Goal: Communication & Community: Answer question/provide support

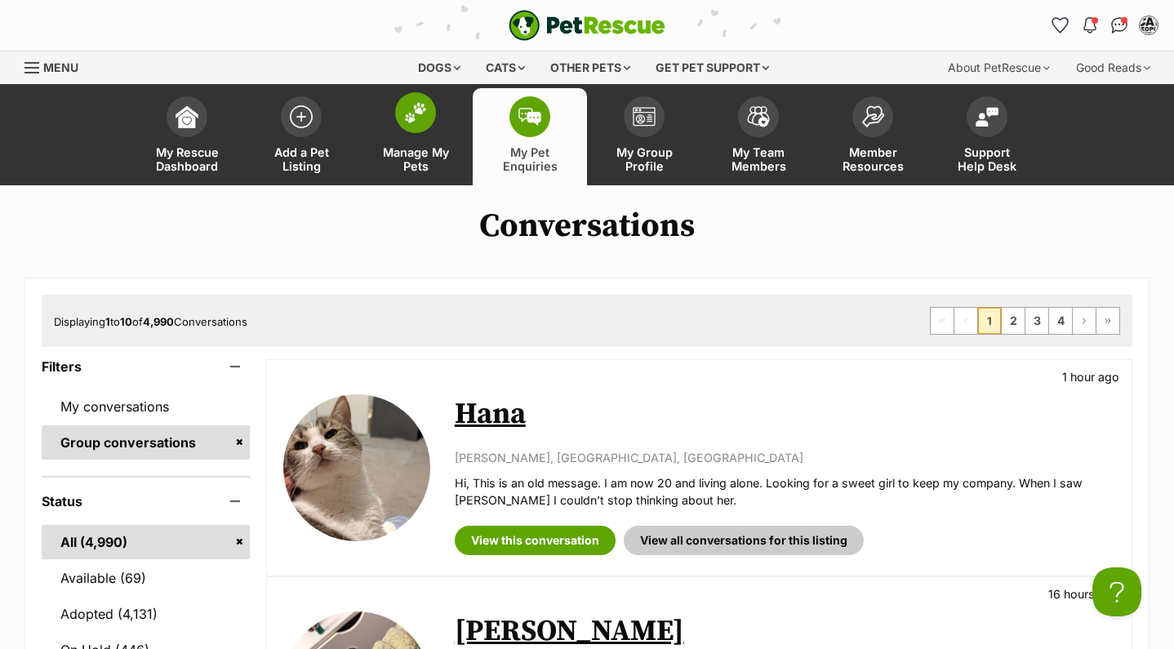
click at [443, 117] on link "Manage My Pets" at bounding box center [415, 136] width 114 height 97
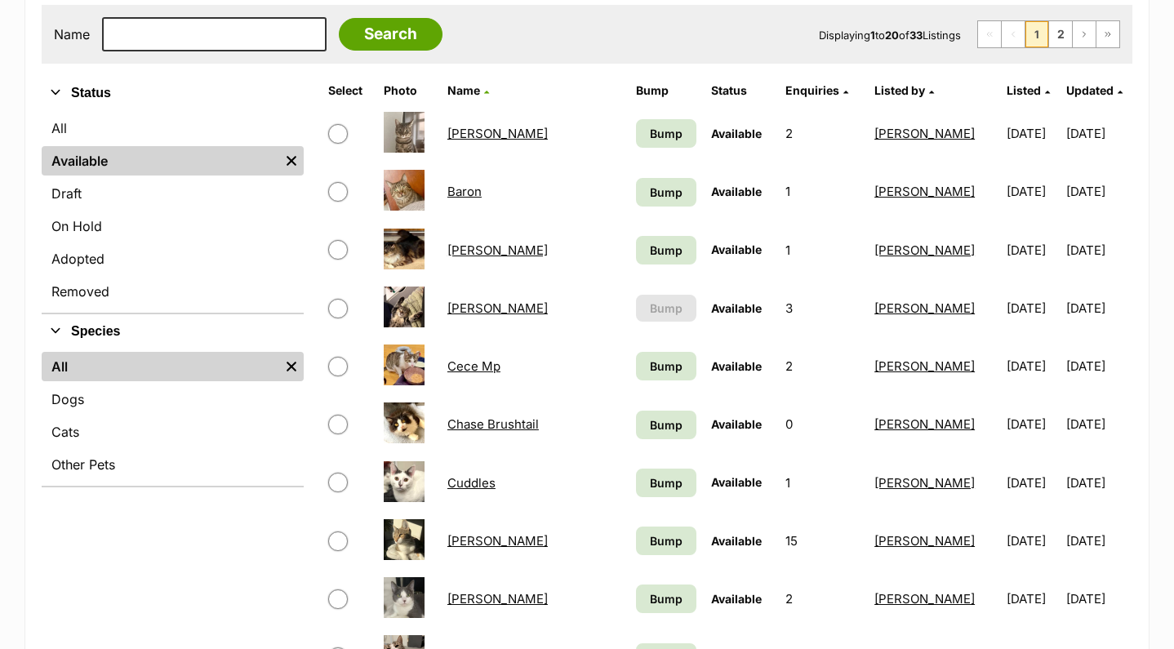
scroll to position [333, 0]
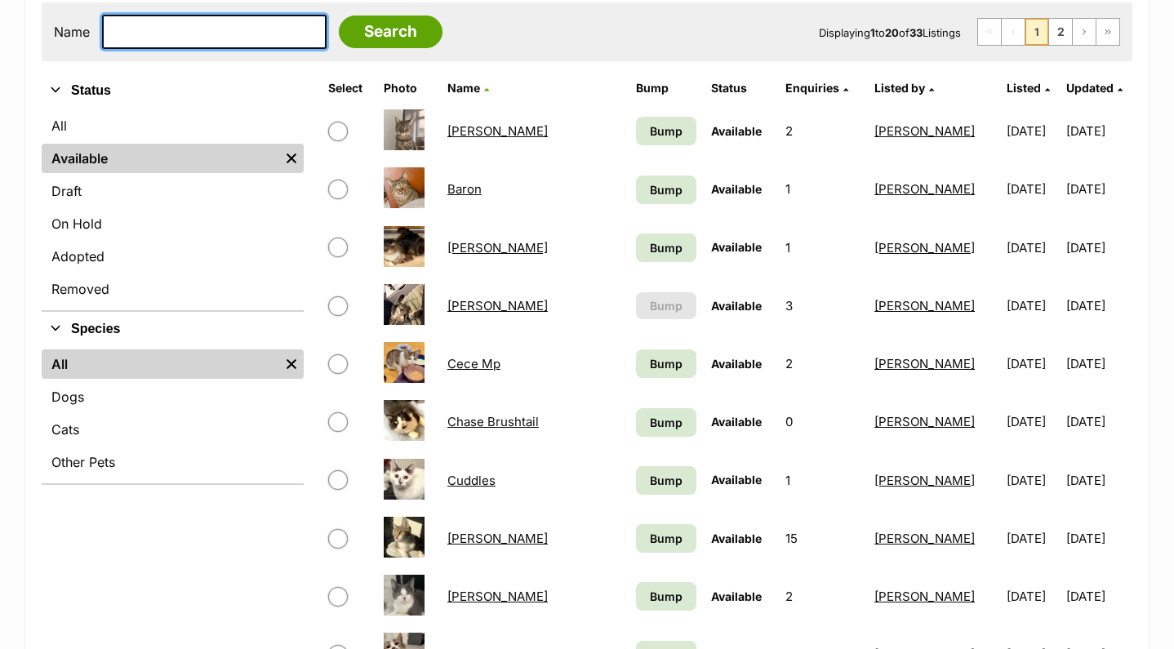
click at [177, 34] on input "text" at bounding box center [214, 32] width 225 height 34
type input "baron"
click at [379, 31] on input "Search" at bounding box center [391, 32] width 104 height 33
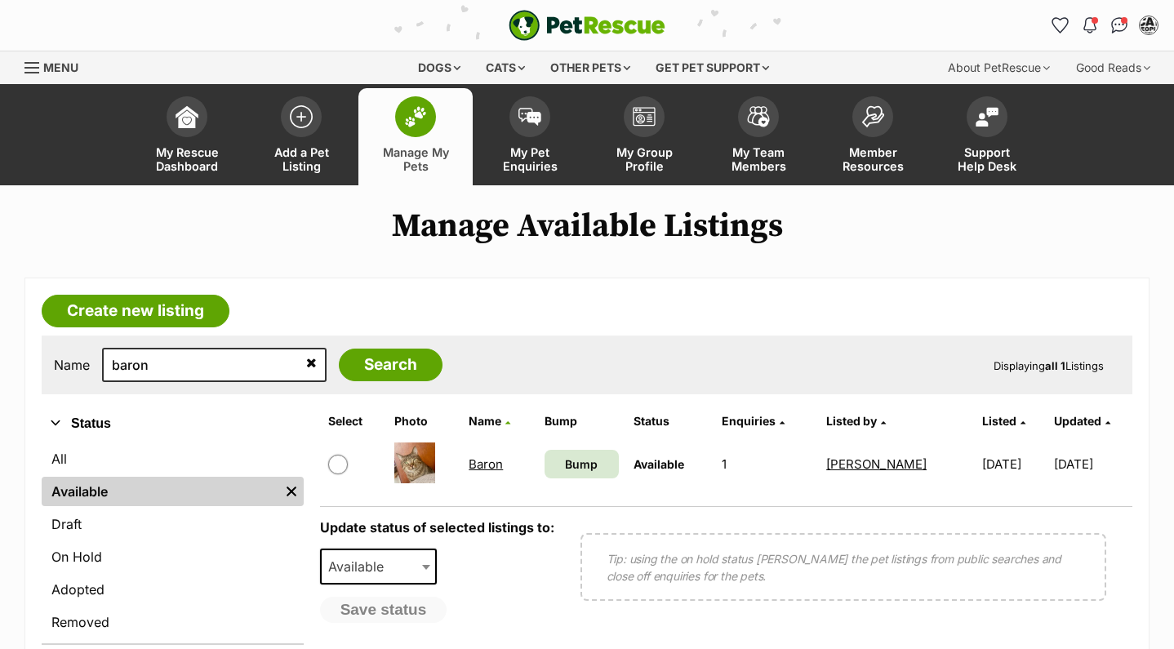
click at [487, 467] on link "Baron" at bounding box center [486, 464] width 34 height 16
drag, startPoint x: 201, startPoint y: 363, endPoint x: -7, endPoint y: 363, distance: 208.2
type input "zorg"
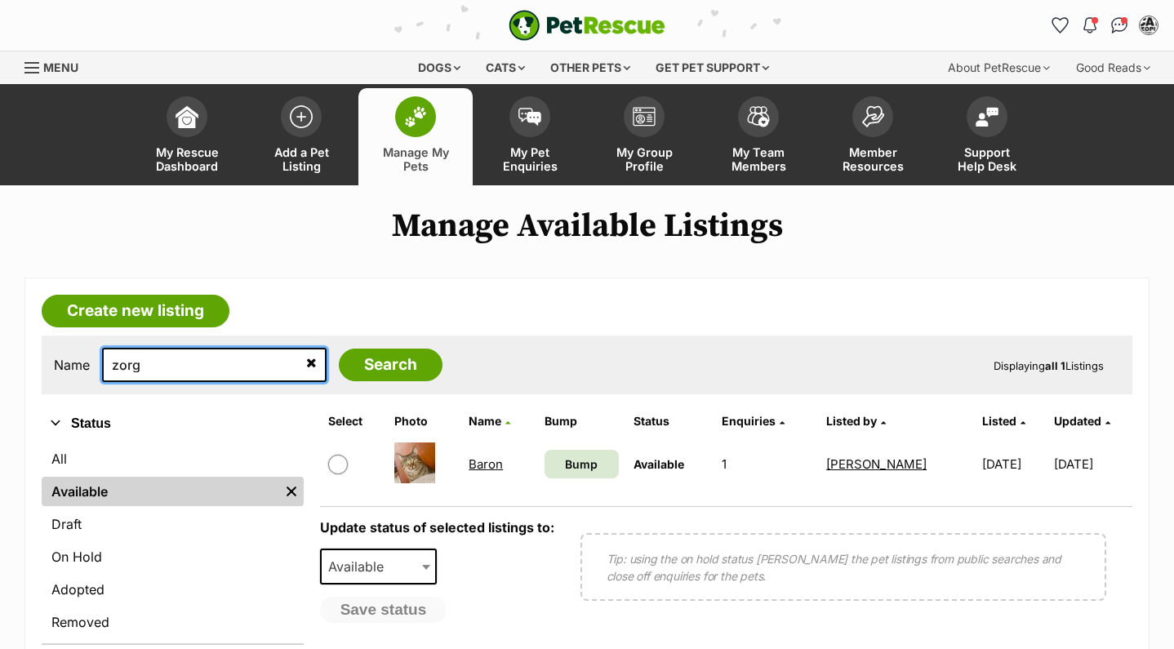
click at [379, 364] on input "Search" at bounding box center [391, 365] width 104 height 33
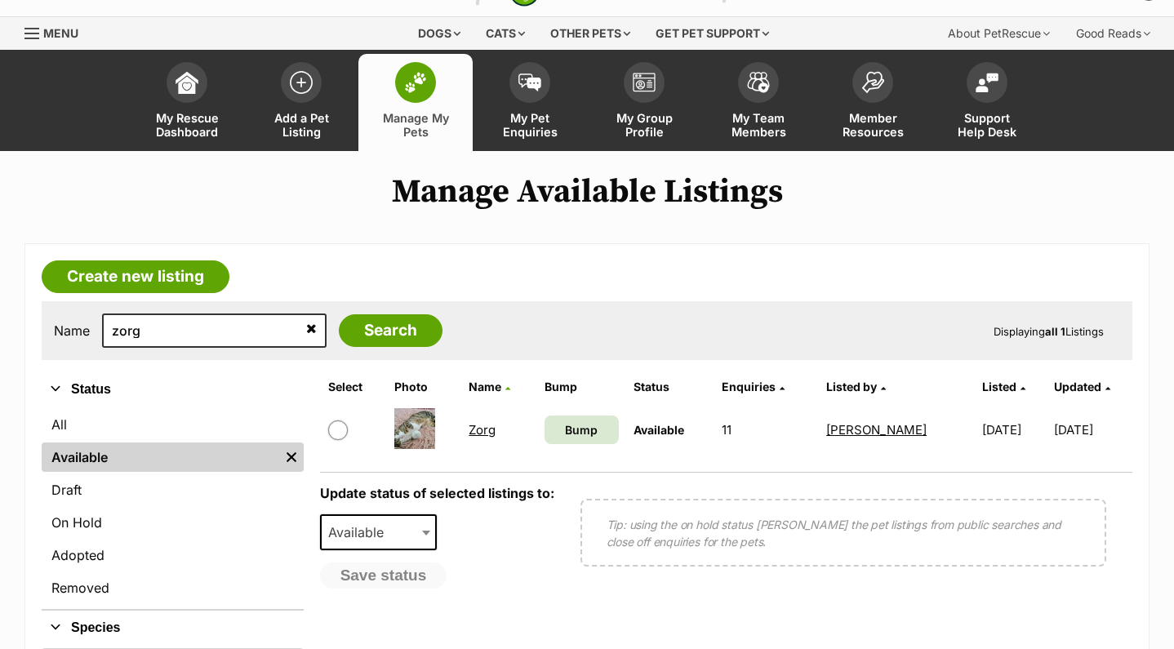
scroll to position [36, 0]
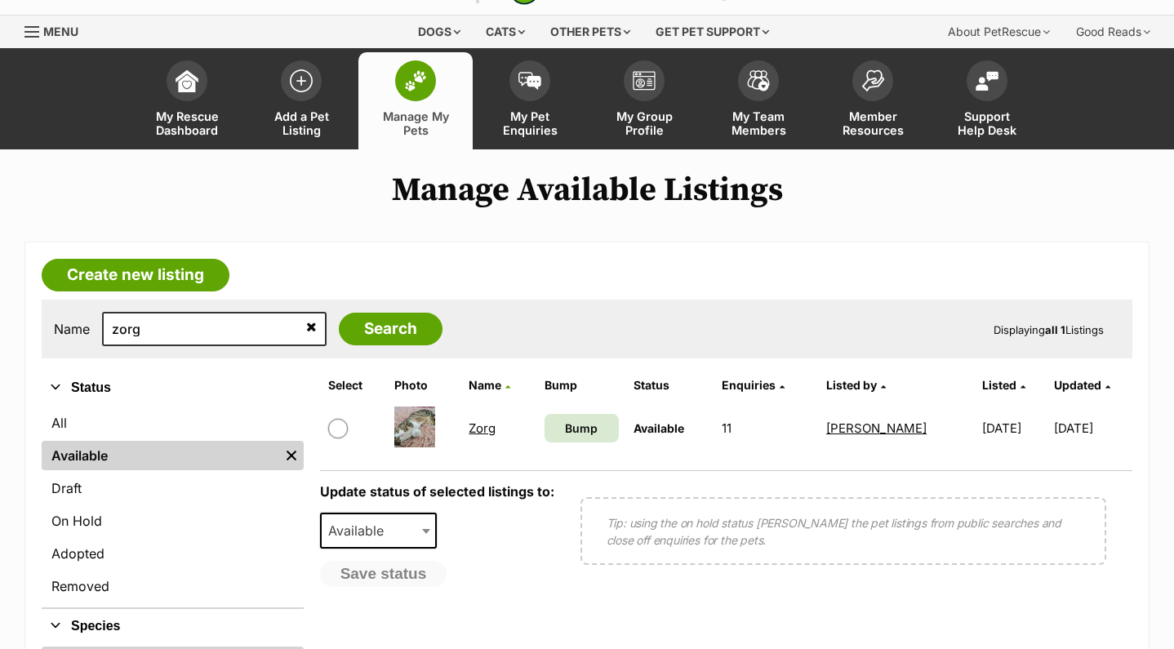
click at [483, 430] on link "Zorg" at bounding box center [482, 429] width 27 height 16
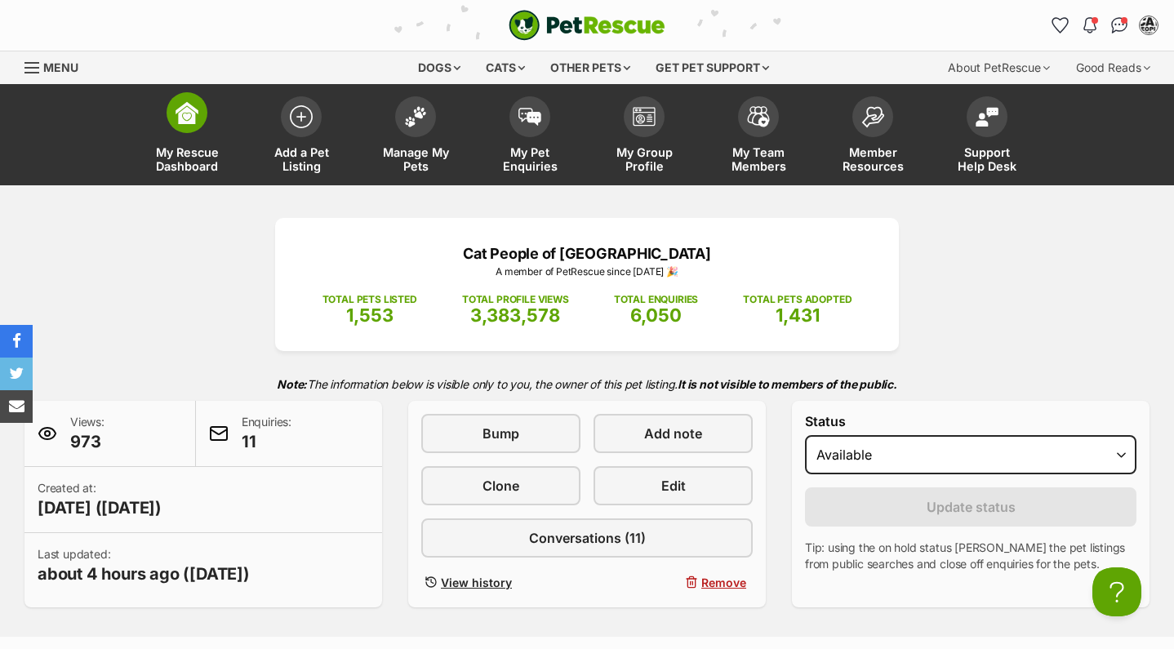
click at [185, 129] on span at bounding box center [187, 112] width 41 height 41
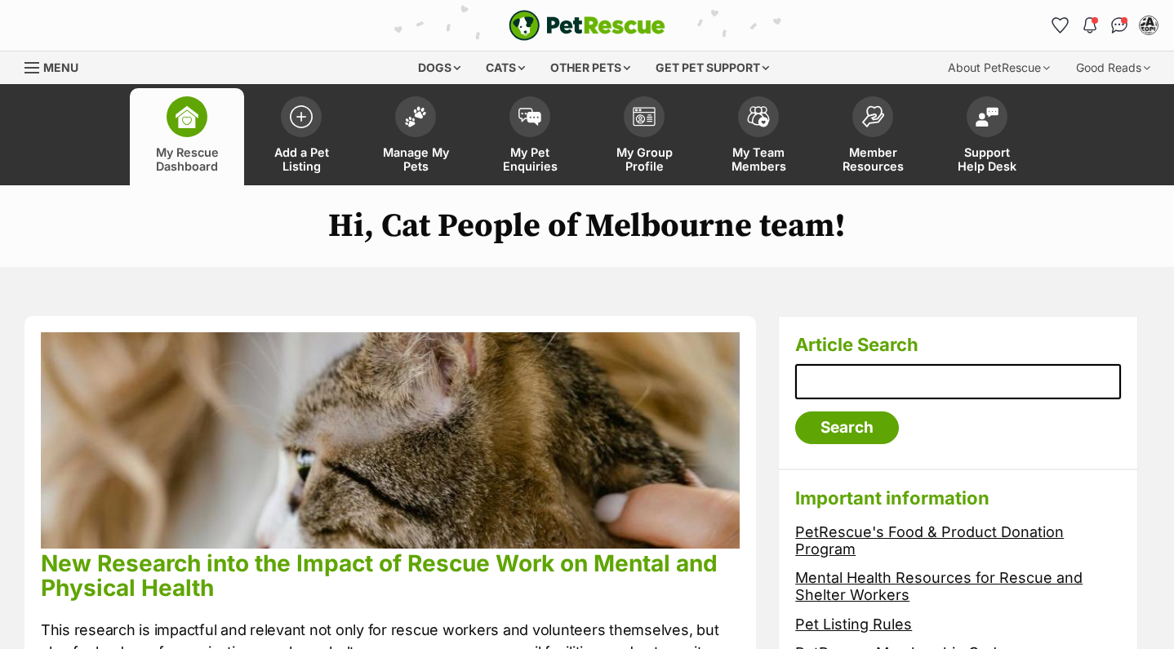
click at [168, 127] on link "My Rescue Dashboard" at bounding box center [187, 136] width 114 height 97
click at [538, 114] on img at bounding box center [530, 113] width 23 height 18
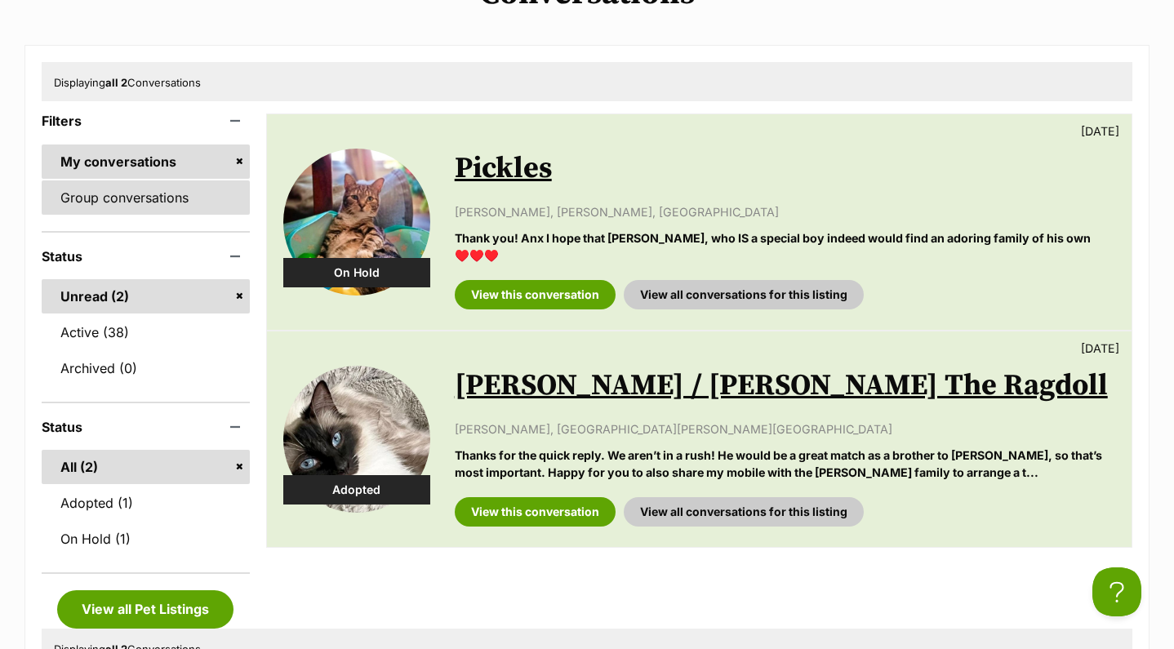
click at [184, 202] on link "Group conversations" at bounding box center [146, 197] width 208 height 34
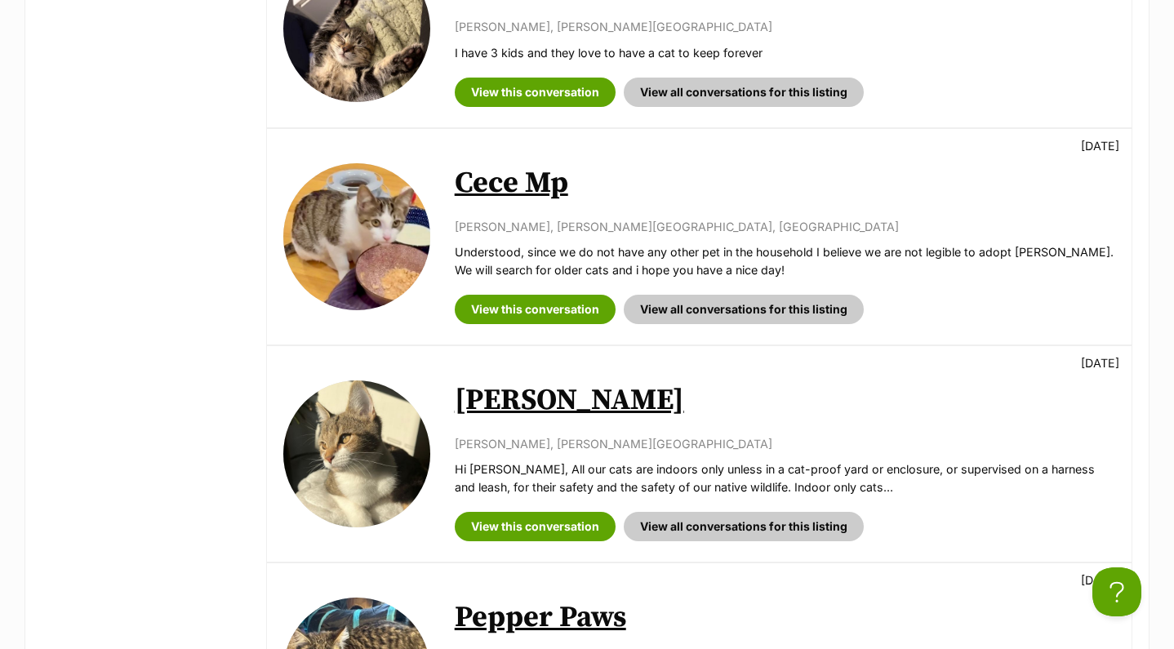
scroll to position [1531, 0]
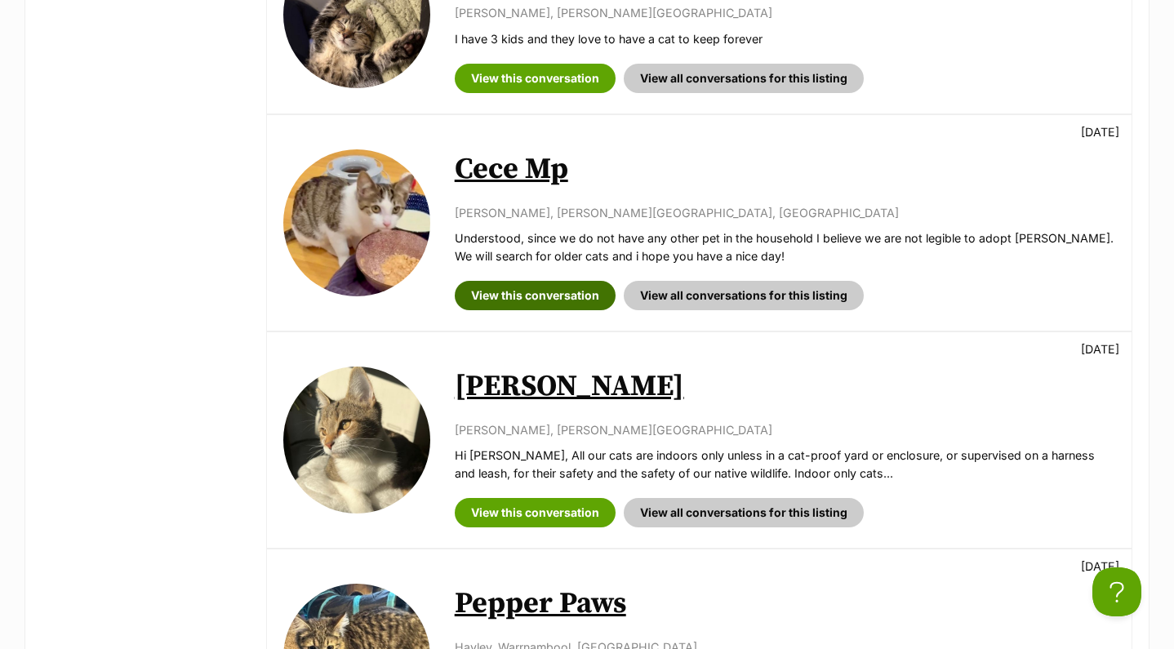
click at [536, 281] on link "View this conversation" at bounding box center [535, 295] width 161 height 29
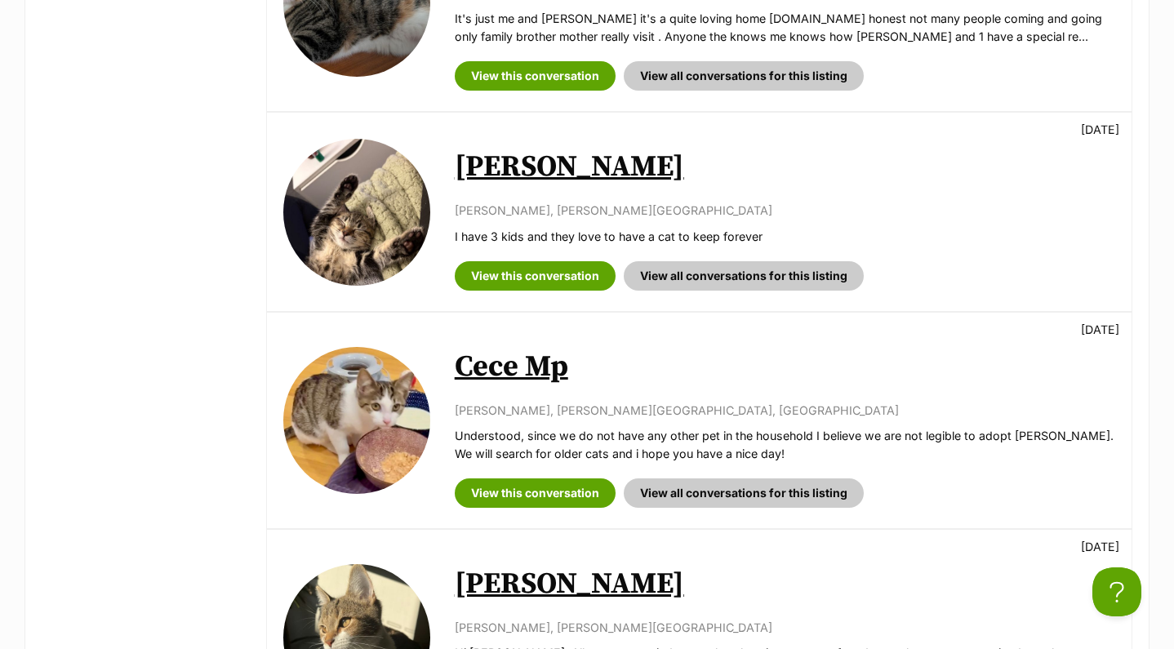
scroll to position [1240, 0]
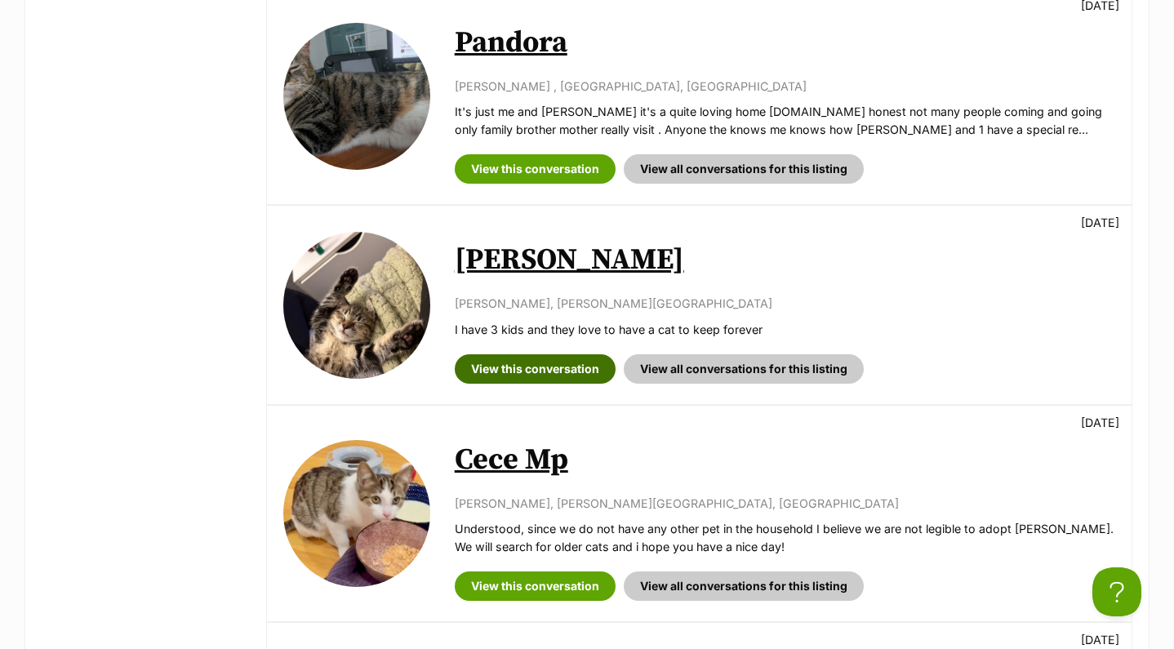
click at [563, 354] on link "View this conversation" at bounding box center [535, 368] width 161 height 29
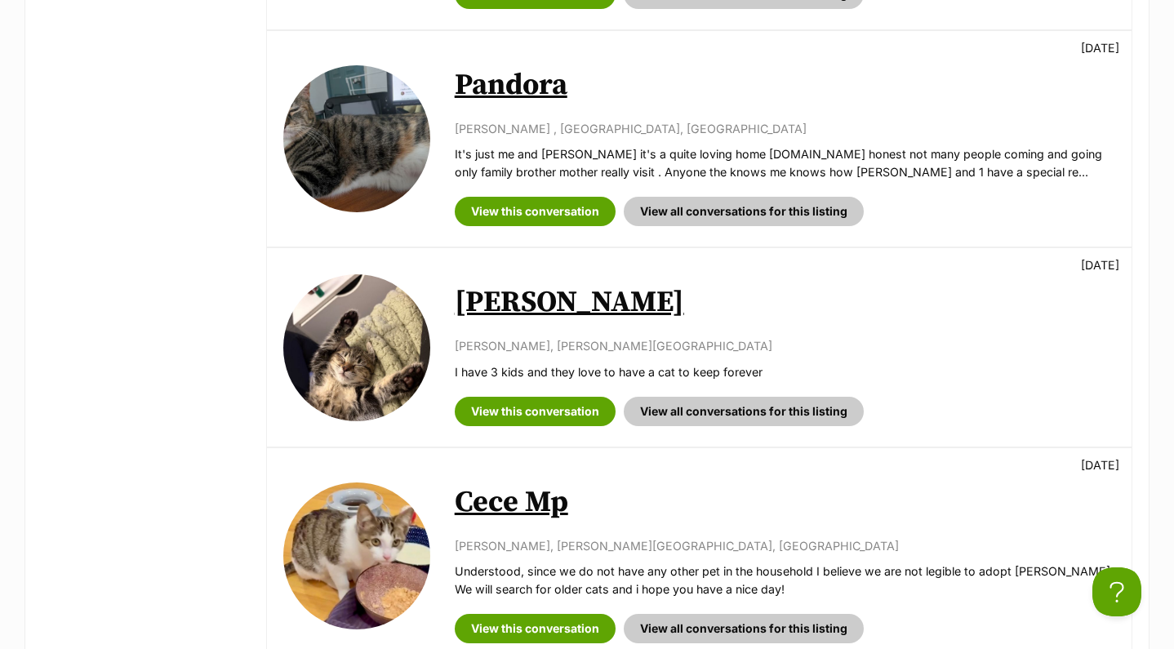
scroll to position [1200, 0]
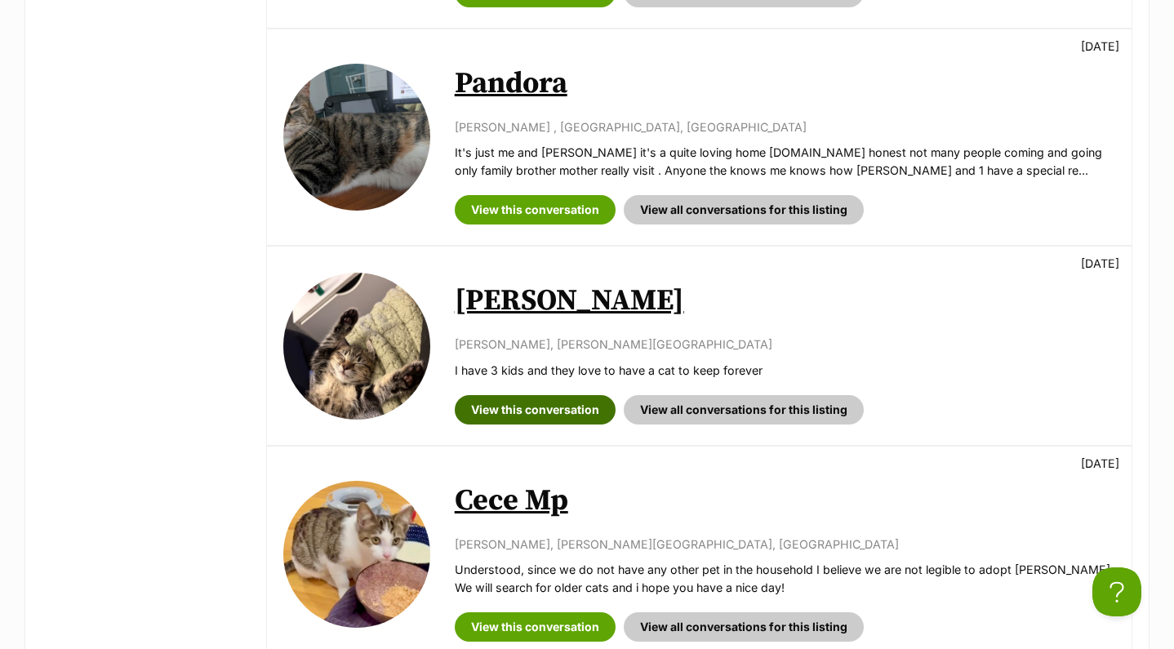
click at [539, 395] on link "View this conversation" at bounding box center [535, 409] width 161 height 29
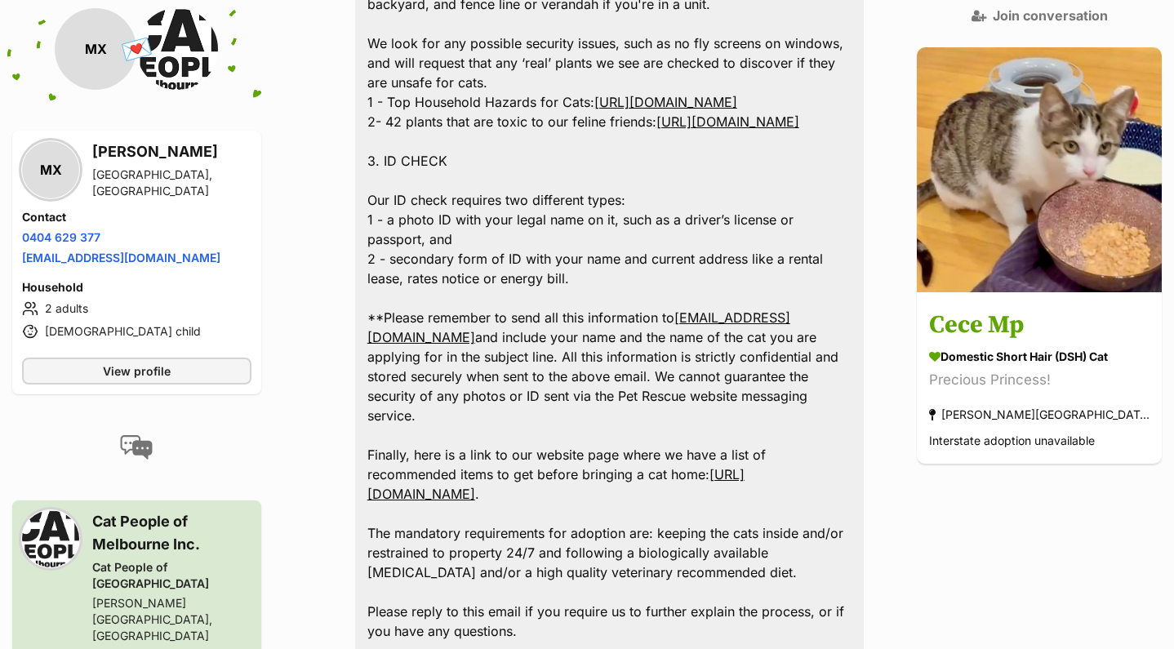
scroll to position [2734, 0]
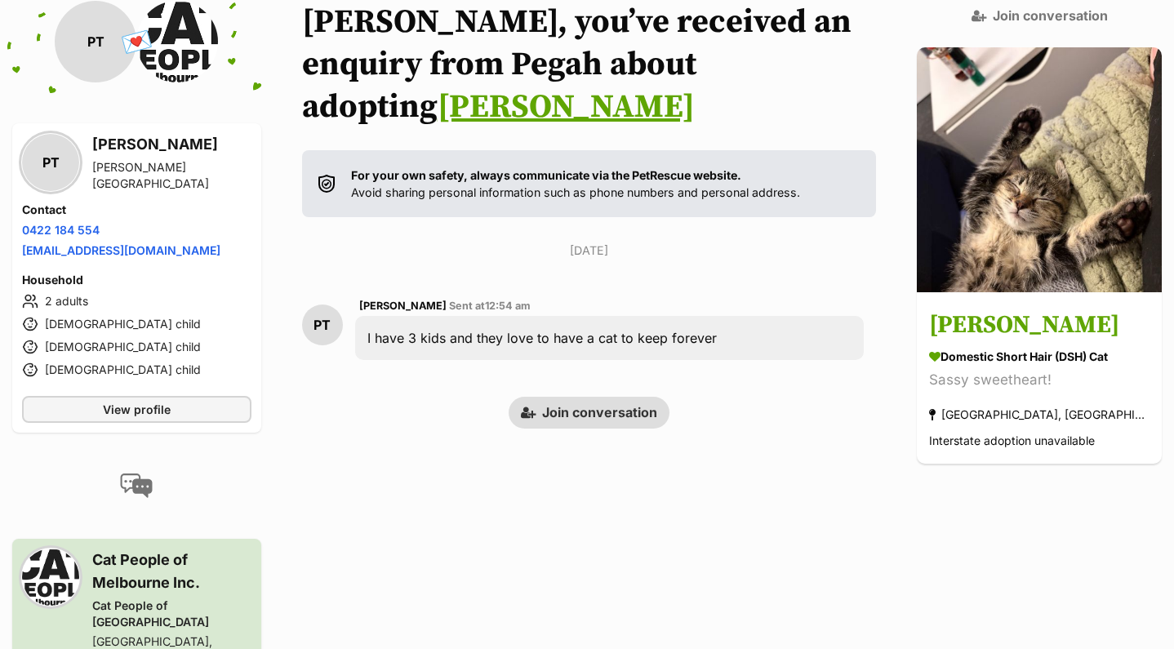
scroll to position [211, 0]
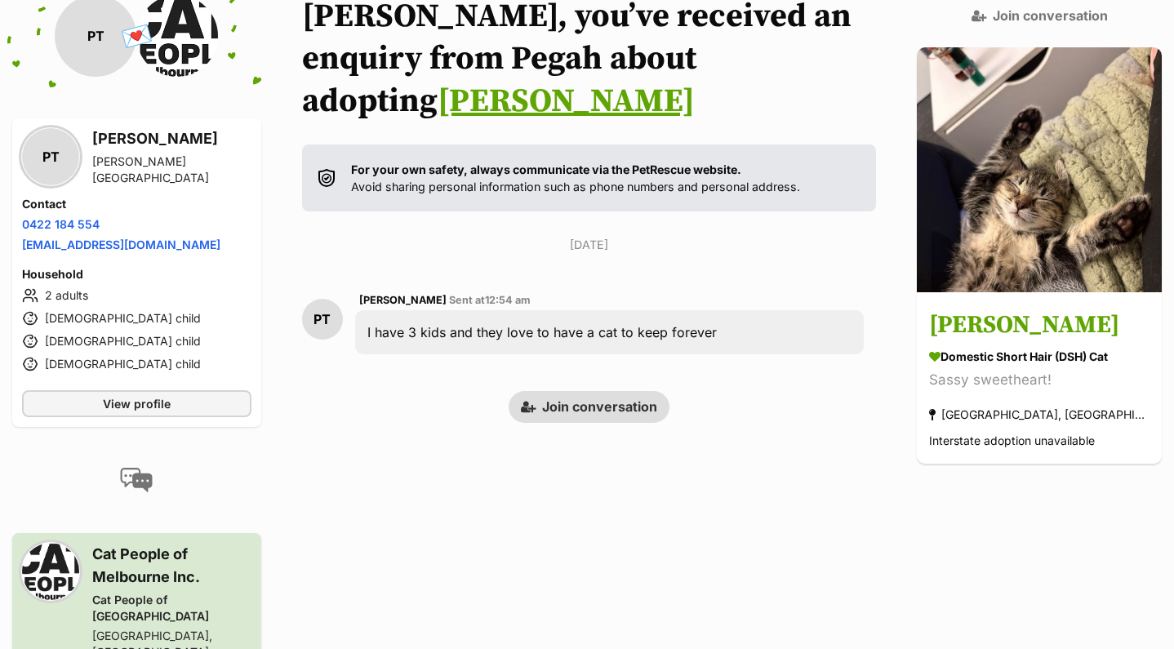
click at [630, 391] on link "Join conversation" at bounding box center [589, 406] width 161 height 31
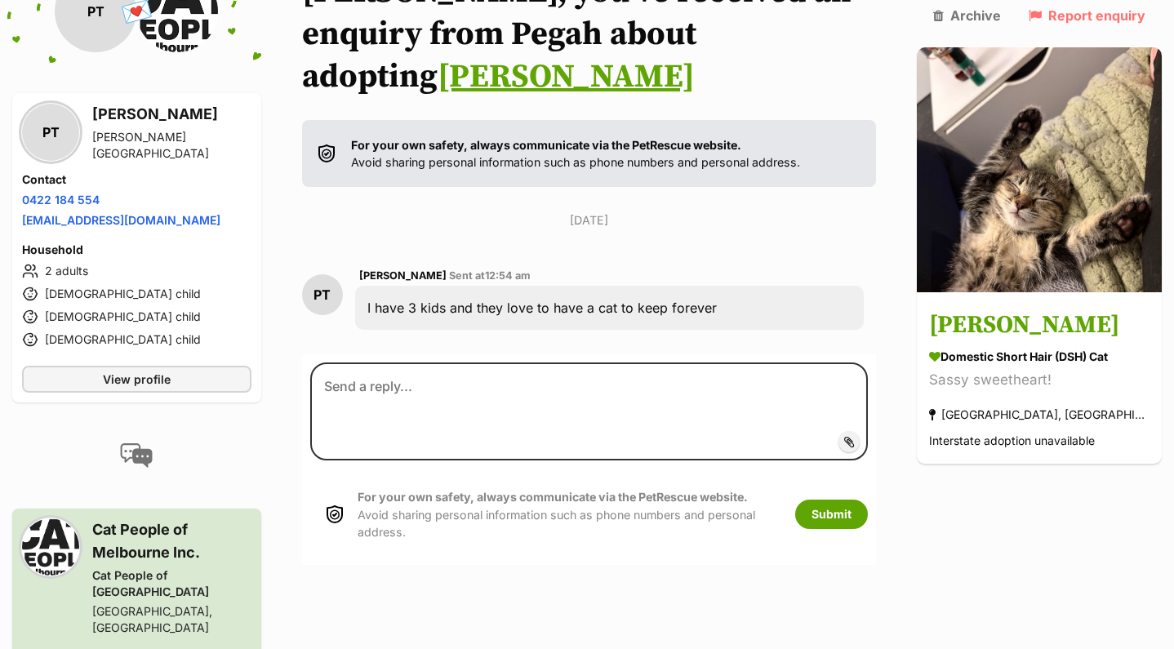
scroll to position [234, 0]
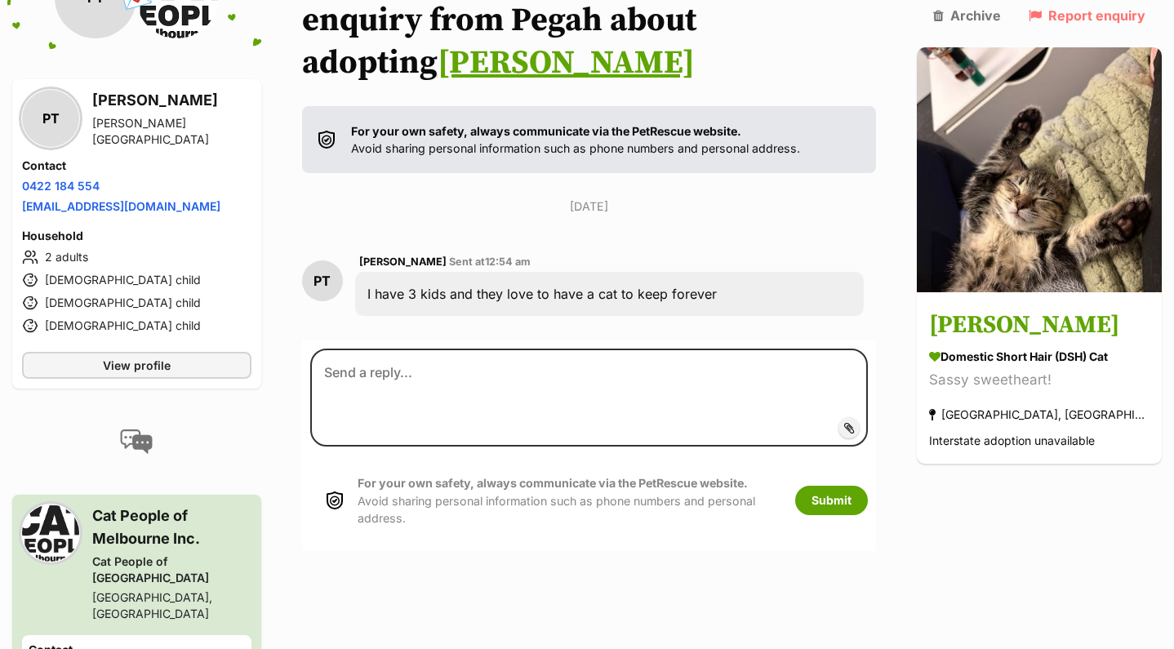
scroll to position [251, 0]
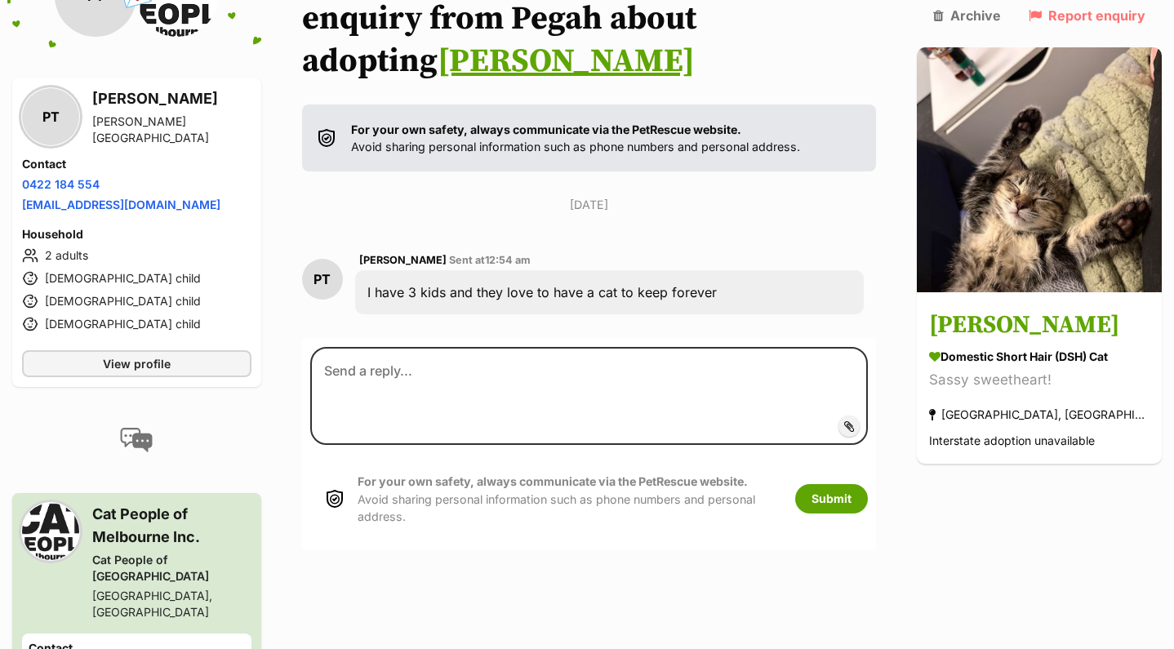
click at [152, 104] on h3 "Pegah Taghinezhad" at bounding box center [171, 98] width 159 height 23
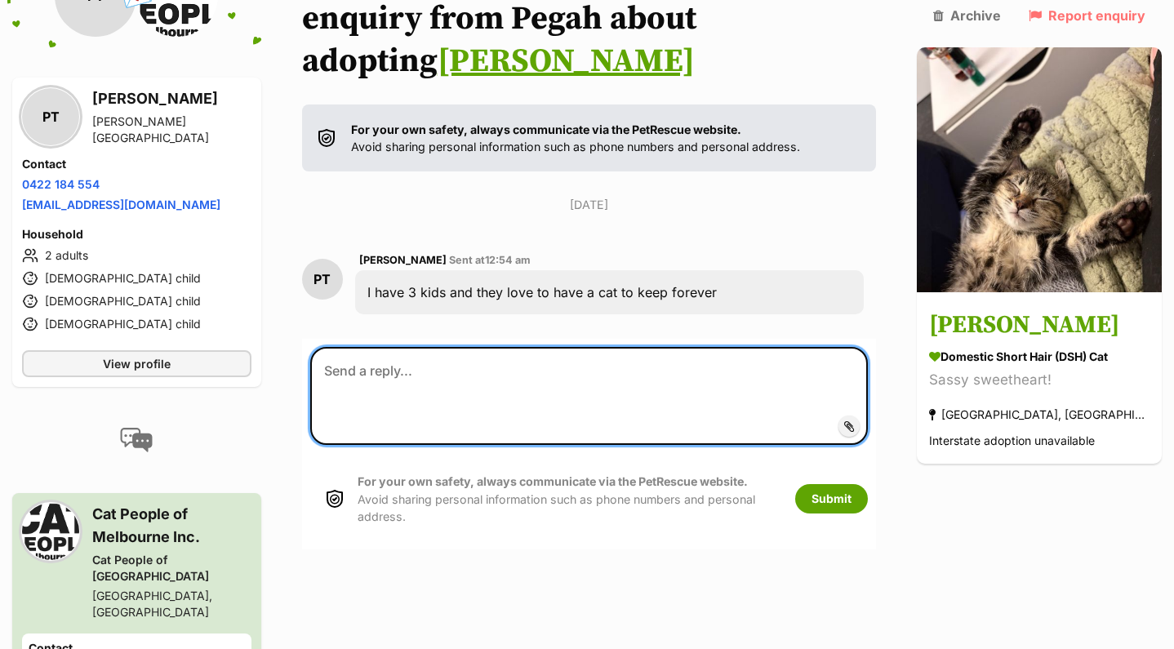
click at [415, 347] on textarea at bounding box center [589, 396] width 558 height 98
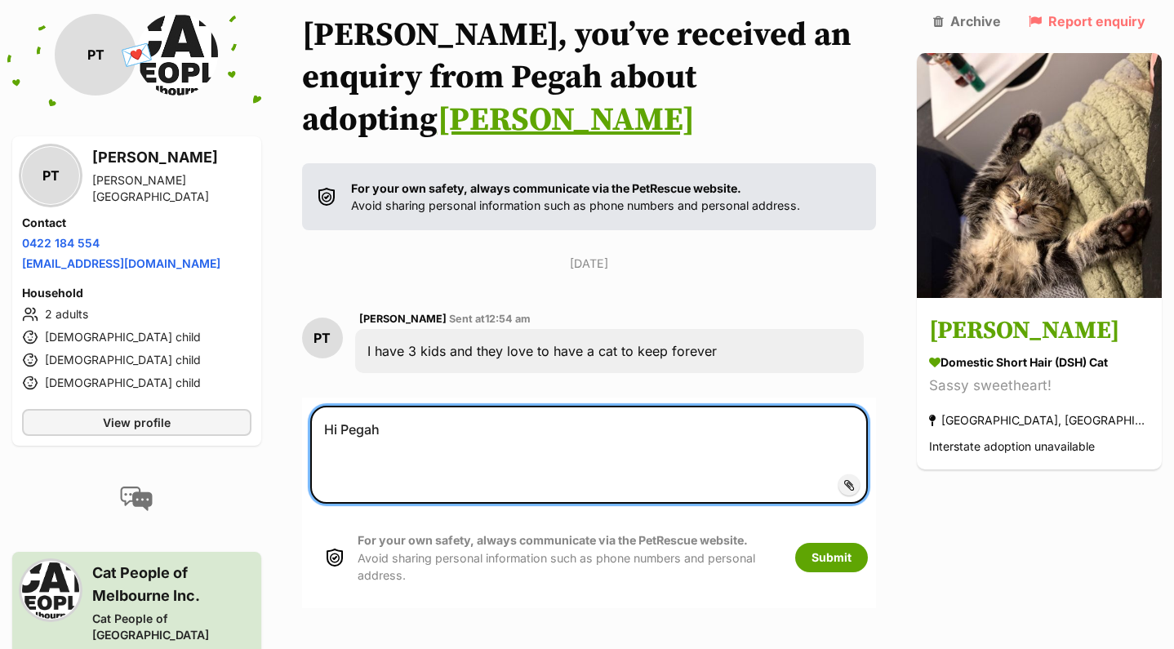
type textarea "Hi Pegah,"
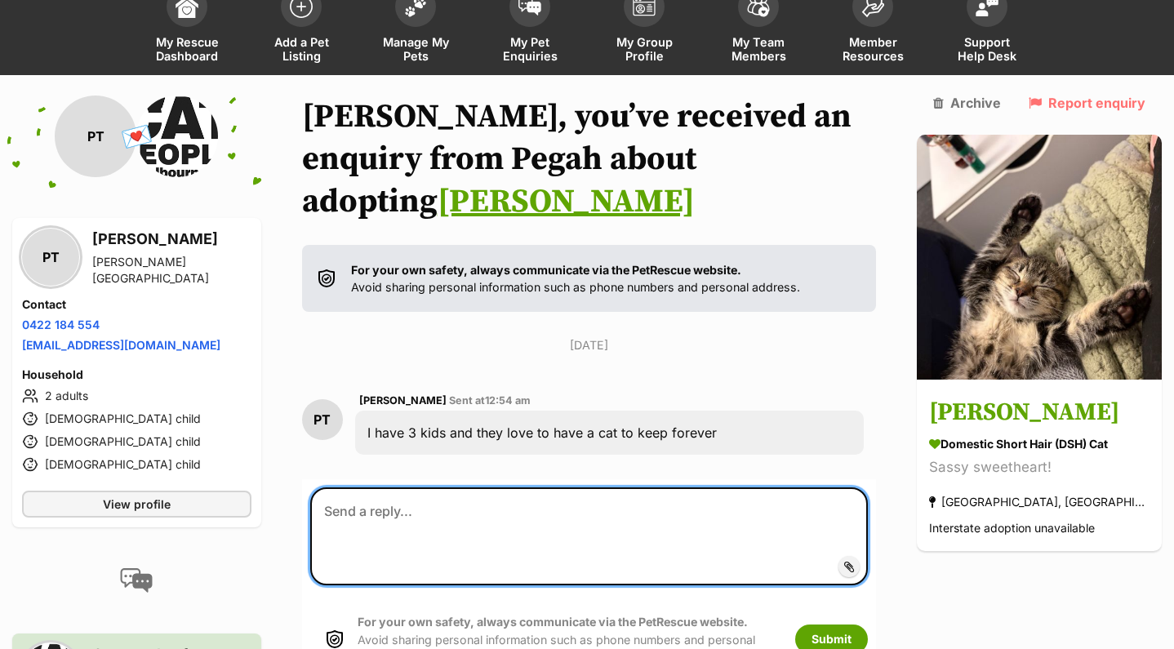
scroll to position [100, 0]
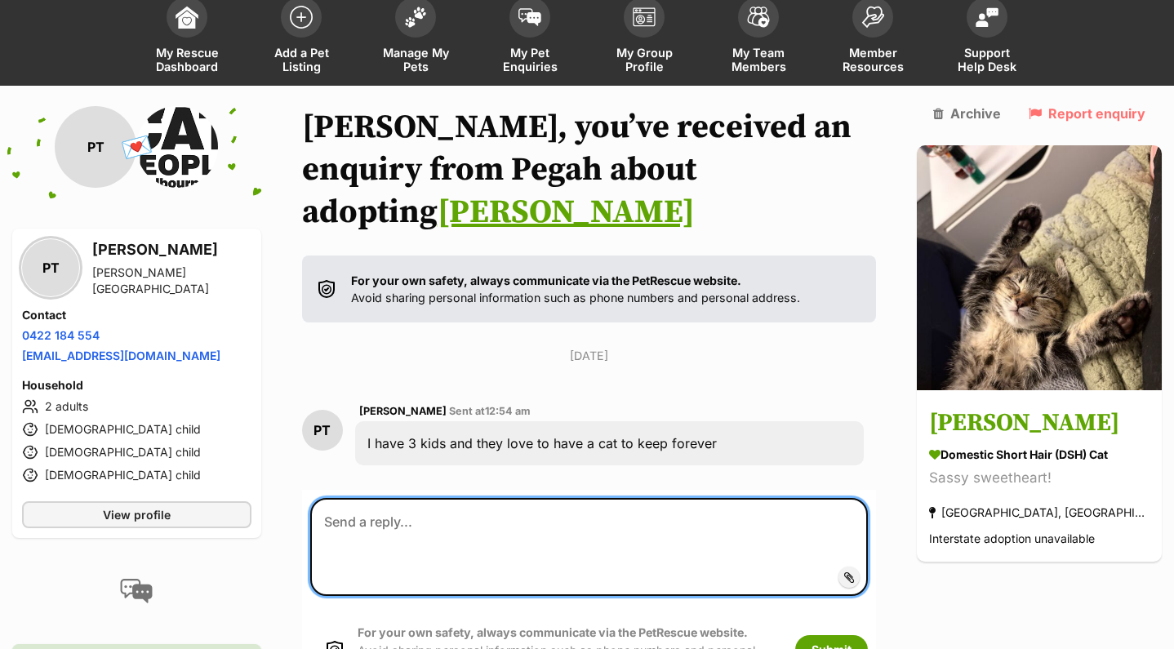
click at [416, 498] on textarea at bounding box center [589, 547] width 558 height 98
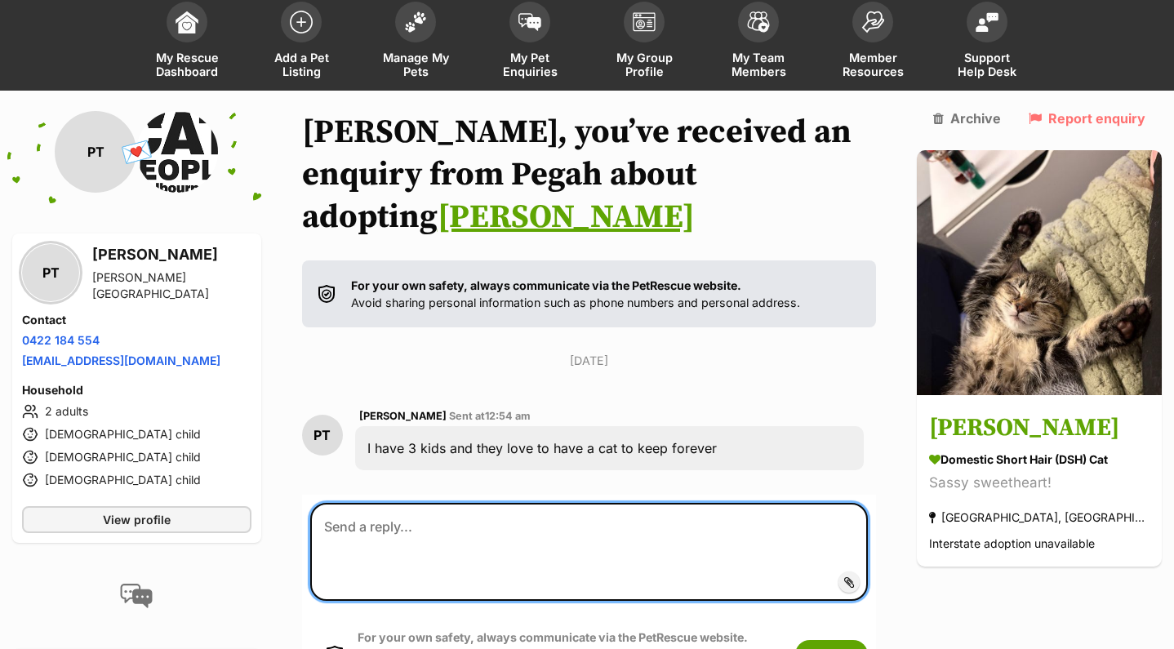
scroll to position [105, 0]
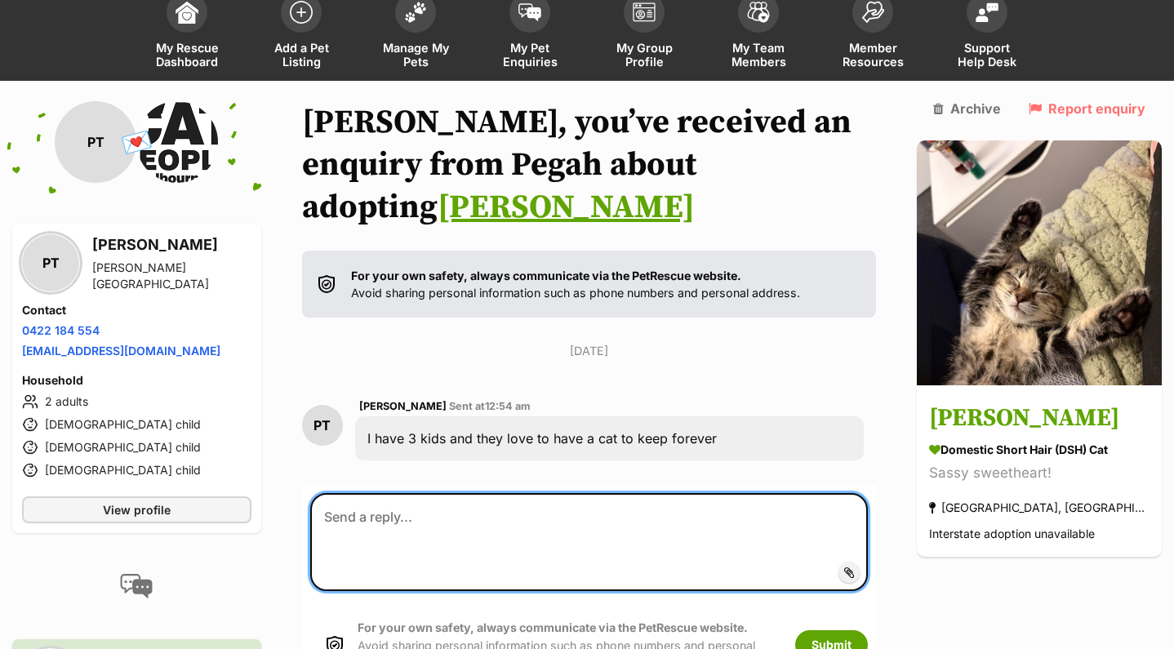
click at [436, 493] on textarea at bounding box center [589, 542] width 558 height 98
paste textarea "Hi EnquirerNameXXXX, As CatNameXXXX’s profile explains, they need to be adopted…"
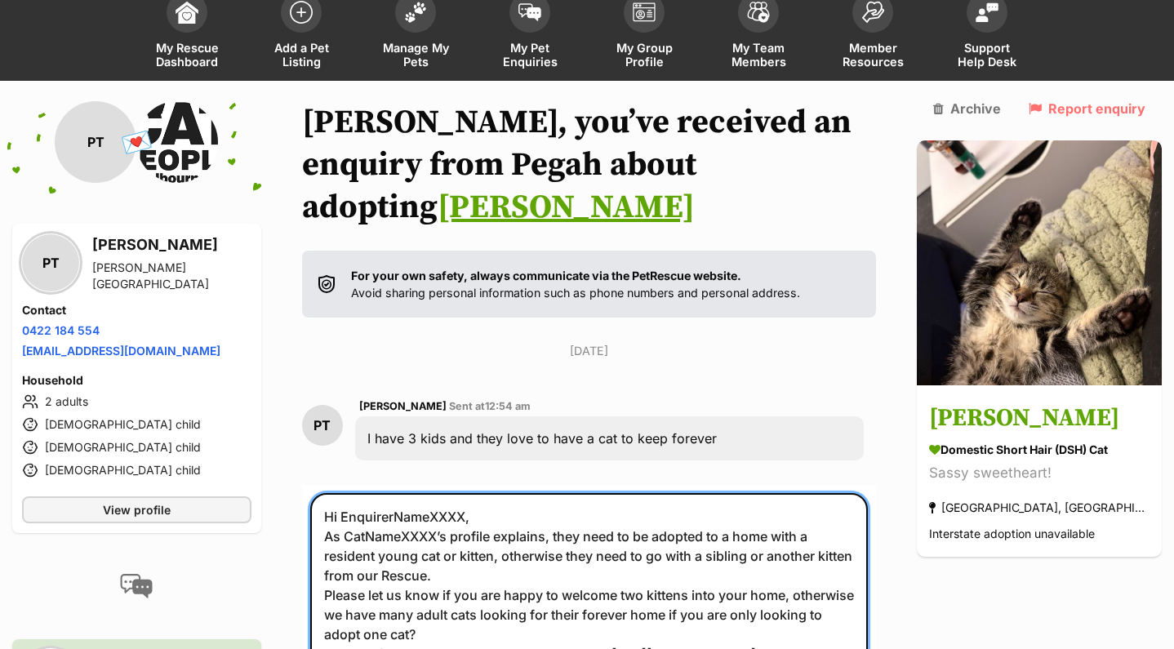
scroll to position [447, 0]
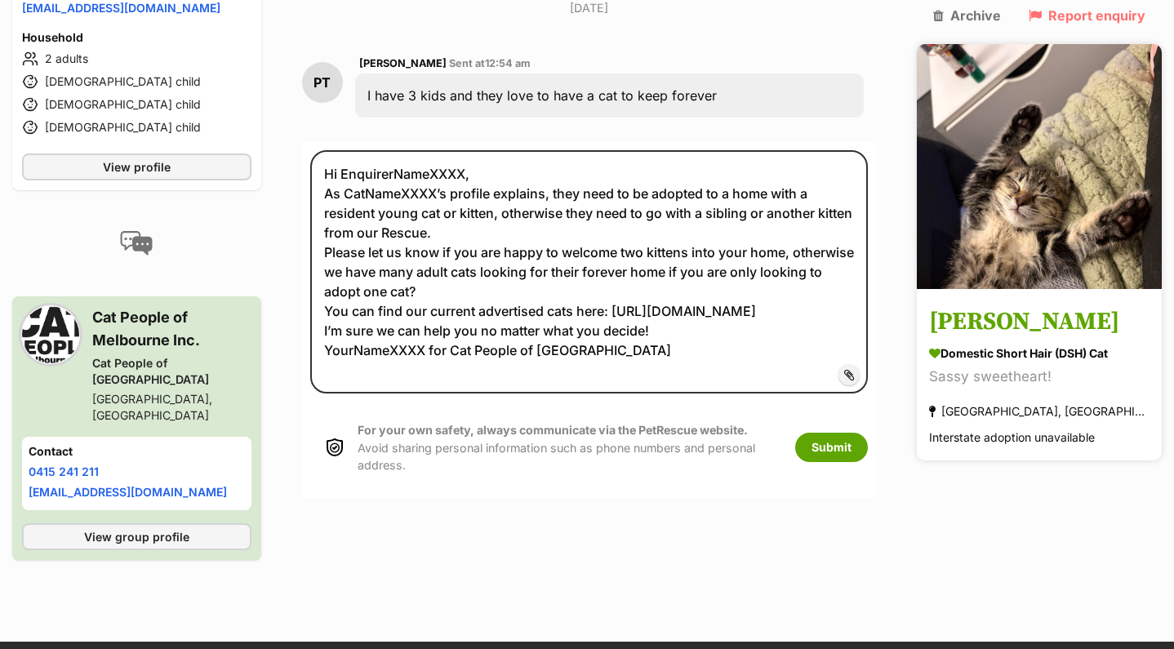
click at [1037, 305] on h3 "[PERSON_NAME]" at bounding box center [1039, 323] width 220 height 37
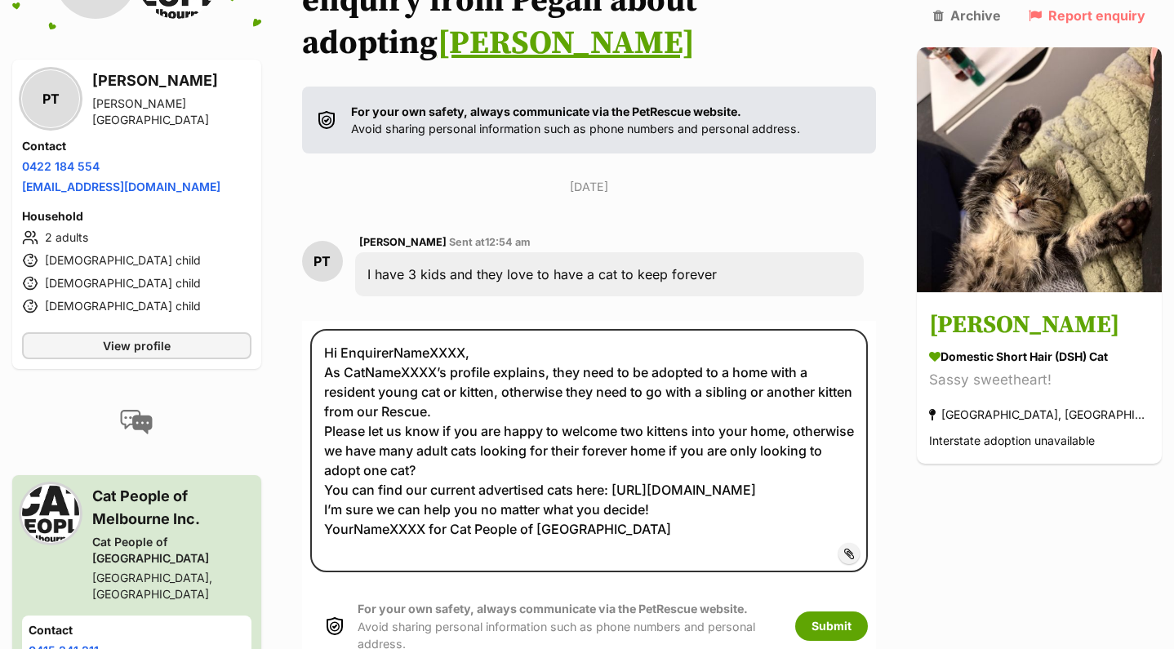
scroll to position [268, 0]
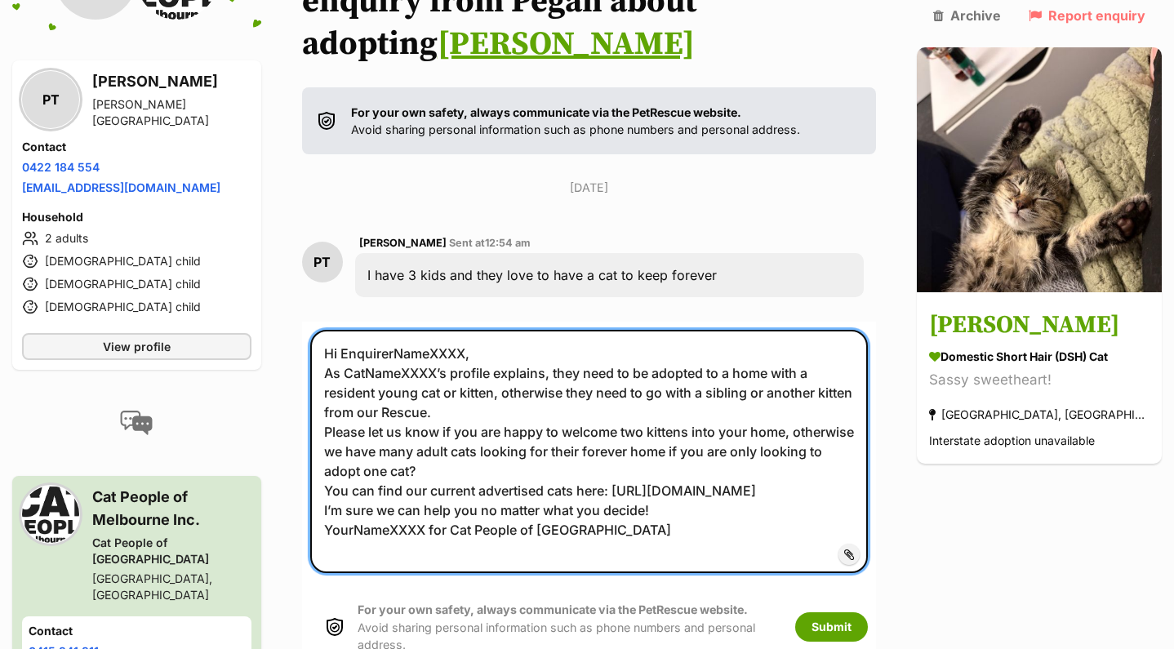
drag, startPoint x: 630, startPoint y: 514, endPoint x: 29, endPoint y: 172, distance: 691.6
click at [29, 172] on div "Back to all conversations 💌 Conversation participant details PT PT Pegah Taghin…" at bounding box center [587, 359] width 1174 height 843
paste textarea "We have a pairs policy for all our young kittens unless you have a young or you…"
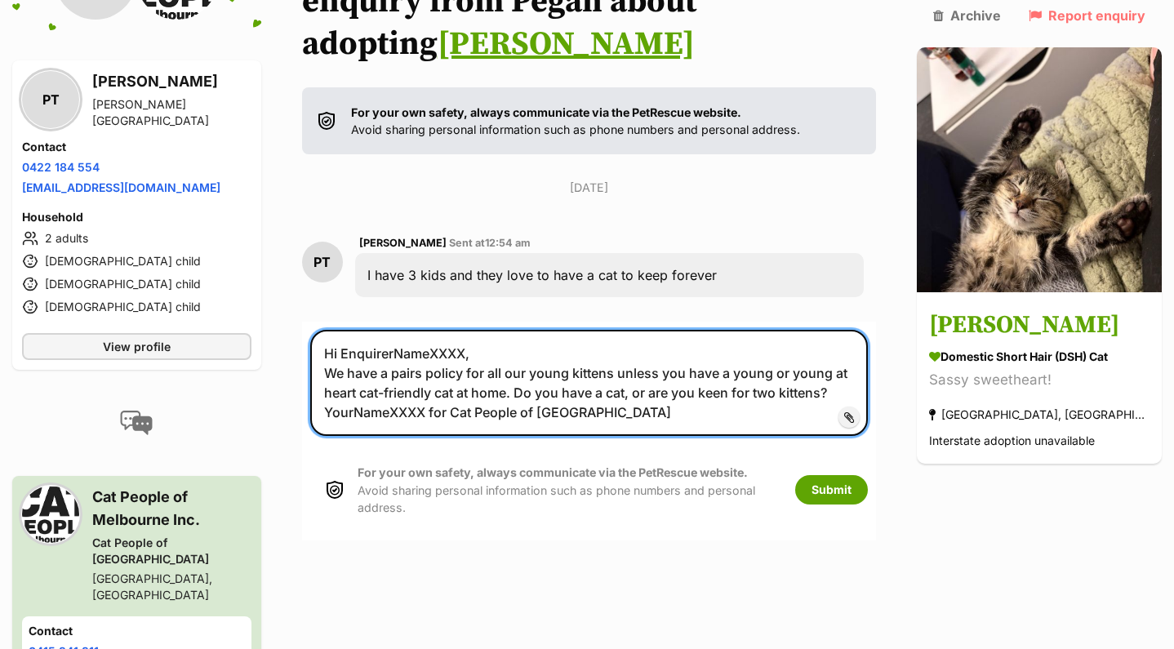
click at [403, 330] on textarea "Hi EnquirerNameXXXX, We have a pairs policy for all our young kittens unless yo…" at bounding box center [589, 383] width 558 height 106
click at [404, 330] on textarea "Hi Pegah, We have a pairs policy for all our young kittens unless you have a yo…" at bounding box center [589, 383] width 558 height 106
click at [378, 330] on textarea "Hi Pegah. Thank you for your interest in adopting Bebe Mewell. We have a pairs …" at bounding box center [589, 383] width 558 height 106
click at [419, 332] on textarea "Hi Pegah. Thank you for your interest in adopting Bebe Mewell. We have a pairs …" at bounding box center [589, 383] width 558 height 106
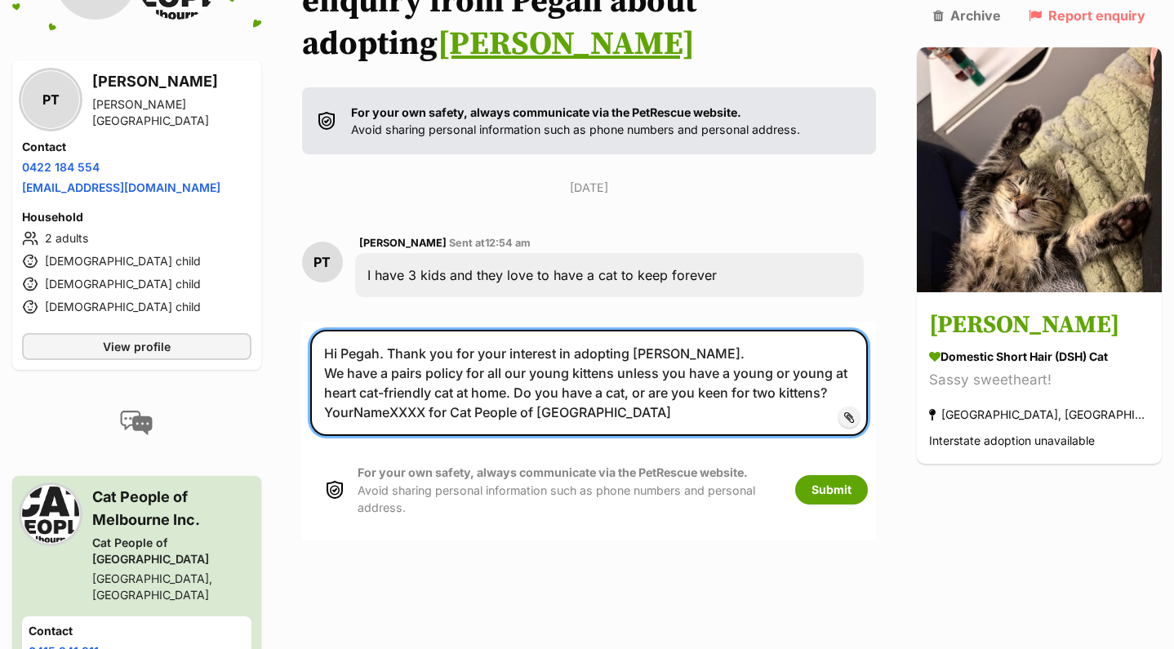
click at [728, 330] on textarea "Hi Pegah. Thank you for your interest in adopting Bebe Mewell. We have a pairs …" at bounding box center [589, 383] width 558 height 106
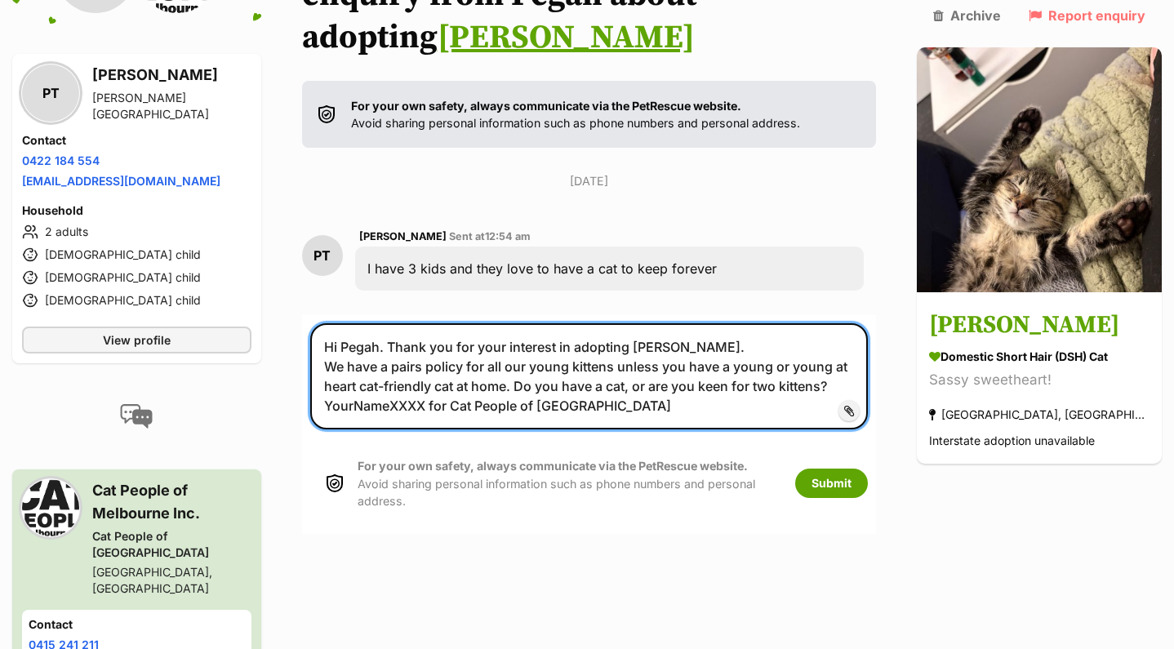
click at [539, 338] on textarea "Hi Pegah. Thank you for your interest in adopting Bebe Mewell. We have a pairs …" at bounding box center [589, 376] width 558 height 106
click at [644, 341] on textarea "Hi Pegah. Thank you for your interest in adopting Bebe Mewell. We have a pairs …" at bounding box center [589, 376] width 558 height 106
click at [405, 361] on textarea "Hi Pegah. Thank you for your interest in adopting Bebe Mewell. We have a pairs …" at bounding box center [589, 376] width 558 height 106
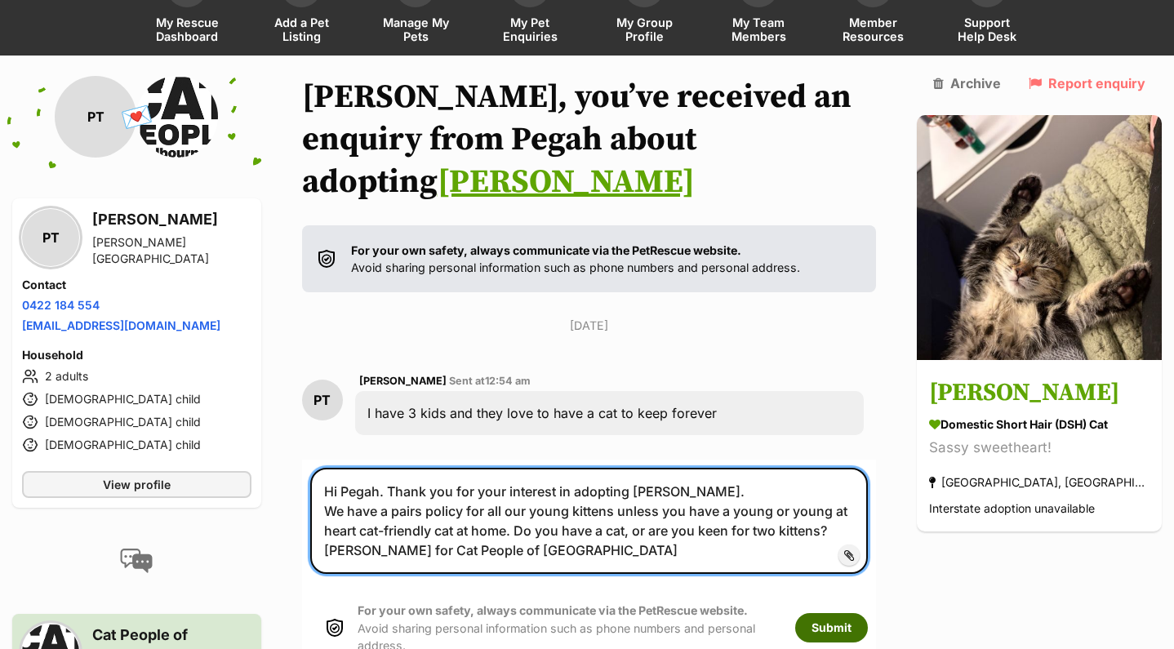
scroll to position [127, 0]
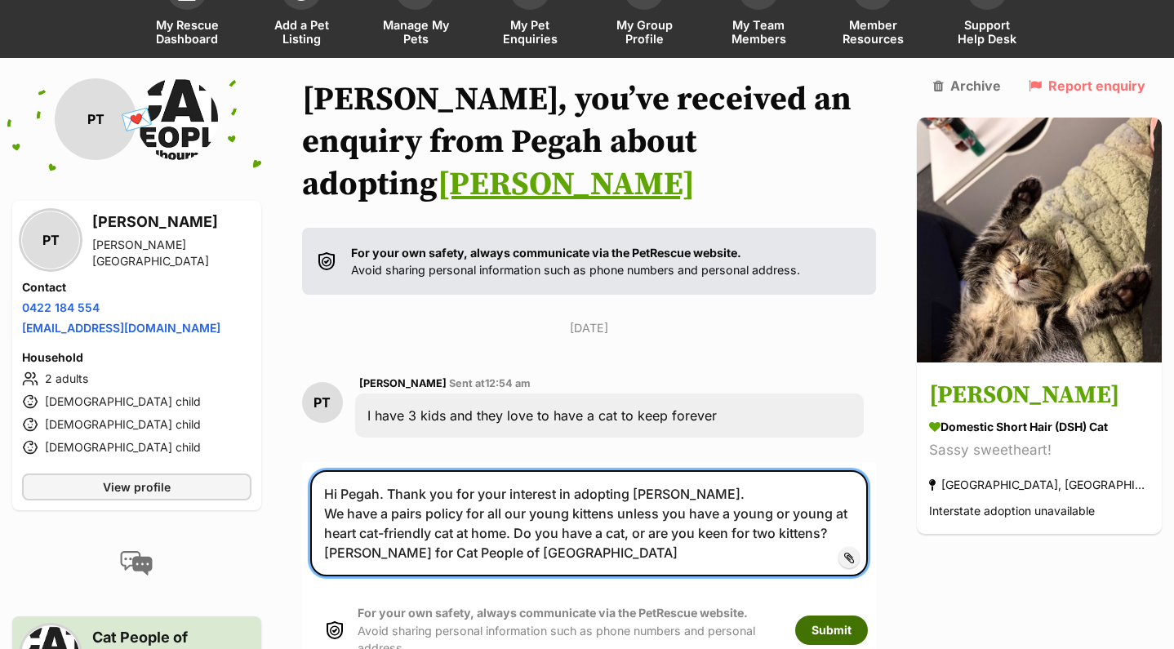
type textarea "Hi Pegah. Thank you for your interest in adopting Bebe Mewell. We have a pairs …"
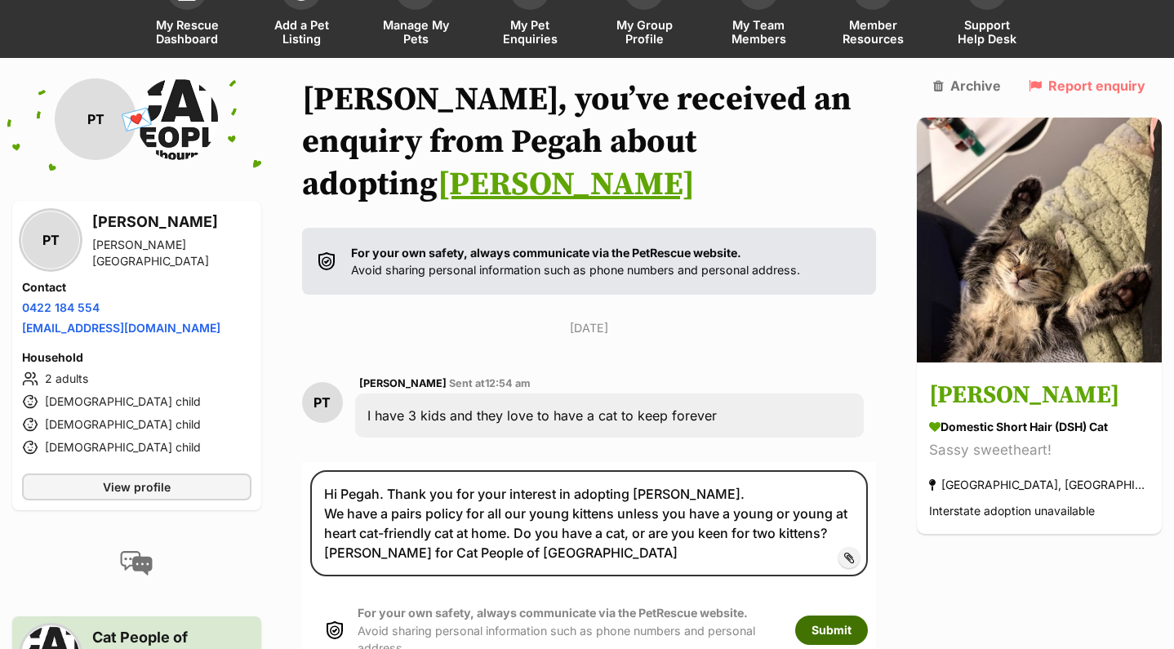
click at [868, 616] on button "Submit" at bounding box center [831, 630] width 73 height 29
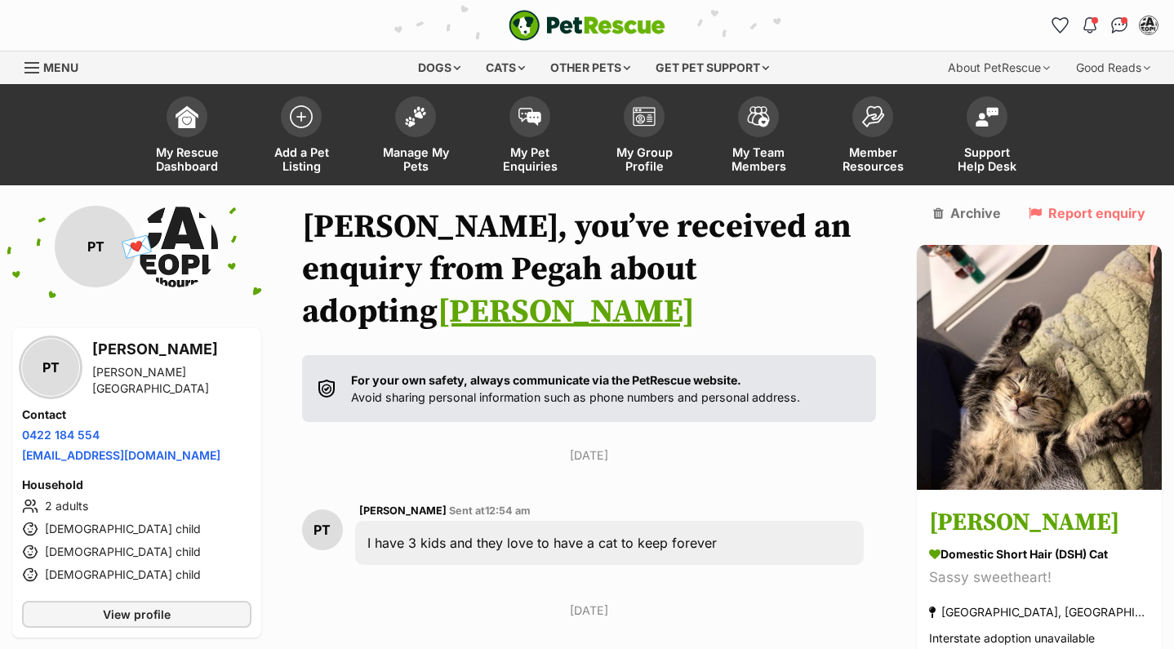
scroll to position [6, 0]
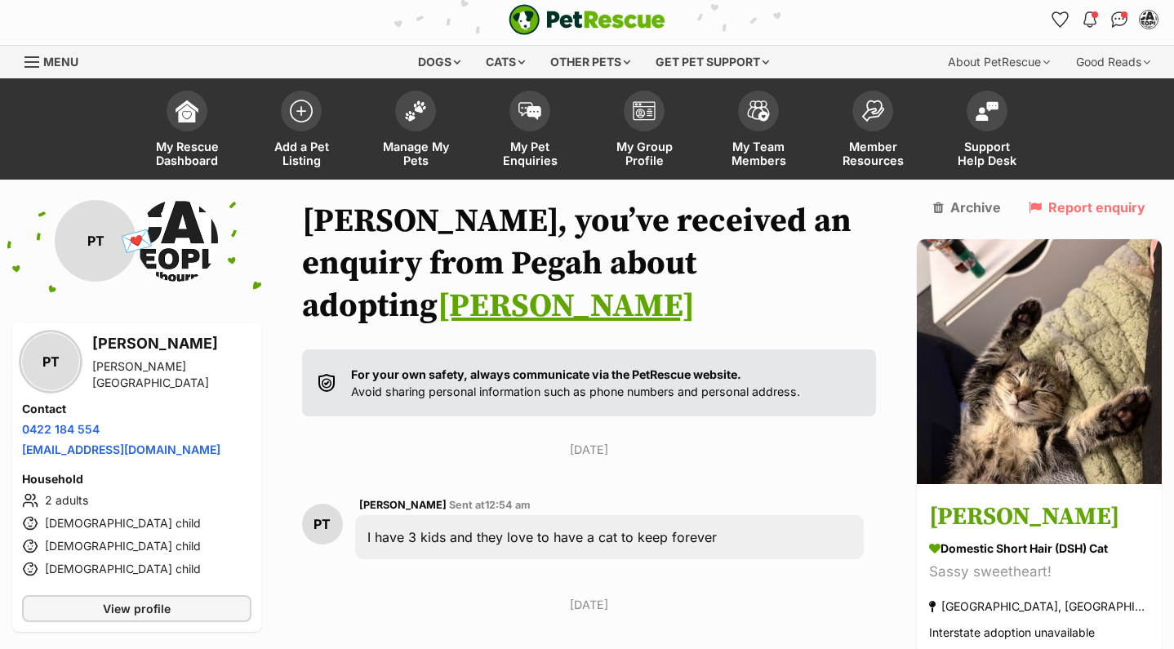
click at [229, 230] on div "💌 Conversation participant details PT" at bounding box center [136, 241] width 249 height 82
click at [89, 225] on div "PT" at bounding box center [96, 241] width 82 height 82
drag, startPoint x: 89, startPoint y: 225, endPoint x: 101, endPoint y: 225, distance: 12.2
click at [101, 225] on div "PT" at bounding box center [96, 241] width 82 height 82
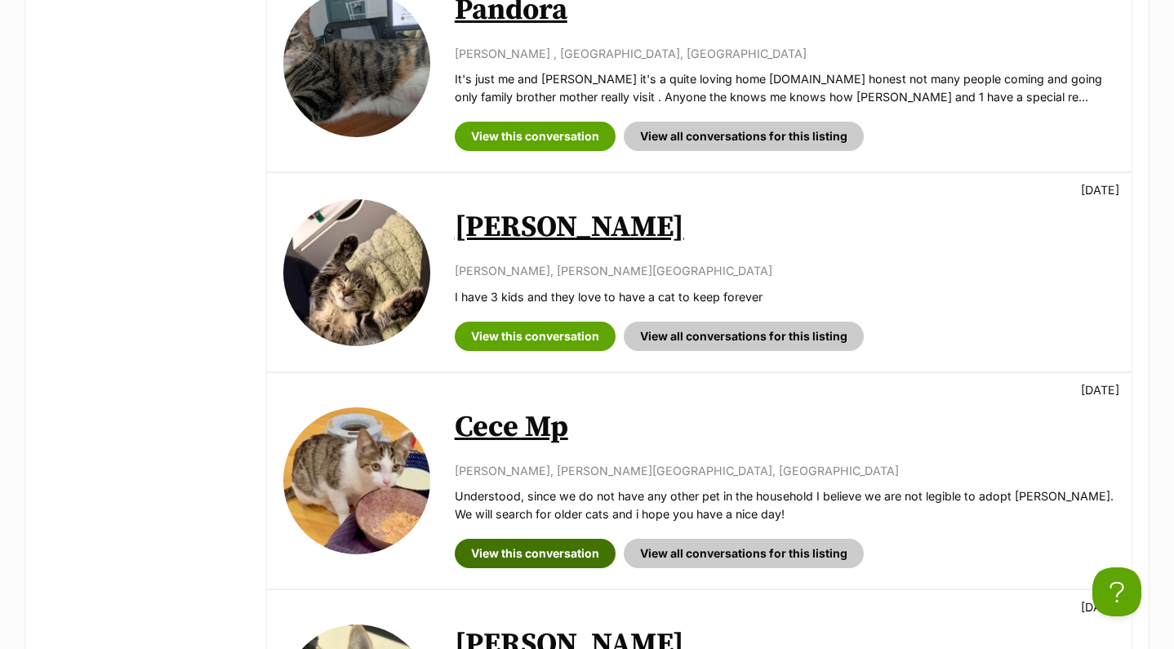
click at [561, 539] on link "View this conversation" at bounding box center [535, 553] width 161 height 29
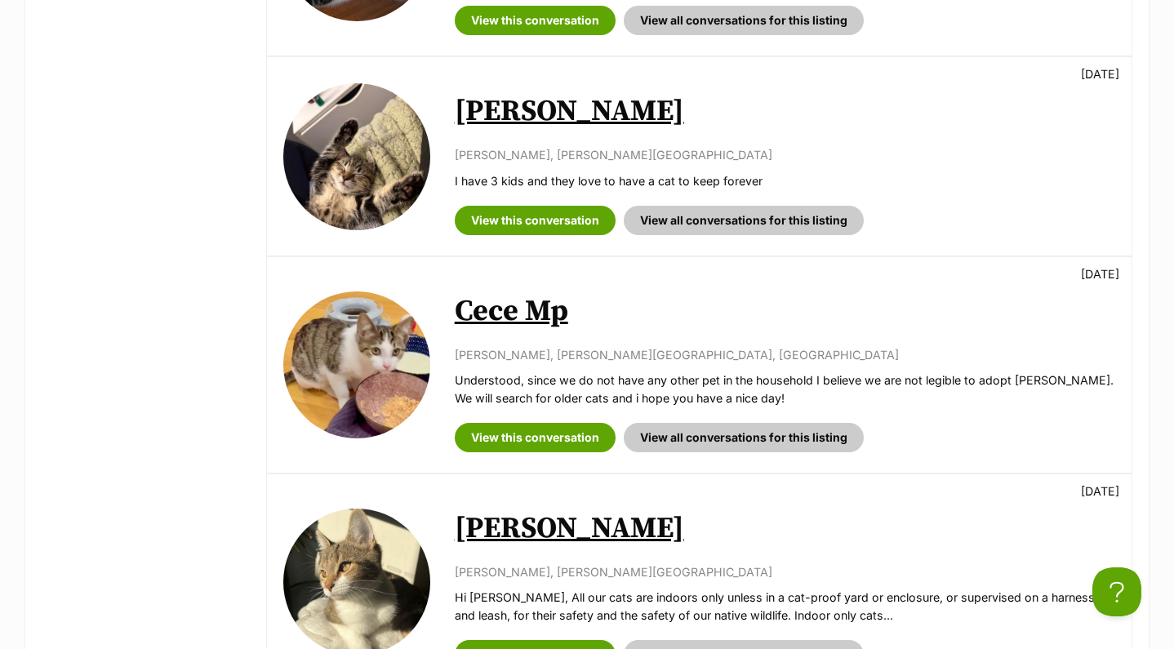
scroll to position [1386, 0]
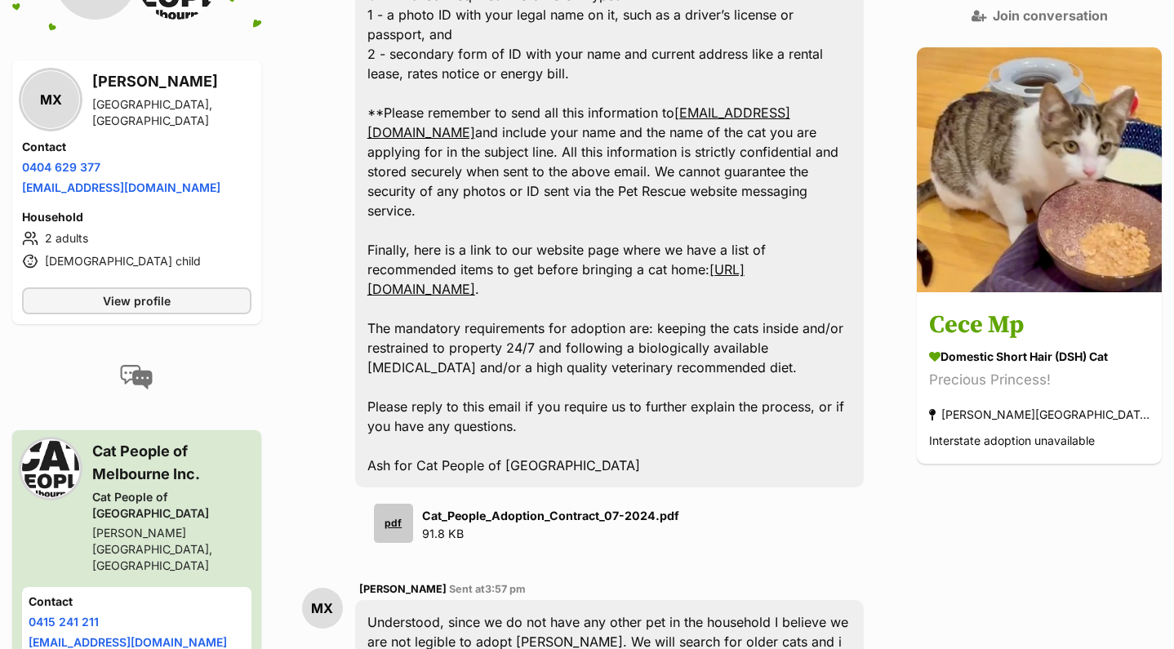
scroll to position [2941, 0]
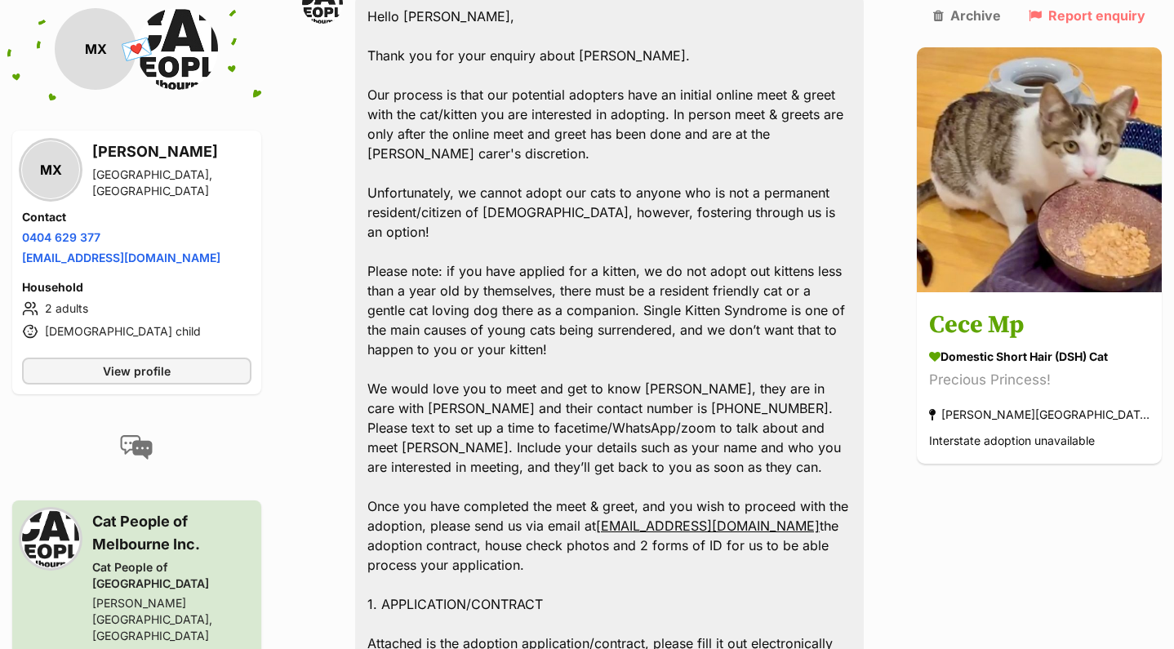
scroll to position [1870, 0]
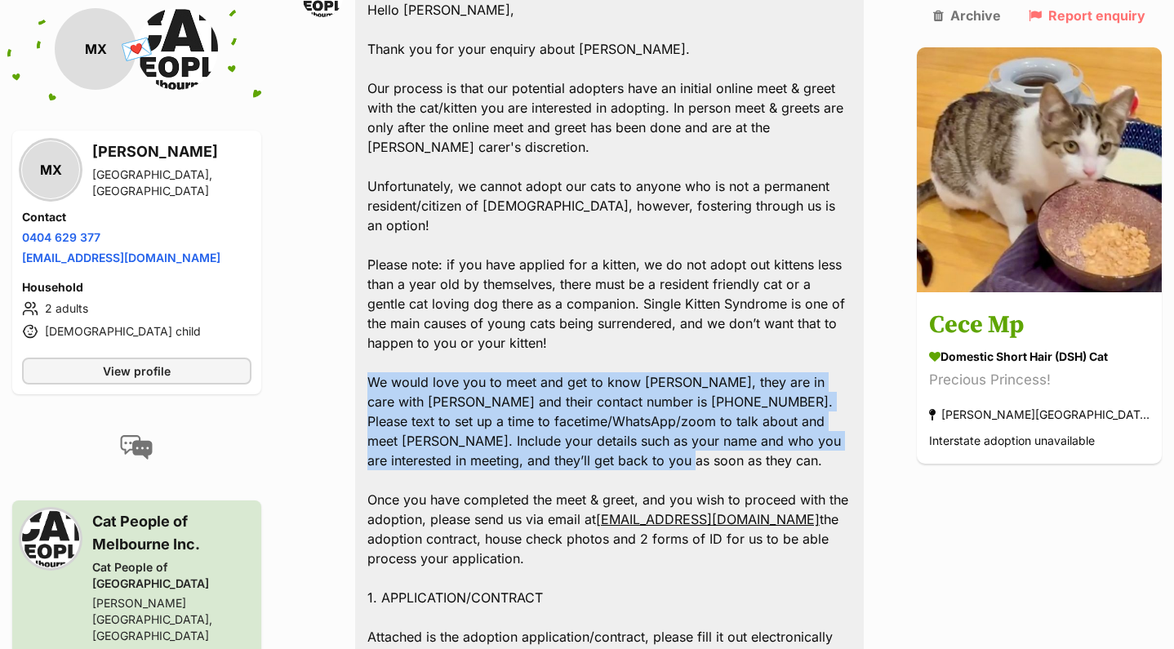
drag, startPoint x: 377, startPoint y: 256, endPoint x: 620, endPoint y: 334, distance: 254.6
copy div "We would love you to meet and get to know Cece Mp, they are in care with Yoland…"
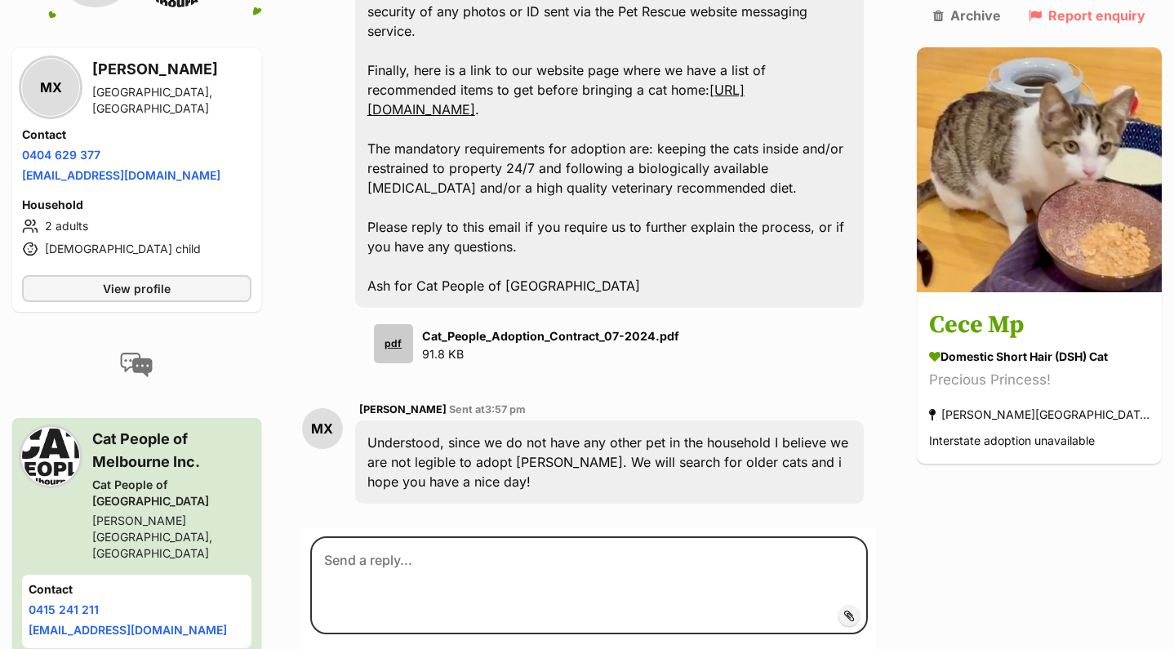
scroll to position [3323, 0]
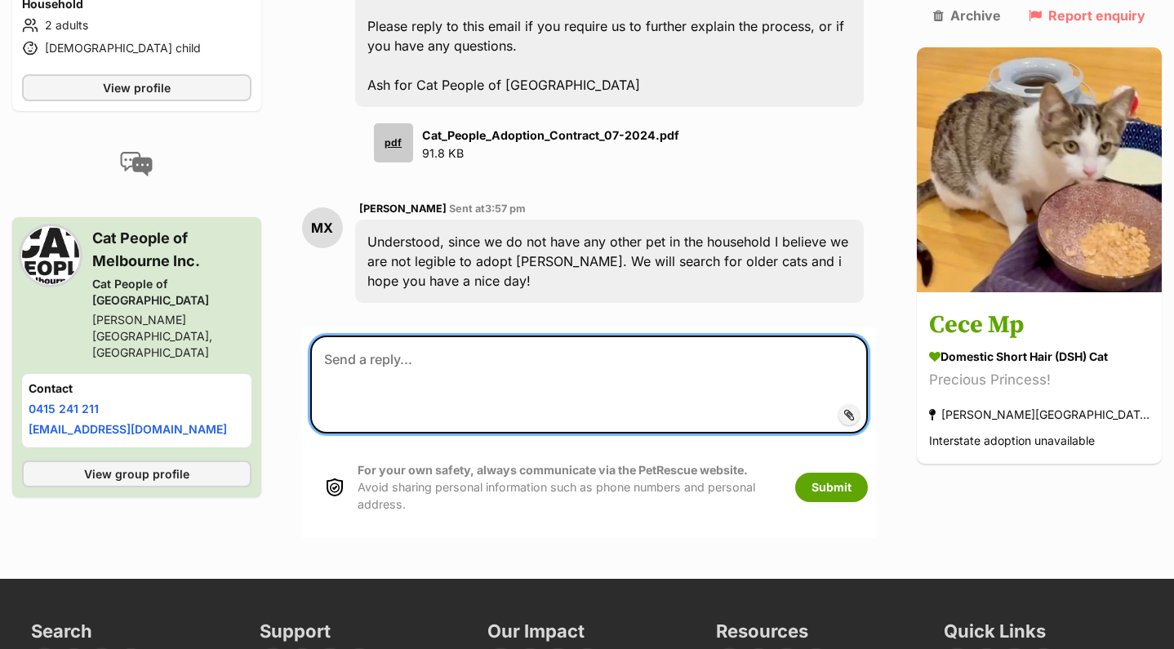
click at [500, 336] on textarea at bounding box center [589, 385] width 558 height 98
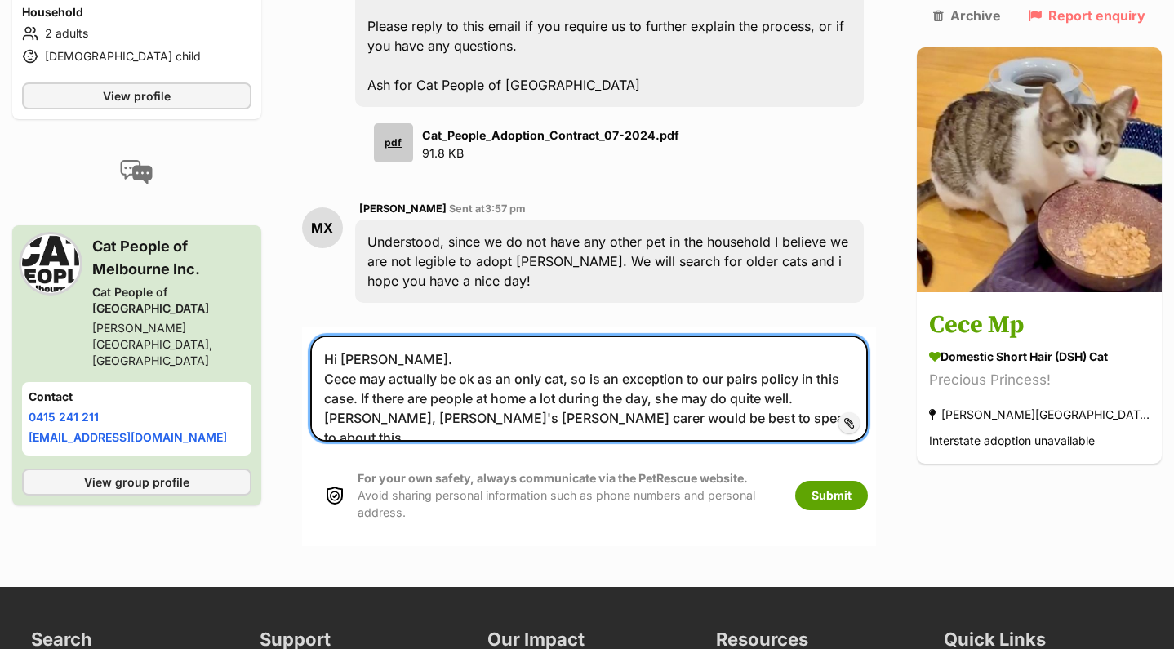
paste textarea "We would love you to meet and get to know Cece Mp, they are in care with Yoland…"
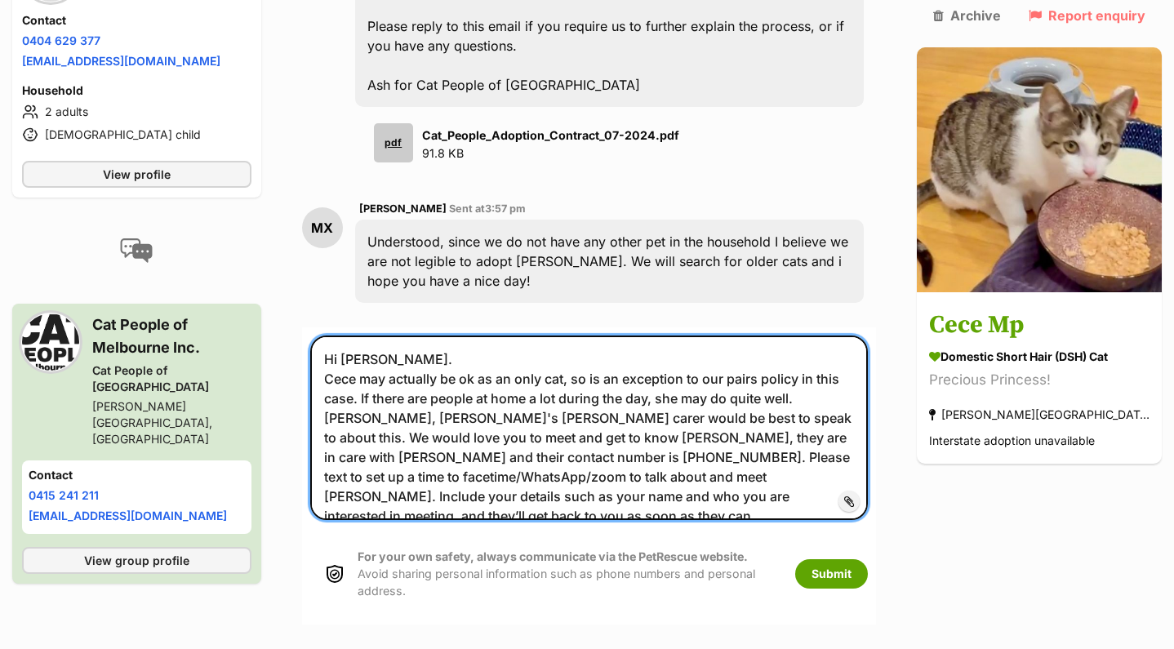
click at [644, 336] on textarea "Hi Mindy. Cece may actually be ok as an only cat, so is an exception to our pai…" at bounding box center [589, 428] width 558 height 185
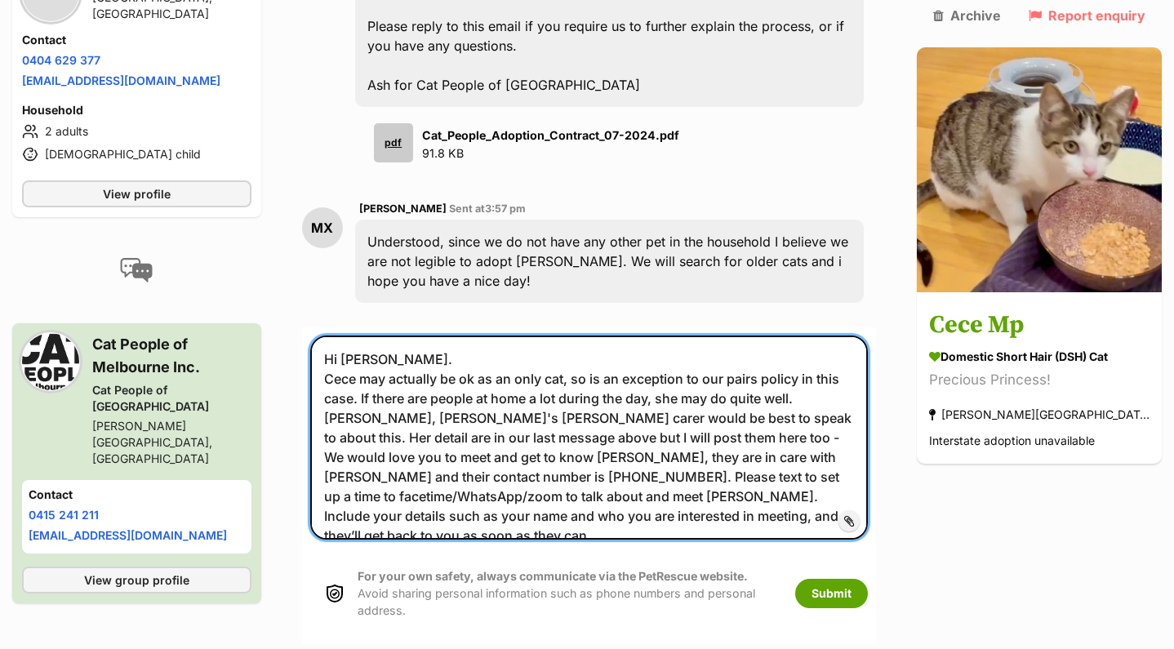
paste textarea "We would love you to meet and get to know Cece Mp, they are in care with Yoland…"
drag, startPoint x: 566, startPoint y: 310, endPoint x: 720, endPoint y: 332, distance: 155.9
click at [720, 336] on textarea "Hi Mindy. Cece may actually be ok as an only cat, so is an exception to our pai…" at bounding box center [589, 438] width 558 height 204
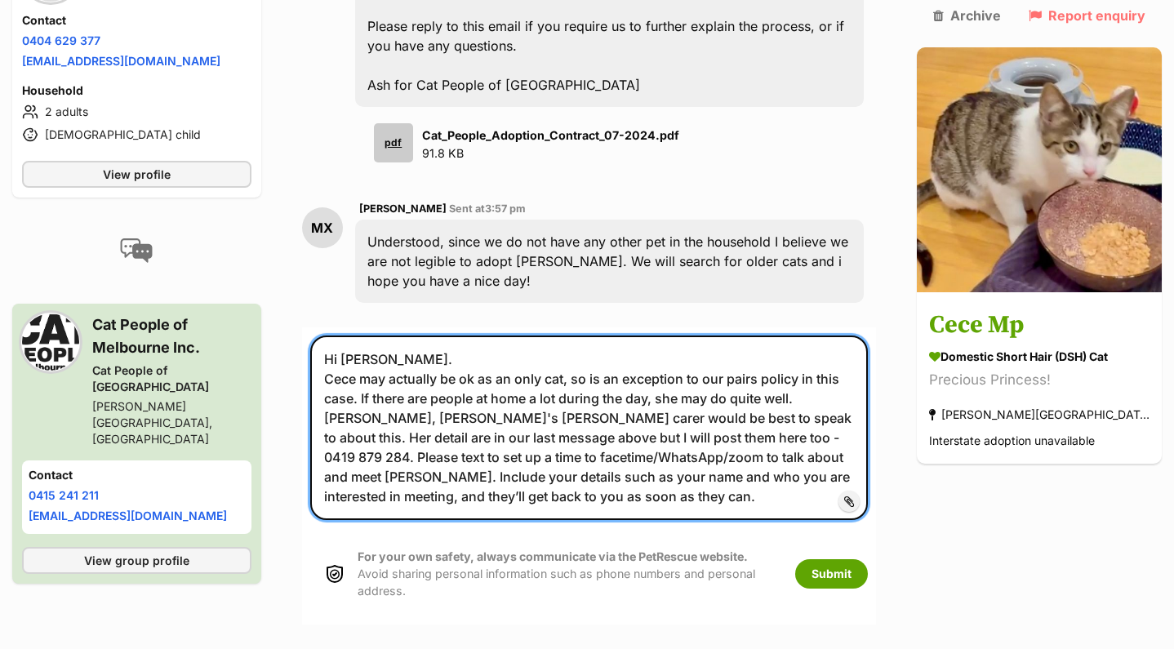
click at [648, 336] on textarea "Hi Mindy. Cece may actually be ok as an only cat, so is an exception to our pai…" at bounding box center [589, 428] width 558 height 185
click at [441, 336] on textarea "Hi Mindy. Cece may actually be ok as an only cat, so is an exception to our pai…" at bounding box center [589, 428] width 558 height 185
click at [645, 336] on textarea "Hi Mindy. Cece may actually be ok as an only cat, so is an exception to our pai…" at bounding box center [589, 428] width 558 height 185
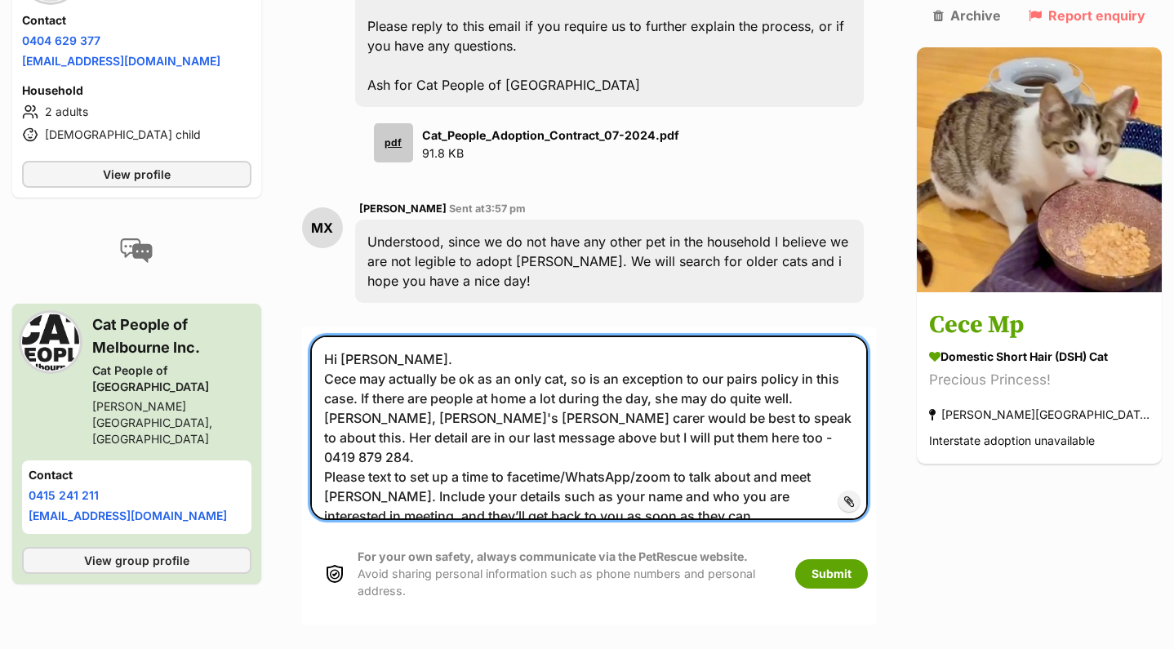
scroll to position [3354, 0]
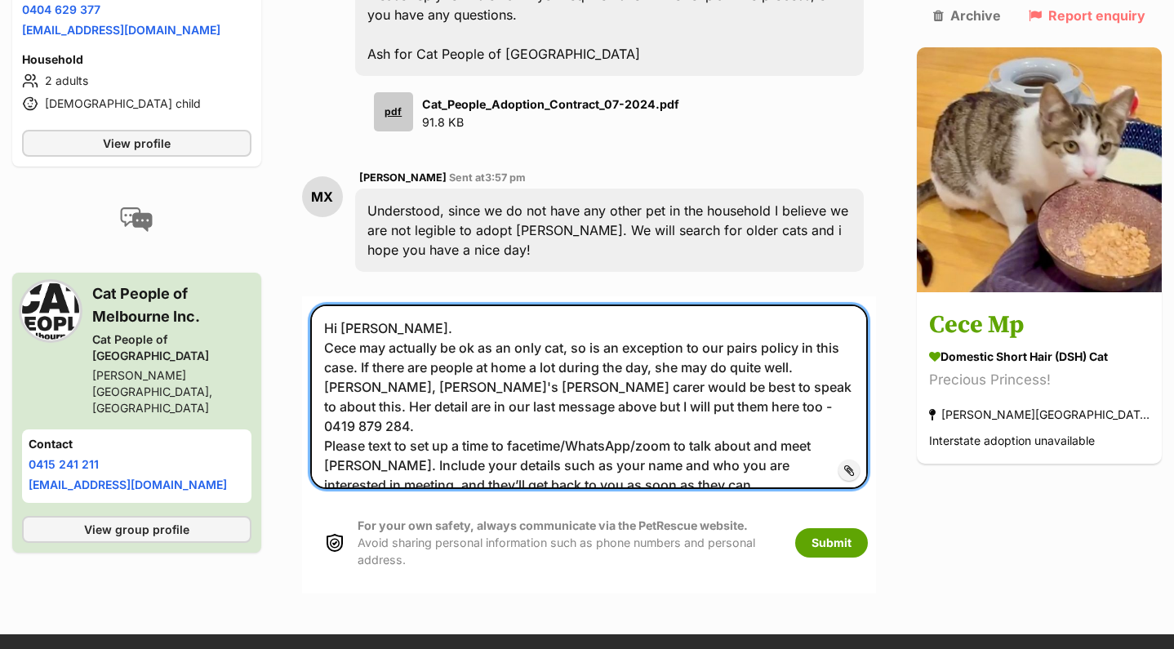
click at [366, 305] on textarea "Hi Mindy. Cece may actually be ok as an only cat, so is an exception to our pai…" at bounding box center [589, 397] width 558 height 185
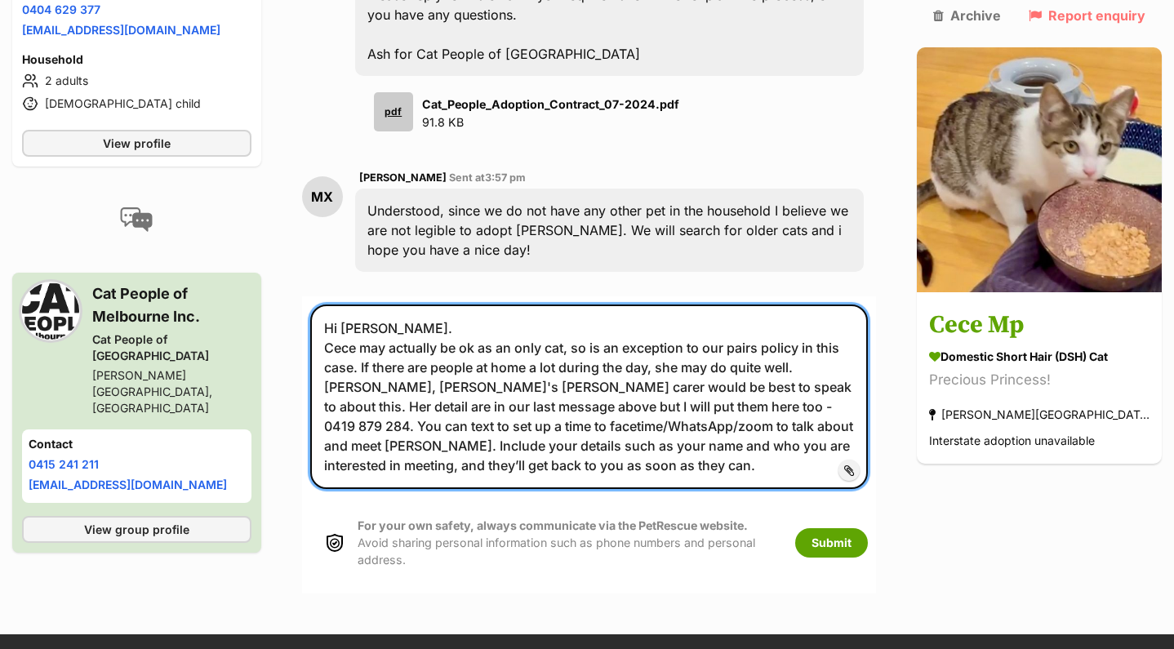
click at [657, 305] on textarea "Hi Mindy. Cece may actually be ok as an only cat, so is an exception to our pai…" at bounding box center [589, 397] width 558 height 185
click at [440, 305] on textarea "Hi Mindy. Cece may actually be ok as an only cat, so is an exception to our pai…" at bounding box center [589, 397] width 558 height 185
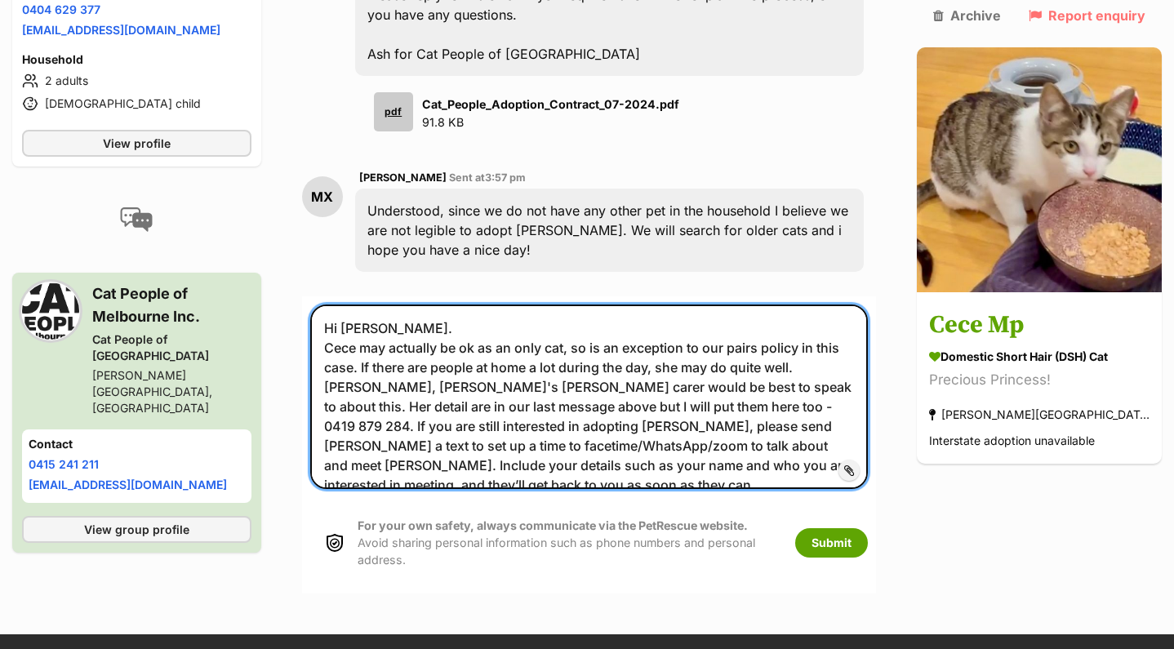
drag, startPoint x: 786, startPoint y: 338, endPoint x: 547, endPoint y: 332, distance: 239.3
click at [546, 332] on textarea "Hi Mindy. Cece may actually be ok as an only cat, so is an exception to our pai…" at bounding box center [589, 397] width 558 height 185
click at [560, 337] on textarea "Hi Mindy. Cece may actually be ok as an only cat, so is an exception to our pai…" at bounding box center [589, 397] width 558 height 185
click at [778, 341] on textarea "Hi Mindy. Cece may actually be ok as an only cat, so is an exception to our pai…" at bounding box center [589, 397] width 558 height 185
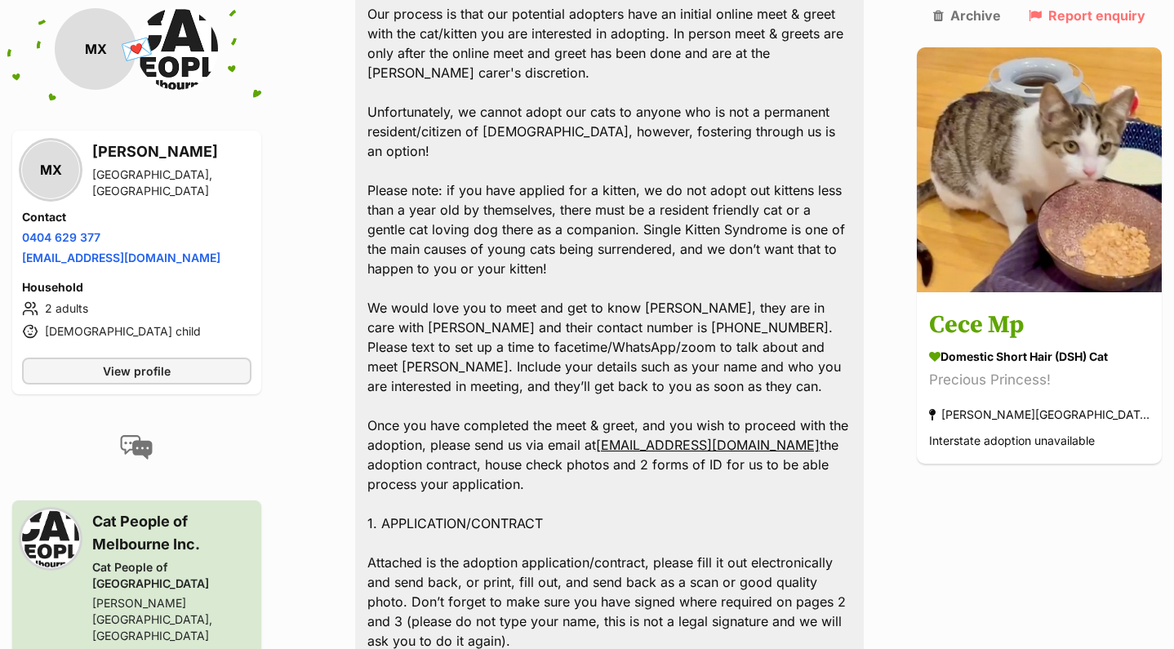
scroll to position [2015, 0]
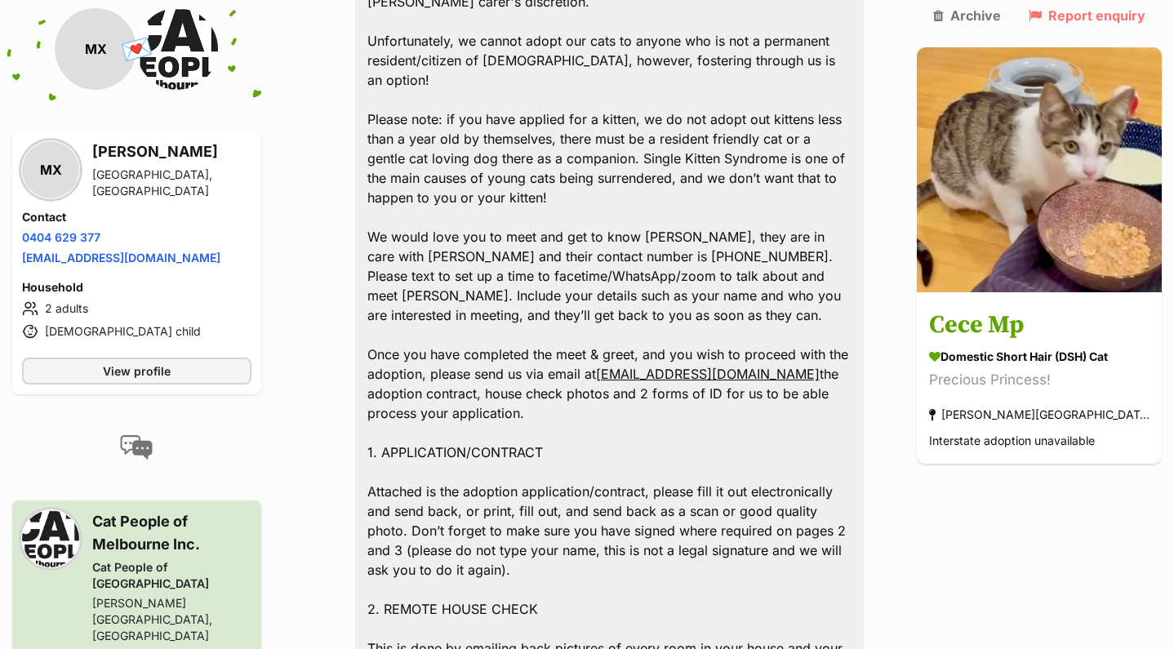
click at [59, 238] on link "0404 629 377" at bounding box center [61, 237] width 78 height 14
drag, startPoint x: 59, startPoint y: 238, endPoint x: 127, endPoint y: 211, distance: 72.9
click at [127, 211] on div "Contact Phone number Phone number 0404 629 377 Email address donutforiife@outlo…" at bounding box center [136, 239] width 229 height 60
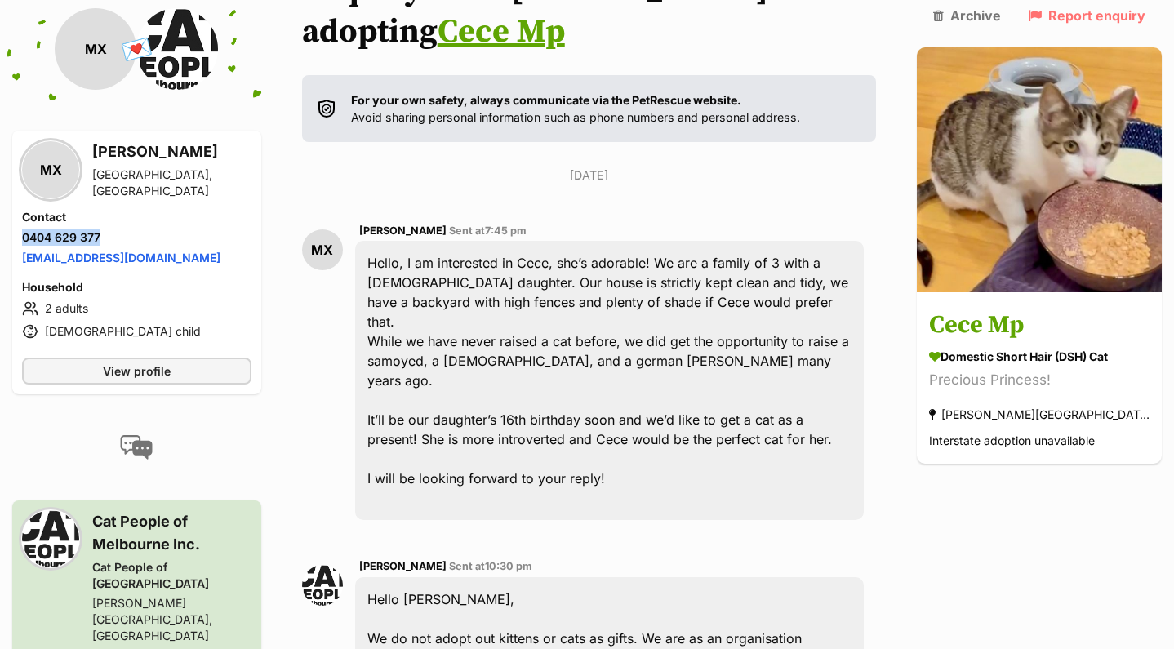
scroll to position [297, 0]
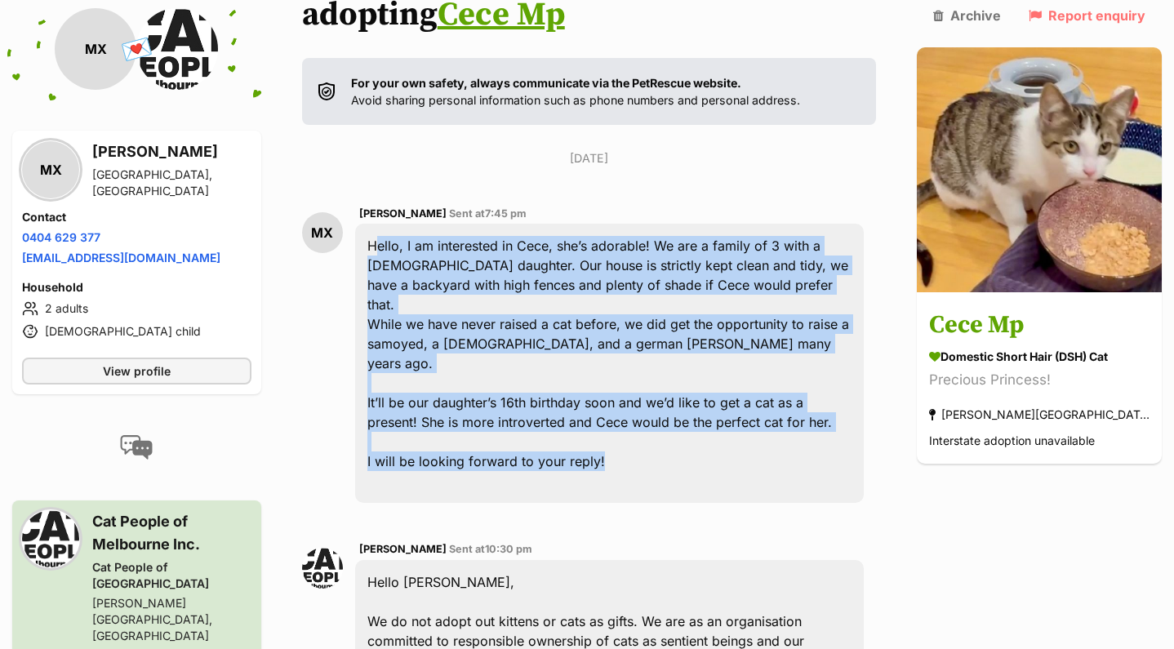
drag, startPoint x: 614, startPoint y: 380, endPoint x: 368, endPoint y: 191, distance: 309.8
click at [368, 224] on div "Hello, I am interested in Cece, she’s adorable! We are a family of 3 with a 15 …" at bounding box center [609, 363] width 509 height 279
copy div "Hello, I am interested in Cece, she’s adorable! We are a family of 3 with a 15 …"
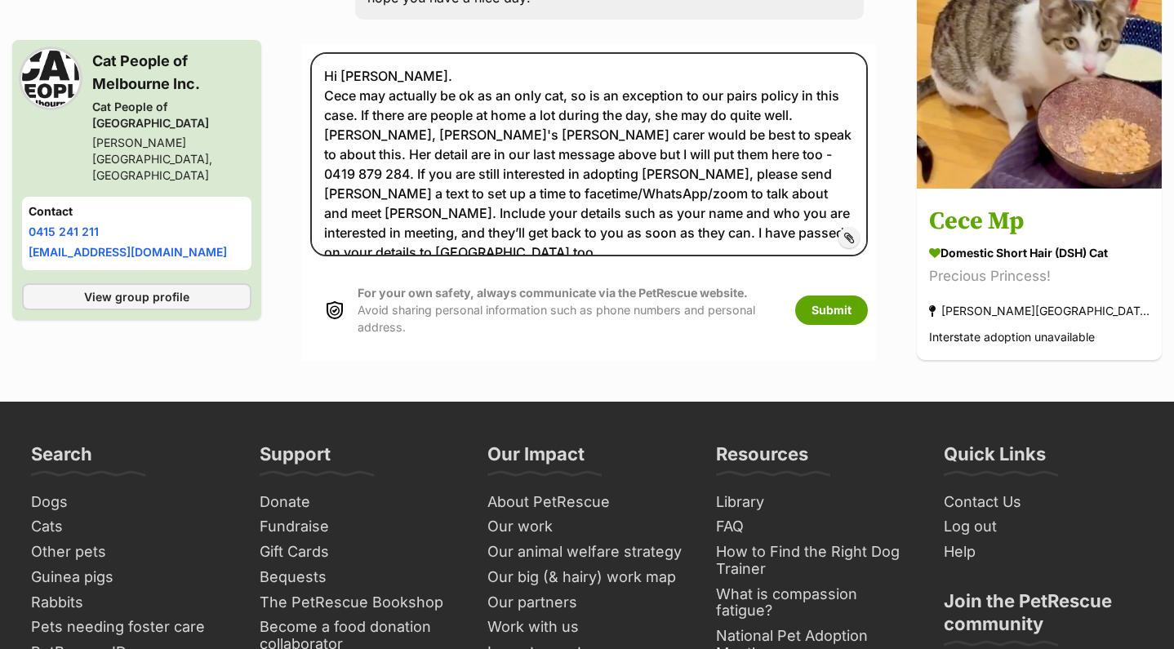
scroll to position [3326, 0]
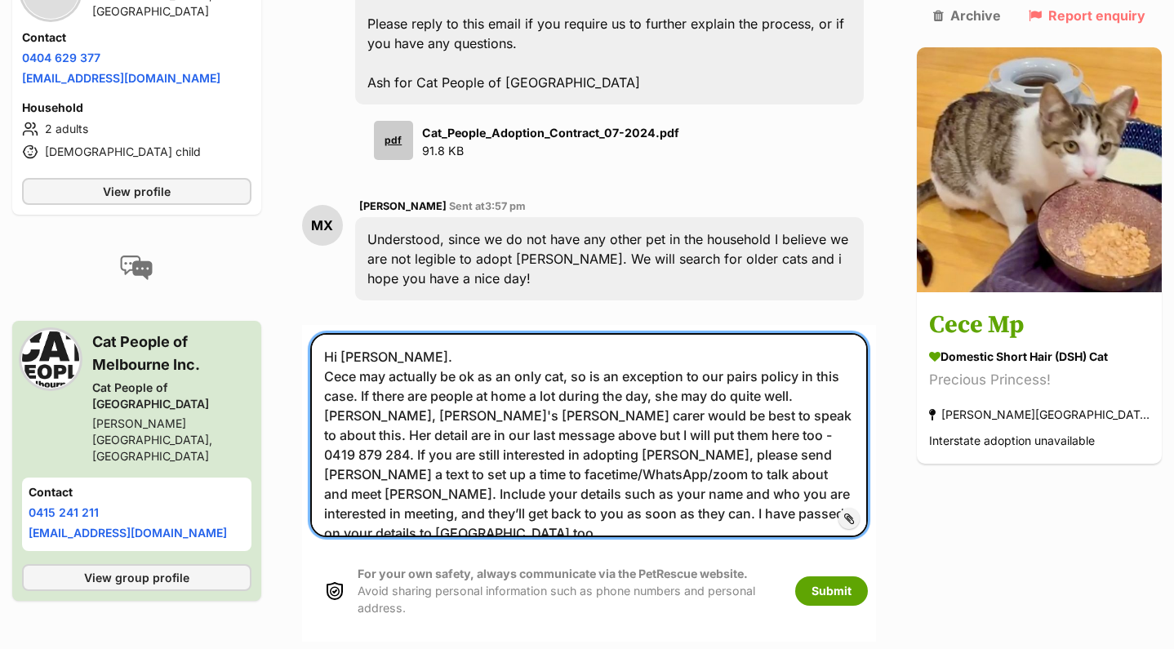
click at [488, 333] on textarea "Hi Mindy. Cece may actually be ok as an only cat, so is an exception to our pai…" at bounding box center [589, 435] width 558 height 204
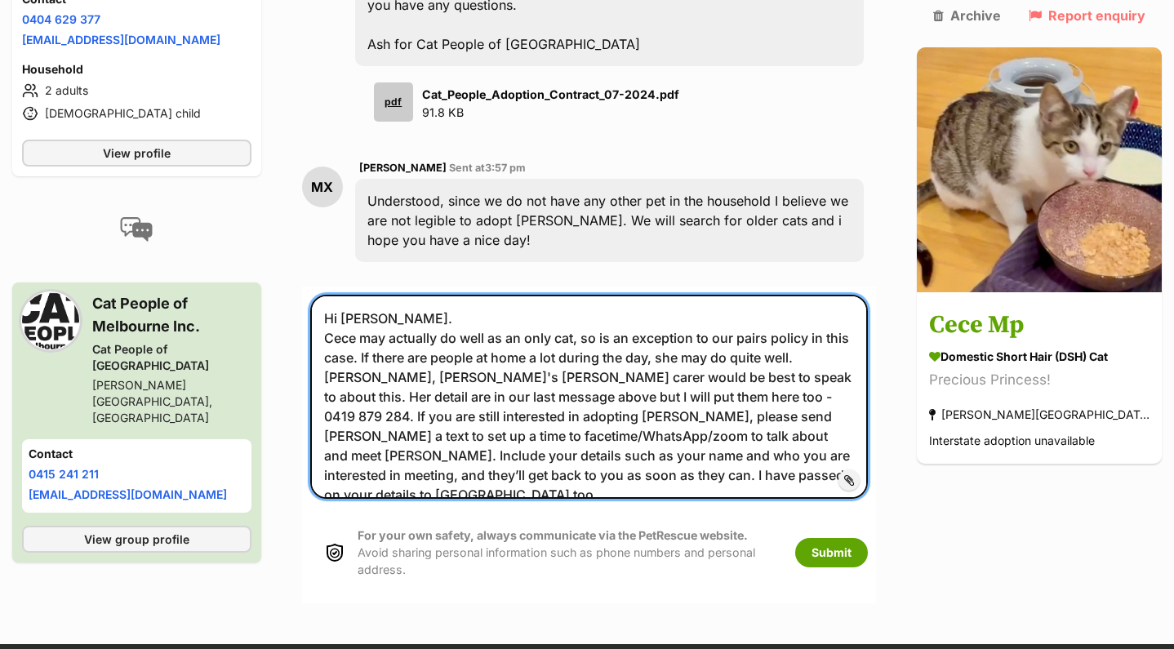
scroll to position [3367, 0]
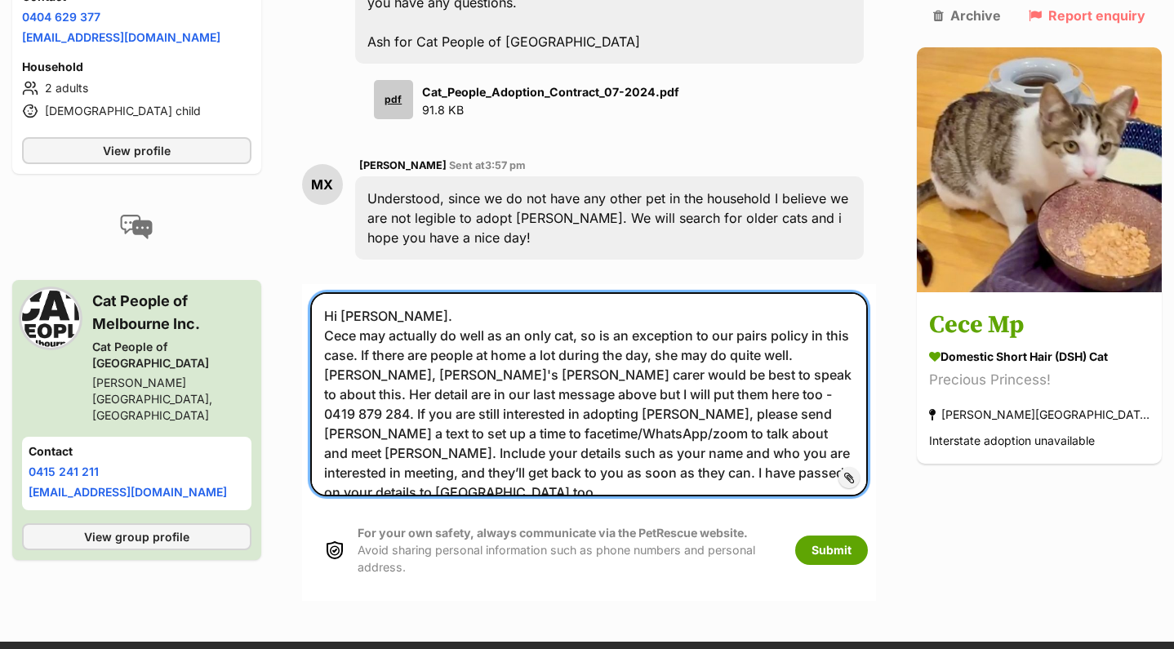
click at [454, 292] on textarea "Hi Mindy. Cece may actually do well as an only cat, so is an exception to our p…" at bounding box center [589, 394] width 558 height 204
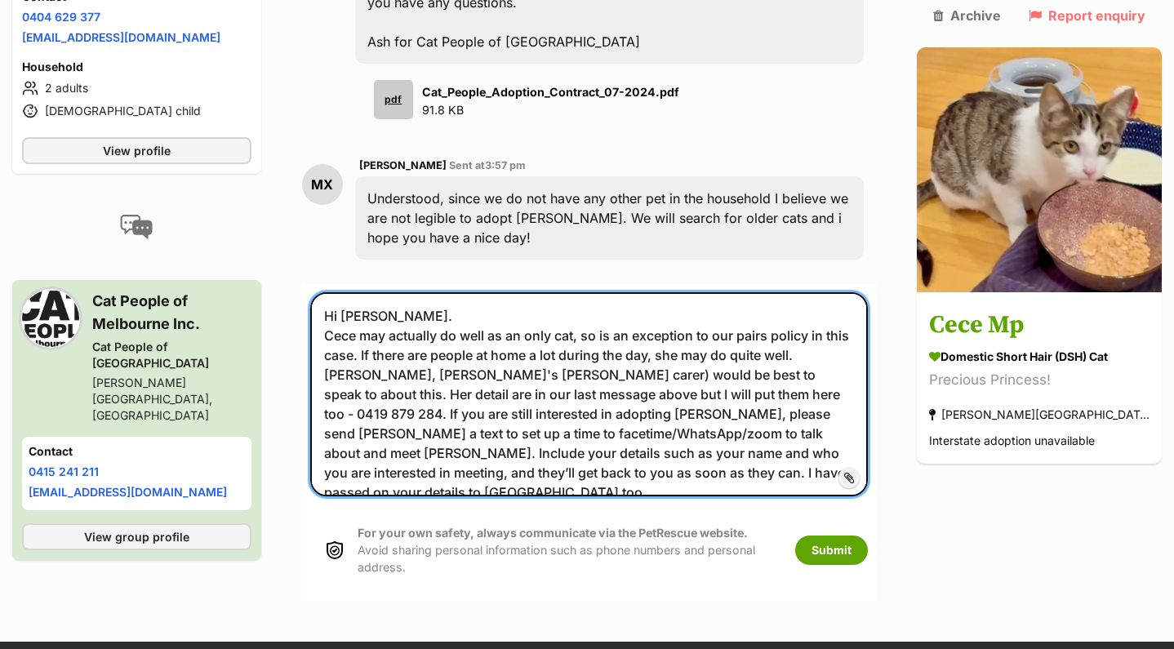
click at [335, 292] on textarea "Hi Mindy. Cece may actually do well as an only cat, so is an exception to our p…" at bounding box center [589, 394] width 558 height 204
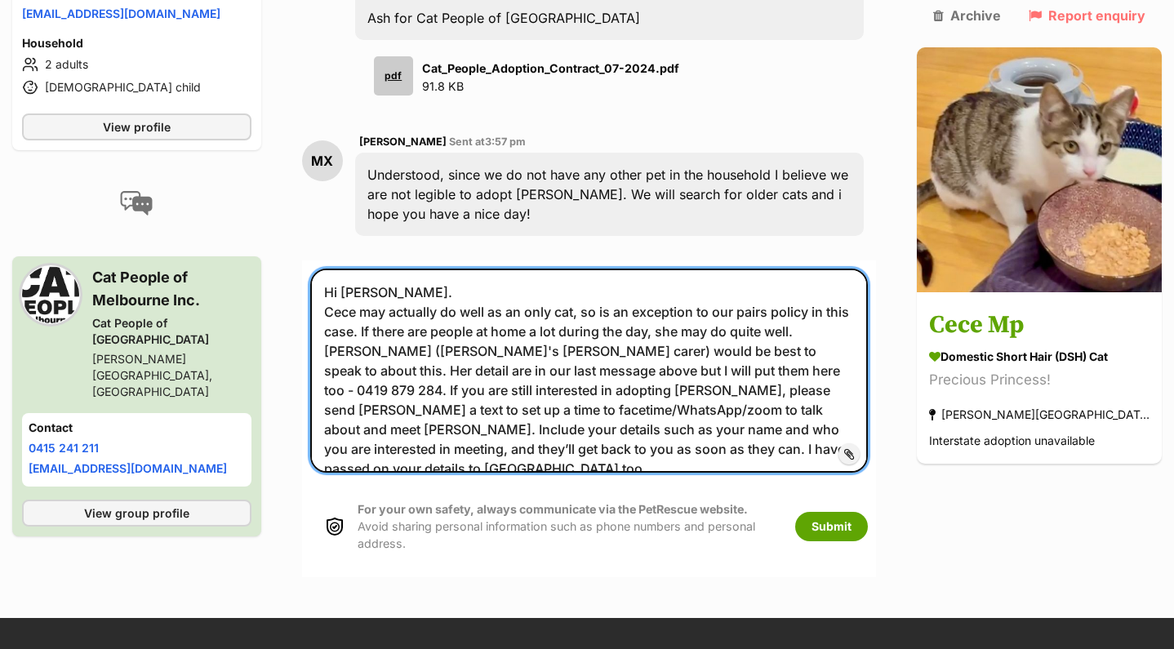
scroll to position [3392, 0]
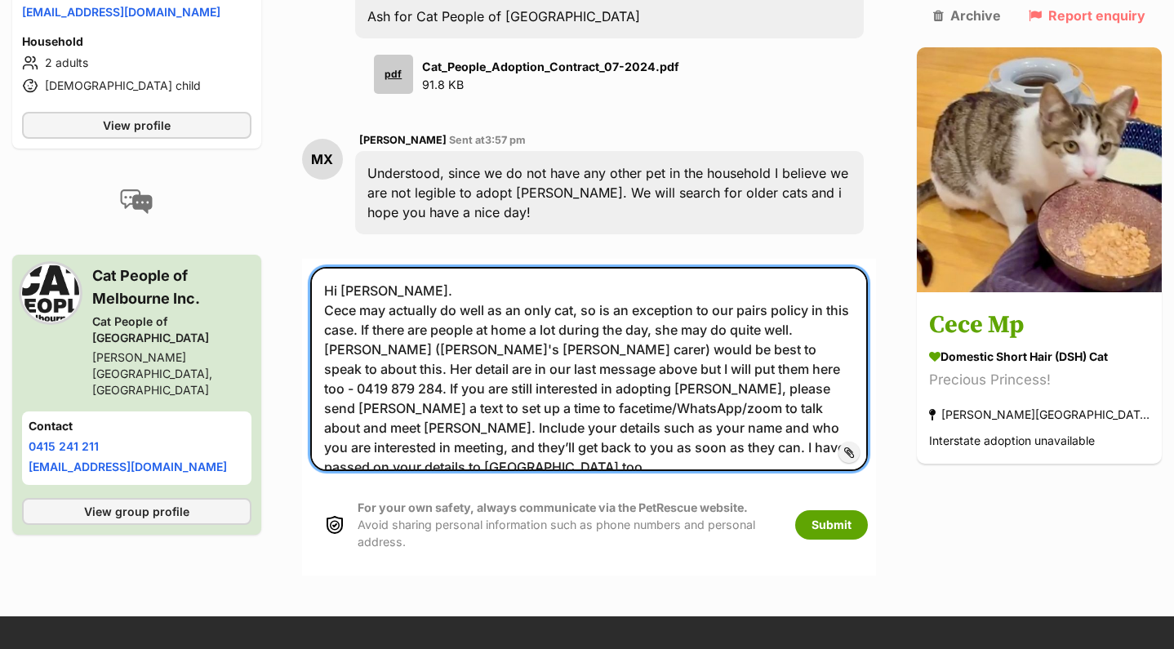
click at [760, 267] on textarea "Hi Mindy. Cece may actually do well as an only cat, so is an exception to our p…" at bounding box center [589, 369] width 558 height 204
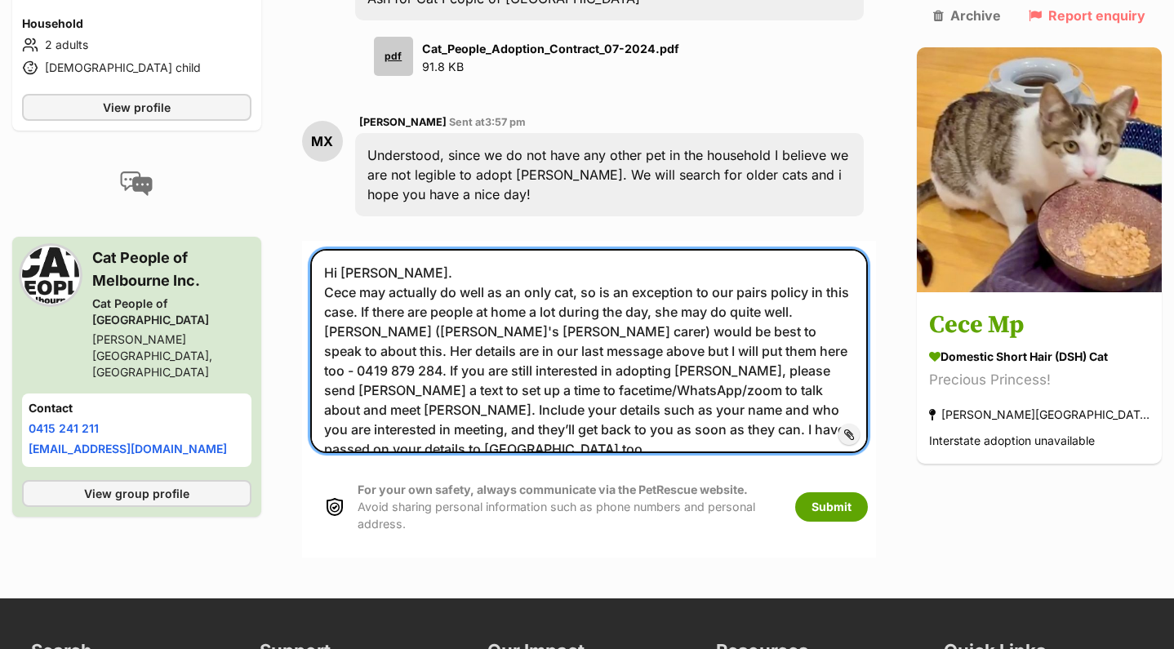
scroll to position [3422, 0]
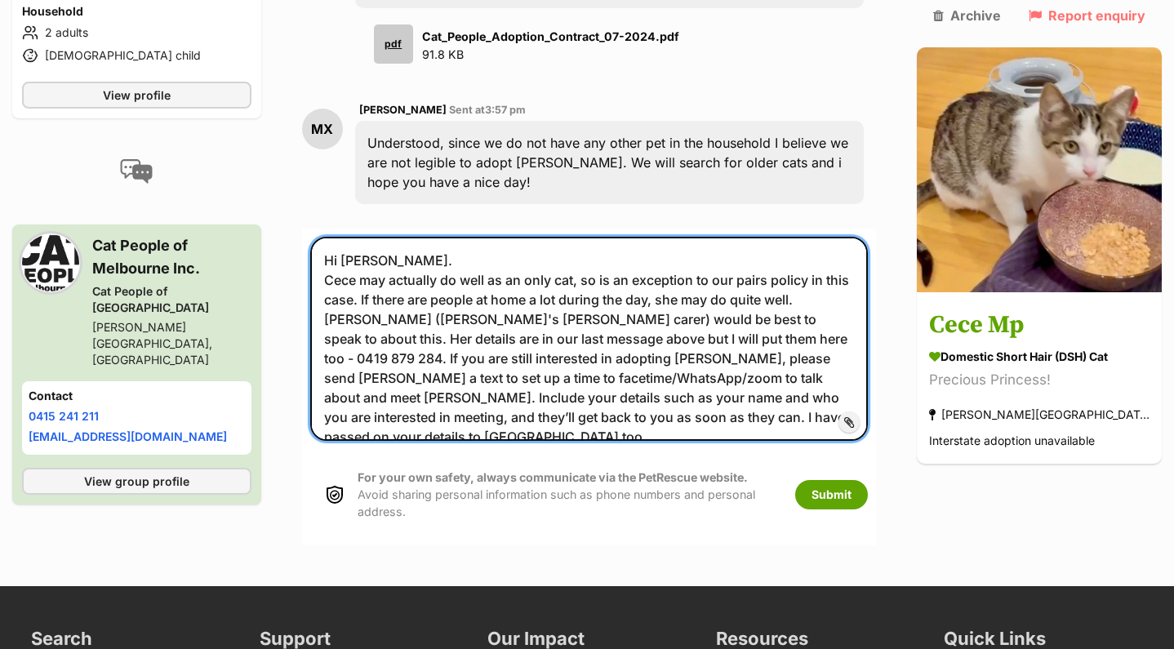
click at [706, 237] on textarea "Hi Mindy. Cece may actually do well as an only cat, so is an exception to our p…" at bounding box center [589, 339] width 558 height 204
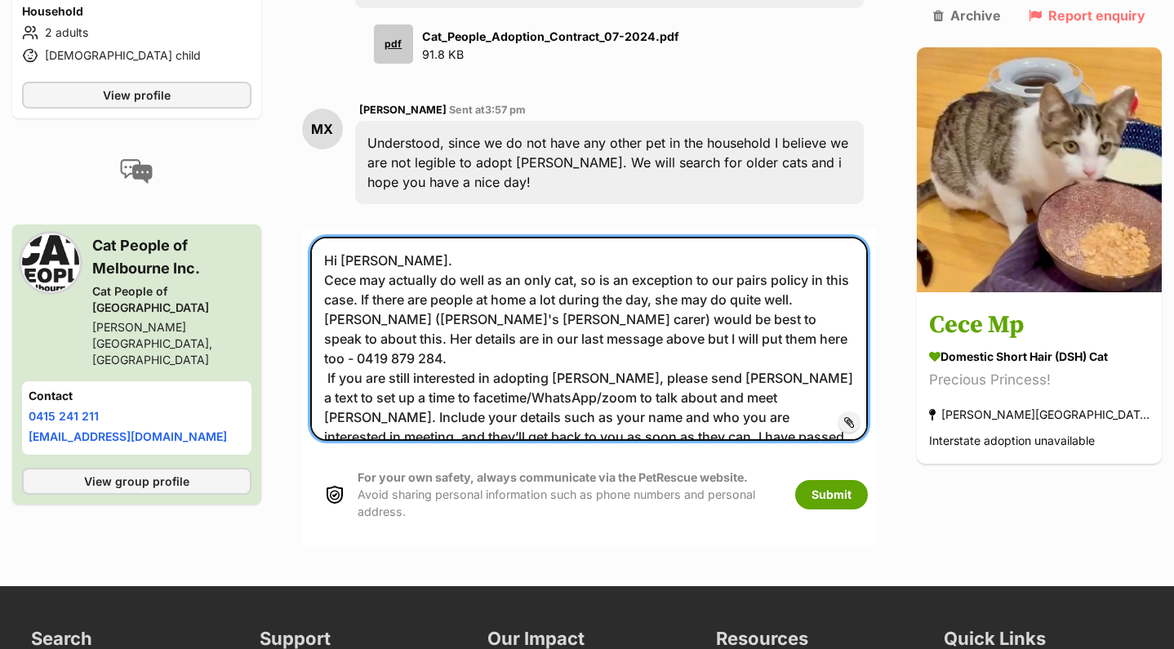
click at [335, 237] on textarea "Hi Mindy. Cece may actually do well as an only cat, so is an exception to our p…" at bounding box center [589, 339] width 558 height 204
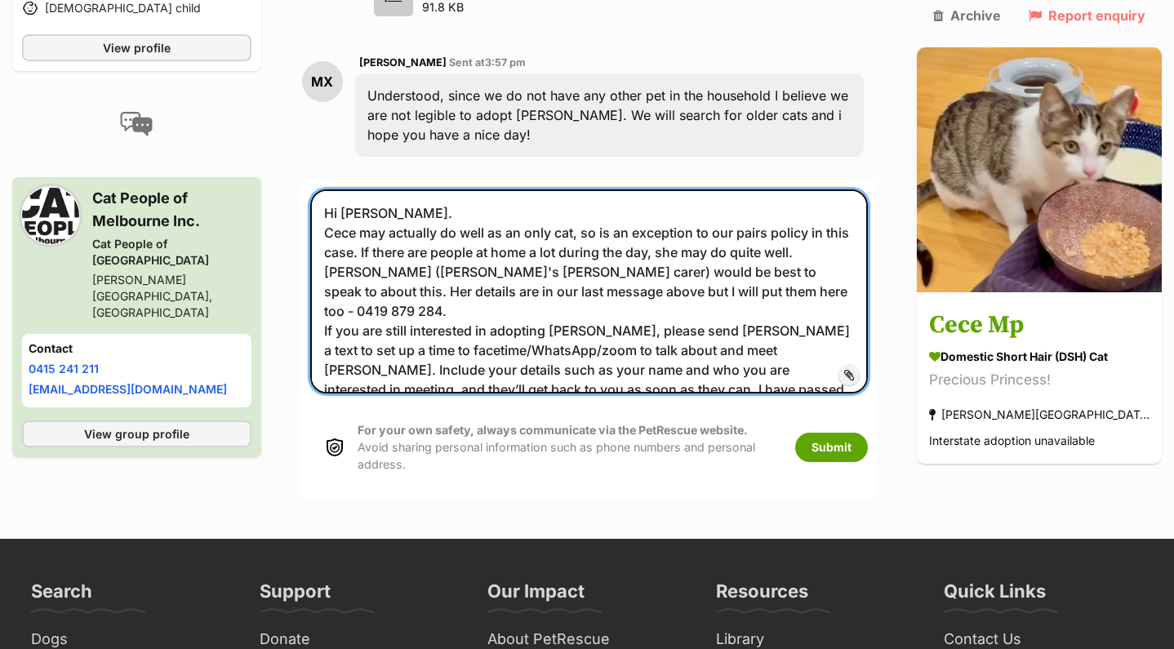
scroll to position [3470, 0]
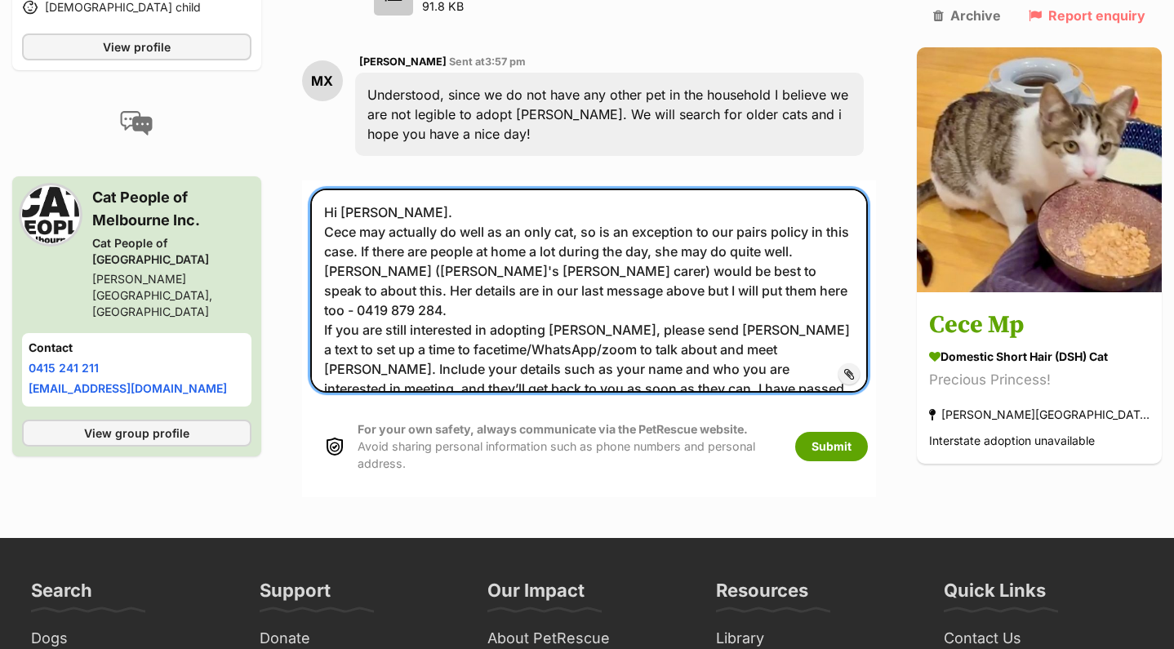
click at [678, 246] on textarea "Hi Mindy. Cece may actually do well as an only cat, so is an exception to our p…" at bounding box center [589, 291] width 558 height 204
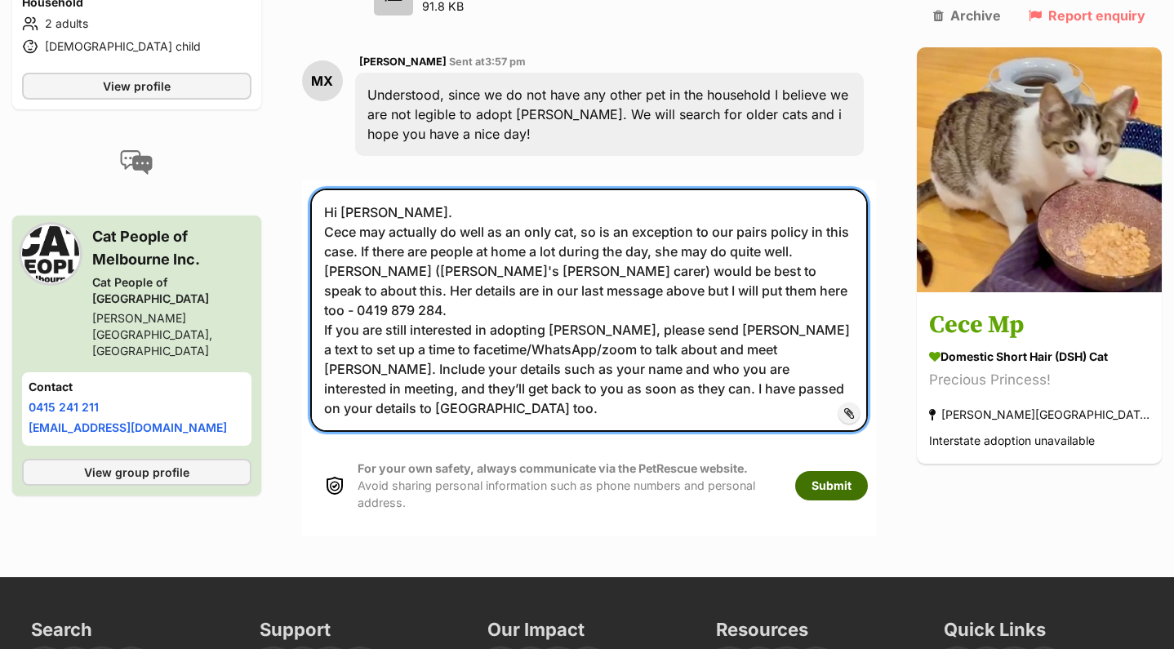
type textarea "Hi Mindy. Cece may actually do well as an only cat, so is an exception to our p…"
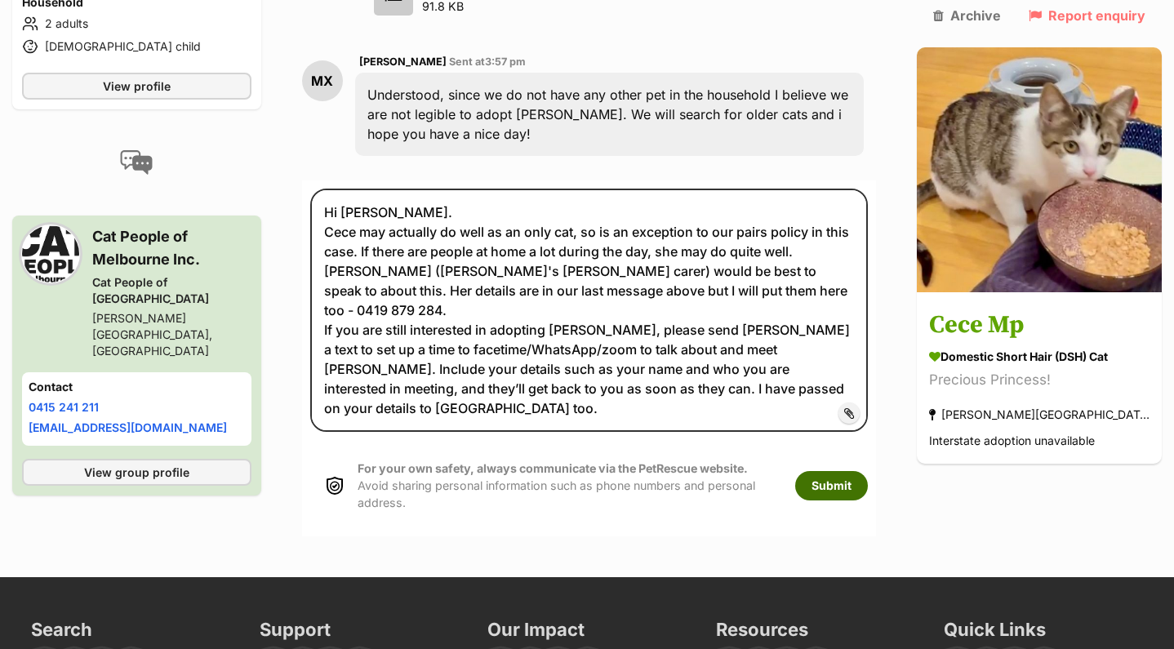
click at [868, 471] on button "Submit" at bounding box center [831, 485] width 73 height 29
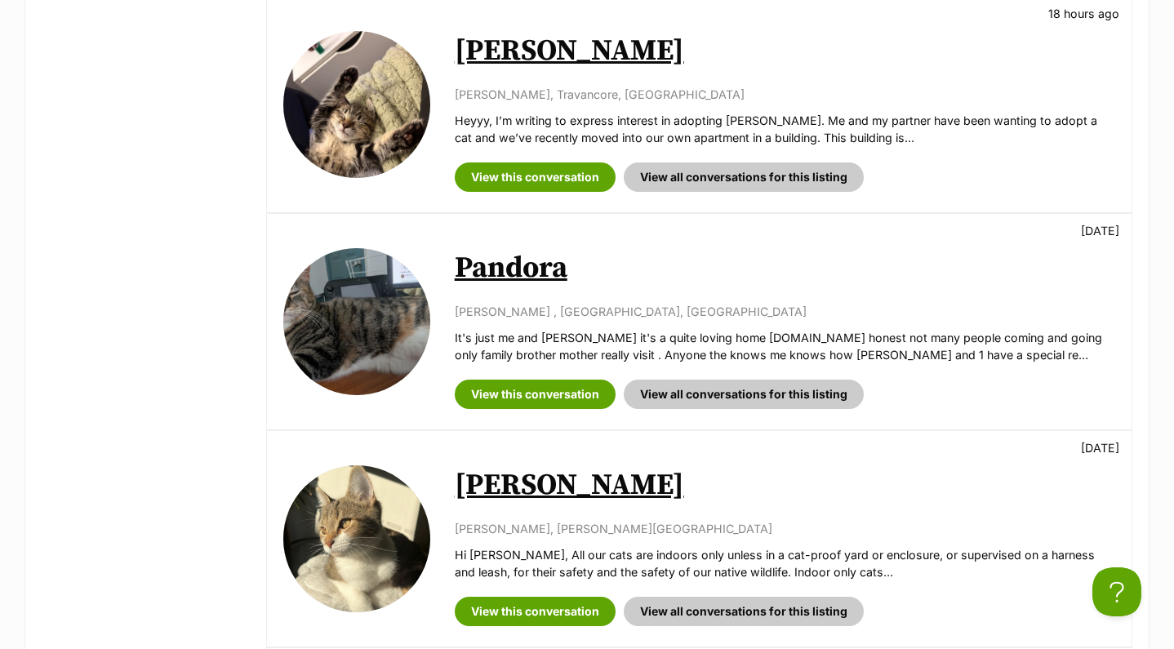
scroll to position [1457, 0]
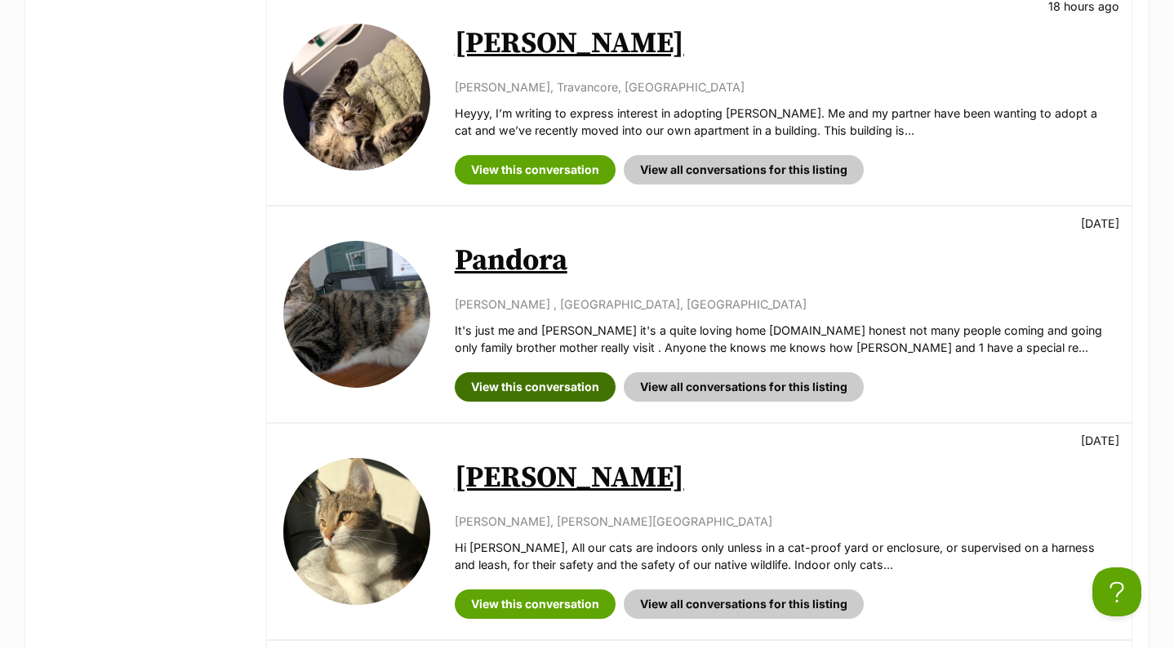
click at [514, 372] on link "View this conversation" at bounding box center [535, 386] width 161 height 29
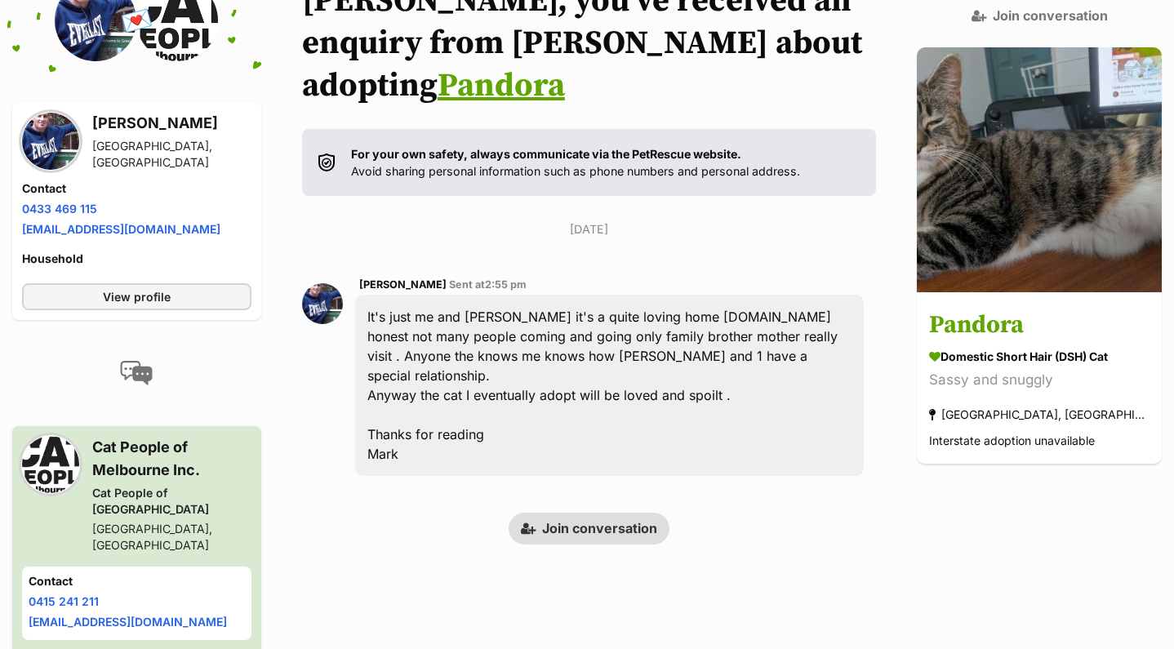
scroll to position [227, 0]
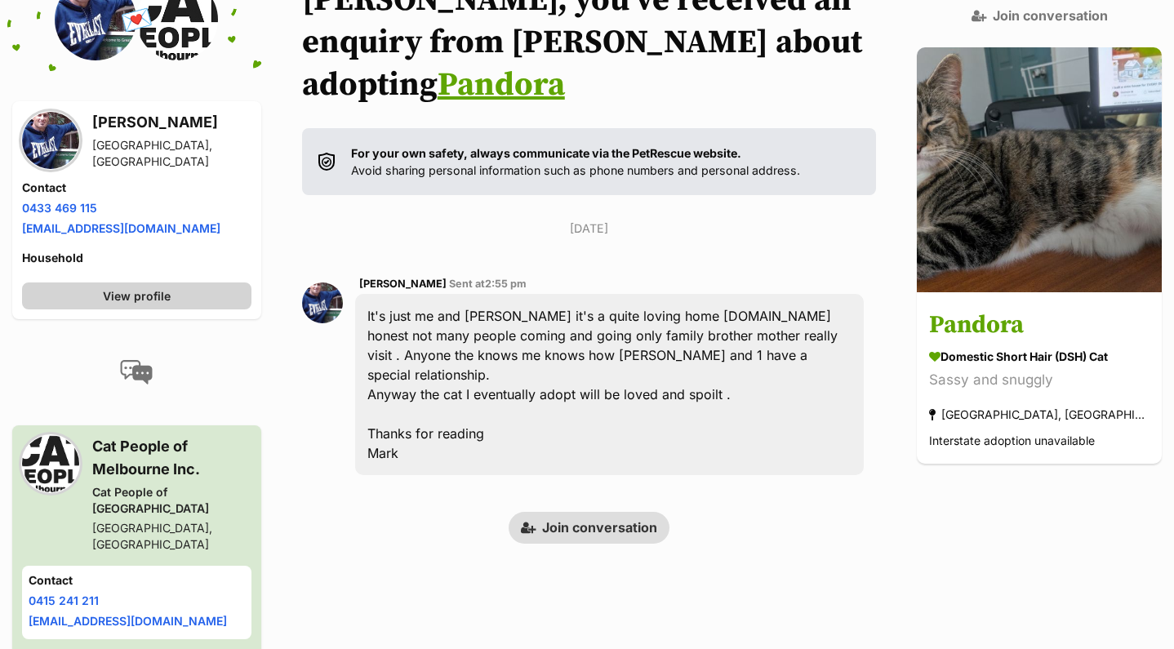
click at [171, 290] on span "View profile" at bounding box center [137, 295] width 68 height 17
click at [576, 512] on link "Join conversation" at bounding box center [589, 527] width 161 height 31
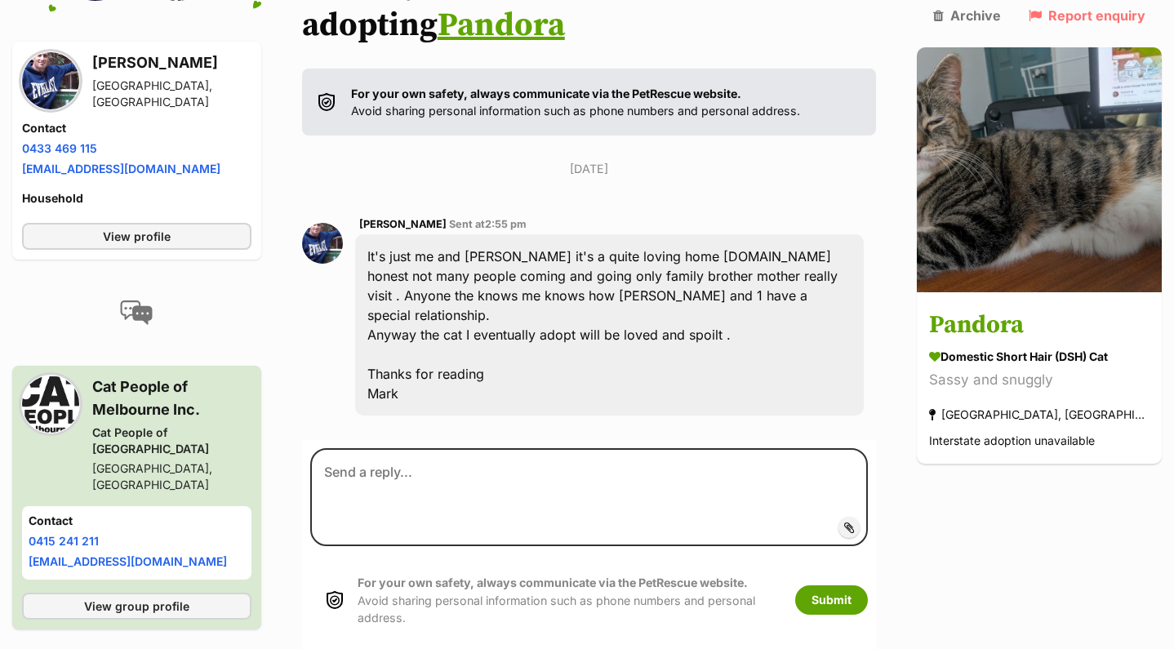
scroll to position [167, 0]
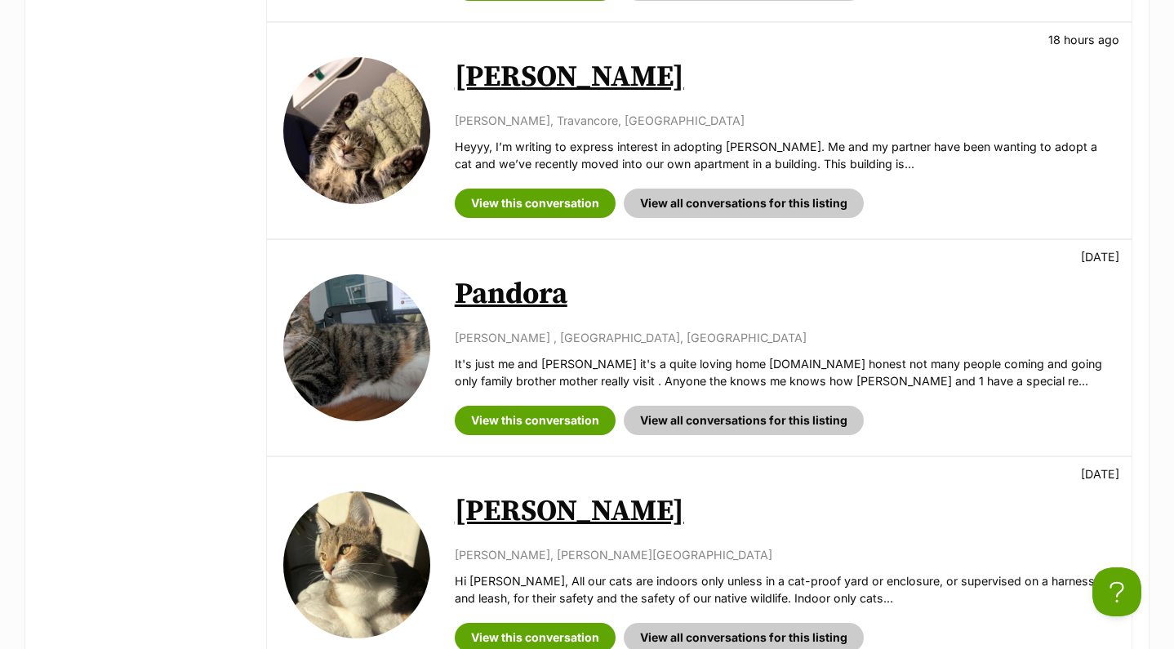
scroll to position [1422, 0]
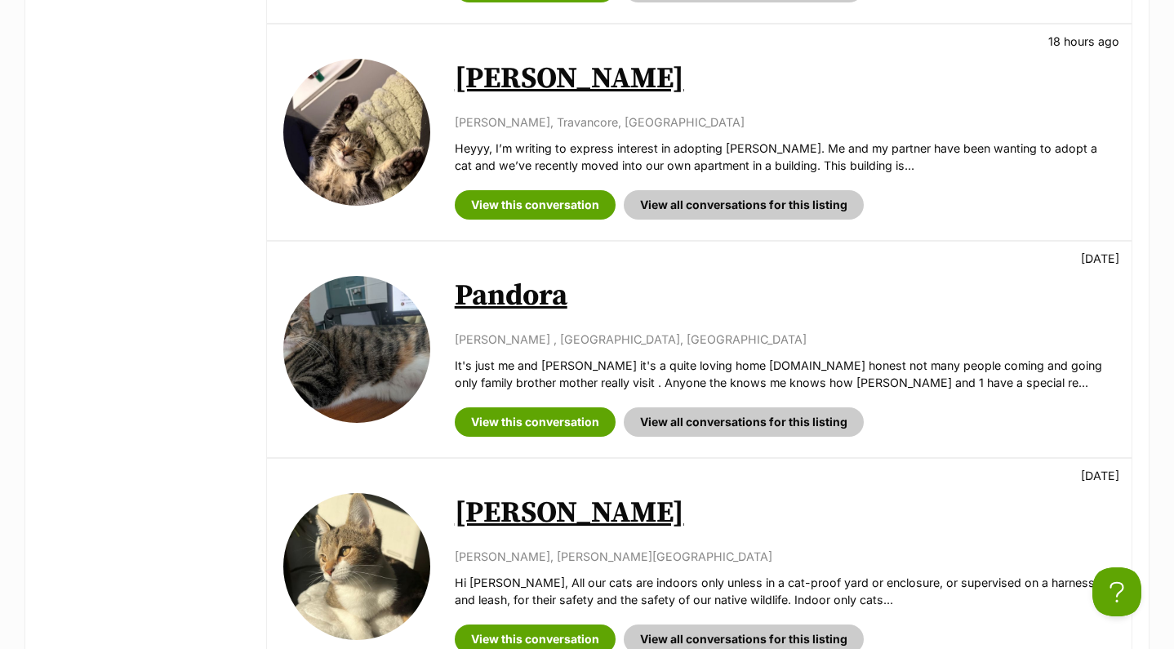
click at [498, 278] on link "Pandora" at bounding box center [511, 296] width 113 height 37
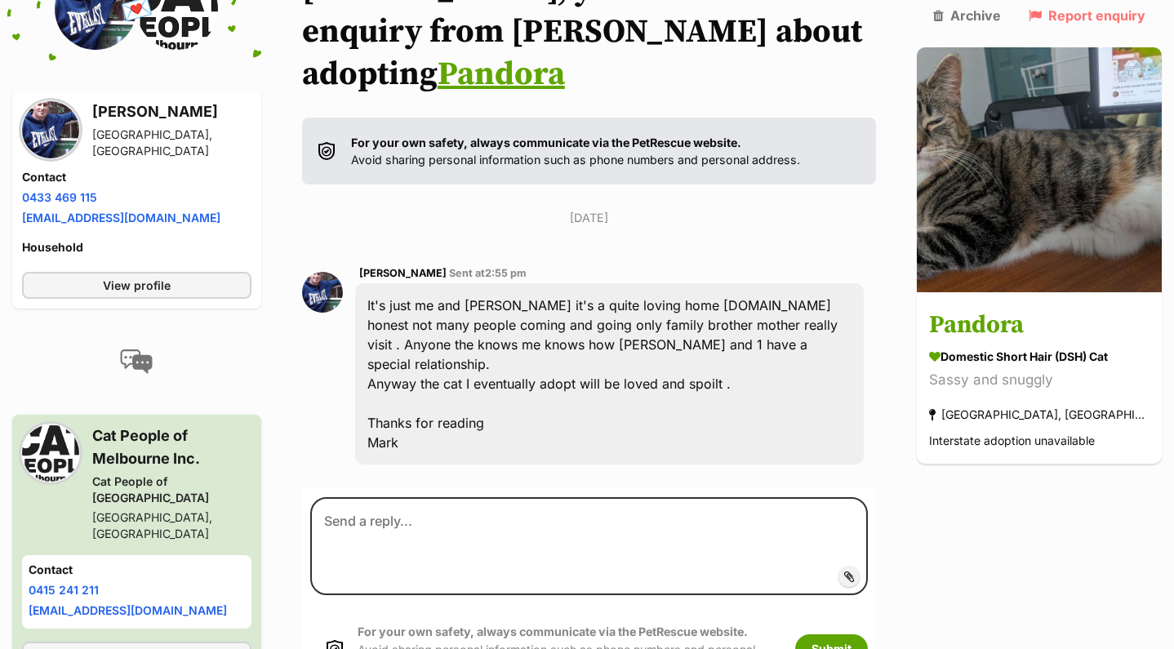
scroll to position [241, 0]
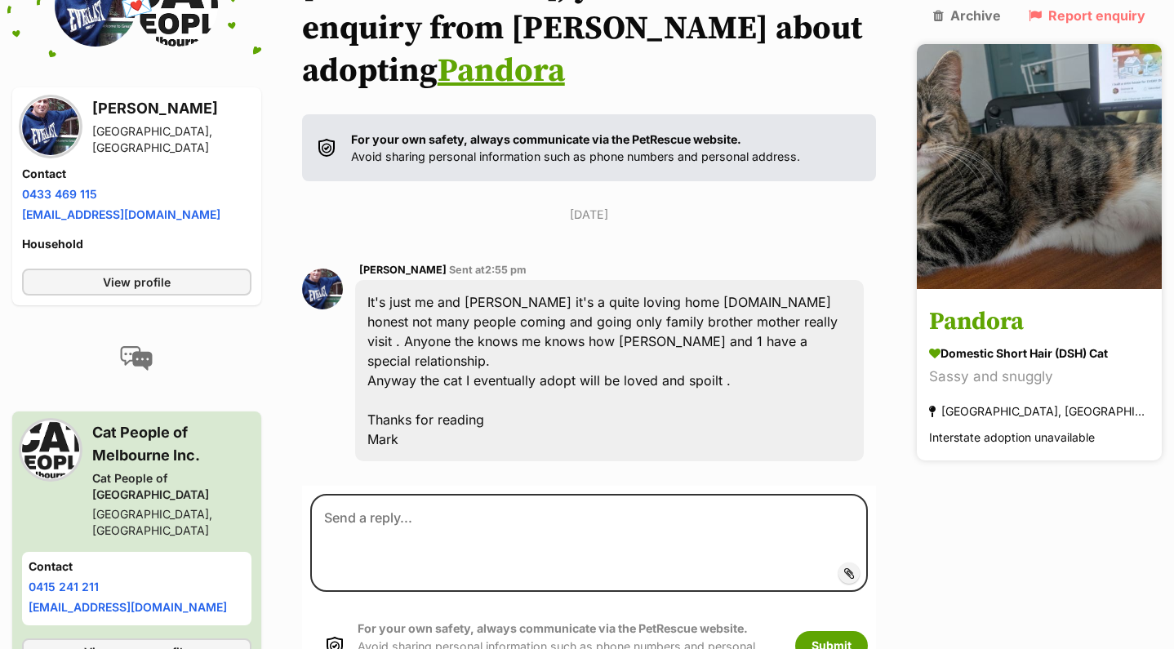
click at [1002, 305] on h3 "Pandora" at bounding box center [1039, 323] width 220 height 37
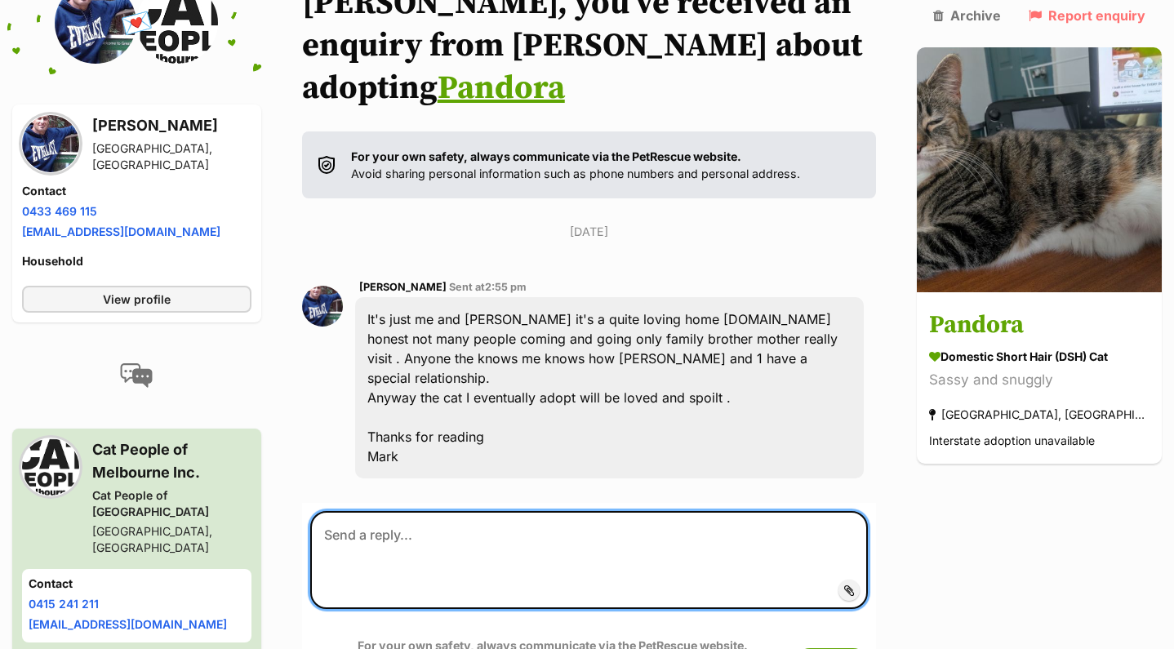
click at [393, 511] on textarea at bounding box center [589, 560] width 558 height 98
type textarea "J"
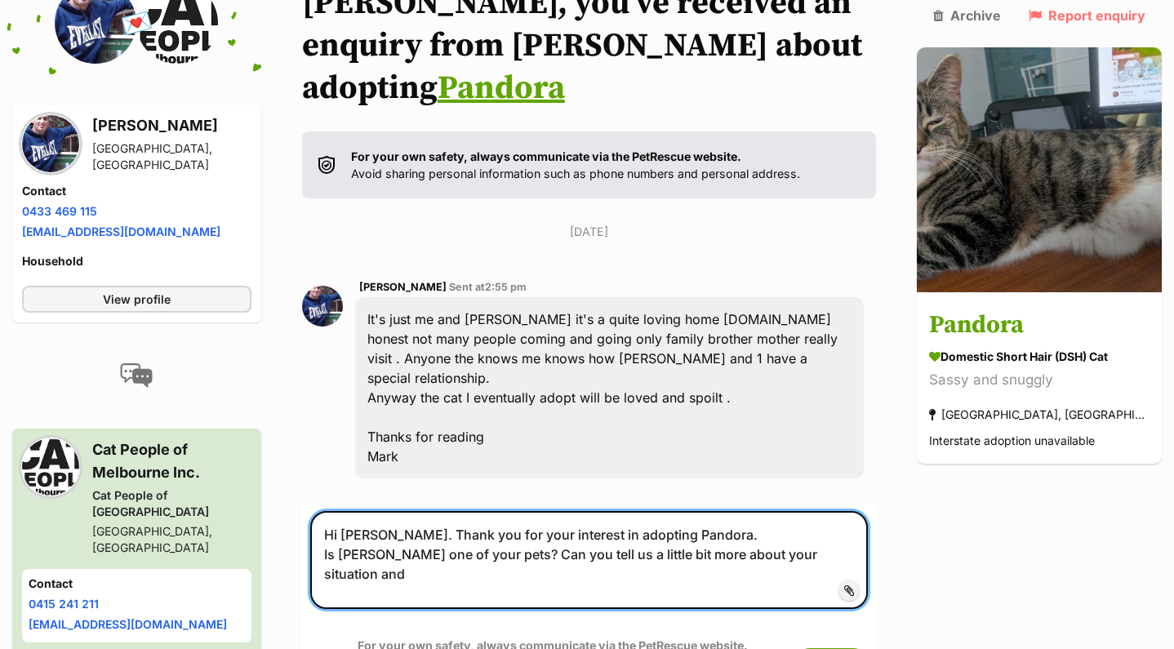
scroll to position [213, 0]
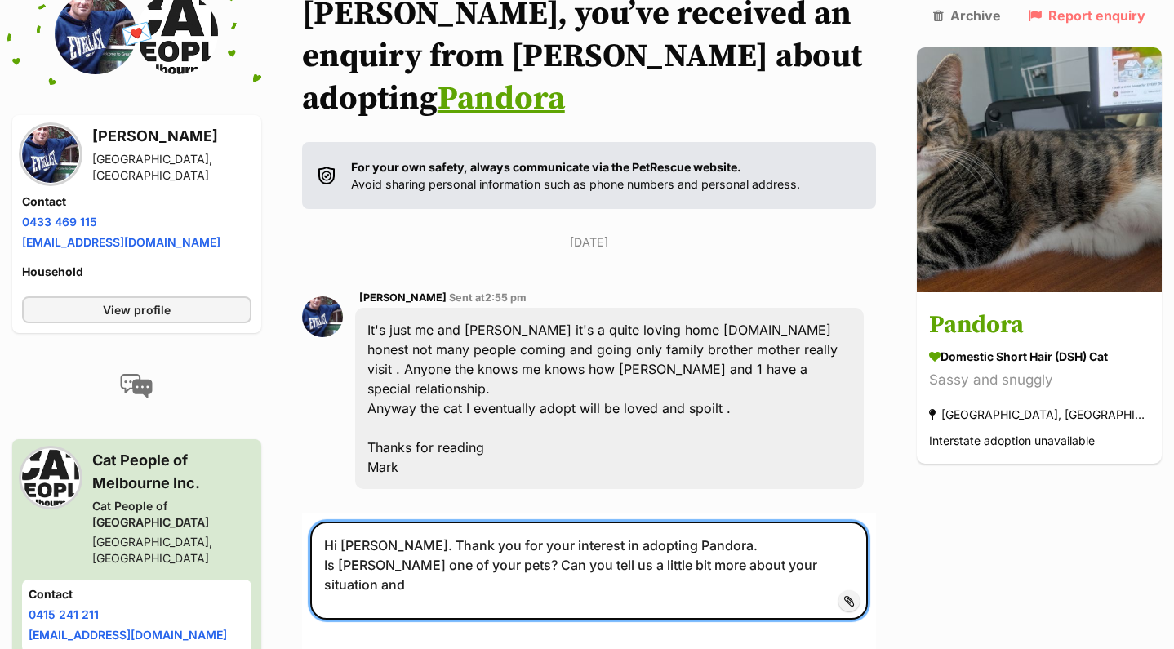
click at [709, 522] on textarea "Hi [PERSON_NAME]. Thank you for your interest in adopting Pandora. Is [PERSON_N…" at bounding box center [589, 571] width 558 height 98
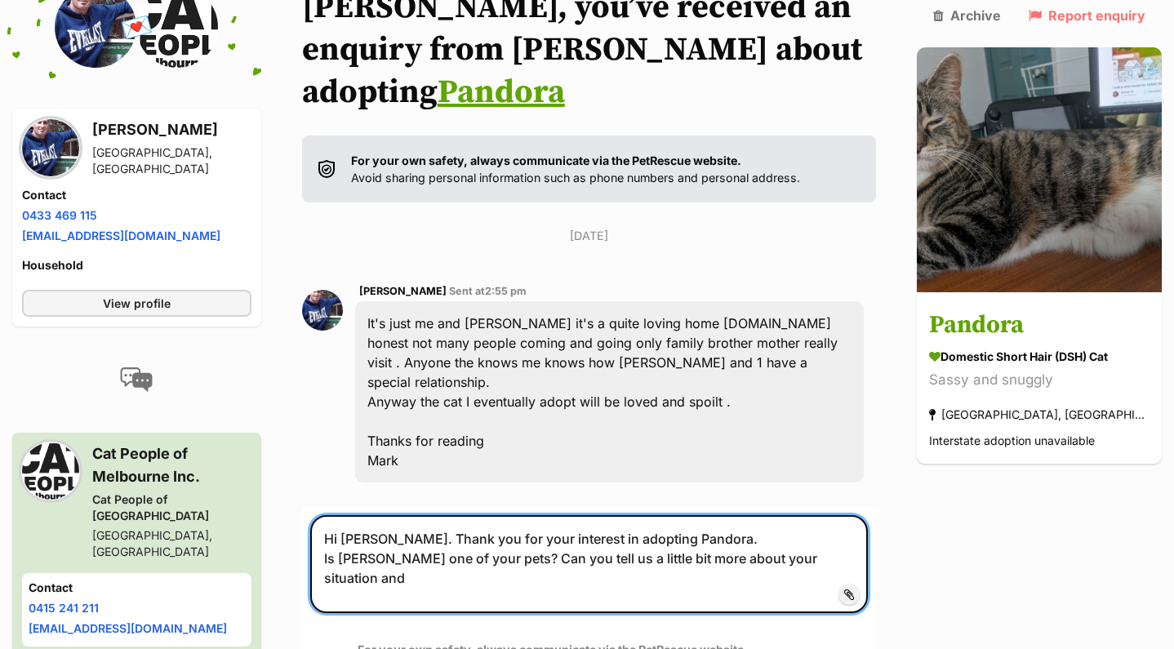
scroll to position [220, 0]
click at [840, 514] on textarea "Hi [PERSON_NAME]. Thank you for your interest in adopting Pandora. Is [PERSON_N…" at bounding box center [589, 563] width 558 height 98
drag, startPoint x: 762, startPoint y: 493, endPoint x: 888, endPoint y: 487, distance: 125.9
click at [868, 514] on textarea "Hi [PERSON_NAME]. Thank you for your interest in adopting Pandora. Is [PERSON_N…" at bounding box center [589, 563] width 558 height 98
drag, startPoint x: 493, startPoint y: 511, endPoint x: 814, endPoint y: 487, distance: 321.8
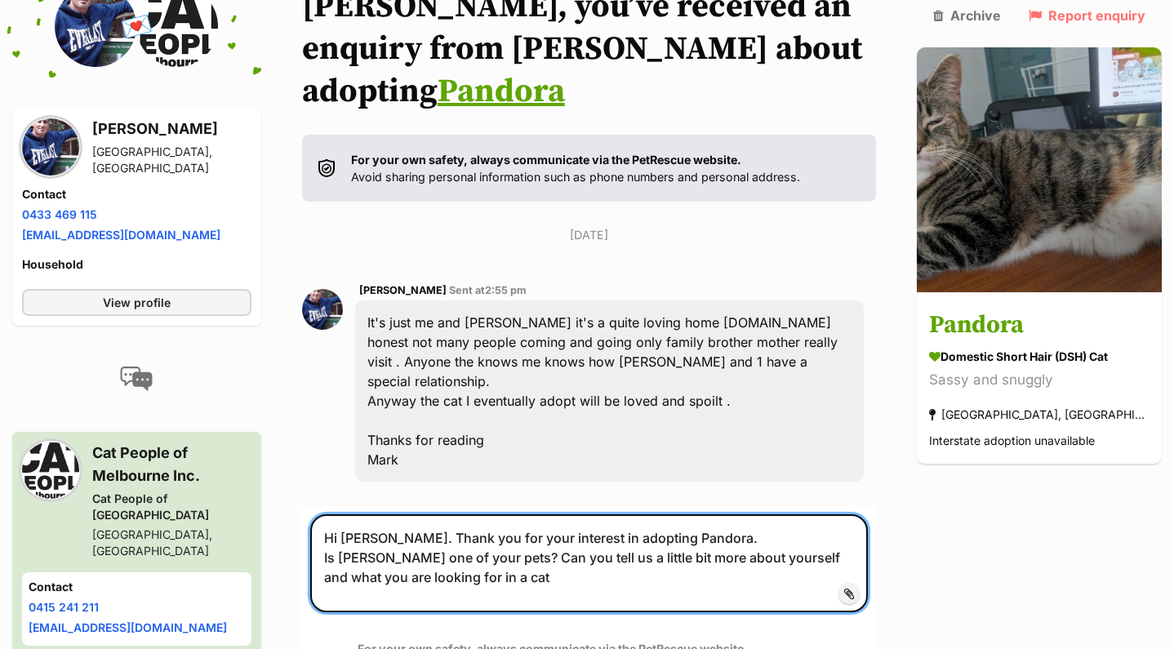
click at [814, 514] on textarea "Hi Mark. Thank you for your interest in adopting Pandora. Is Brock one of your …" at bounding box center [589, 563] width 558 height 98
drag, startPoint x: 884, startPoint y: 495, endPoint x: 785, endPoint y: 491, distance: 99.7
click at [785, 514] on textarea "Hi Mark. Thank you for your interest in adopting Pandora. Is Brock one of your …" at bounding box center [589, 563] width 558 height 98
click at [762, 514] on textarea "Hi Mark. Thank you for your interest in adopting Pandora. Is Brock one of your …" at bounding box center [589, 563] width 558 height 98
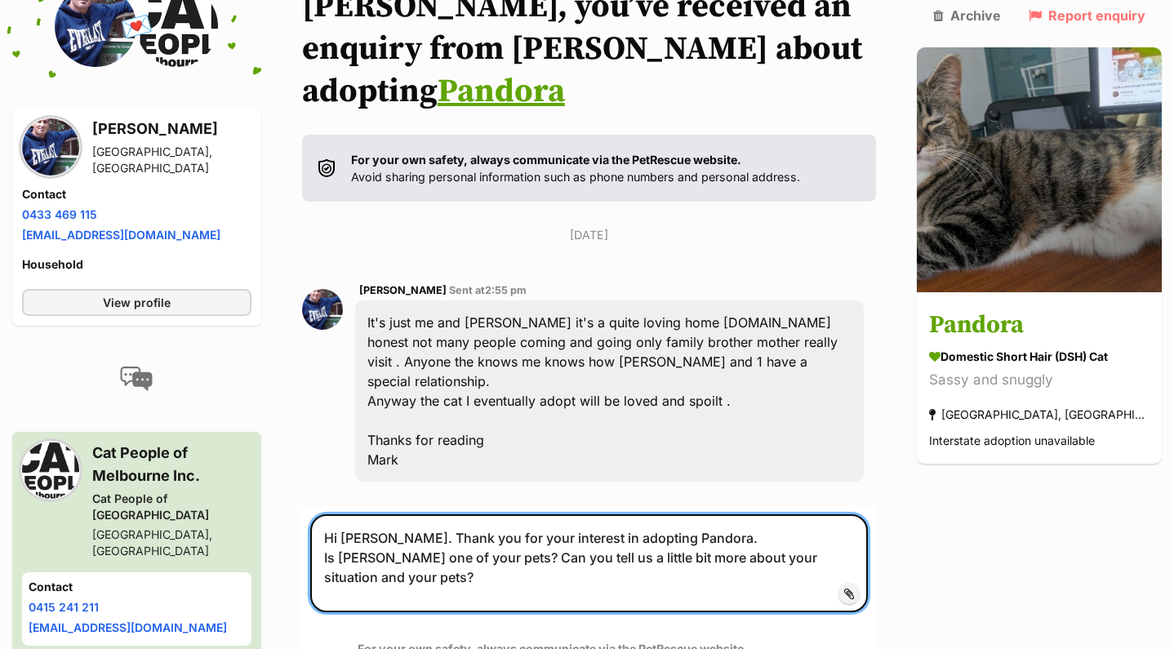
click at [457, 514] on textarea "Hi Mark. Thank you for your interest in adopting Pandora. Is Brock one of your …" at bounding box center [589, 563] width 558 height 98
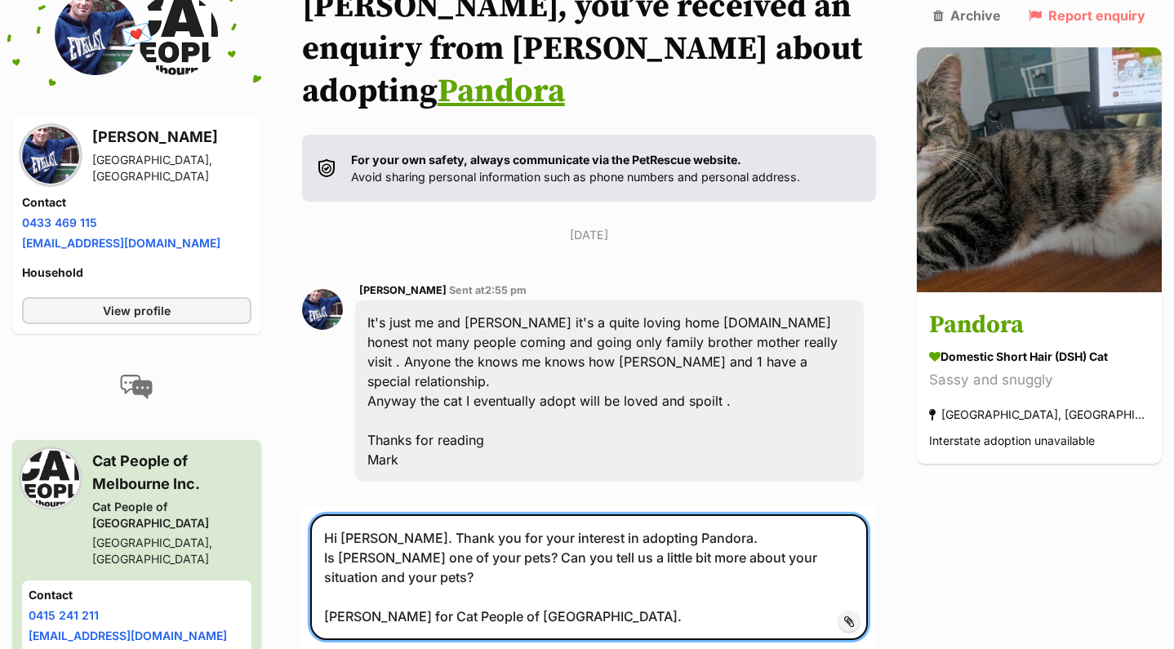
click at [362, 514] on textarea "Hi Mark. Thank you for your interest in adopting Pandora. Is Brock one of your …" at bounding box center [589, 577] width 558 height 126
click at [383, 514] on textarea "Hi Mark. Thank you for your interest in adopting Pandora. Is Brock one of your …" at bounding box center [589, 577] width 558 height 126
click at [363, 514] on textarea "Hi Mark. Thank you for your interest in adopting Pandora. Is Brock one of your …" at bounding box center [589, 577] width 558 height 126
drag, startPoint x: 355, startPoint y: 513, endPoint x: 812, endPoint y: 494, distance: 457.7
click at [812, 514] on textarea "Hi Mark. Thank you for your interest in adopting Pandora. Is Brock one of your …" at bounding box center [589, 577] width 558 height 126
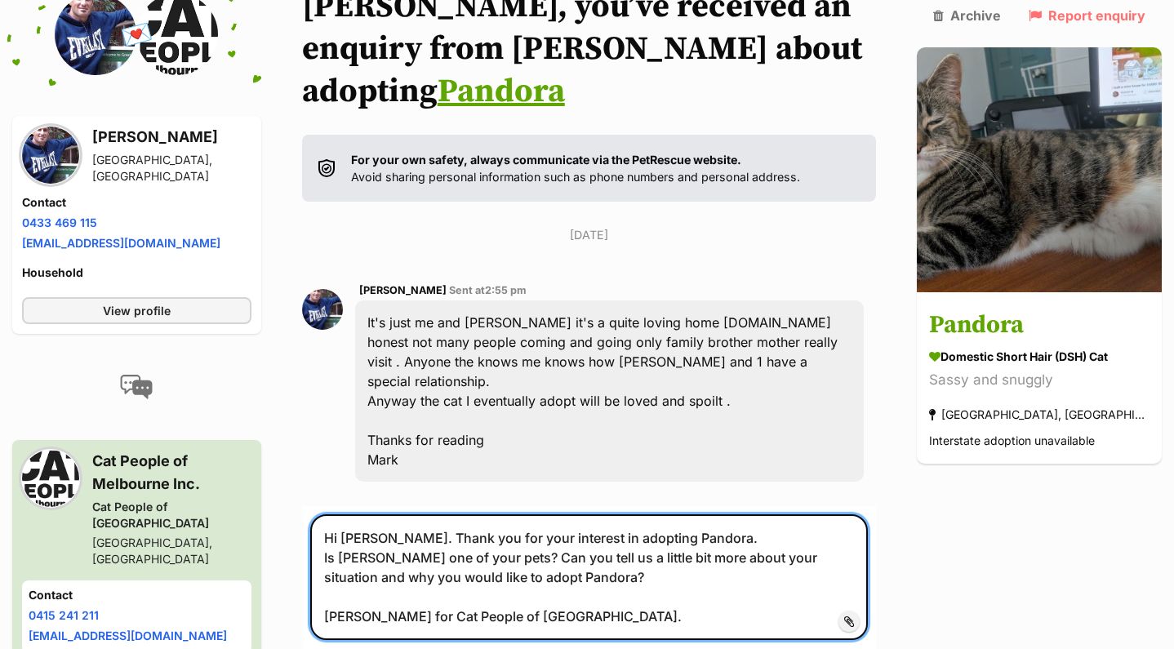
click at [617, 548] on textarea "Hi [PERSON_NAME]. Thank you for your interest in adopting Pandora. Is [PERSON_N…" at bounding box center [589, 577] width 558 height 126
click at [603, 543] on textarea "Hi Mark. Thank you for your interest in adopting Pandora. Is Brock one of your …" at bounding box center [589, 577] width 558 height 126
click at [563, 527] on textarea "Hi Mark. Thank you for your interest in adopting Pandora. Is Brock one of your …" at bounding box center [589, 577] width 558 height 126
type textarea "Hi Mark. Thank you for your interest in adopting Pandora. Is Brock one of your …"
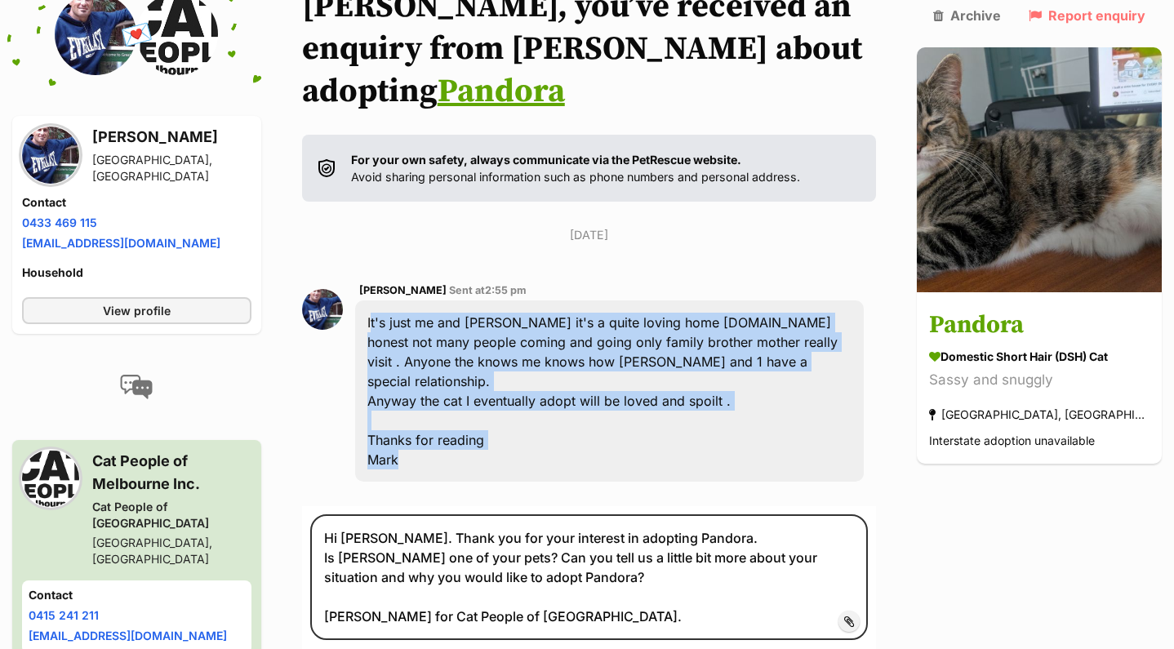
drag, startPoint x: 428, startPoint y: 400, endPoint x: 354, endPoint y: 283, distance: 138.7
click at [354, 283] on div "Mark bezzina Sent at 2:55 pm It's just me and brock it's a quite loving home to…" at bounding box center [589, 382] width 574 height 226
copy div "It's just me and brock it's a quite loving home to.be honest not many people co…"
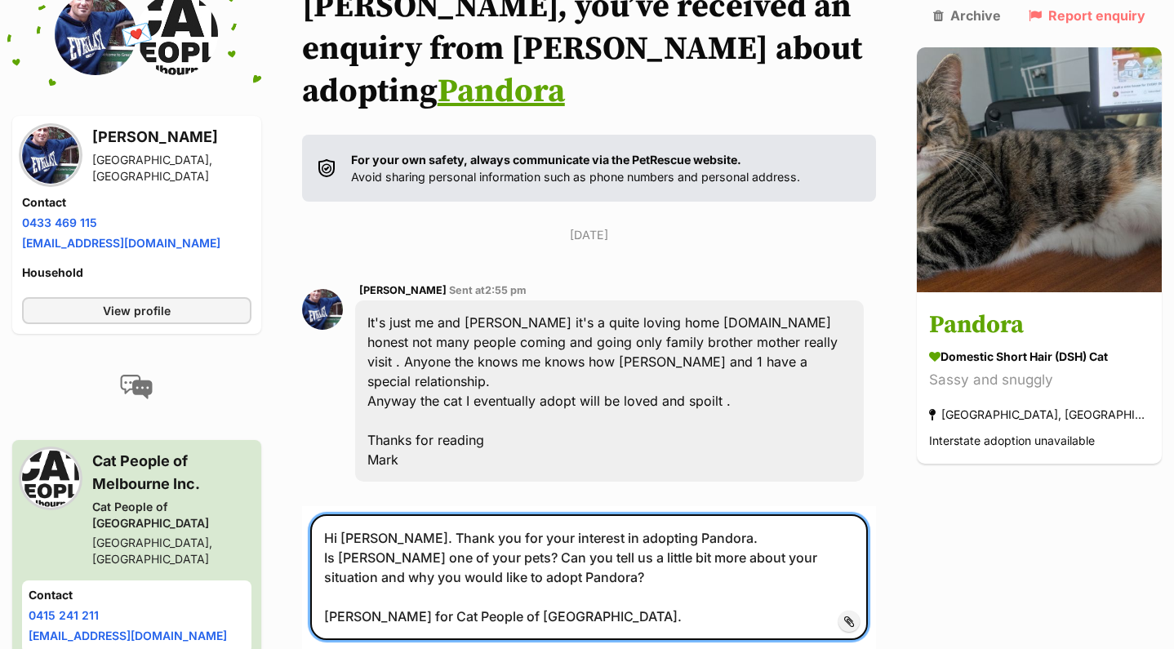
click at [370, 519] on textarea "Hi Mark. Thank you for your interest in adopting Pandora. Is Brock one of your …" at bounding box center [589, 577] width 558 height 126
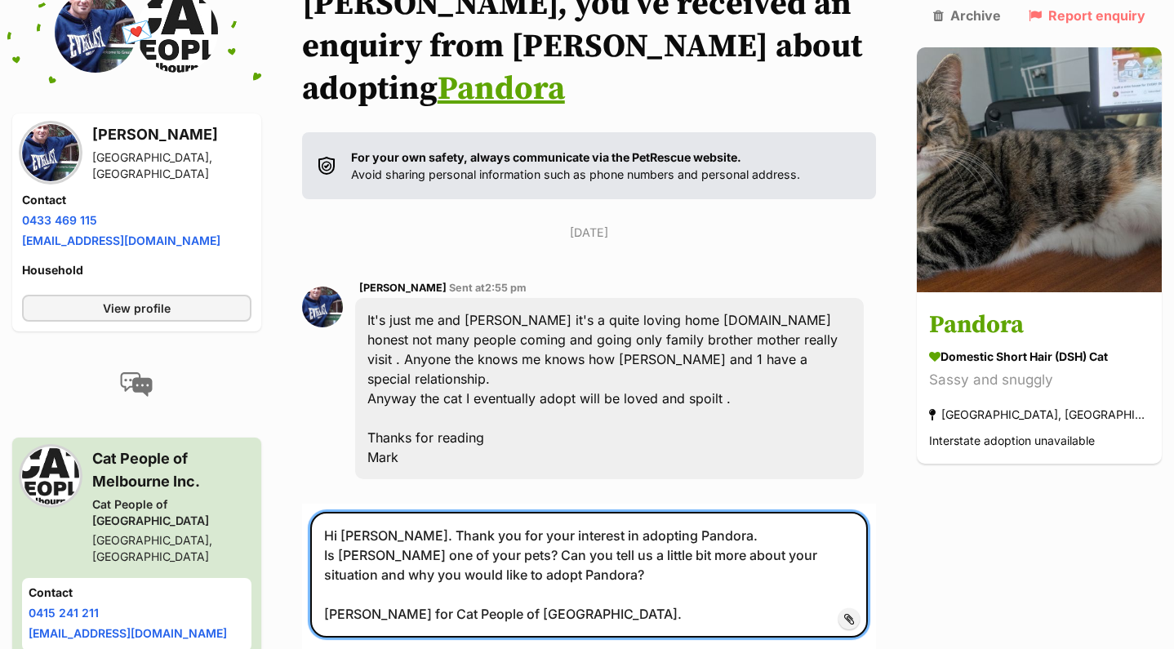
scroll to position [0, 0]
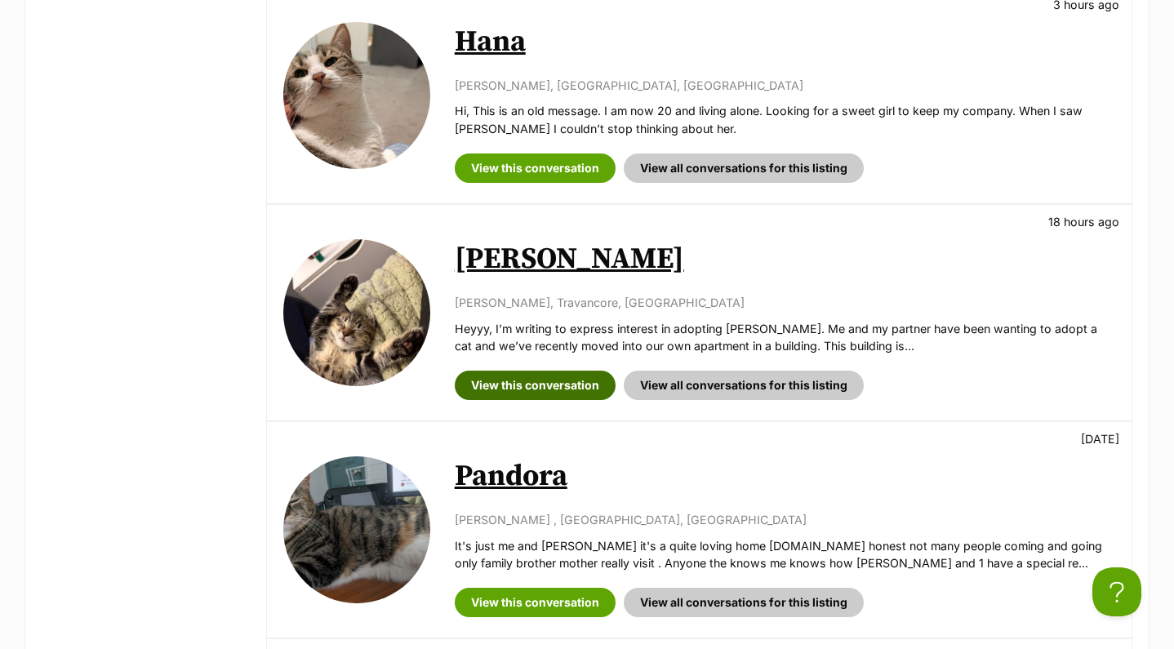
click at [545, 371] on link "View this conversation" at bounding box center [535, 385] width 161 height 29
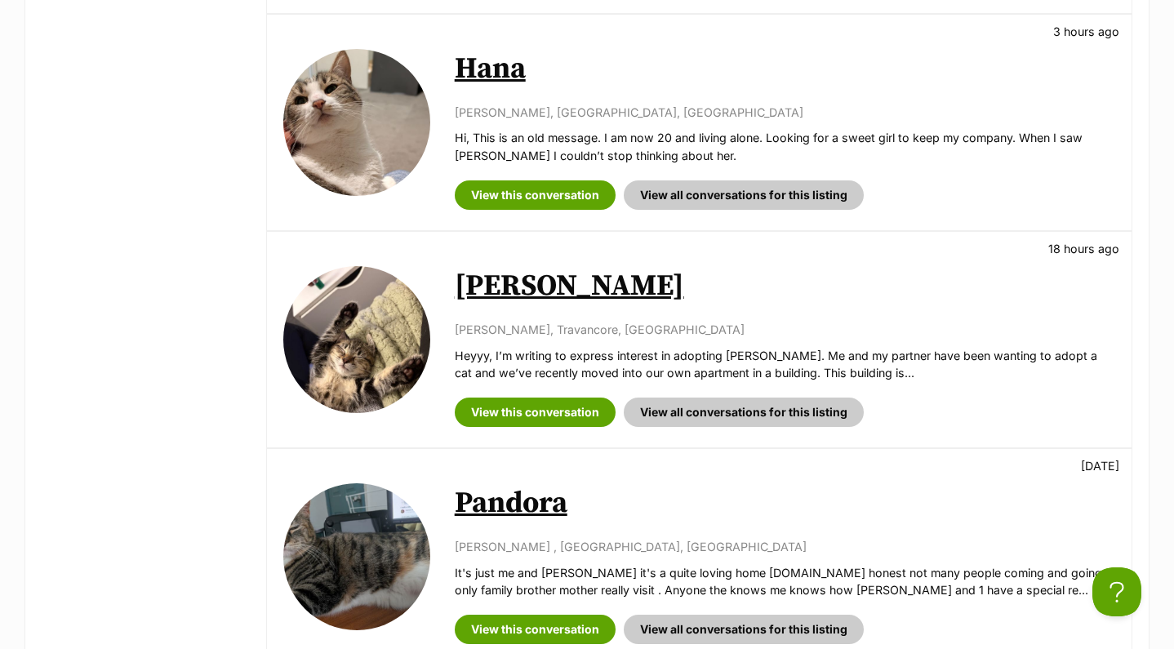
scroll to position [1173, 0]
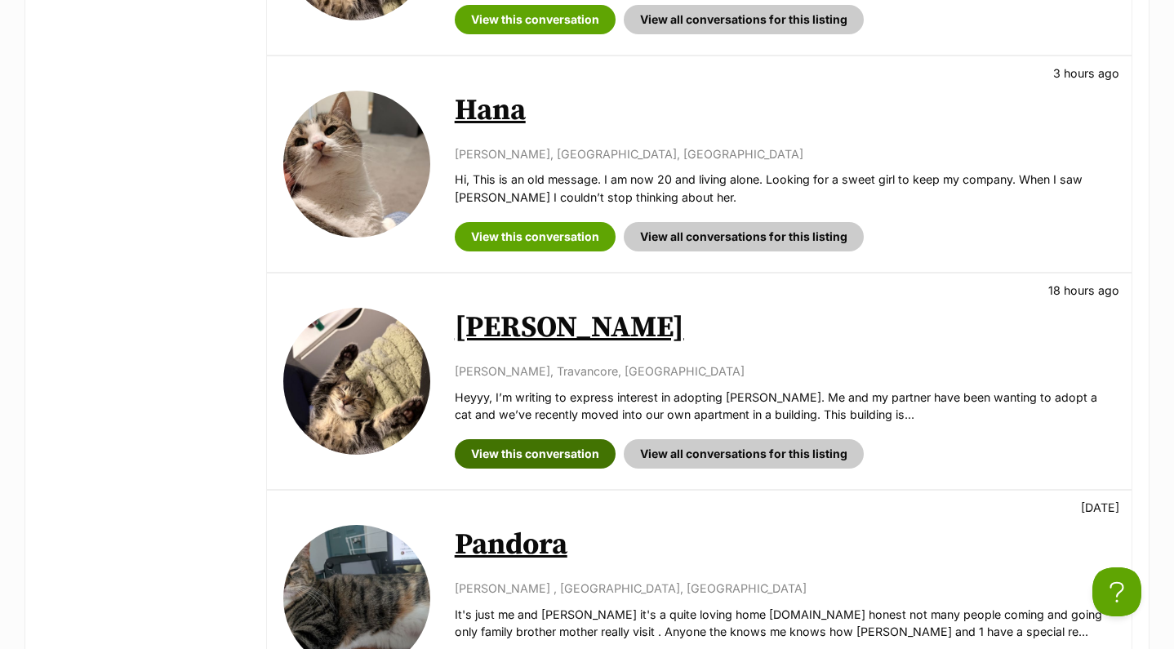
click at [527, 439] on link "View this conversation" at bounding box center [535, 453] width 161 height 29
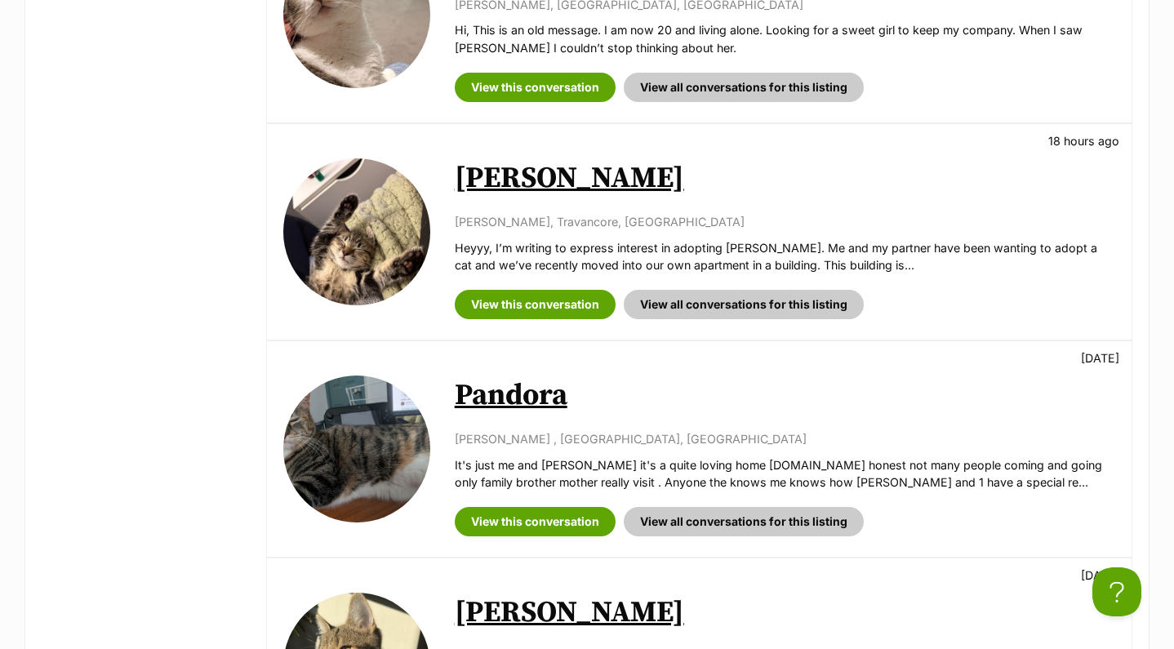
scroll to position [1320, 0]
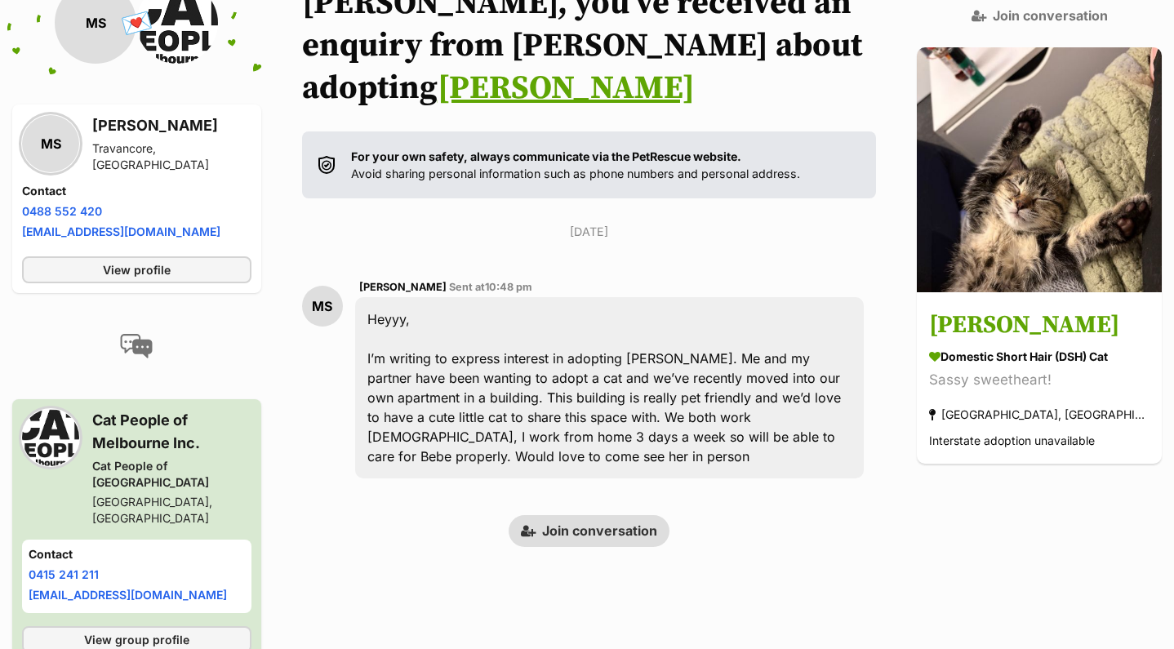
scroll to position [227, 0]
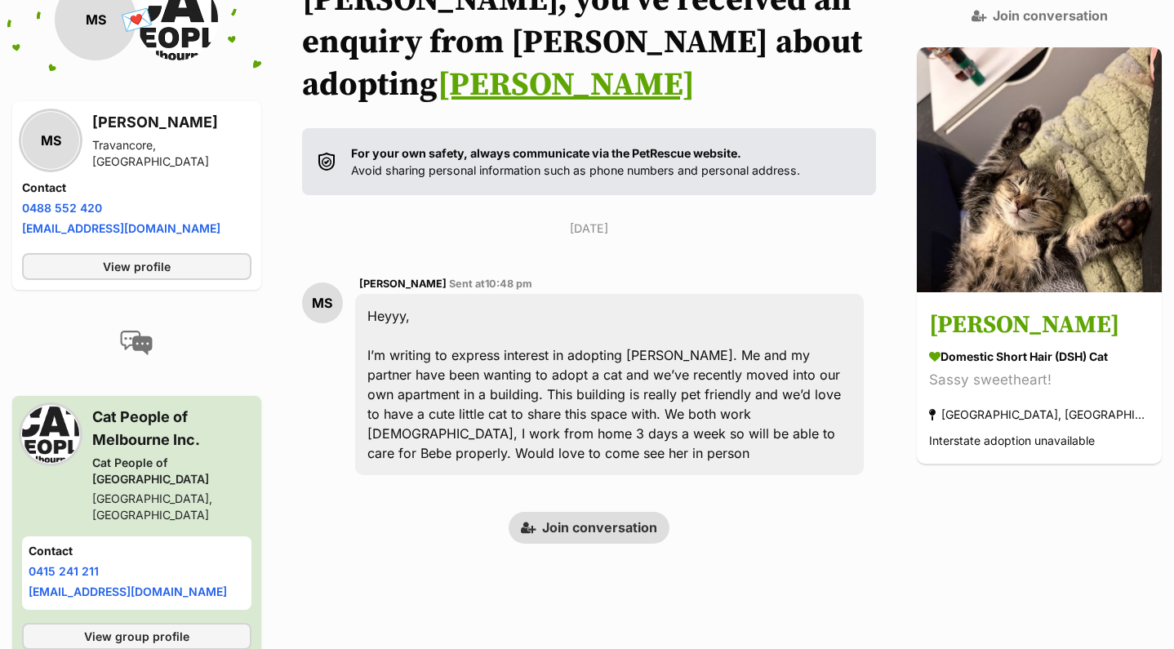
click at [624, 512] on link "Join conversation" at bounding box center [589, 527] width 161 height 31
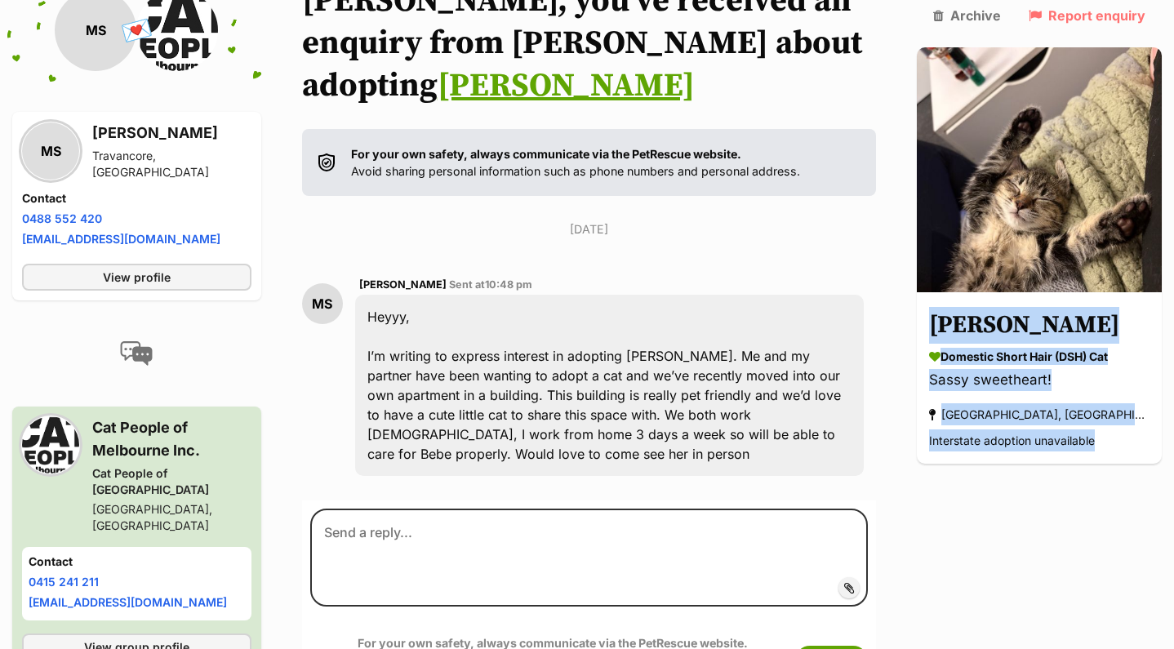
scroll to position [225, 0]
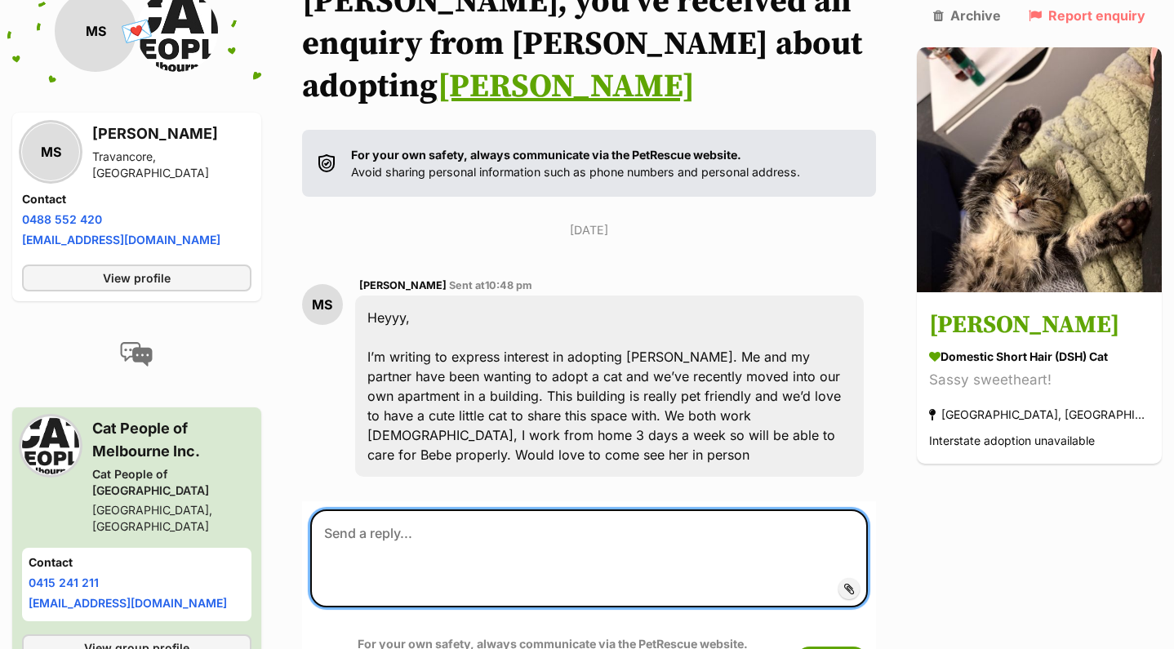
click at [394, 510] on textarea at bounding box center [589, 559] width 558 height 98
paste textarea "Hi Mark. Thank you for your interest in adopting Pandora. Is Brock one of your …"
type textarea "Hi Mark. Thank you for your interest in adopting Pandora. Is Brock one of your …"
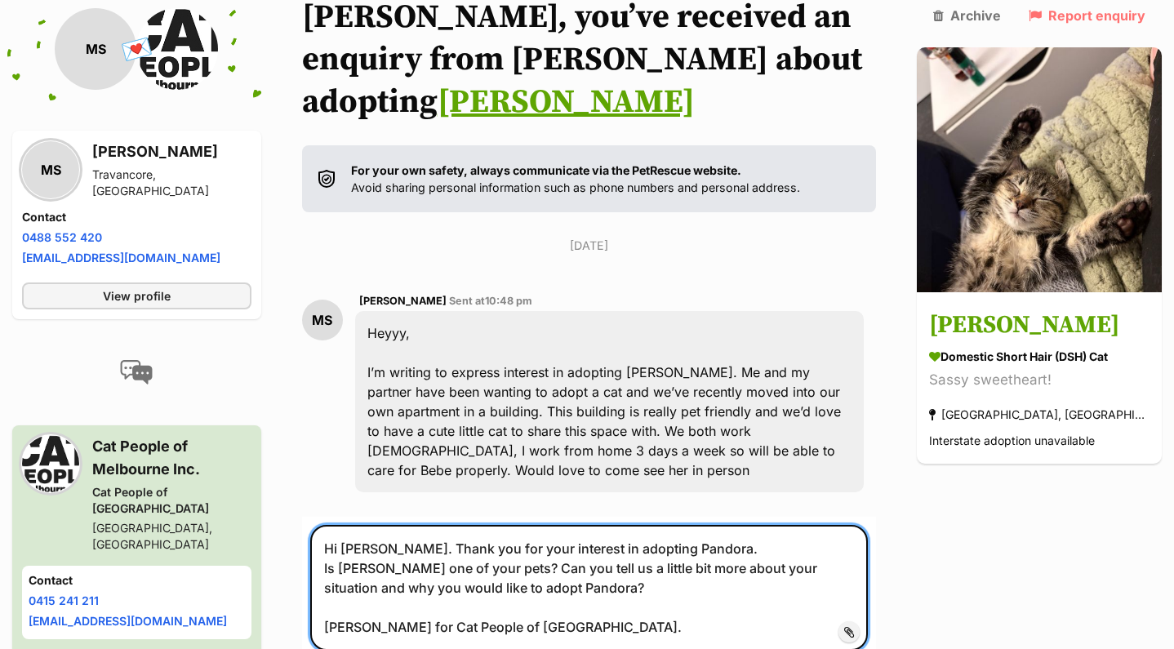
scroll to position [208, 0]
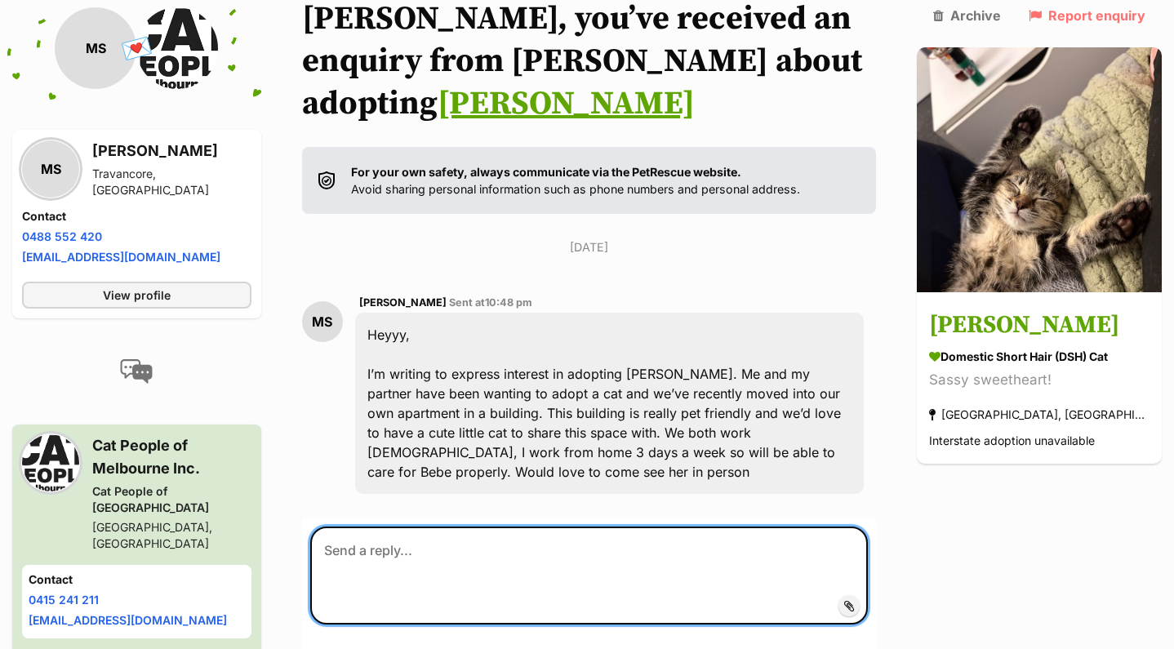
click at [500, 527] on textarea at bounding box center [589, 576] width 558 height 98
paste textarea "Hello EnquirerNameXXXX, Thank you for your enquiry about CatNameXXXX. Our proce…"
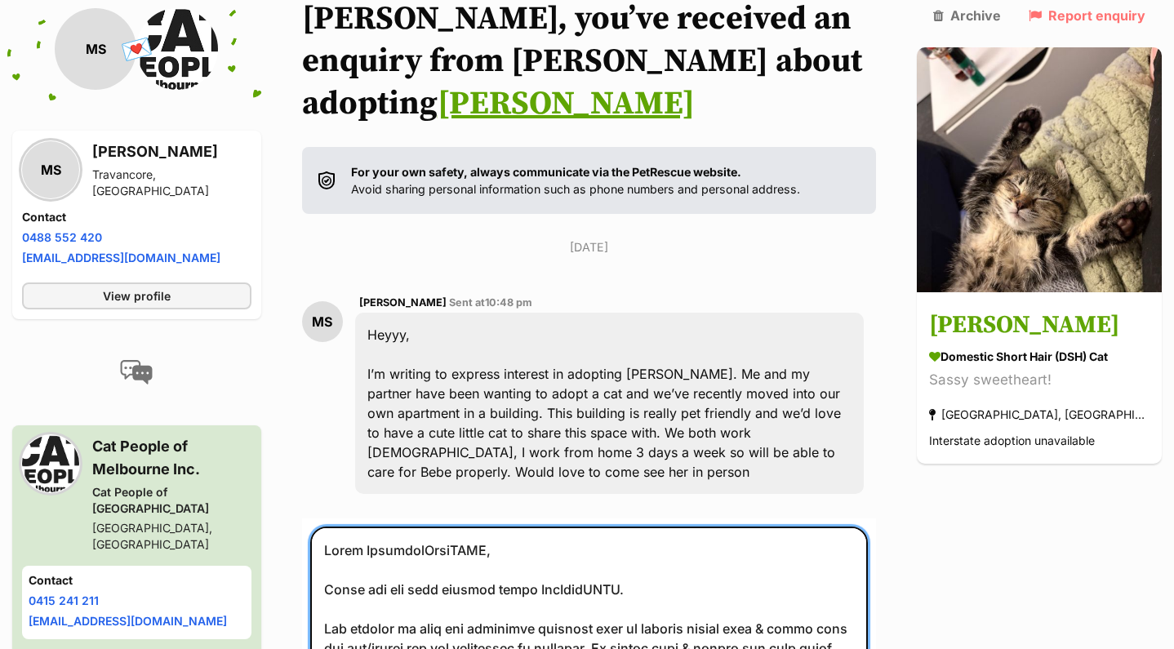
scroll to position [1199, 0]
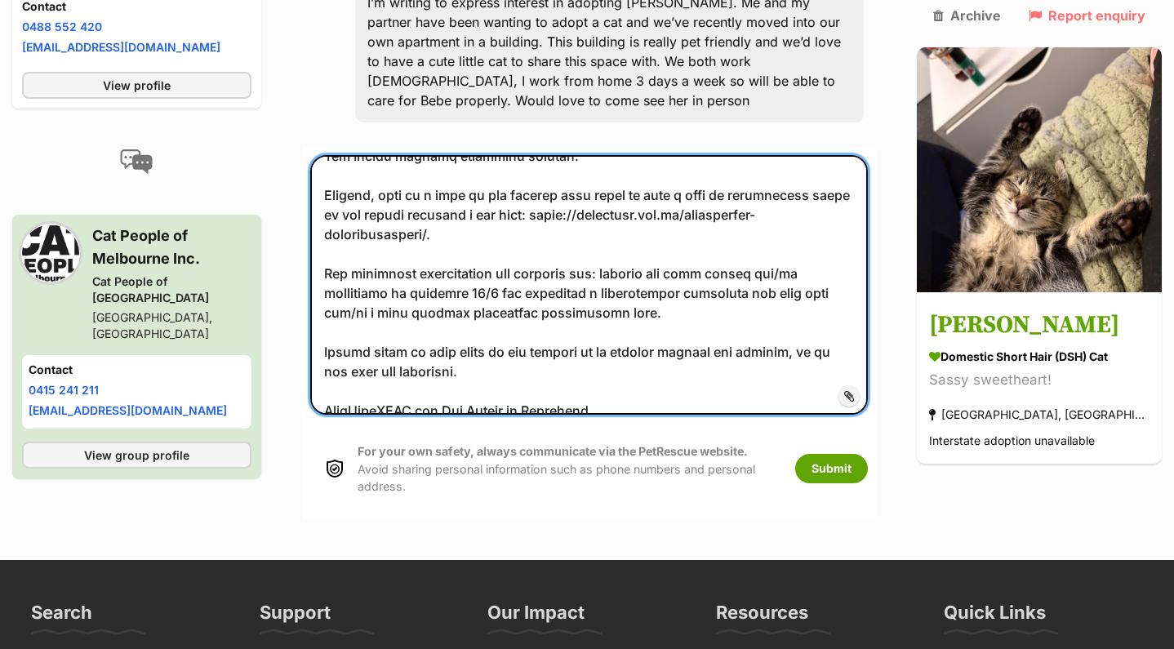
click at [398, 325] on textarea at bounding box center [589, 285] width 558 height 260
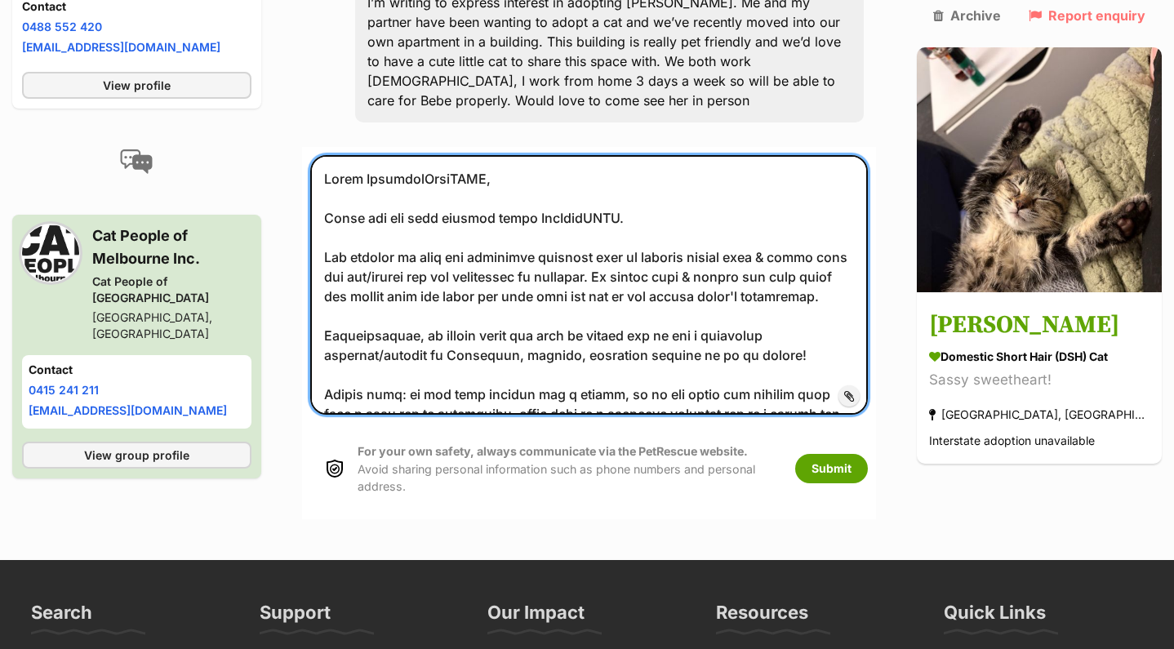
scroll to position [0, 0]
click at [423, 155] on textarea at bounding box center [589, 285] width 558 height 260
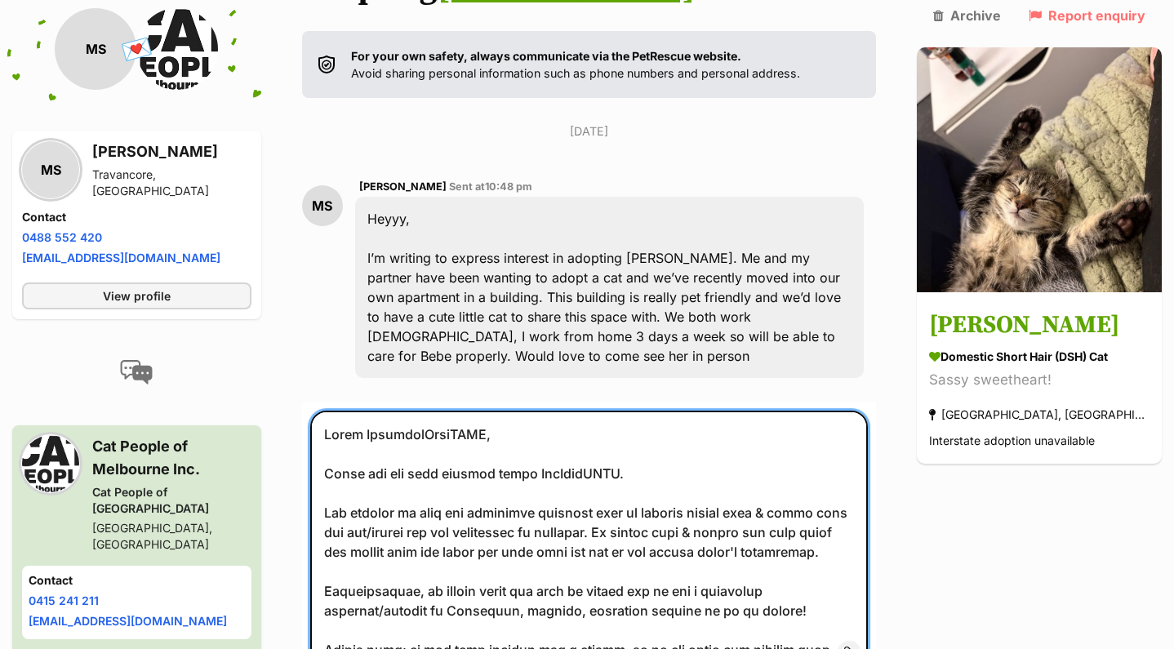
scroll to position [327, 0]
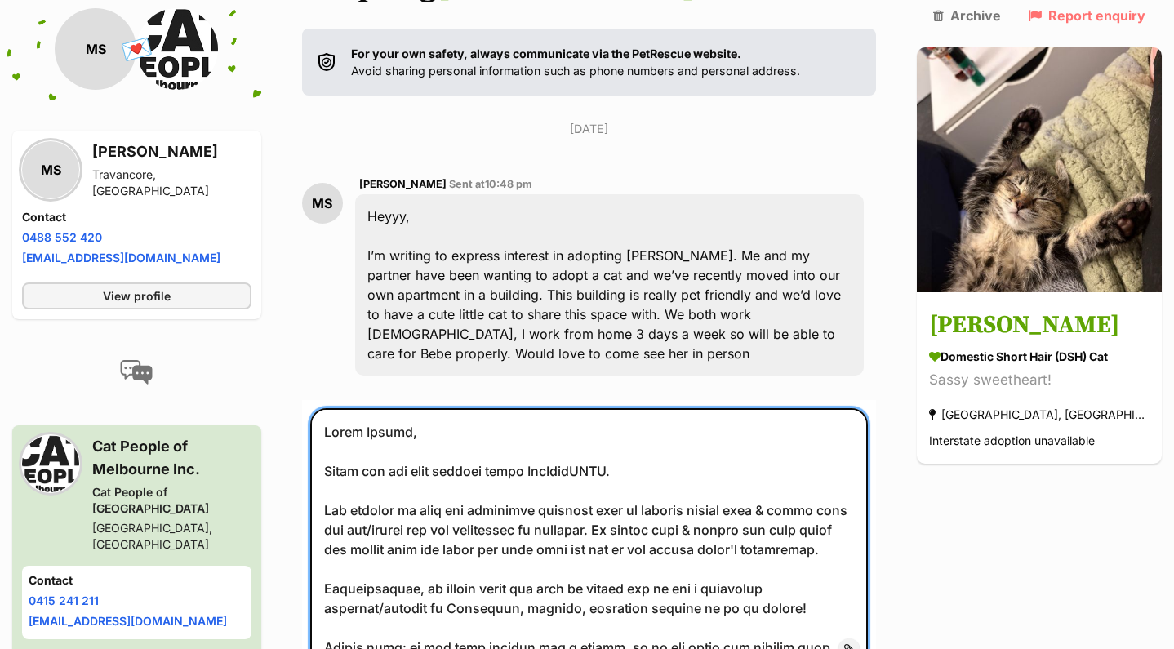
click at [590, 412] on textarea at bounding box center [589, 538] width 558 height 260
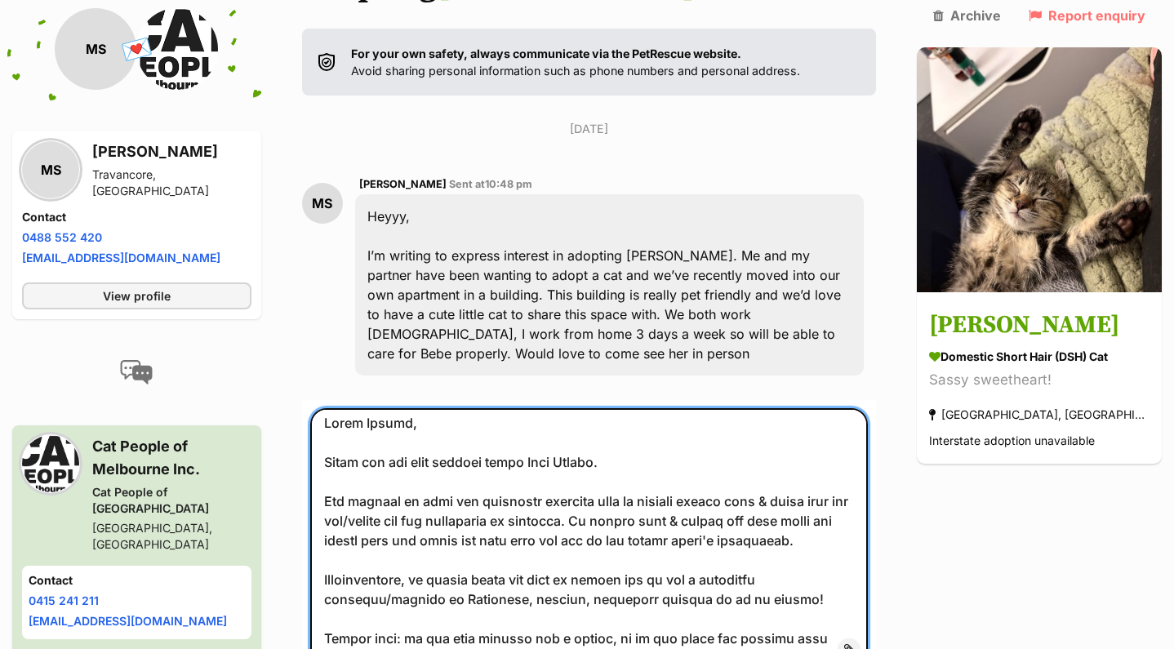
scroll to position [349, 0]
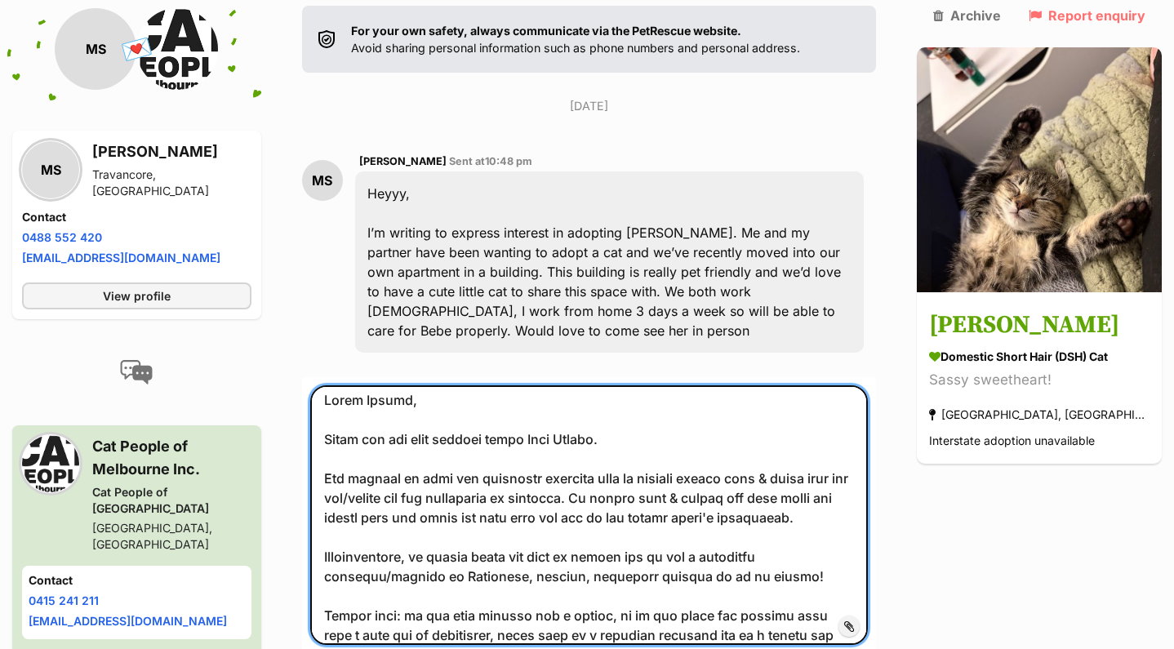
click at [453, 385] on textarea at bounding box center [589, 515] width 558 height 260
type textarea "Hello Manika! Thank you for your enquiry about Bebe Mewell. Our process is that…"
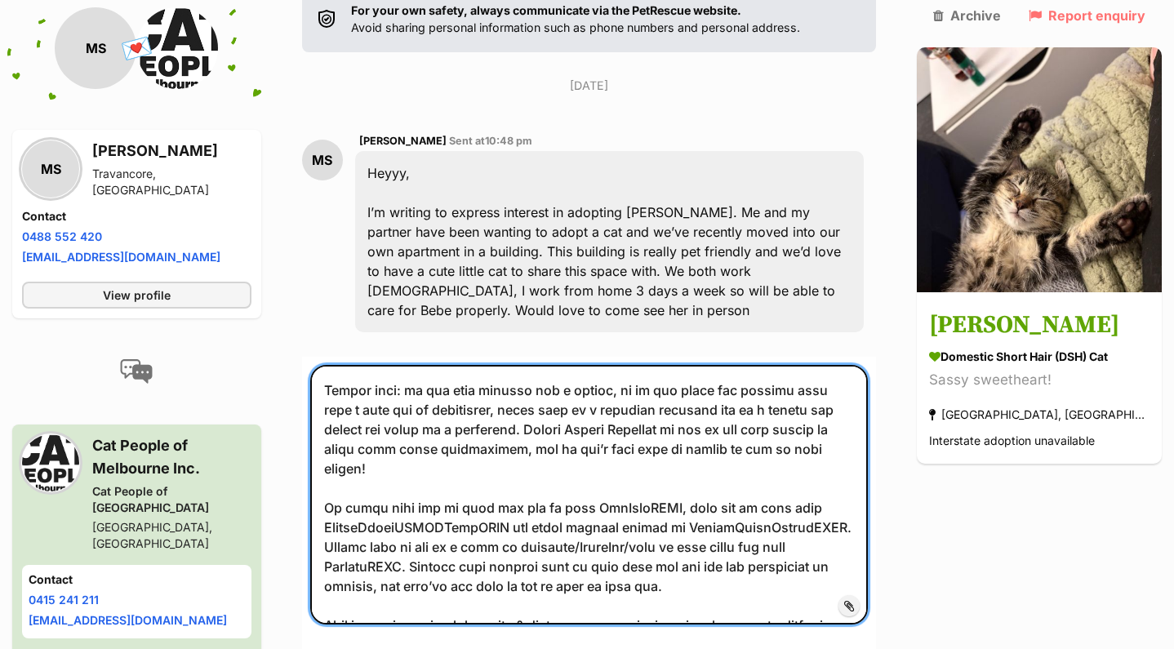
scroll to position [208, 0]
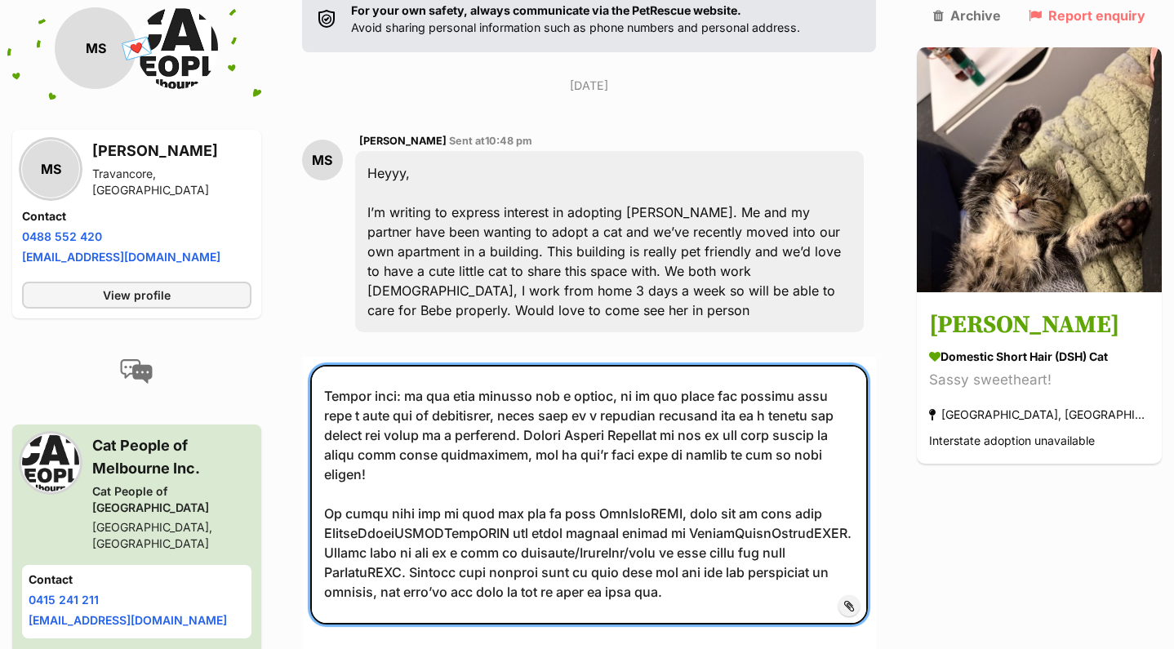
click at [586, 416] on textarea at bounding box center [589, 495] width 558 height 260
click at [568, 412] on textarea at bounding box center [589, 495] width 558 height 260
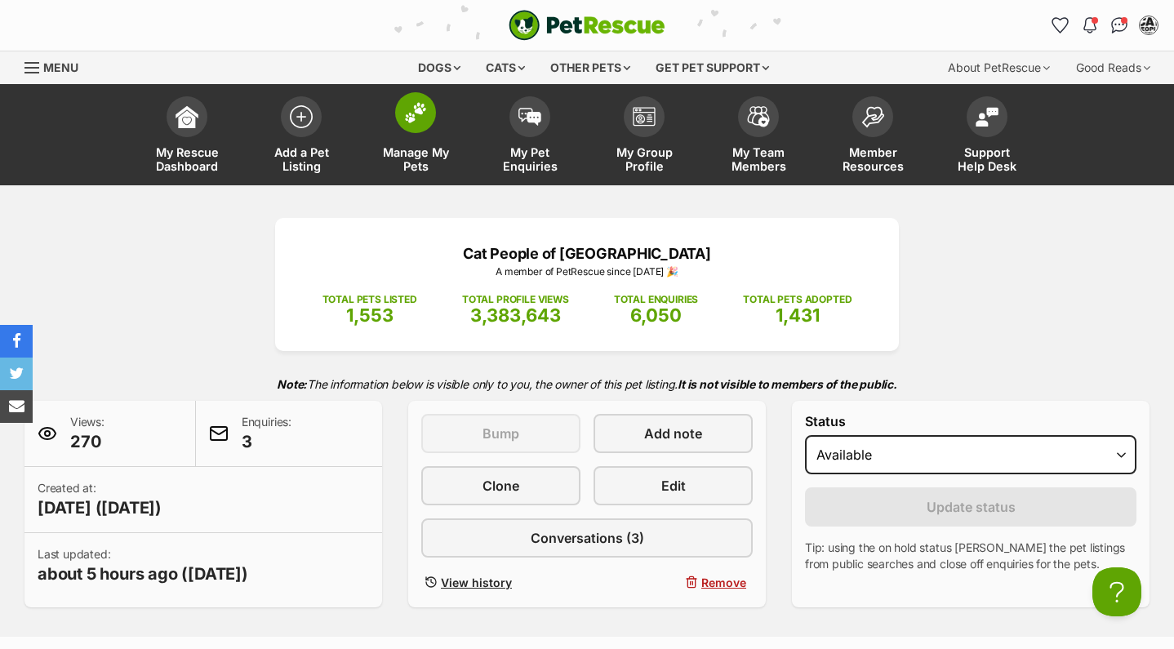
click at [412, 122] on img at bounding box center [415, 112] width 23 height 21
click at [542, 106] on span at bounding box center [530, 112] width 41 height 41
click at [535, 109] on img at bounding box center [530, 113] width 23 height 18
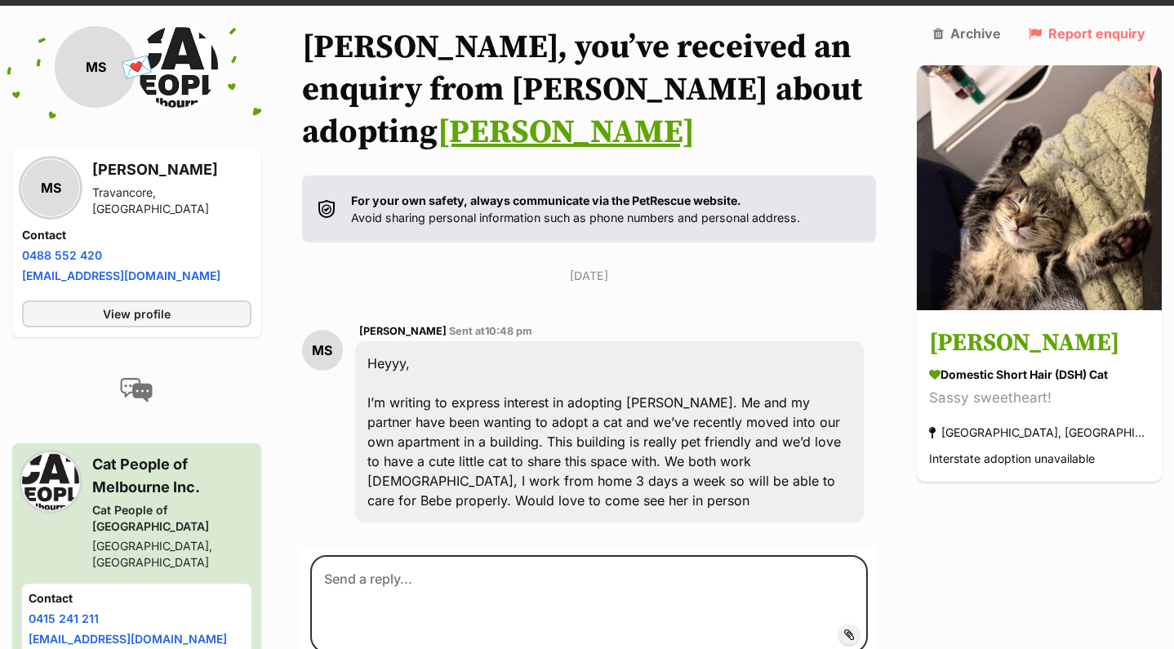
scroll to position [461, 0]
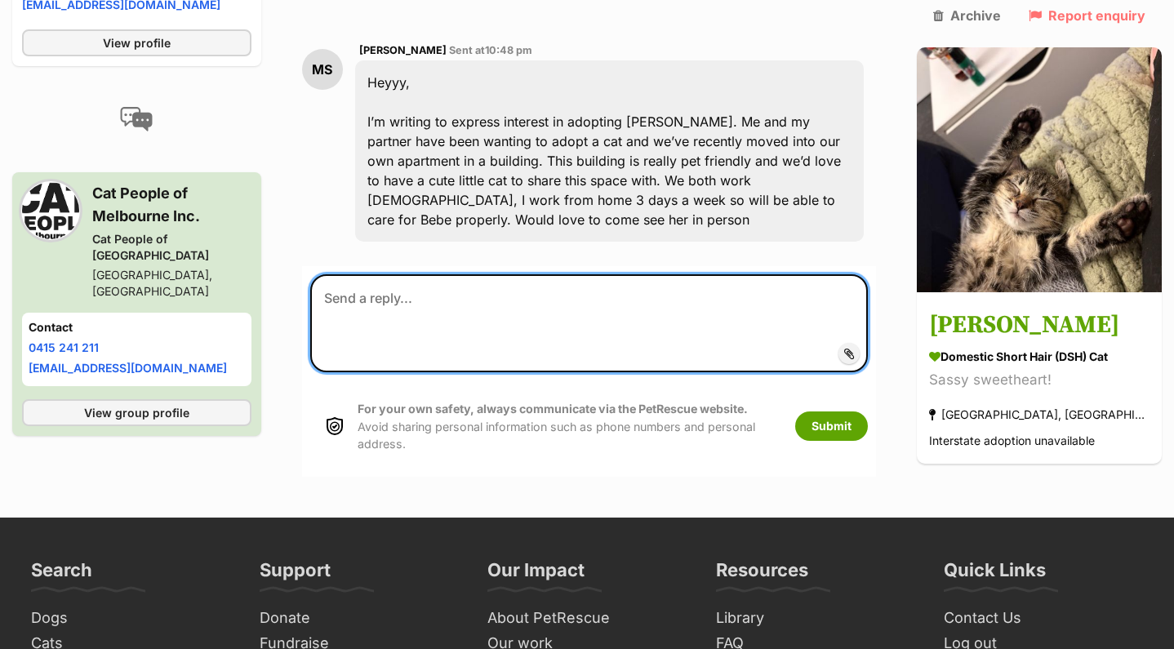
click at [407, 274] on textarea at bounding box center [589, 323] width 558 height 98
paste textarea "Hi EnquirerNameXXXX, We have a pairs policy for all our young kittens unless yo…"
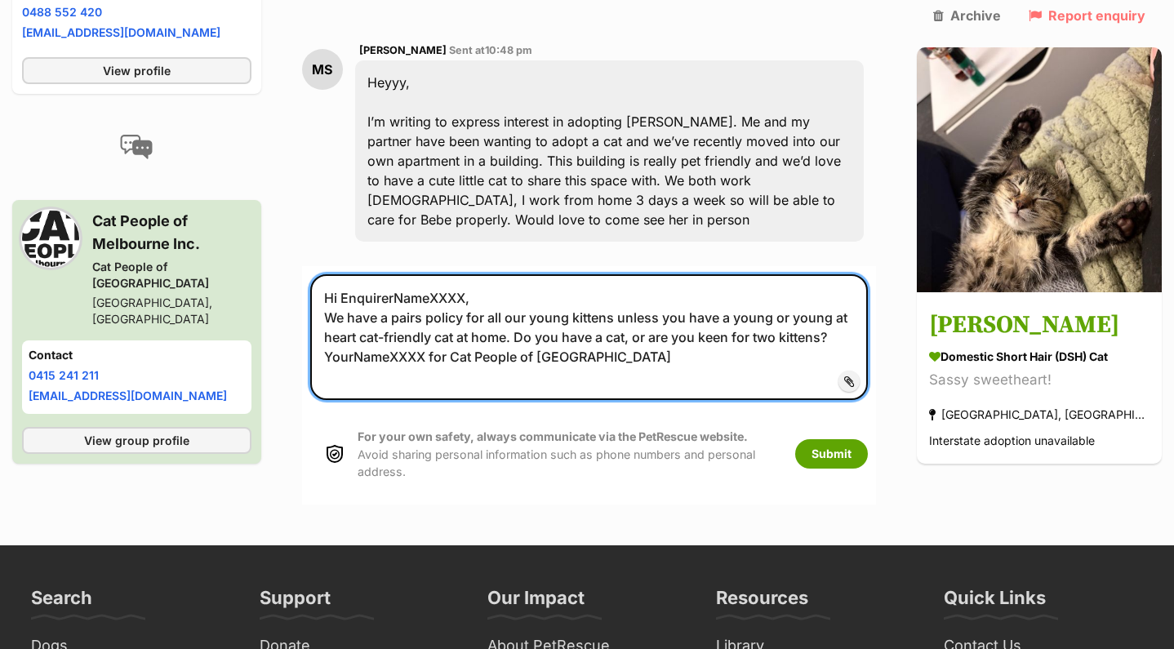
click at [407, 274] on textarea "Hi EnquirerNameXXXX, We have a pairs policy for all our young kittens unless yo…" at bounding box center [589, 337] width 558 height 126
click at [420, 274] on textarea "Hi Manika, We have a pairs policy for all our young kittens unless you have a y…" at bounding box center [589, 337] width 558 height 126
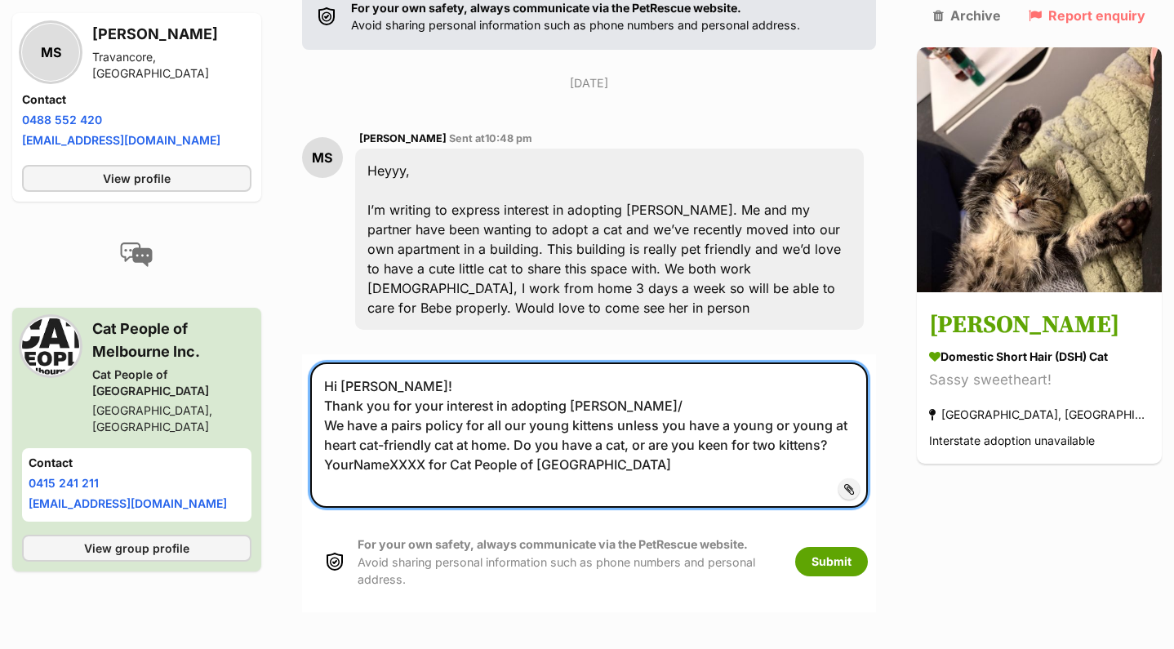
scroll to position [373, 0]
click at [687, 388] on textarea "Hi Manika! Thank you for your interest in adopting Bebe Mewell. We have a pairs…" at bounding box center [589, 434] width 558 height 145
click at [387, 397] on textarea "Hi Manika! Thank you for your interest in adopting Bebe Mewell. We have a pairs…" at bounding box center [589, 434] width 558 height 145
click at [354, 417] on textarea "Hi Manika! Thank you for your interest in adopting Bebe Mewell. We have a pairs…" at bounding box center [589, 434] width 558 height 145
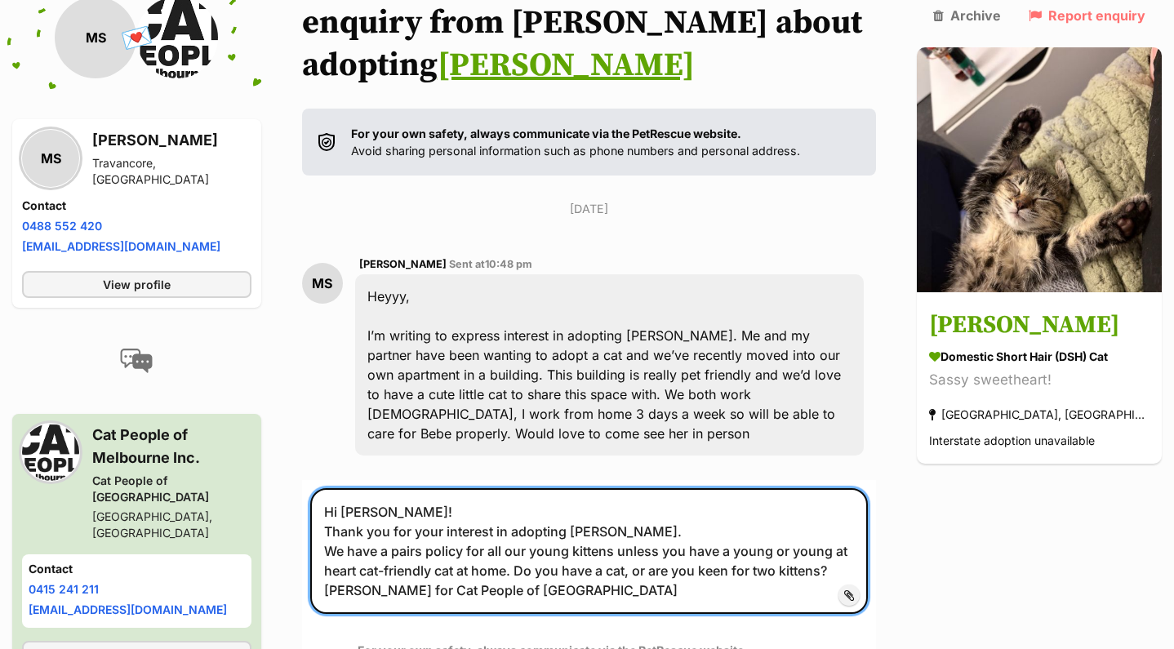
scroll to position [264, 0]
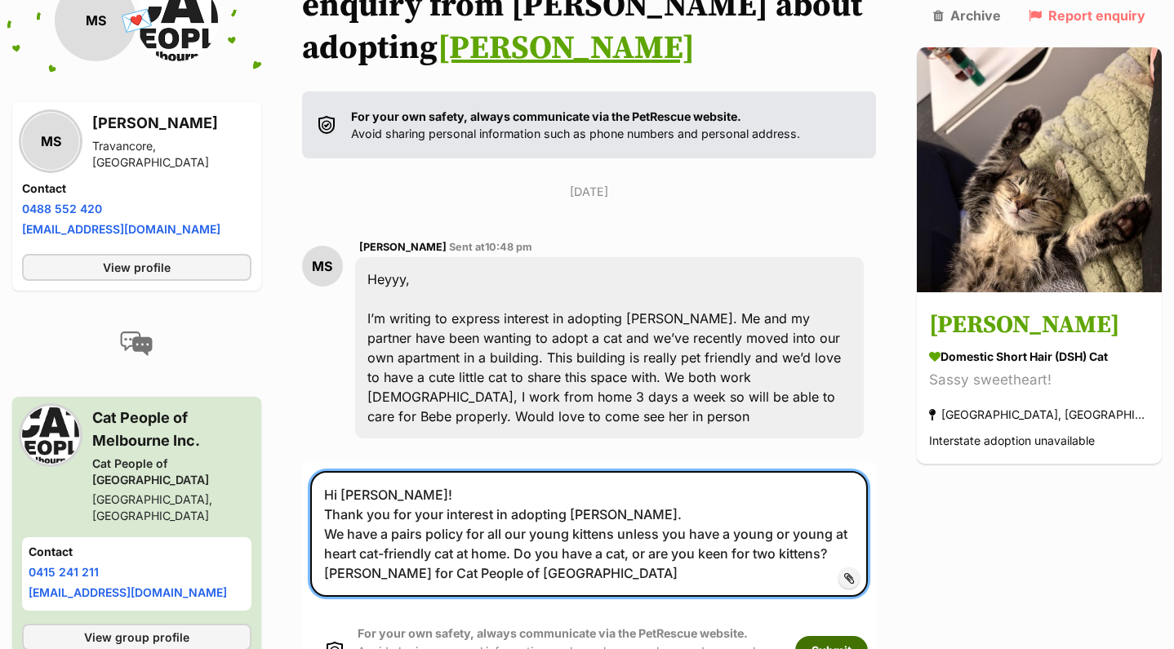
type textarea "Hi Manika! Thank you for your interest in adopting Bebe Mewell. We have a pairs…"
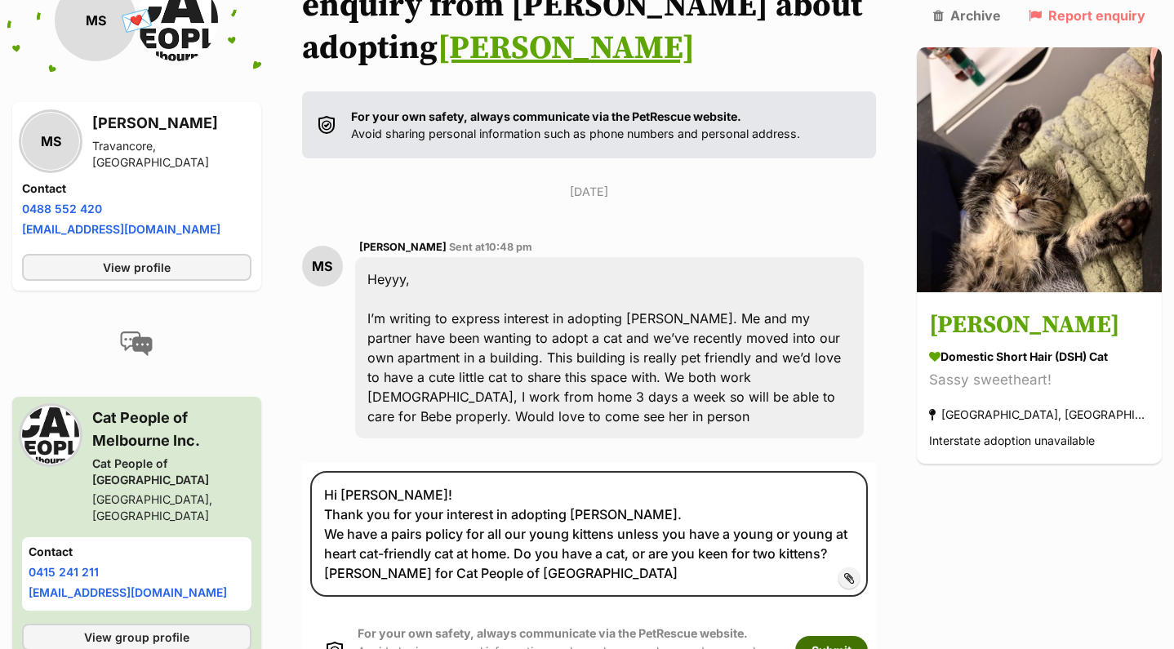
click at [858, 636] on button "Submit" at bounding box center [831, 650] width 73 height 29
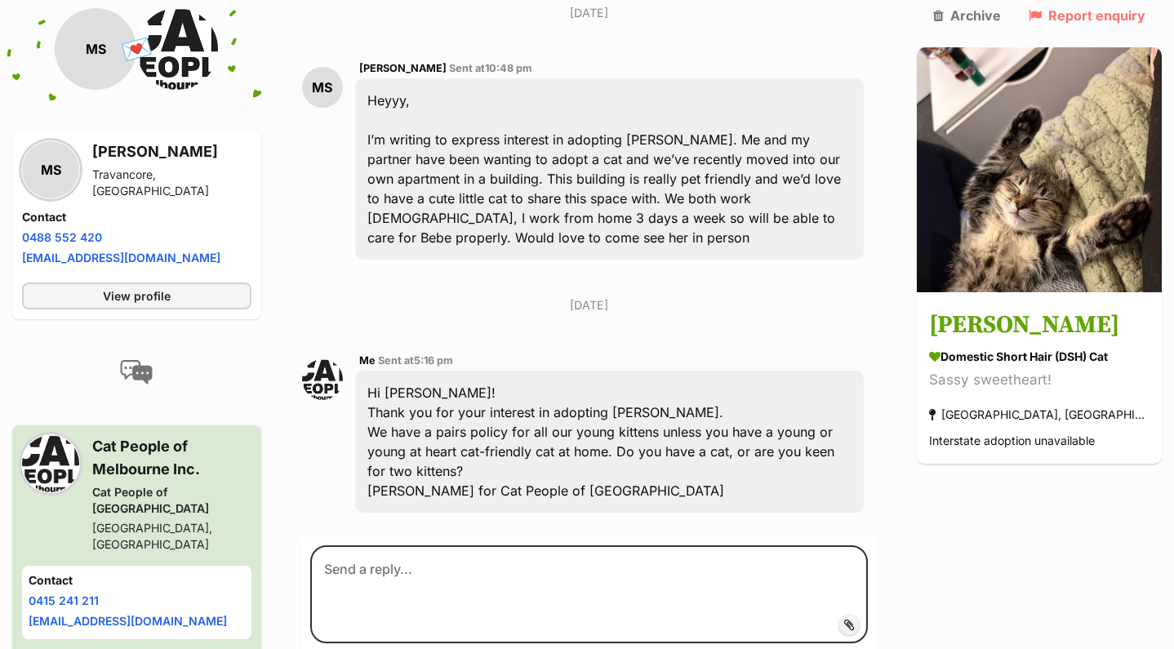
scroll to position [327, 0]
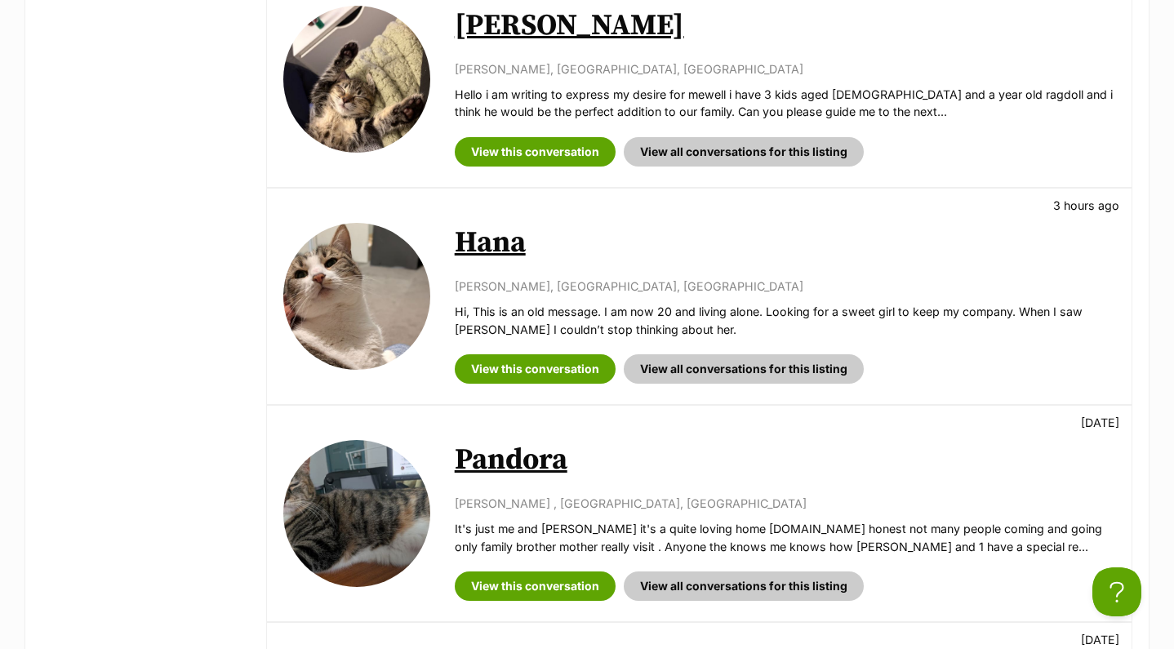
scroll to position [1240, 0]
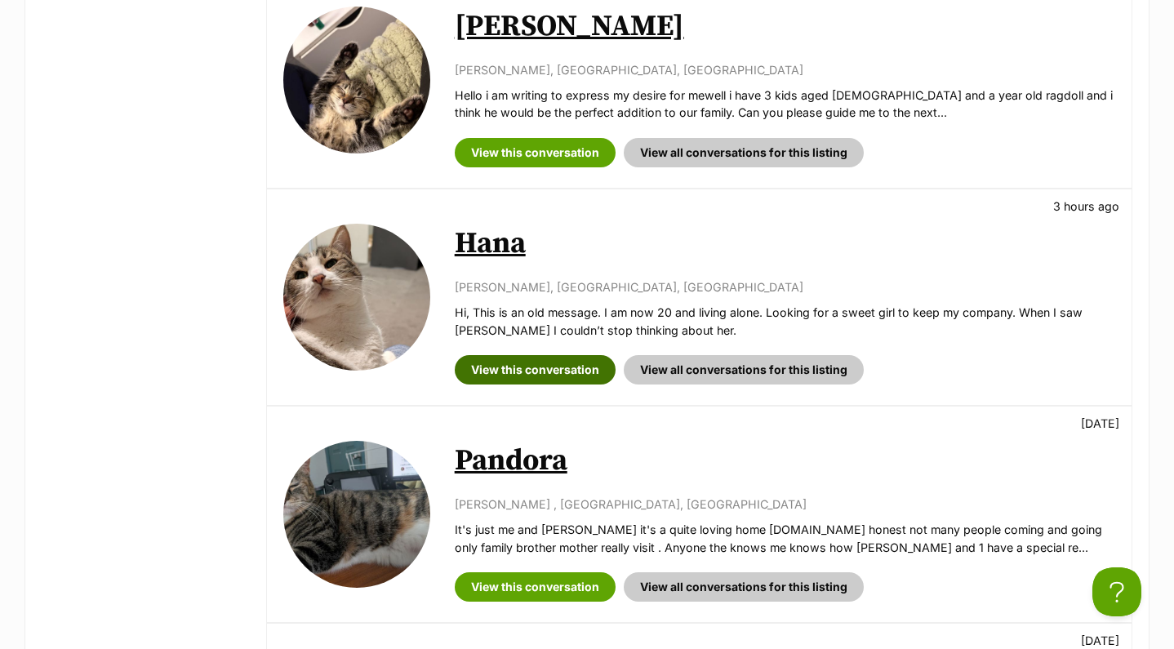
click at [546, 355] on link "View this conversation" at bounding box center [535, 369] width 161 height 29
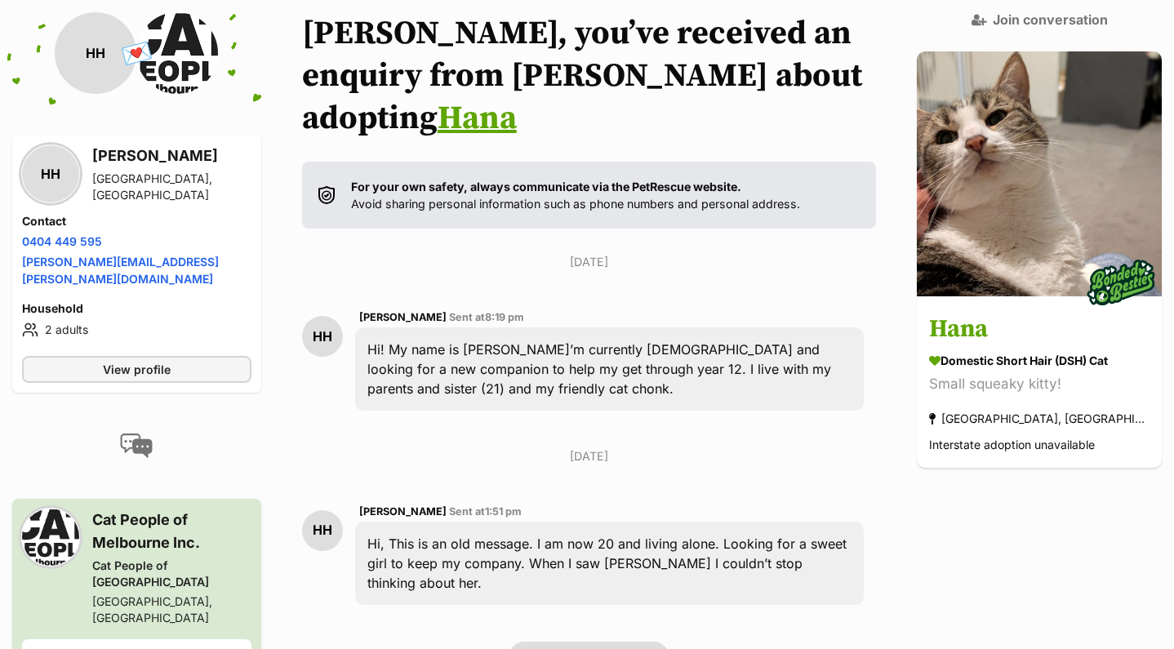
scroll to position [188, 0]
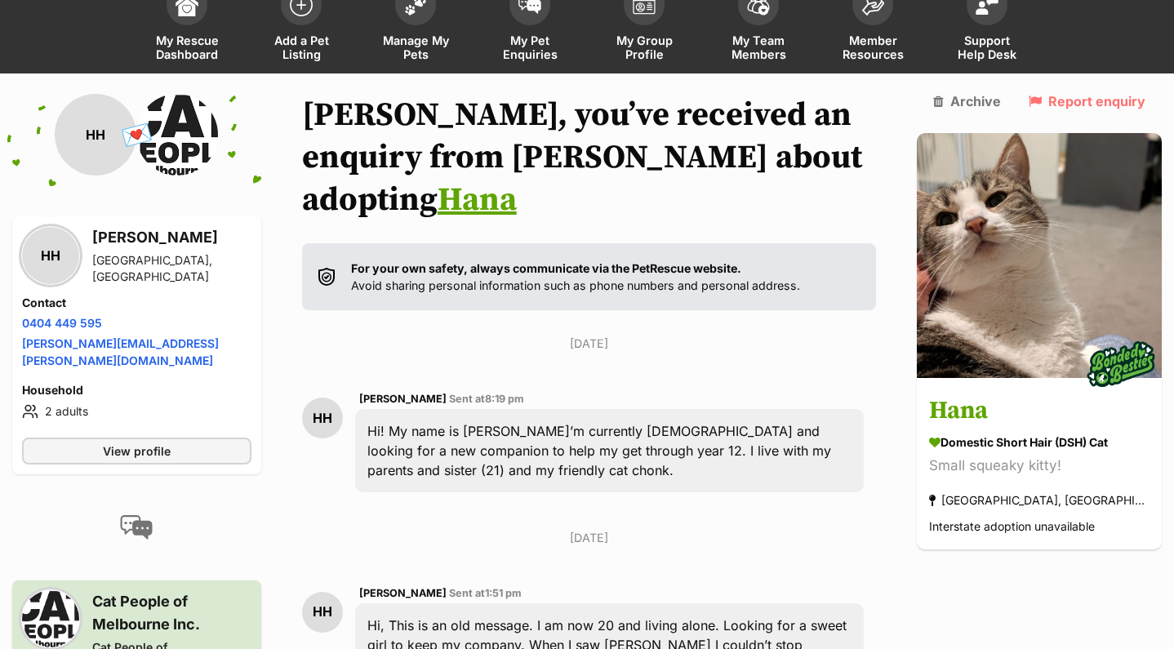
scroll to position [229, 0]
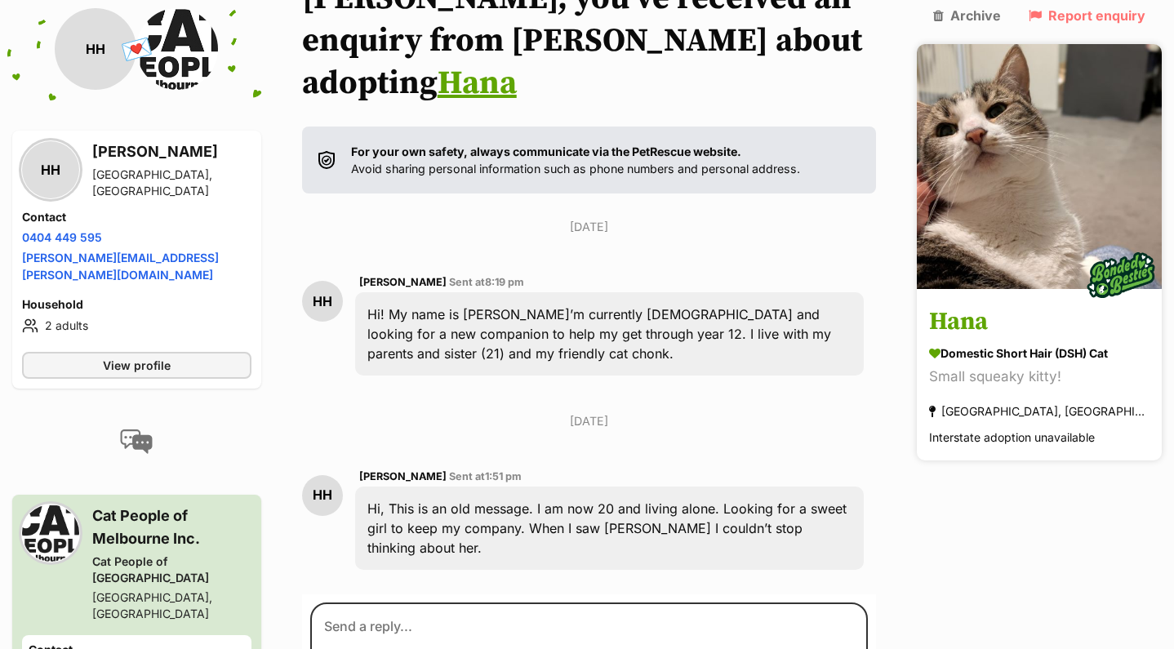
click at [992, 305] on h3 "Hana" at bounding box center [1039, 323] width 220 height 37
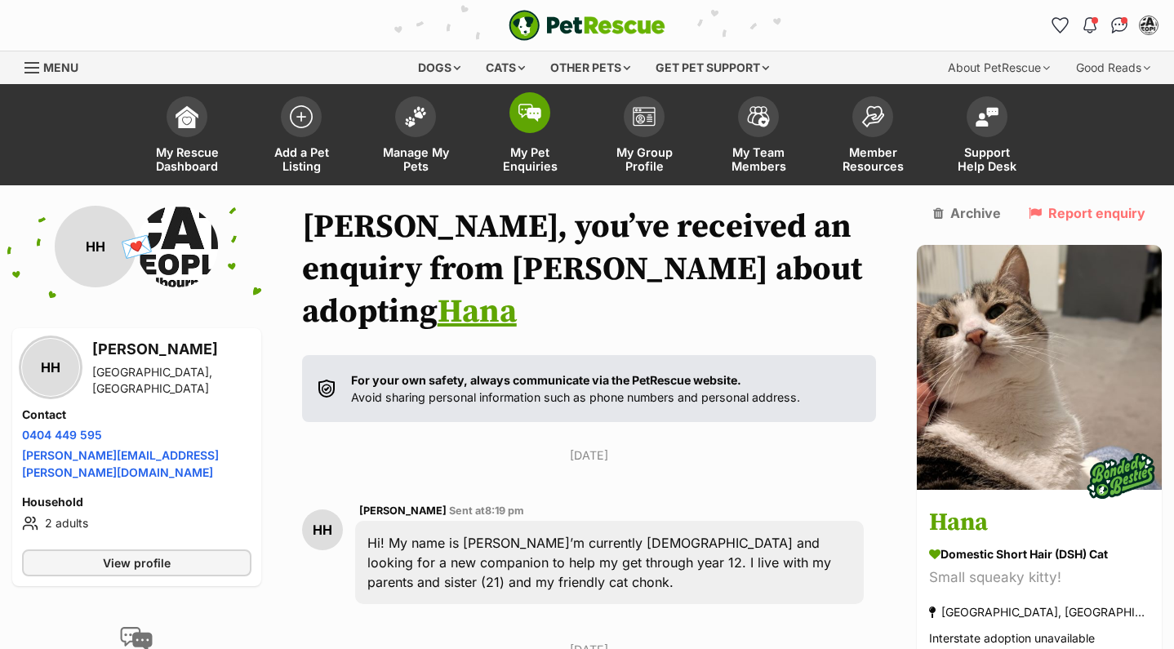
click at [523, 119] on img at bounding box center [530, 113] width 23 height 18
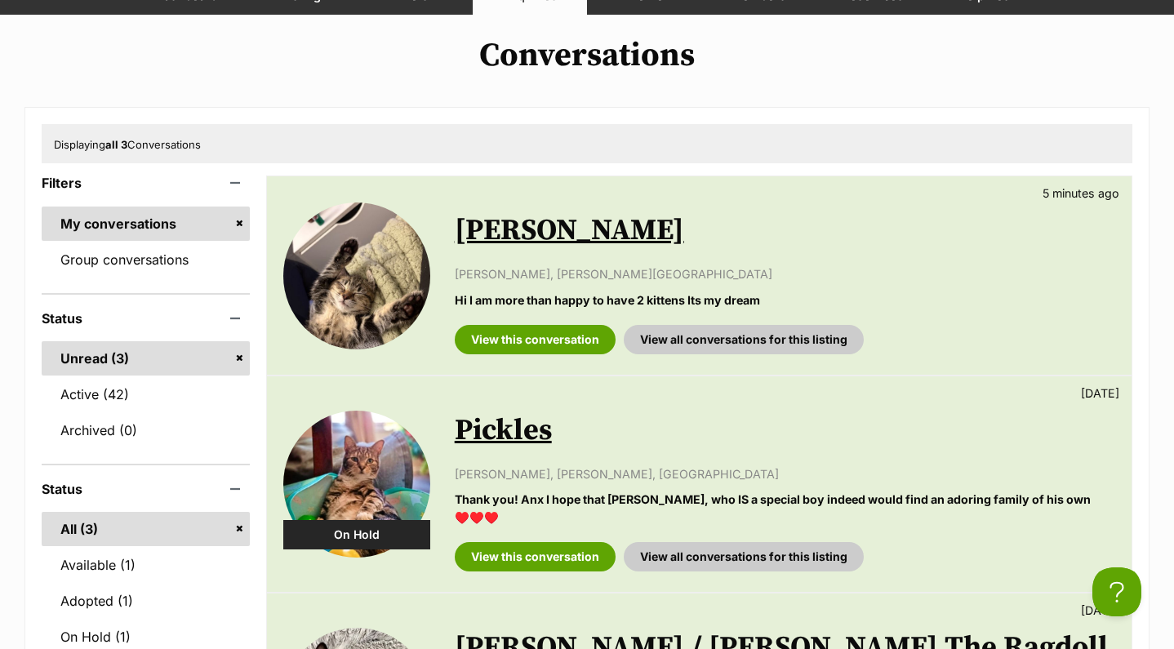
scroll to position [105, 0]
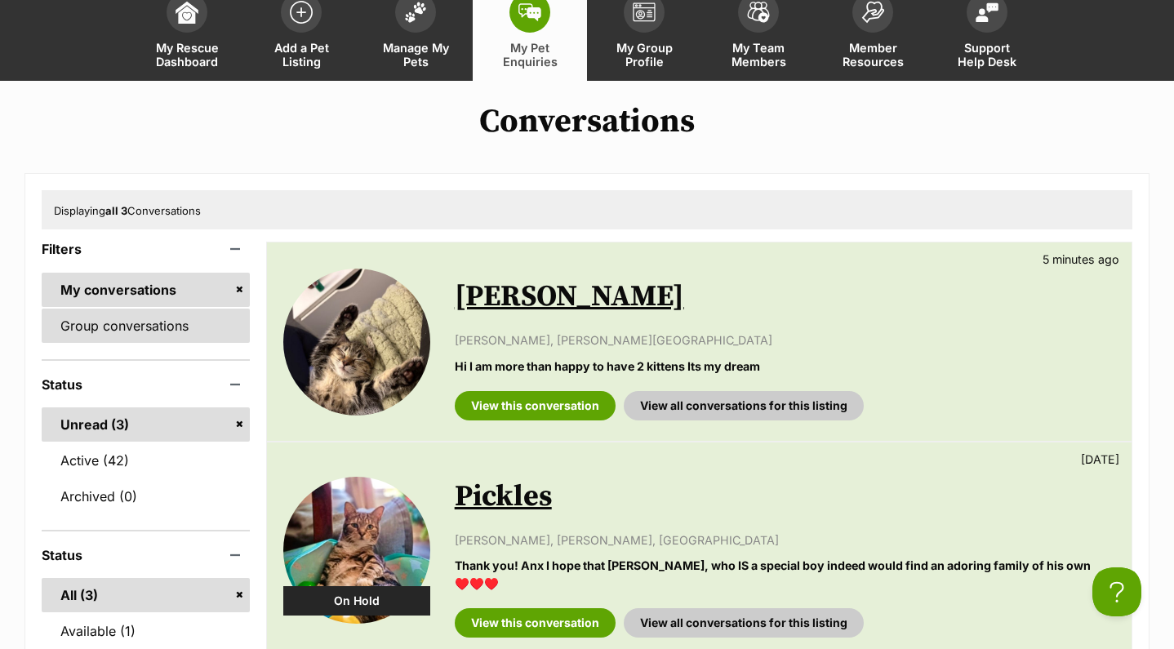
click at [130, 318] on link "Group conversations" at bounding box center [146, 326] width 208 height 34
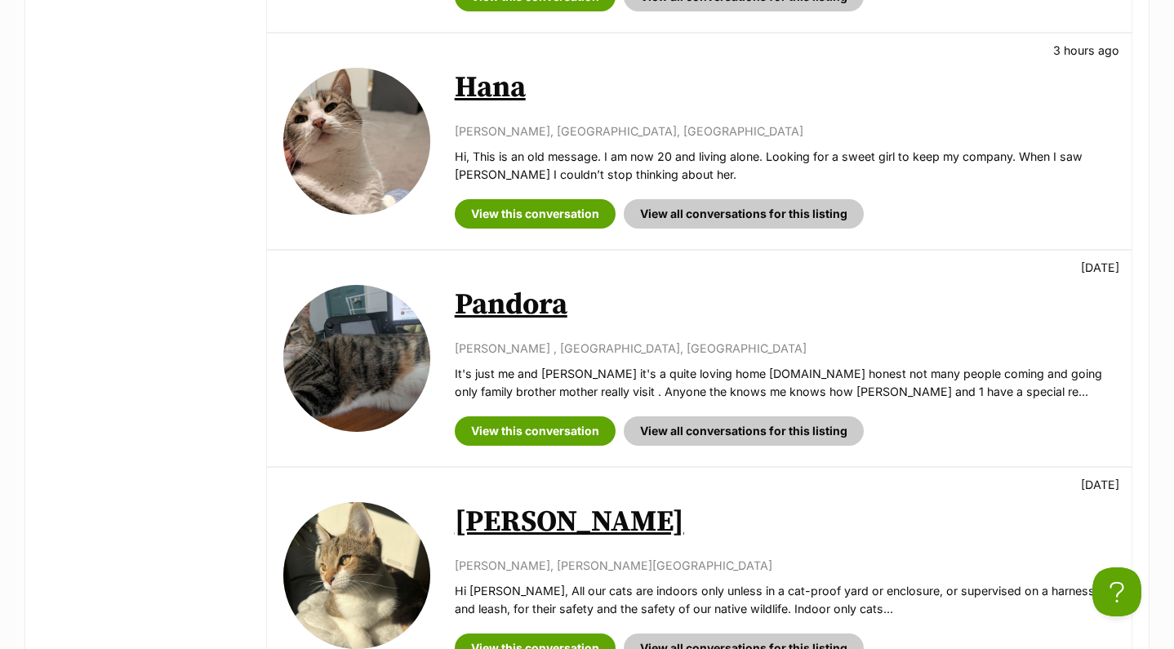
scroll to position [1398, 0]
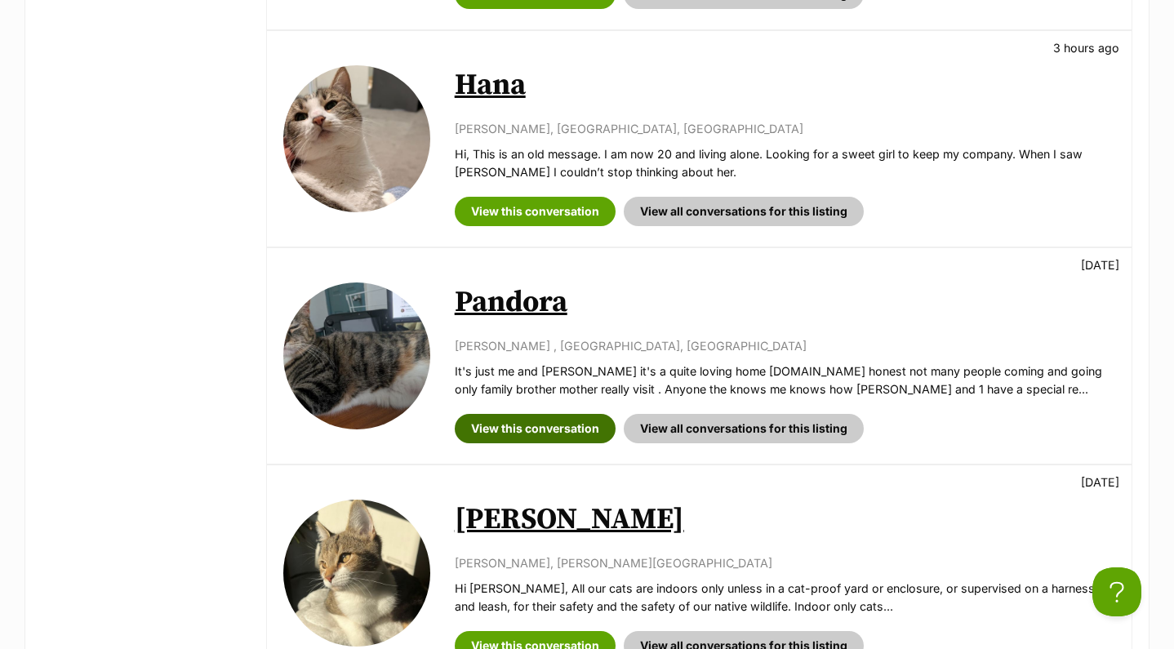
click at [537, 414] on link "View this conversation" at bounding box center [535, 428] width 161 height 29
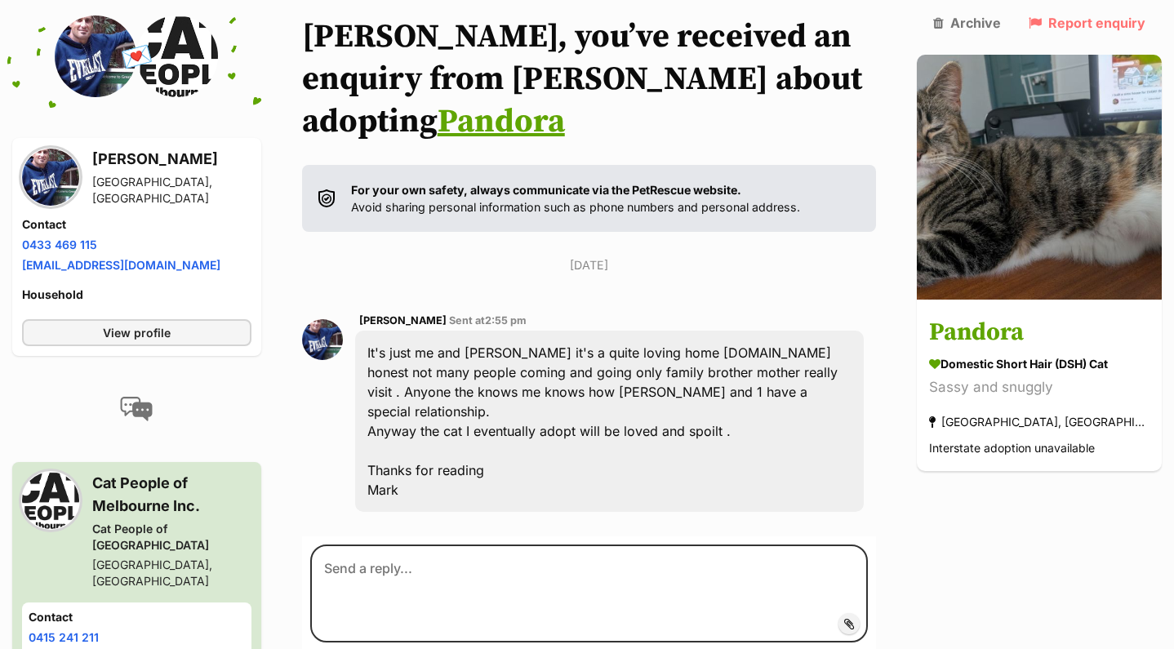
scroll to position [519, 0]
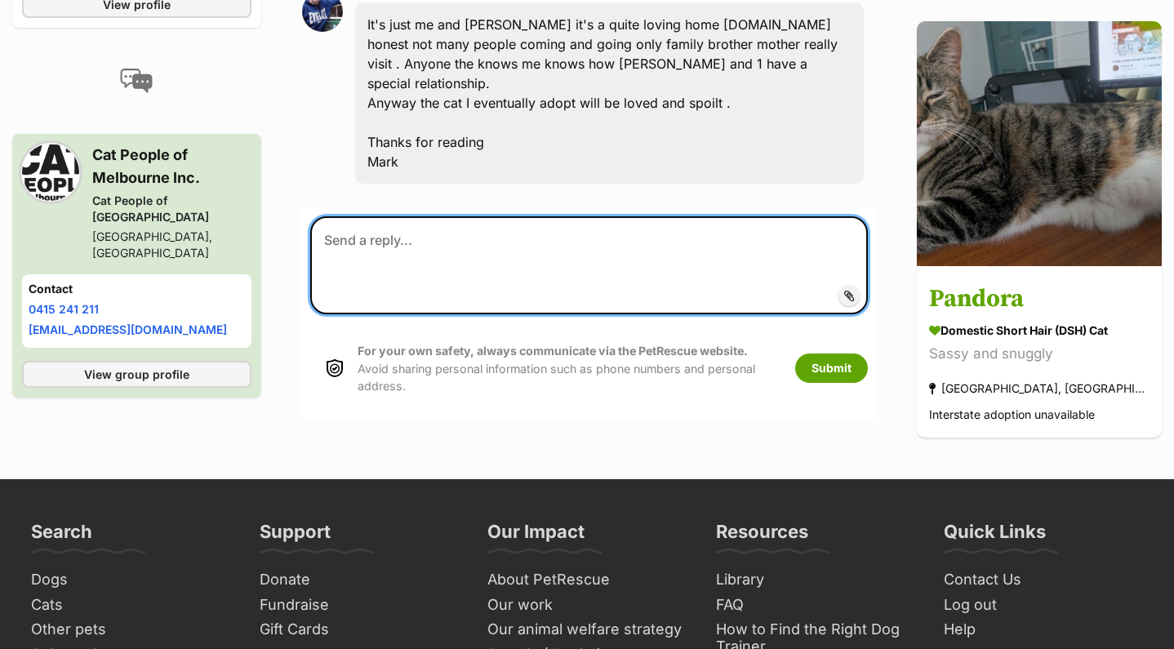
click at [461, 216] on textarea at bounding box center [589, 265] width 558 height 98
paste textarea "Bebe Mewell - Pegah enquired. Sent pairs policy response. Bebe Mewell - Manika …"
type textarea "Bebe Mewell - Pegah enquired. Sent pairs policy response. Bebe Mewell - Manika …"
paste textarea "Hi Mark. Thank you for your interest in adopting Pandora. Is Brock one of your …"
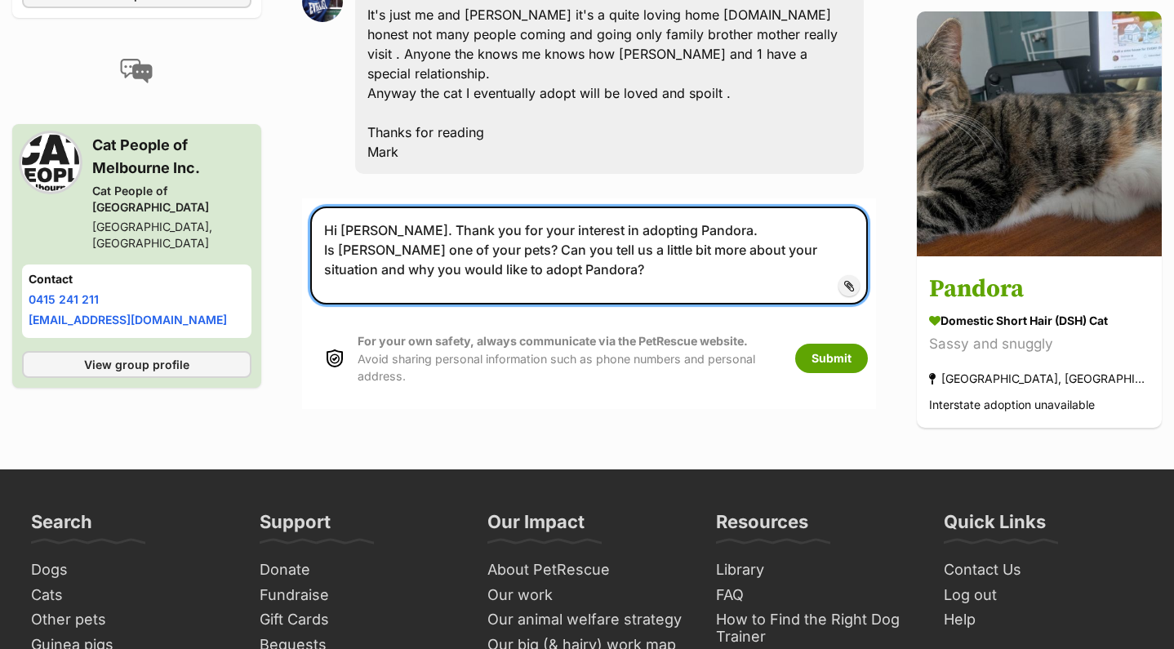
scroll to position [536, 0]
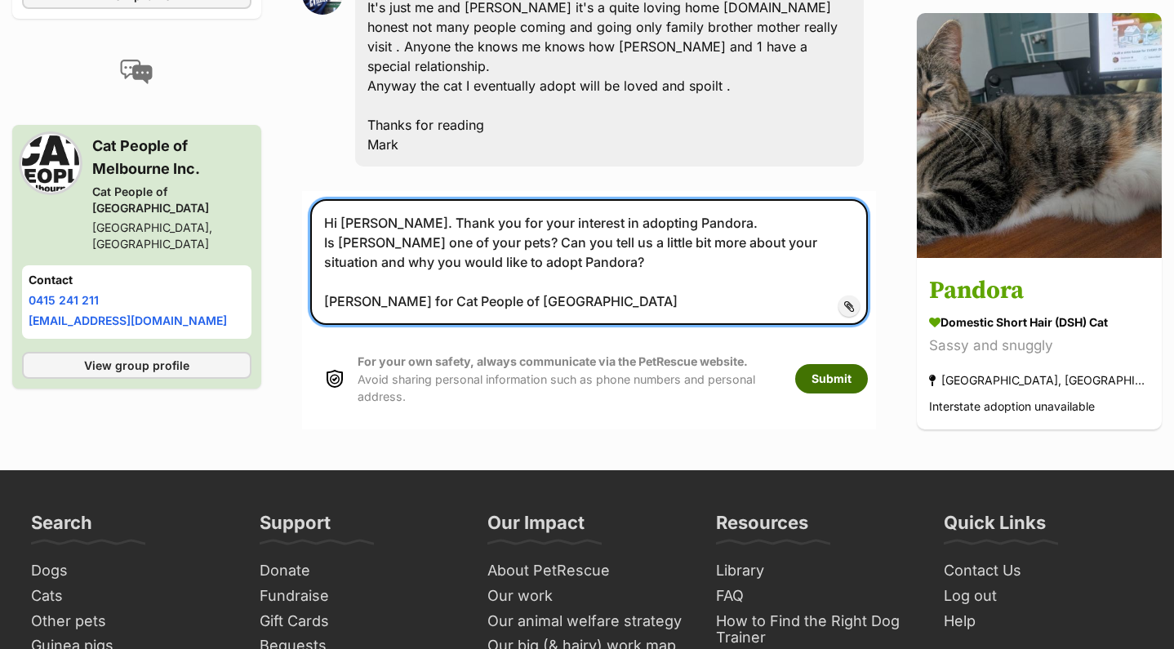
type textarea "Hi Mark. Thank you for your interest in adopting Pandora. Is Brock one of your …"
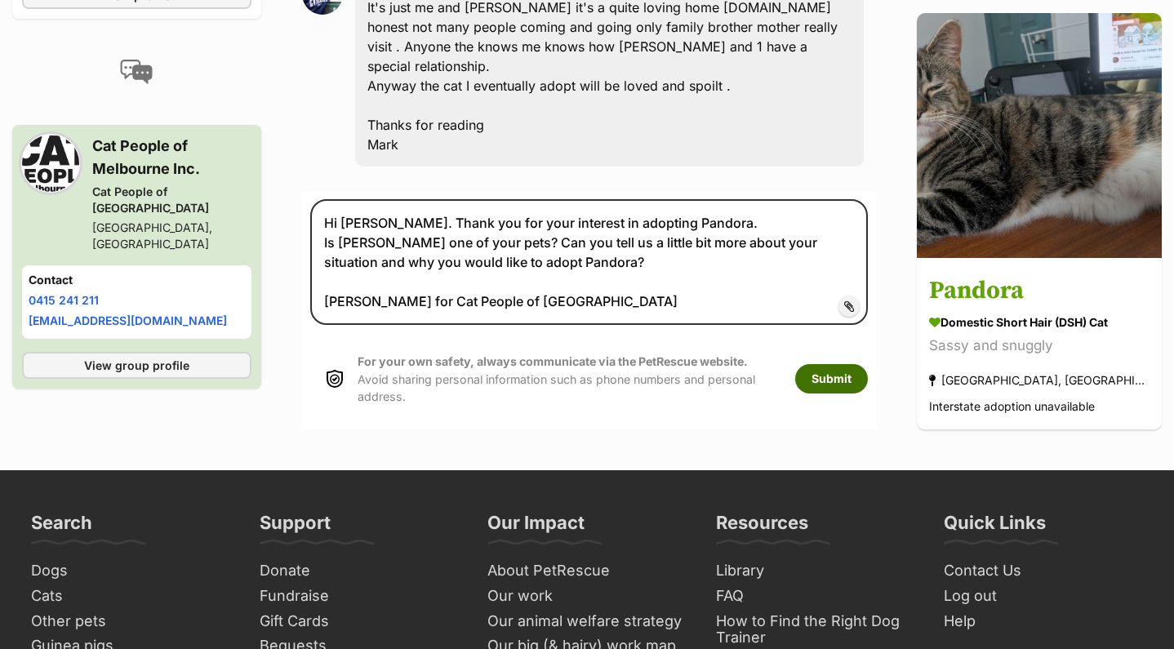
click at [868, 364] on button "Submit" at bounding box center [831, 378] width 73 height 29
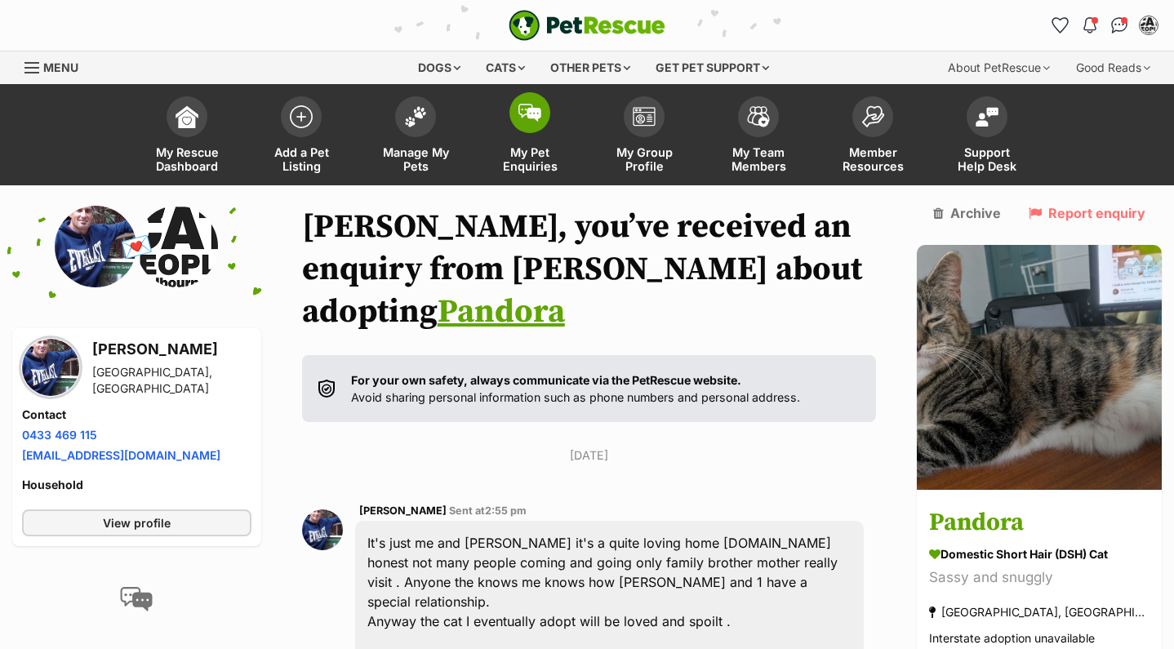
click at [529, 126] on span at bounding box center [530, 112] width 41 height 41
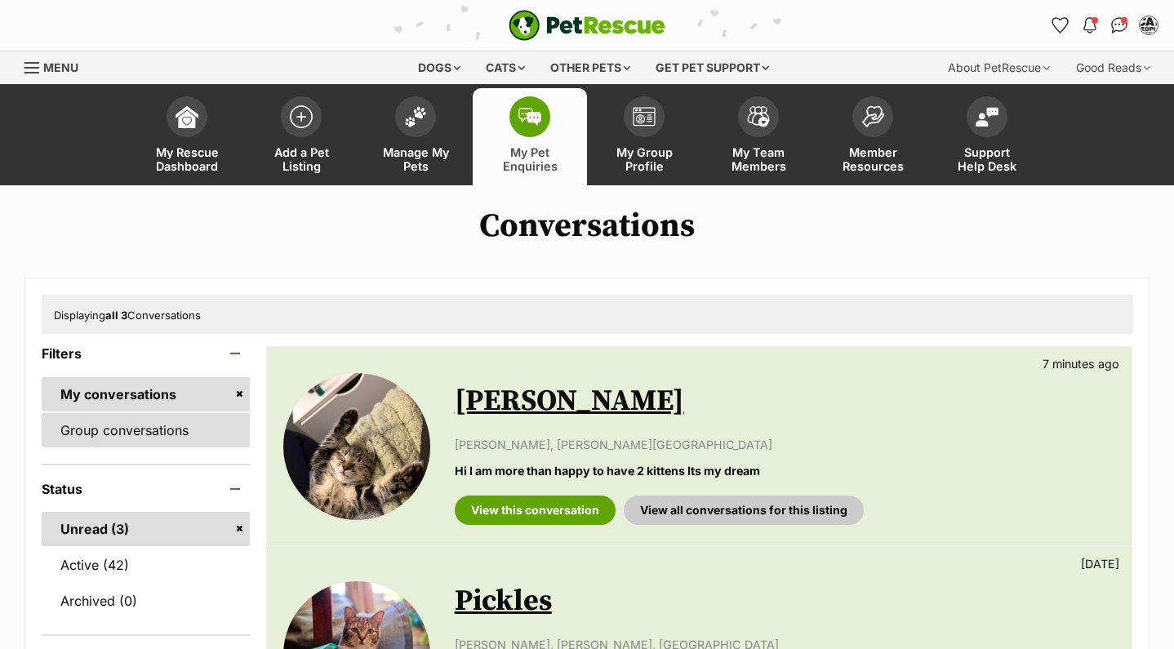
click at [145, 435] on link "Group conversations" at bounding box center [146, 430] width 208 height 34
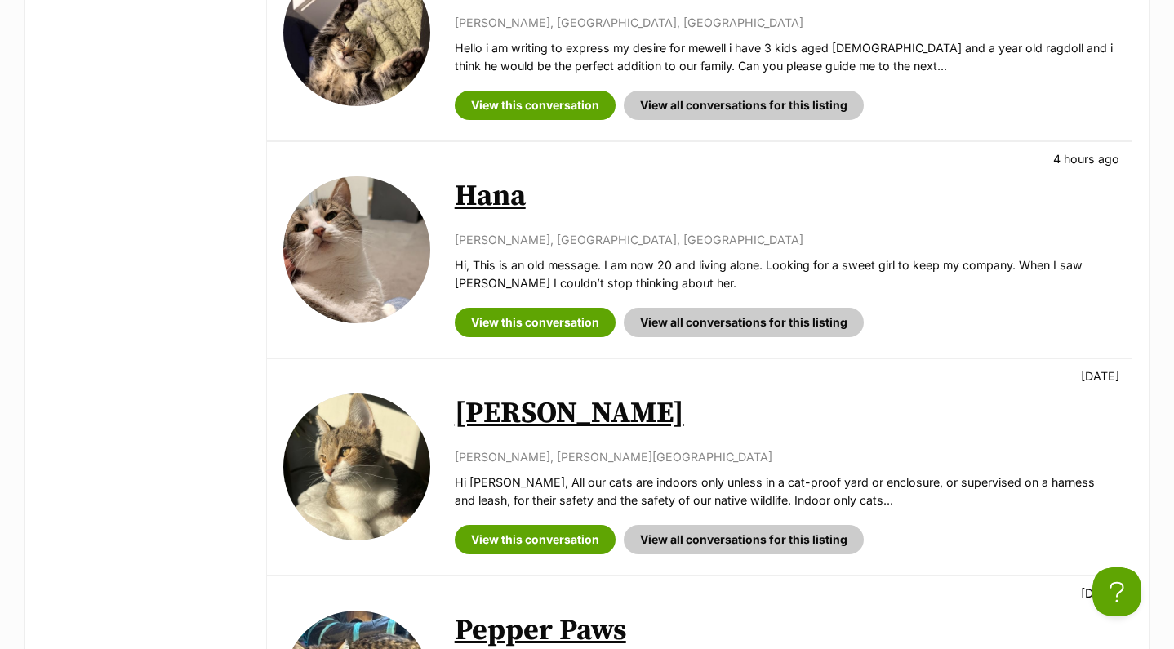
scroll to position [1503, 0]
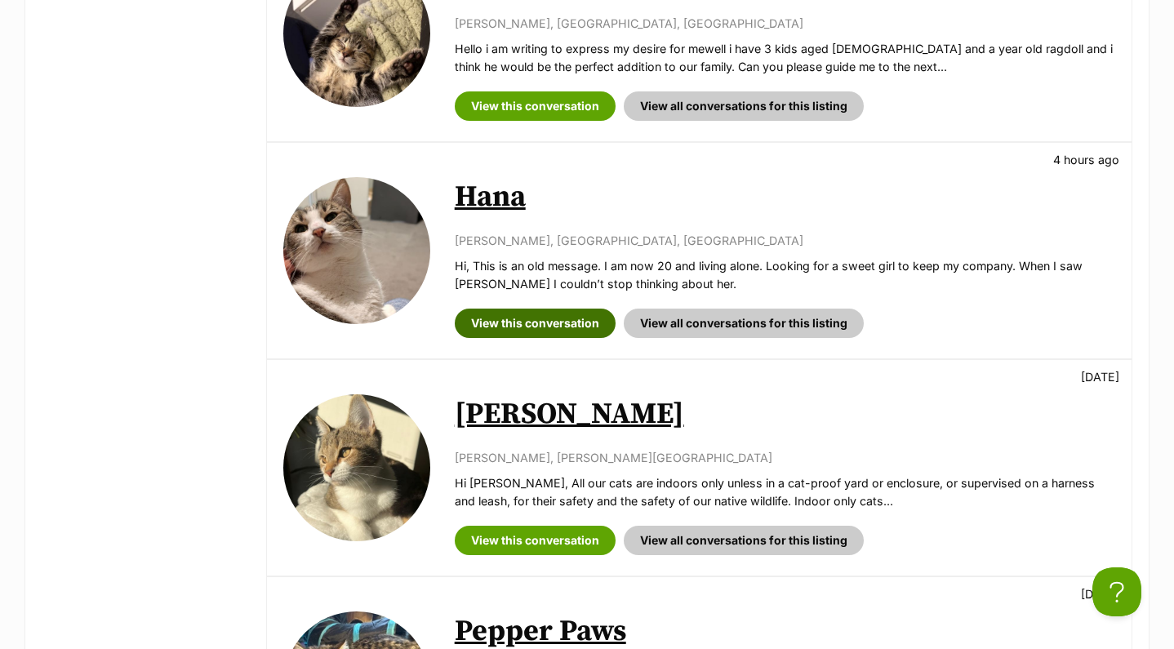
click at [499, 309] on link "View this conversation" at bounding box center [535, 323] width 161 height 29
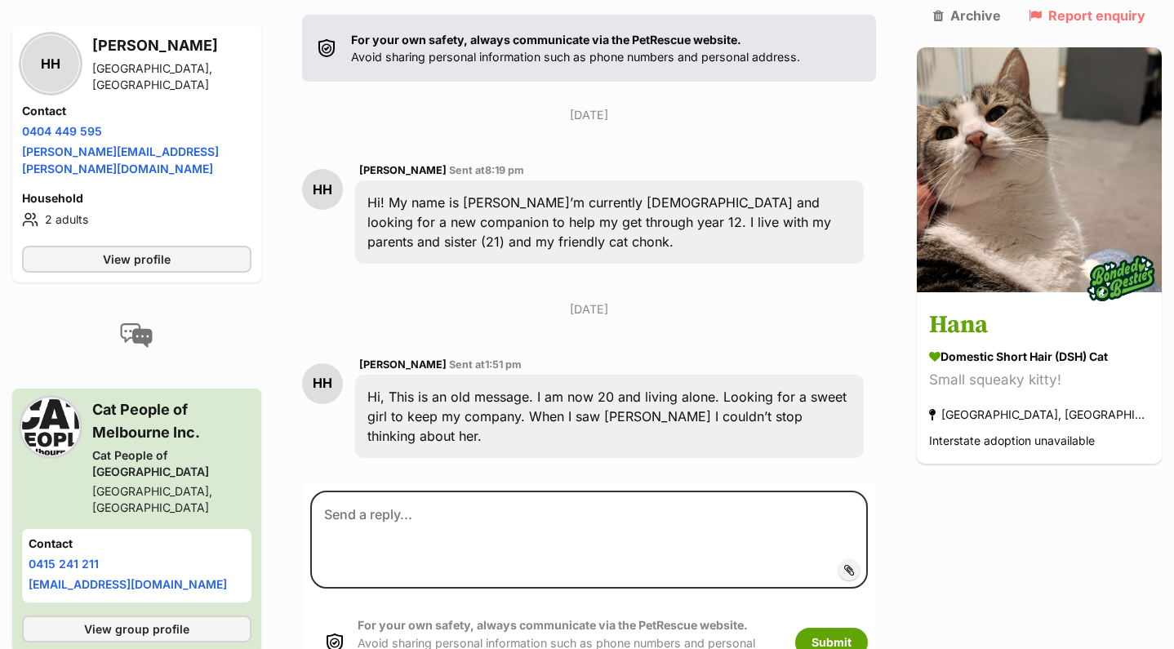
scroll to position [339, 0]
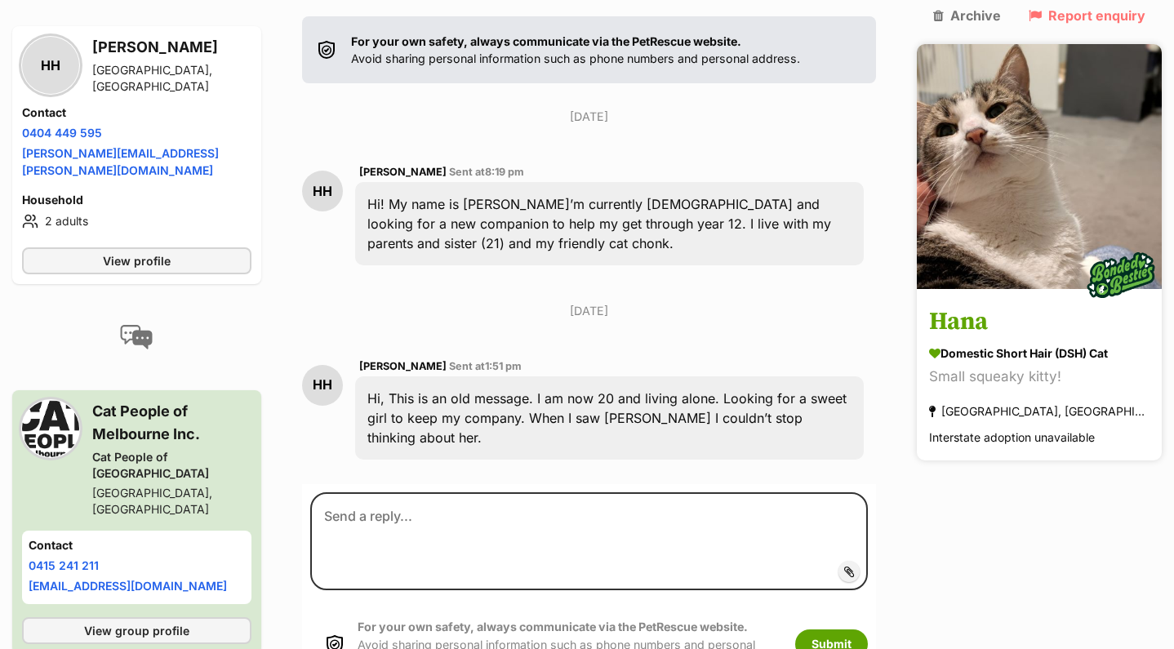
click at [1004, 305] on link "Hana Domestic Short Hair (DSH) Cat Small squeaky kitty! Melbourne, VIC Intersta…" at bounding box center [1039, 376] width 245 height 169
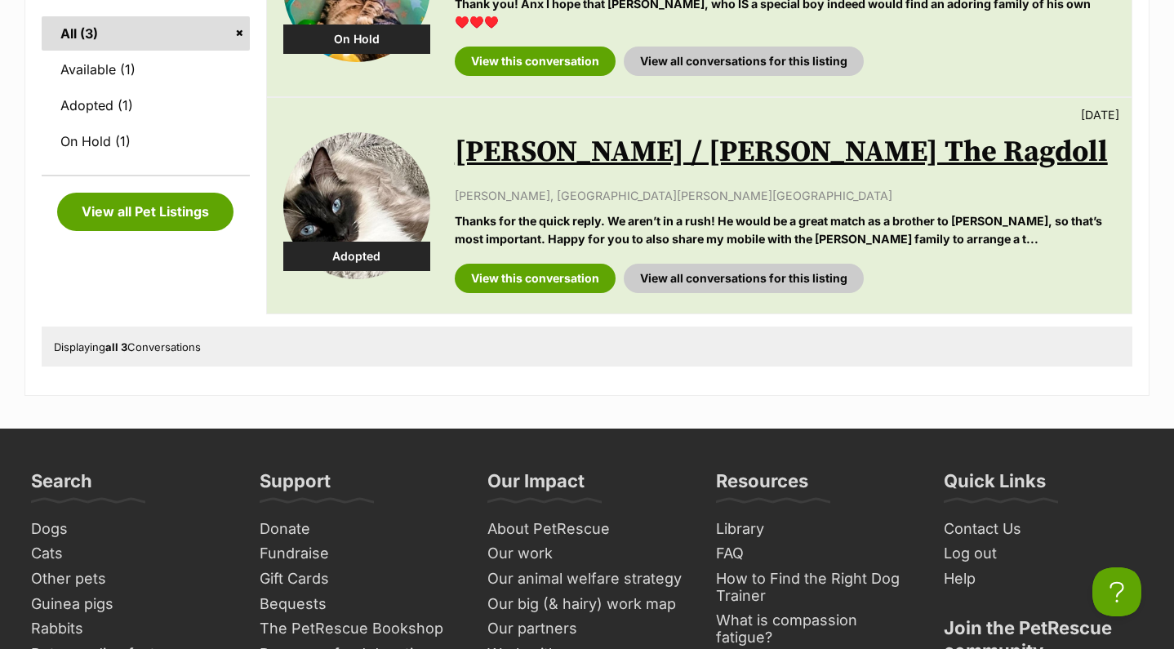
scroll to position [91, 0]
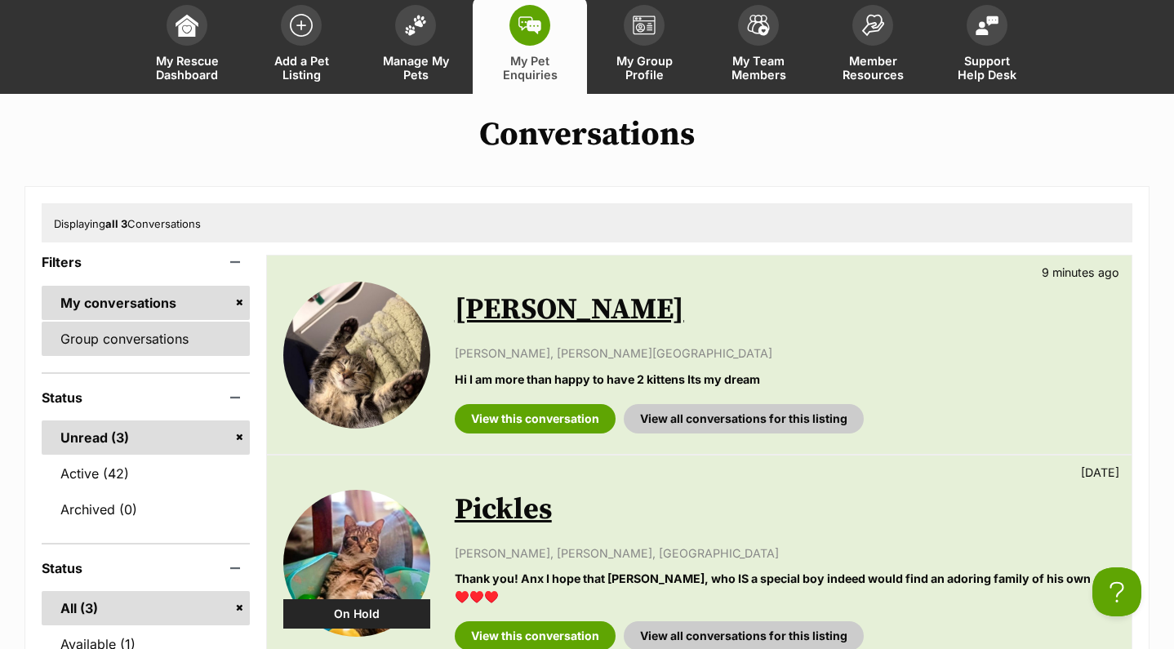
click at [135, 336] on link "Group conversations" at bounding box center [146, 339] width 208 height 34
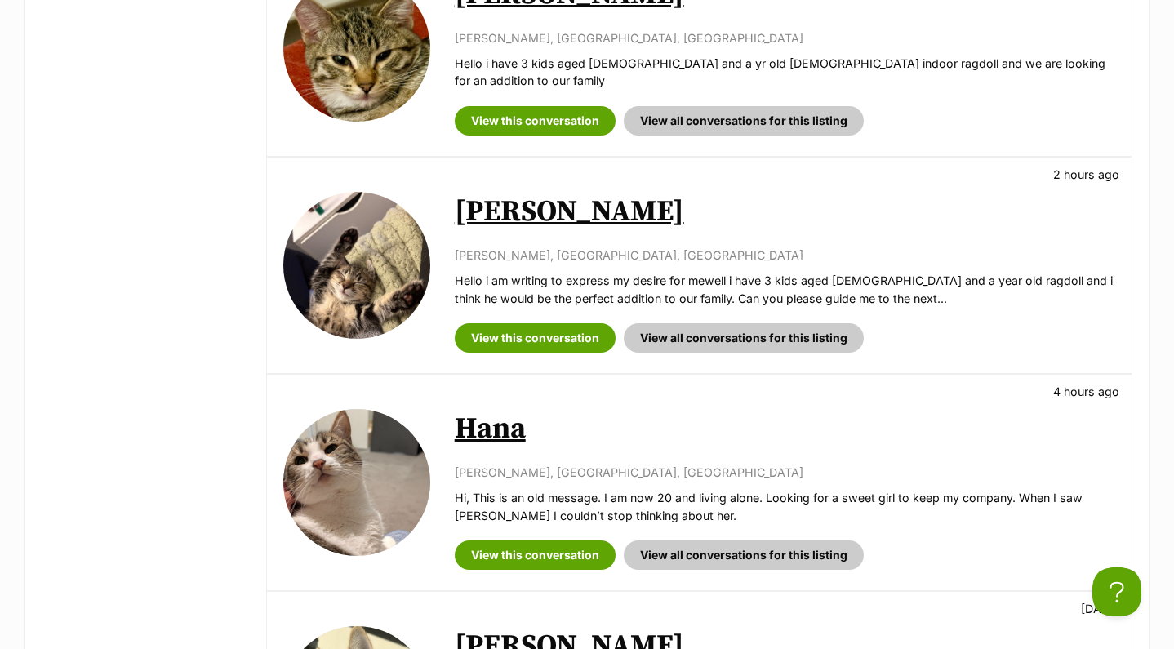
scroll to position [1243, 0]
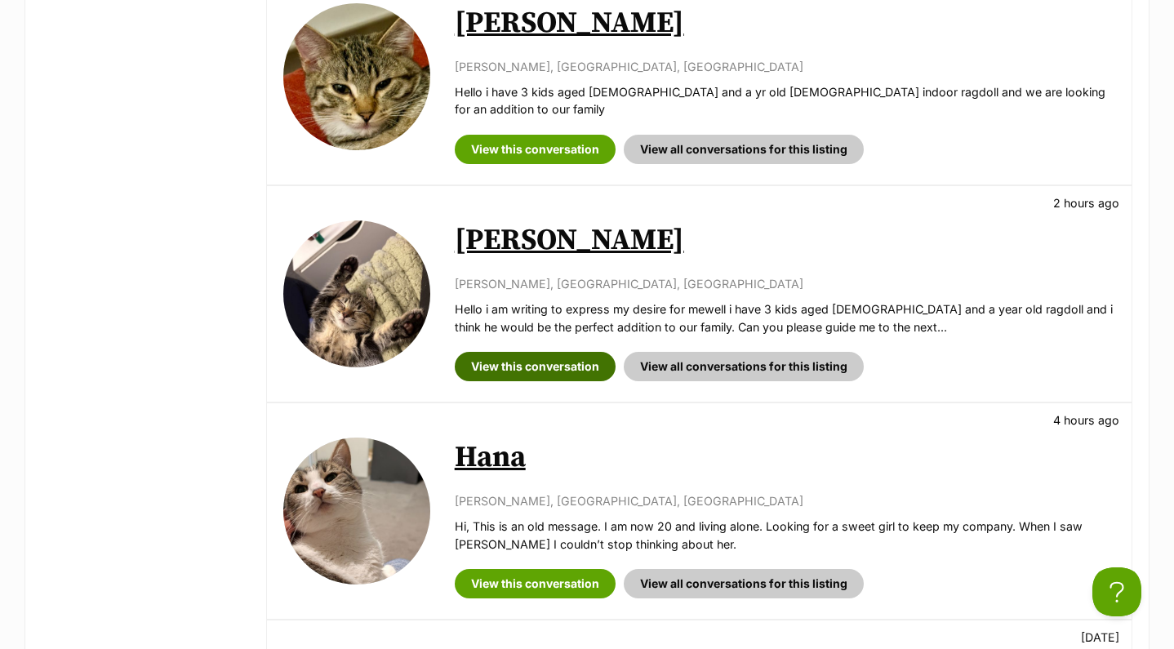
click at [524, 352] on link "View this conversation" at bounding box center [535, 366] width 161 height 29
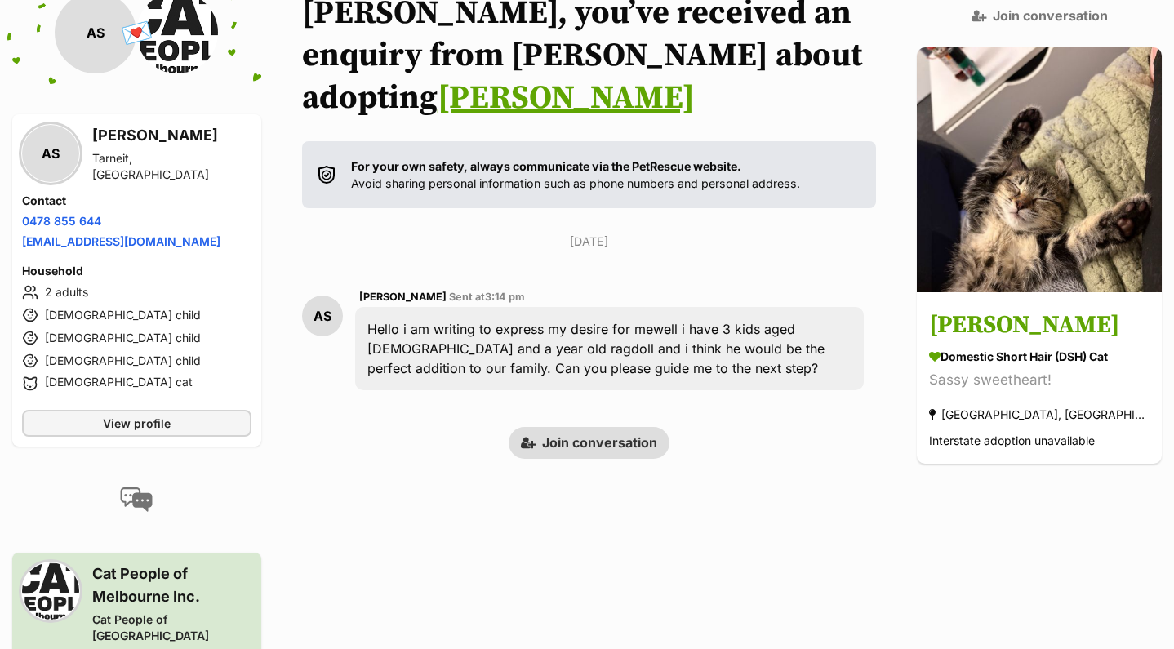
scroll to position [213, 0]
click at [617, 416] on div "Back to all conversations 💌 Conversation participant details AS AS [PERSON_NAME…" at bounding box center [587, 426] width 1174 height 866
click at [617, 428] on link "Join conversation" at bounding box center [589, 443] width 161 height 31
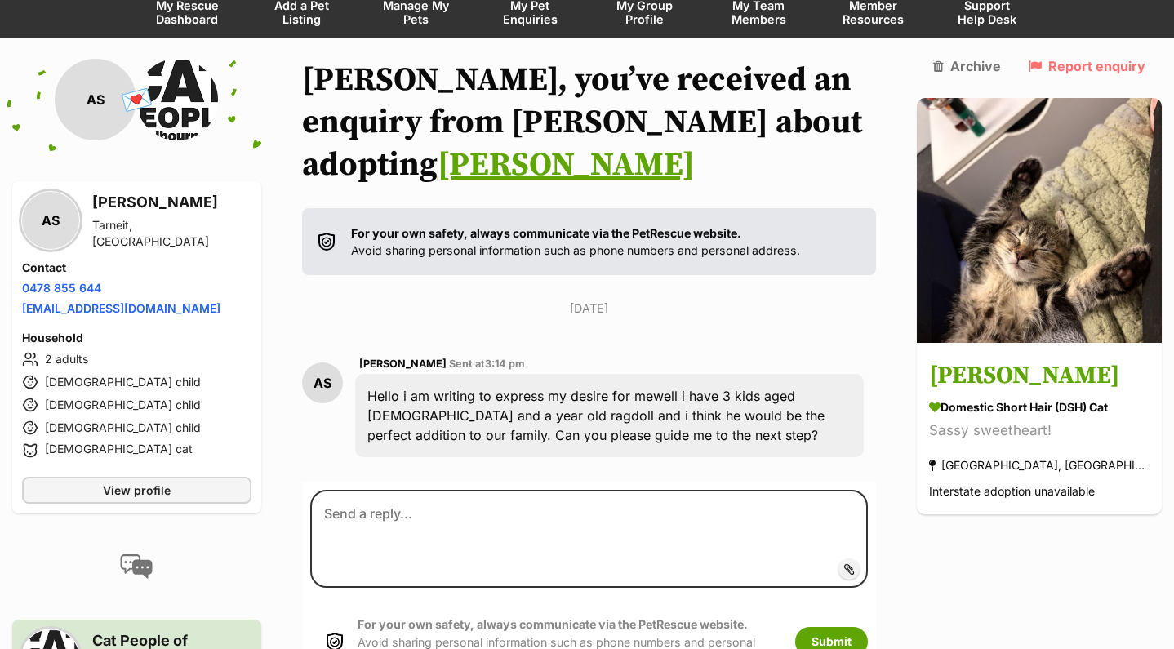
scroll to position [158, 0]
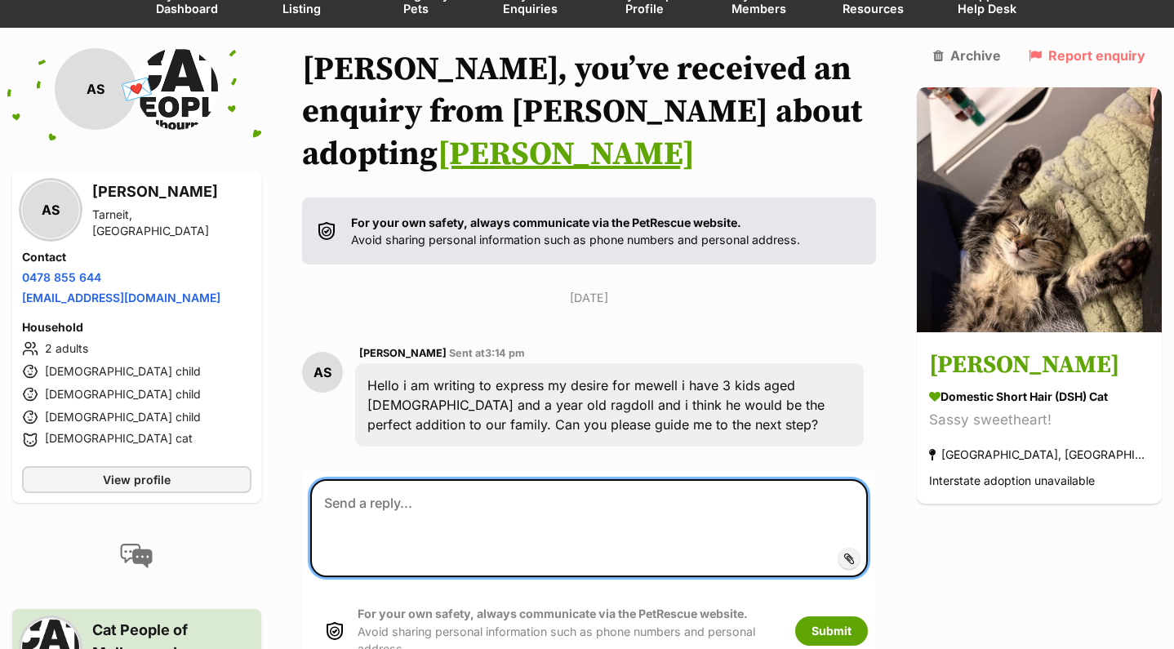
click at [538, 480] on textarea at bounding box center [589, 528] width 558 height 98
click at [416, 479] on textarea at bounding box center [589, 528] width 558 height 98
paste textarea "Hello EnquirerNameXXXX, Thank you for your enquiry about CatNameXXXX. Our proce…"
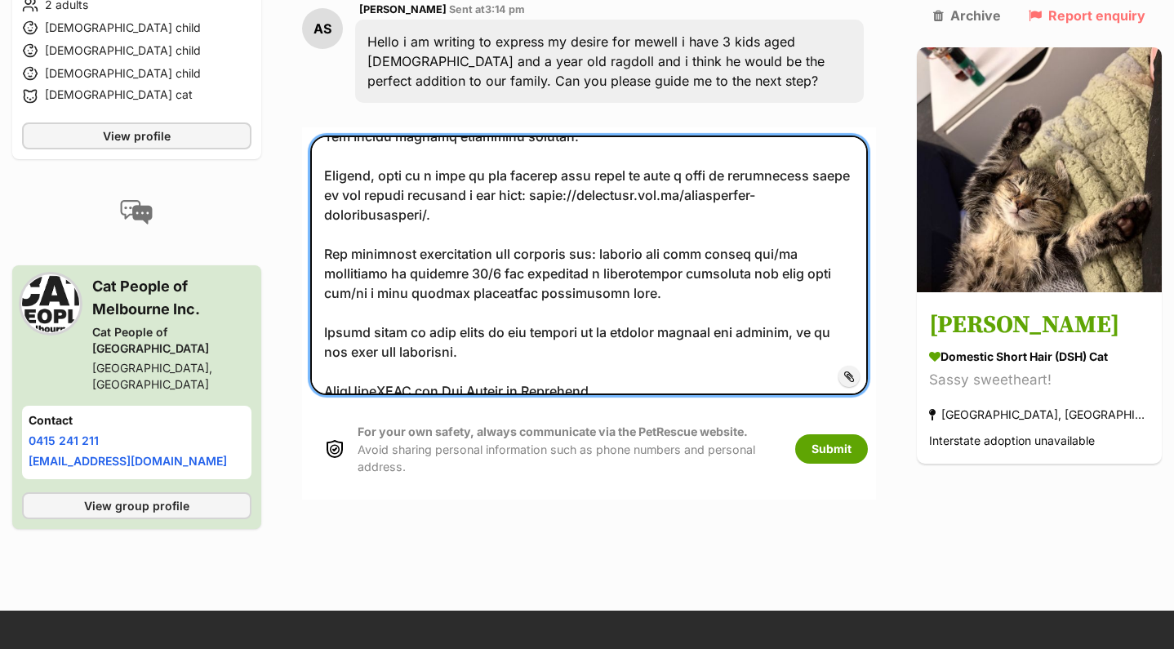
click at [402, 326] on textarea at bounding box center [589, 266] width 558 height 260
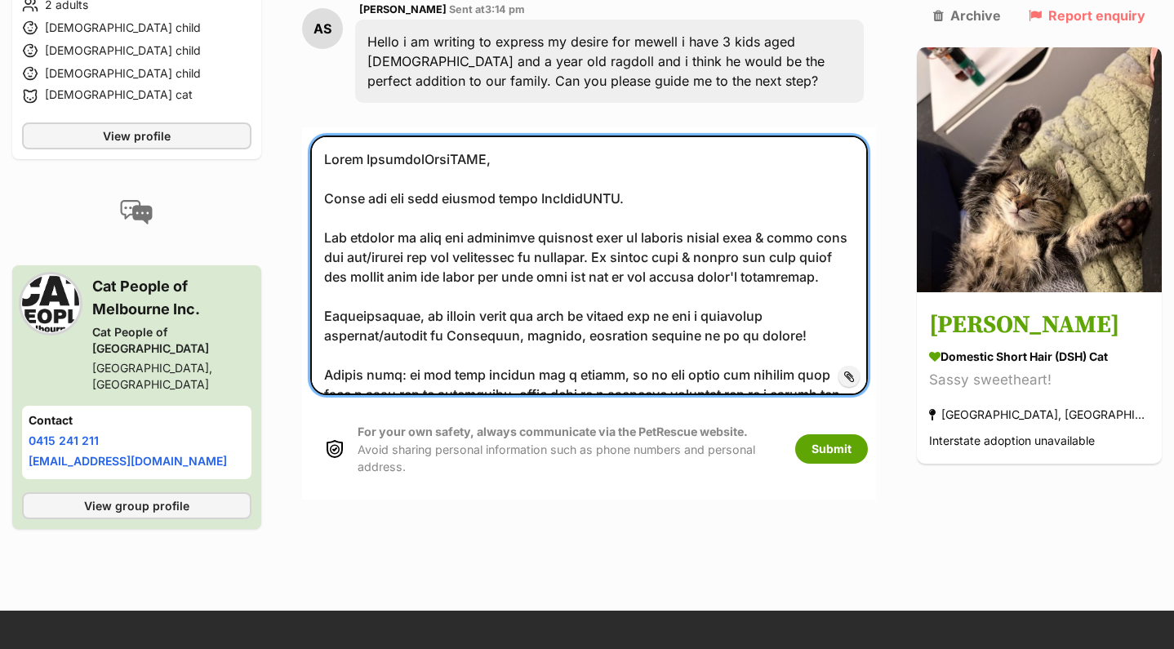
scroll to position [0, 0]
click at [611, 156] on textarea at bounding box center [589, 266] width 558 height 260
click at [685, 152] on textarea at bounding box center [589, 266] width 558 height 260
click at [438, 136] on textarea at bounding box center [589, 266] width 558 height 260
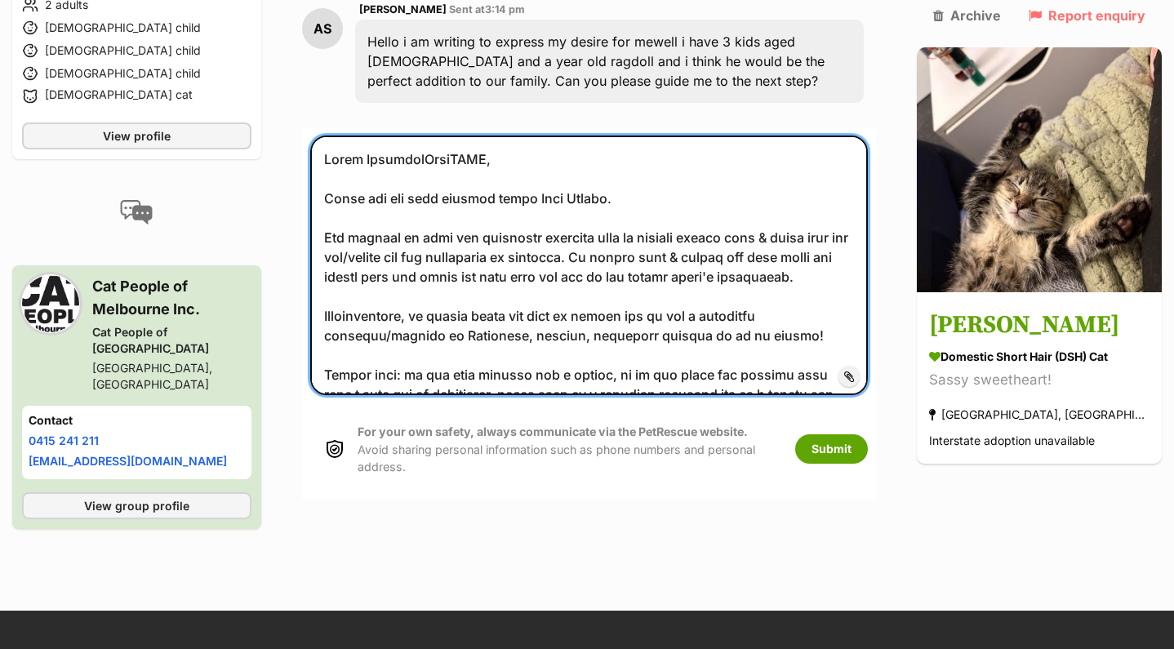
click at [438, 136] on textarea at bounding box center [589, 266] width 558 height 260
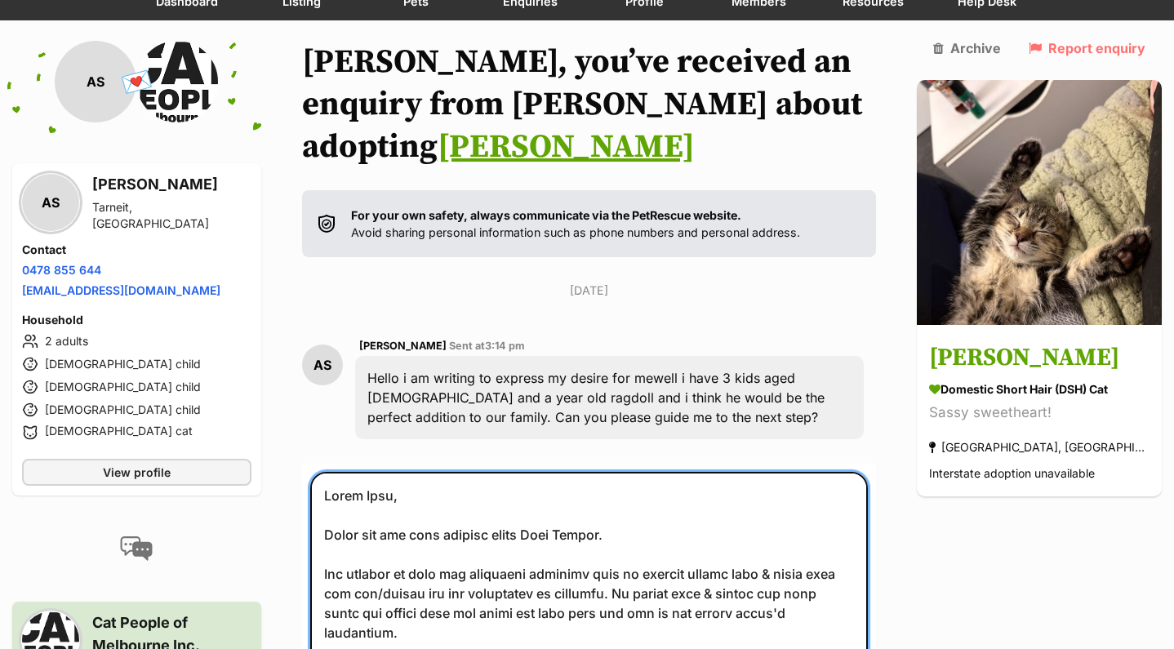
scroll to position [166, 0]
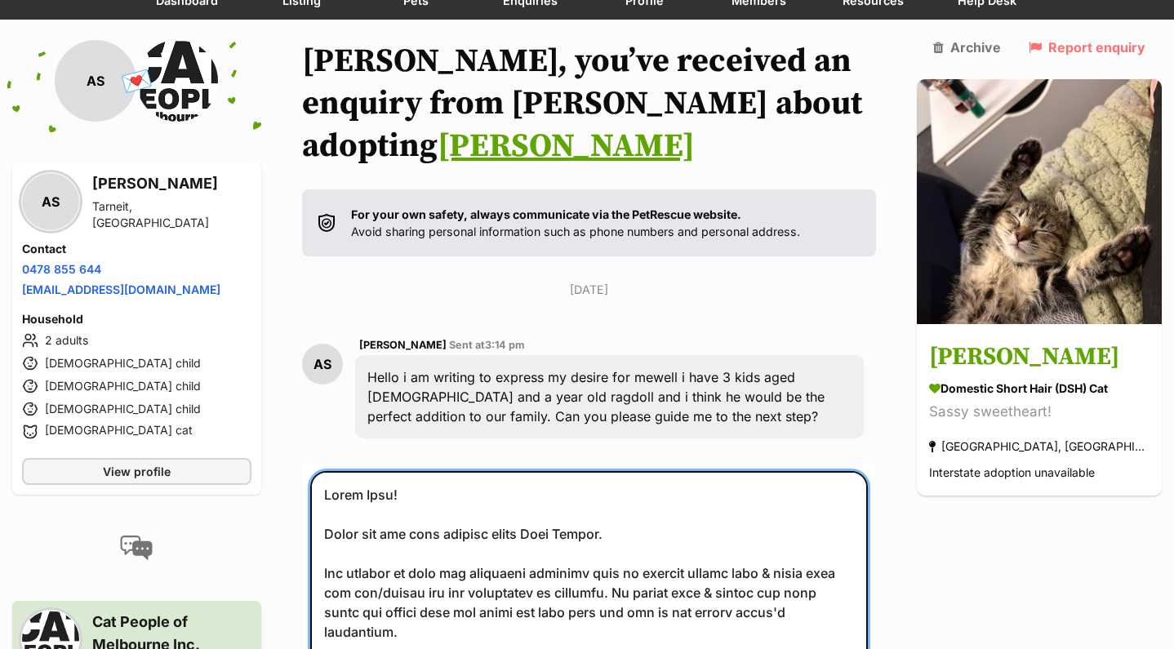
click at [636, 492] on textarea at bounding box center [589, 601] width 558 height 260
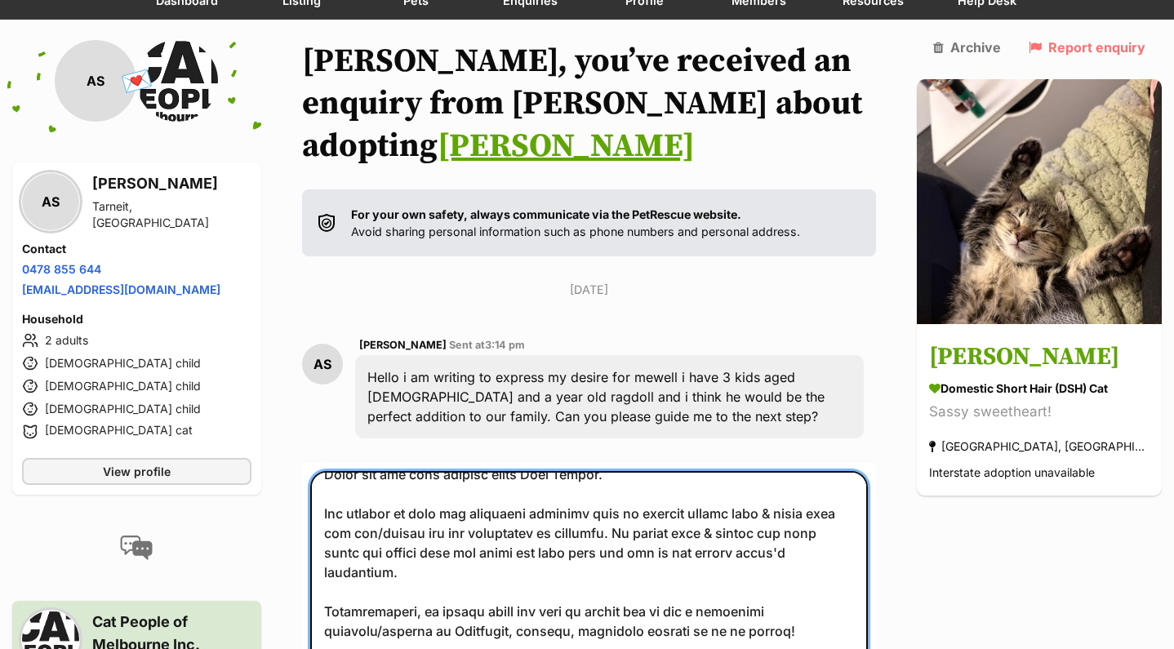
scroll to position [63, 0]
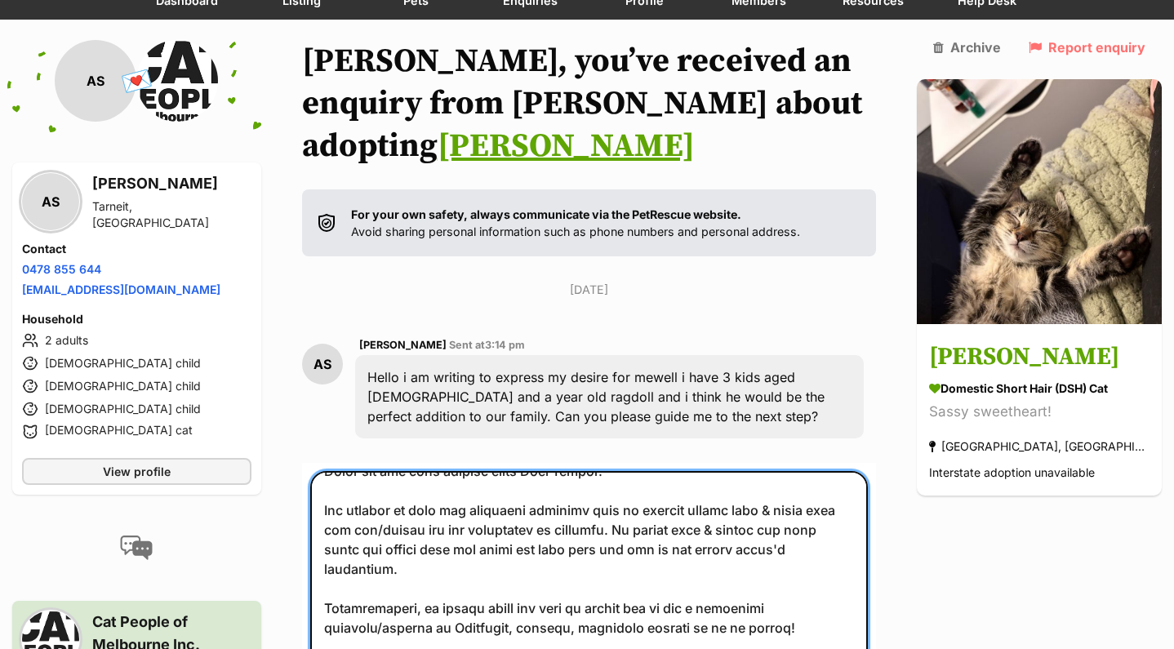
click at [787, 505] on textarea at bounding box center [589, 601] width 558 height 260
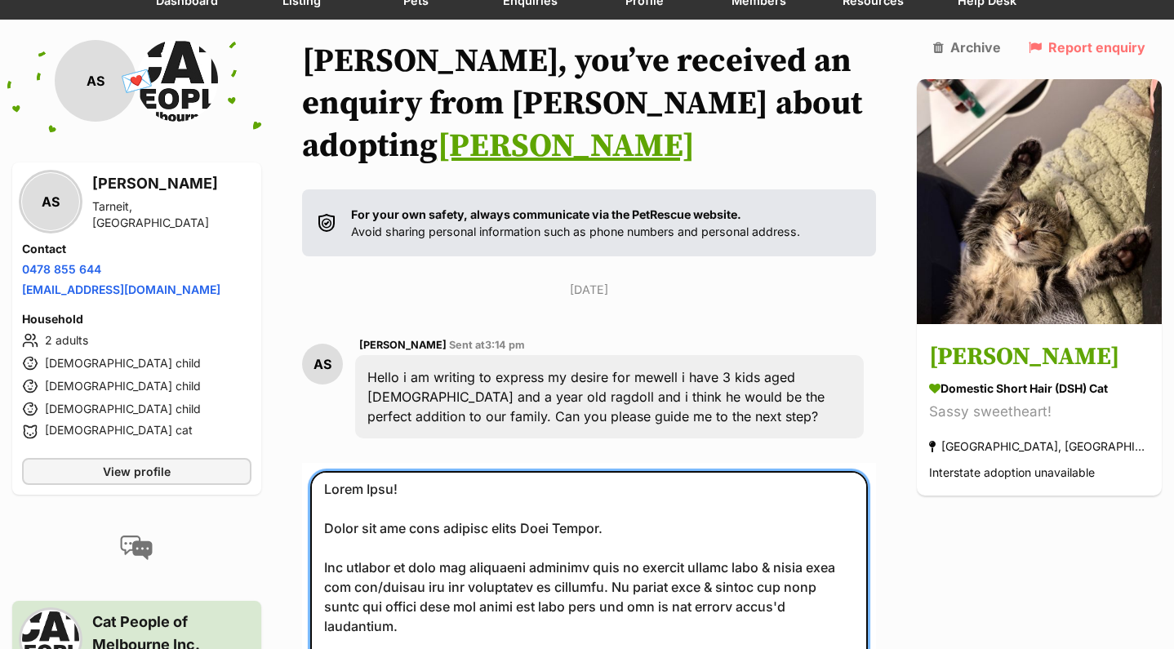
scroll to position [0, 0]
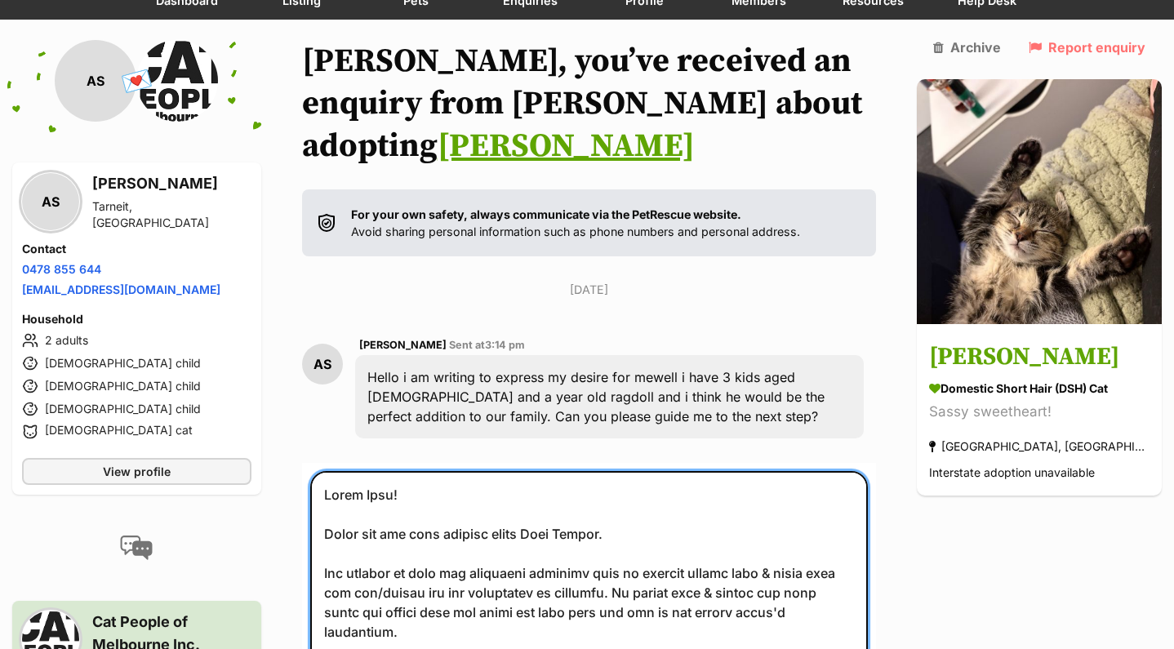
click at [643, 487] on textarea at bounding box center [589, 601] width 558 height 260
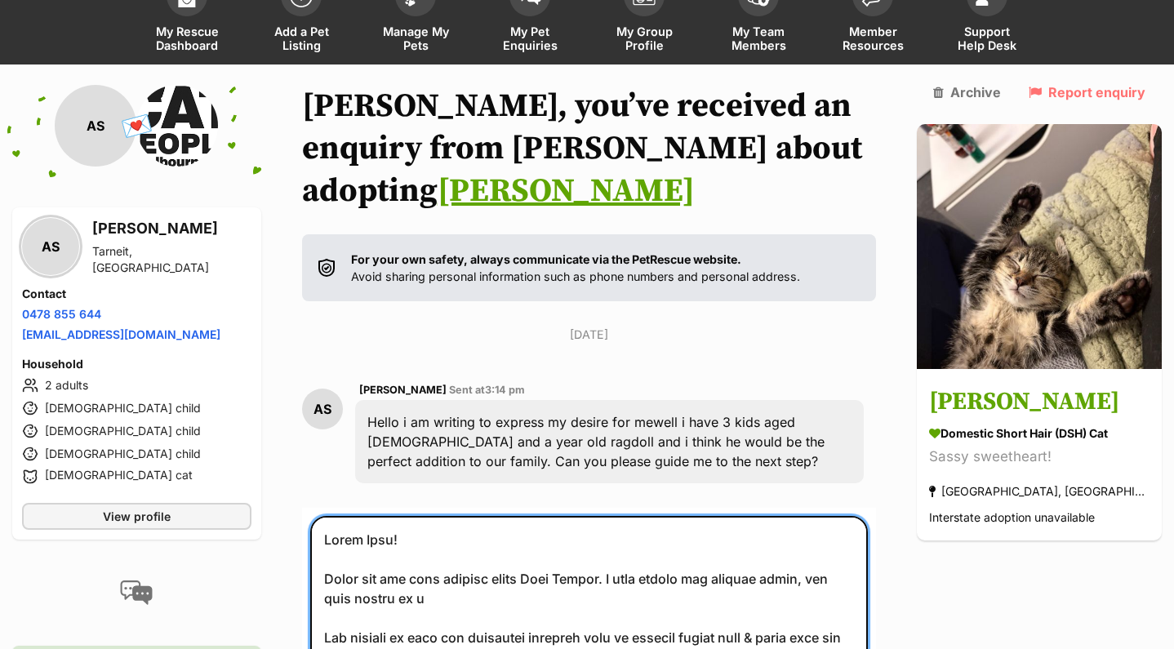
scroll to position [154, 0]
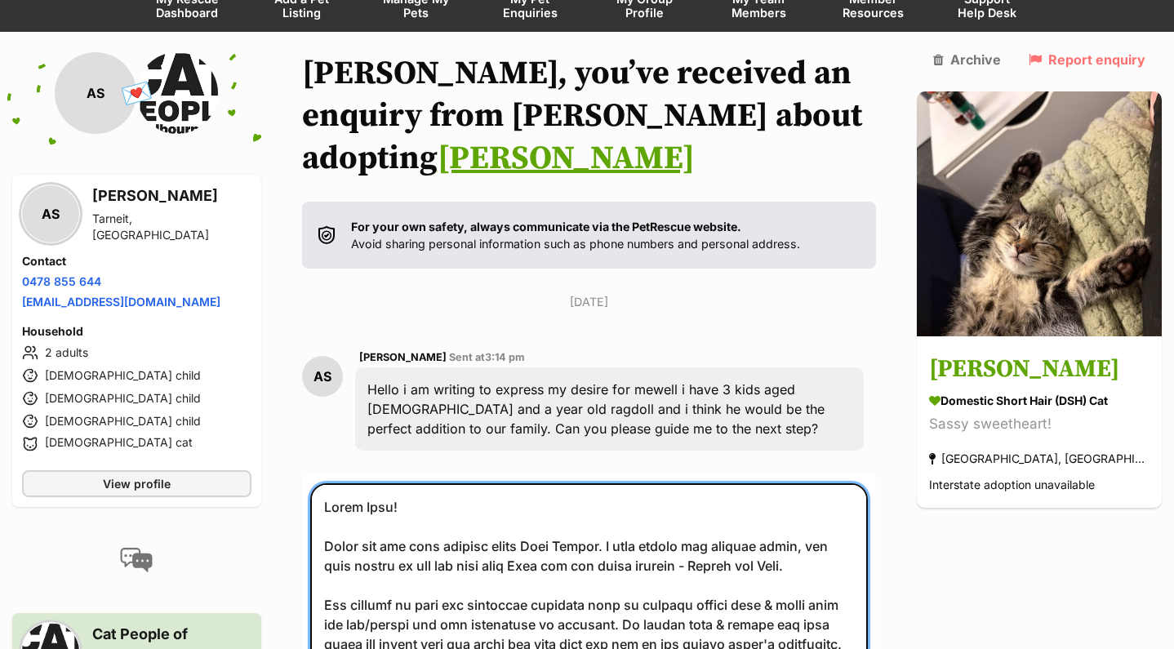
click at [634, 499] on textarea at bounding box center [589, 613] width 558 height 260
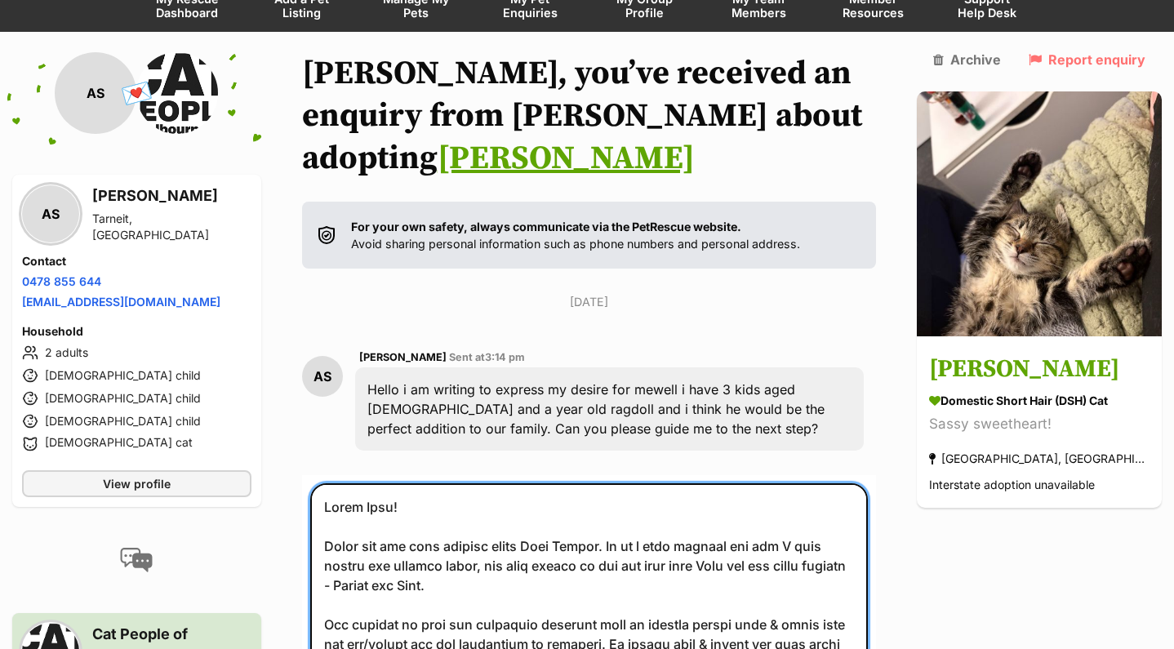
click at [470, 521] on textarea at bounding box center [589, 613] width 558 height 260
click at [766, 536] on textarea at bounding box center [589, 613] width 558 height 260
click at [849, 525] on textarea at bounding box center [589, 613] width 558 height 260
click at [548, 535] on textarea at bounding box center [589, 613] width 558 height 260
drag, startPoint x: 561, startPoint y: 544, endPoint x: 434, endPoint y: 541, distance: 126.6
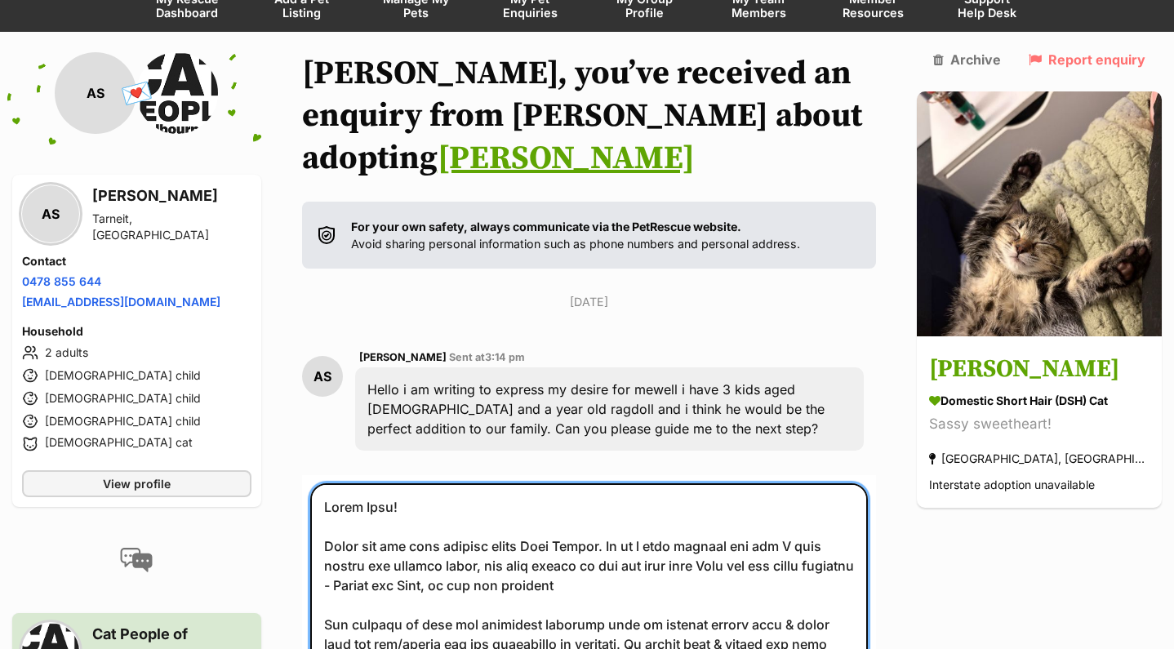
click at [434, 541] on textarea at bounding box center [589, 613] width 558 height 260
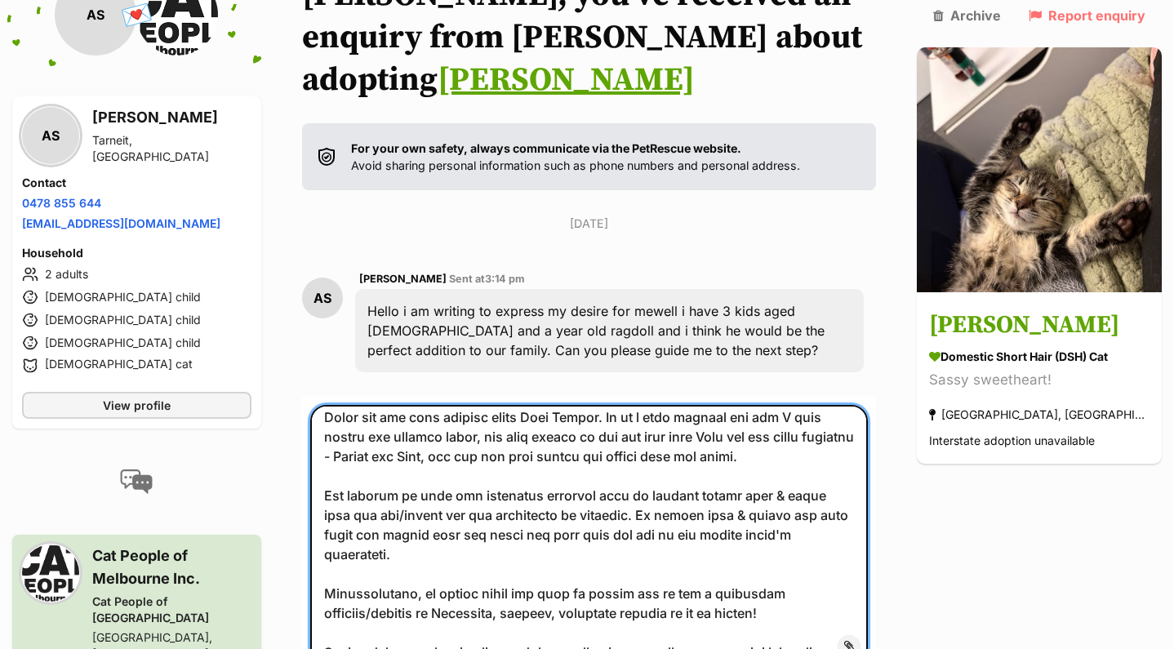
scroll to position [185, 0]
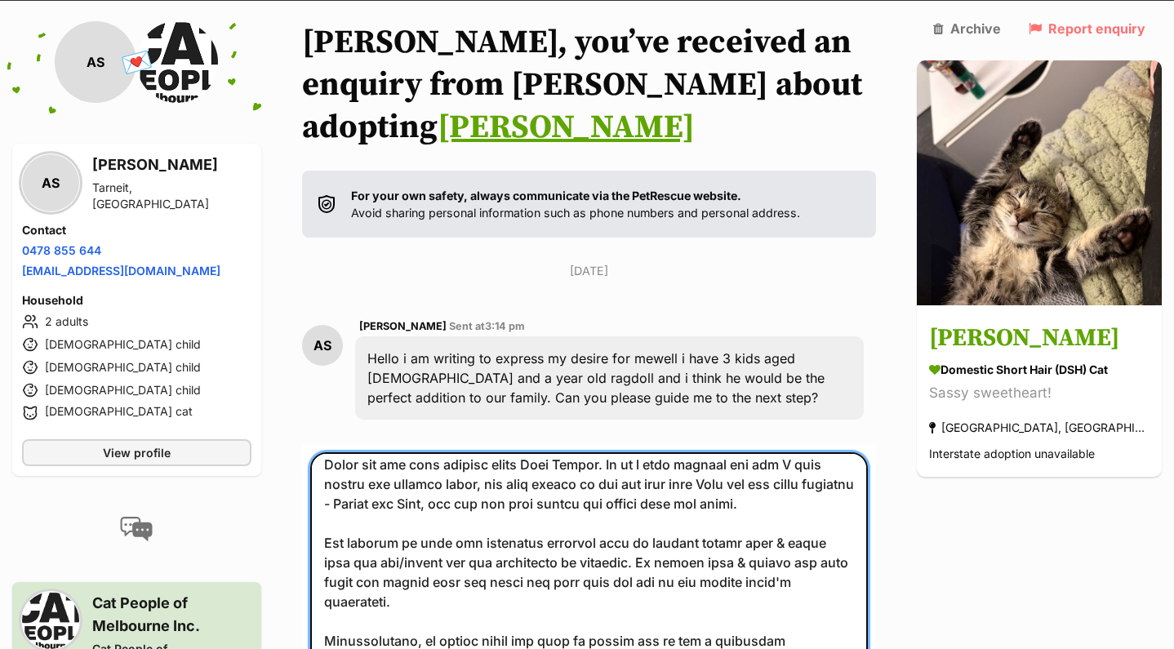
click at [766, 461] on textarea at bounding box center [589, 582] width 558 height 260
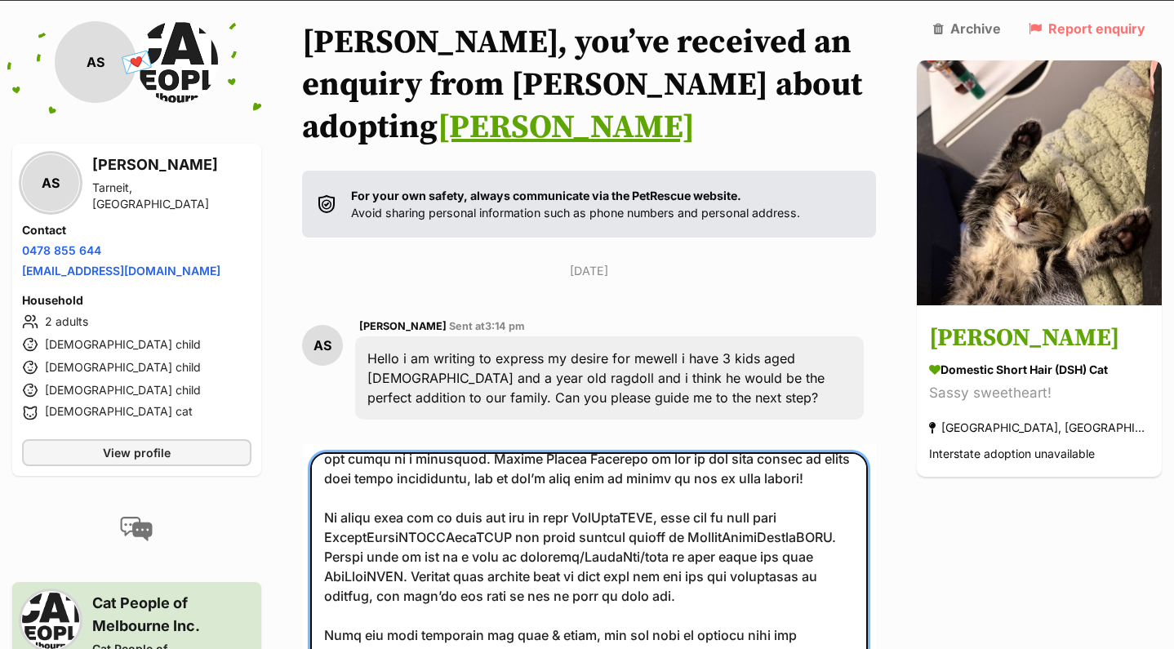
scroll to position [309, 0]
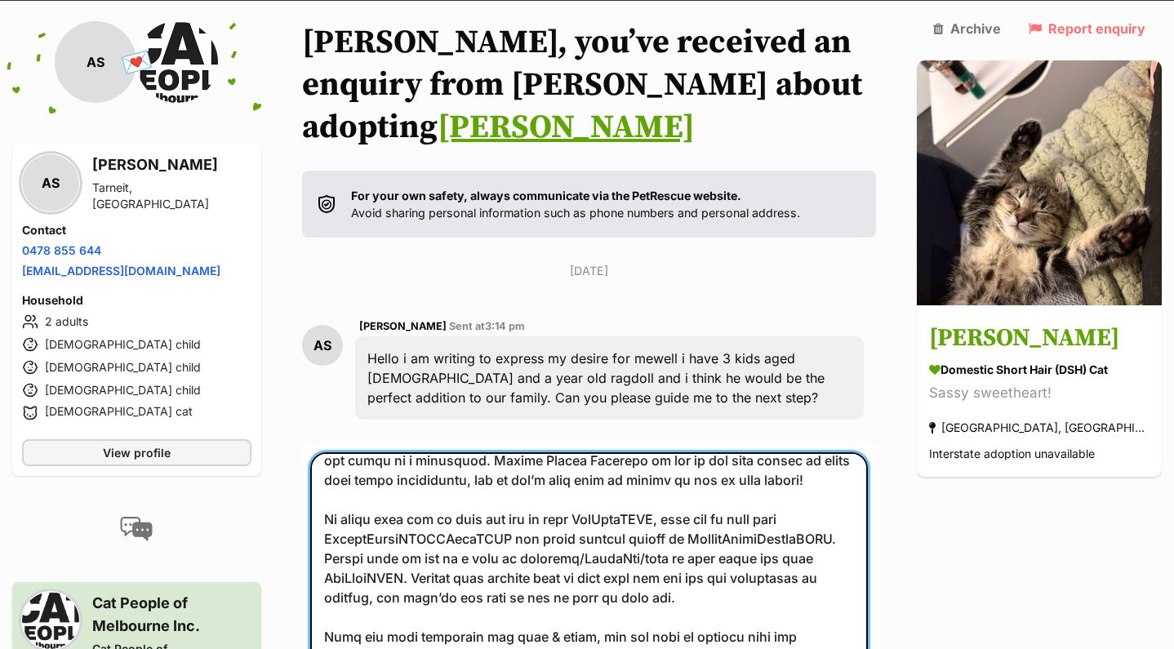
click at [643, 474] on textarea at bounding box center [589, 582] width 558 height 260
click at [422, 489] on textarea at bounding box center [589, 582] width 558 height 260
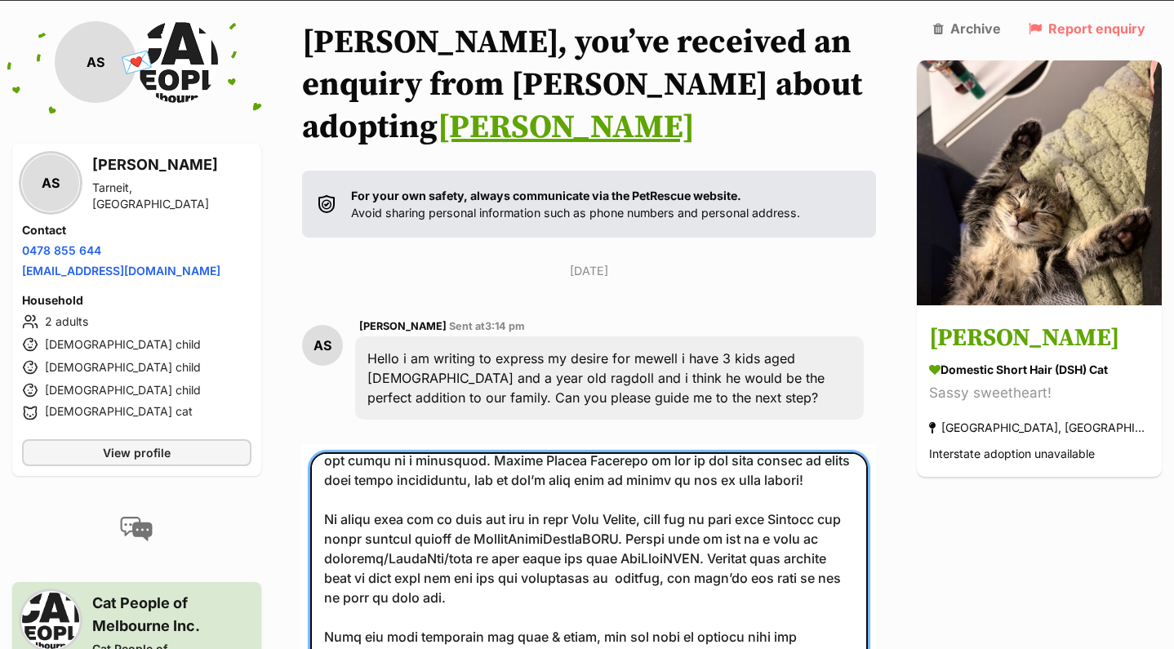
click at [538, 495] on textarea at bounding box center [589, 582] width 558 height 260
paste textarea "0434 103 020"
click at [685, 513] on textarea at bounding box center [589, 582] width 558 height 260
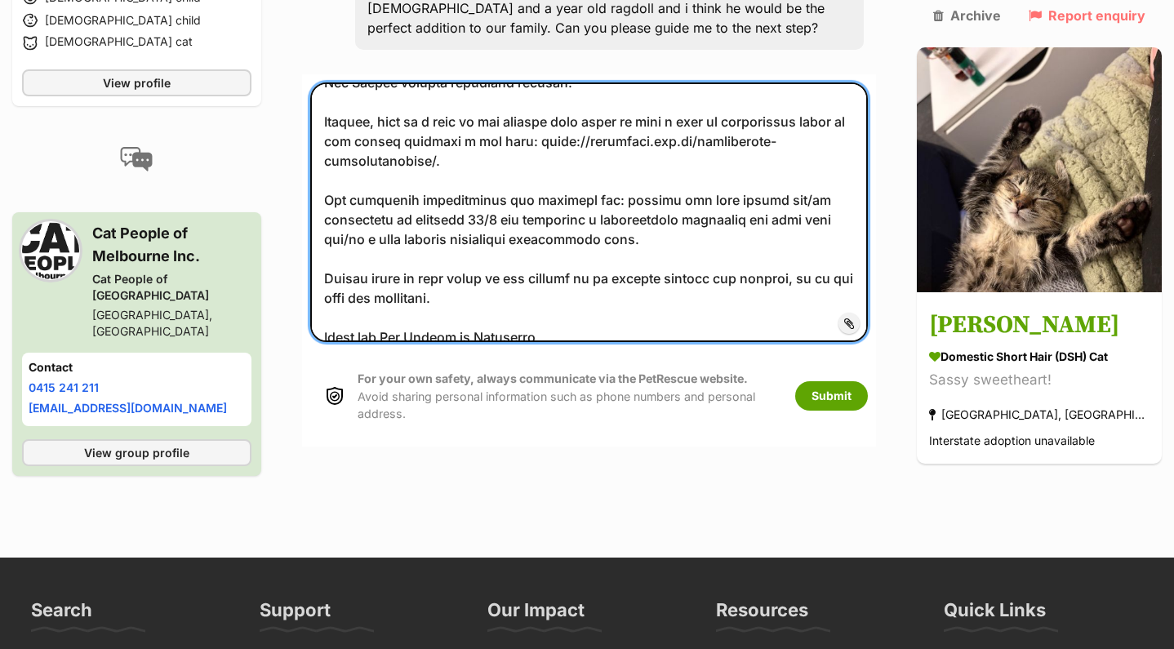
scroll to position [1238, 0]
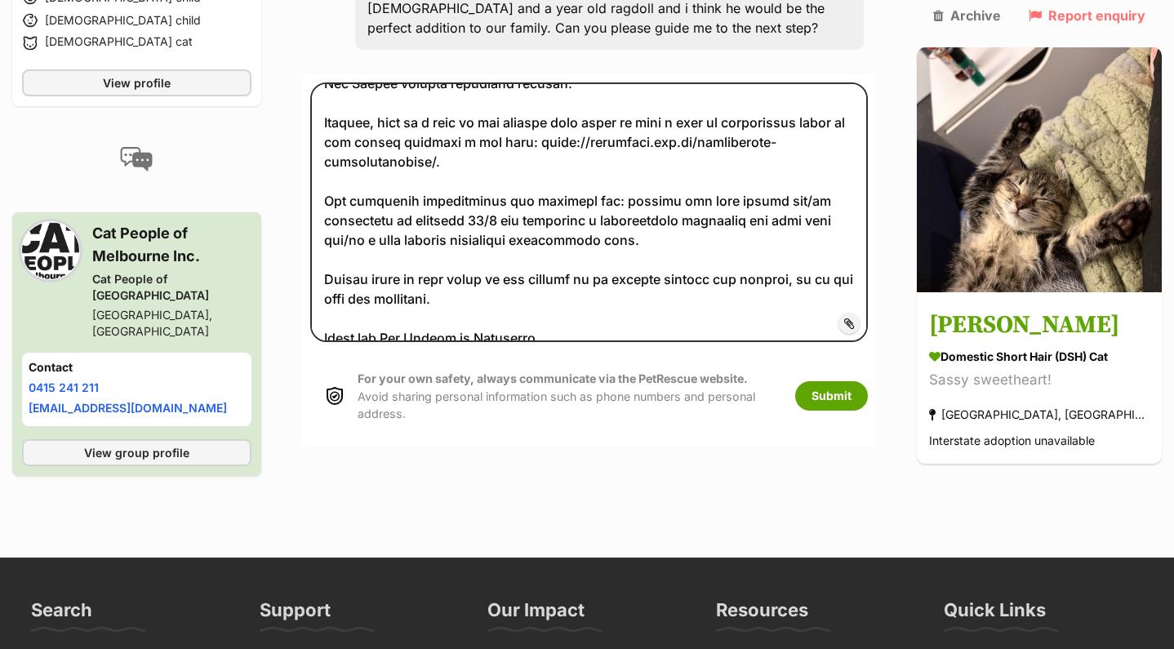
click at [884, 317] on span "Add attachment" at bounding box center [904, 323] width 87 height 13
click at [0, 0] on input "Add attachment" at bounding box center [0, 0] width 0 height 0
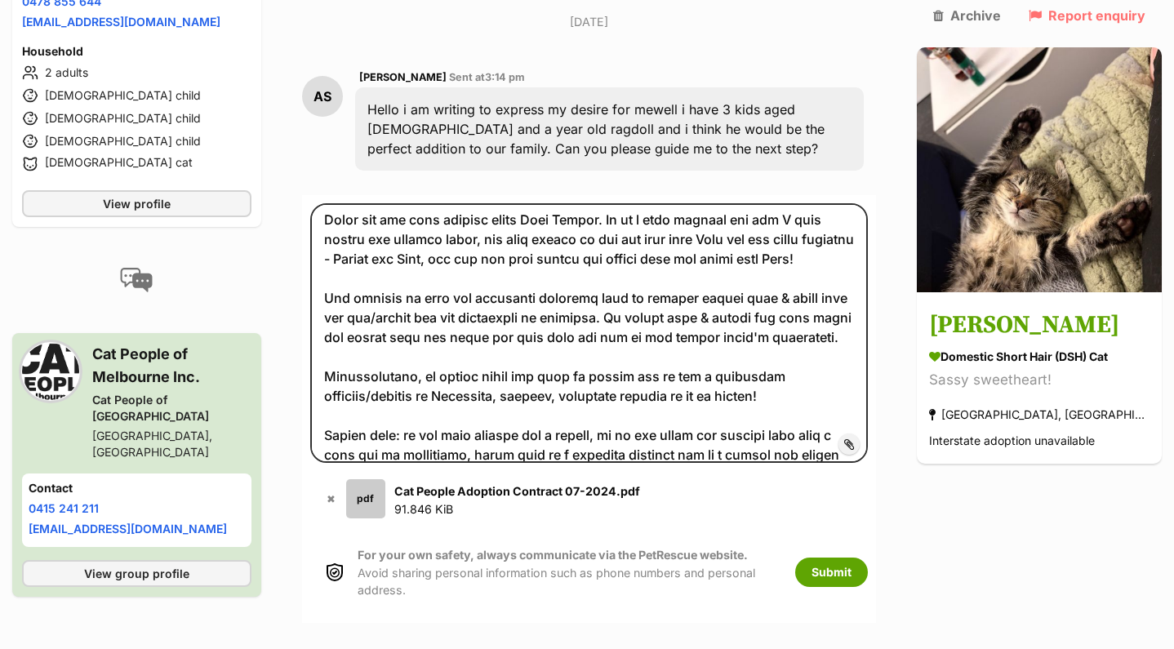
scroll to position [72, 0]
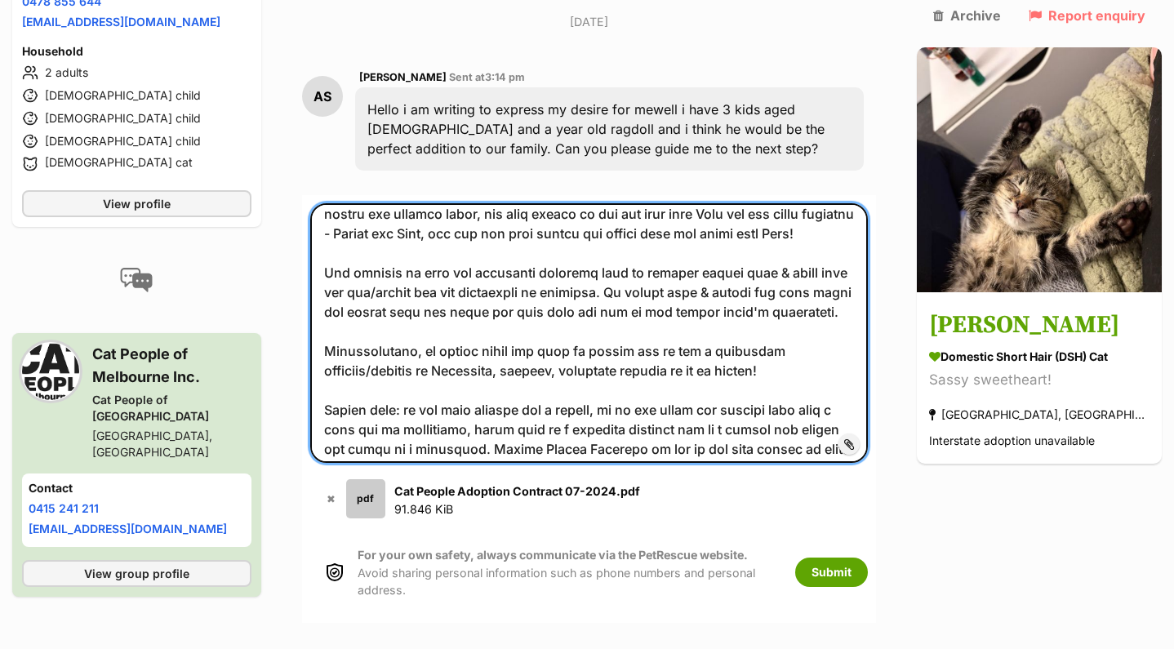
click at [781, 323] on textarea at bounding box center [589, 333] width 558 height 260
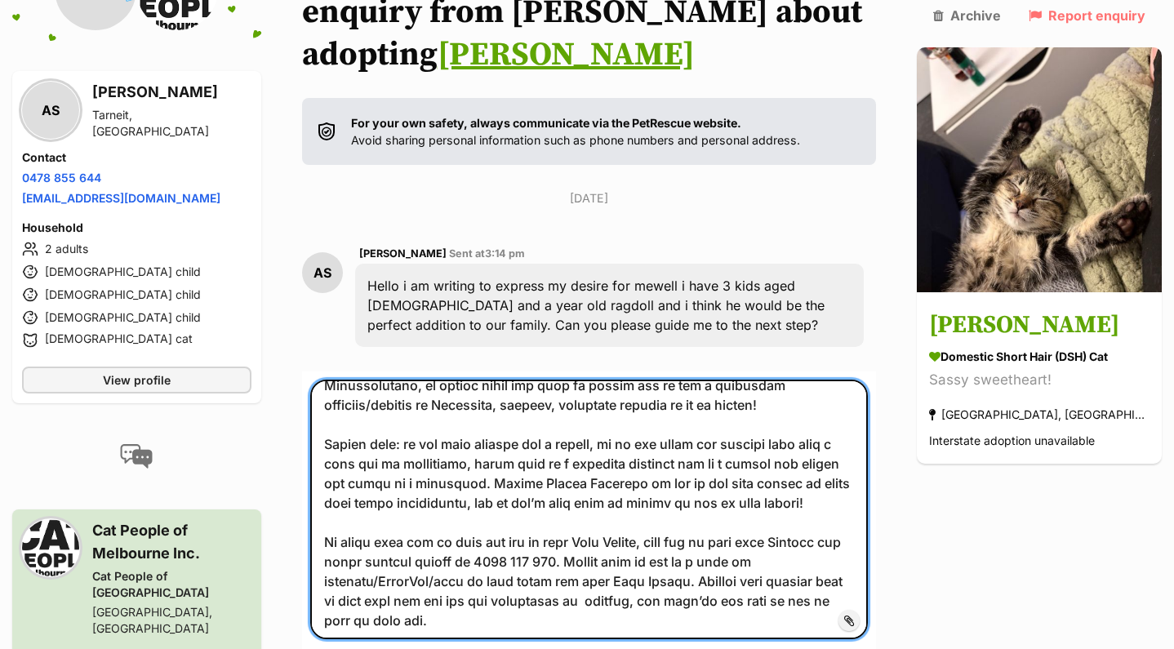
scroll to position [225, 0]
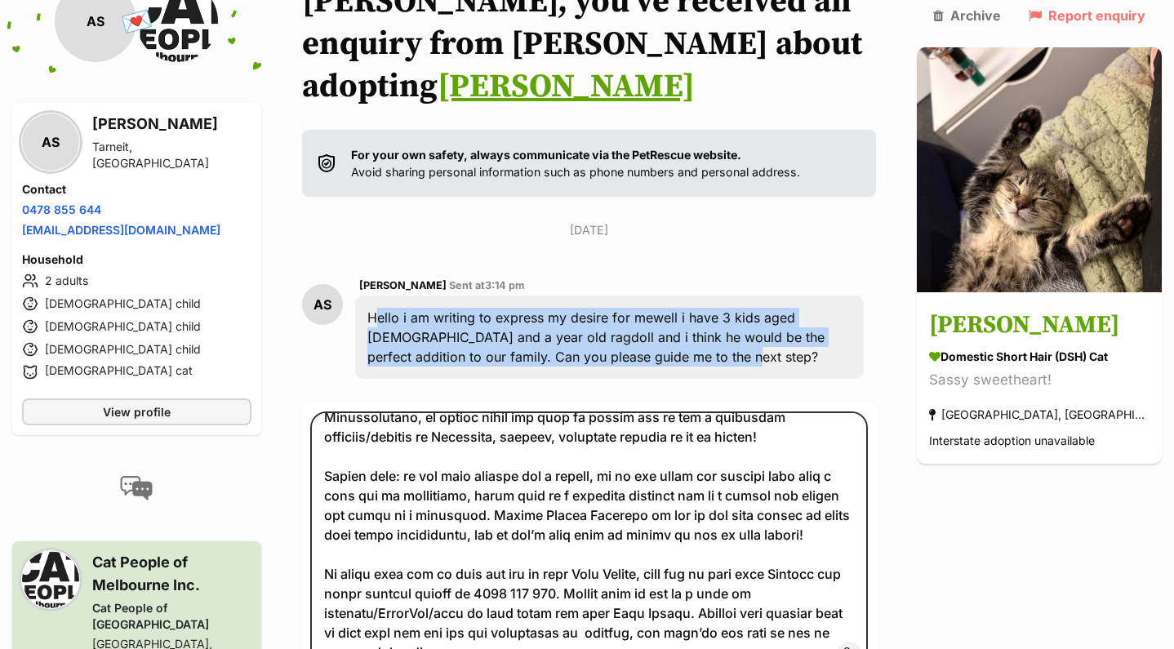
drag, startPoint x: 599, startPoint y: 316, endPoint x: 363, endPoint y: 274, distance: 239.6
click at [363, 274] on div "AS Ayra Suhaib Sent at 3:14 pm Hello i am writing to express my desire for mewe…" at bounding box center [589, 328] width 574 height 128
copy div "Hello i am writing to express my desire for mewell i have 3 kids aged [DEMOGRAP…"
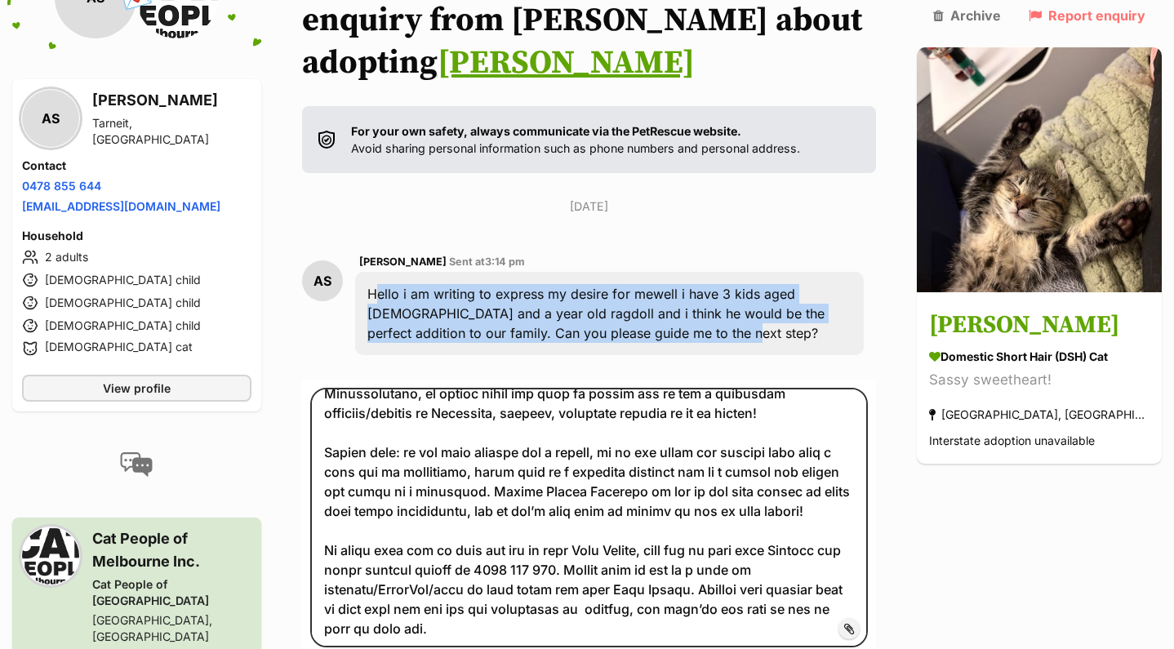
scroll to position [252, 0]
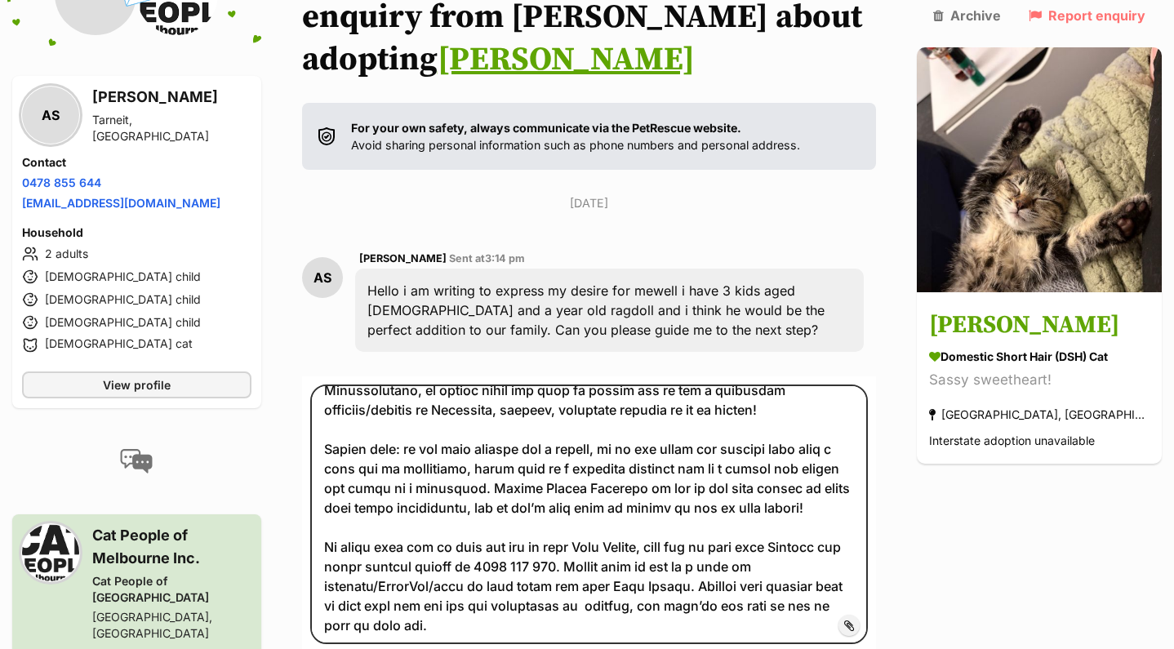
click at [794, 194] on div "Sunday, 24 August 2025 AS Ayra Suhaib Sent at 3:14 pm Hello i am writing to exp…" at bounding box center [589, 279] width 574 height 170
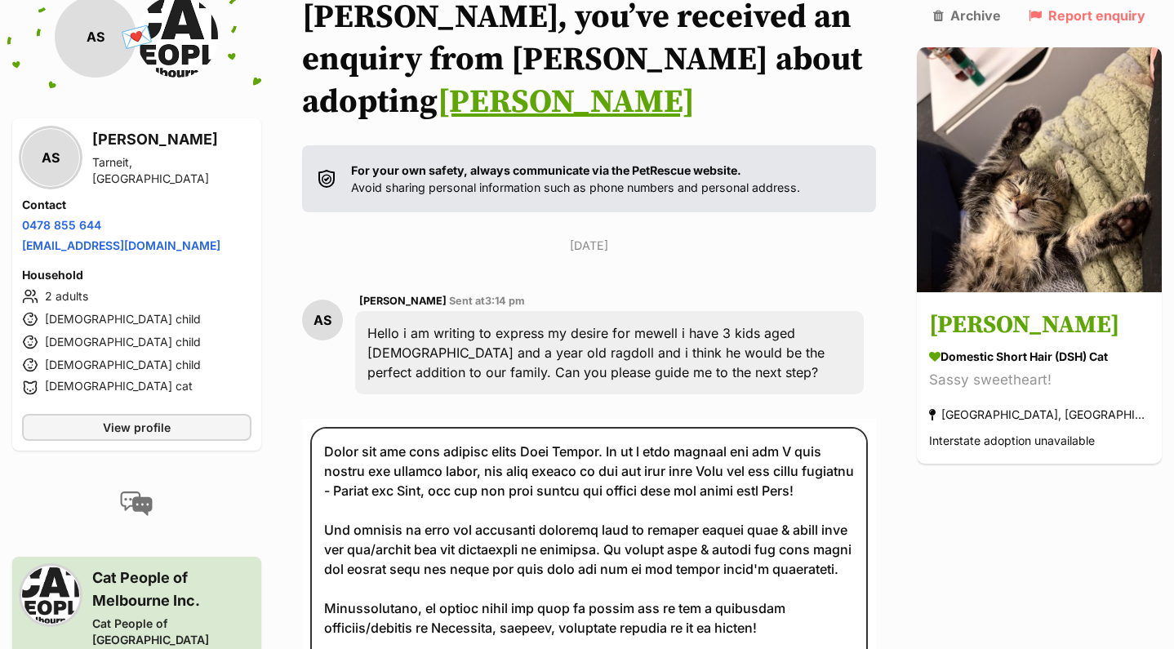
scroll to position [45, 0]
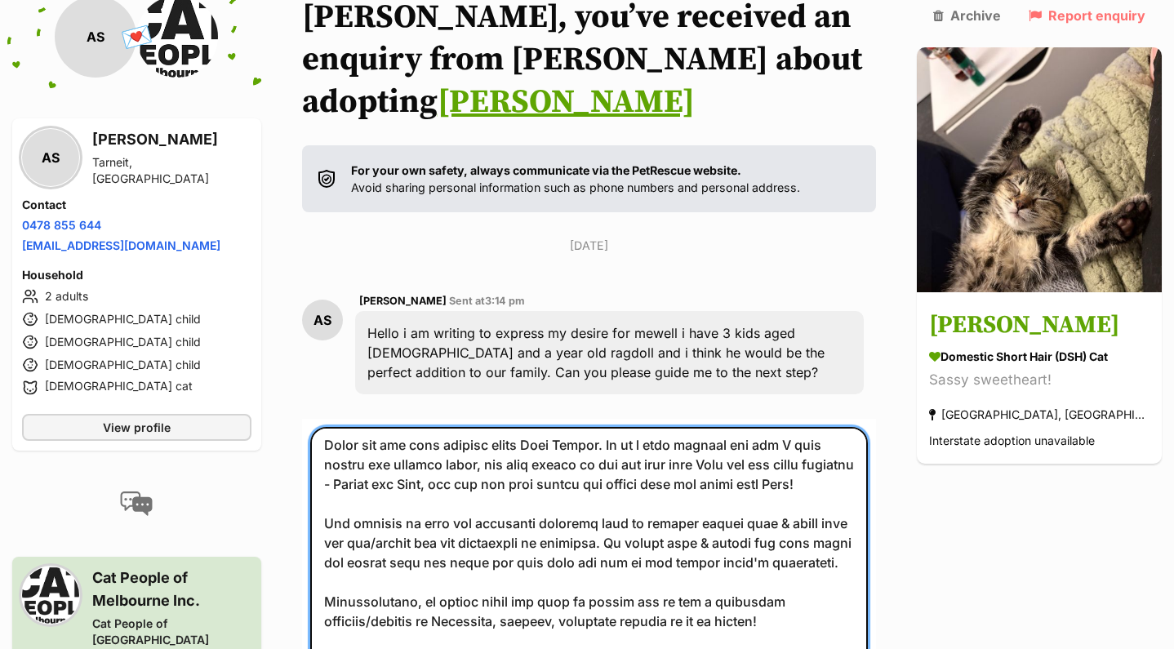
click at [646, 427] on textarea at bounding box center [589, 557] width 558 height 260
click at [777, 427] on textarea at bounding box center [589, 557] width 558 height 260
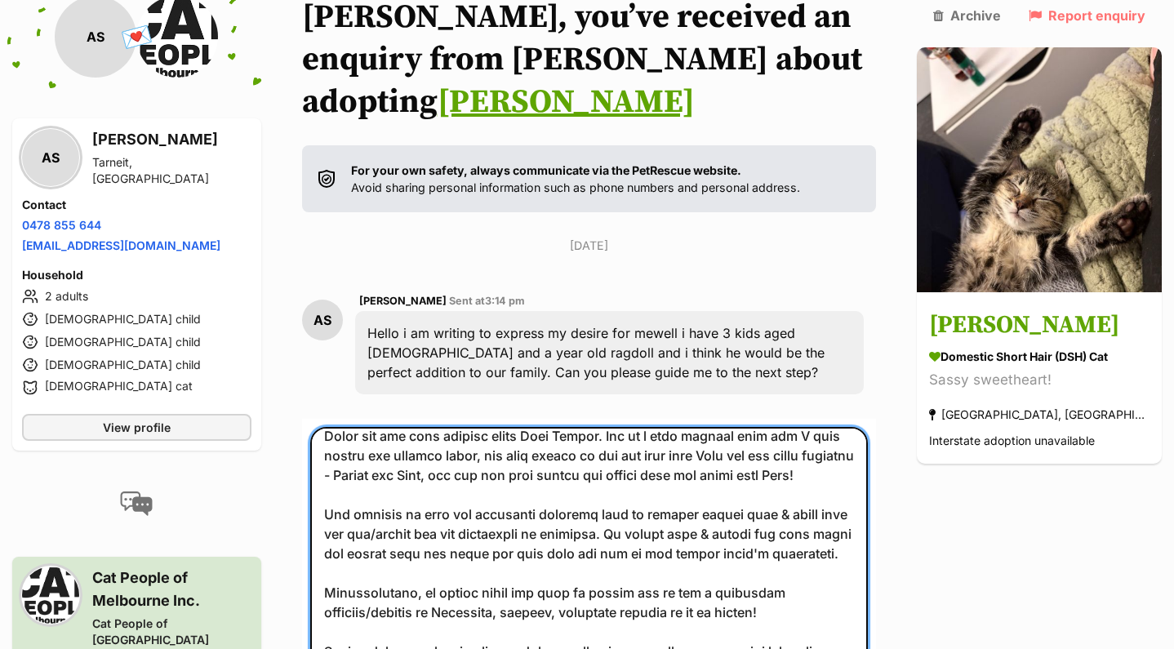
click at [688, 438] on textarea at bounding box center [589, 557] width 558 height 260
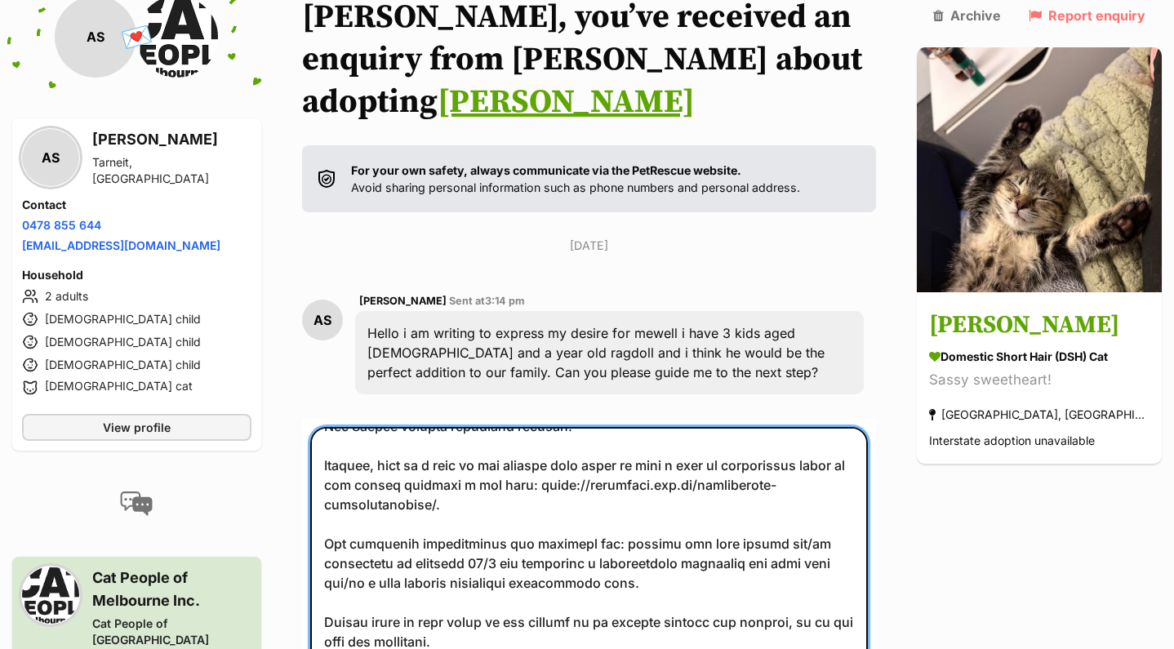
click at [690, 512] on textarea at bounding box center [589, 557] width 558 height 260
click at [608, 608] on textarea at bounding box center [589, 557] width 558 height 260
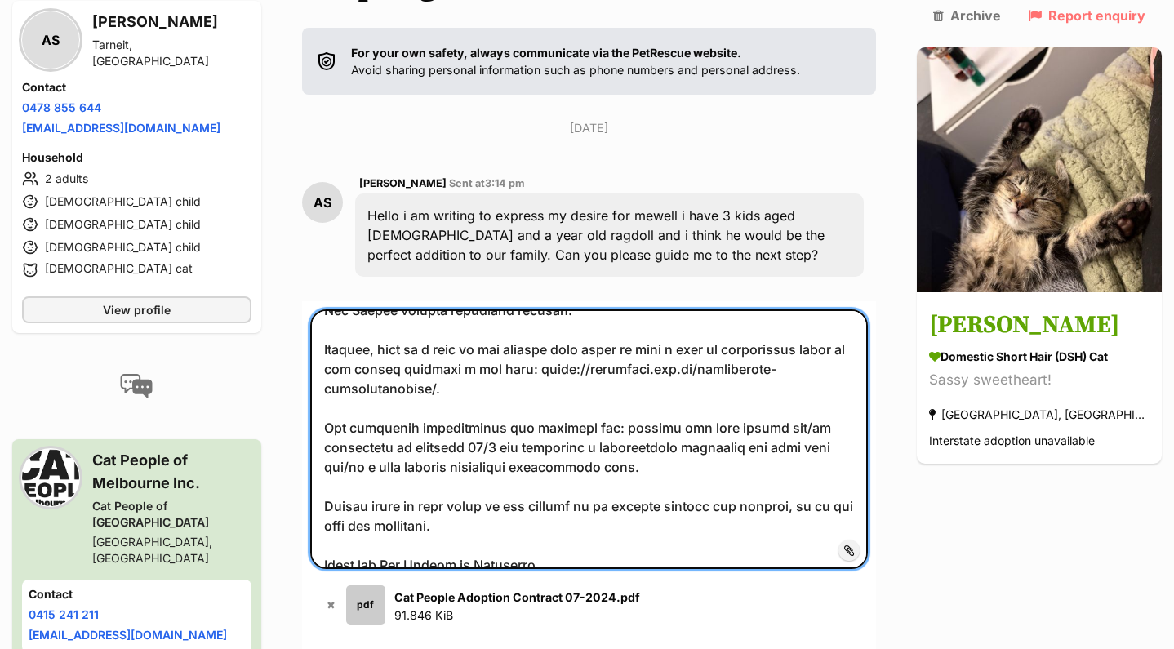
scroll to position [362, 0]
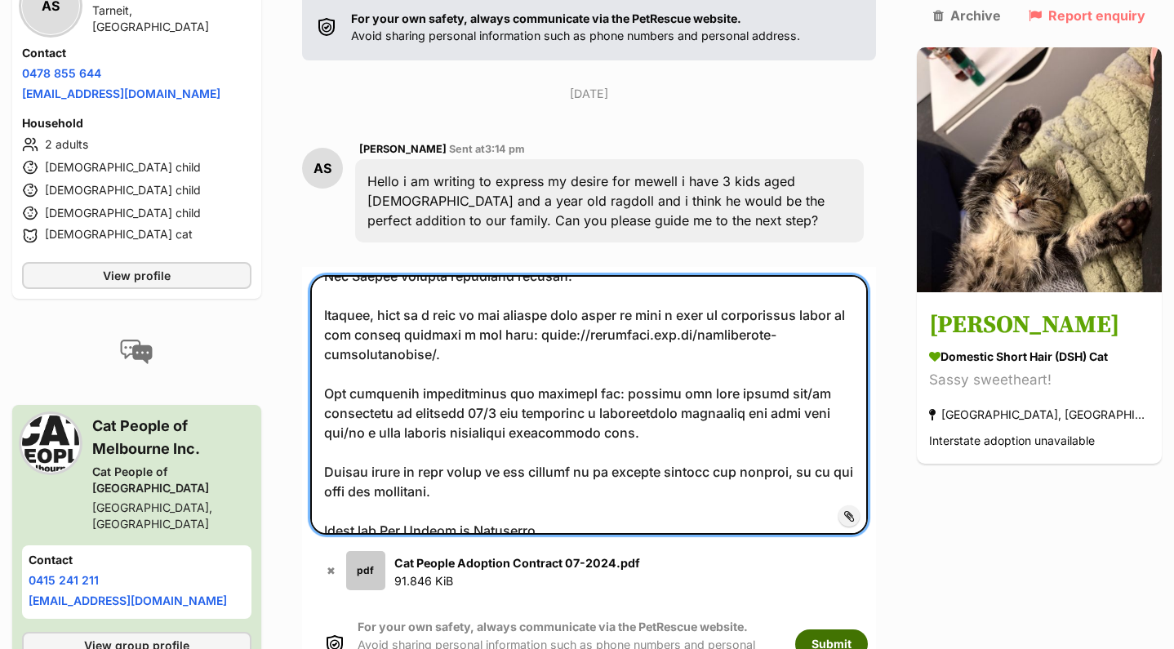
type textarea "Hello Ayra! Thank you for your enquiry about Bebe Mewell. She is a very popular…"
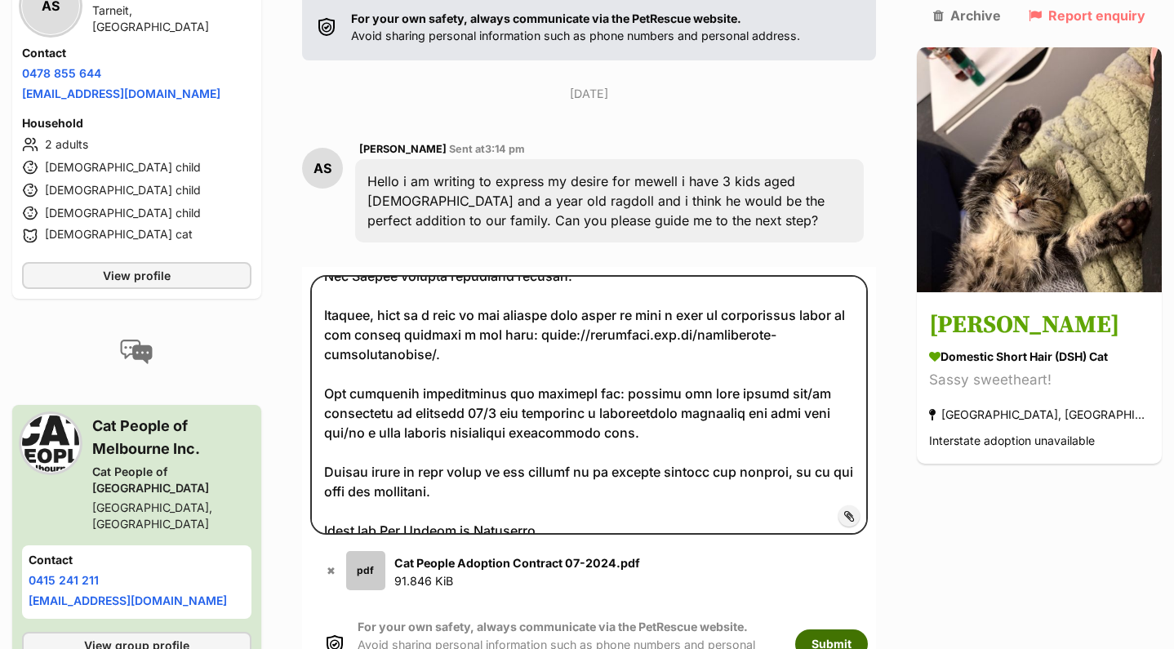
click at [858, 630] on button "Submit" at bounding box center [831, 644] width 73 height 29
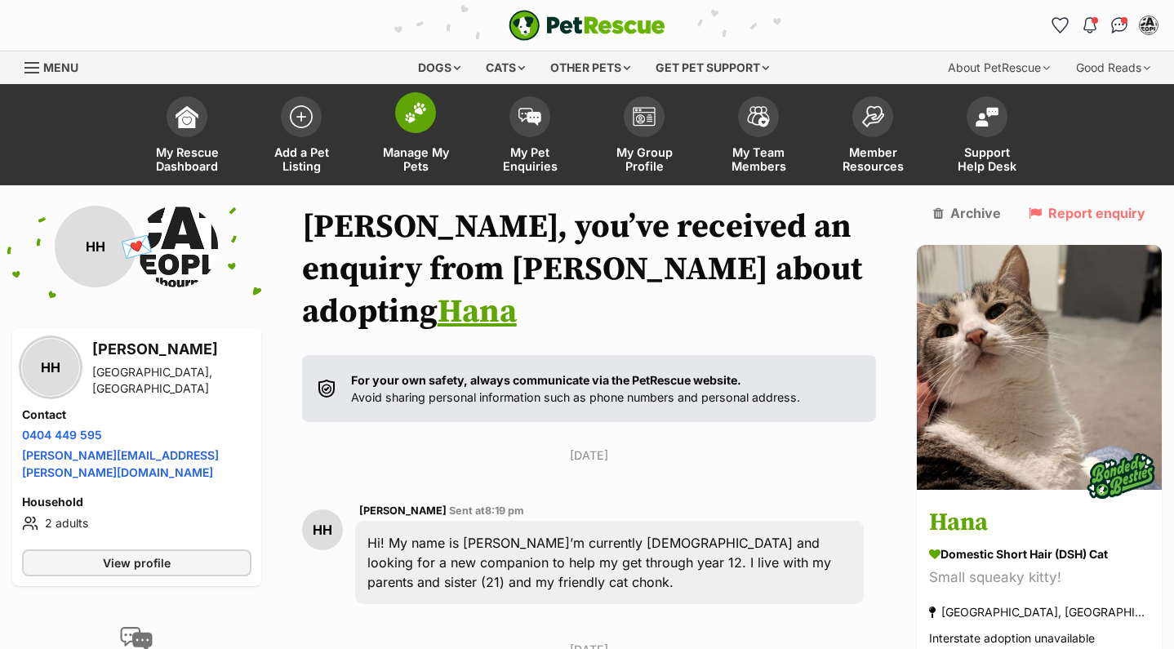
click at [408, 113] on img at bounding box center [415, 112] width 23 height 21
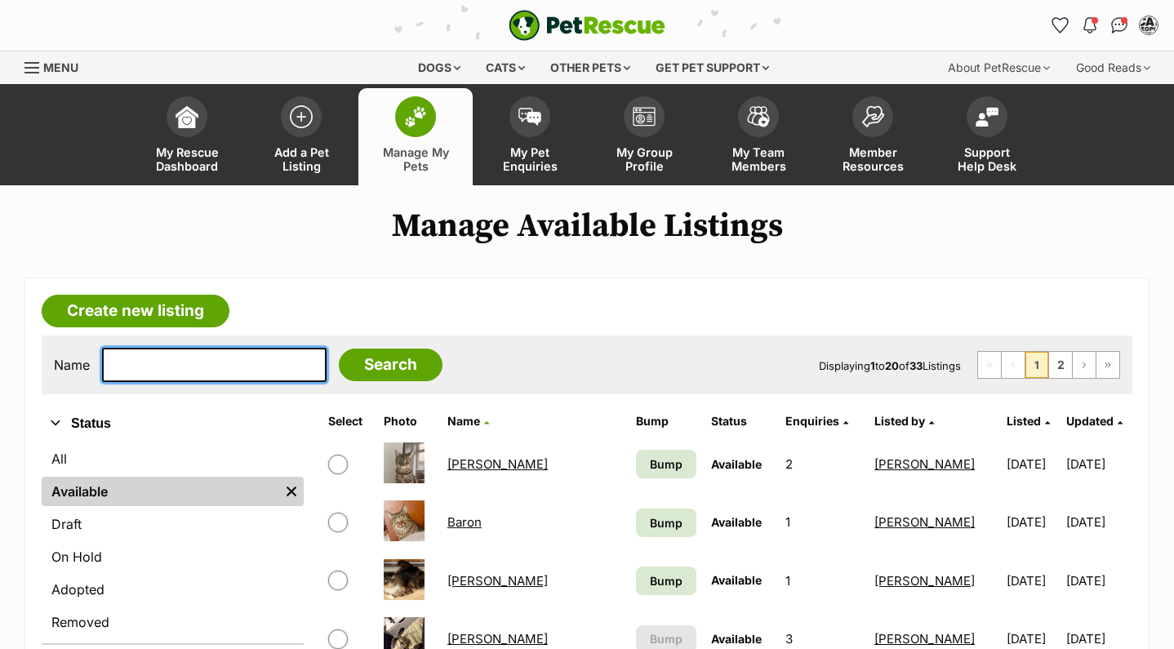
click at [148, 365] on input "text" at bounding box center [214, 365] width 225 height 34
type input "hunter"
click at [379, 364] on input "Search" at bounding box center [391, 365] width 104 height 33
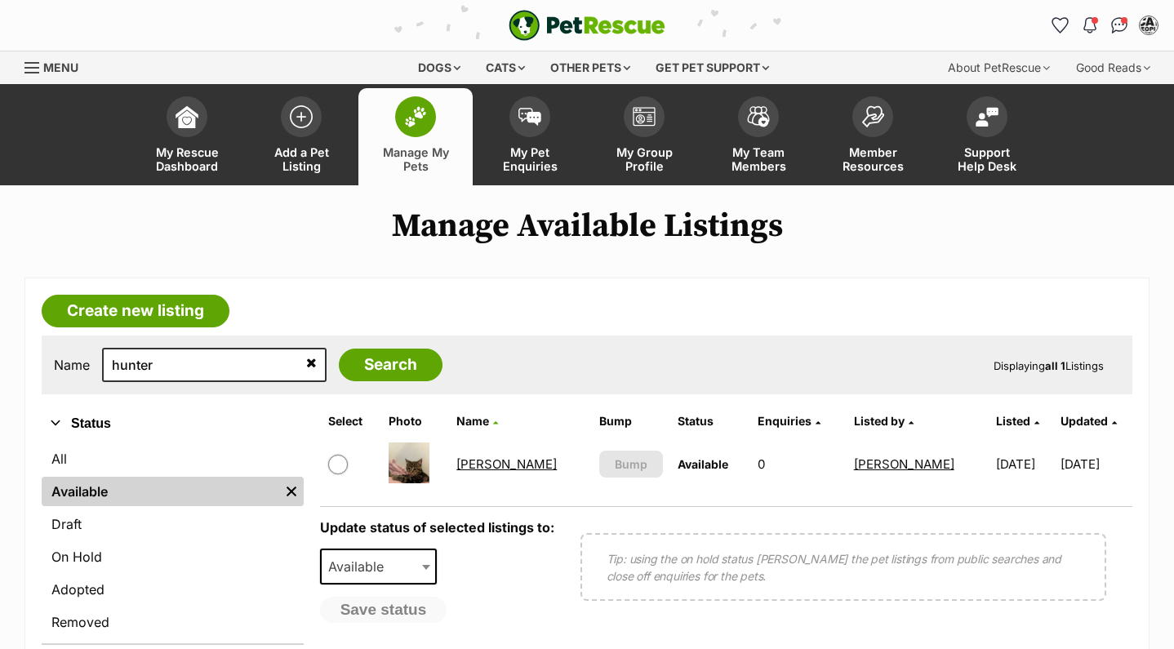
click at [510, 465] on link "[PERSON_NAME]" at bounding box center [506, 464] width 100 height 16
drag, startPoint x: 244, startPoint y: 361, endPoint x: -7, endPoint y: 360, distance: 251.5
type input "jiiji"
click at [379, 364] on input "Search" at bounding box center [391, 365] width 104 height 33
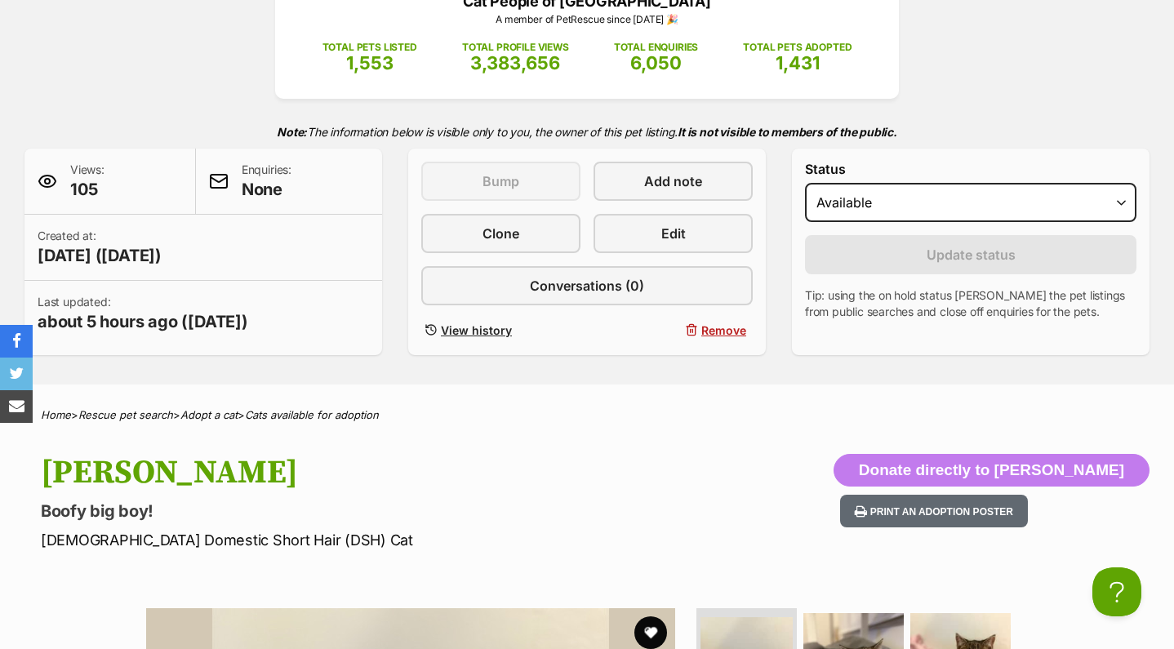
scroll to position [510, 0]
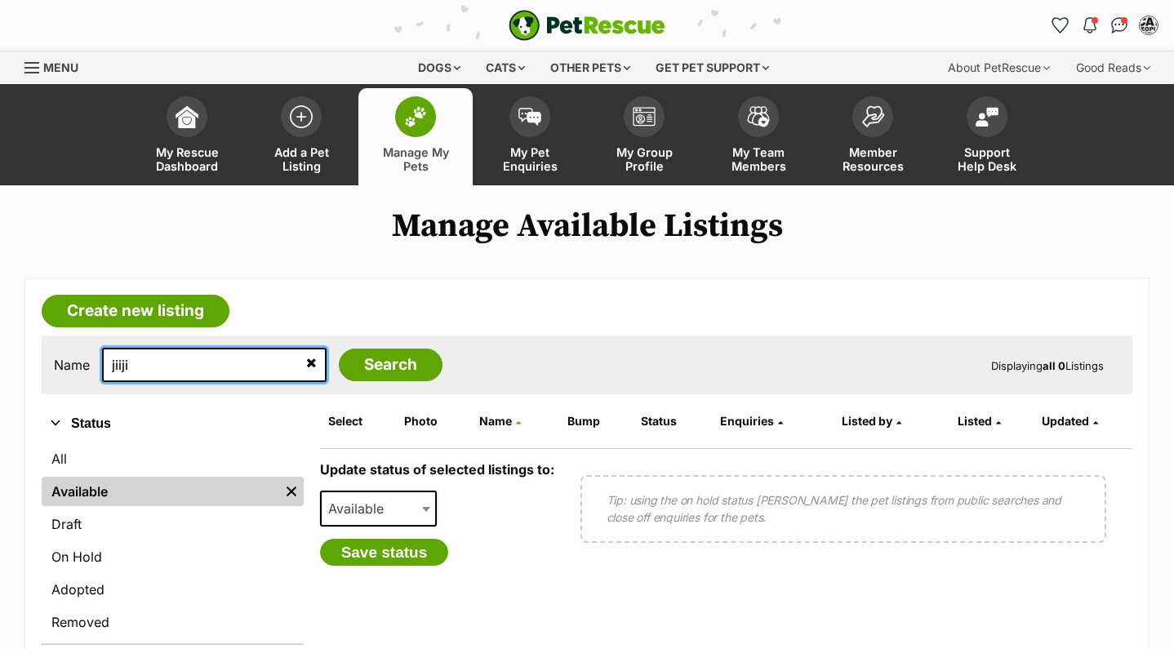
click at [195, 372] on input "jiiji" at bounding box center [214, 365] width 225 height 34
type input "jii"
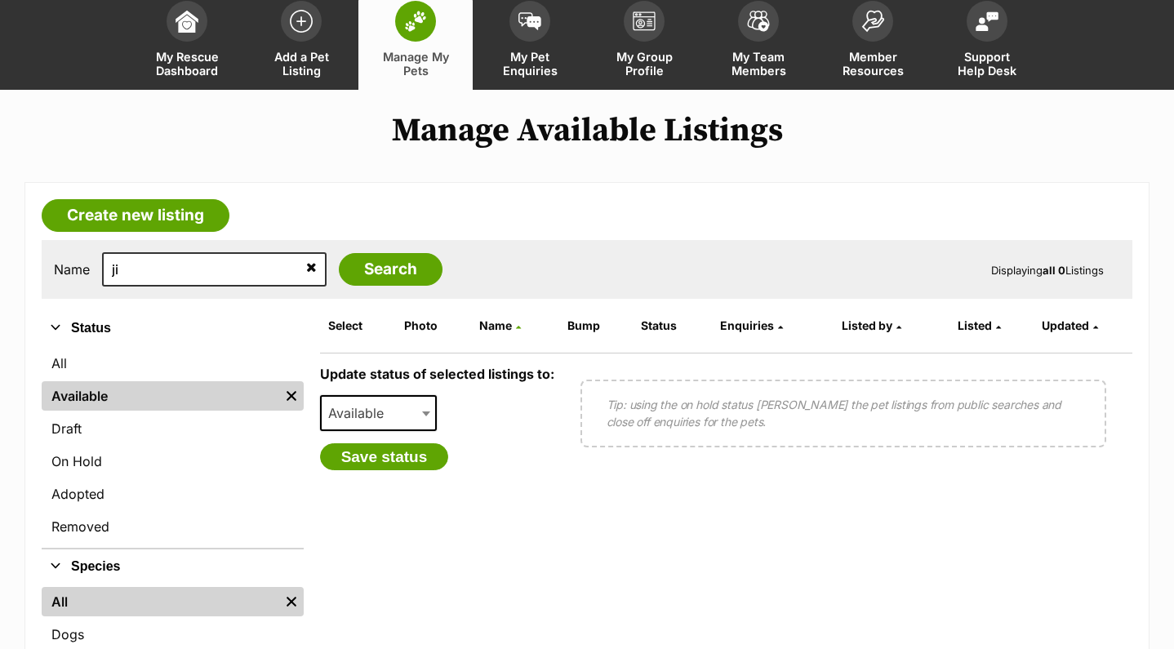
click at [306, 266] on icon at bounding box center [311, 266] width 11 height 13
click at [173, 256] on input "text" at bounding box center [214, 269] width 225 height 34
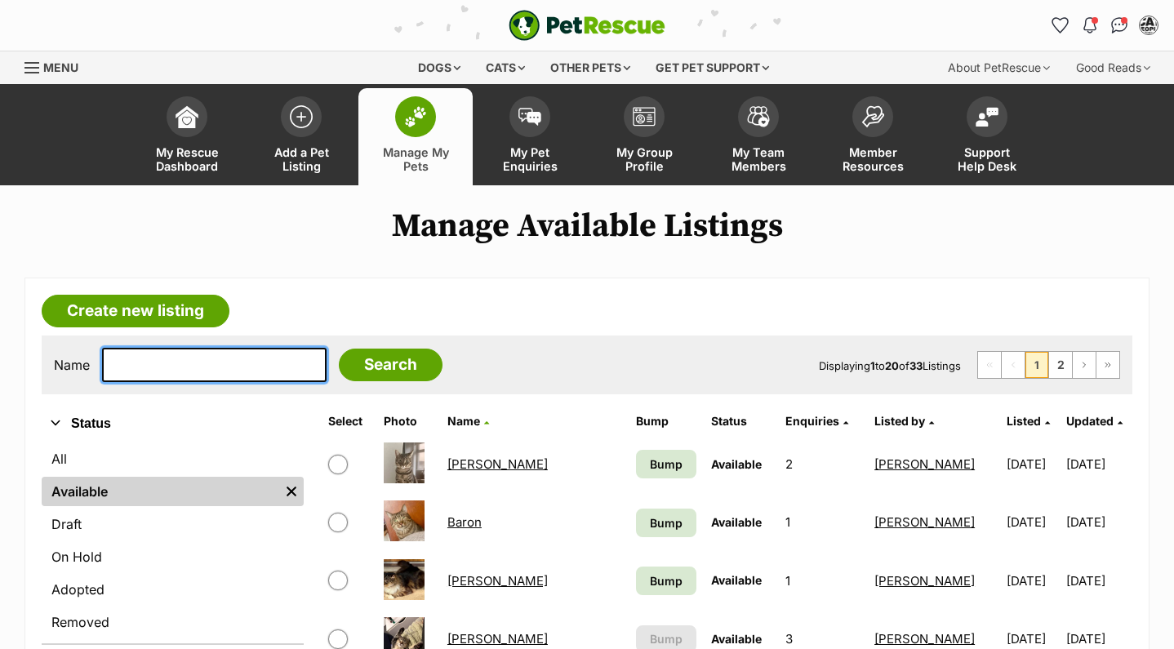
click at [243, 366] on input "text" at bounding box center [214, 365] width 225 height 34
type input "e"
type input "mewell"
click at [379, 364] on input "Search" at bounding box center [391, 365] width 104 height 33
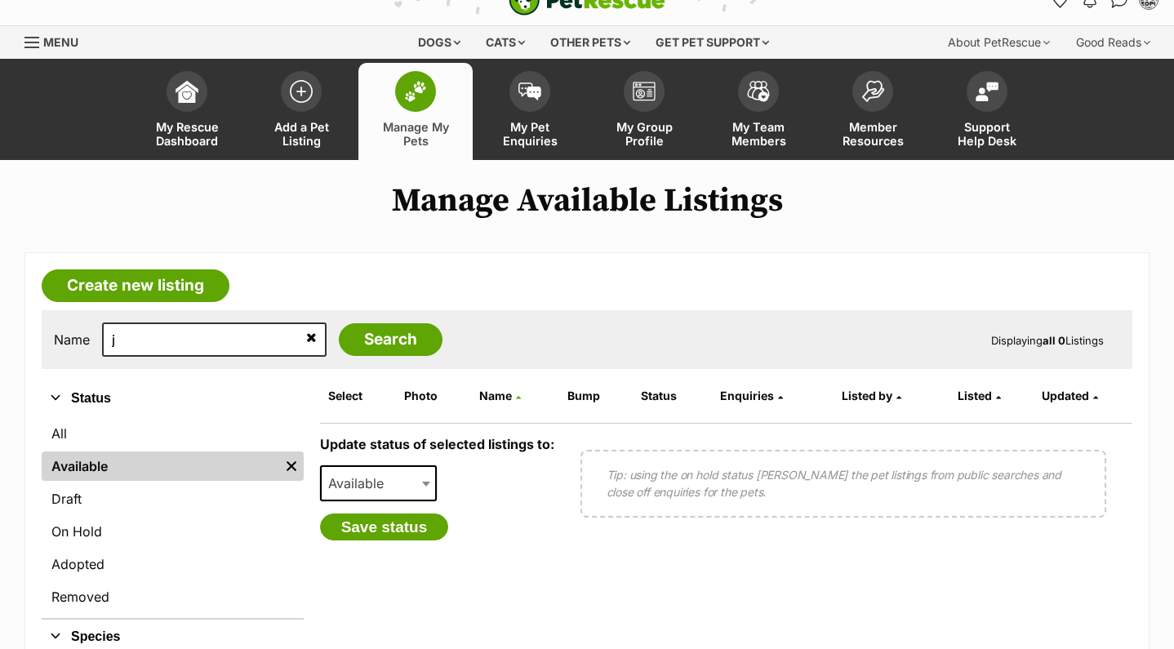
scroll to position [99, 0]
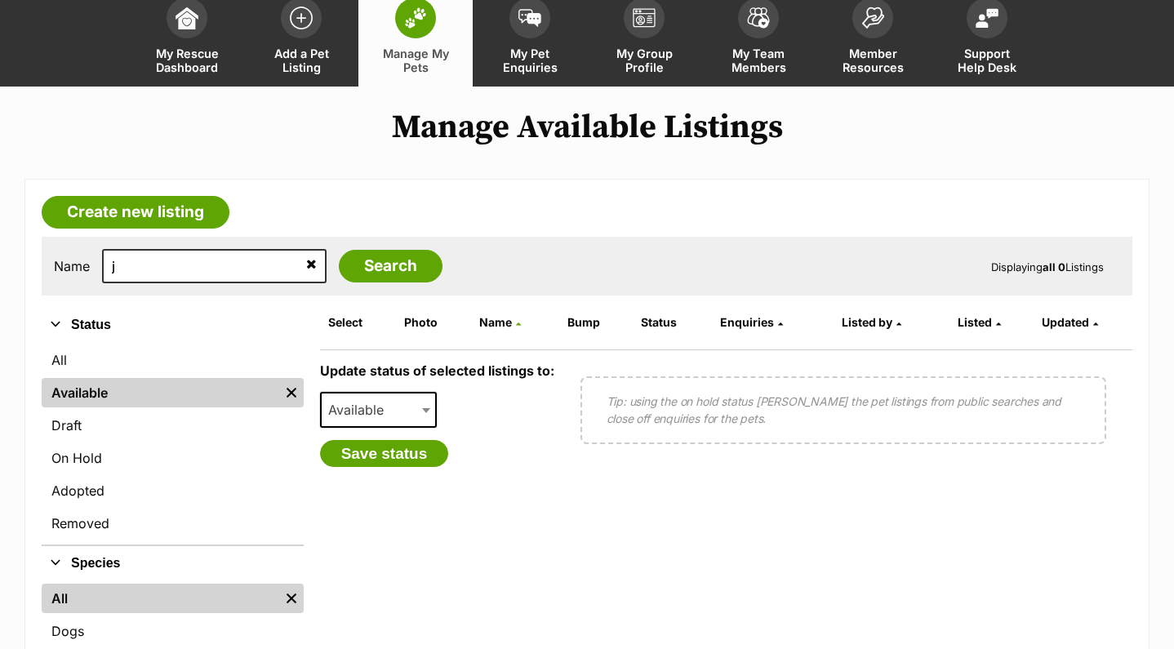
click at [306, 268] on icon at bounding box center [311, 263] width 11 height 13
click at [263, 274] on input "text" at bounding box center [214, 266] width 225 height 34
click at [87, 360] on link "All" at bounding box center [173, 359] width 262 height 29
click at [287, 384] on img "Remove filter" at bounding box center [292, 393] width 18 height 18
click at [53, 345] on link "All" at bounding box center [173, 359] width 262 height 29
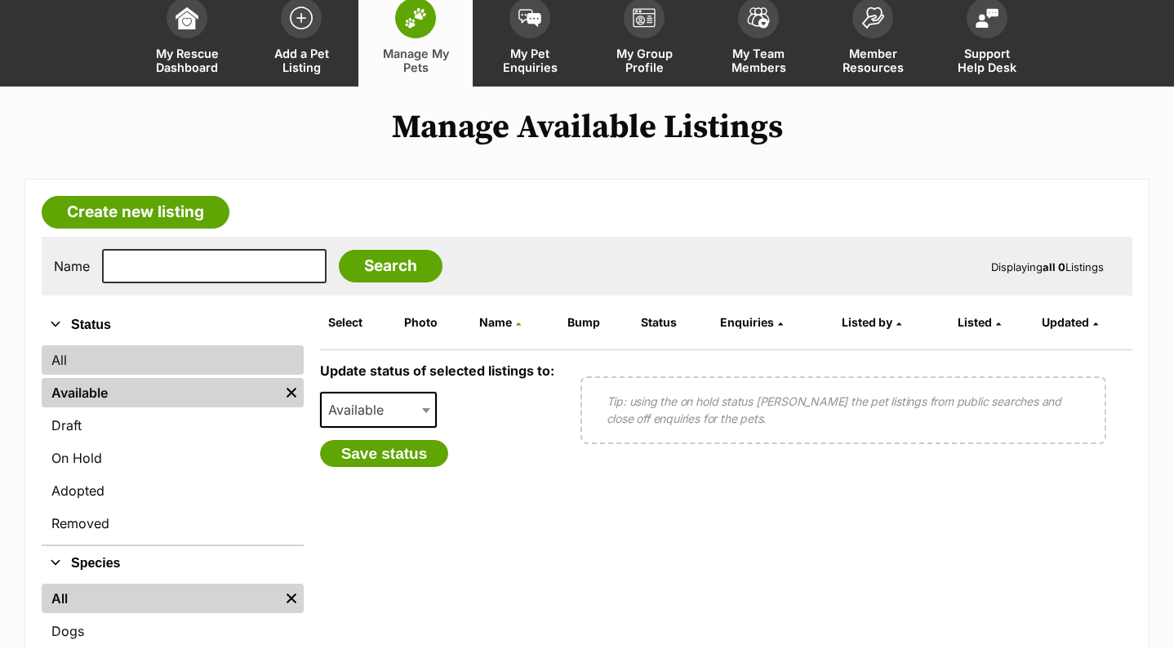
scroll to position [293, 0]
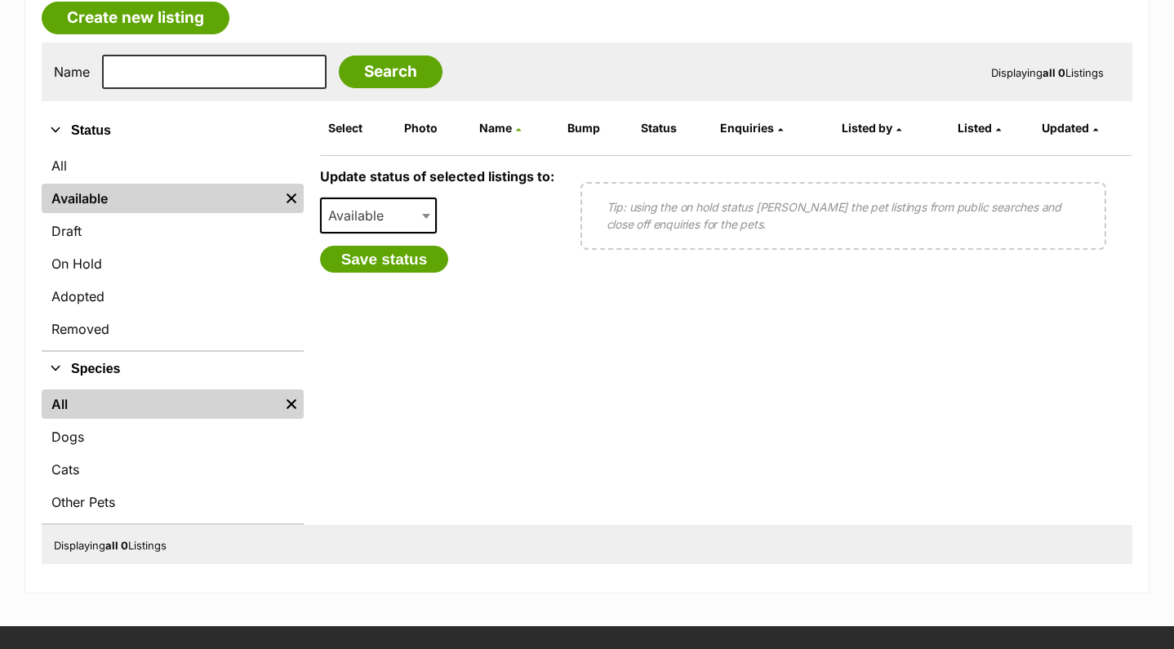
click at [91, 198] on link "Available" at bounding box center [161, 198] width 238 height 29
click at [302, 412] on link "Remove filter" at bounding box center [291, 403] width 24 height 29
click at [294, 412] on img "Remove filter" at bounding box center [292, 404] width 18 height 18
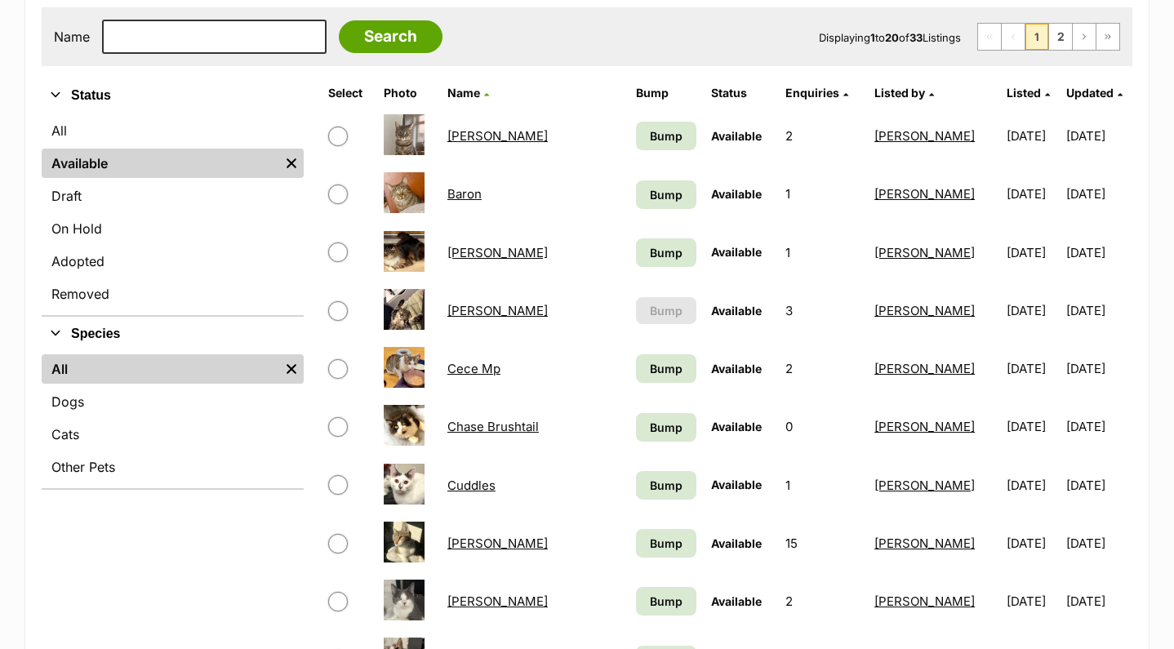
scroll to position [130, 0]
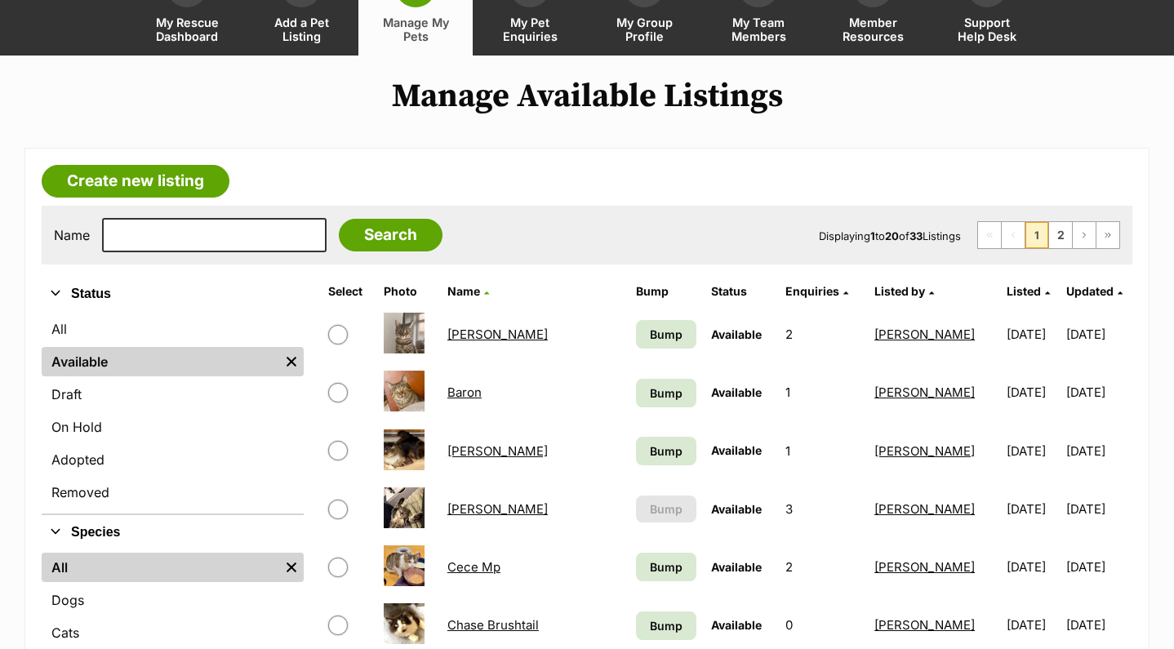
click at [668, 332] on span "Bump" at bounding box center [666, 334] width 33 height 17
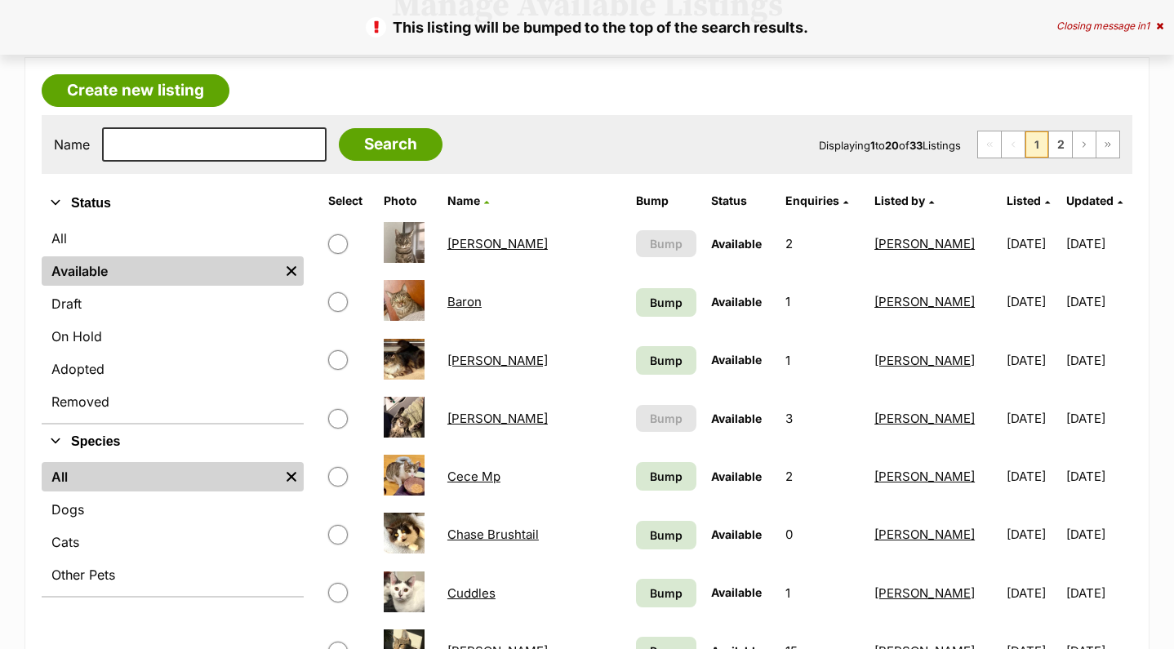
scroll to position [220, 0]
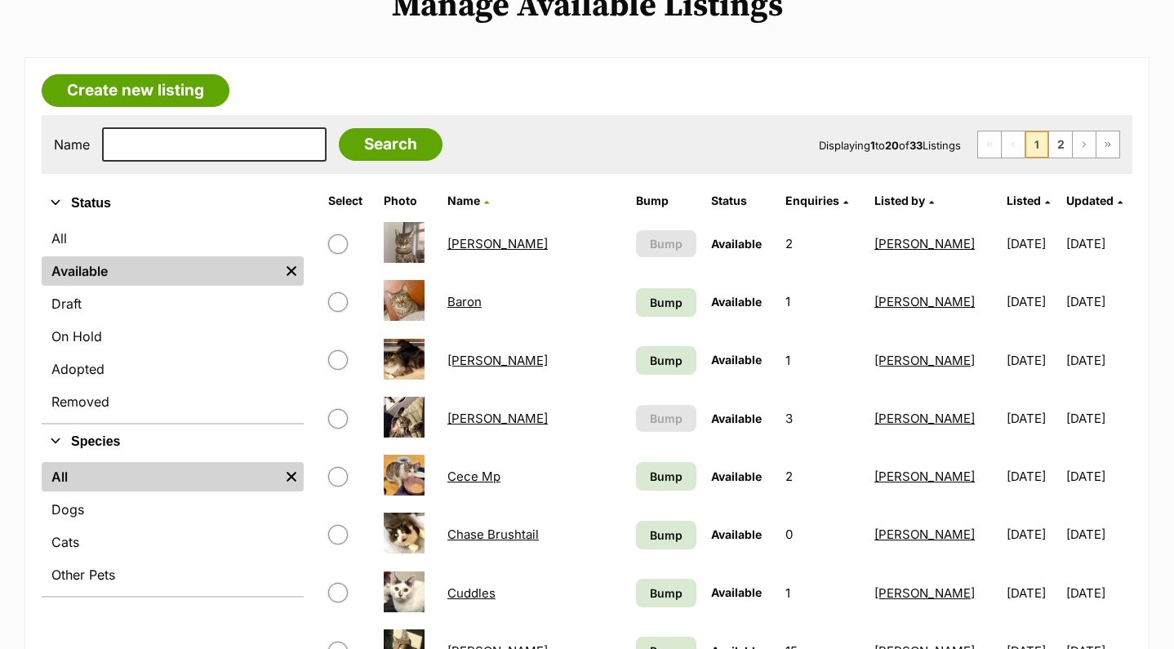
click at [663, 296] on span "Bump" at bounding box center [666, 302] width 33 height 17
click at [663, 352] on span "Bump" at bounding box center [666, 360] width 33 height 17
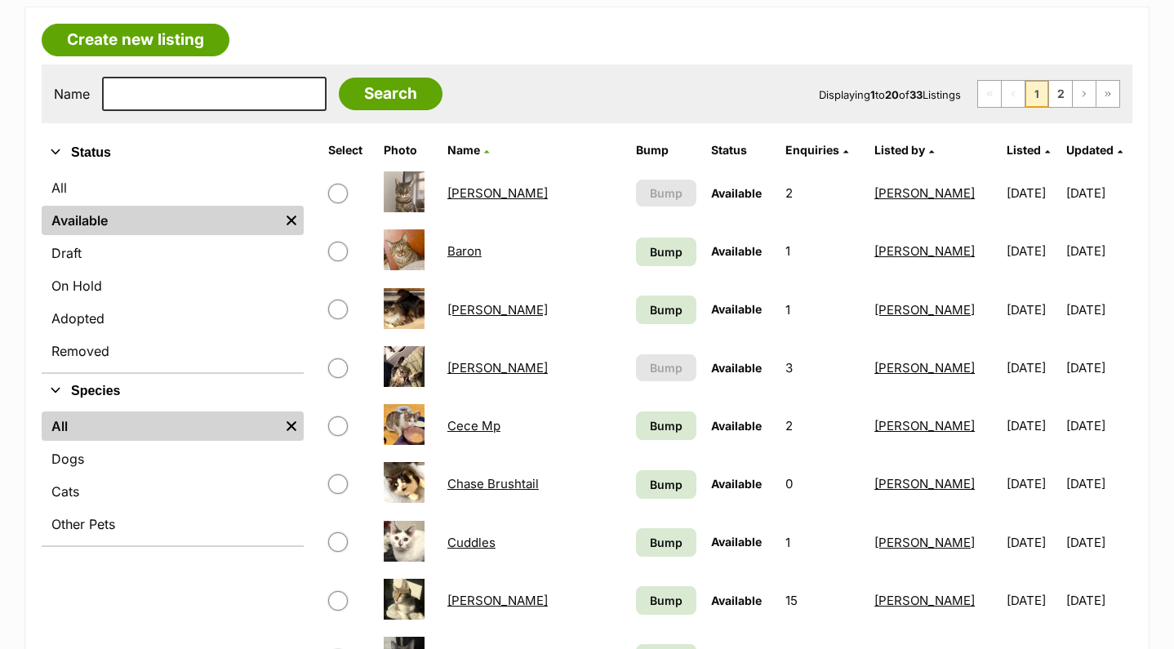
click at [662, 417] on span "Bump" at bounding box center [666, 425] width 33 height 17
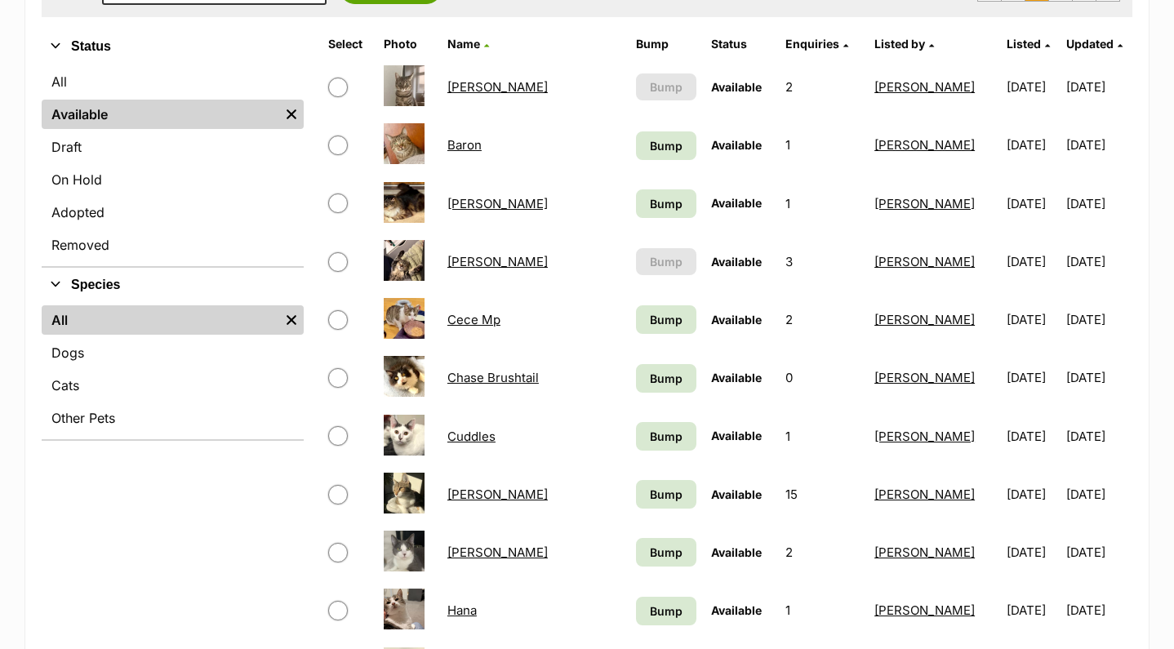
click at [662, 370] on span "Bump" at bounding box center [666, 378] width 33 height 17
click at [660, 428] on span "Bump" at bounding box center [666, 436] width 33 height 17
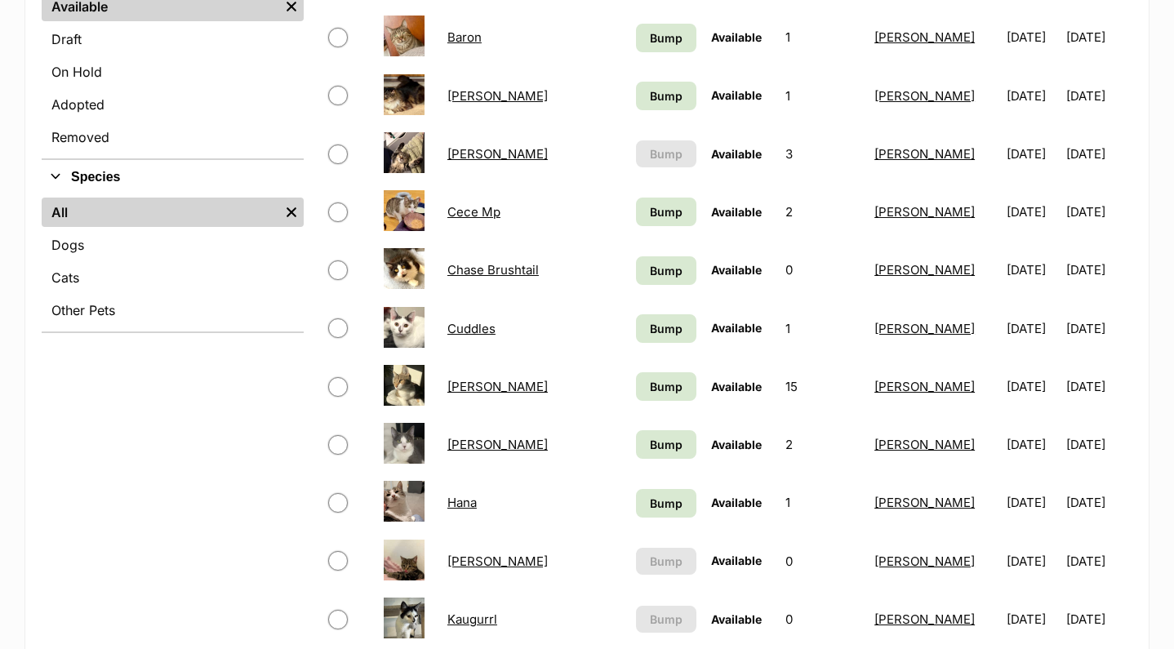
click at [660, 378] on span "Bump" at bounding box center [666, 386] width 33 height 17
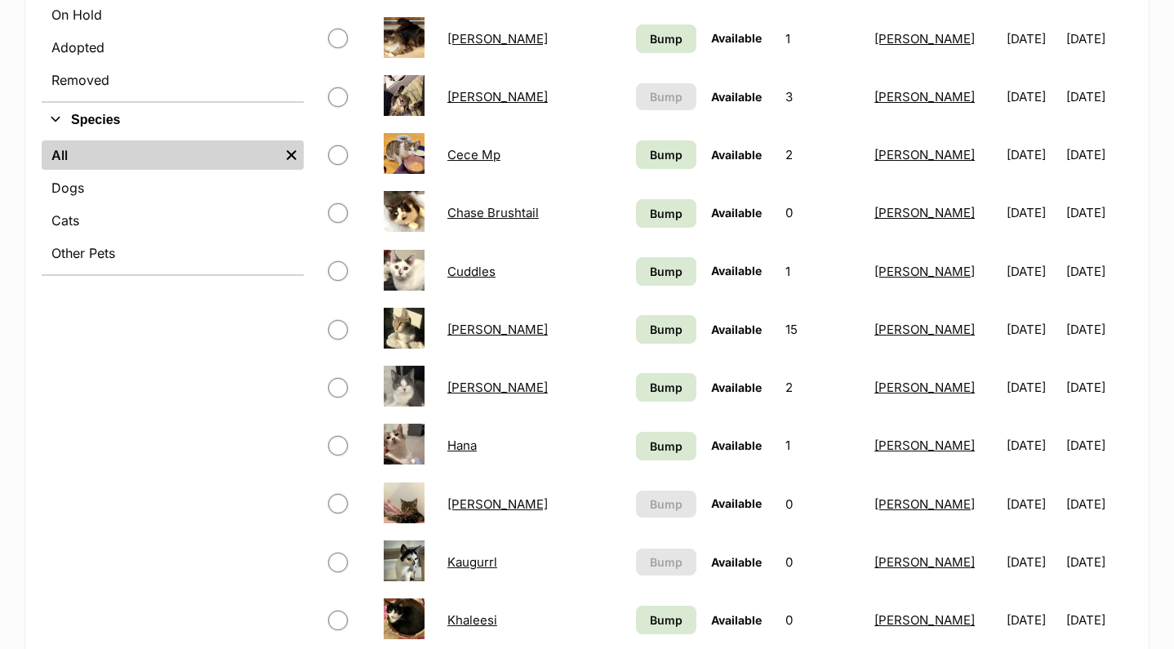
click at [662, 384] on span "Bump" at bounding box center [666, 387] width 33 height 17
click at [662, 442] on span "Bump" at bounding box center [666, 446] width 33 height 17
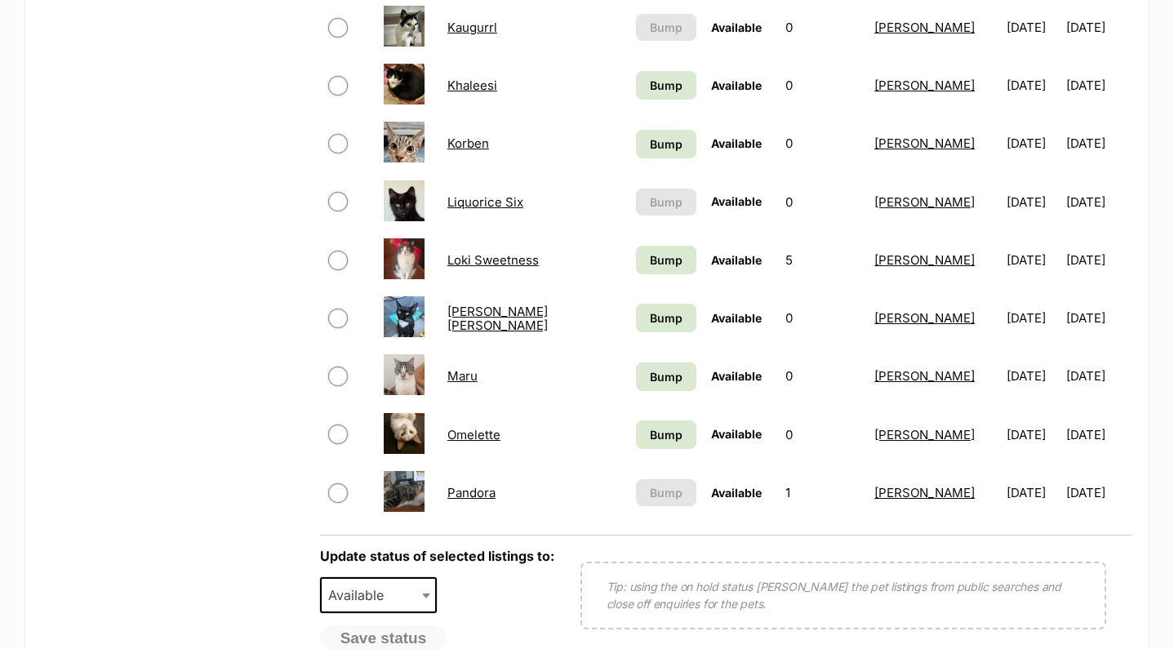
scroll to position [1209, 0]
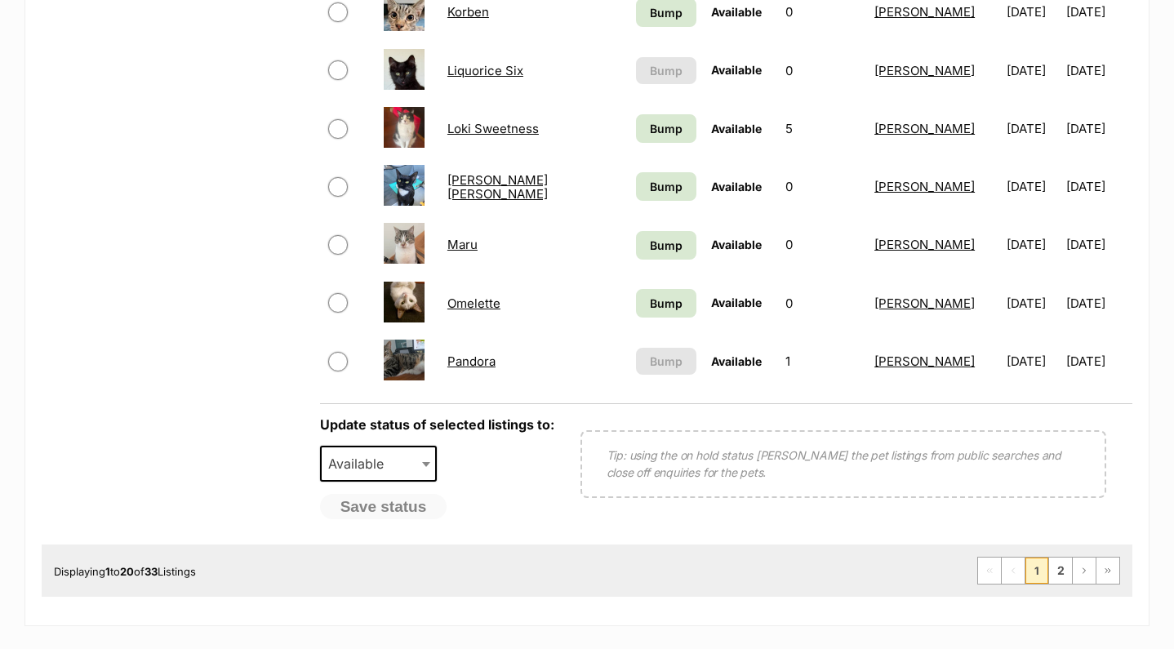
click at [655, 296] on span "Bump" at bounding box center [666, 303] width 33 height 17
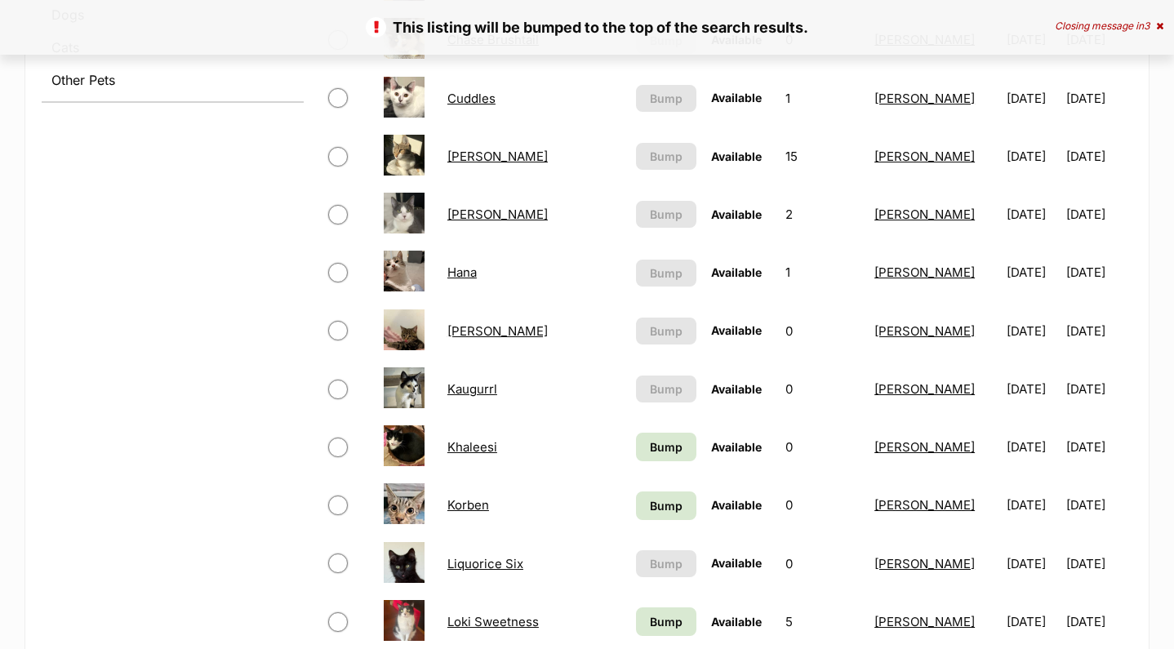
scroll to position [714, 0]
click at [654, 444] on span "Bump" at bounding box center [666, 447] width 33 height 17
click at [655, 504] on span "Bump" at bounding box center [666, 506] width 33 height 17
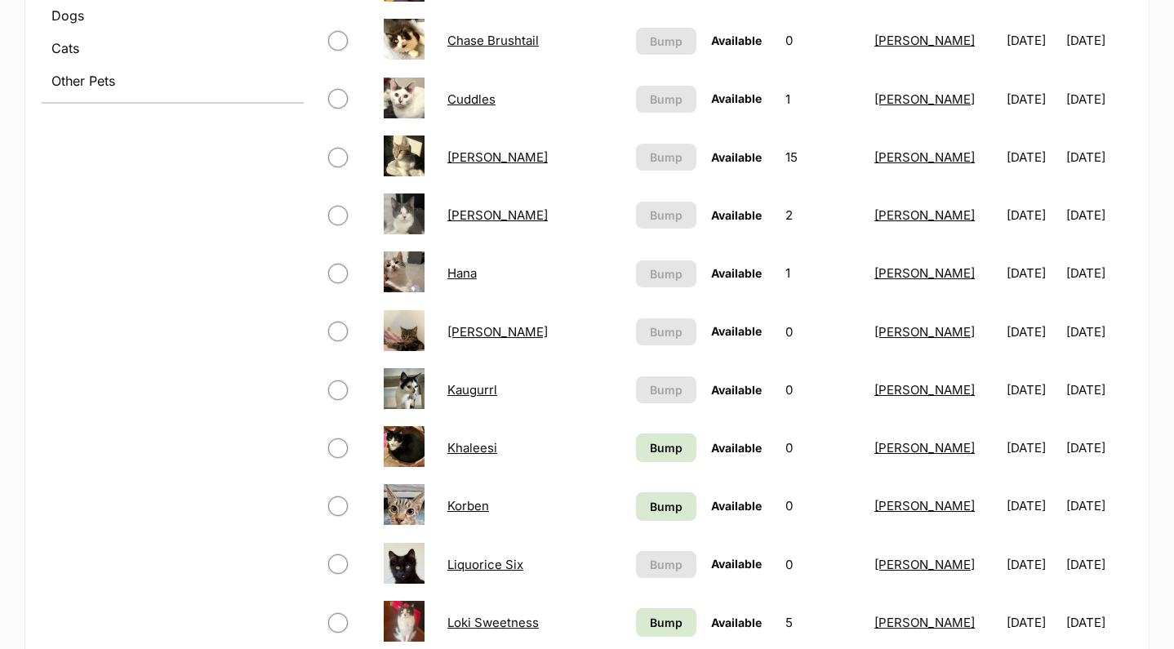
click at [670, 614] on span "Bump" at bounding box center [666, 622] width 33 height 17
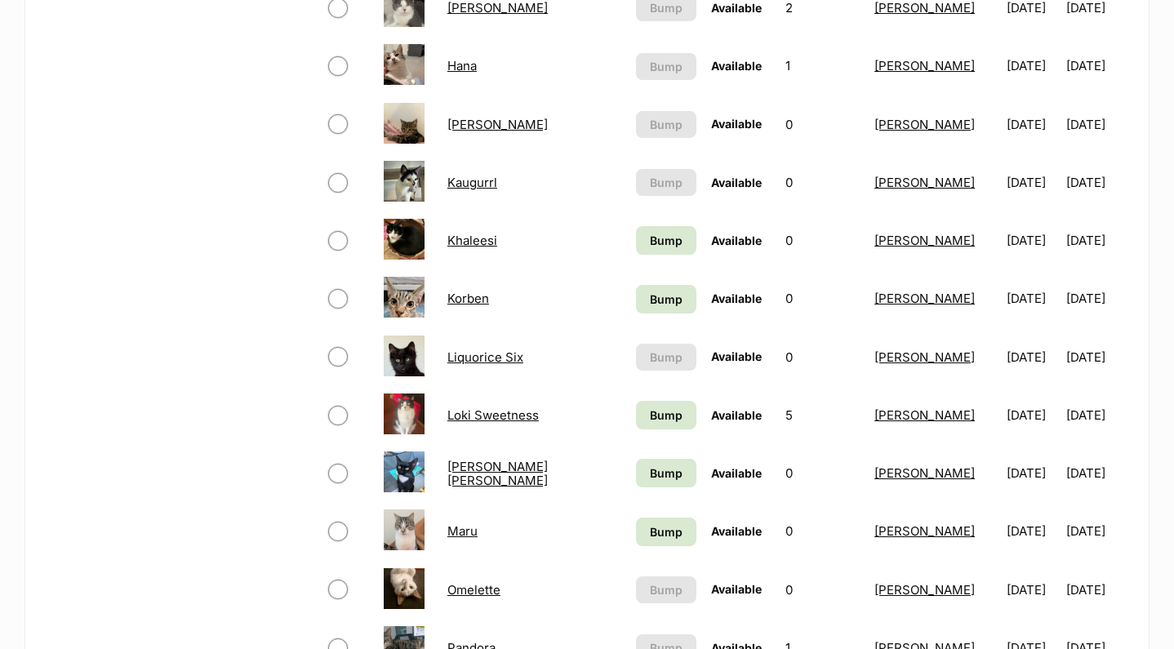
click at [670, 533] on span "Bump" at bounding box center [666, 531] width 33 height 17
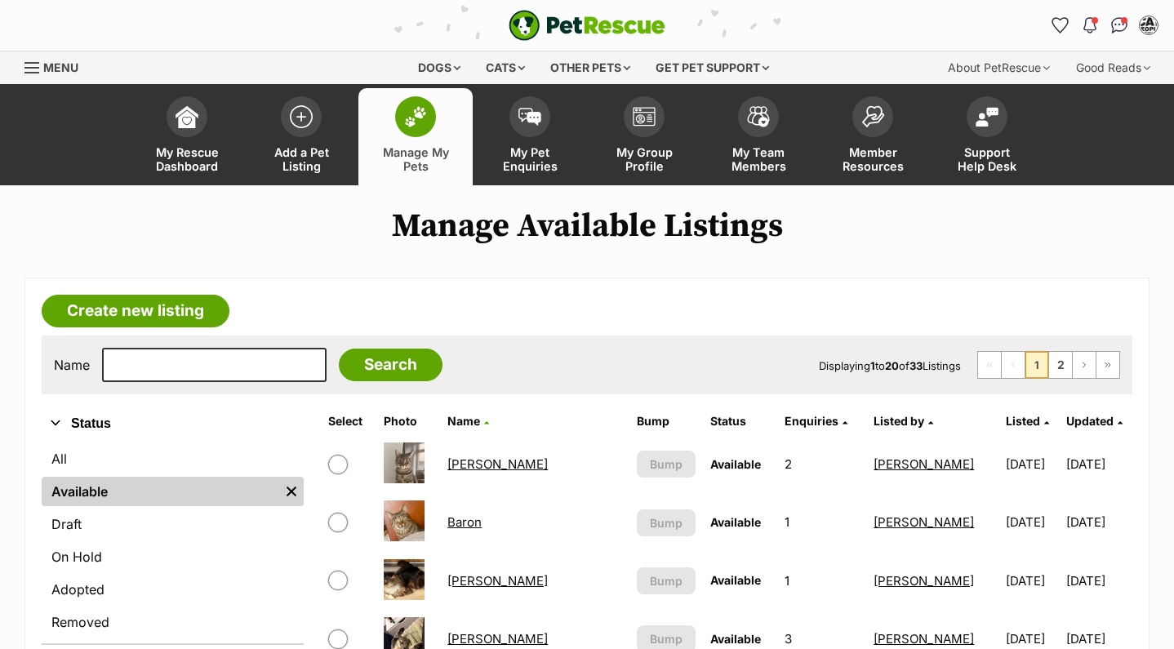
click at [333, 0] on div "PetRescue home Notifications Unread [PERSON_NAME] all as read Hooray! [PERSON_N…" at bounding box center [587, 25] width 1150 height 51
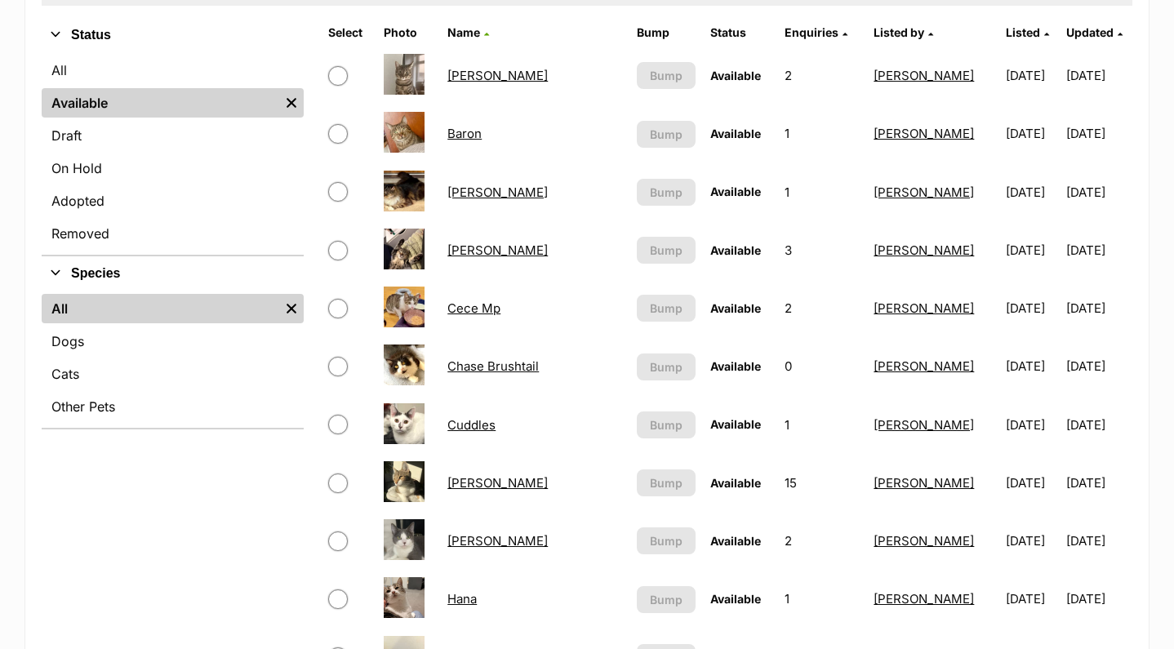
scroll to position [197, 0]
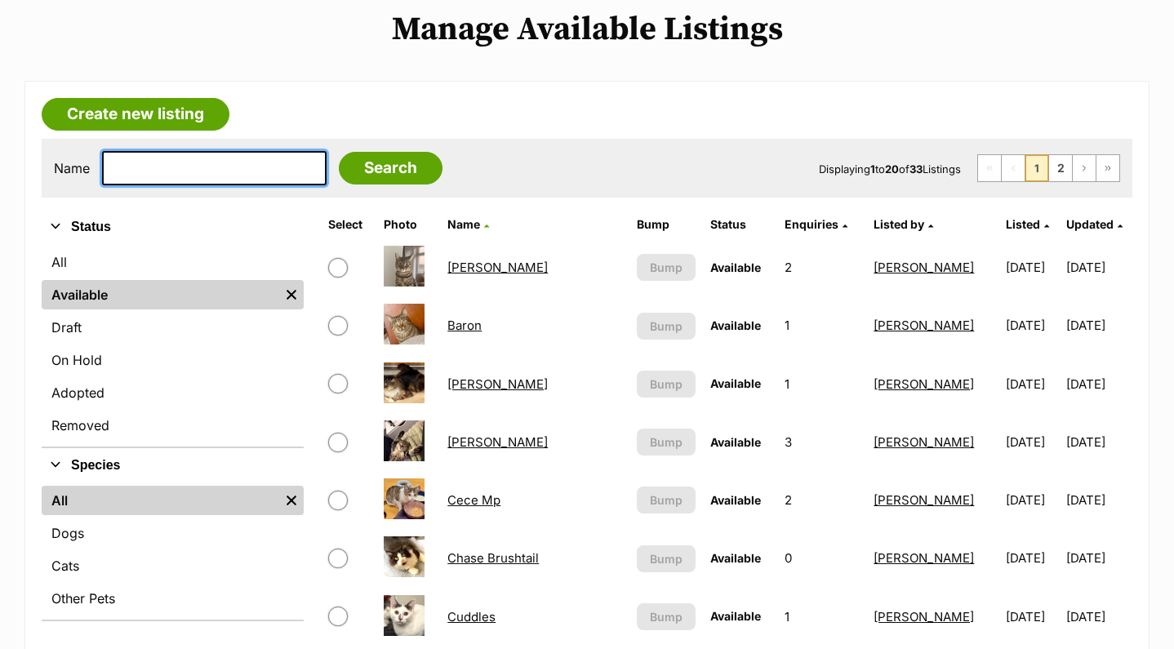
click at [152, 174] on input "text" at bounding box center [214, 168] width 225 height 34
type input "[PERSON_NAME]"
click at [379, 167] on input "Search" at bounding box center [391, 168] width 104 height 33
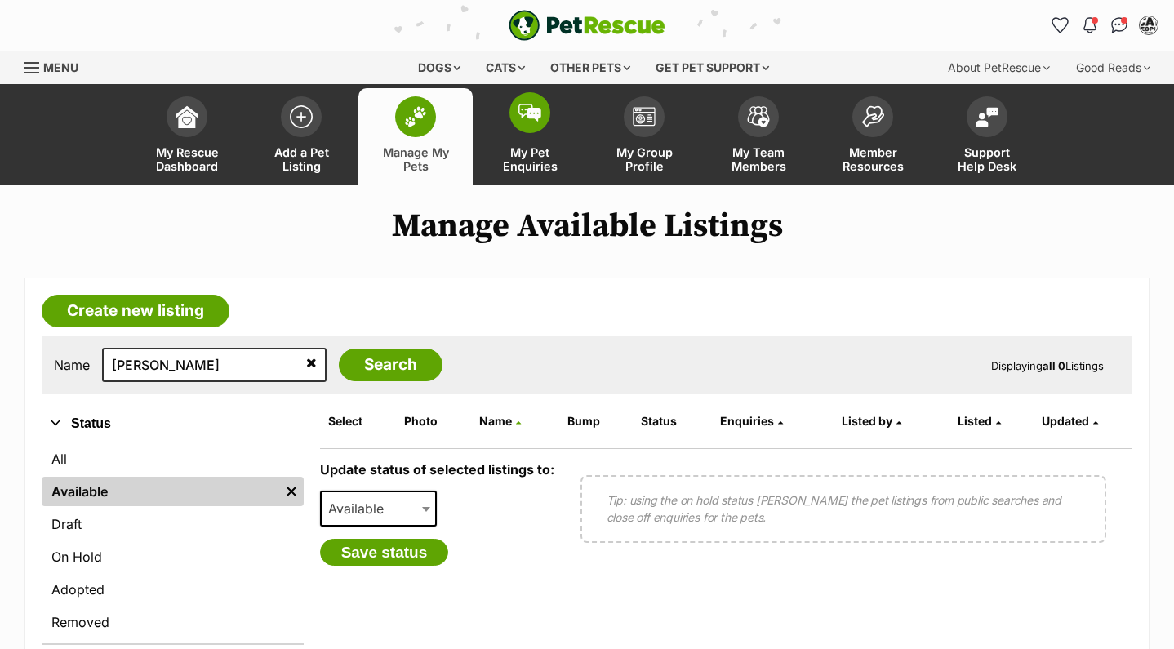
click at [527, 121] on img at bounding box center [530, 113] width 23 height 18
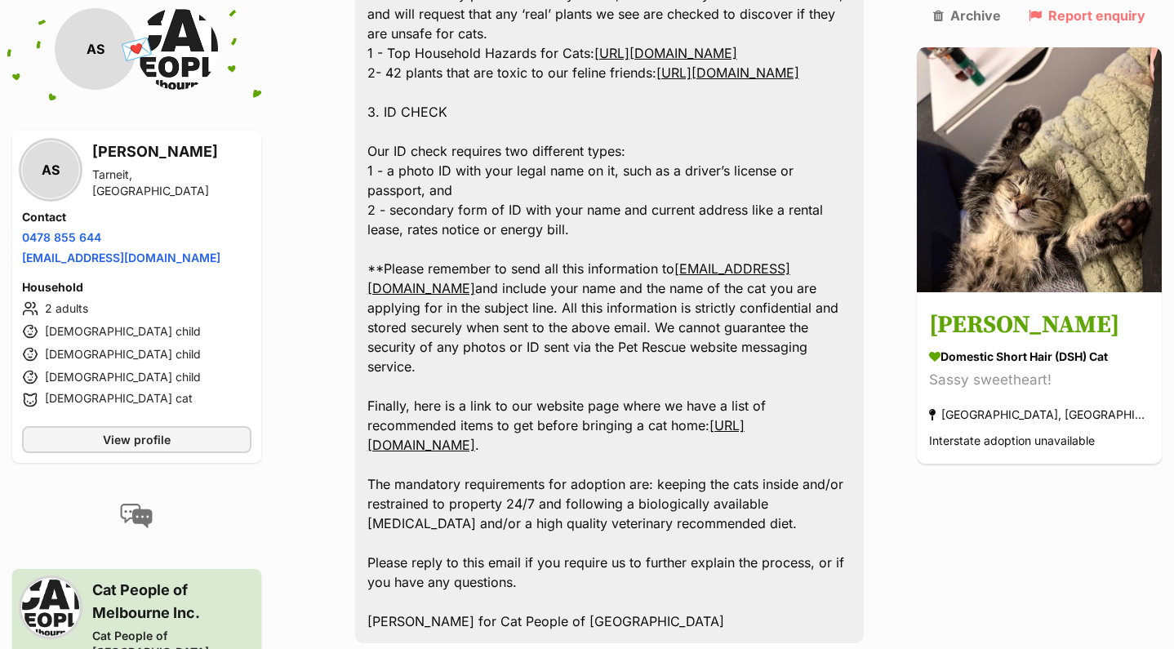
scroll to position [1686, 0]
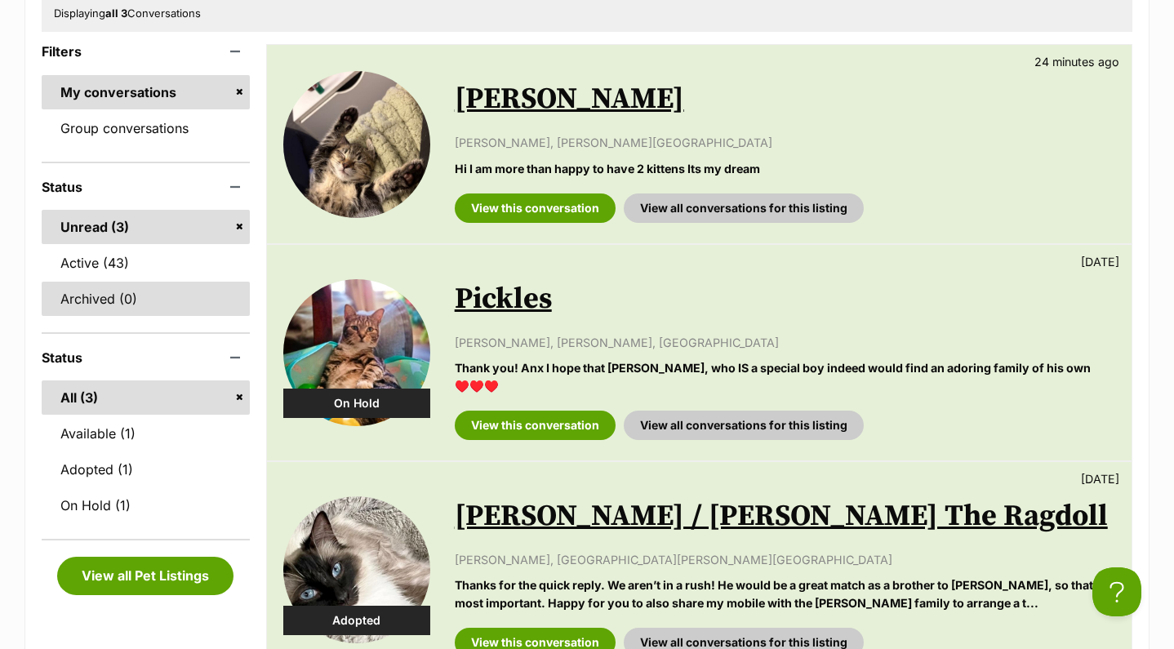
scroll to position [293, 0]
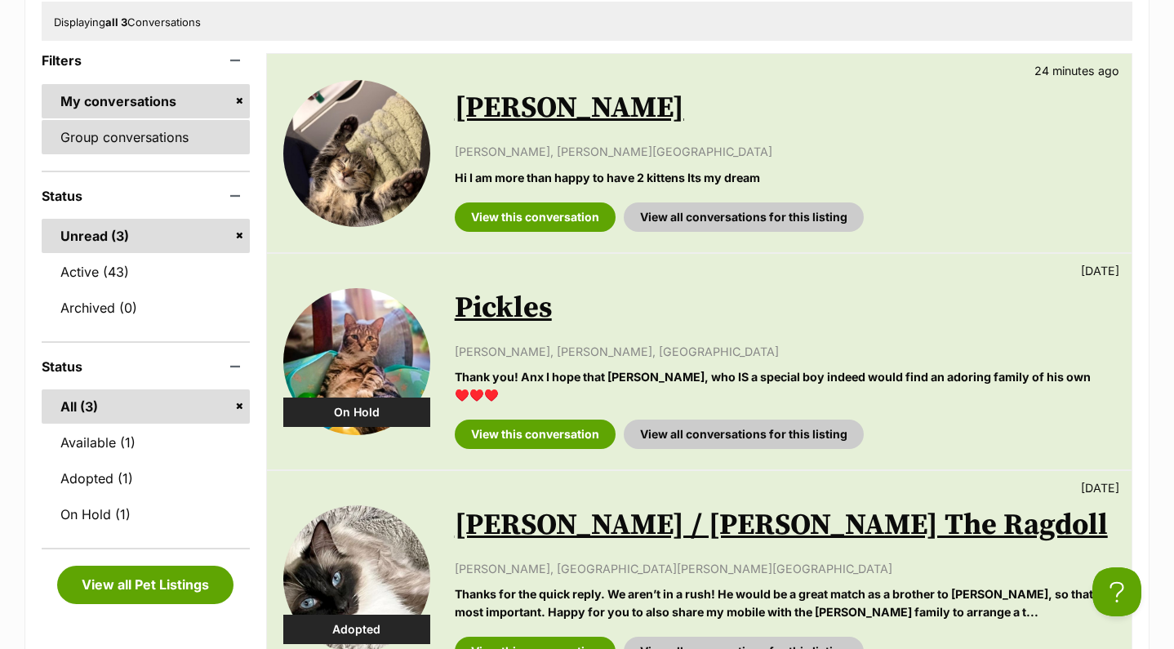
click at [138, 145] on link "Group conversations" at bounding box center [146, 137] width 208 height 34
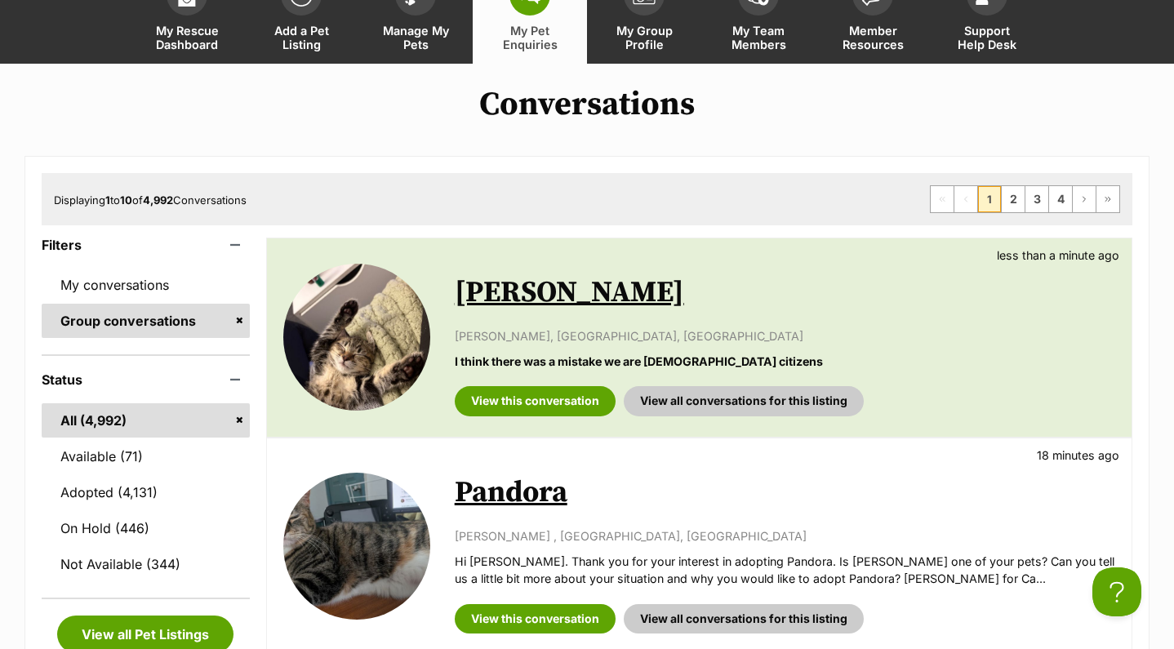
scroll to position [157, 0]
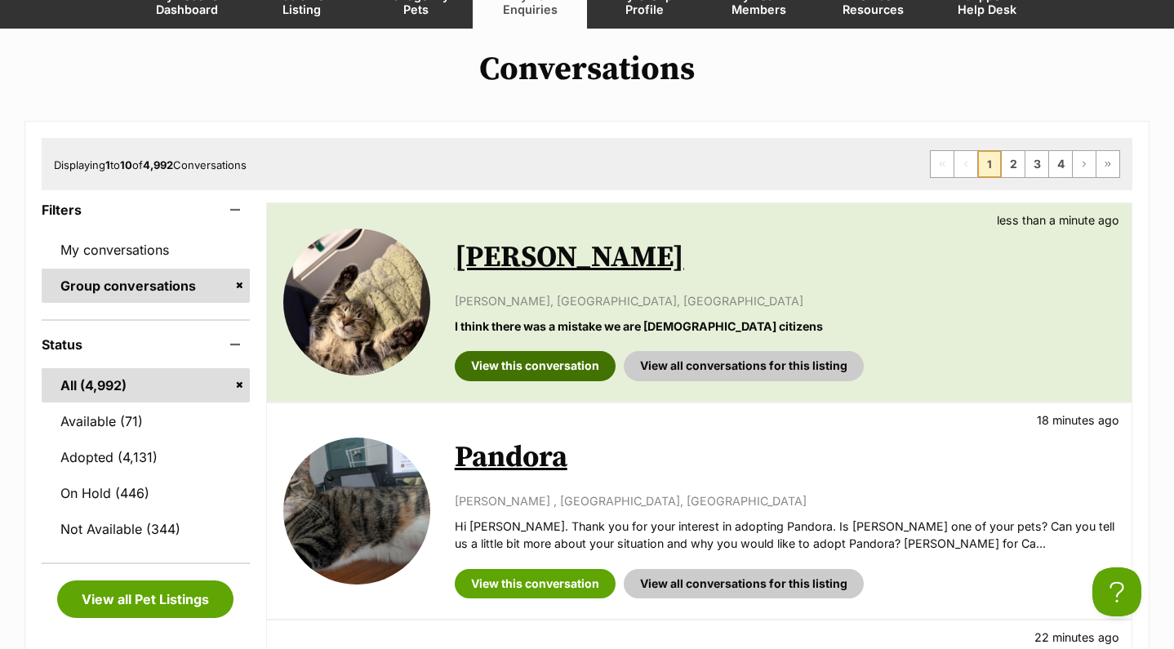
click at [513, 364] on link "View this conversation" at bounding box center [535, 365] width 161 height 29
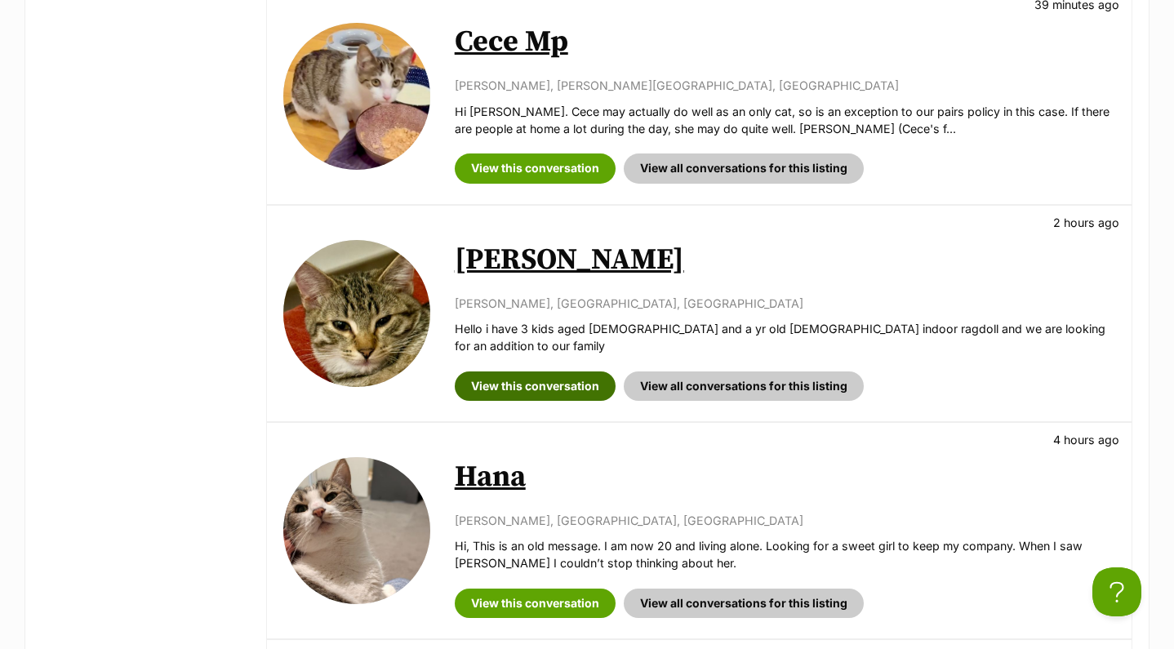
scroll to position [1185, 0]
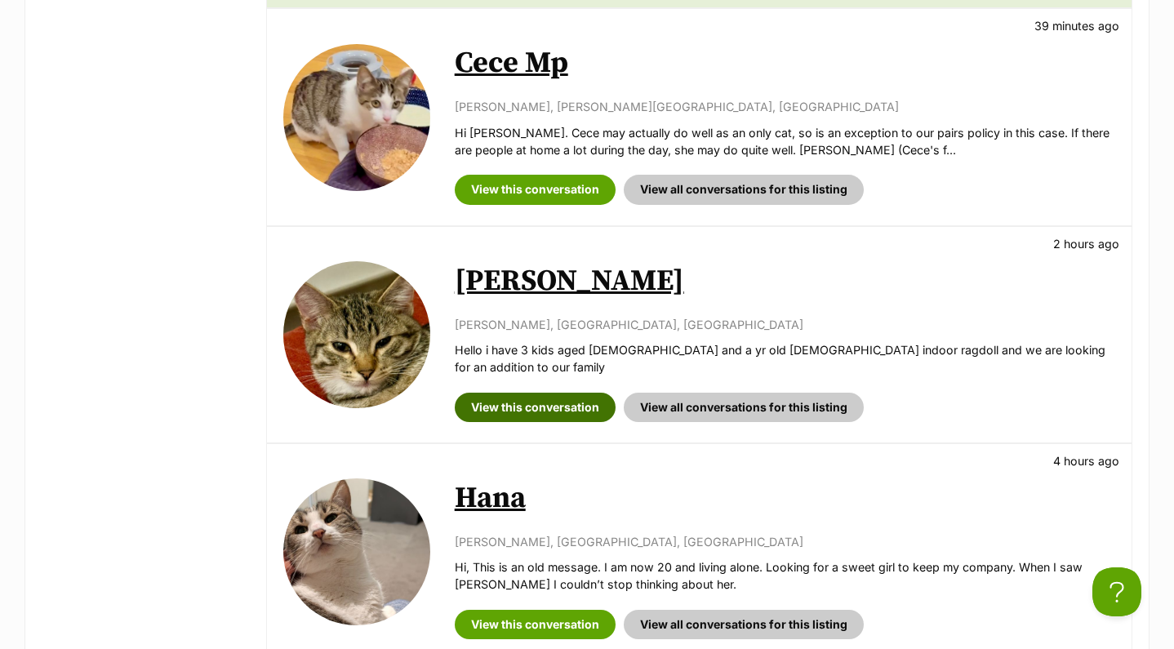
click at [527, 393] on link "View this conversation" at bounding box center [535, 407] width 161 height 29
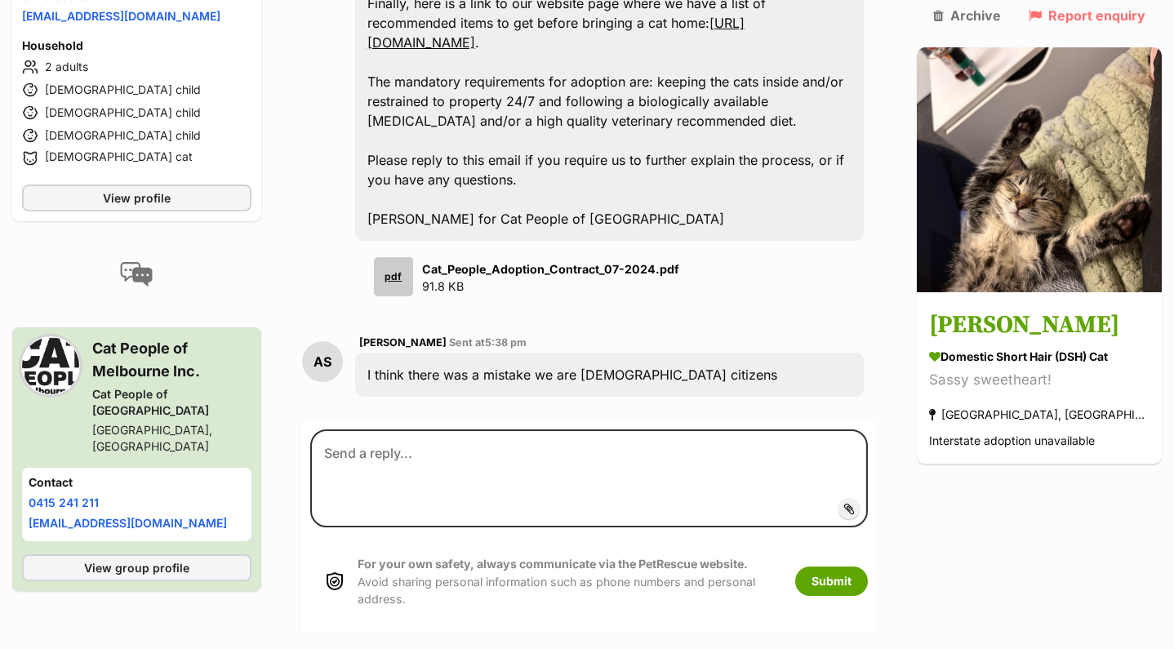
scroll to position [2068, 0]
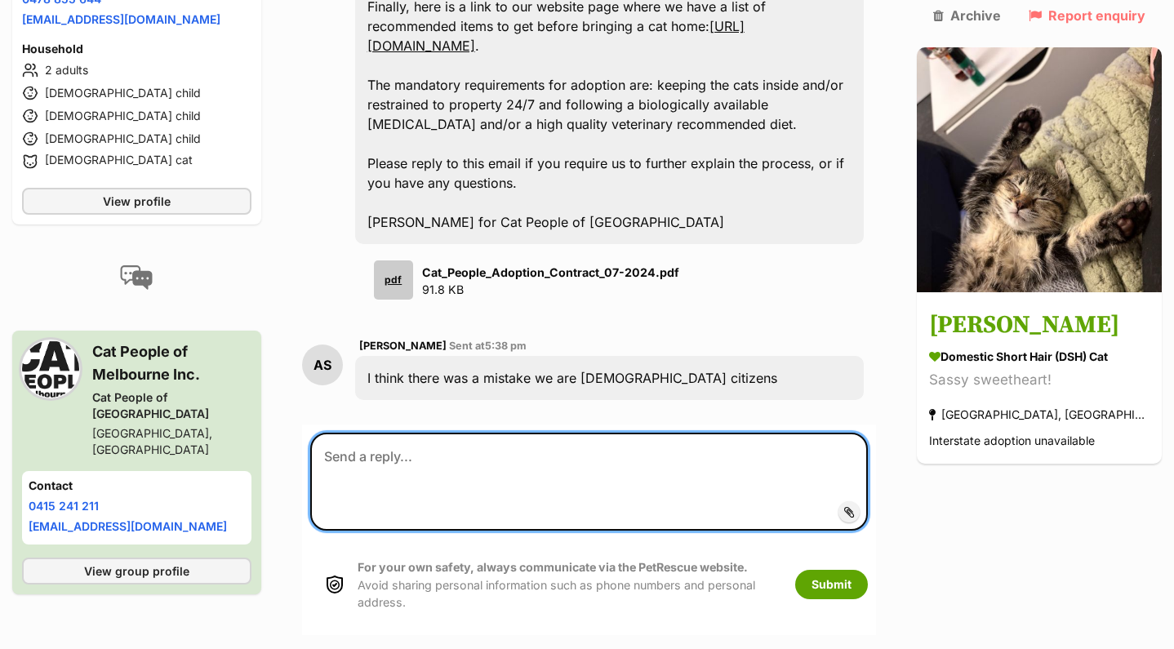
click at [640, 433] on textarea at bounding box center [589, 482] width 558 height 98
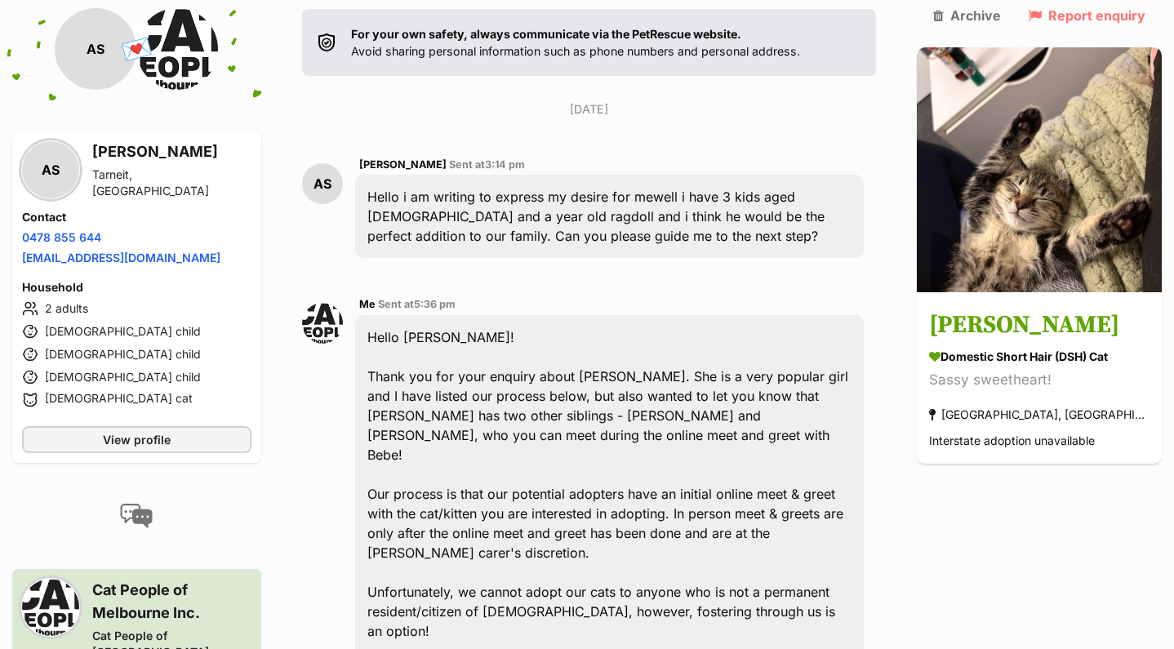
scroll to position [362, 0]
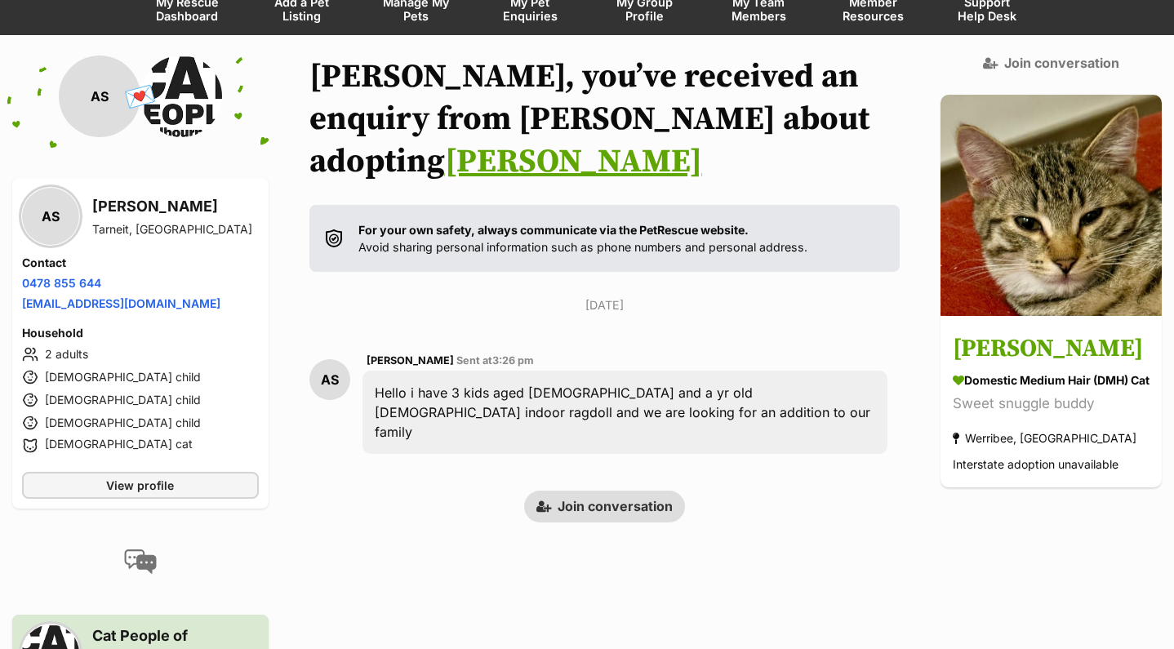
scroll to position [206, 0]
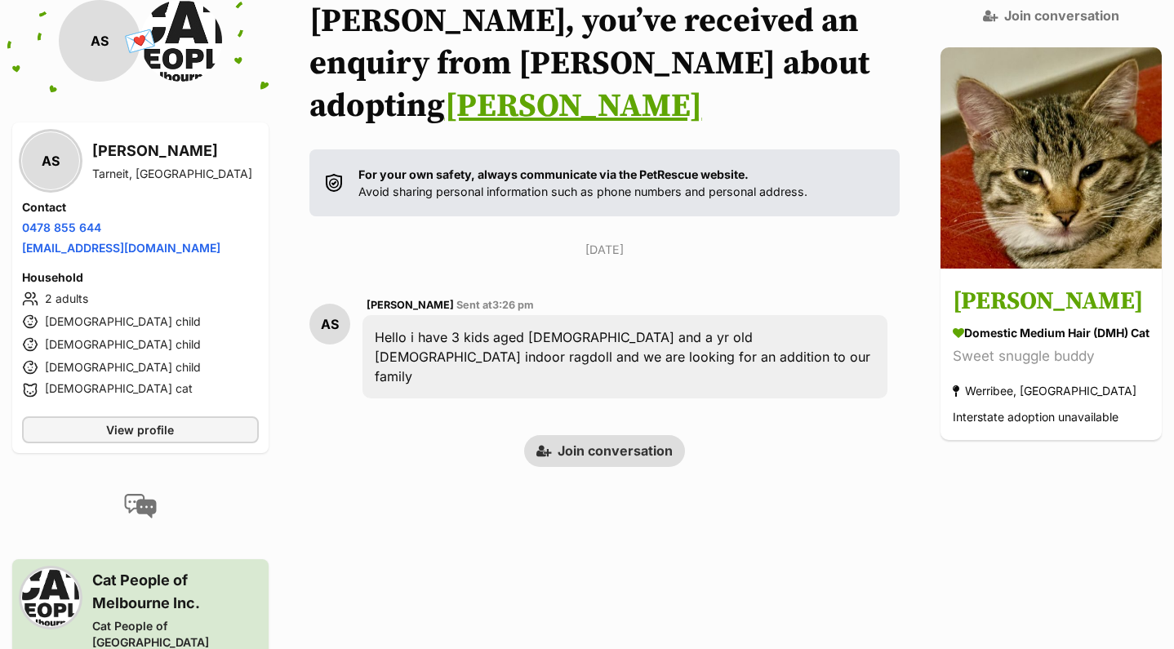
click at [597, 435] on link "Join conversation" at bounding box center [604, 450] width 161 height 31
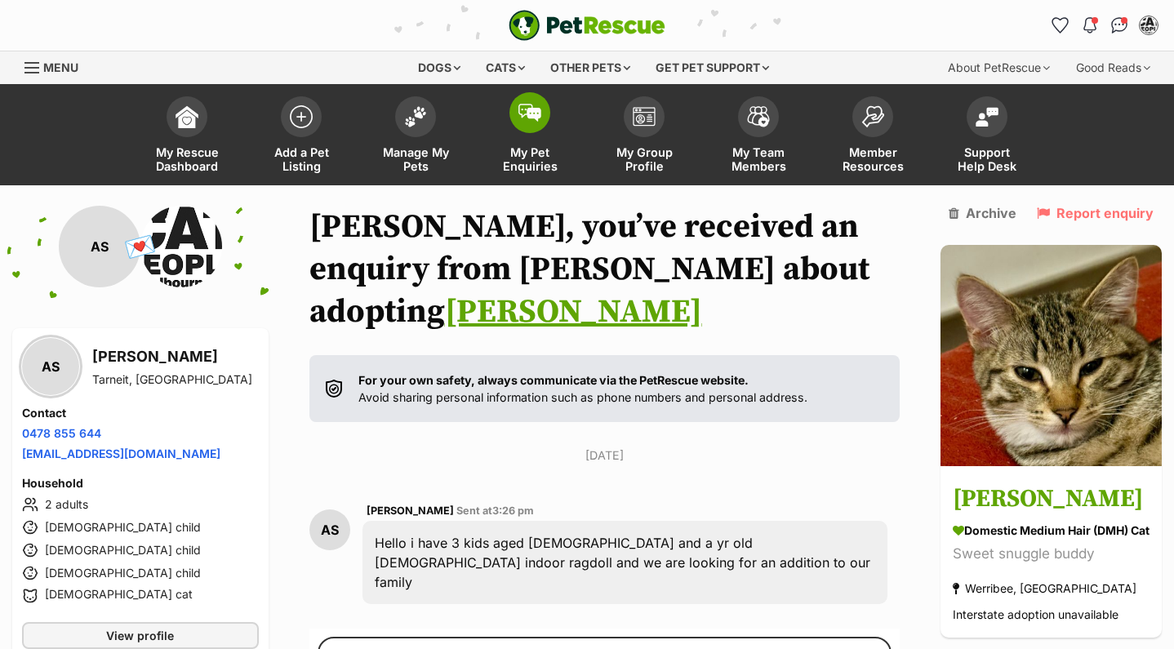
click at [542, 122] on span at bounding box center [530, 112] width 41 height 41
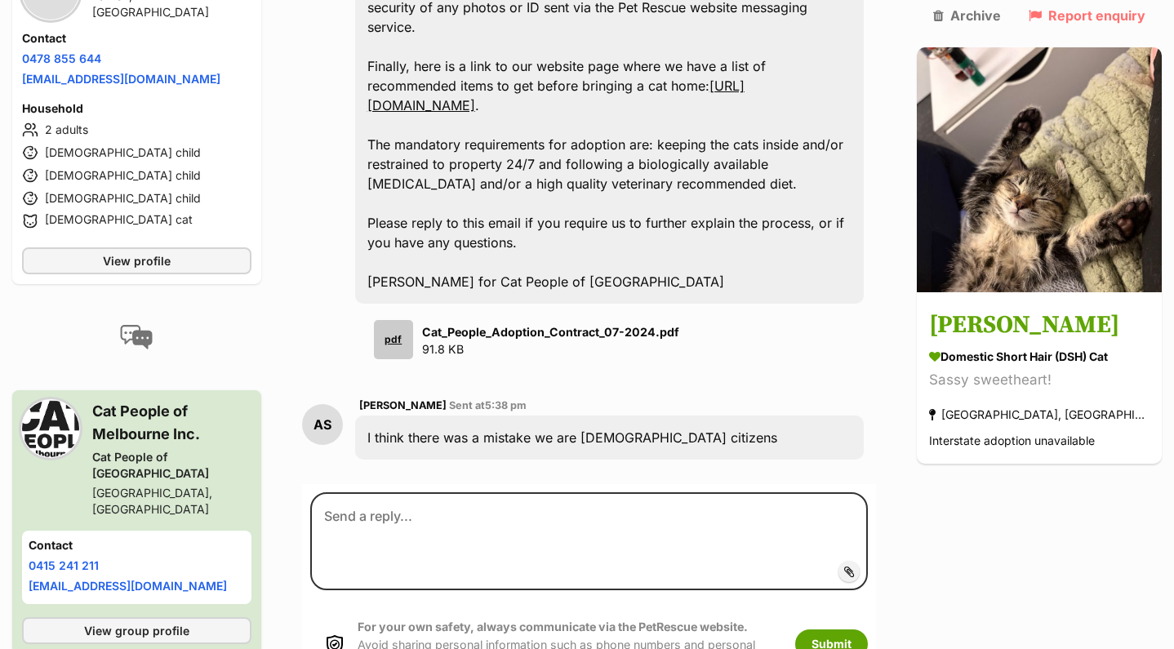
scroll to position [2026, 0]
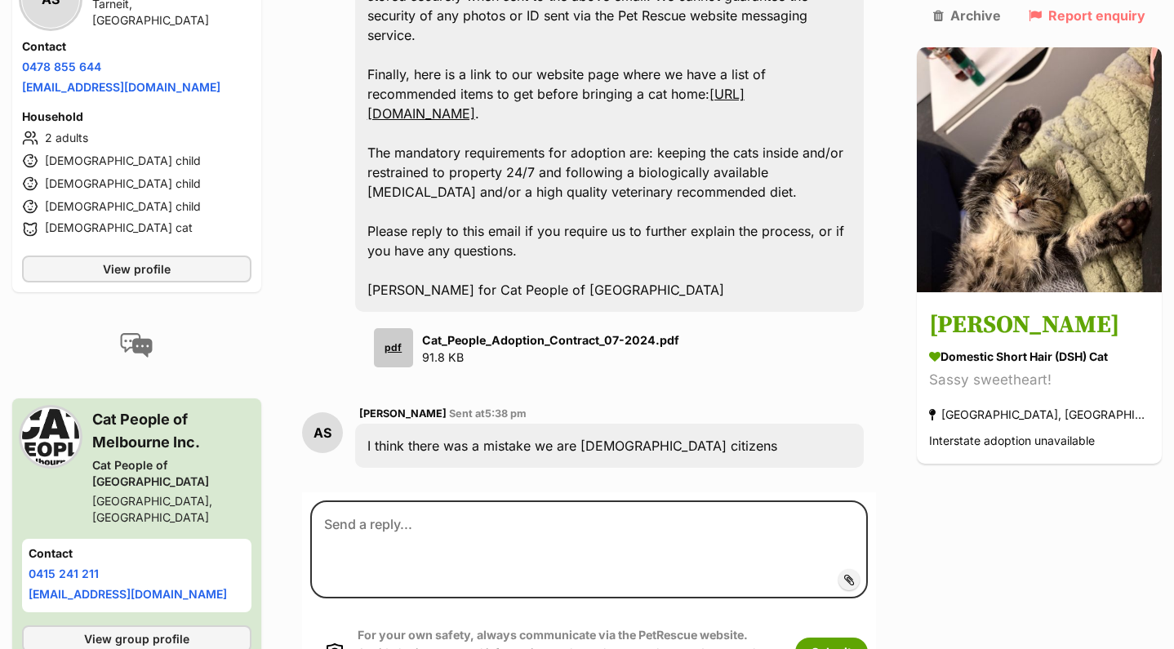
scroll to position [2009, 0]
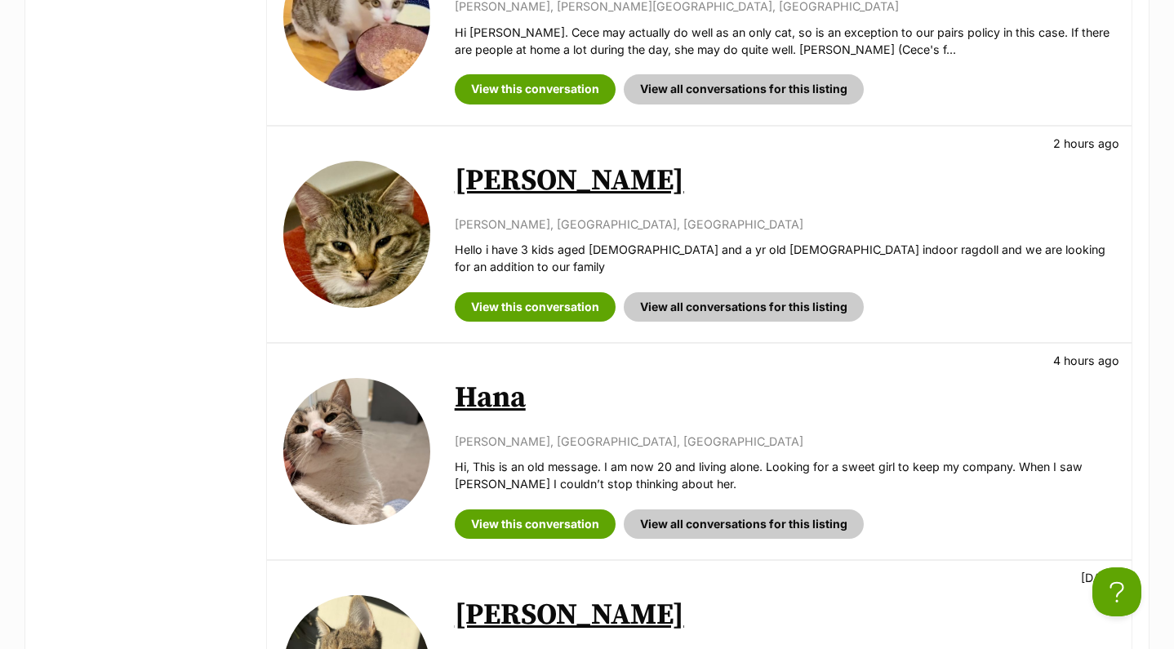
scroll to position [1286, 0]
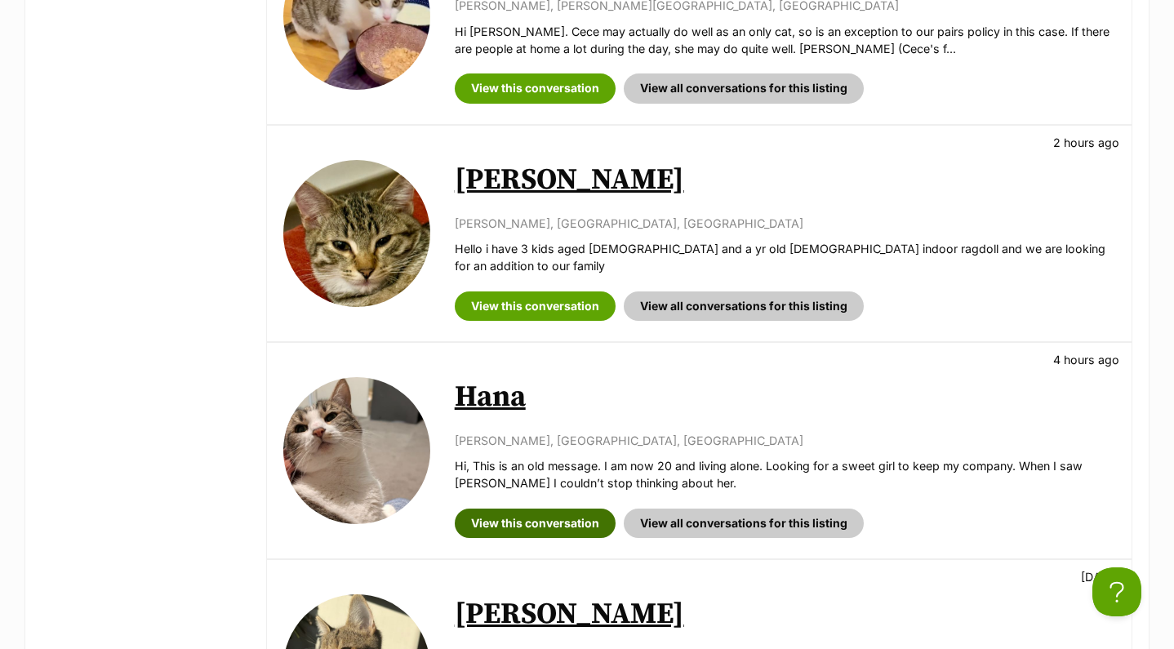
click at [587, 509] on link "View this conversation" at bounding box center [535, 523] width 161 height 29
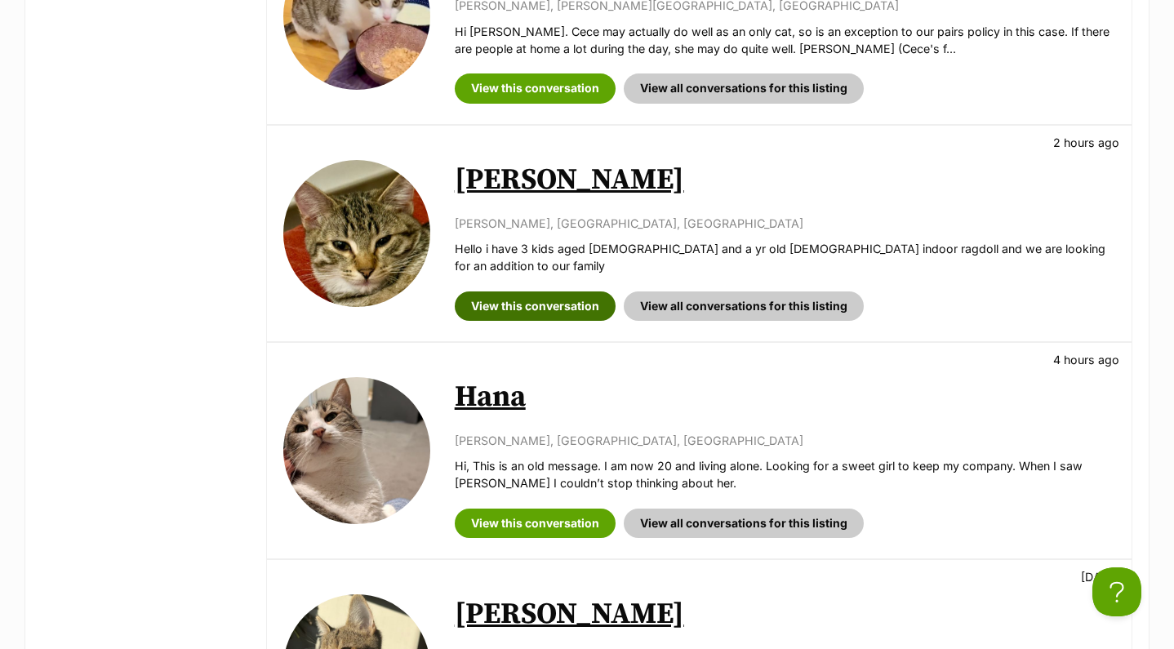
click at [549, 292] on link "View this conversation" at bounding box center [535, 306] width 161 height 29
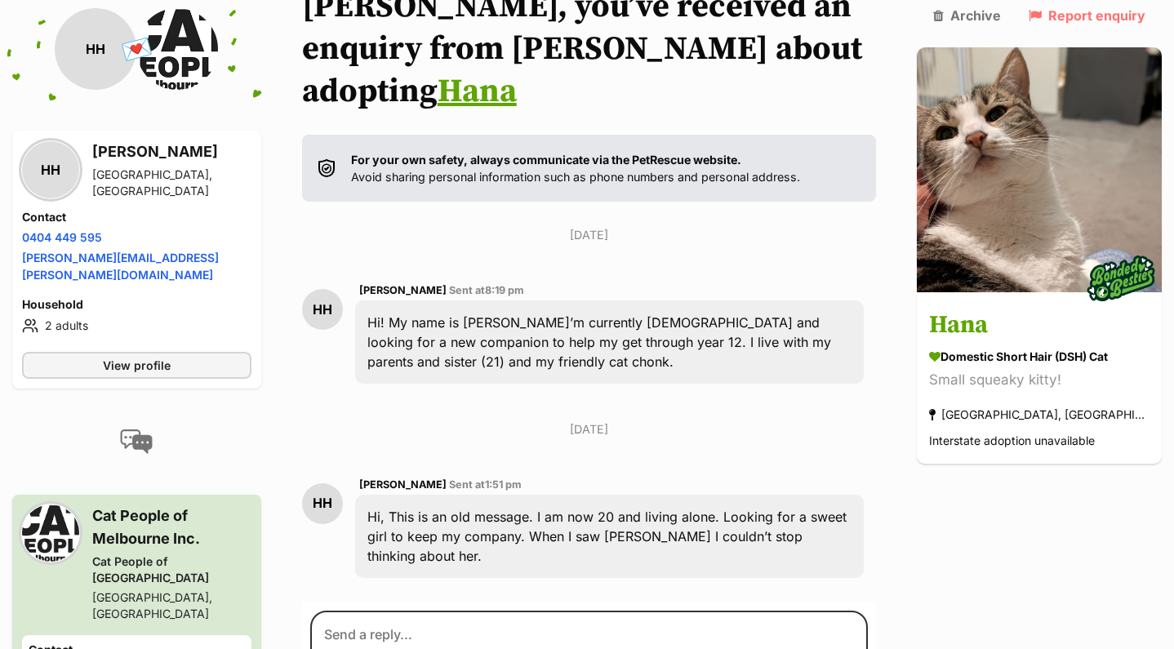
scroll to position [223, 0]
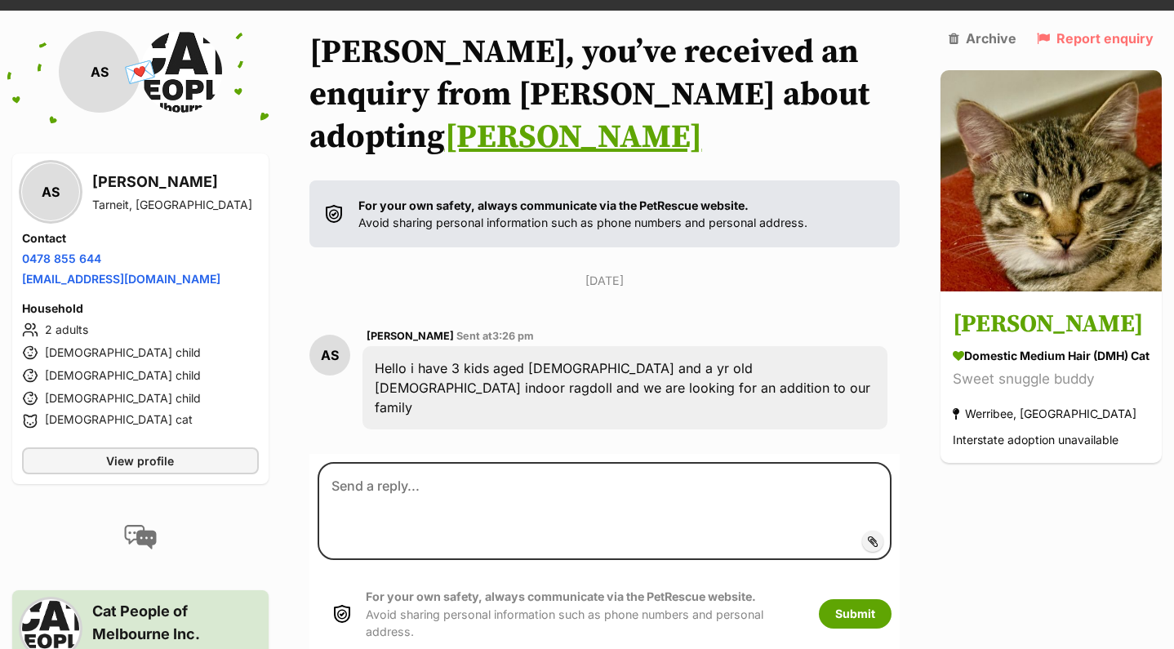
scroll to position [220, 0]
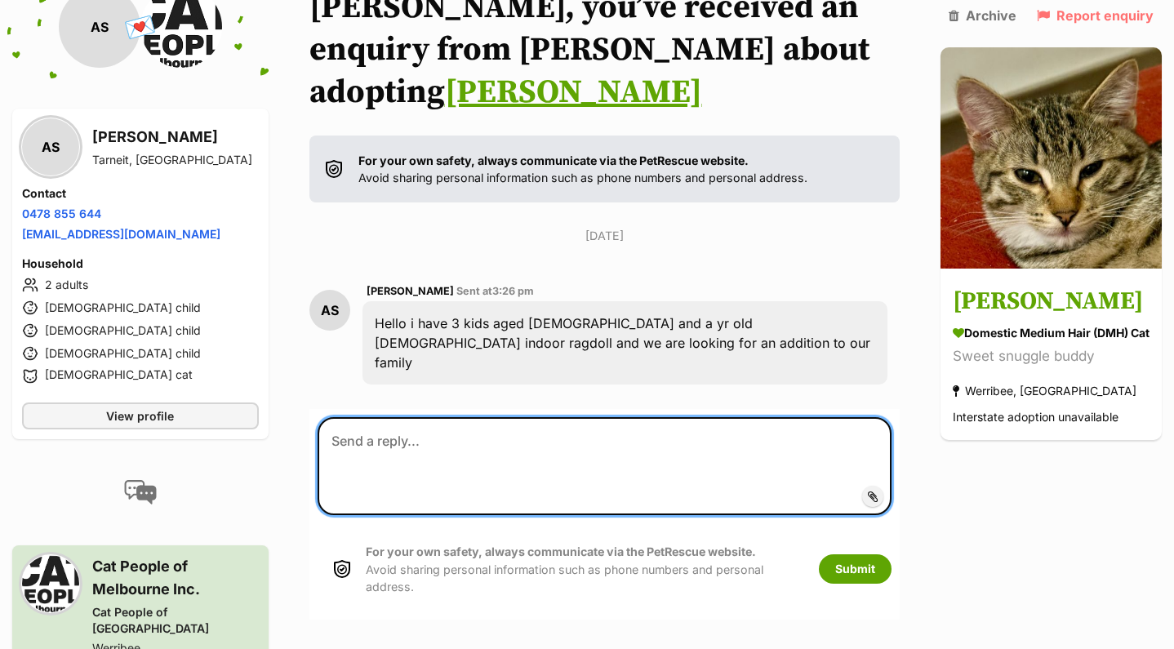
click at [464, 417] on textarea at bounding box center [605, 466] width 574 height 98
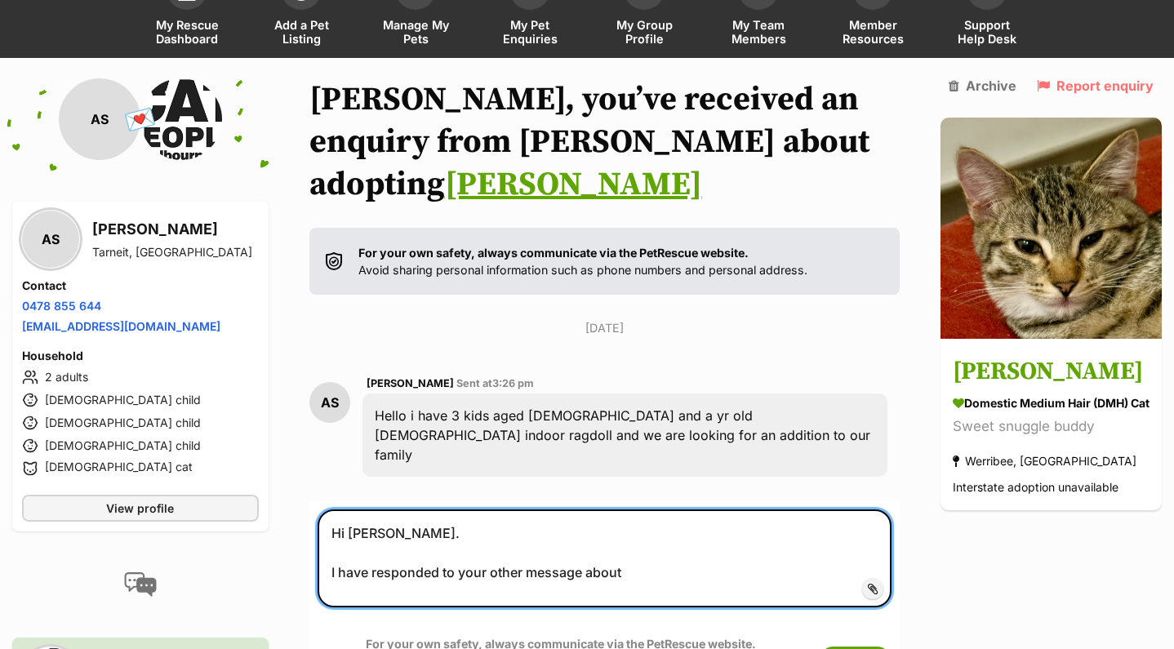
scroll to position [127, 0]
drag, startPoint x: 732, startPoint y: 509, endPoint x: 865, endPoint y: 509, distance: 133.1
click at [865, 510] on textarea "Hi Ayra. I have responded to your other message about Bebe Mewell, so how about…" at bounding box center [605, 559] width 574 height 98
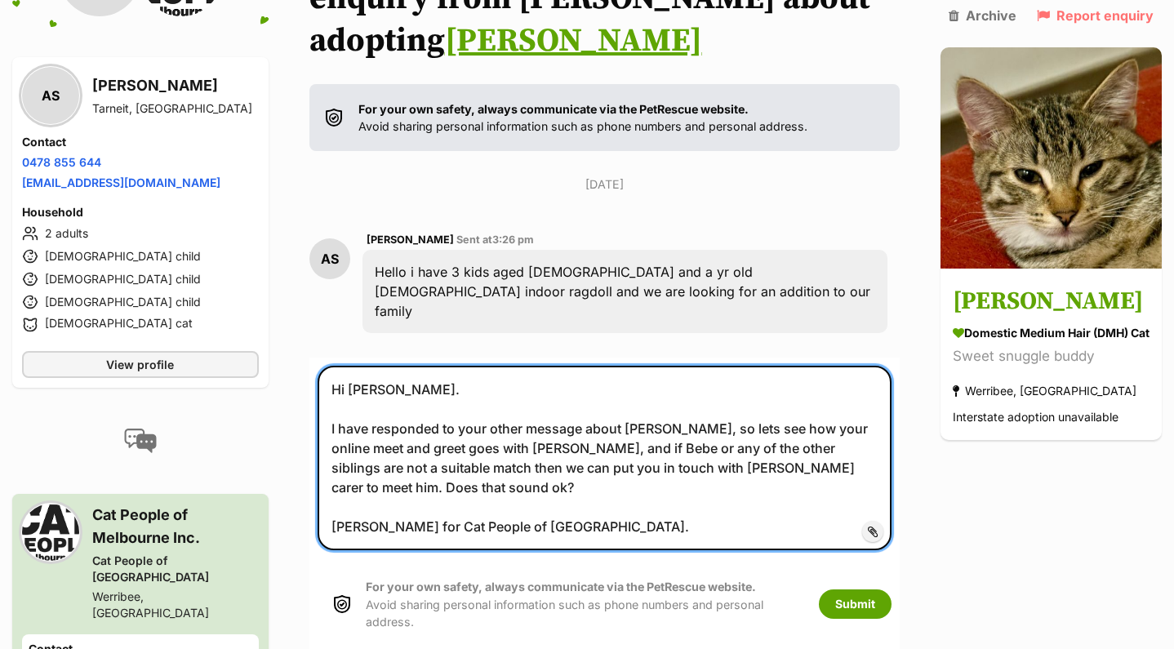
scroll to position [278, 0]
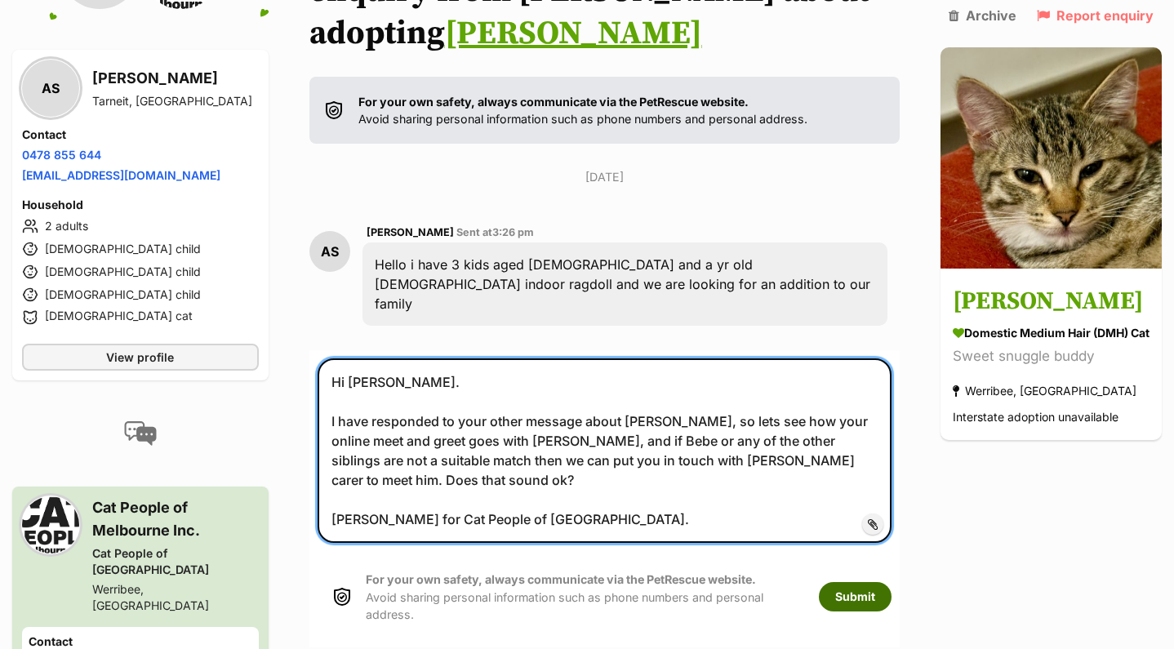
type textarea "Hi Ayra. I have responded to your other message about Bebe Mewell, so lets see …"
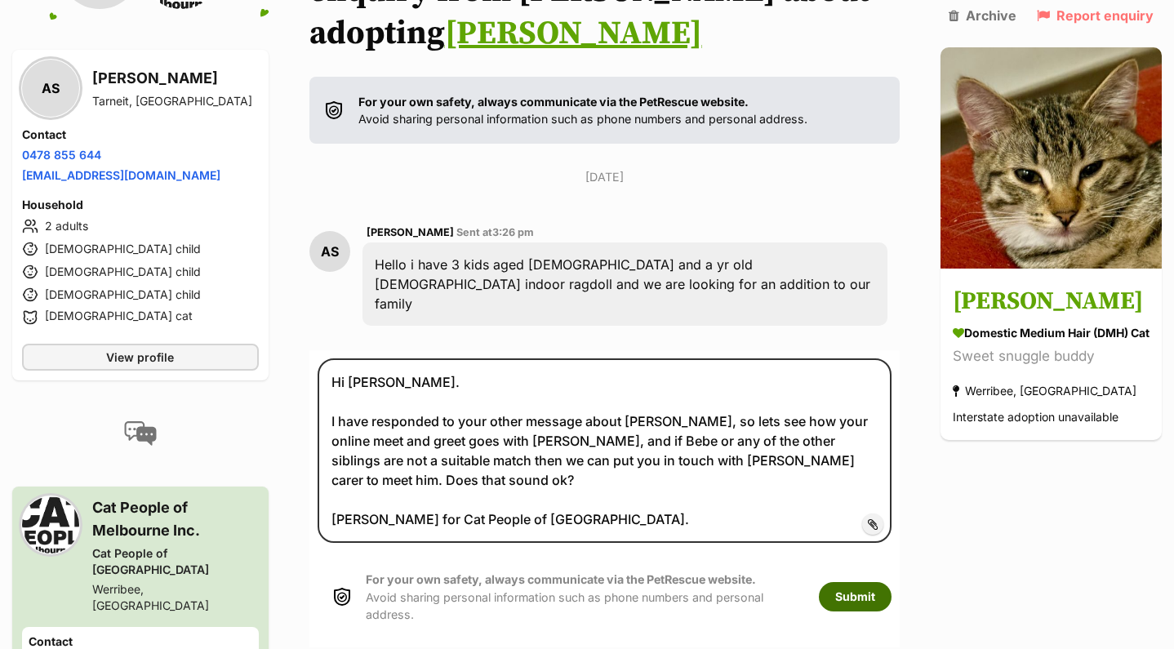
click at [841, 582] on button "Submit" at bounding box center [855, 596] width 73 height 29
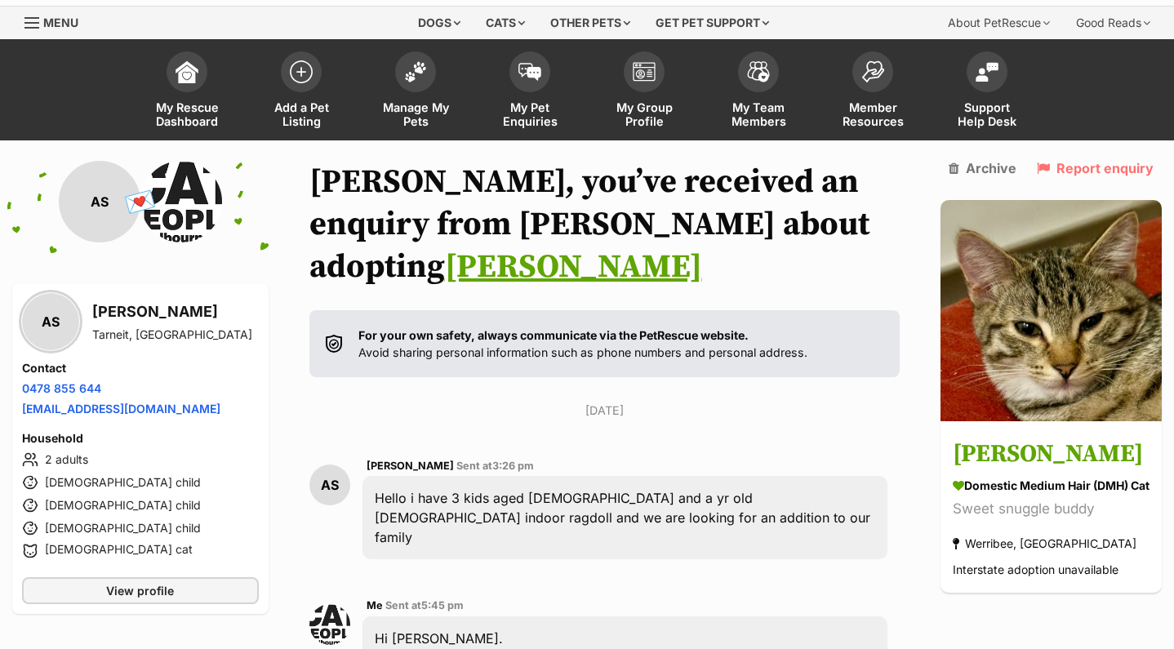
scroll to position [33, 0]
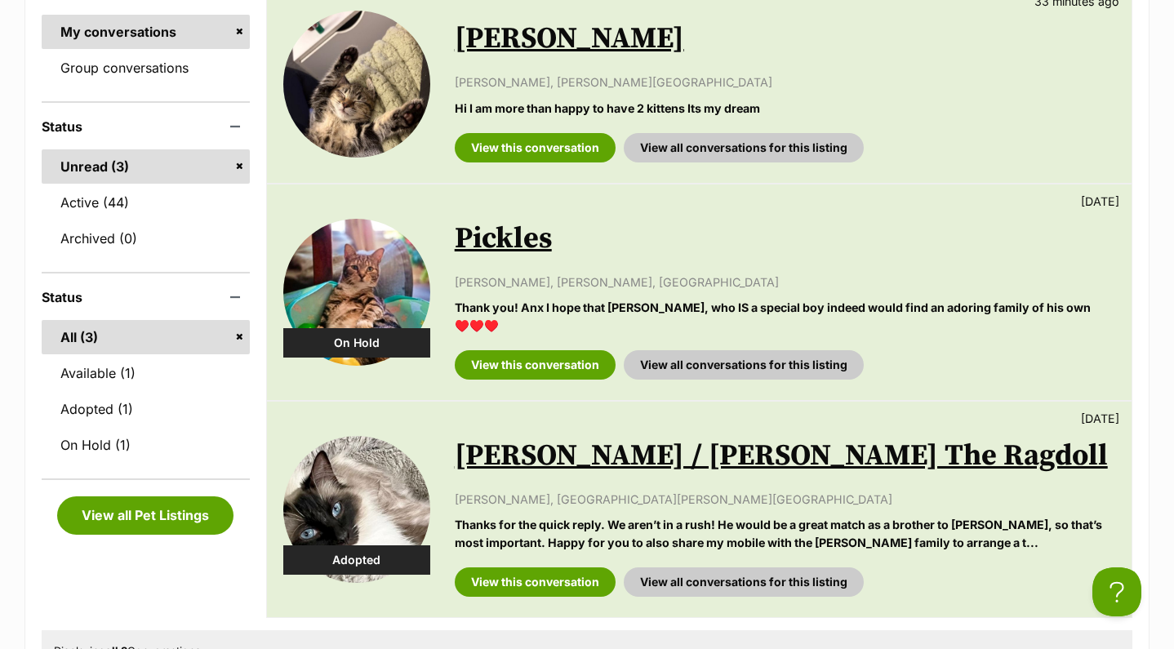
scroll to position [348, 0]
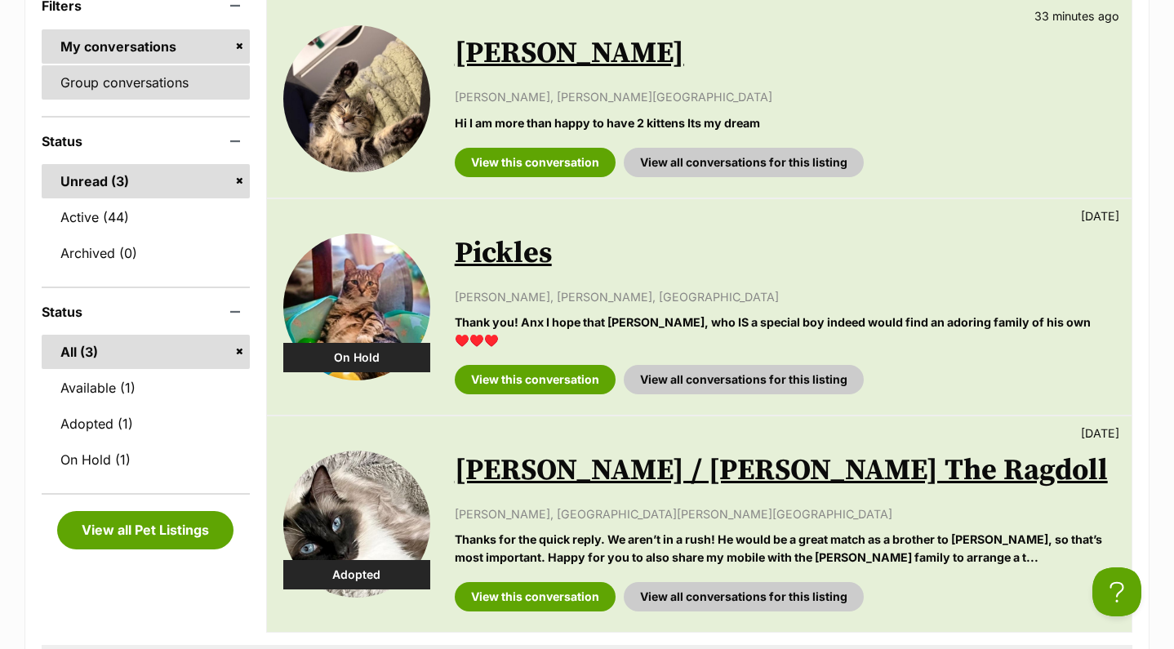
click at [114, 73] on link "Group conversations" at bounding box center [146, 82] width 208 height 34
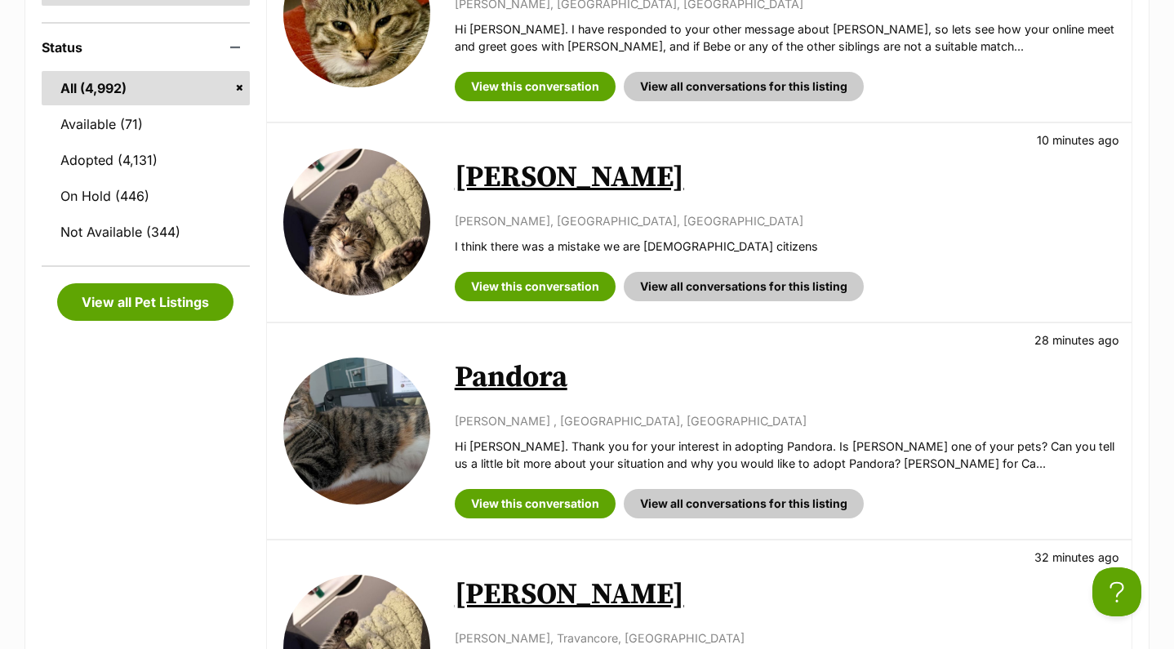
scroll to position [447, 0]
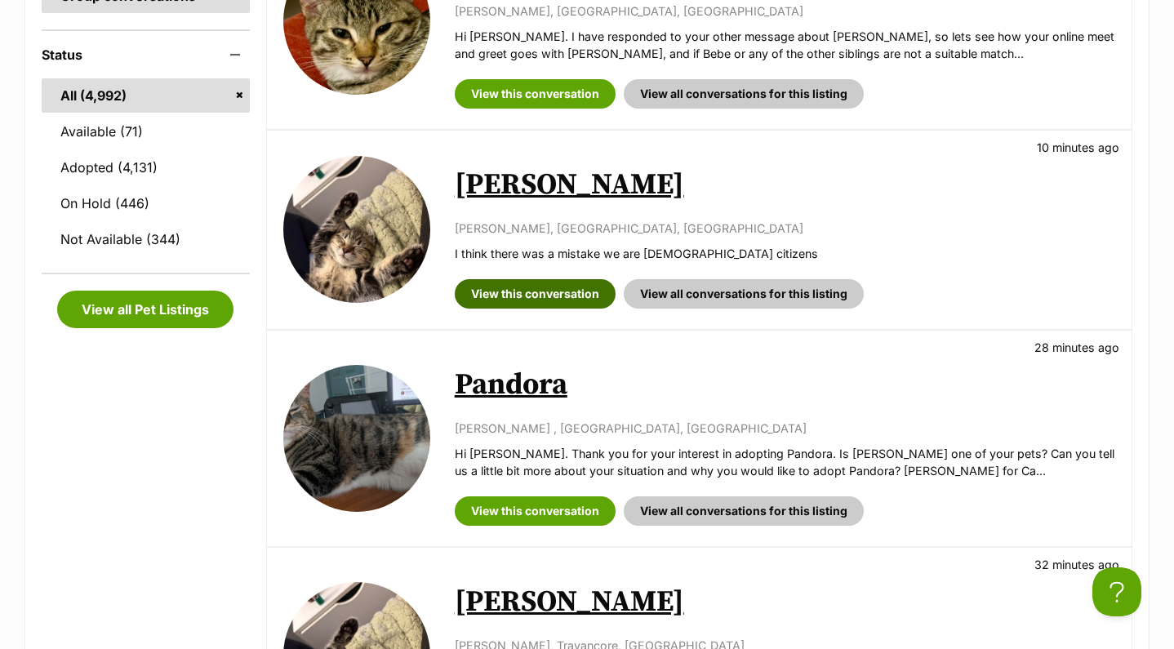
click at [532, 291] on link "View this conversation" at bounding box center [535, 293] width 161 height 29
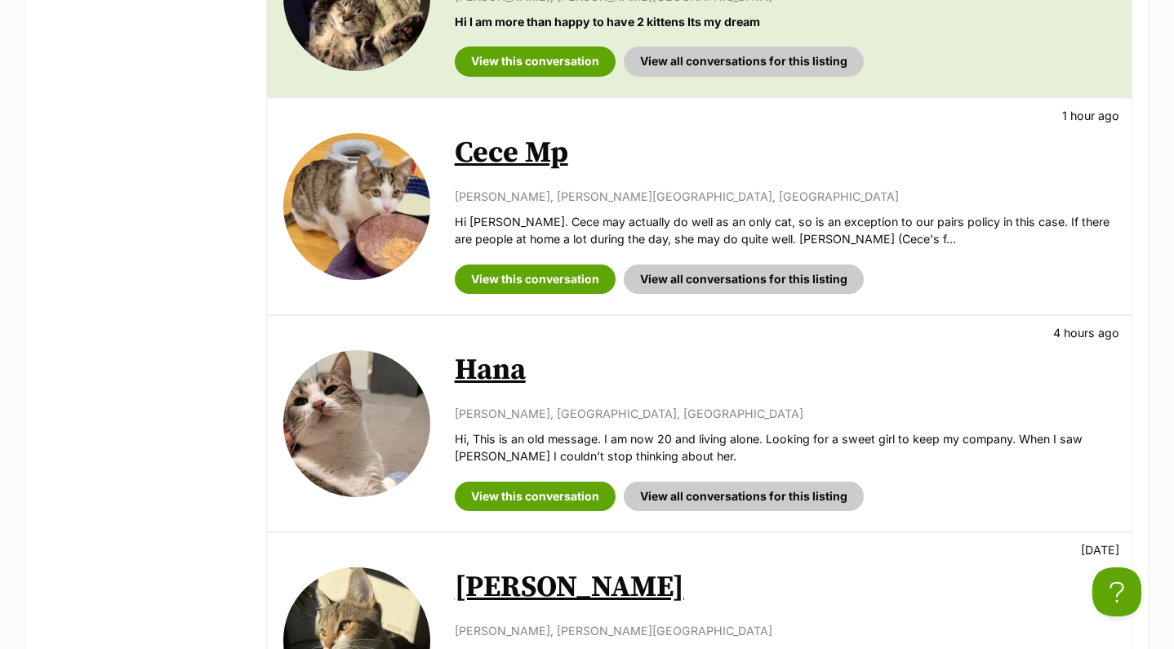
scroll to position [1368, 0]
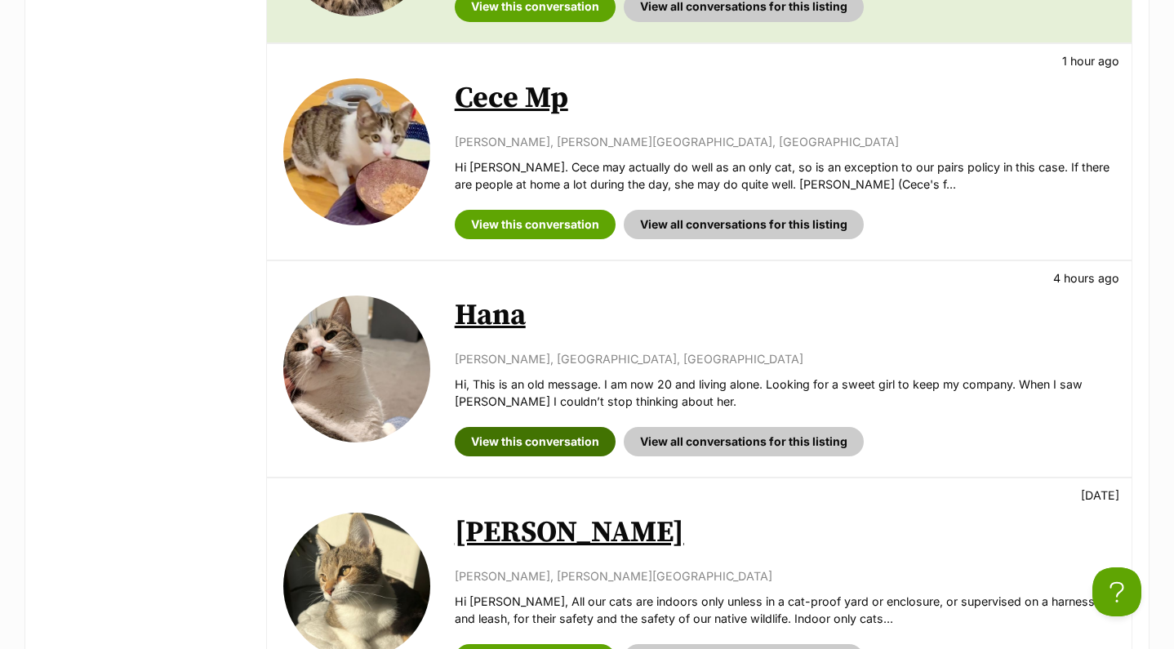
click at [514, 438] on link "View this conversation" at bounding box center [535, 441] width 161 height 29
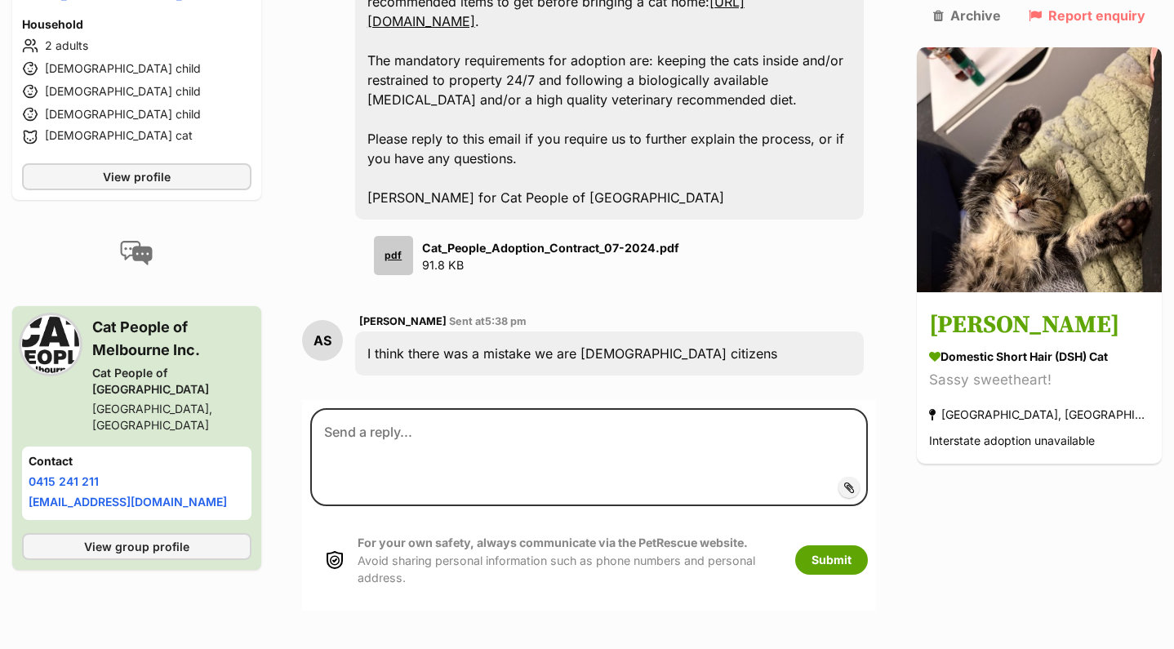
scroll to position [2117, 0]
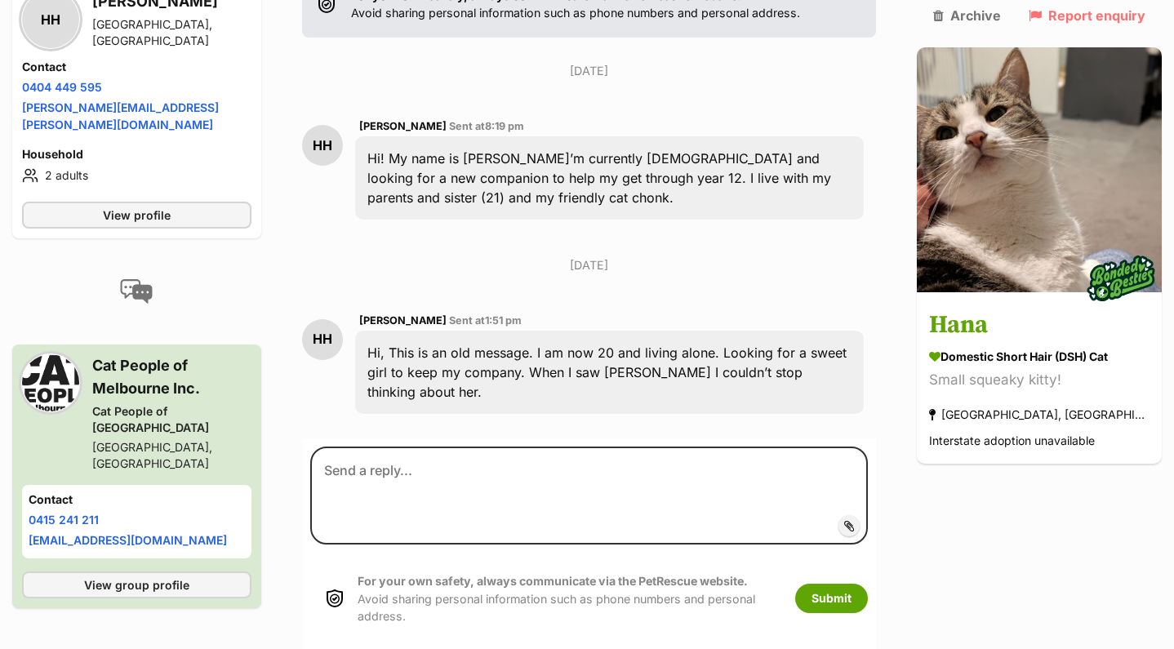
scroll to position [385, 0]
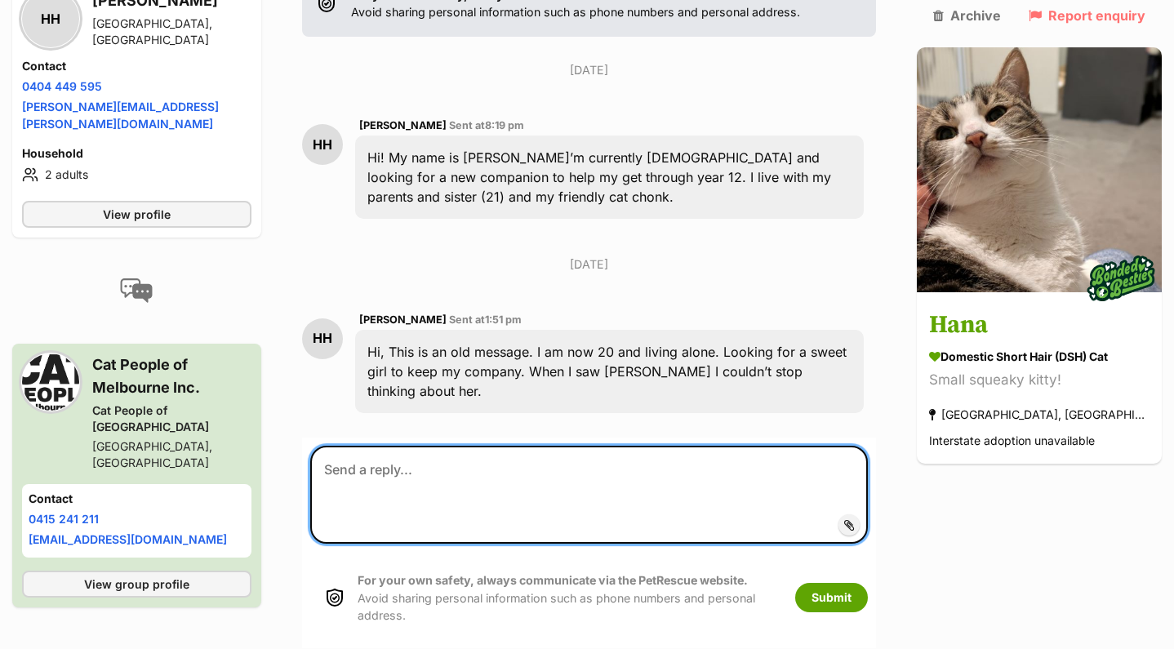
click at [396, 446] on textarea at bounding box center [589, 495] width 558 height 98
paste textarea "Hello EnquirerNameXXXX, Thank you for your enquiry about CatNameXXXX. Our proce…"
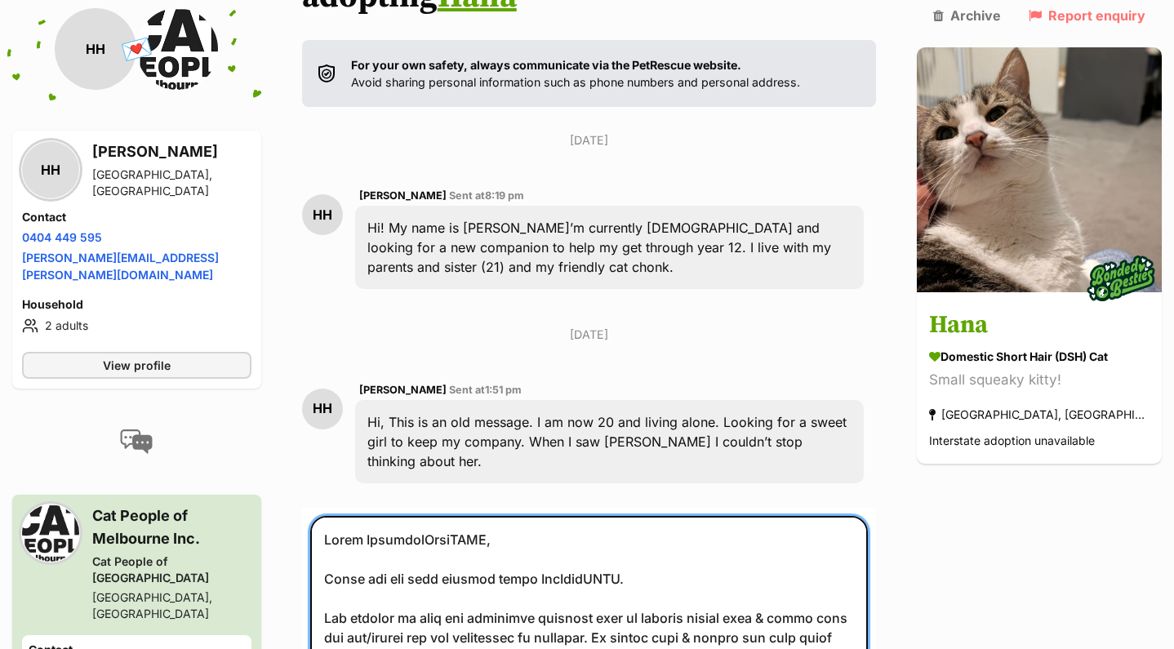
scroll to position [316, 0]
click at [398, 515] on textarea at bounding box center [589, 645] width 558 height 260
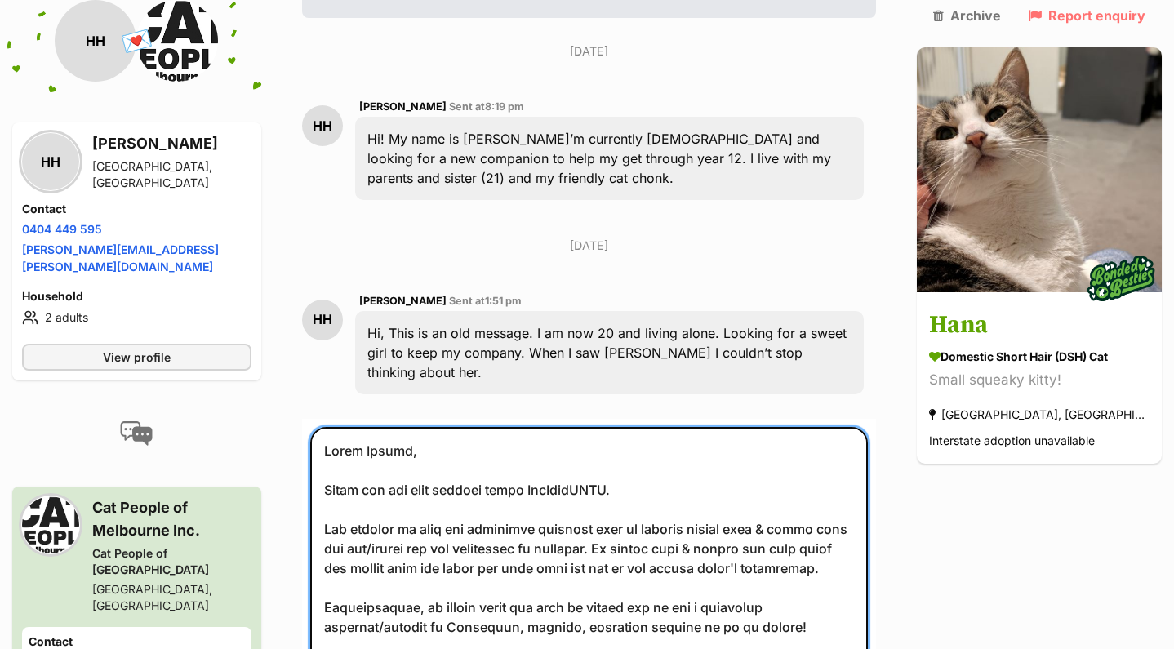
scroll to position [406, 0]
click at [561, 428] on textarea at bounding box center [589, 555] width 558 height 260
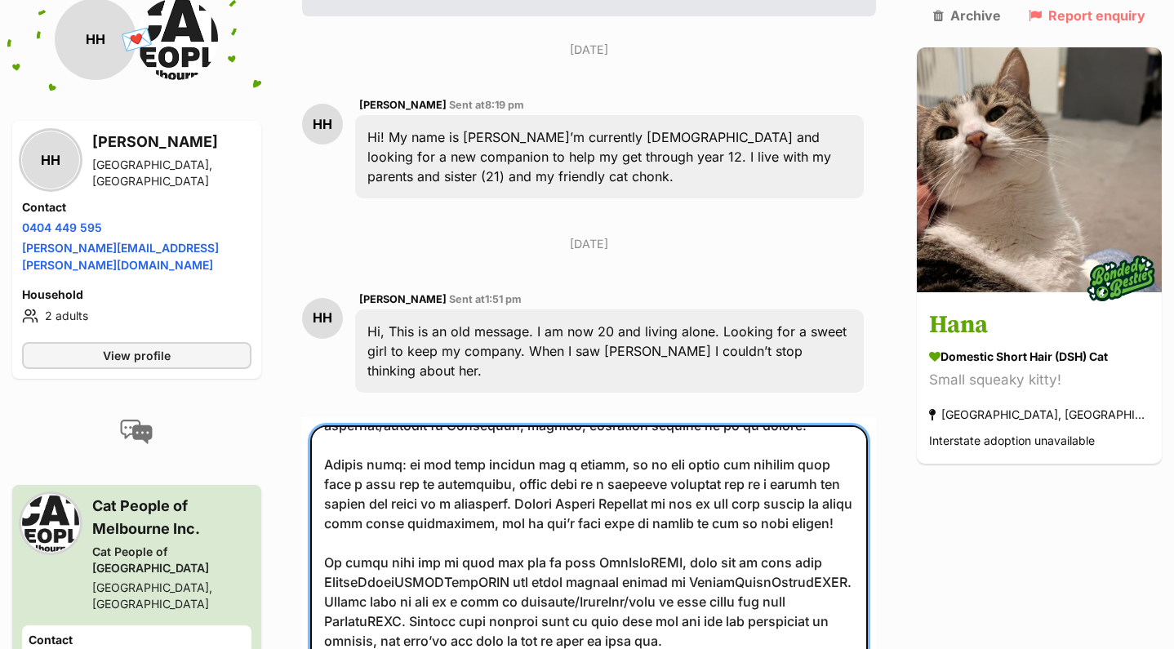
scroll to position [201, 0]
click at [645, 495] on textarea at bounding box center [589, 555] width 558 height 260
click at [449, 518] on textarea at bounding box center [589, 555] width 558 height 260
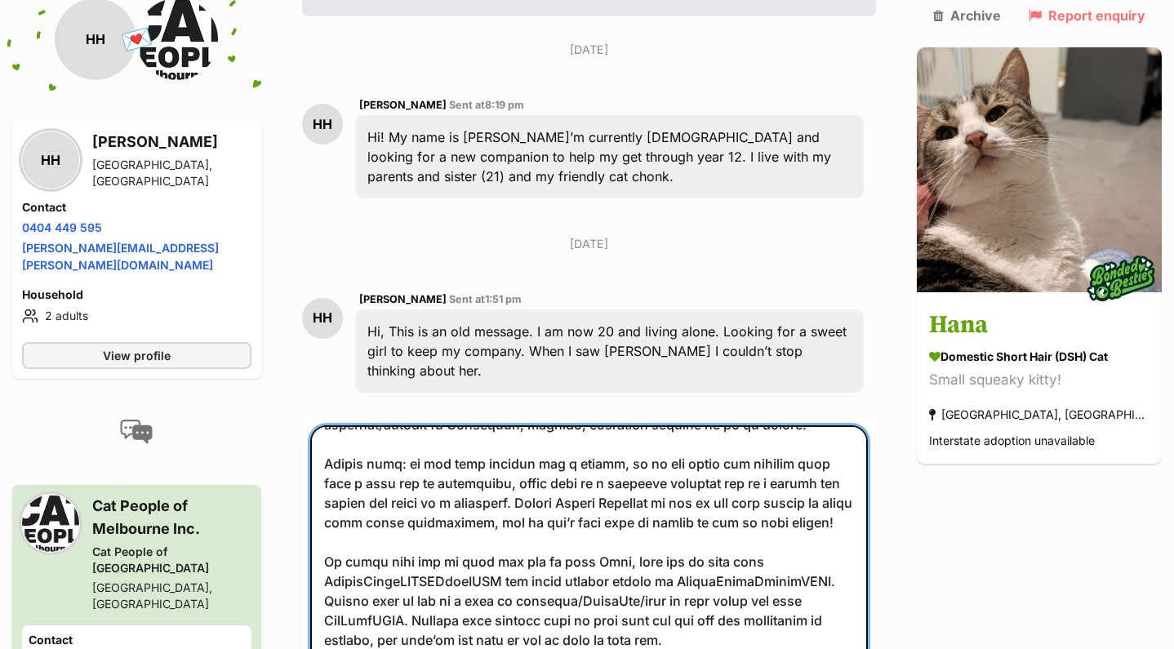
click at [802, 519] on textarea at bounding box center [589, 555] width 558 height 260
paste textarea "0428 420 161"
click at [443, 521] on textarea at bounding box center [589, 555] width 558 height 260
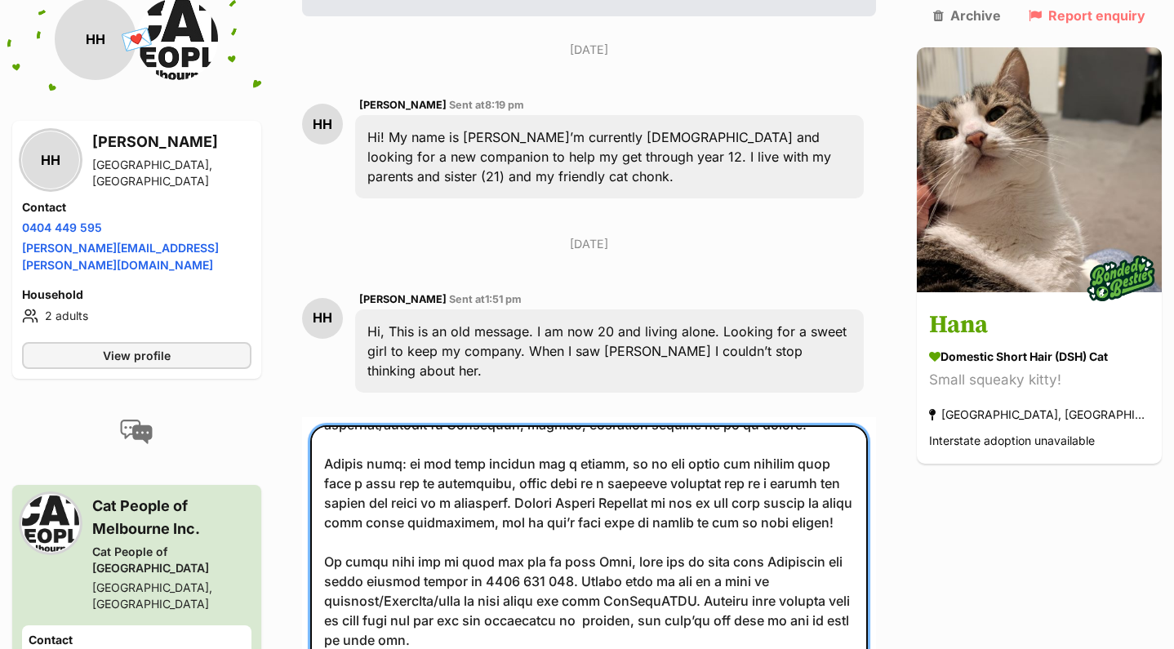
click at [544, 487] on textarea at bounding box center [589, 555] width 558 height 260
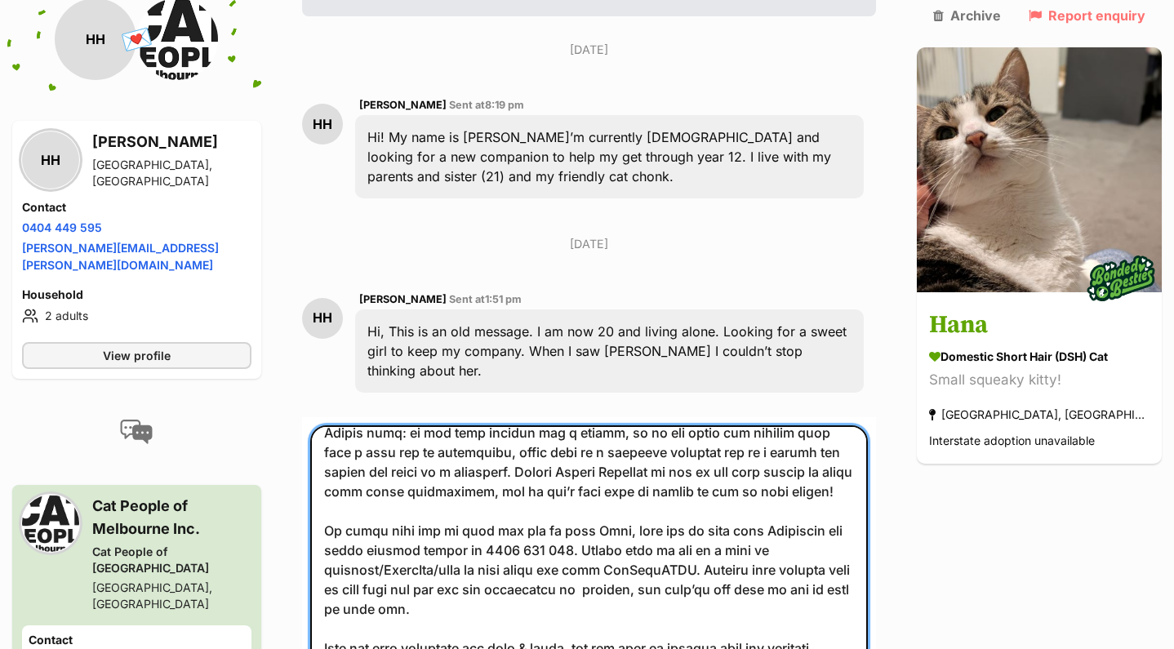
scroll to position [238, 0]
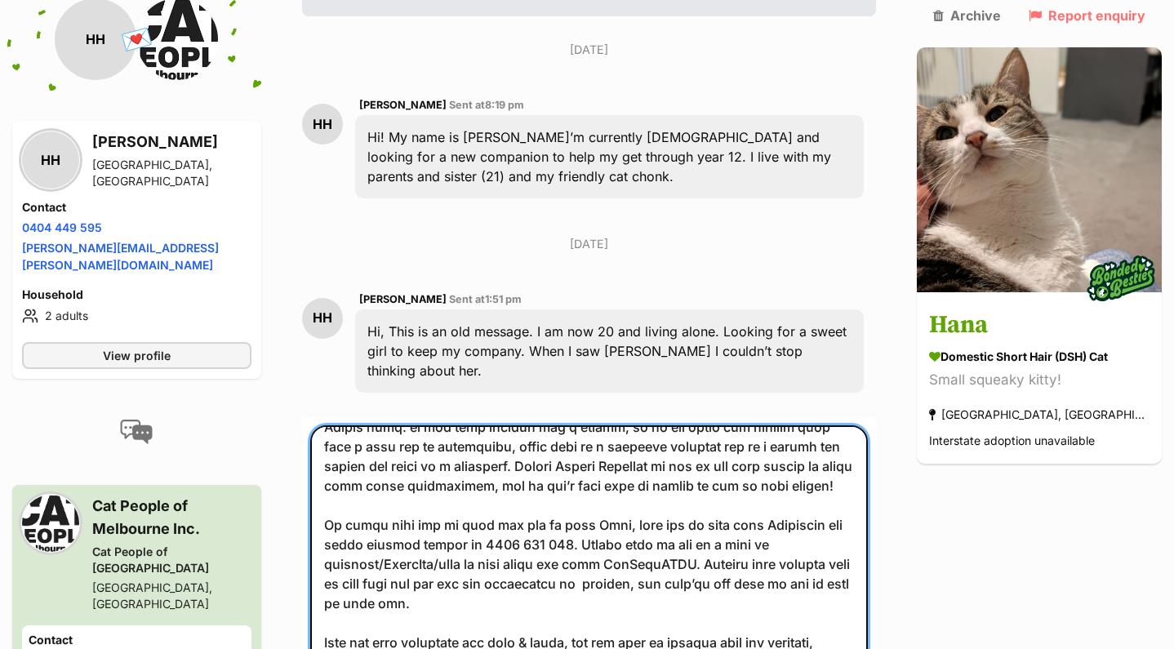
click at [670, 506] on textarea at bounding box center [589, 555] width 558 height 260
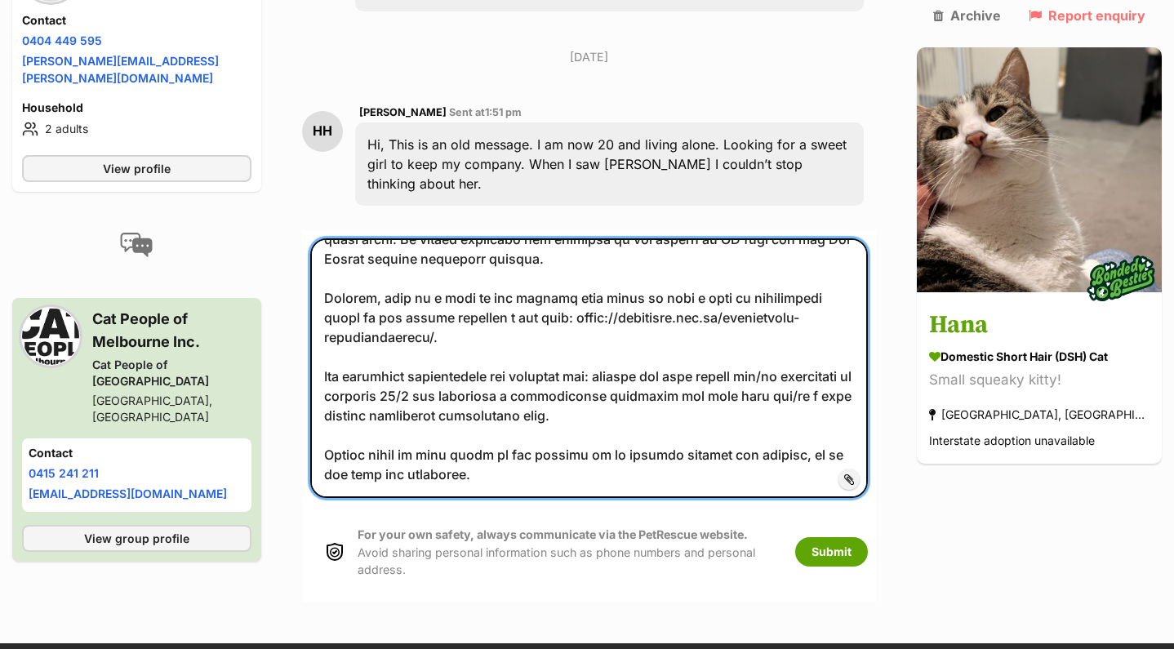
scroll to position [594, 0]
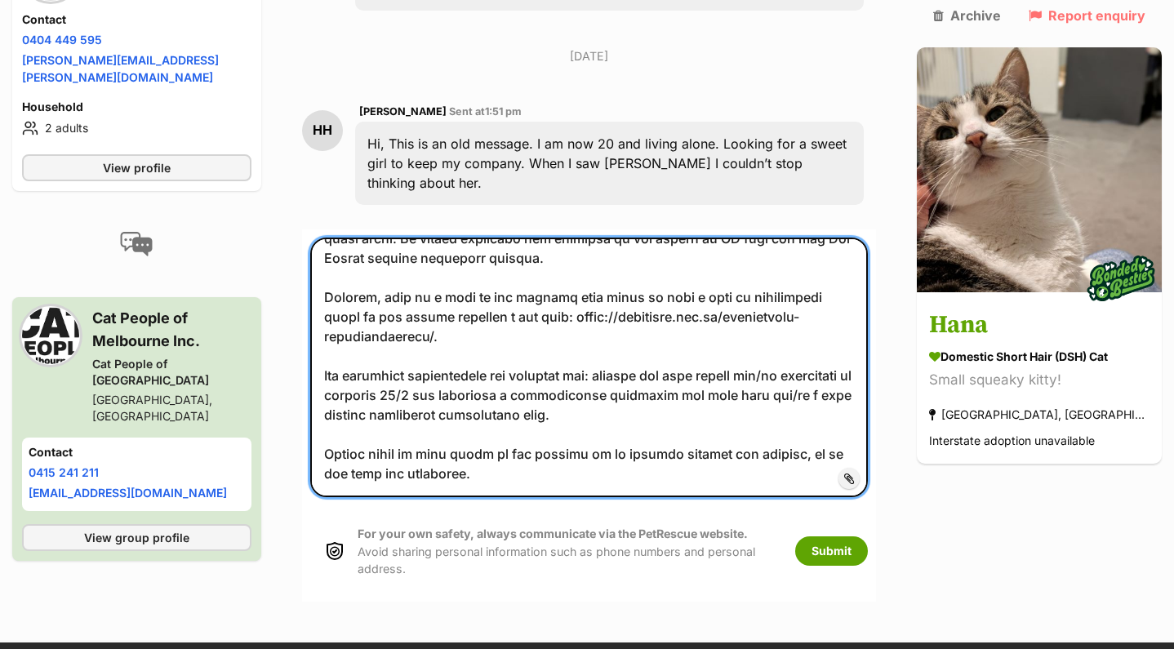
click at [402, 418] on textarea at bounding box center [589, 368] width 558 height 260
click at [393, 402] on textarea at bounding box center [589, 368] width 558 height 260
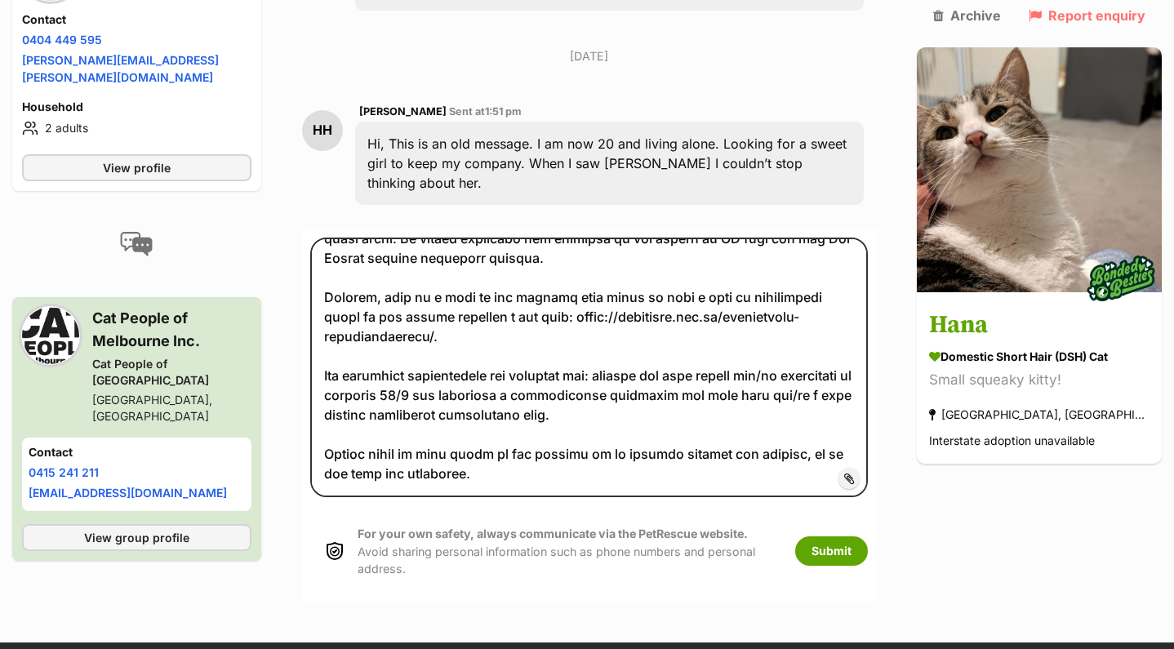
click at [885, 472] on span "Add attachment" at bounding box center [904, 478] width 87 height 13
click at [0, 0] on input "Add attachment" at bounding box center [0, 0] width 0 height 0
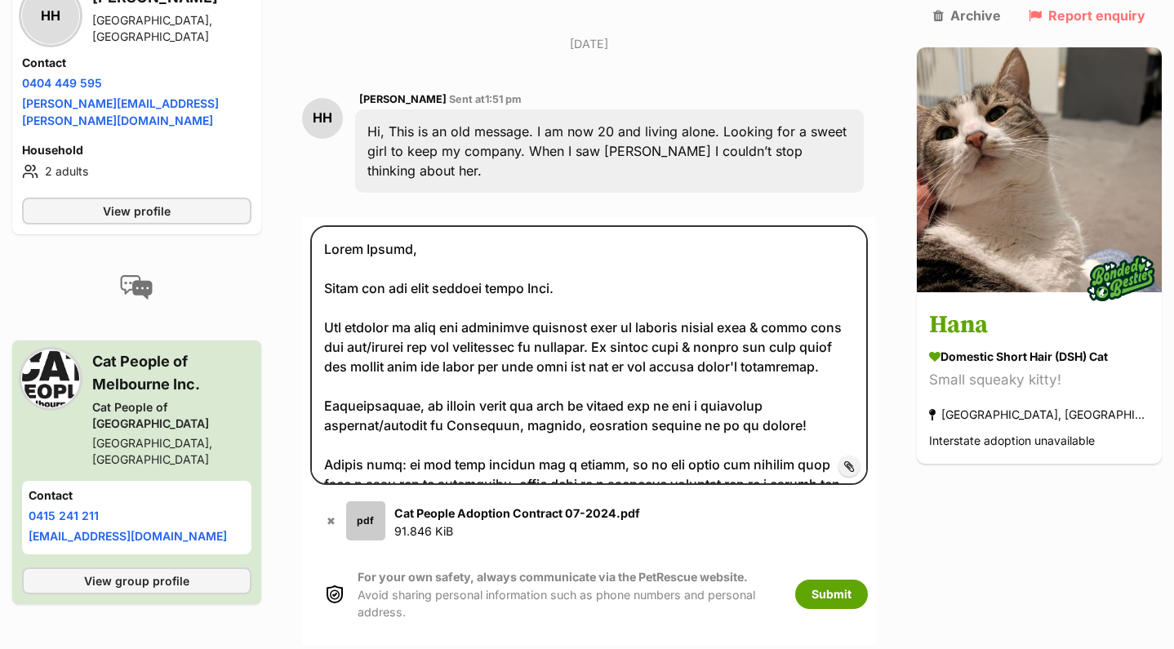
scroll to position [0, 0]
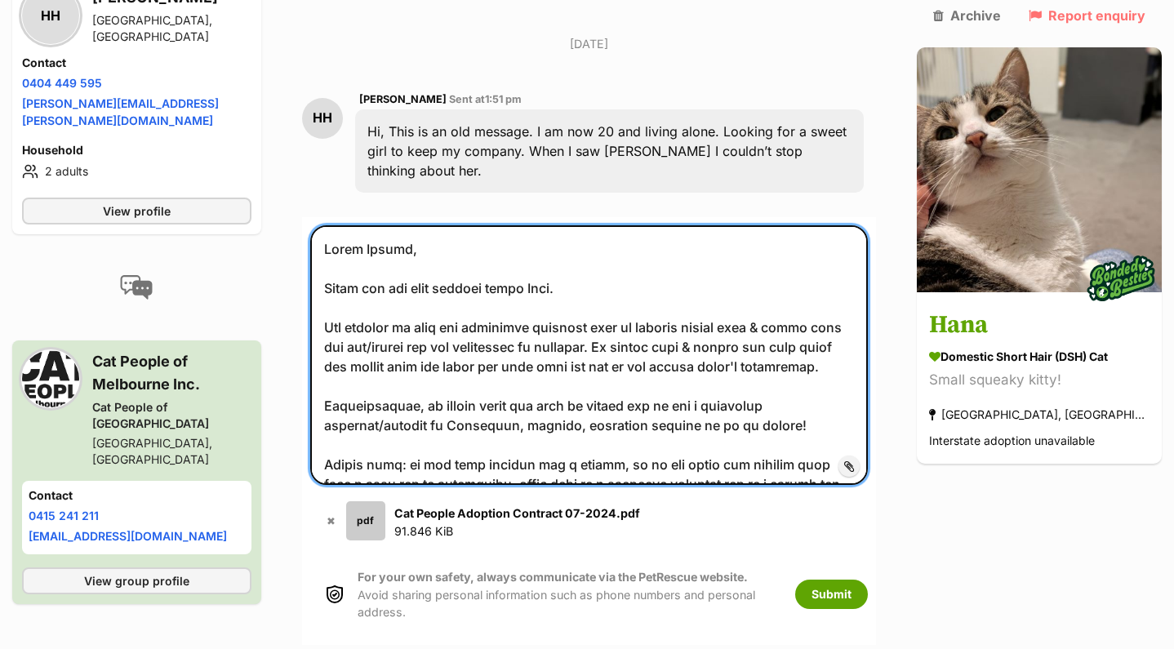
click at [647, 227] on textarea at bounding box center [589, 355] width 558 height 260
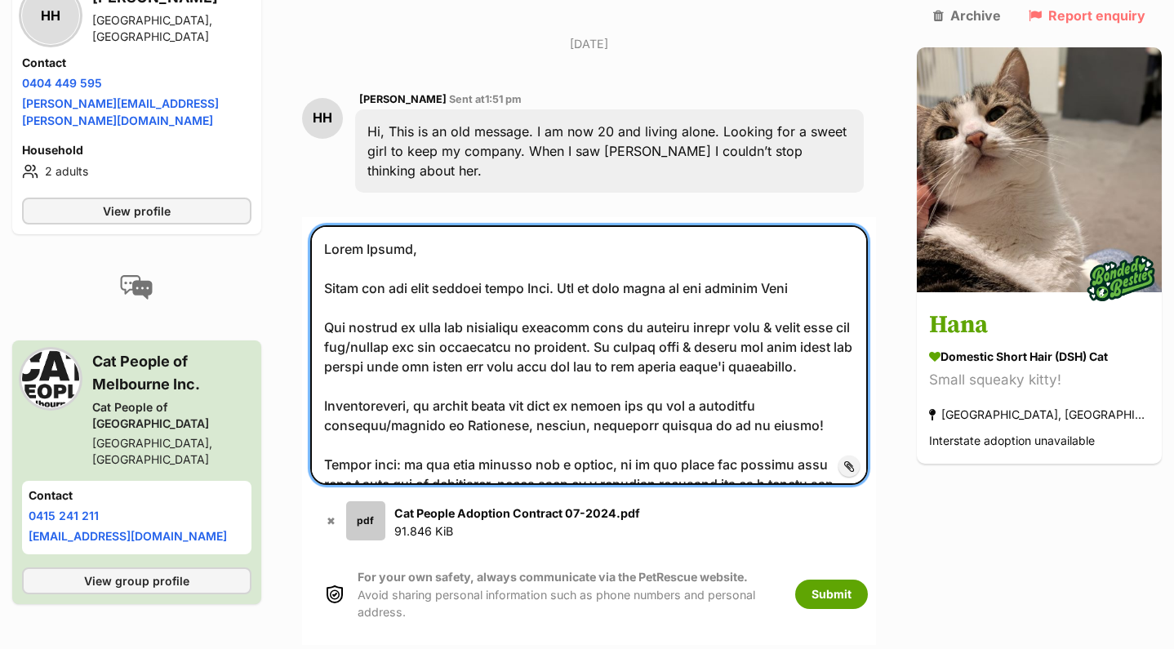
click at [629, 225] on textarea at bounding box center [589, 355] width 558 height 260
click at [868, 225] on textarea at bounding box center [589, 355] width 558 height 260
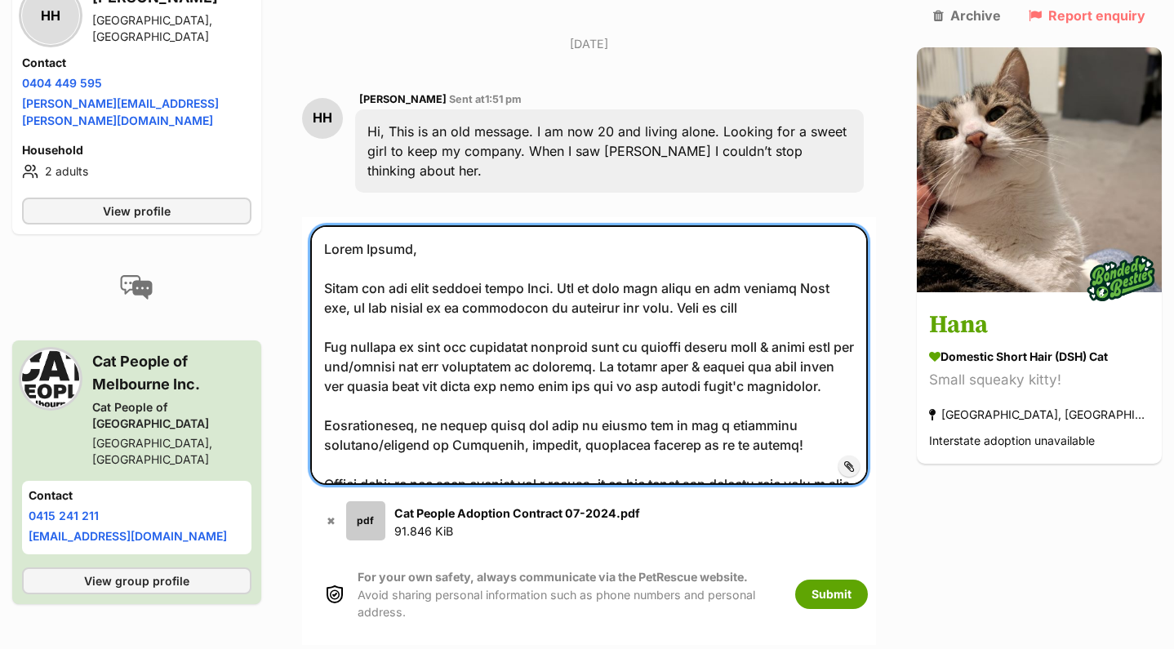
drag, startPoint x: 799, startPoint y: 251, endPoint x: 650, endPoint y: 250, distance: 149.4
click at [650, 250] on textarea at bounding box center [589, 355] width 558 height 260
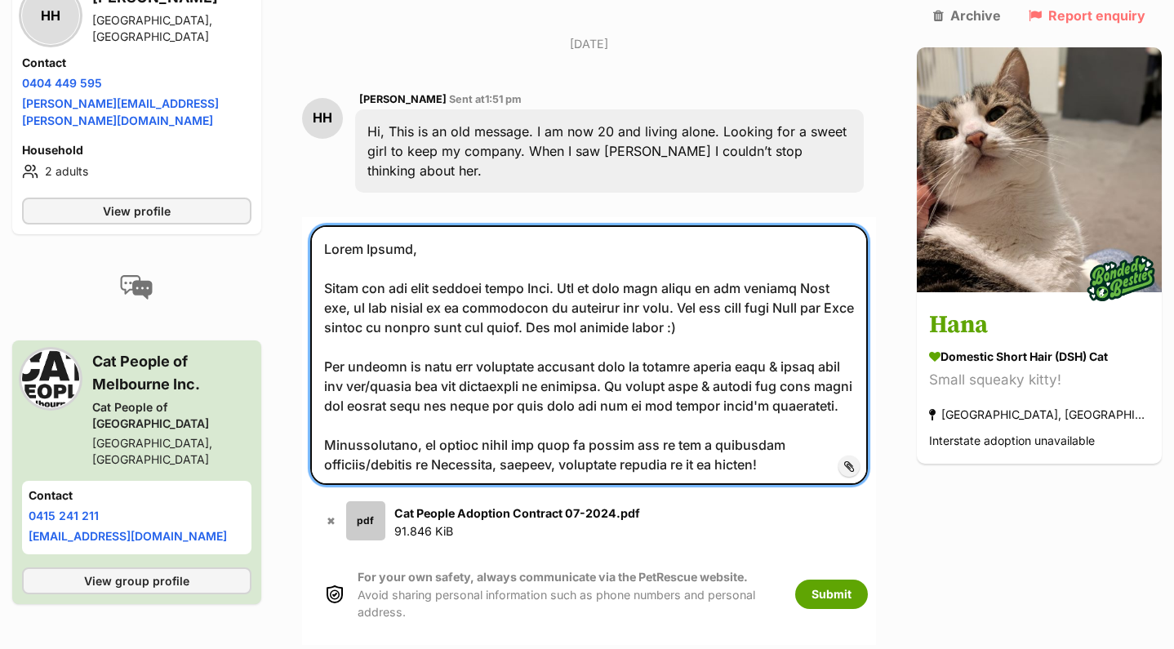
scroll to position [556, 0]
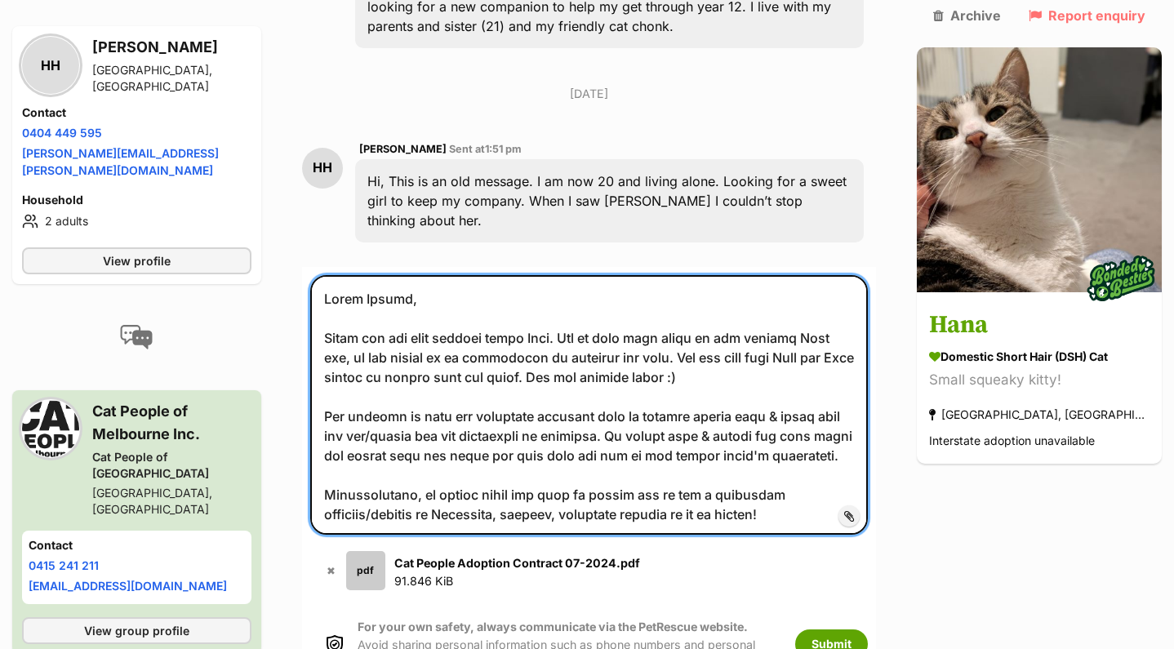
click at [595, 336] on textarea at bounding box center [589, 405] width 558 height 260
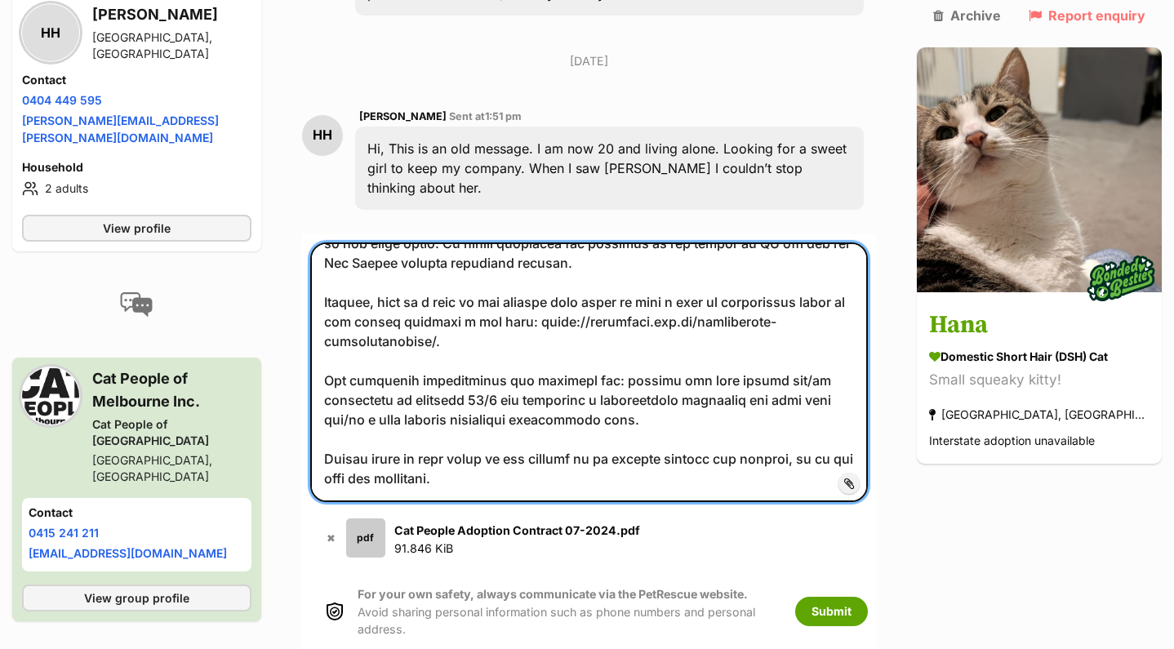
scroll to position [585, 0]
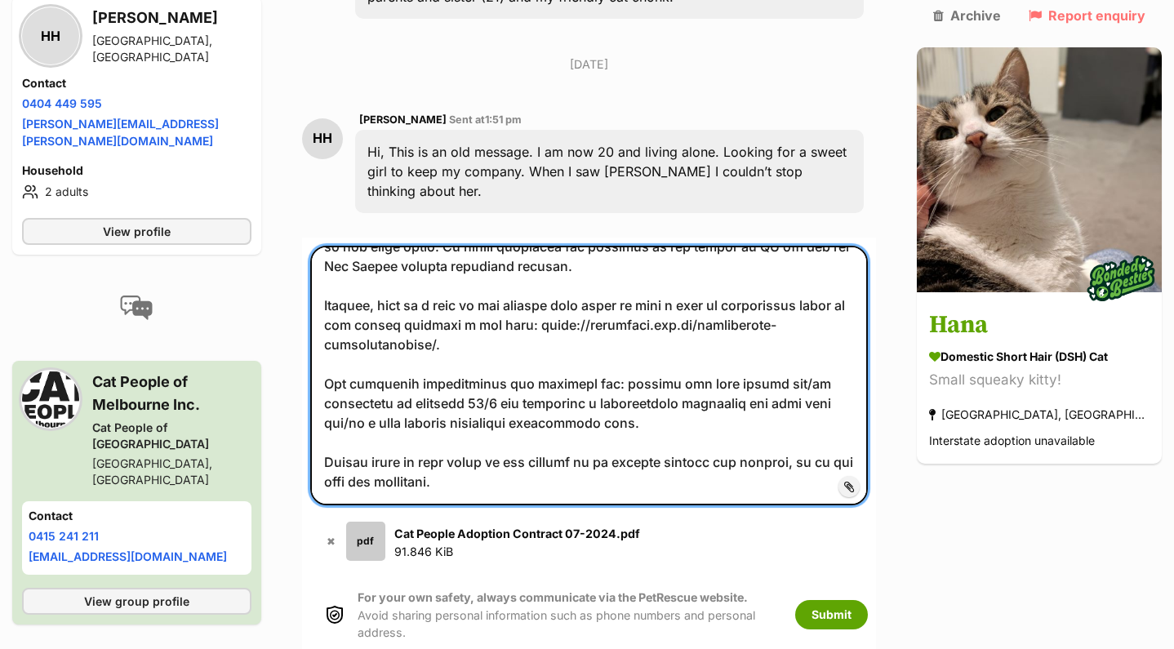
type textarea "Hello Helana, Thank you for your enquiry about Hana. She is also very close to …"
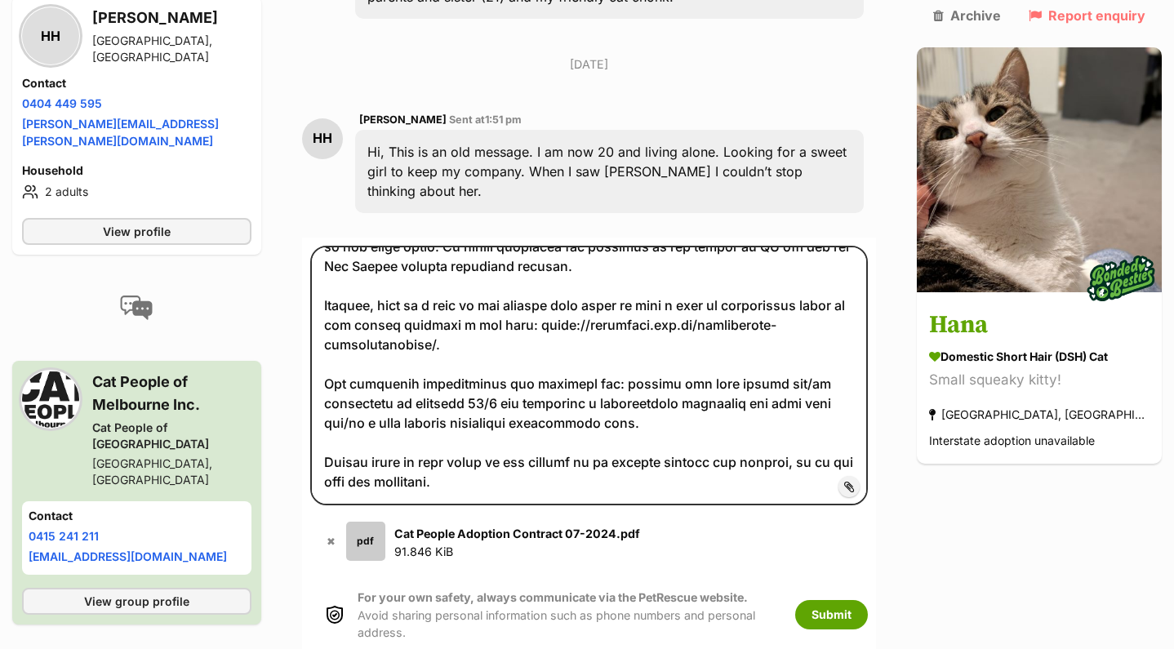
click at [384, 130] on div "Hi, This is an old message. I am now 20 and living alone. Looking for a sweet g…" at bounding box center [609, 171] width 509 height 83
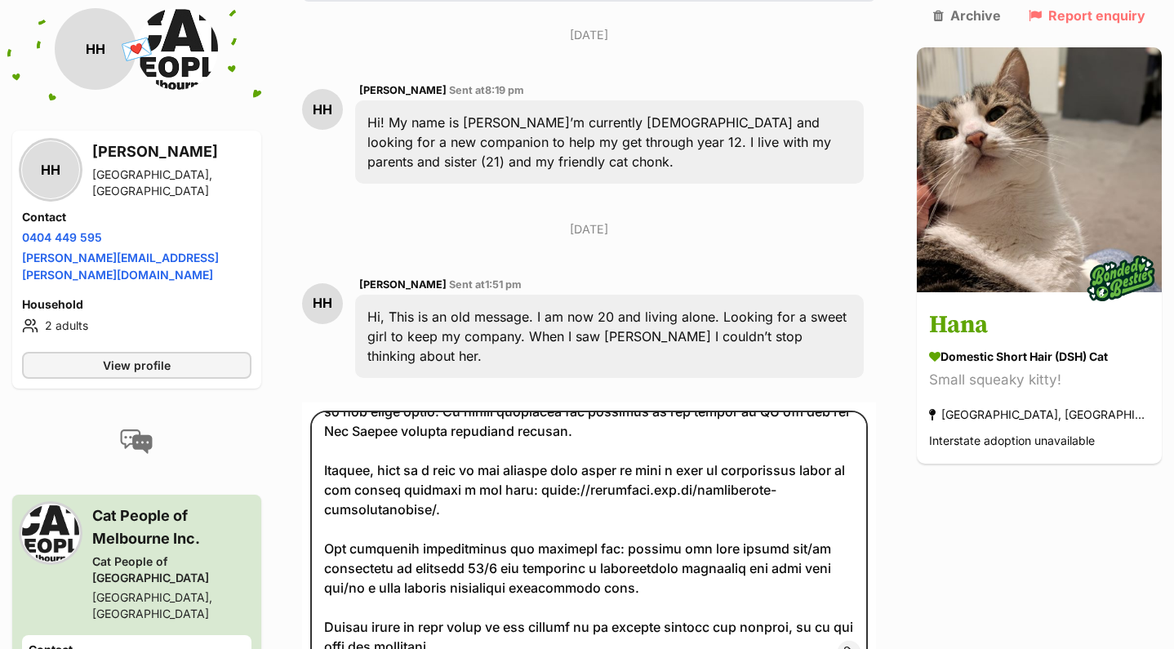
scroll to position [422, 0]
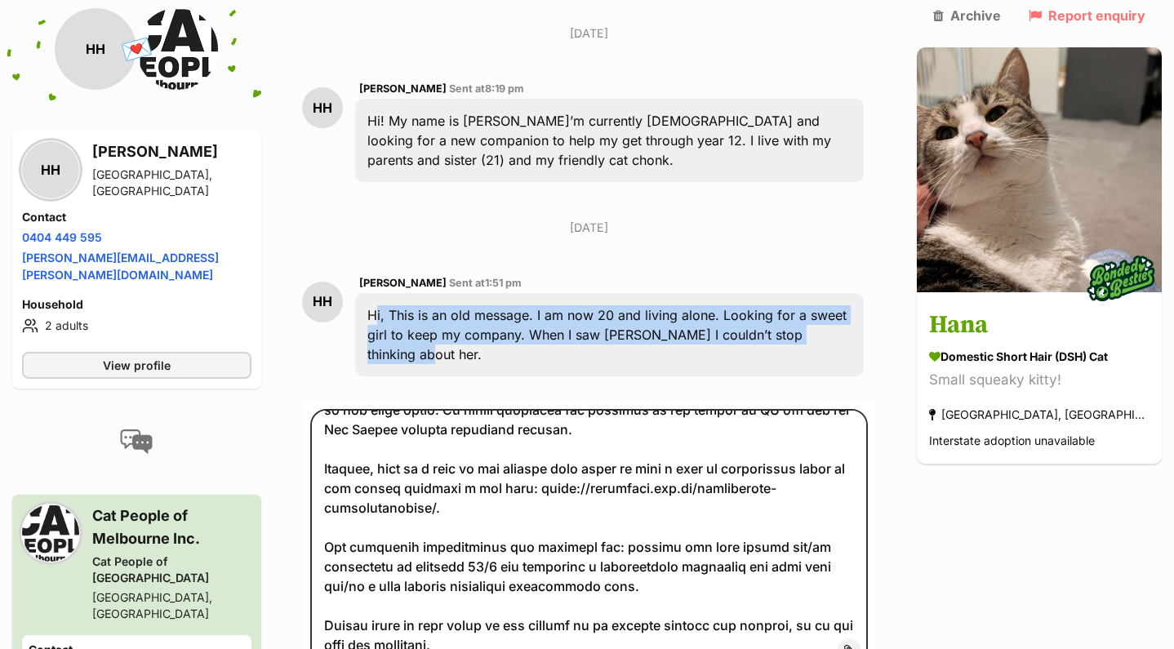
drag, startPoint x: 378, startPoint y: 271, endPoint x: 878, endPoint y: 323, distance: 502.5
click at [876, 323] on div "HH Helana Henein Sent at 1:51 pm Hi, This is an old message. I am now 20 and li…" at bounding box center [589, 325] width 574 height 128
copy div "Hi, This is an old message. I am now 20 and living alone. Looking for a sweet g…"
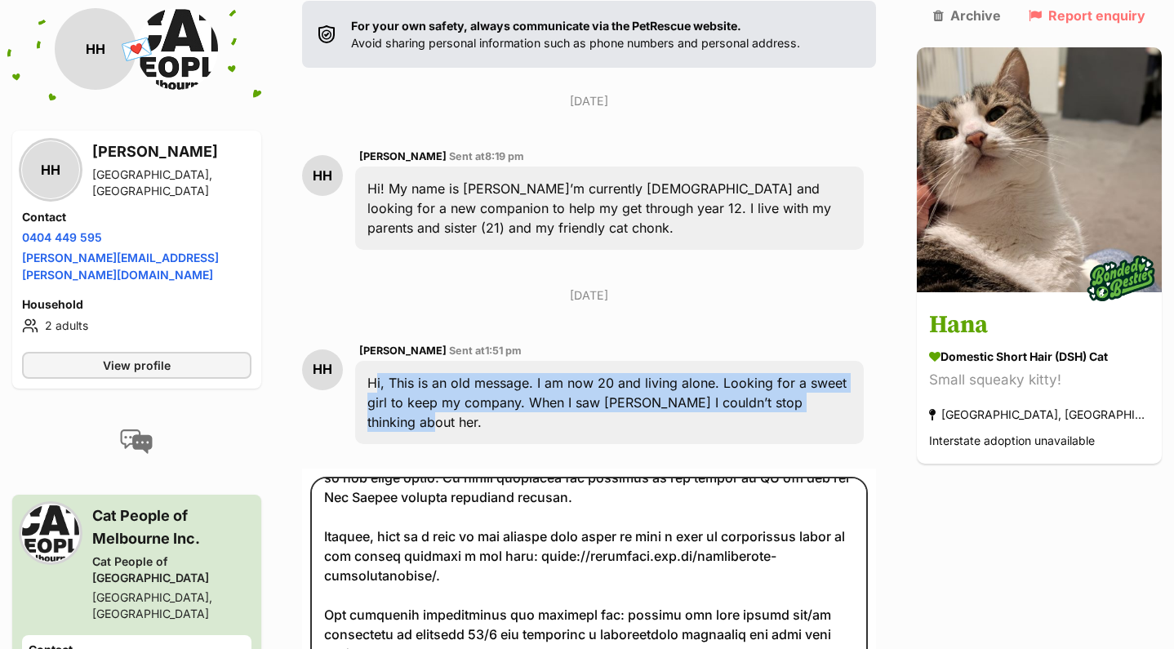
scroll to position [339, 0]
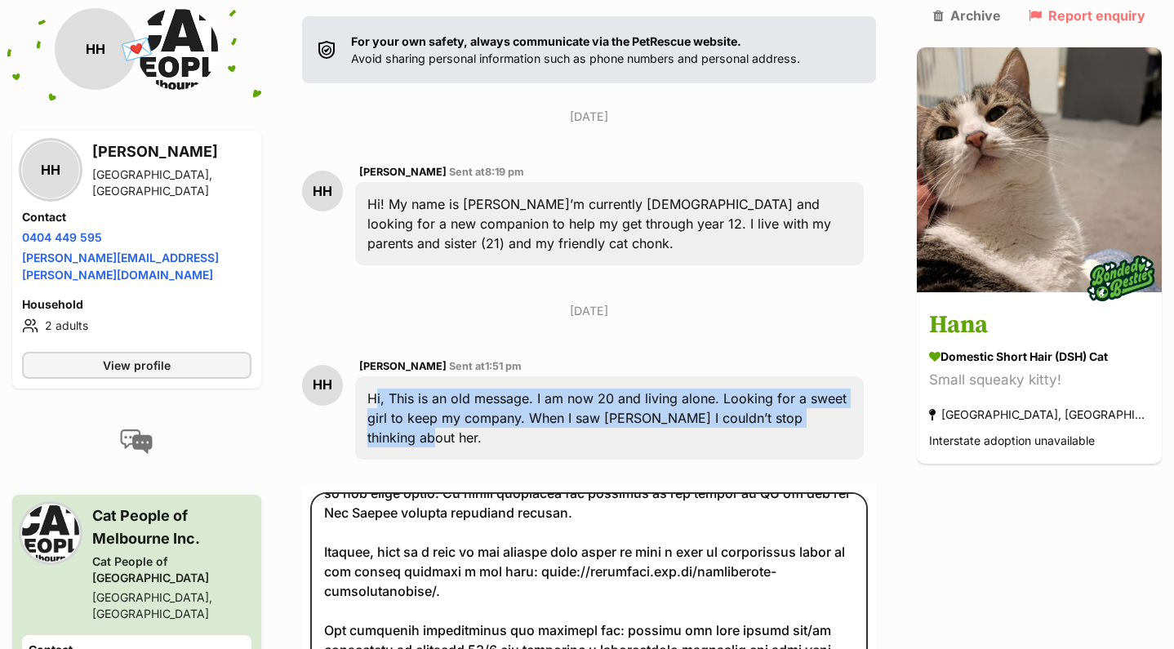
copy div "Hi, This is an old message. I am now 20 and living alone. Looking for a sweet g…"
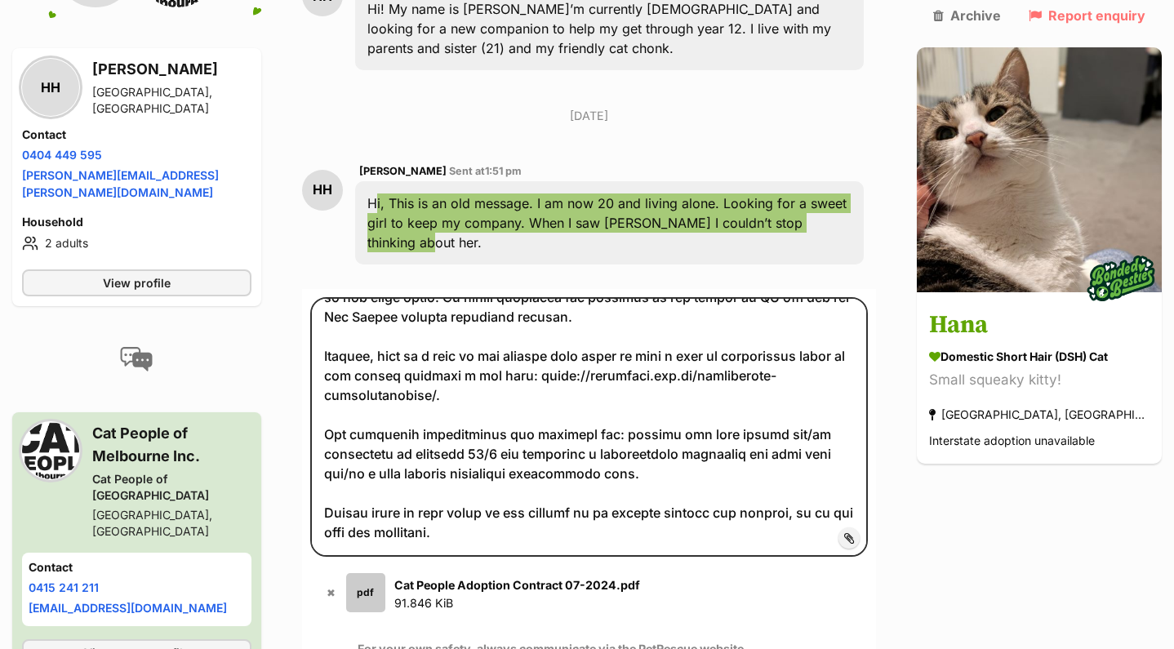
scroll to position [1238, 0]
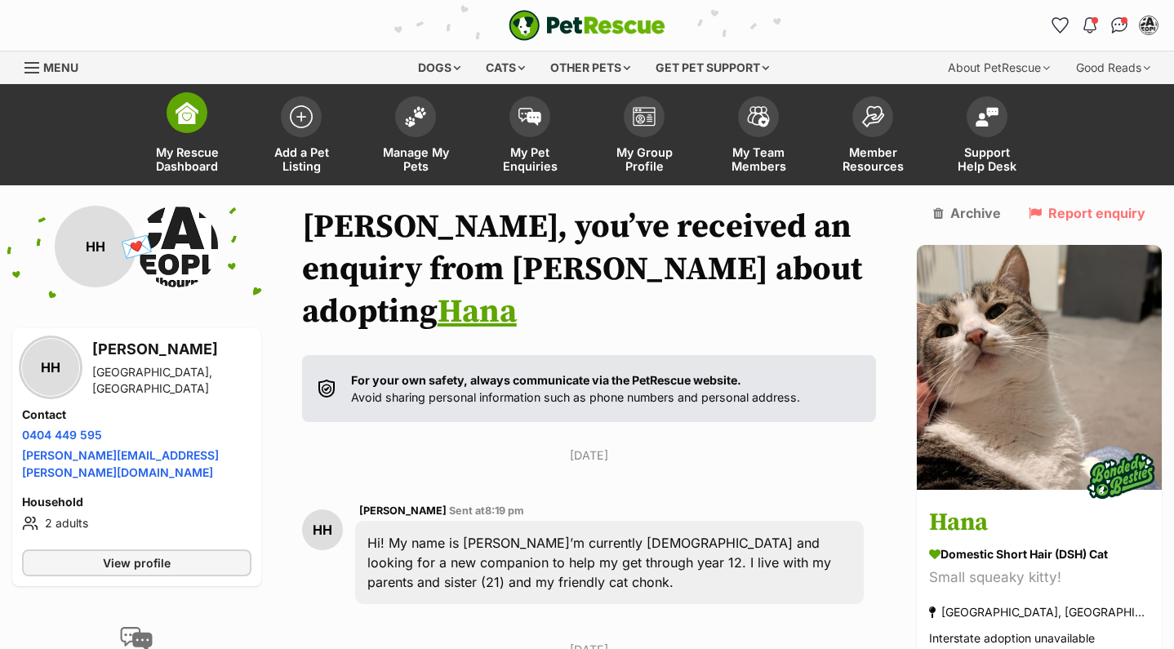
click at [189, 118] on img at bounding box center [187, 112] width 23 height 23
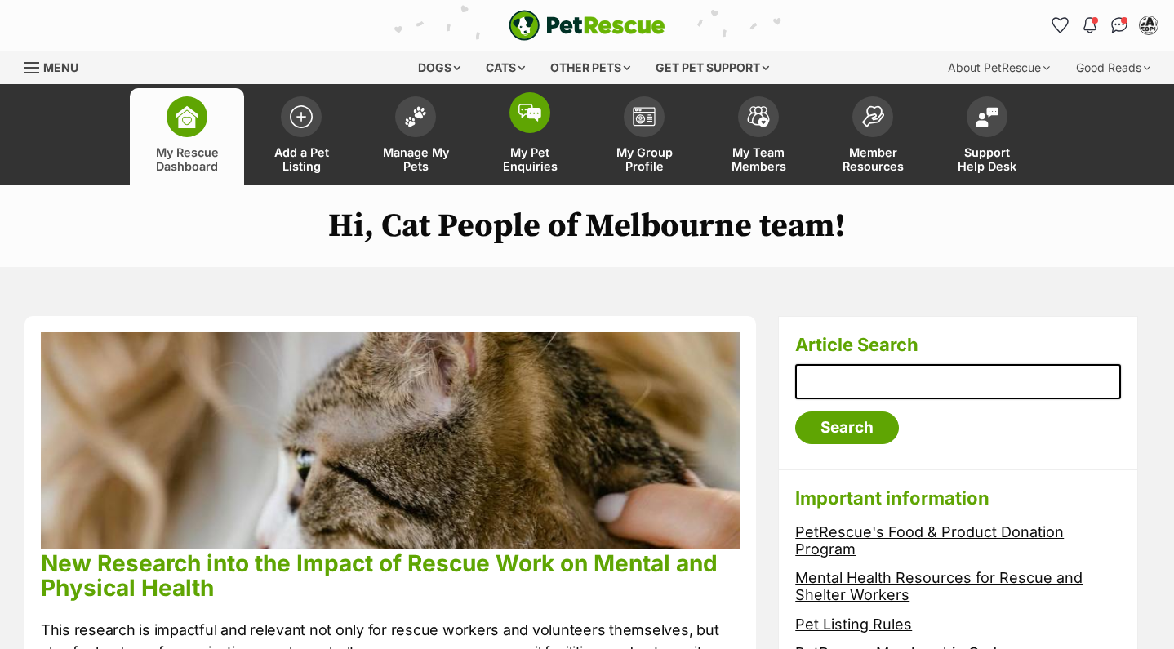
click at [536, 112] on img at bounding box center [530, 113] width 23 height 18
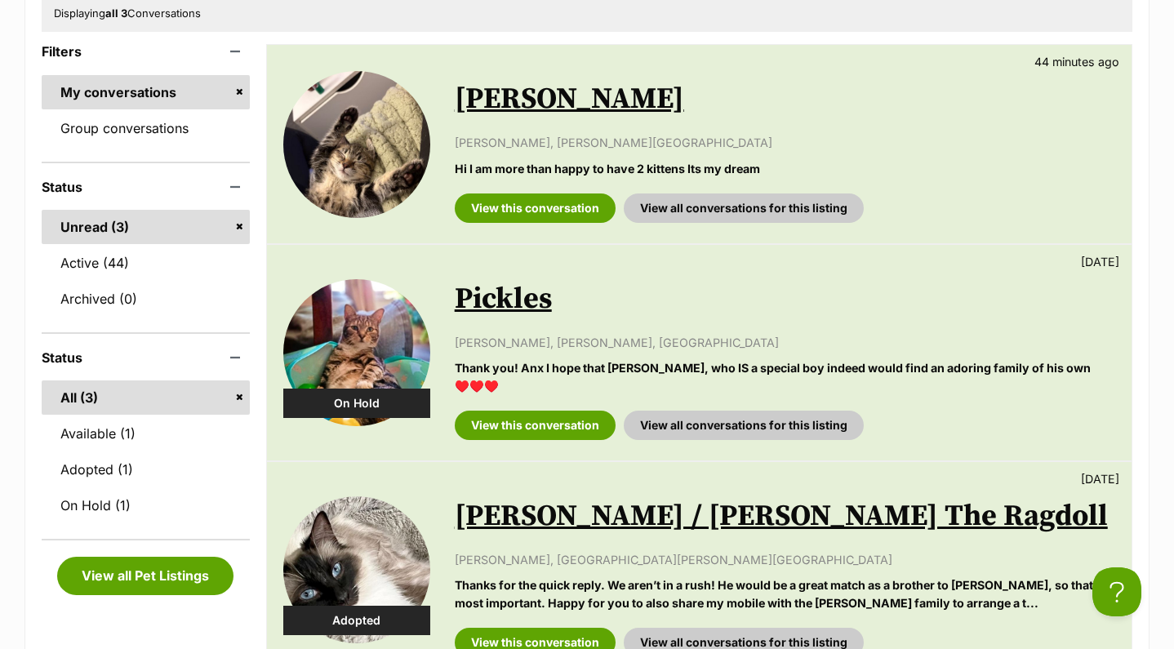
scroll to position [268, 0]
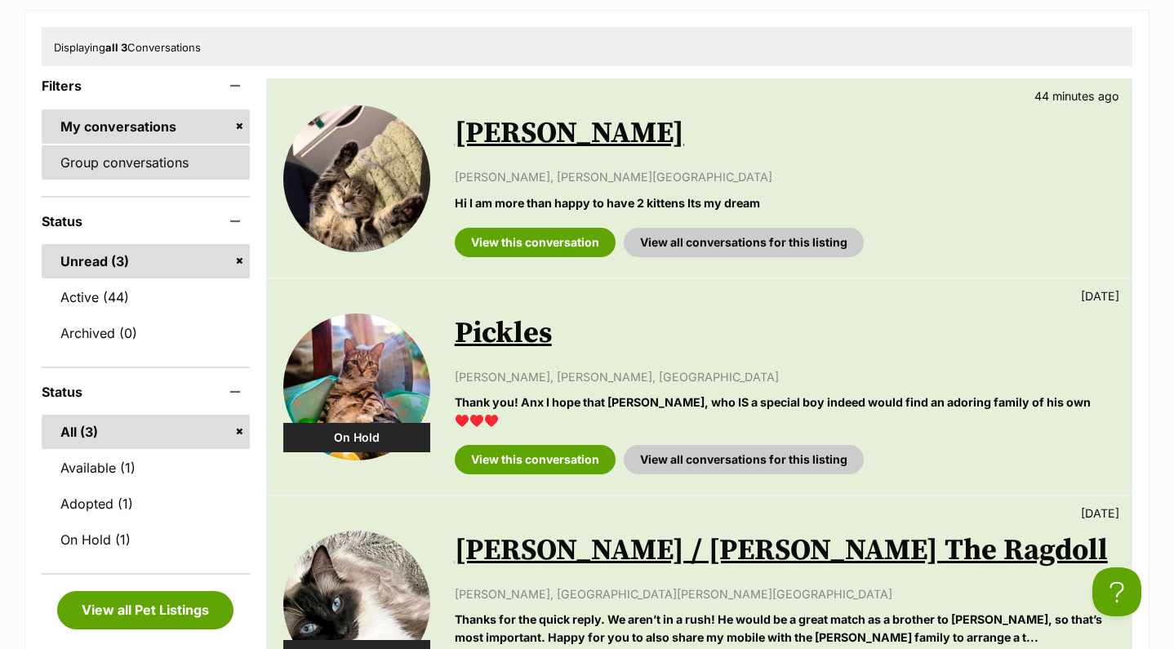
click at [162, 160] on link "Group conversations" at bounding box center [146, 162] width 208 height 34
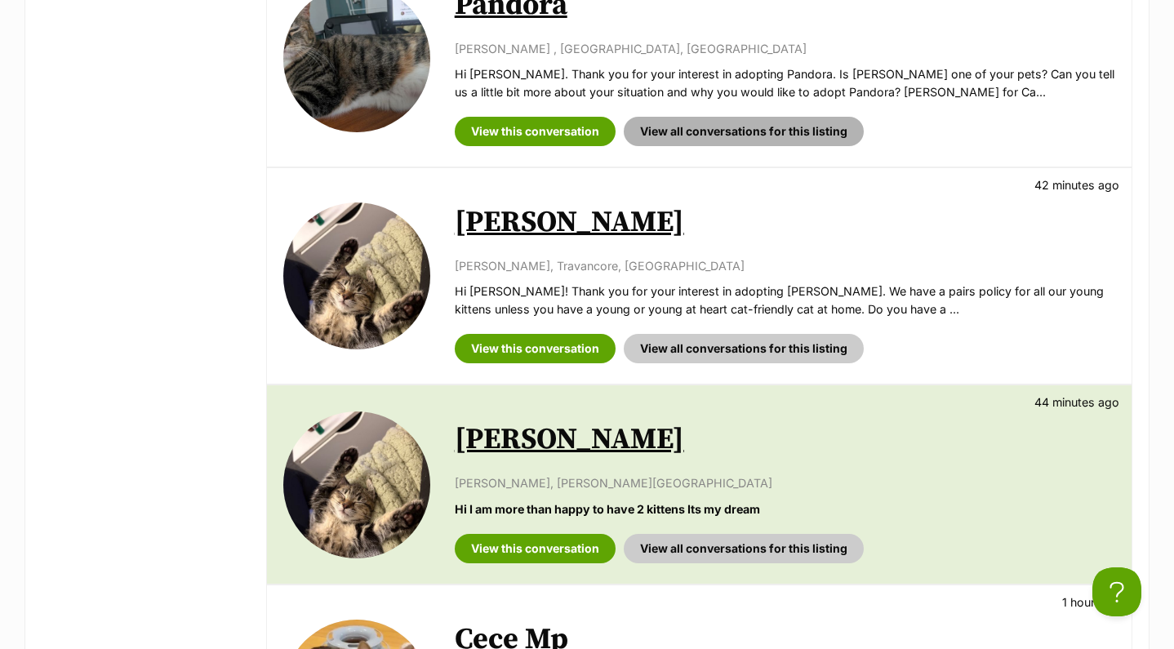
scroll to position [1110, 0]
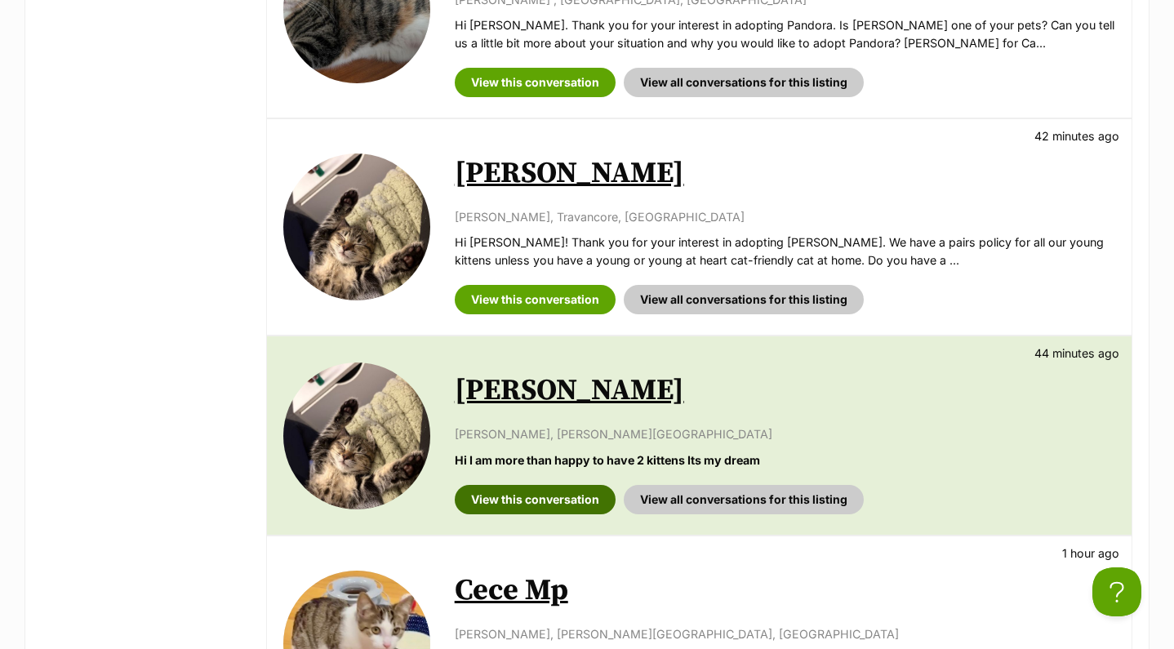
click at [516, 485] on link "View this conversation" at bounding box center [535, 499] width 161 height 29
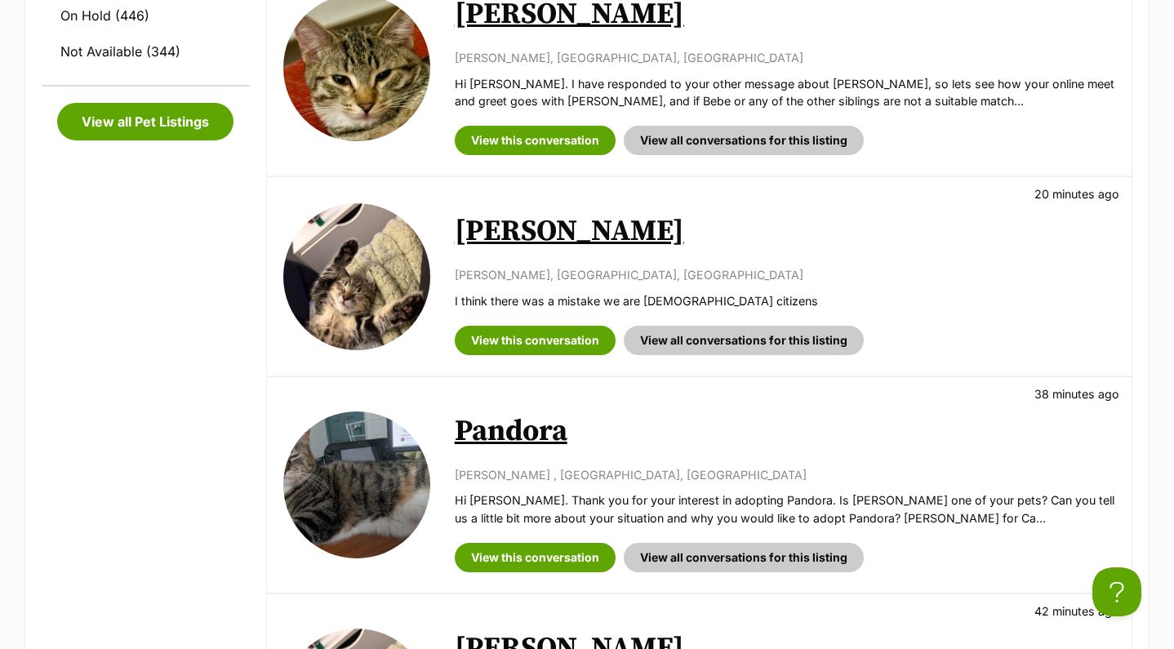
scroll to position [634, 0]
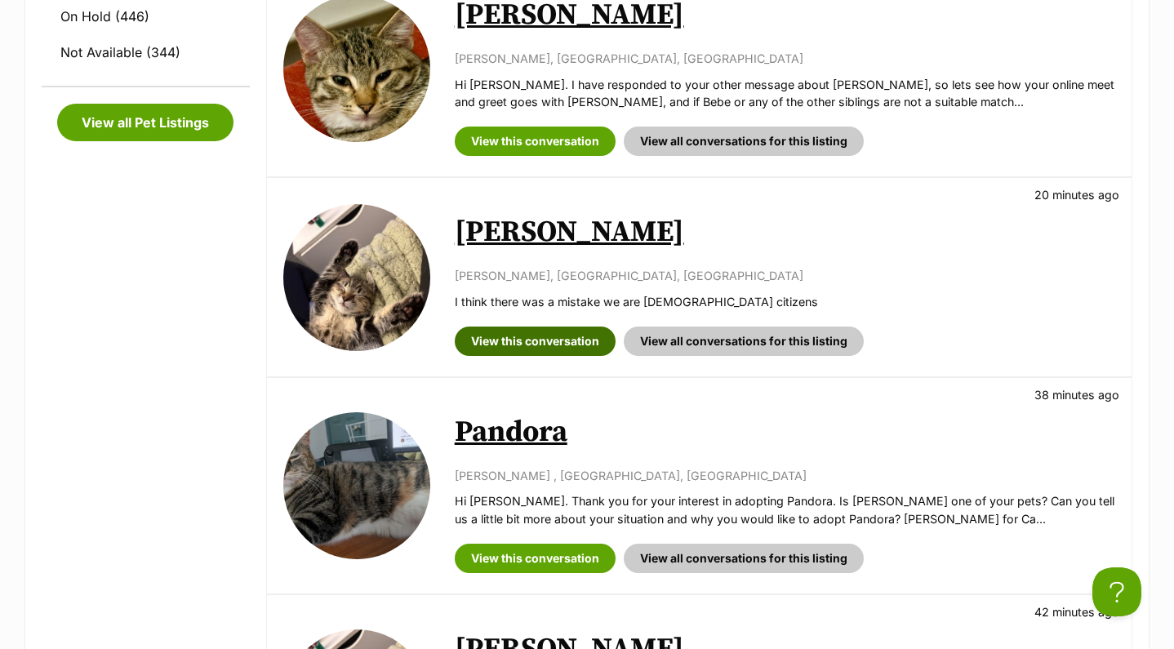
click at [537, 327] on link "View this conversation" at bounding box center [535, 341] width 161 height 29
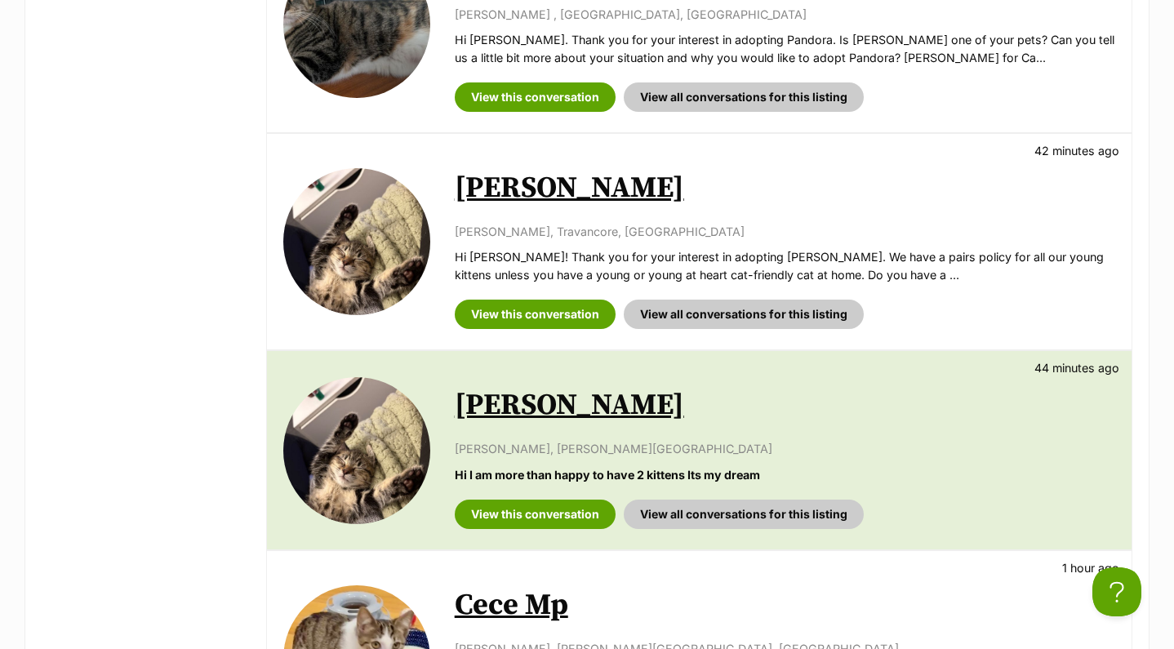
scroll to position [1111, 0]
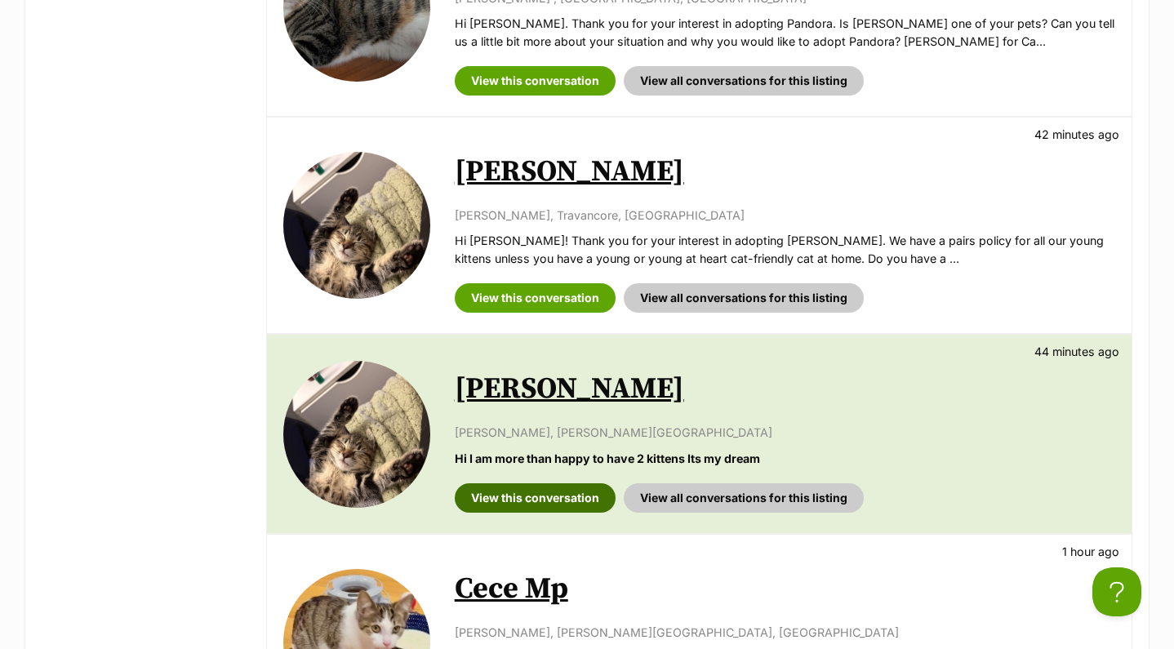
click at [563, 483] on link "View this conversation" at bounding box center [535, 497] width 161 height 29
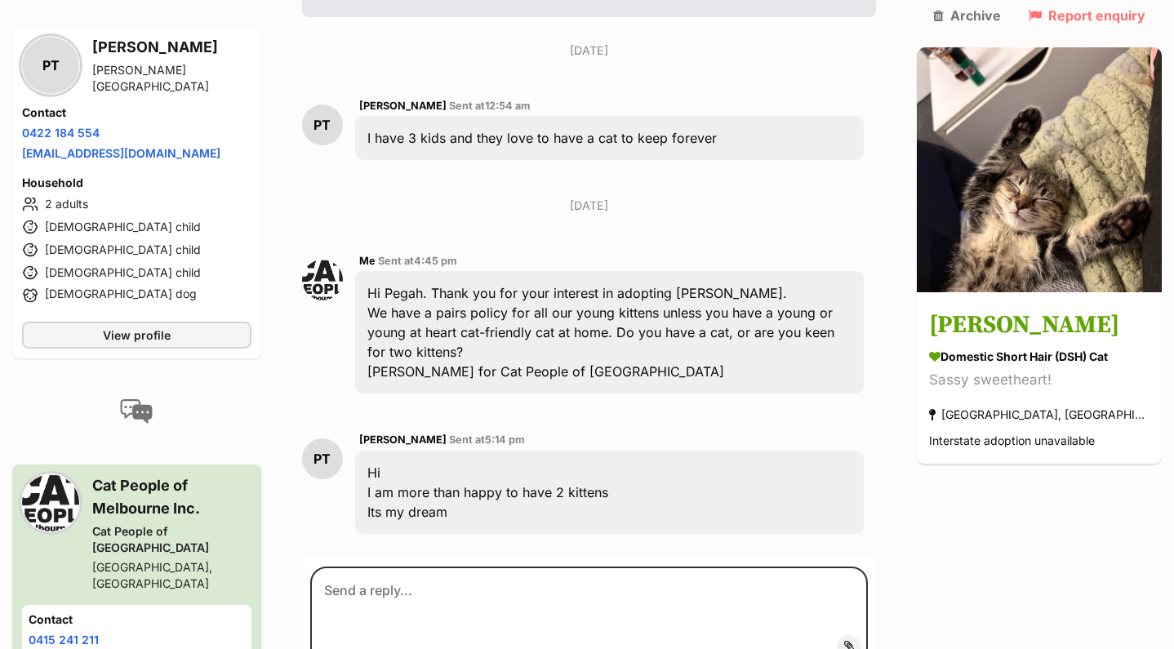
scroll to position [518, 0]
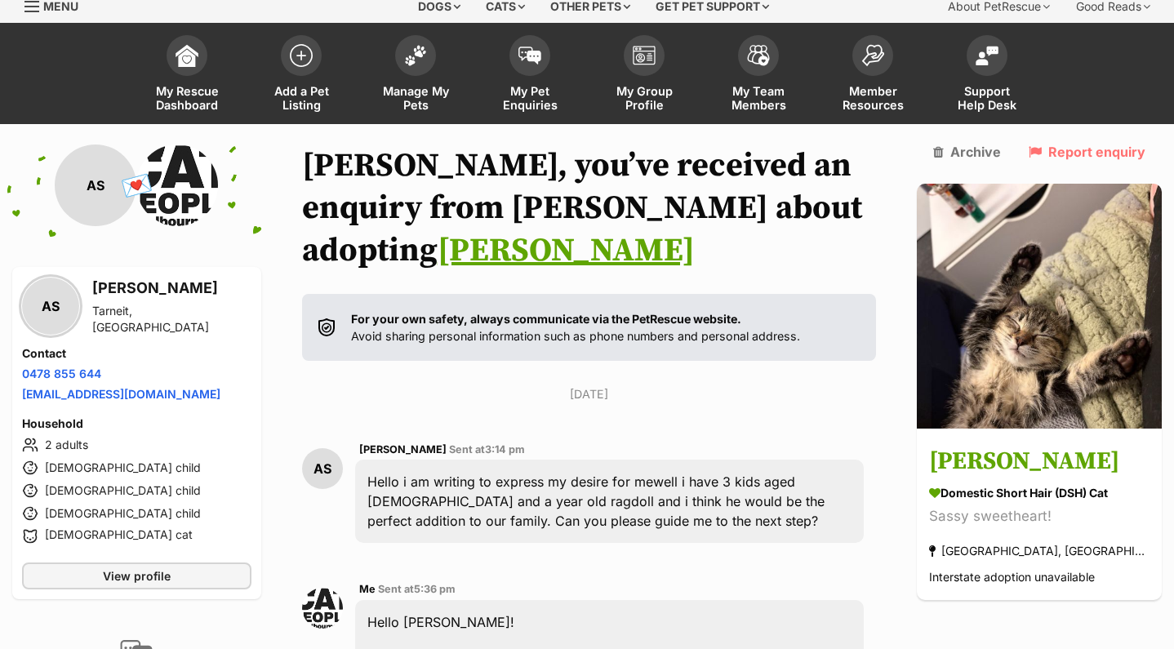
scroll to position [63, 0]
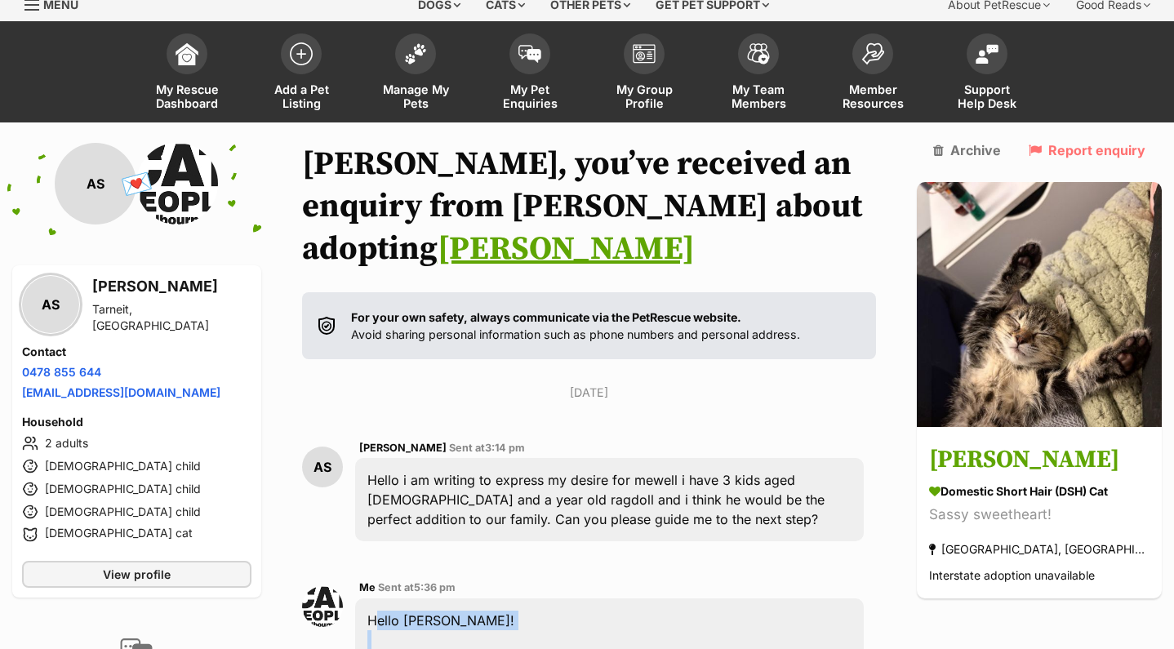
drag, startPoint x: 605, startPoint y: 425, endPoint x: 378, endPoint y: 576, distance: 272.7
copy div "Hello Ayra! Thank you for your enquiry about Bebe Mewell. She is a very popular…"
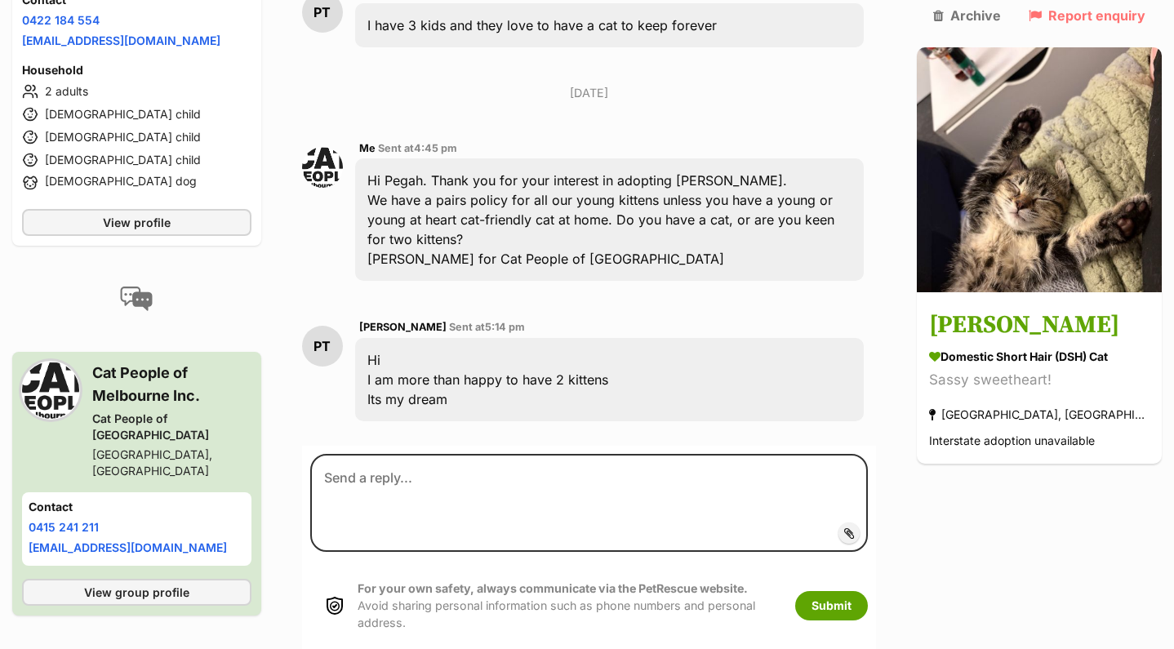
scroll to position [517, 0]
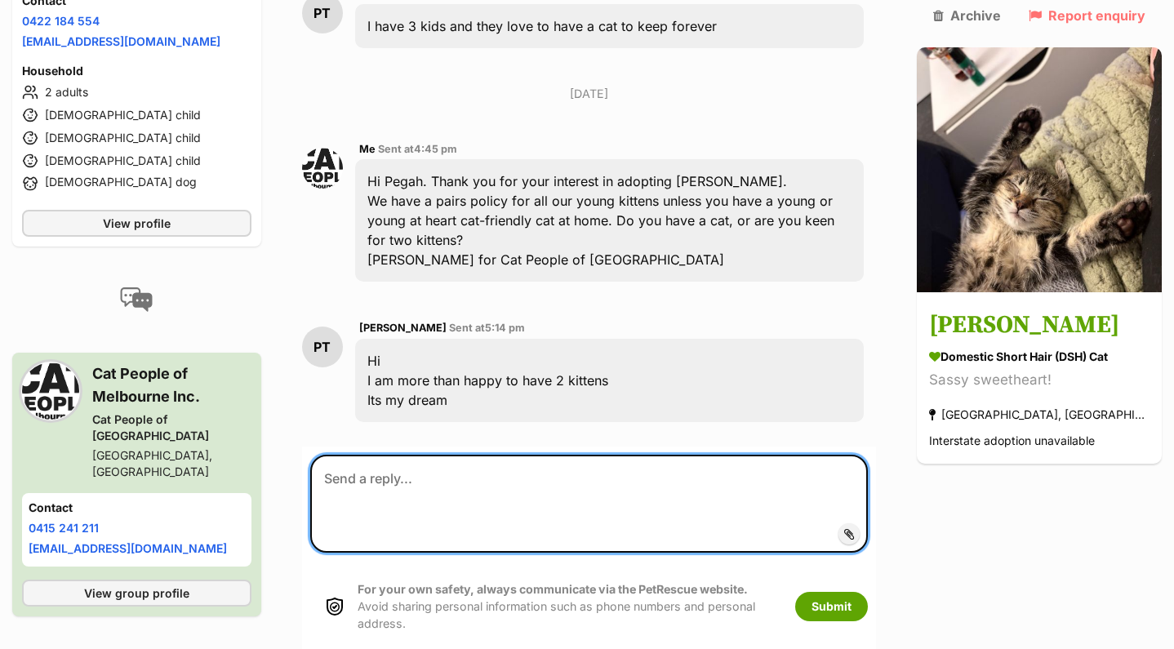
click at [471, 455] on textarea at bounding box center [589, 504] width 558 height 98
paste textarea "Lorem Ipsu! Dolor sit ame cons adipisc elits Doei Tempor. Inc ut l etdo magnaal…"
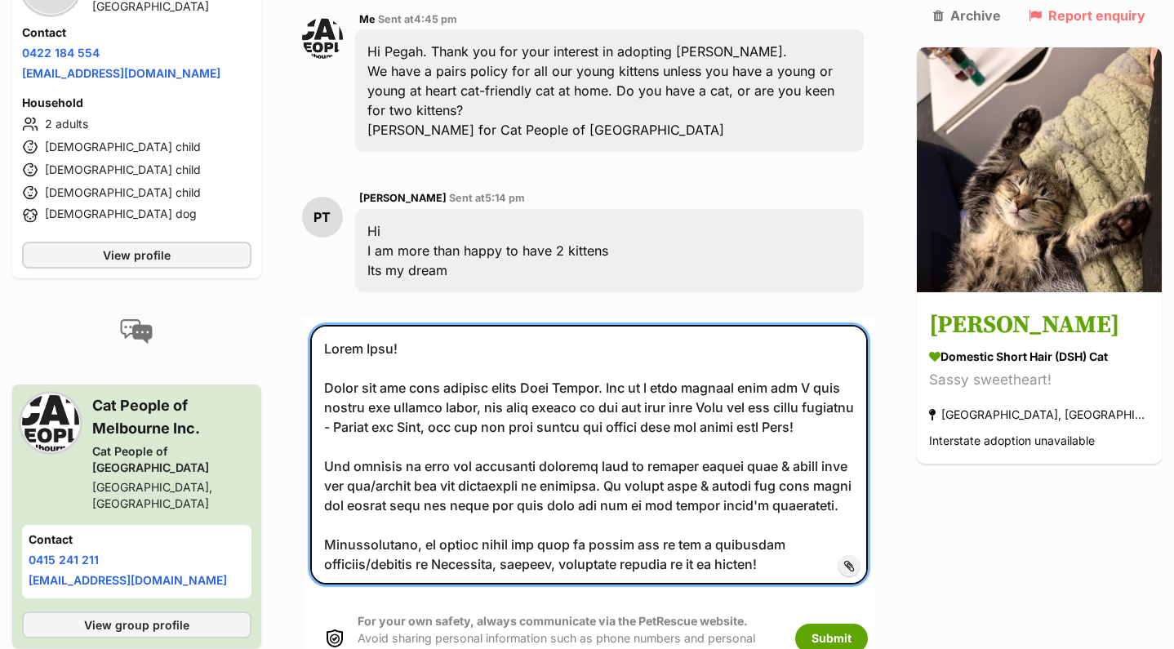
scroll to position [649, 0]
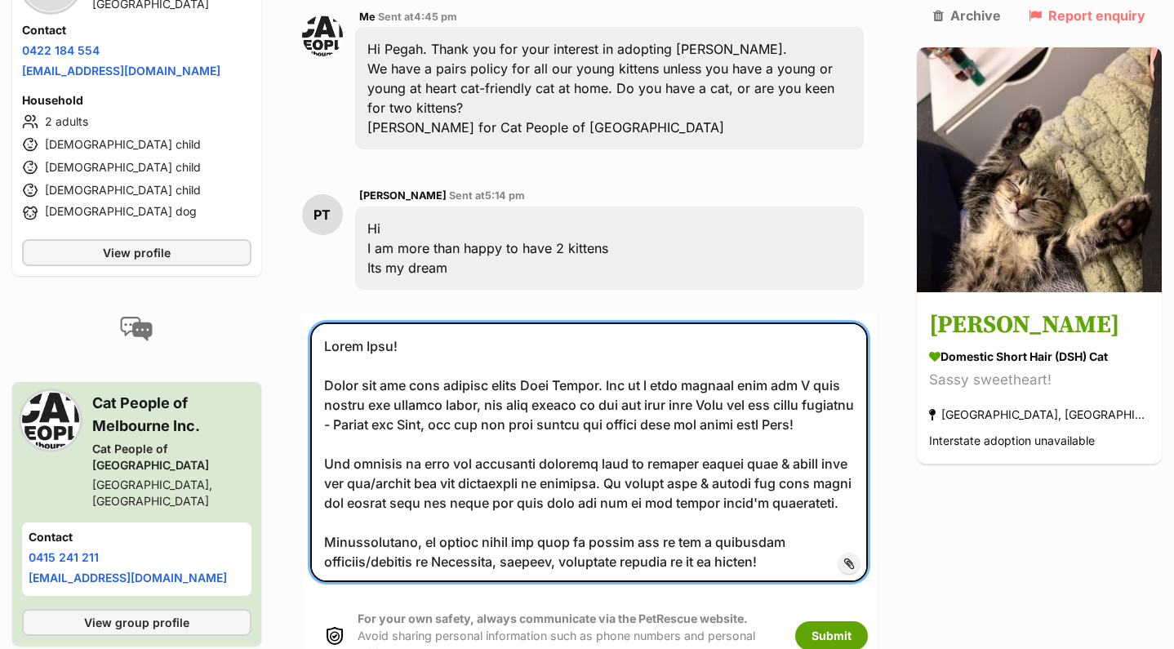
drag, startPoint x: 408, startPoint y: 298, endPoint x: 303, endPoint y: 292, distance: 105.5
click at [303, 292] on div "Back to all conversations 💌 Conversation participant details PT PT [PERSON_NAME…" at bounding box center [587, 122] width 1174 height 1130
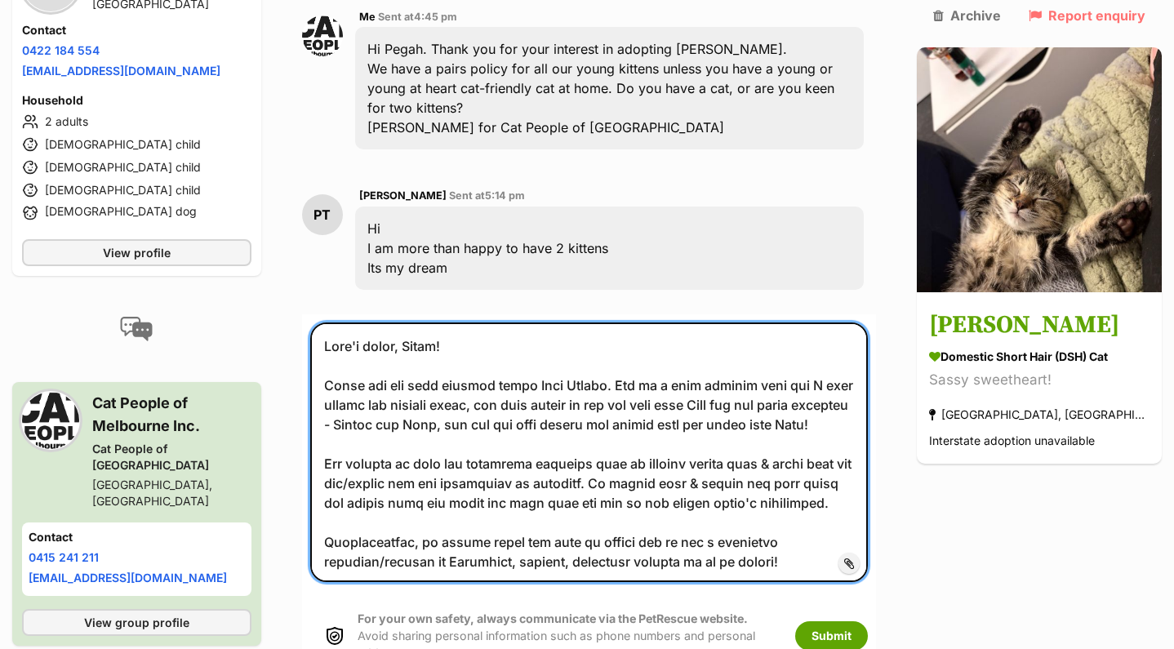
drag, startPoint x: 633, startPoint y: 336, endPoint x: 292, endPoint y: 341, distance: 340.5
click at [292, 341] on div "Back to all conversations 💌 Conversation participant details PT PT [PERSON_NAME…" at bounding box center [587, 122] width 1174 height 1130
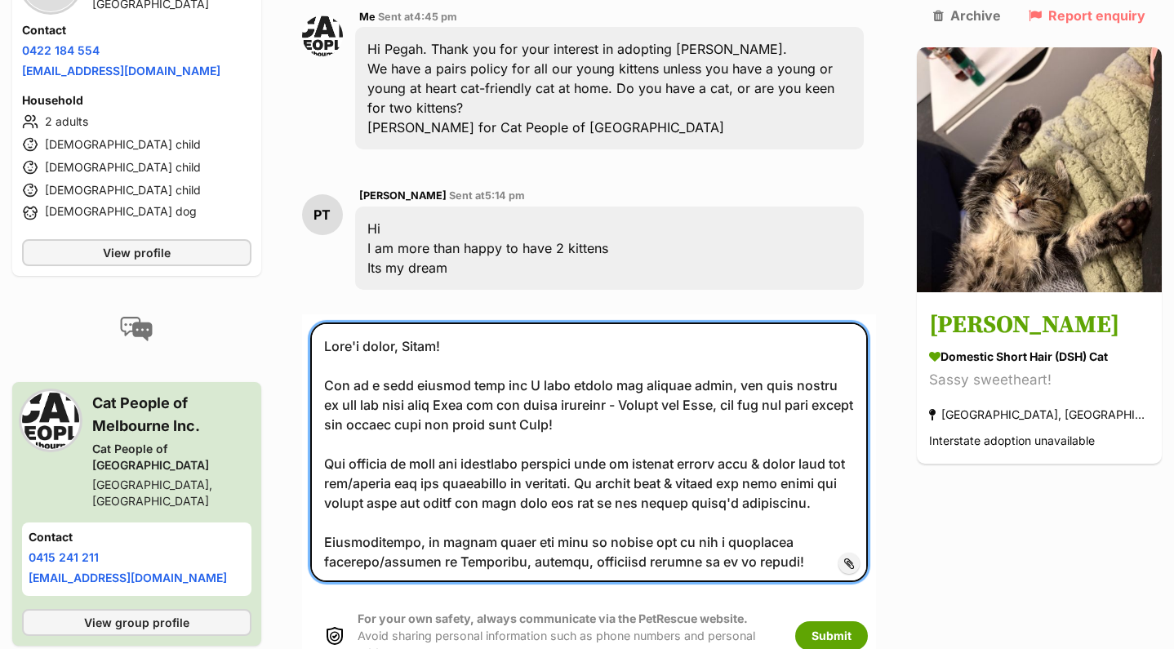
click at [353, 340] on textarea at bounding box center [589, 453] width 558 height 260
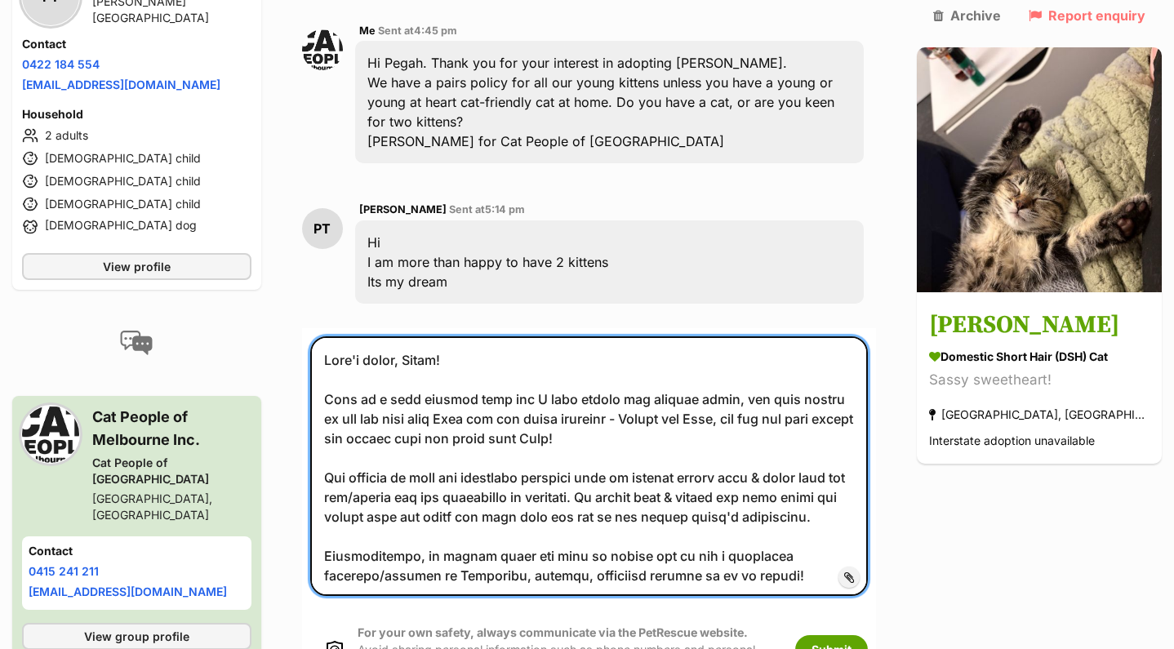
drag, startPoint x: 375, startPoint y: 355, endPoint x: 749, endPoint y: 346, distance: 374.1
click at [749, 346] on textarea at bounding box center [589, 466] width 558 height 260
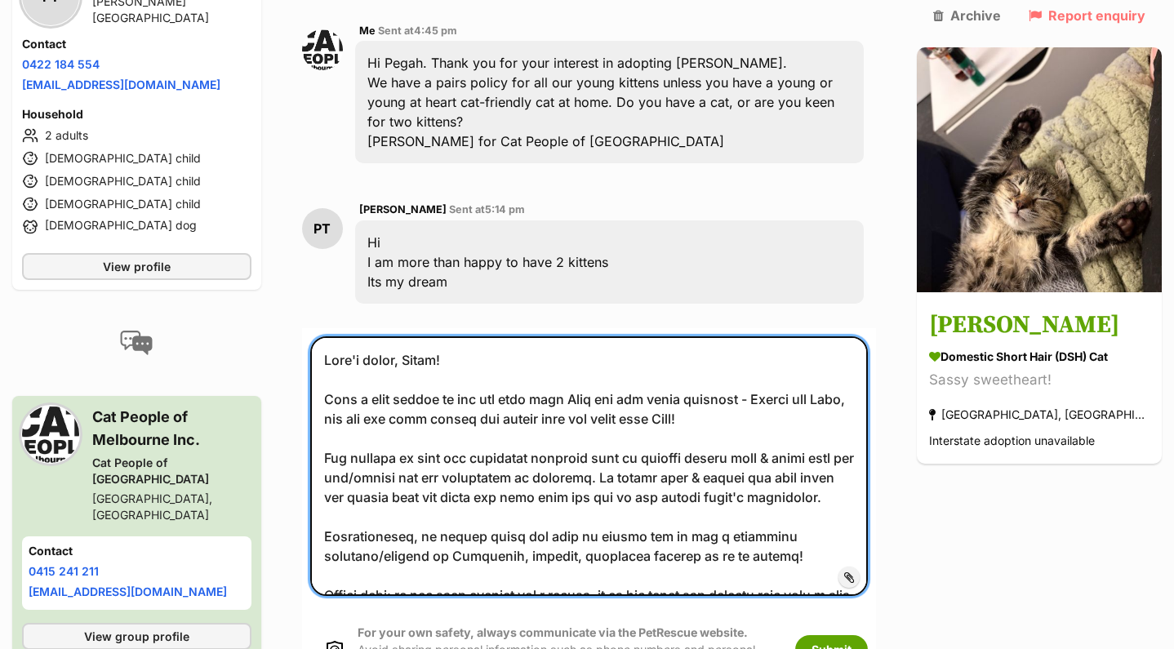
drag, startPoint x: 755, startPoint y: 355, endPoint x: 369, endPoint y: 343, distance: 386.4
click at [369, 343] on textarea at bounding box center [589, 466] width 558 height 260
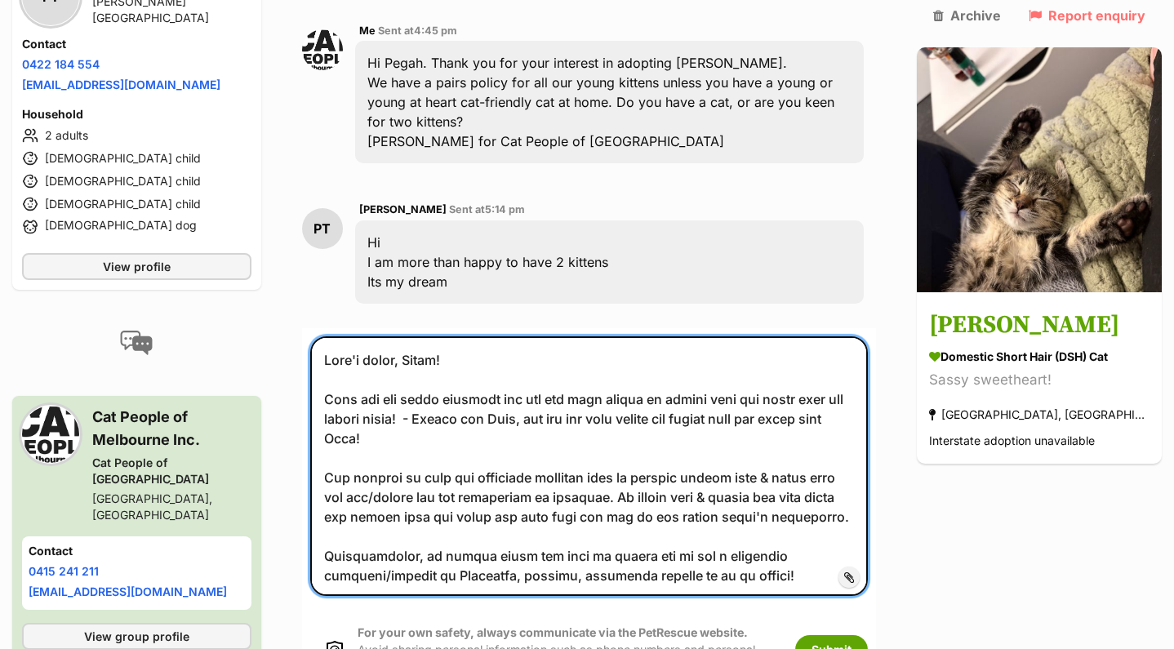
drag, startPoint x: 420, startPoint y: 379, endPoint x: 466, endPoint y: 391, distance: 48.1
click at [466, 391] on textarea at bounding box center [589, 466] width 558 height 260
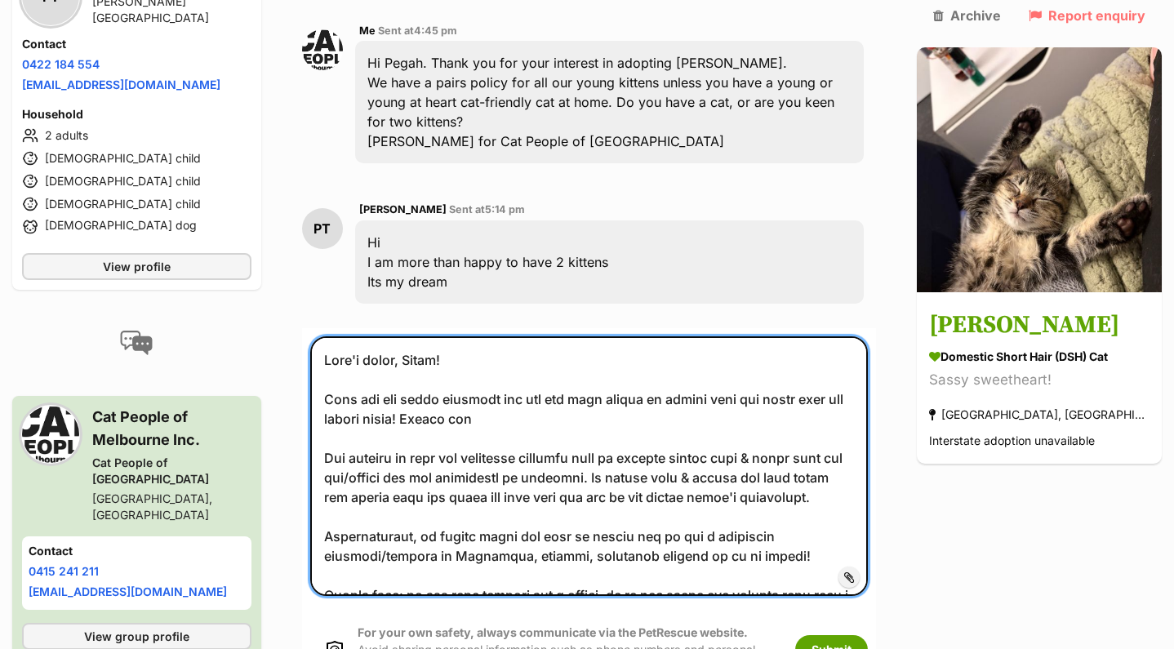
drag, startPoint x: 517, startPoint y: 375, endPoint x: 407, endPoint y: 369, distance: 110.4
click at [407, 369] on textarea at bounding box center [589, 466] width 558 height 260
click at [338, 353] on textarea at bounding box center [589, 466] width 558 height 260
click at [574, 372] on textarea at bounding box center [589, 466] width 558 height 260
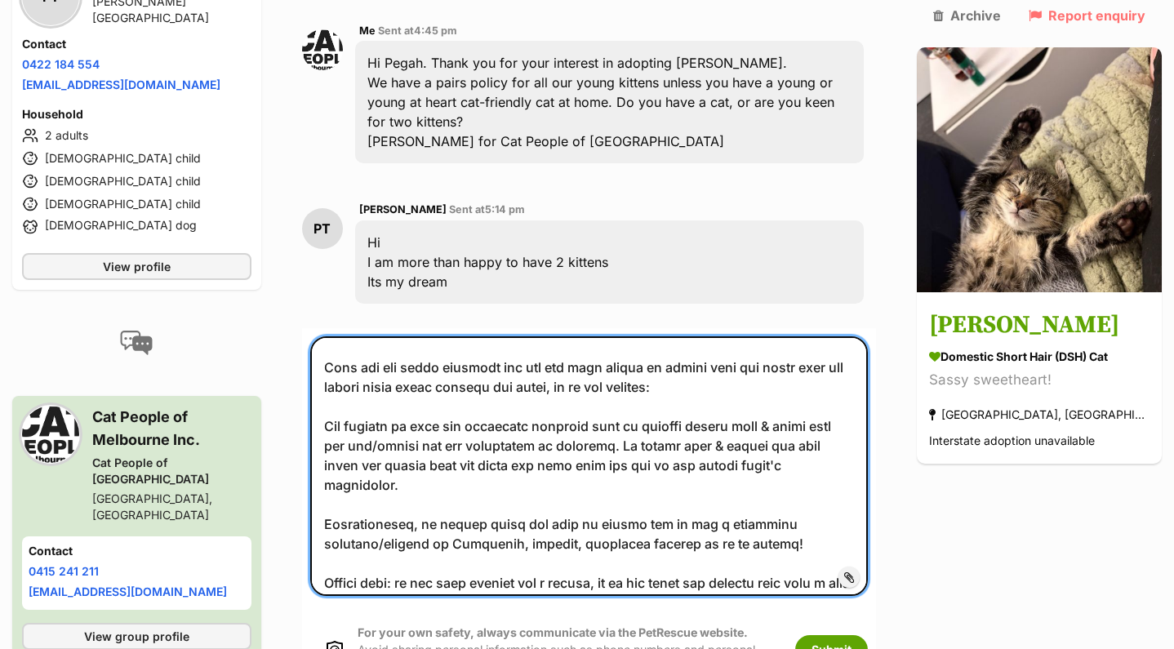
scroll to position [33, 0]
click at [683, 339] on textarea at bounding box center [589, 466] width 558 height 260
drag, startPoint x: 690, startPoint y: 340, endPoint x: 407, endPoint y: 345, distance: 282.6
click at [407, 345] on textarea at bounding box center [589, 466] width 558 height 260
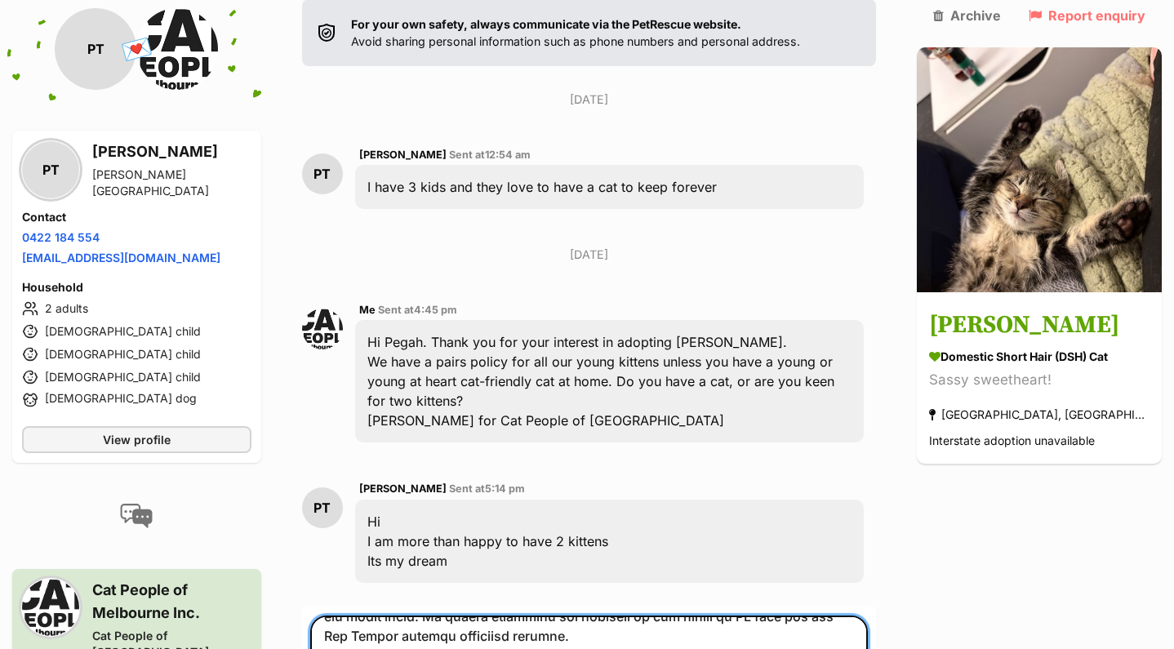
scroll to position [344, 0]
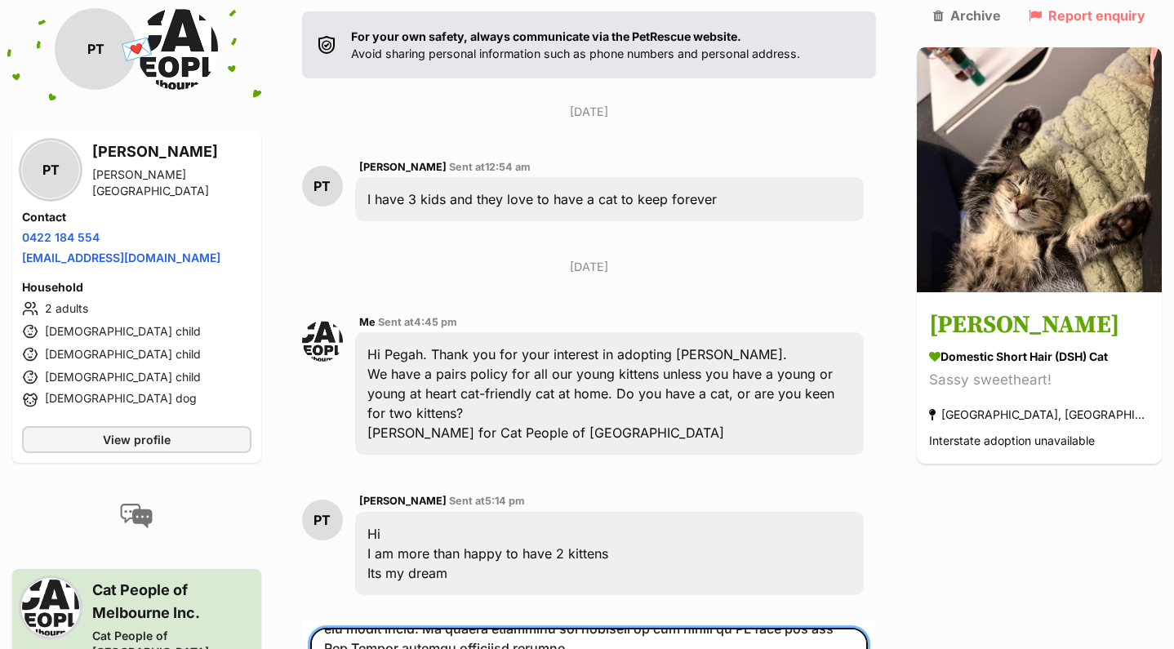
type textarea "That's great, Pegah! Bebe has two other siblings who you can meet during an onl…"
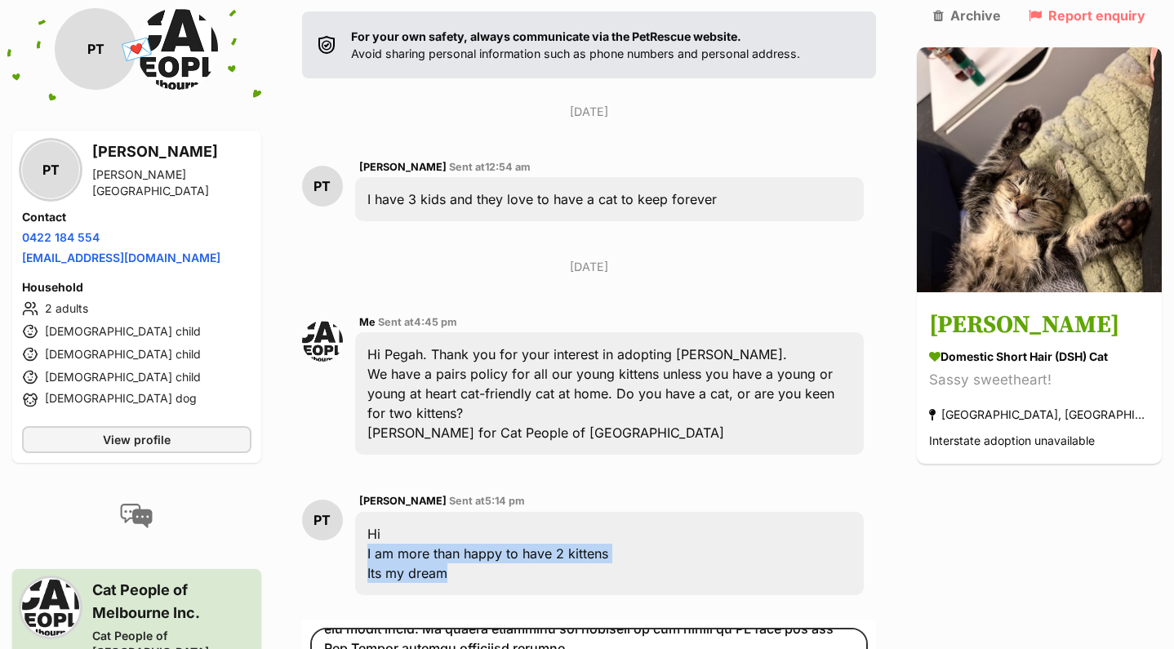
drag, startPoint x: 477, startPoint y: 529, endPoint x: 359, endPoint y: 501, distance: 120.8
click at [360, 501] on div "PT Pegah Taghinezhad Sent at 5:14 pm Hi I am more than happy to have 2 kittens …" at bounding box center [589, 543] width 574 height 128
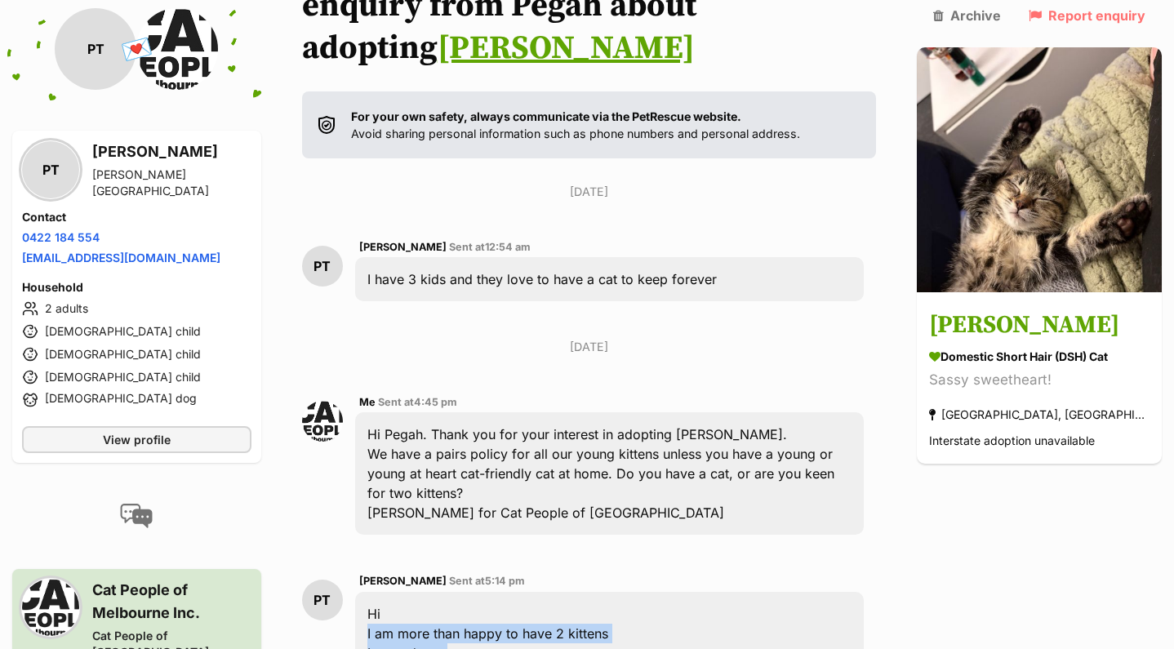
scroll to position [230, 0]
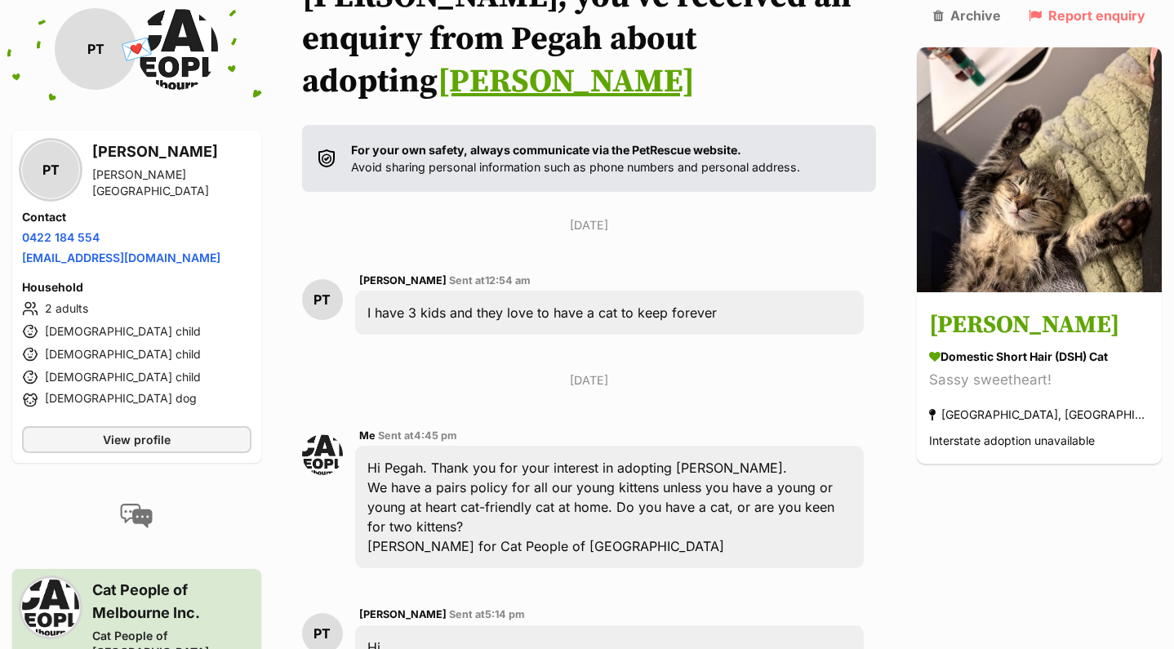
drag, startPoint x: 378, startPoint y: 270, endPoint x: 780, endPoint y: 273, distance: 401.8
click at [780, 291] on div "I have 3 kids and they love to have a cat to keep forever" at bounding box center [609, 313] width 509 height 44
copy div "I have 3 kids and they love to have a cat to keep forever"
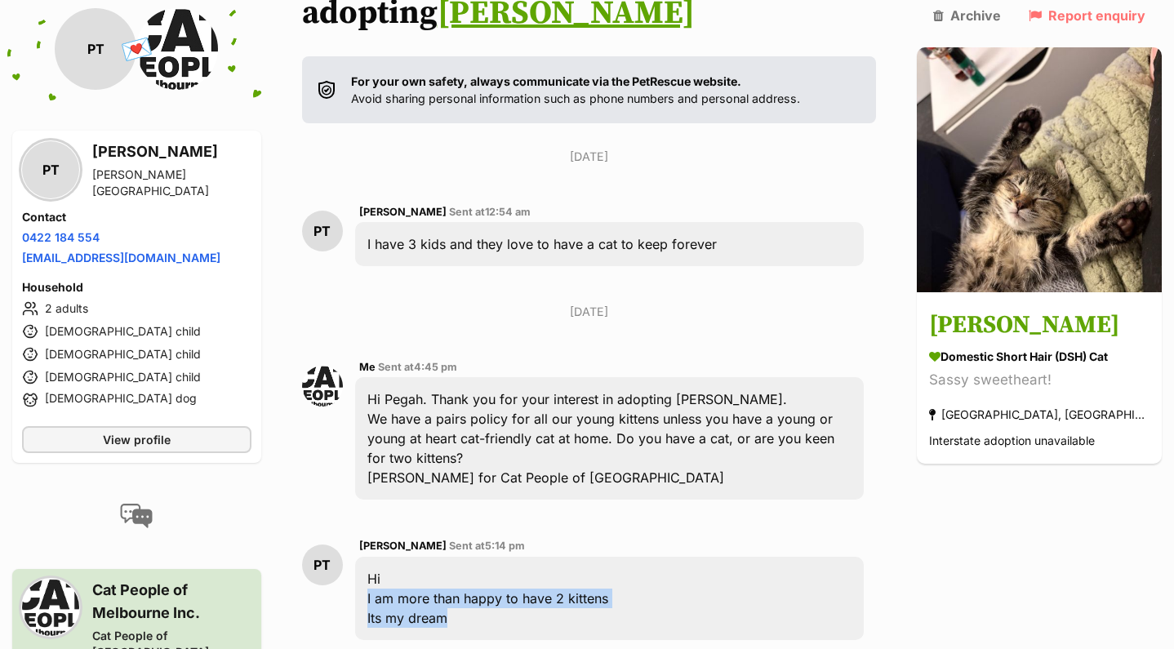
scroll to position [353, 0]
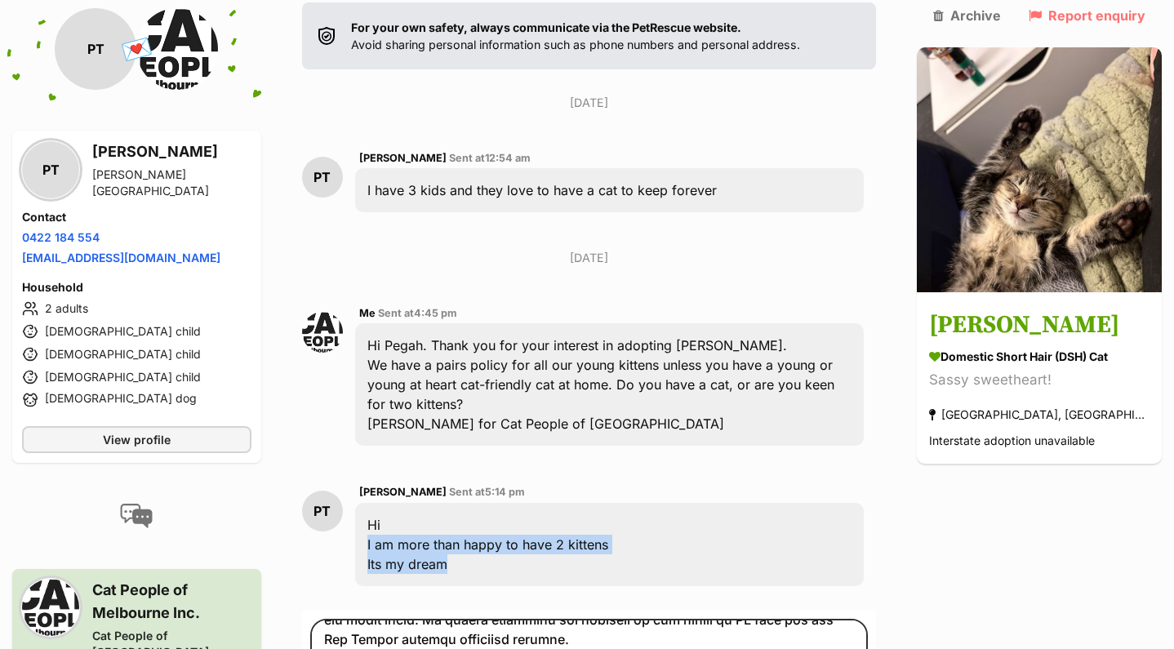
drag, startPoint x: 475, startPoint y: 519, endPoint x: 360, endPoint y: 502, distance: 116.3
click at [360, 502] on div "PT Pegah Taghinezhad Sent at 5:14 pm Hi I am more than happy to have 2 kittens …" at bounding box center [589, 534] width 574 height 128
copy div "I am more than happy to have 2 kittens Its my dream"
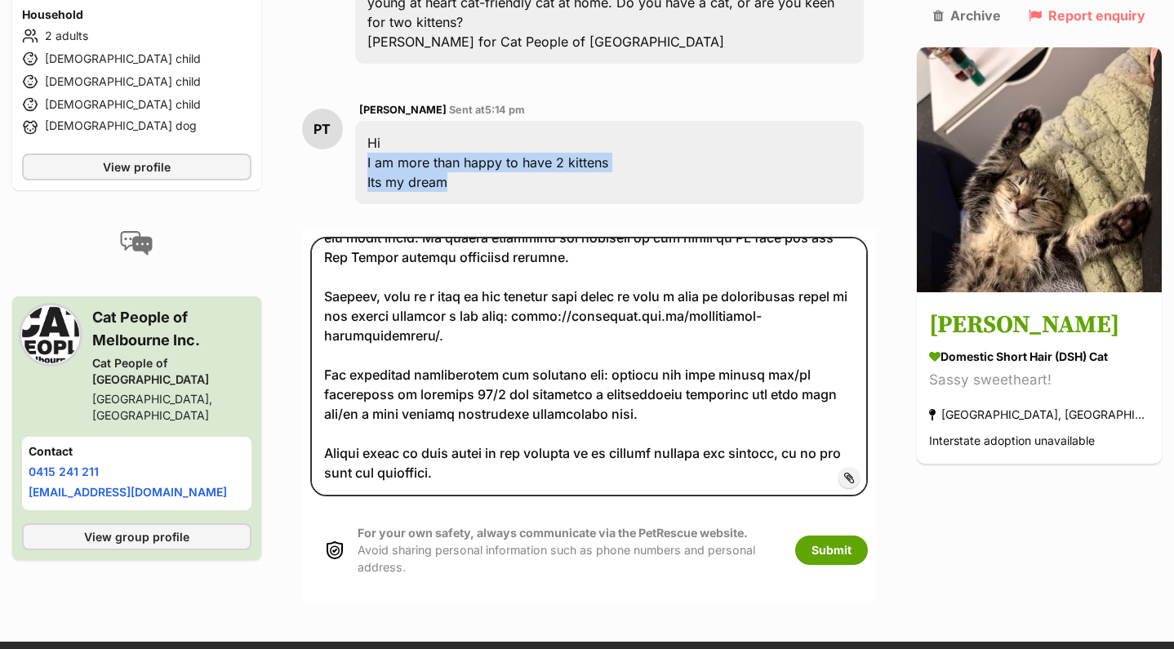
scroll to position [731, 0]
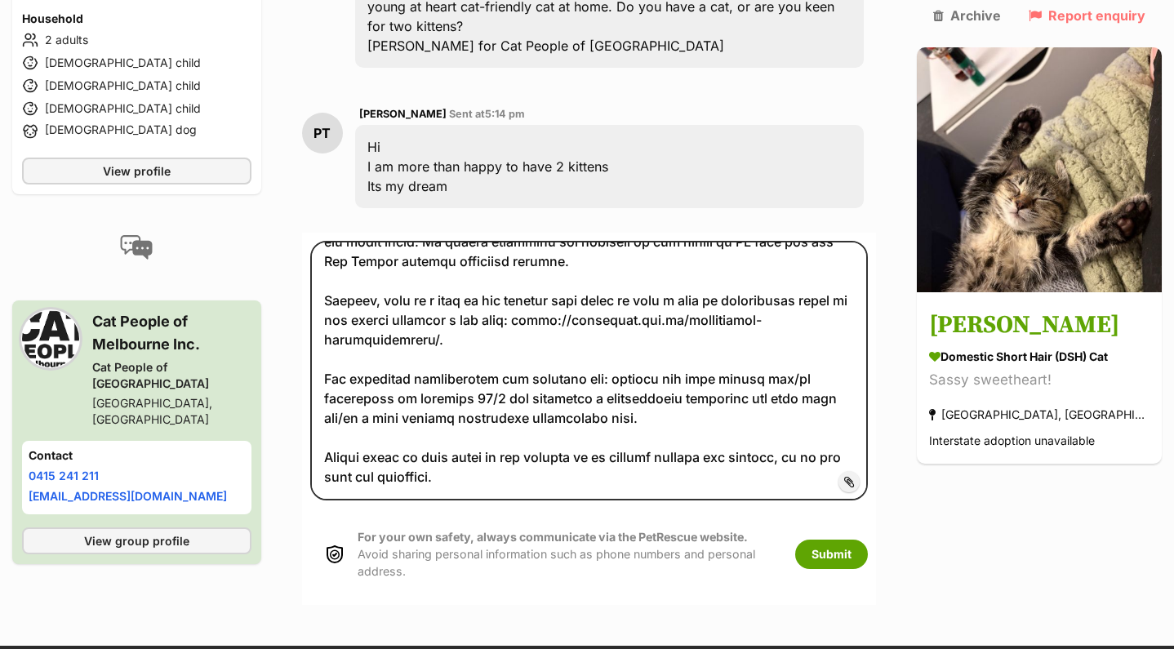
click at [879, 475] on span "Add attachment" at bounding box center [904, 481] width 87 height 13
click at [0, 0] on input "Add attachment" at bounding box center [0, 0] width 0 height 0
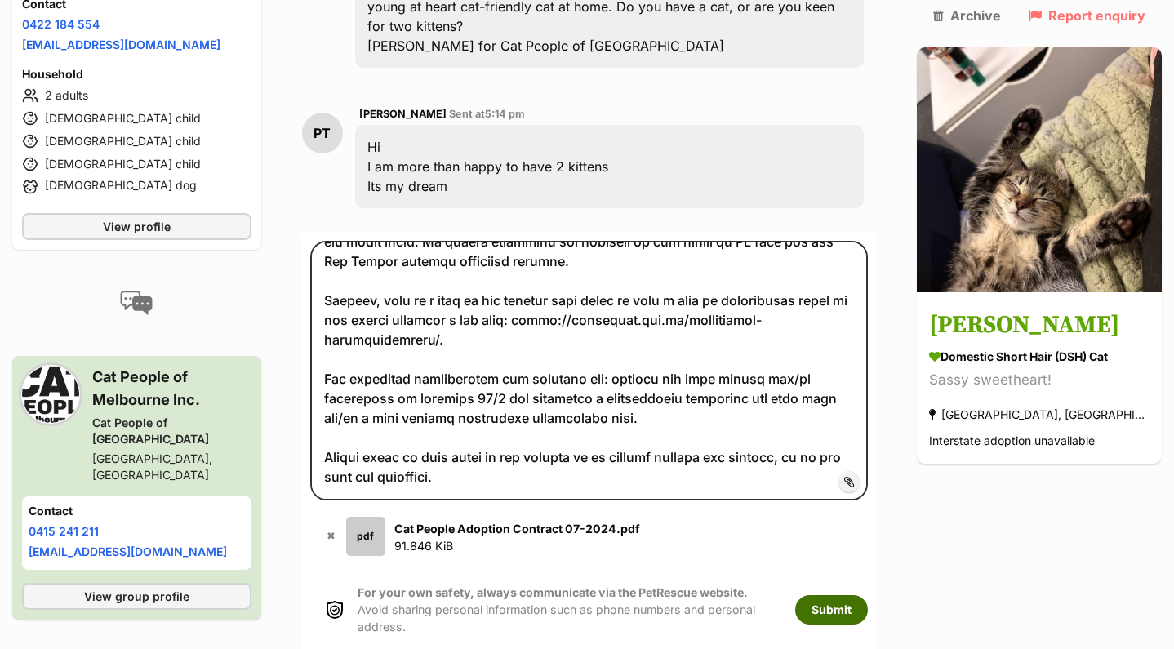
click at [868, 595] on button "Submit" at bounding box center [831, 609] width 73 height 29
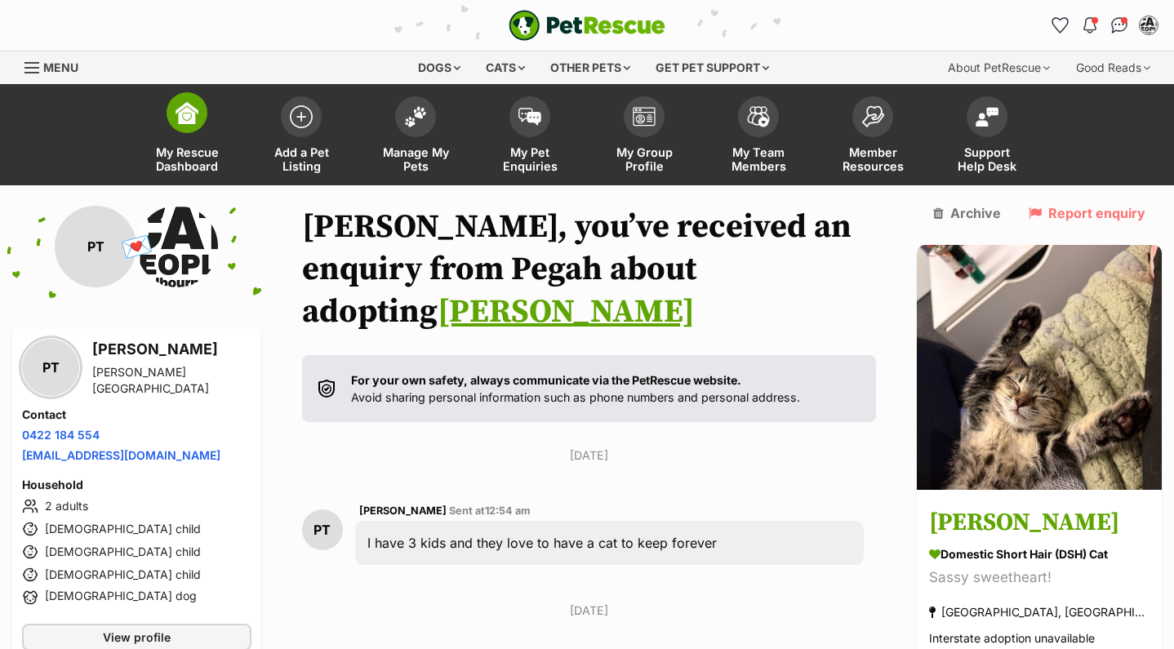
click at [175, 120] on span at bounding box center [187, 112] width 41 height 41
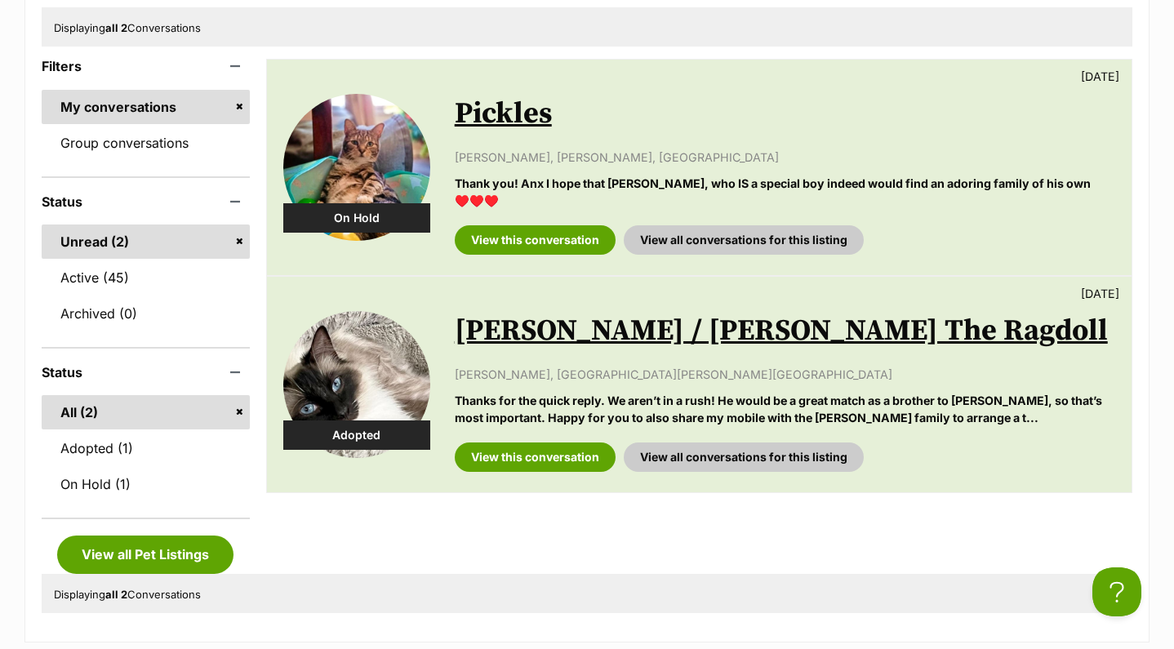
scroll to position [303, 0]
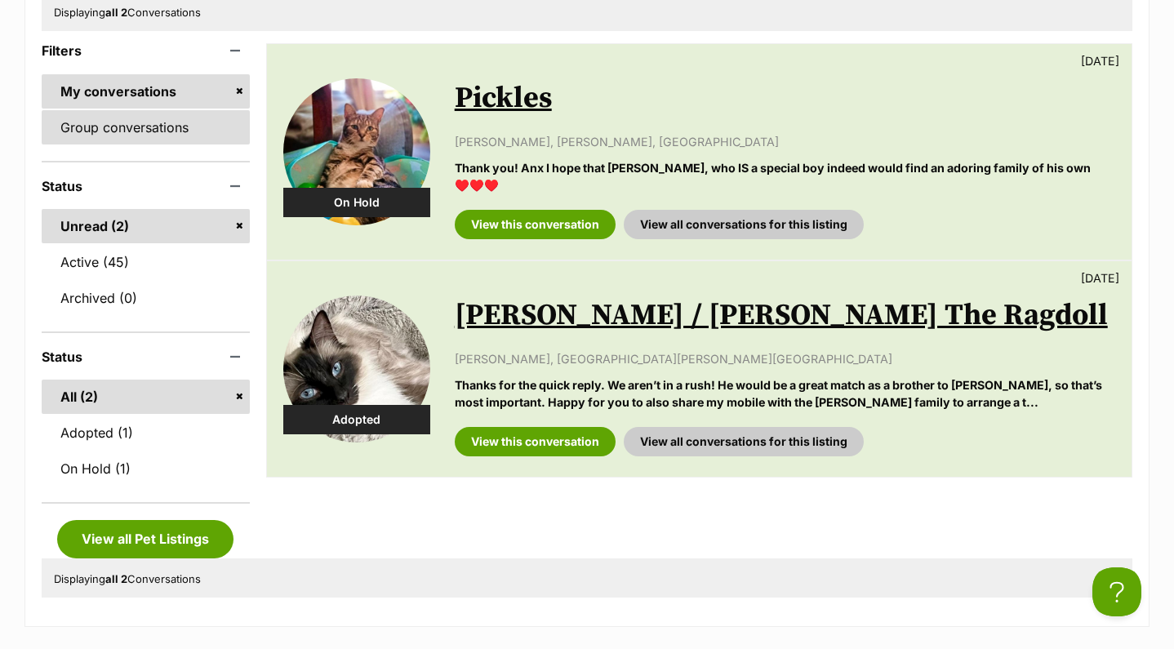
click at [89, 139] on link "Group conversations" at bounding box center [146, 127] width 208 height 34
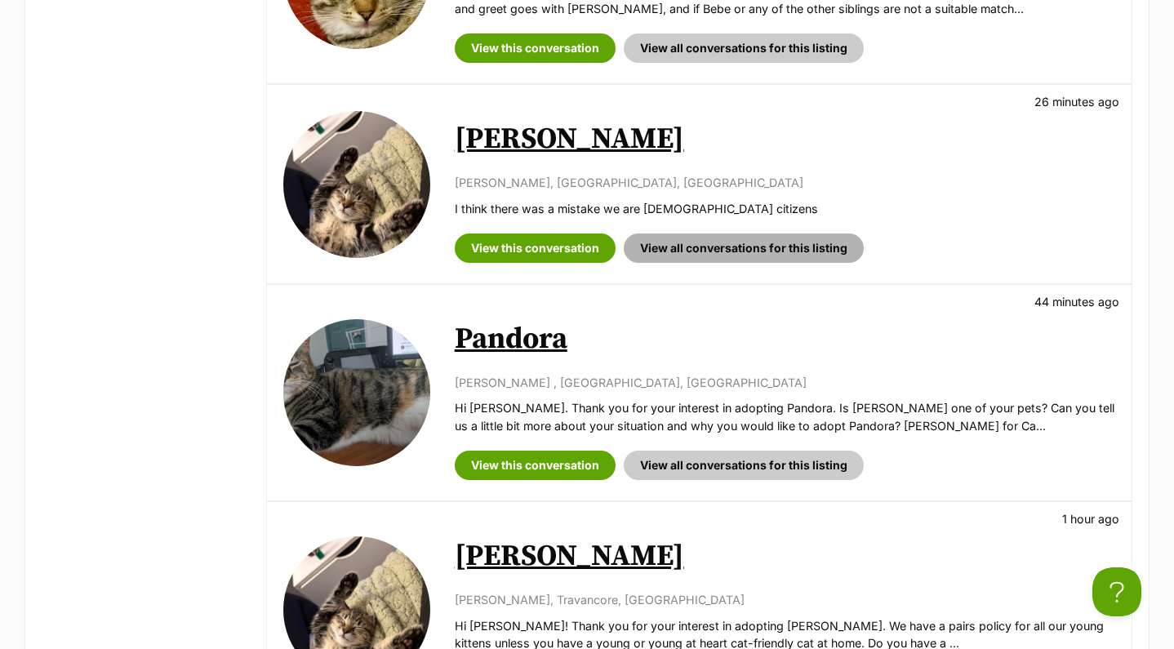
scroll to position [943, 0]
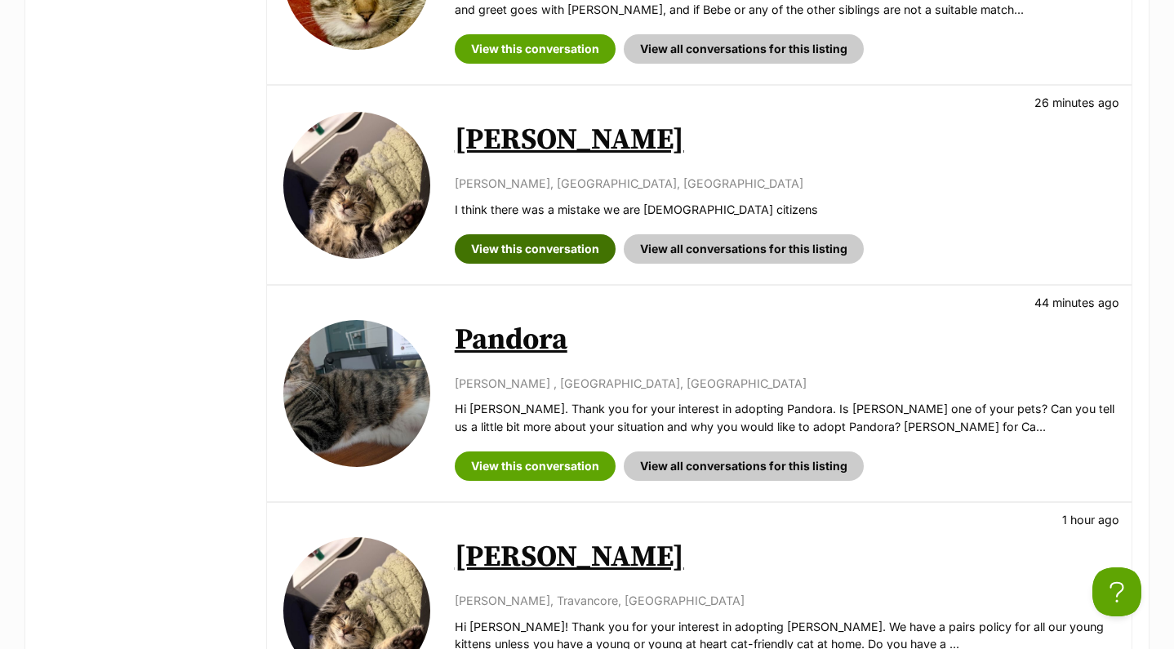
click at [581, 234] on link "View this conversation" at bounding box center [535, 248] width 161 height 29
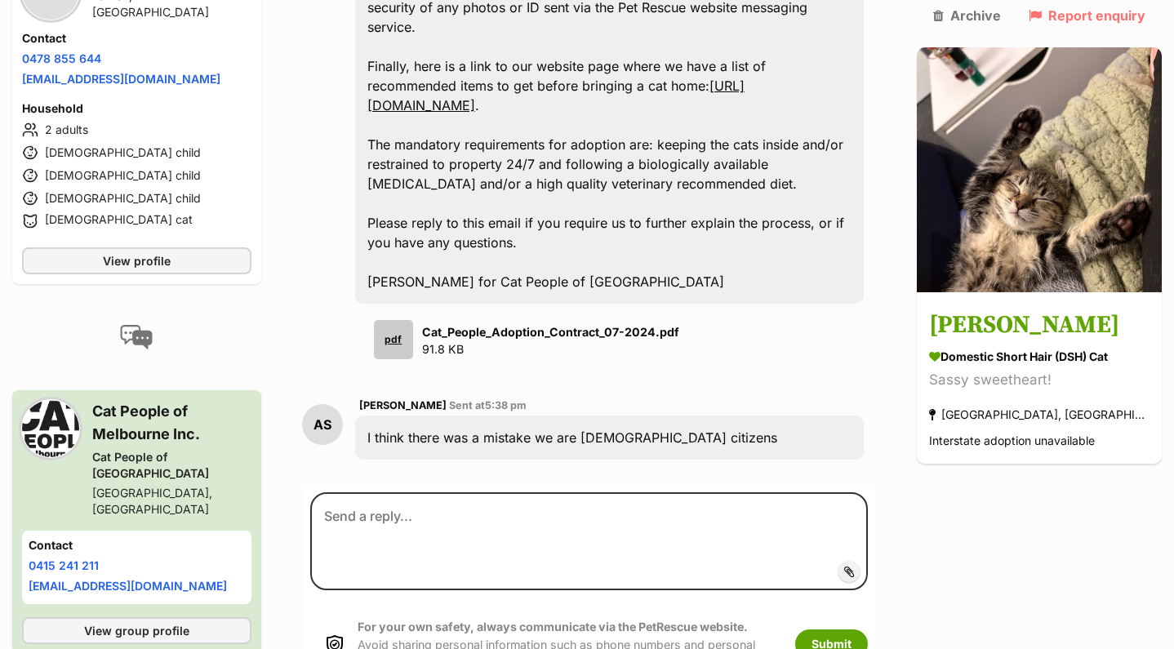
scroll to position [2013, 0]
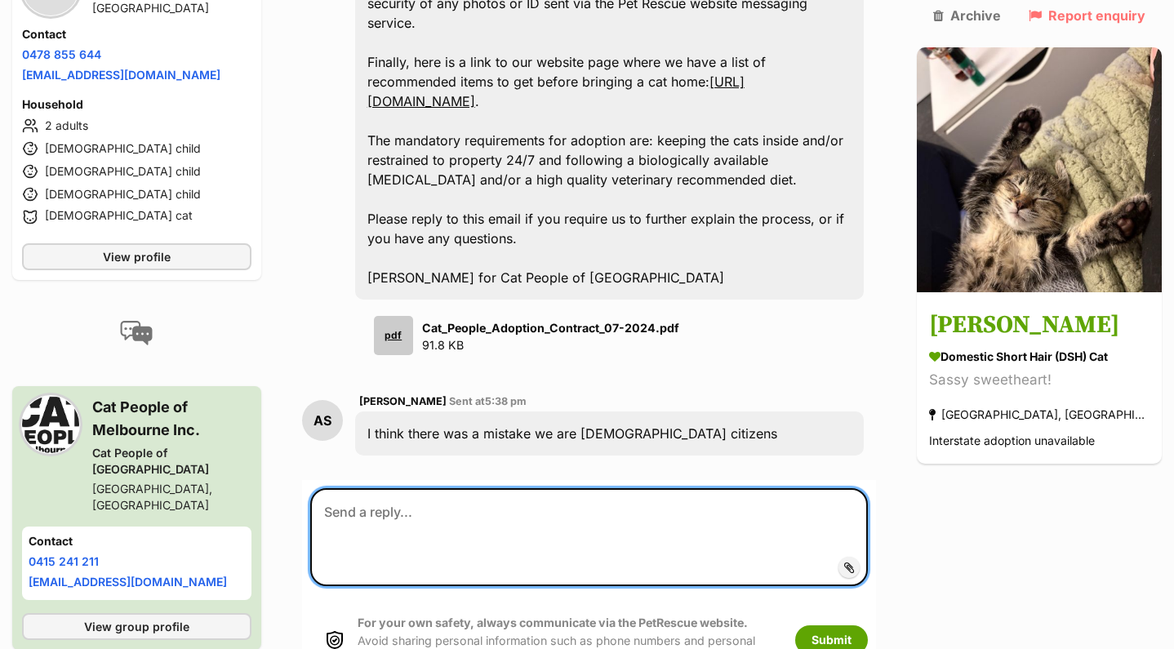
click at [514, 488] on textarea at bounding box center [589, 537] width 558 height 98
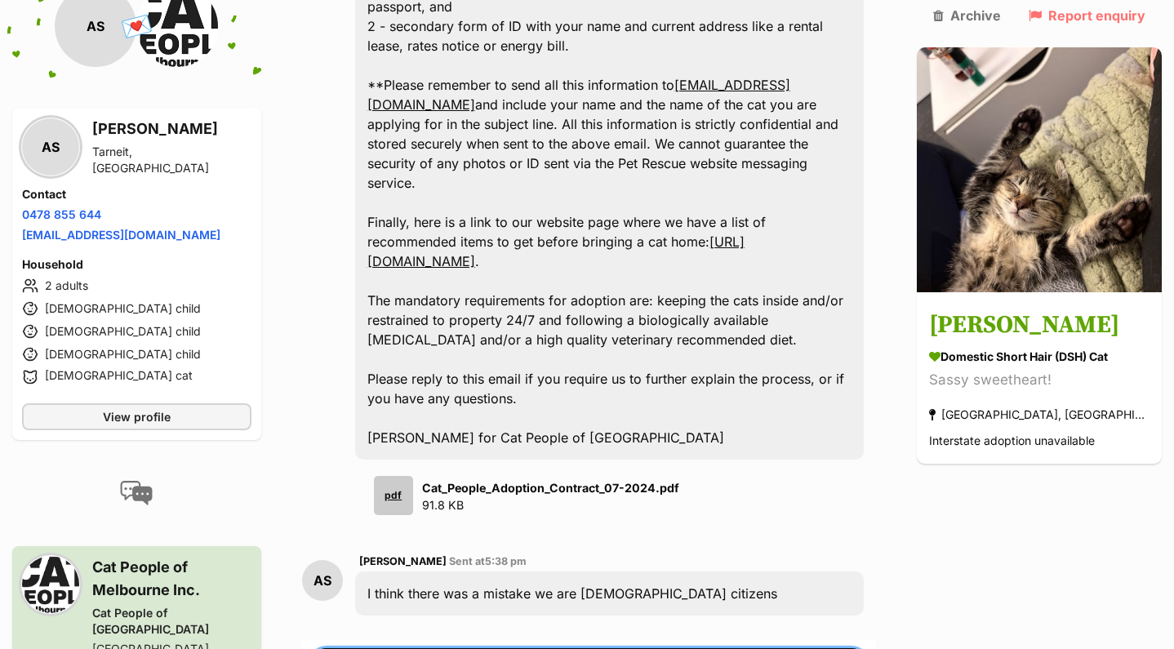
scroll to position [1869, 0]
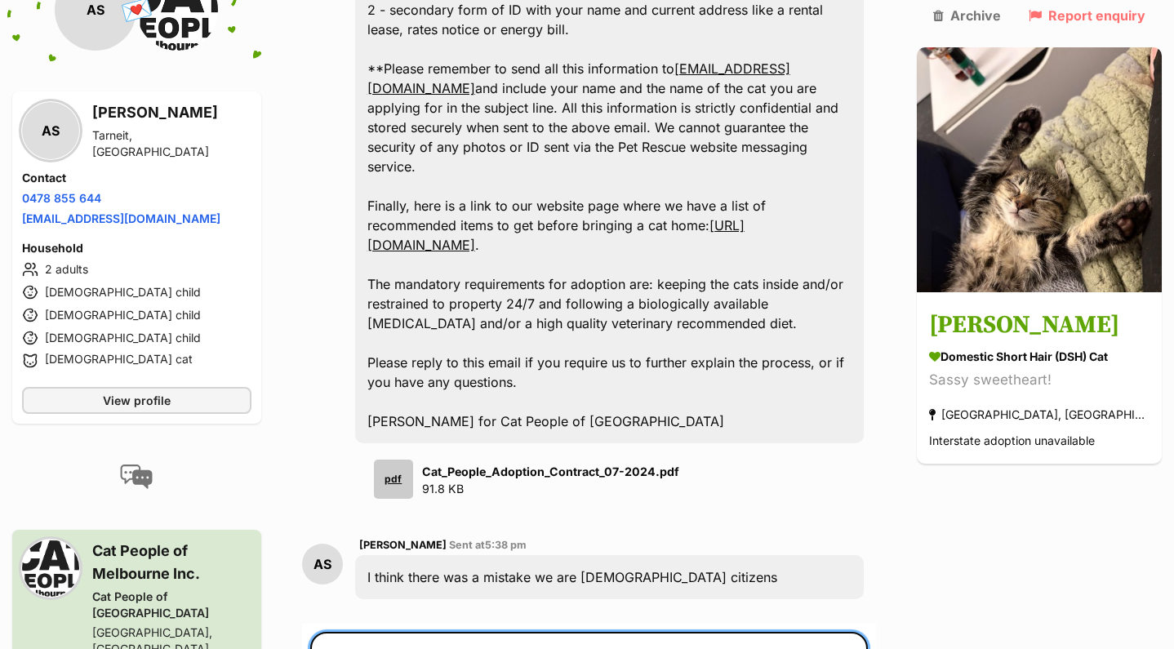
type textarea "T"
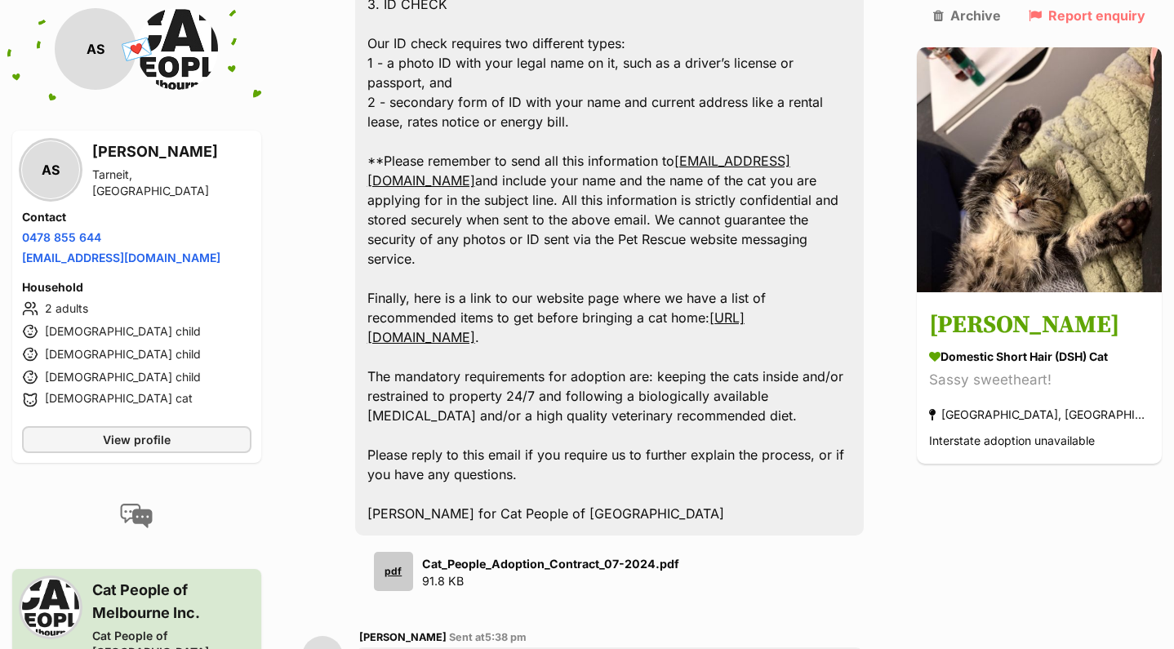
scroll to position [1769, 0]
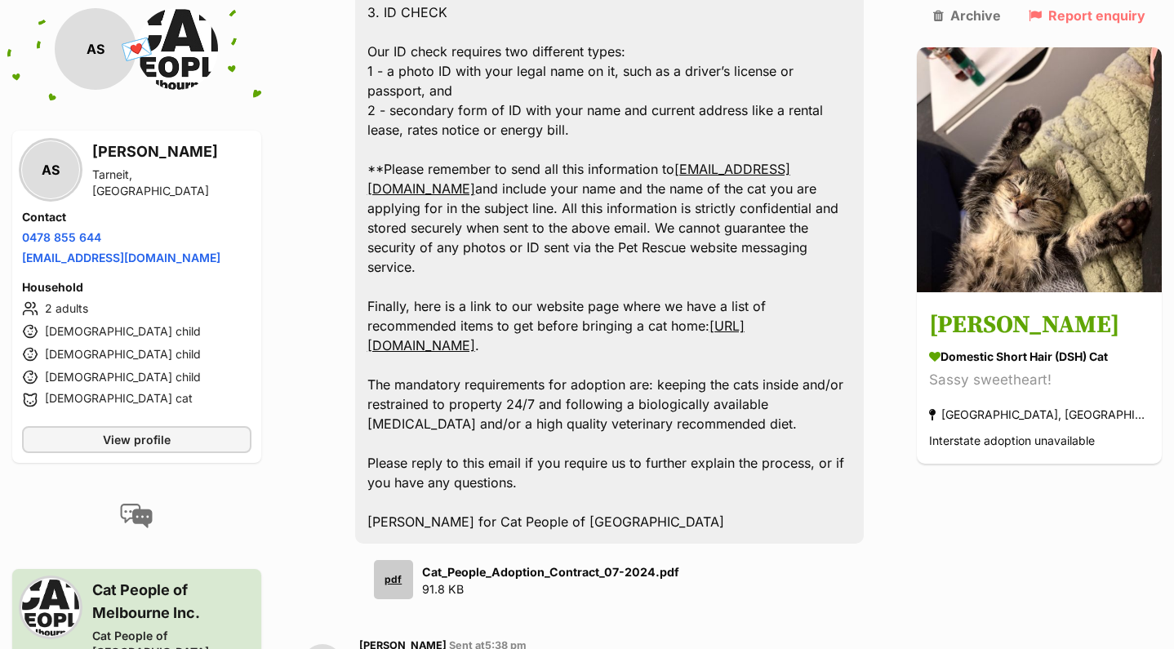
type textarea "Above is our standard response, outlining all the conditions"
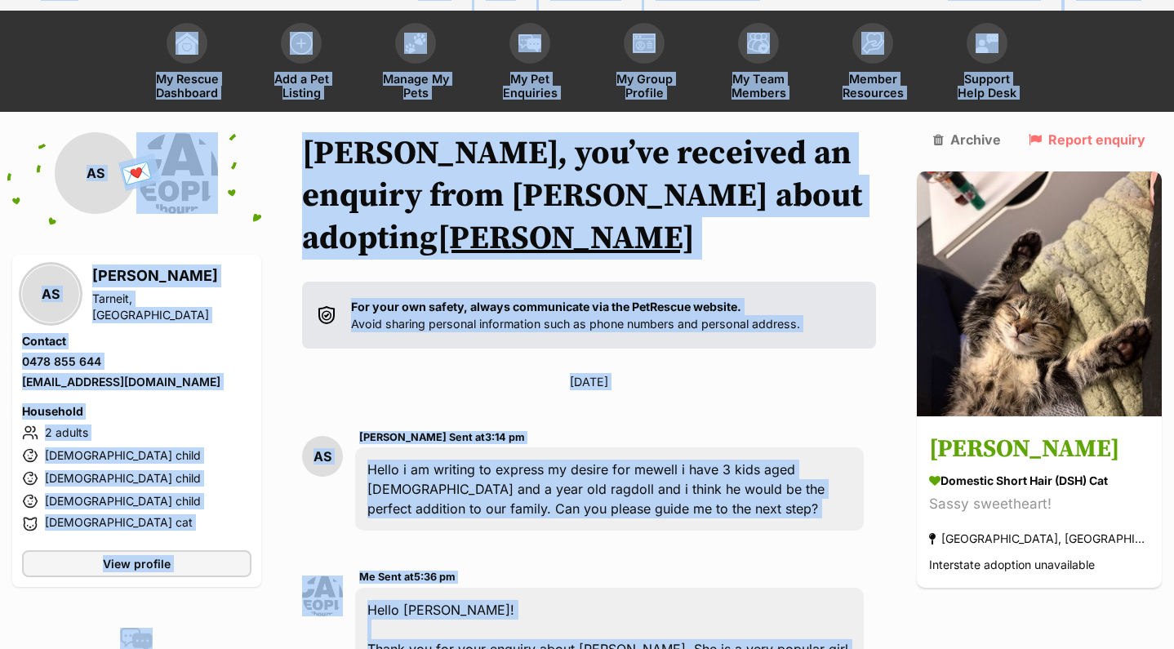
scroll to position [0, 0]
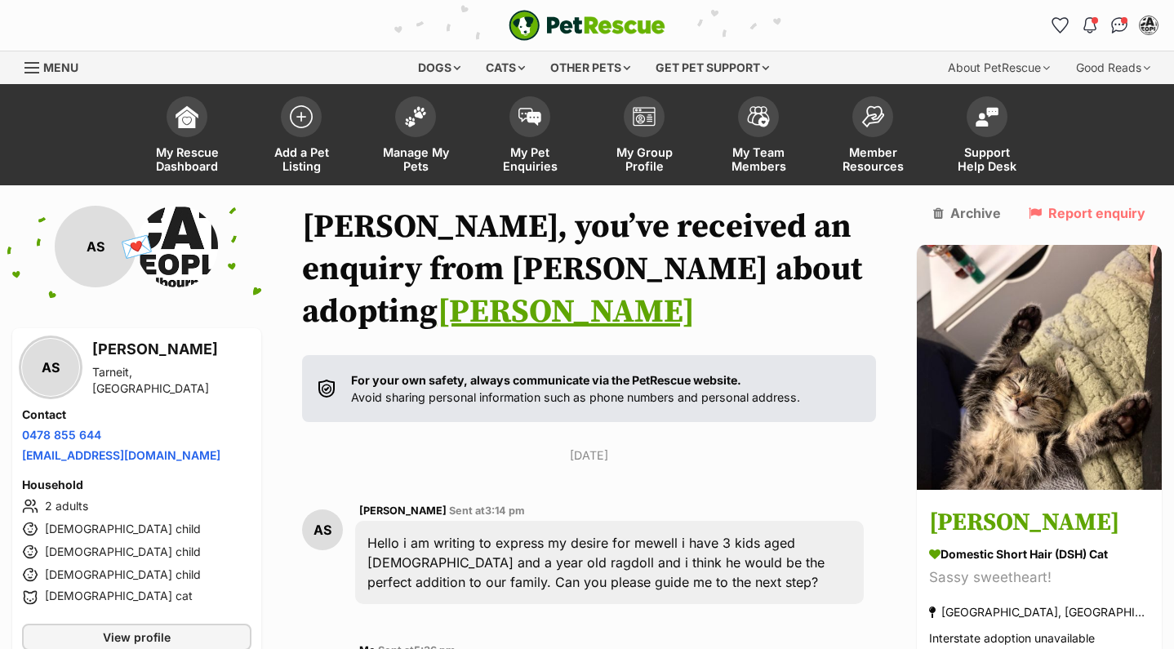
drag, startPoint x: 614, startPoint y: 434, endPoint x: 363, endPoint y: 617, distance: 310.8
copy div "Hello Ayra! Thank you for your enquiry about Bebe Mewell. She is a very popular…"
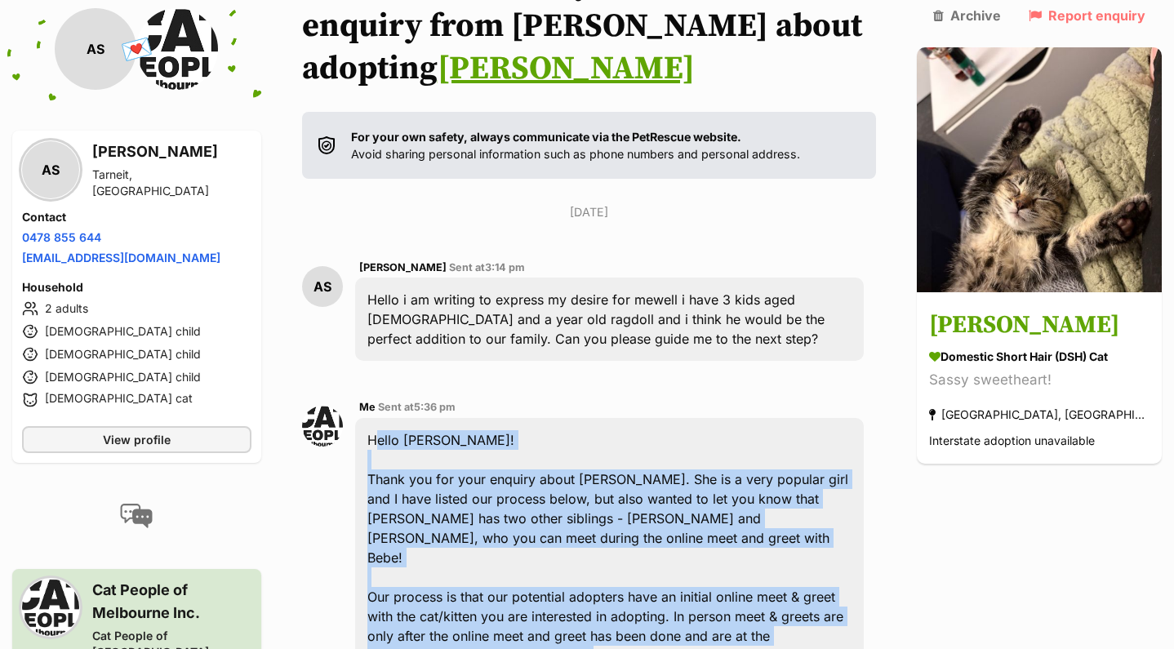
scroll to position [243, 0]
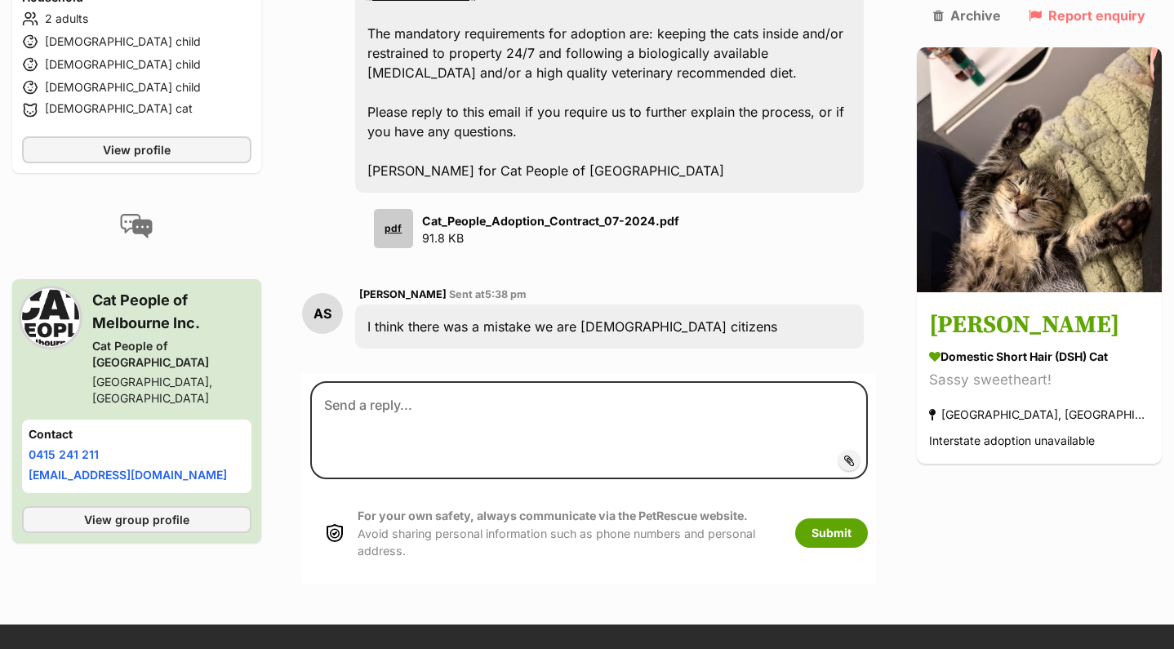
scroll to position [2120, 0]
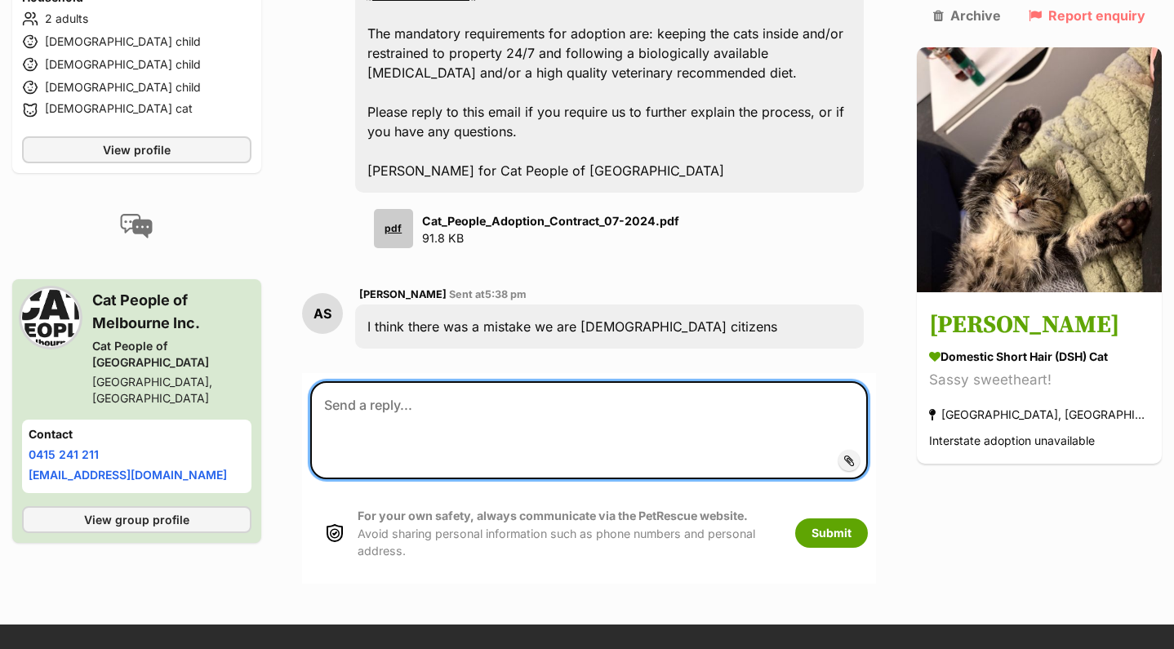
click at [567, 381] on textarea at bounding box center [589, 430] width 558 height 98
paste textarea "Hi Ayra, Thank you for letting us know, and apologies if our standard informati…"
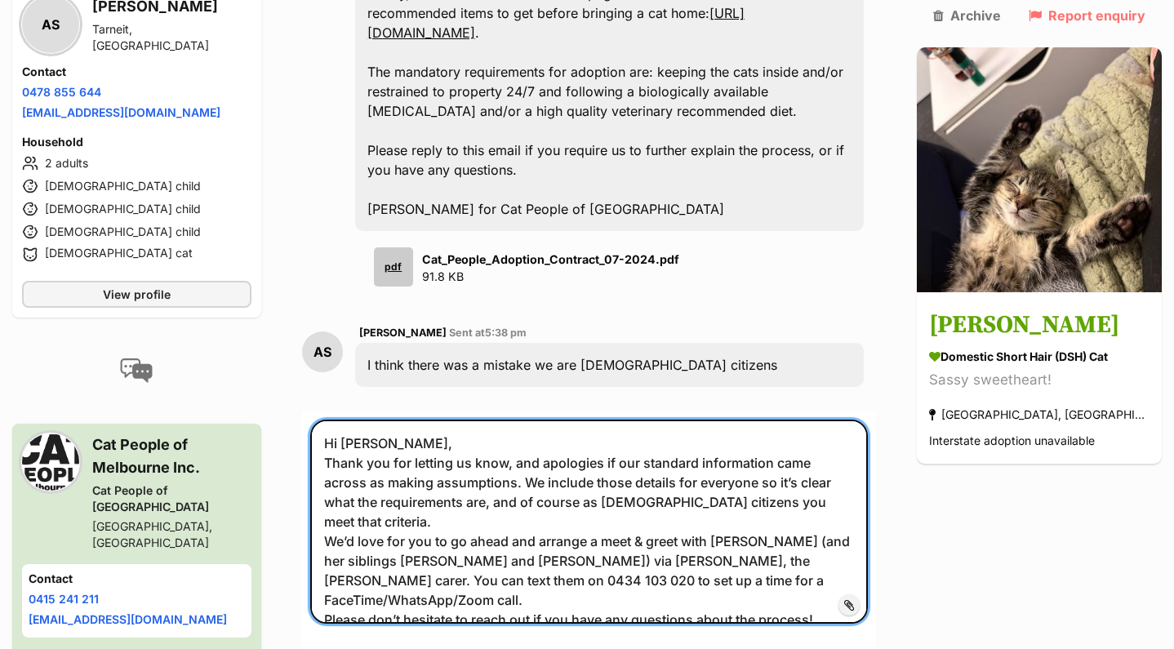
scroll to position [2087, 0]
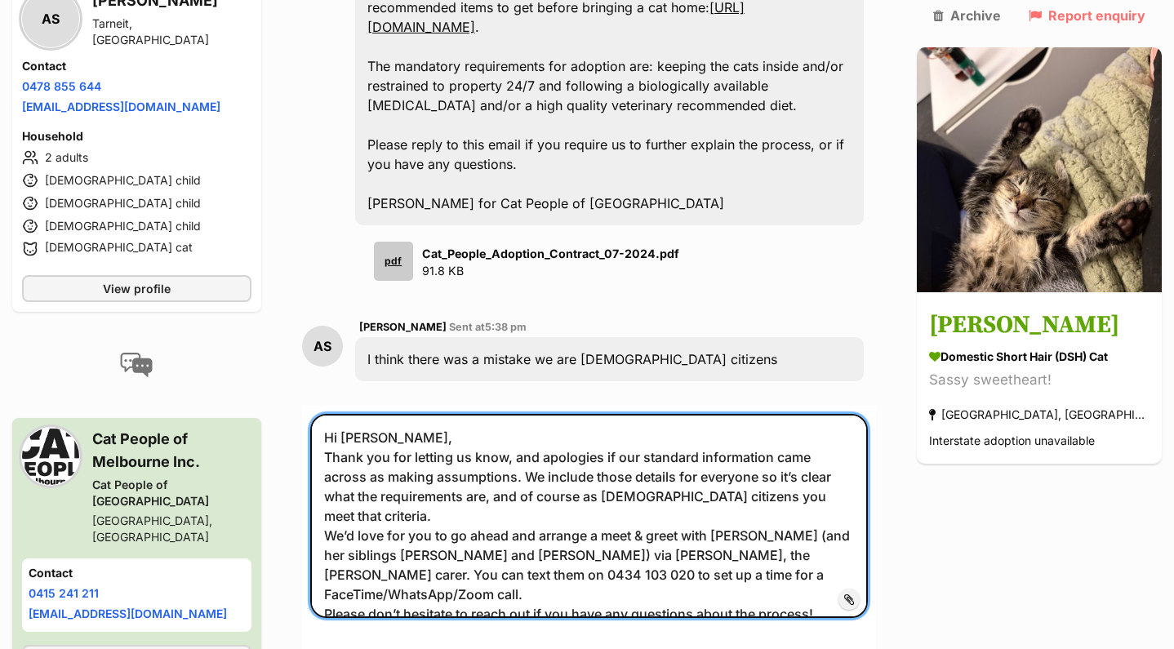
click at [383, 486] on textarea "Hi Ayra, Thank you for letting us know, and apologies if our standard informati…" at bounding box center [589, 516] width 558 height 204
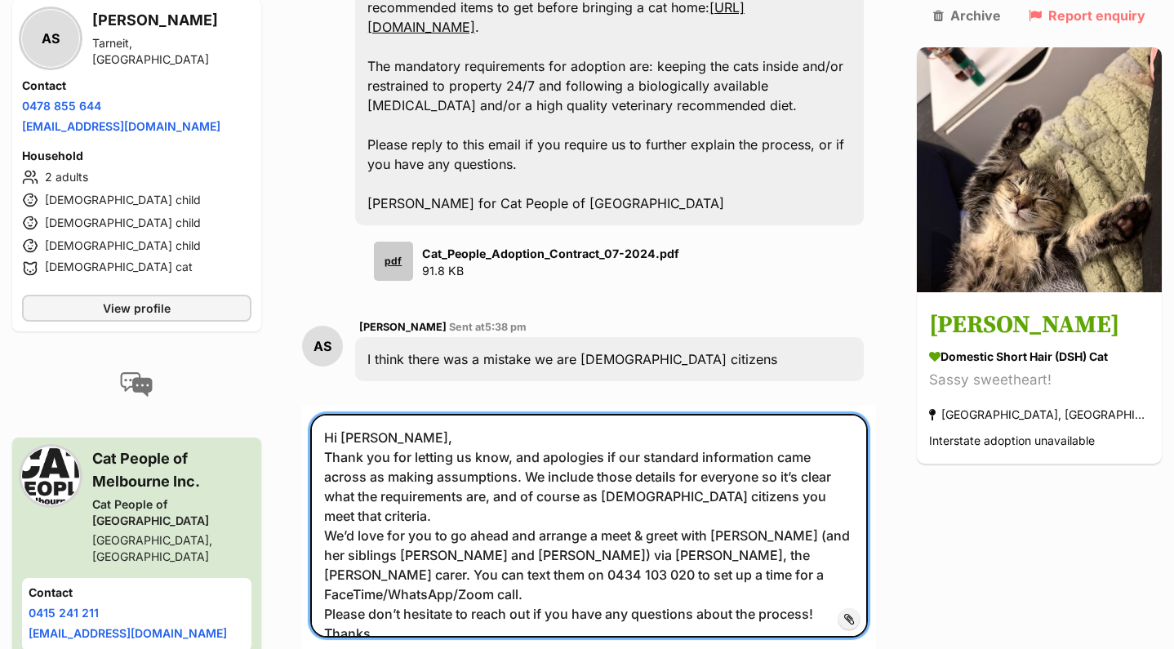
type textarea "Hi Ayra, Thank you for letting us know, and apologies if our standard informati…"
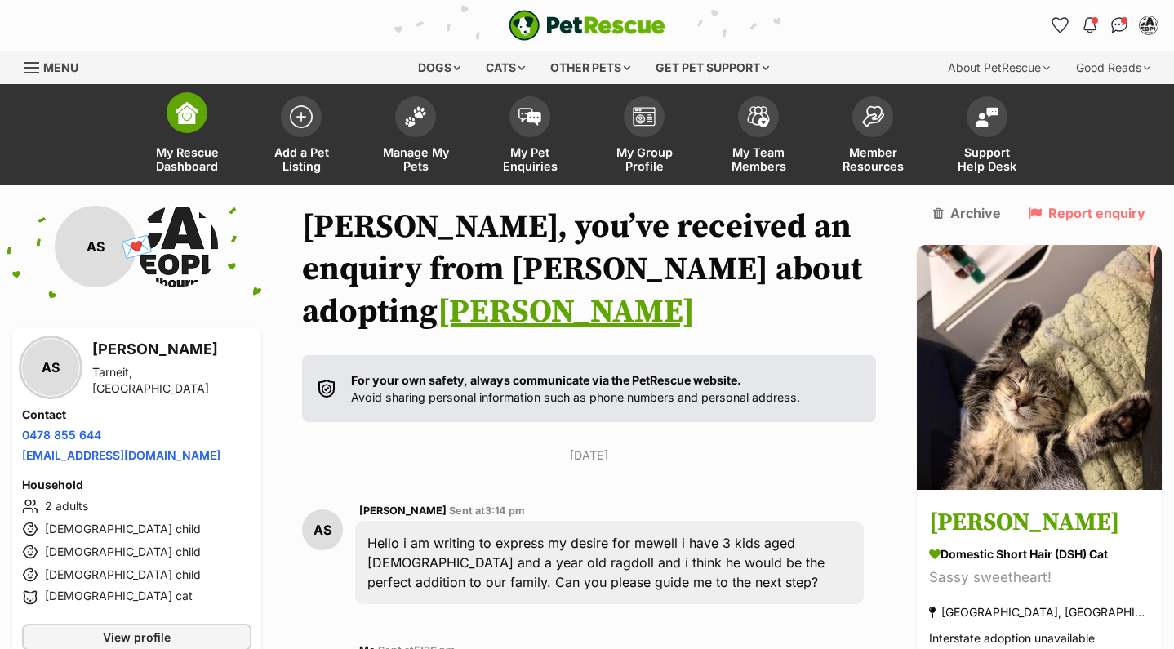
click at [173, 121] on span at bounding box center [187, 112] width 41 height 41
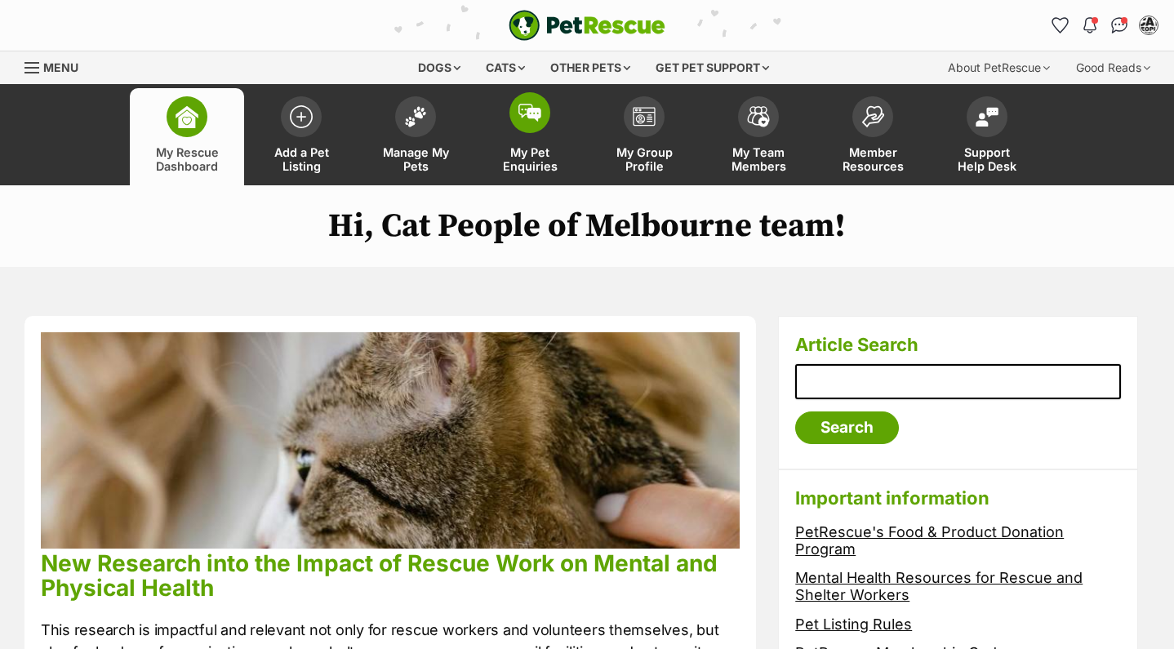
click at [534, 104] on img at bounding box center [530, 113] width 23 height 18
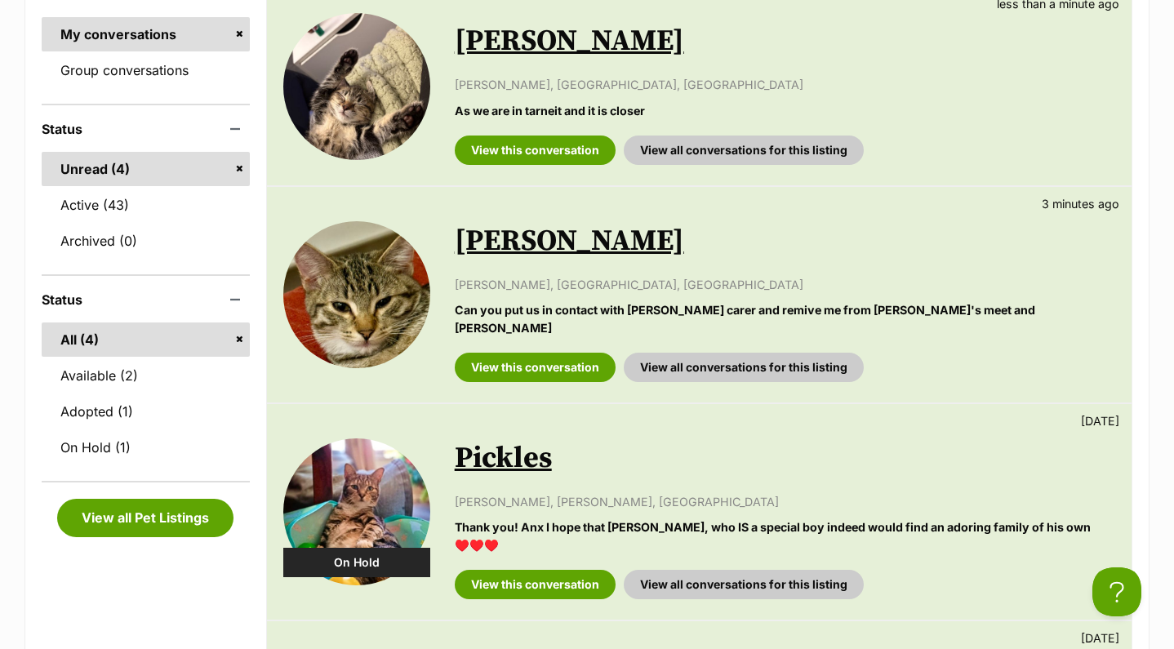
scroll to position [359, 0]
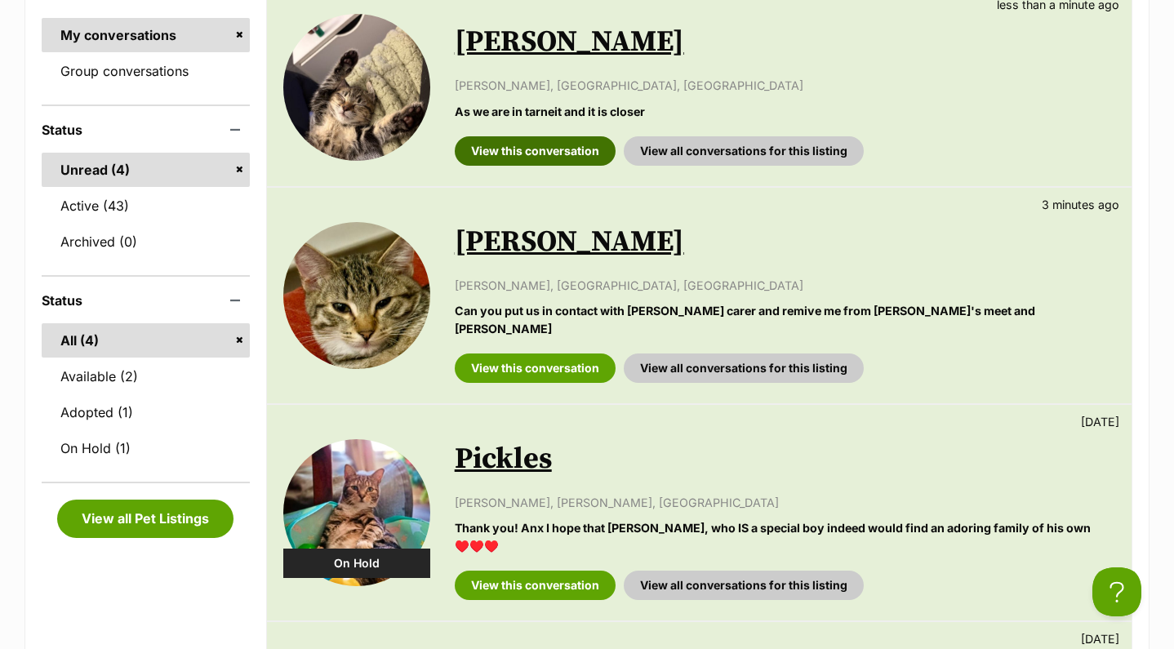
click at [535, 148] on link "View this conversation" at bounding box center [535, 150] width 161 height 29
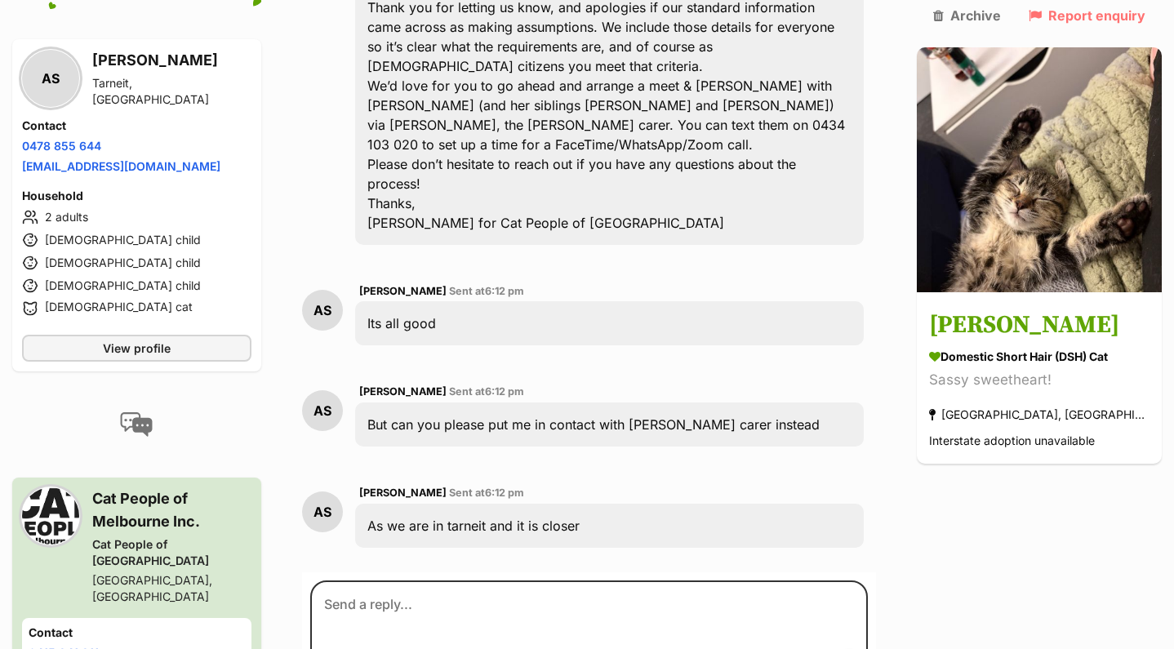
scroll to position [2803, 0]
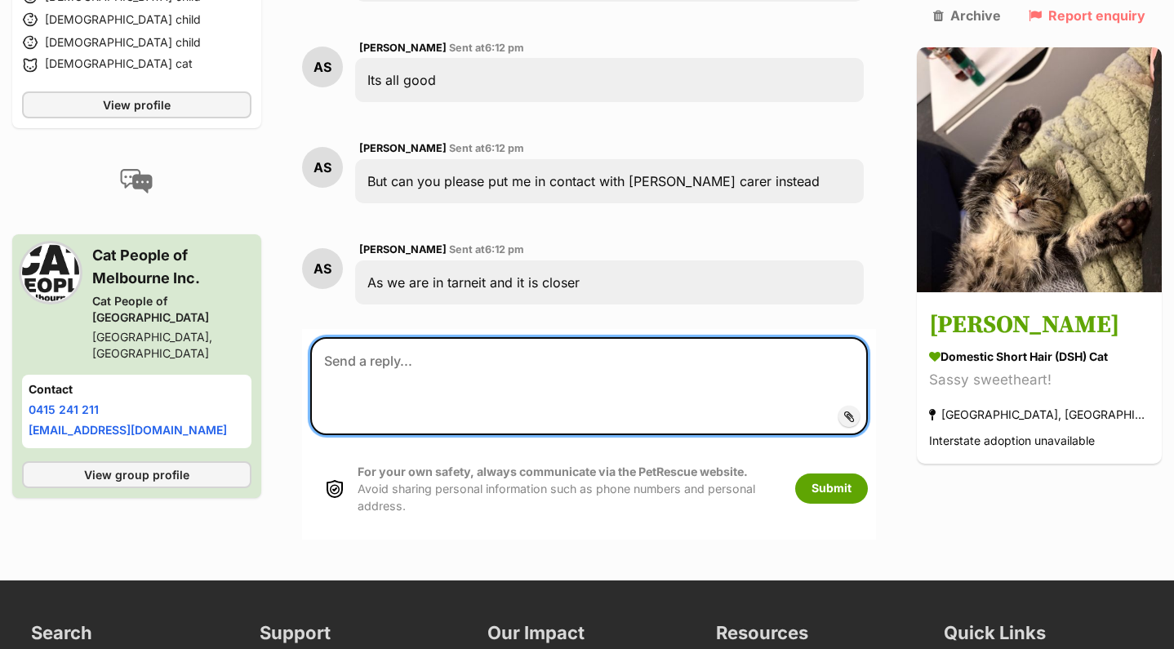
click at [457, 337] on textarea at bounding box center [589, 386] width 558 height 98
click at [363, 337] on textarea "The meet and greet is all done online" at bounding box center [589, 386] width 558 height 98
click at [554, 337] on textarea "The first meet and greet is all done online" at bounding box center [589, 386] width 558 height 98
click at [600, 337] on textarea "The first meet and greet is all done online" at bounding box center [589, 386] width 558 height 98
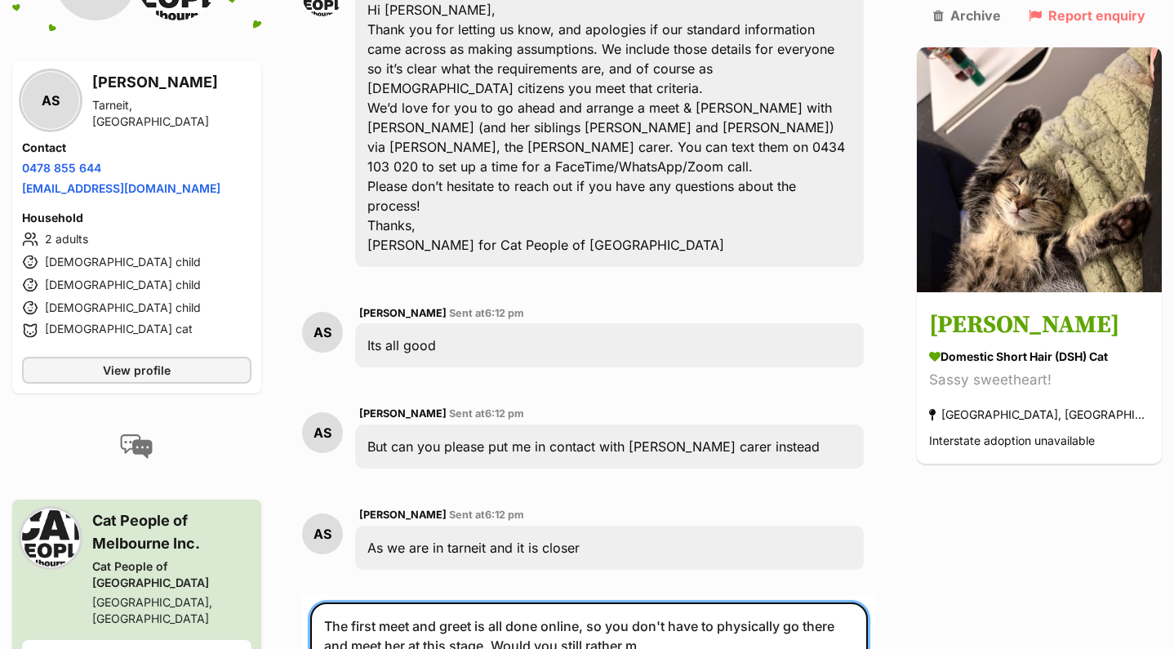
scroll to position [2535, 0]
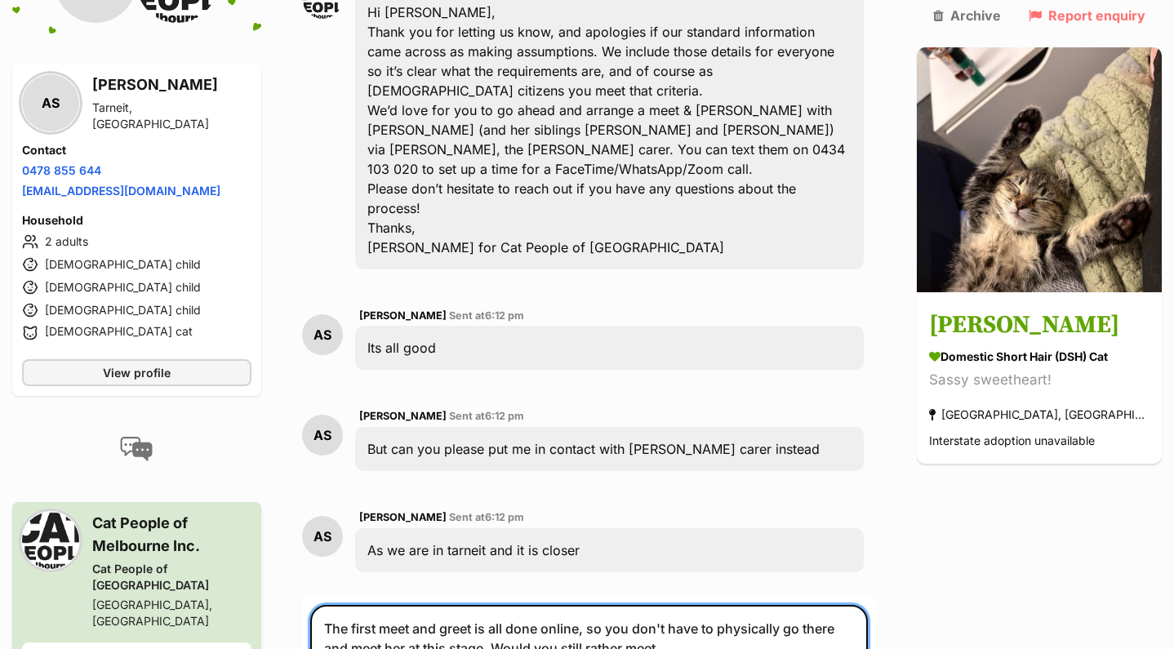
drag, startPoint x: 653, startPoint y: 511, endPoint x: 479, endPoint y: 499, distance: 174.4
click at [479, 605] on textarea "The first meet and greet is all done online, so you don't have to physically go…" at bounding box center [589, 654] width 558 height 98
click at [750, 605] on textarea "The first meet and greet is all done online, so you don't have to physically go…" at bounding box center [589, 654] width 558 height 98
click at [856, 605] on textarea "The first meet and greet is all done online, so you don't have to physically go…" at bounding box center [589, 654] width 558 height 98
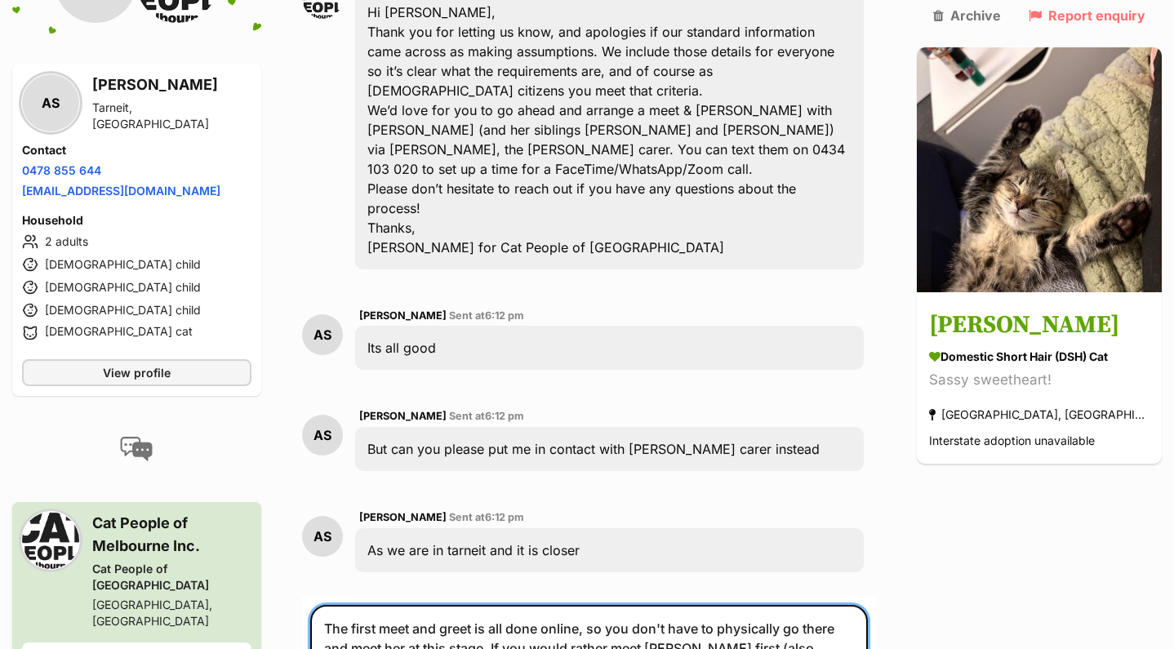
click at [867, 605] on textarea "The first meet and greet is all done online, so you don't have to physically go…" at bounding box center [589, 654] width 558 height 98
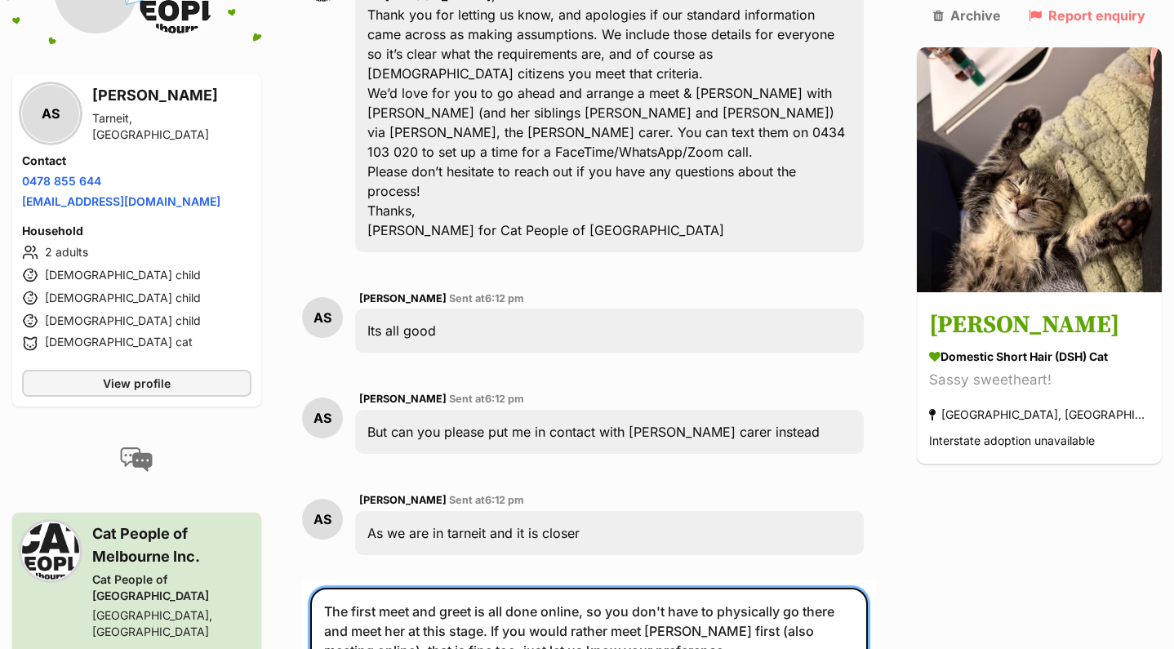
scroll to position [2600, 0]
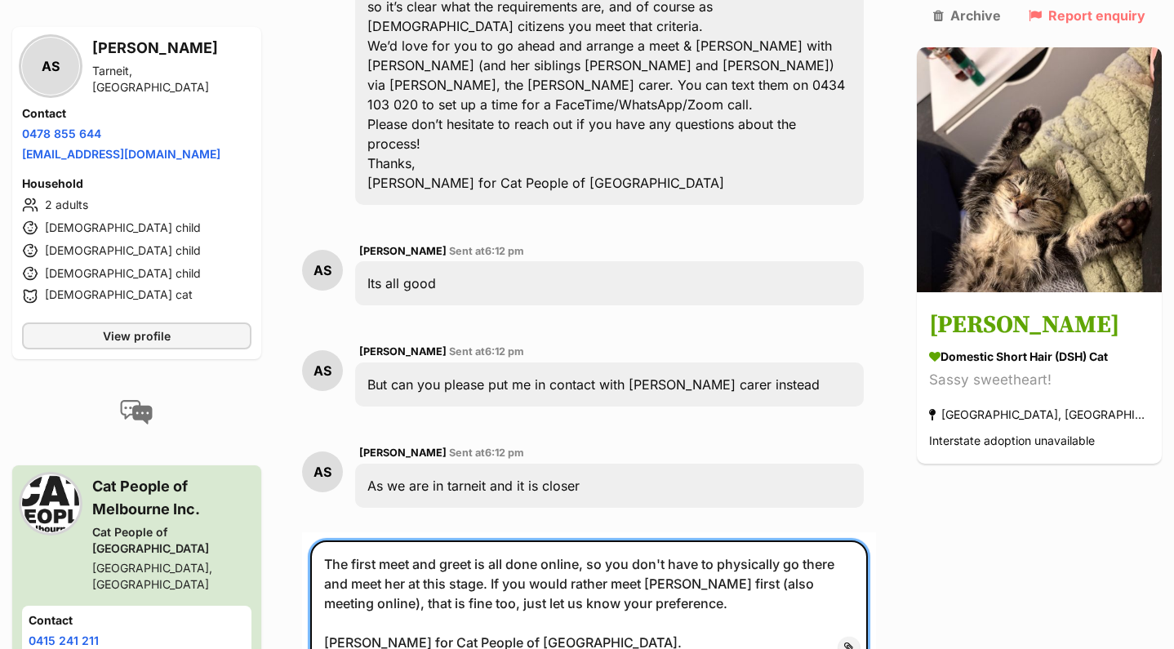
type textarea "The first meet and greet is all done online, so you don't have to physically go…"
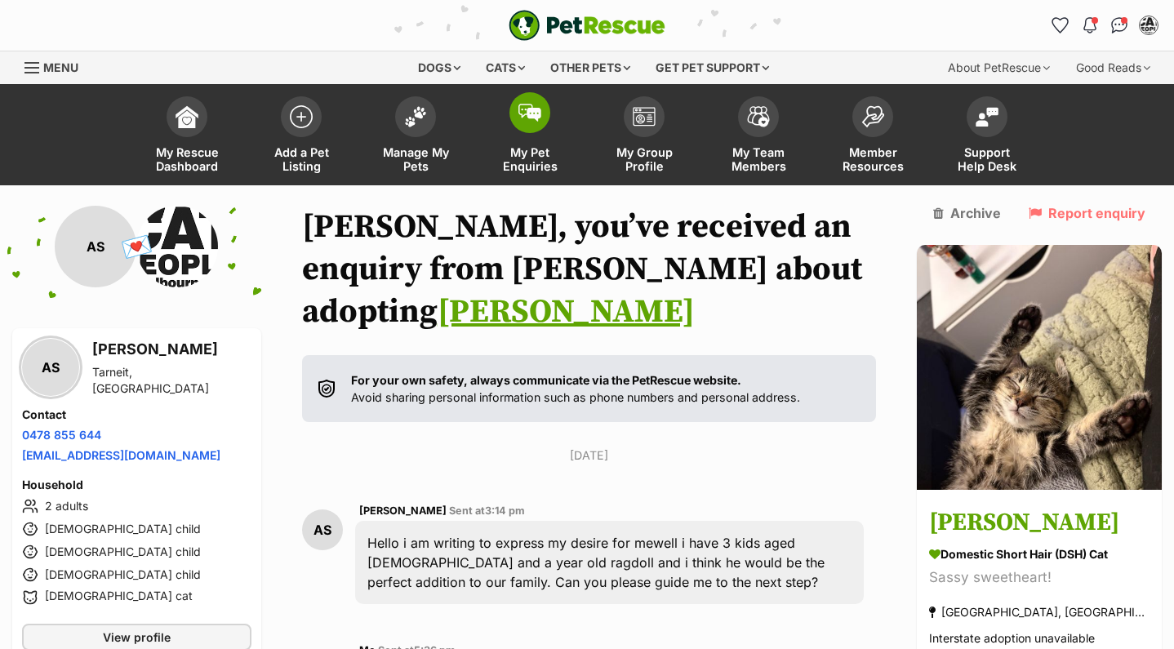
click at [528, 122] on span at bounding box center [530, 112] width 41 height 41
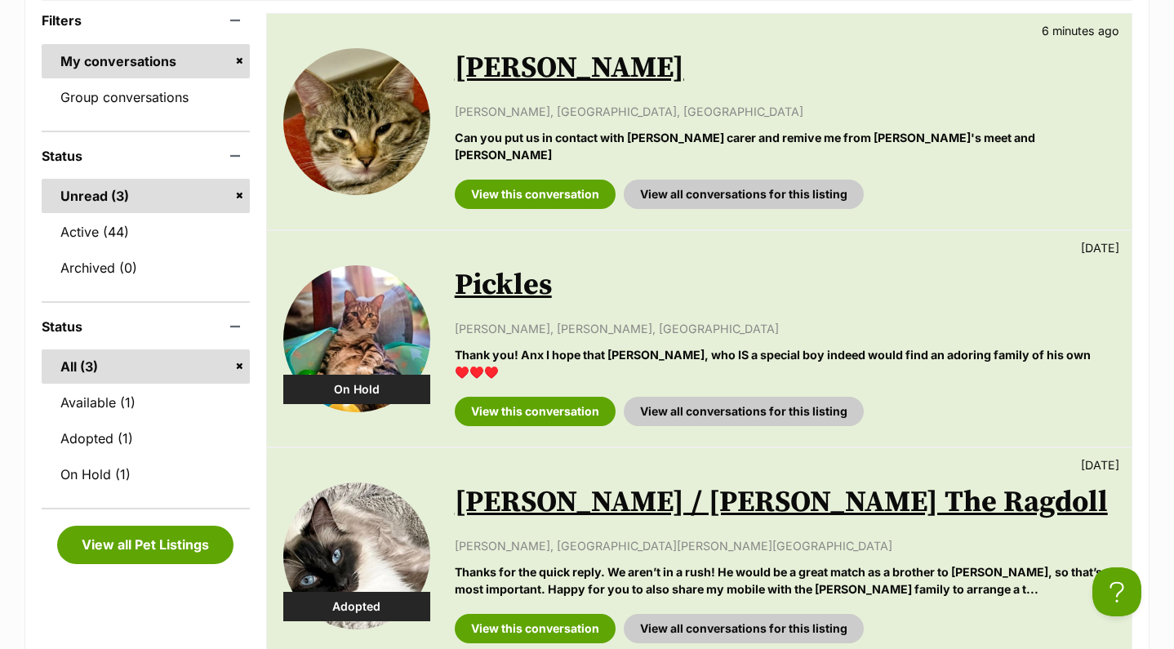
scroll to position [340, 0]
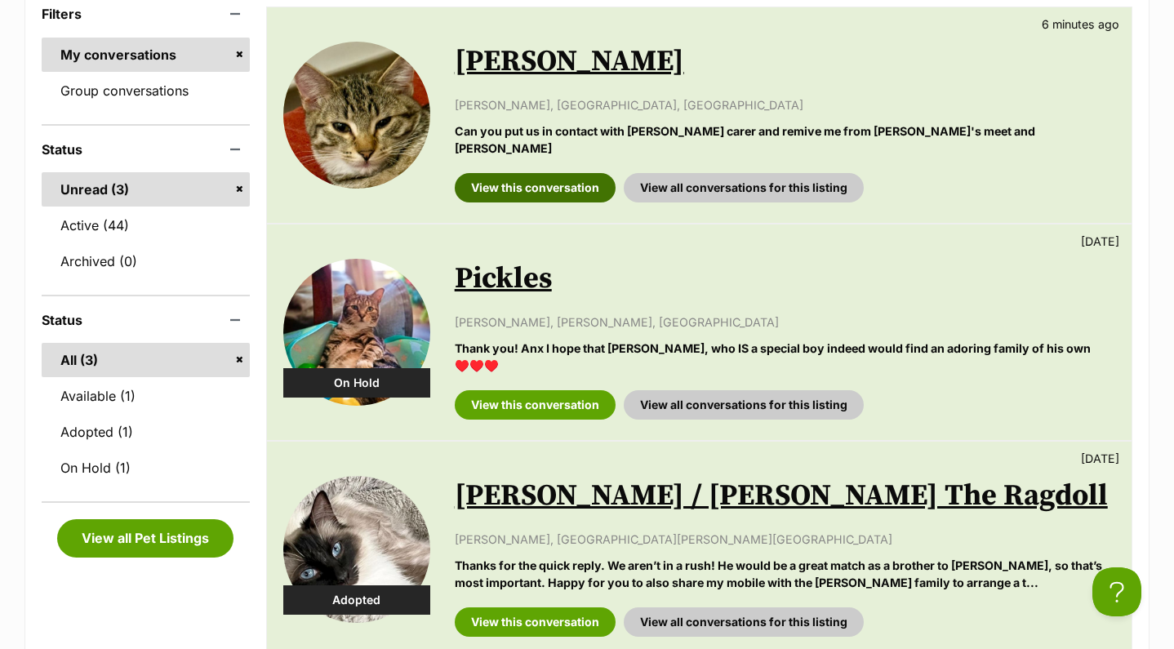
click at [574, 173] on link "View this conversation" at bounding box center [535, 187] width 161 height 29
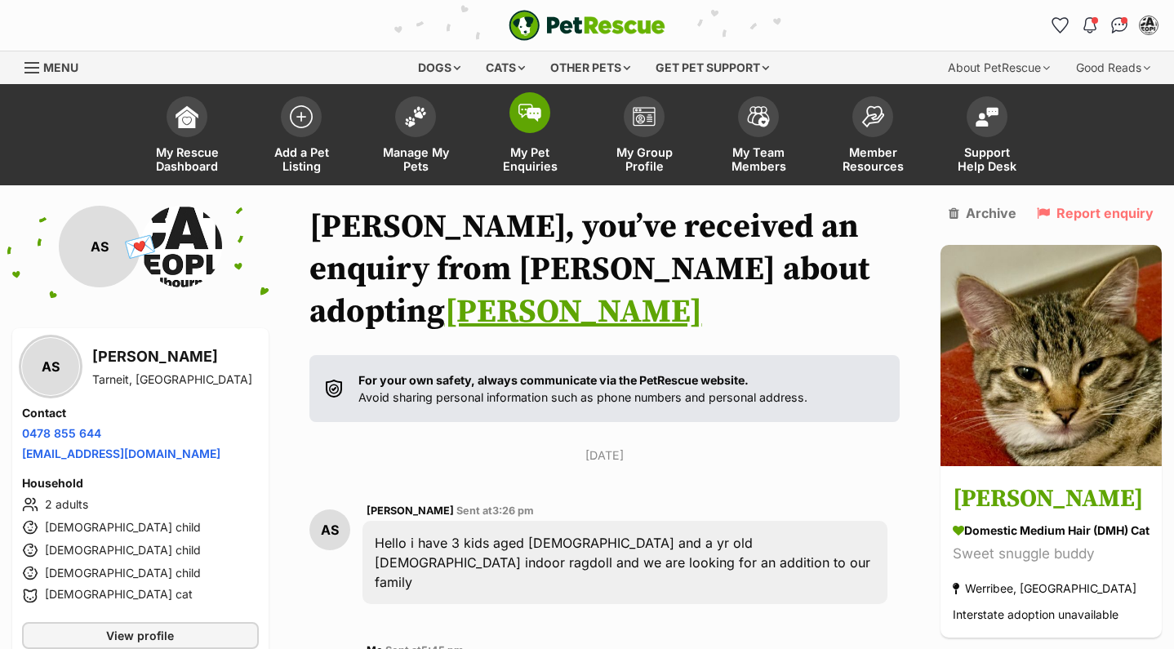
click at [541, 107] on span at bounding box center [530, 112] width 41 height 41
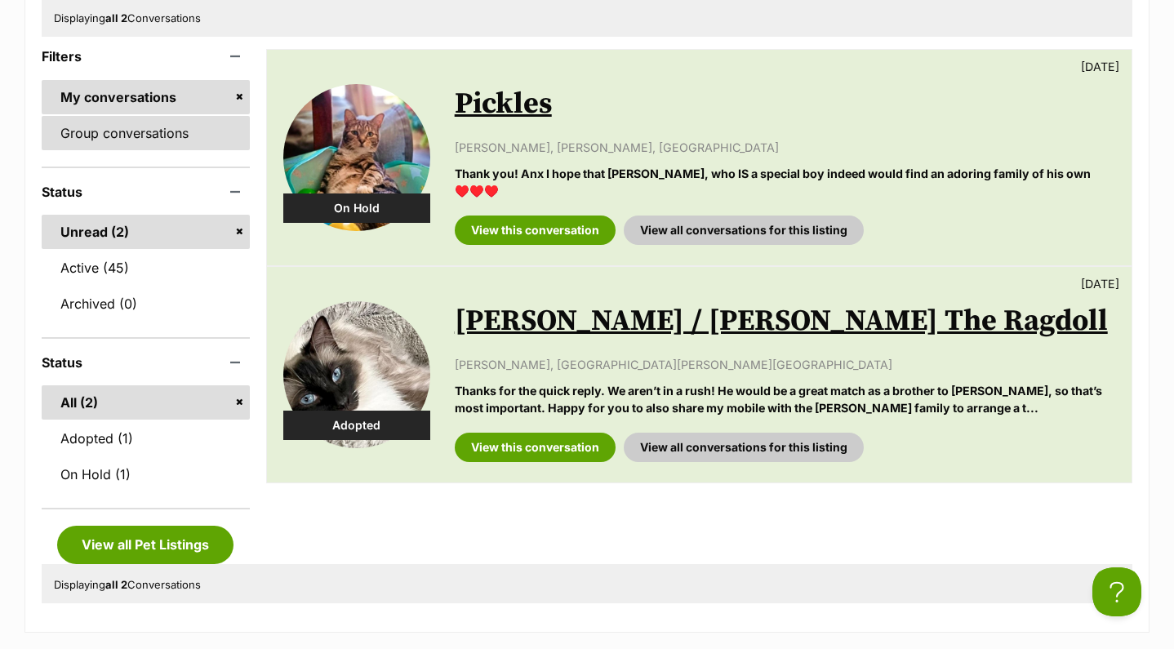
scroll to position [296, 0]
click at [100, 125] on link "Group conversations" at bounding box center [146, 134] width 208 height 34
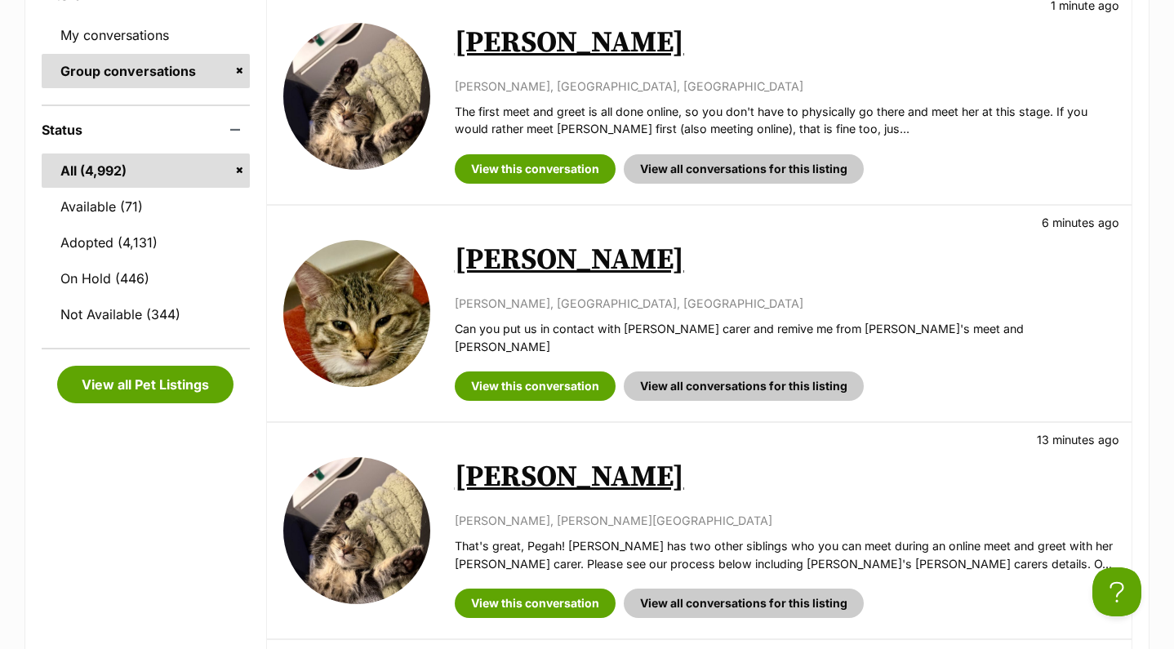
scroll to position [372, 0]
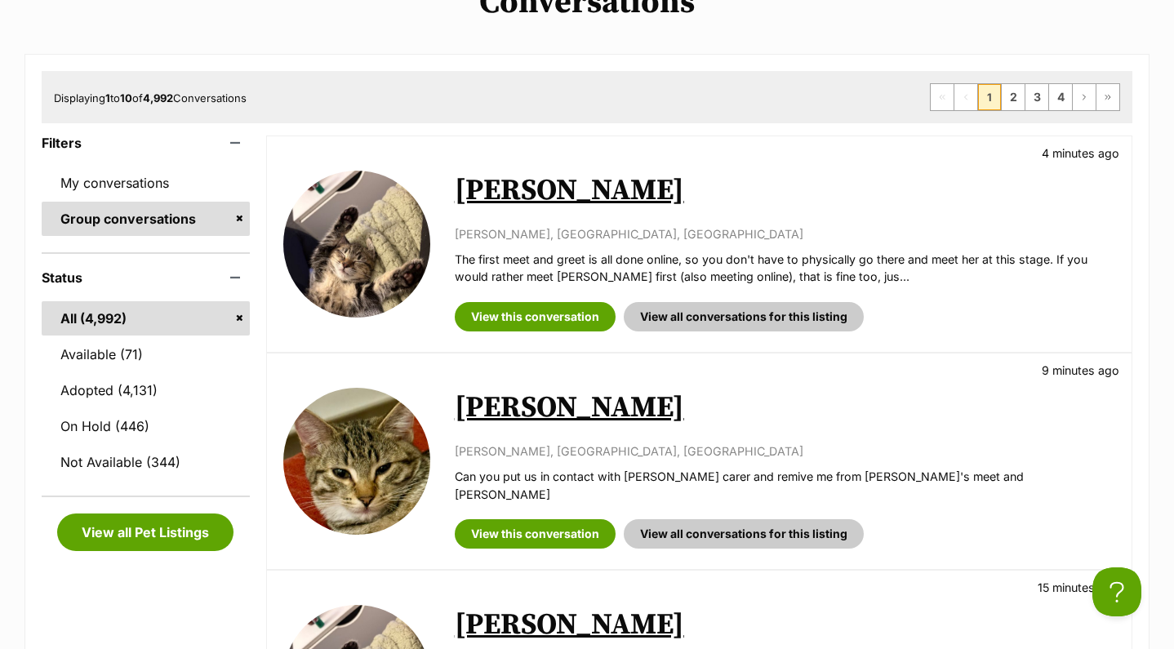
scroll to position [226, 0]
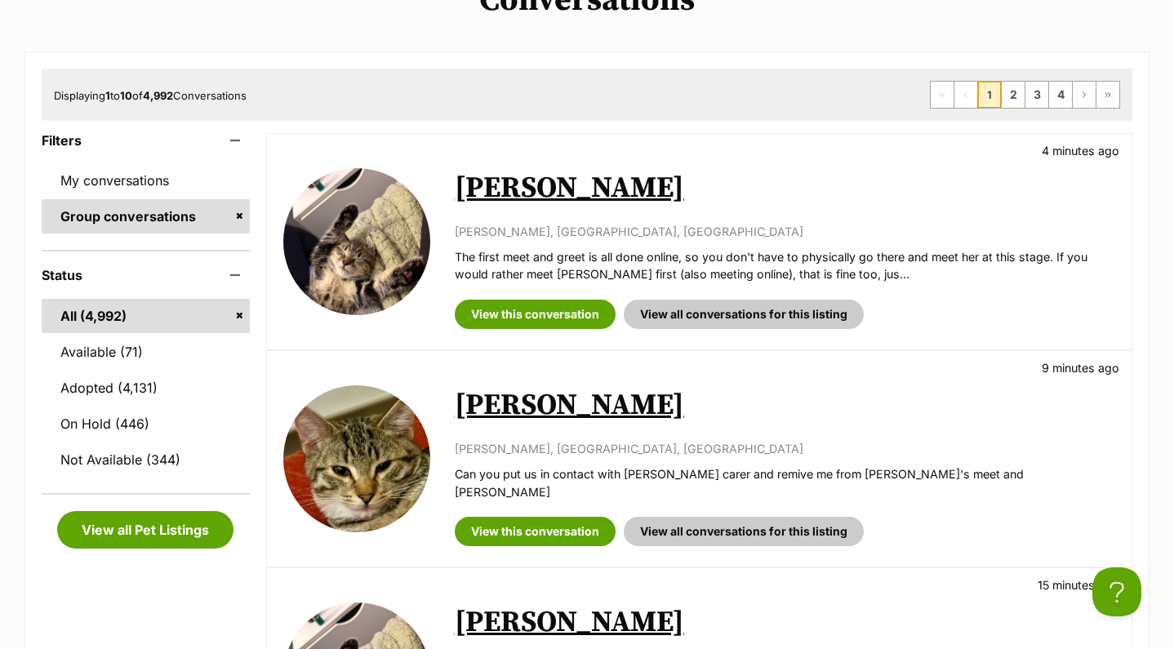
click at [571, 202] on link "[PERSON_NAME]" at bounding box center [569, 188] width 229 height 37
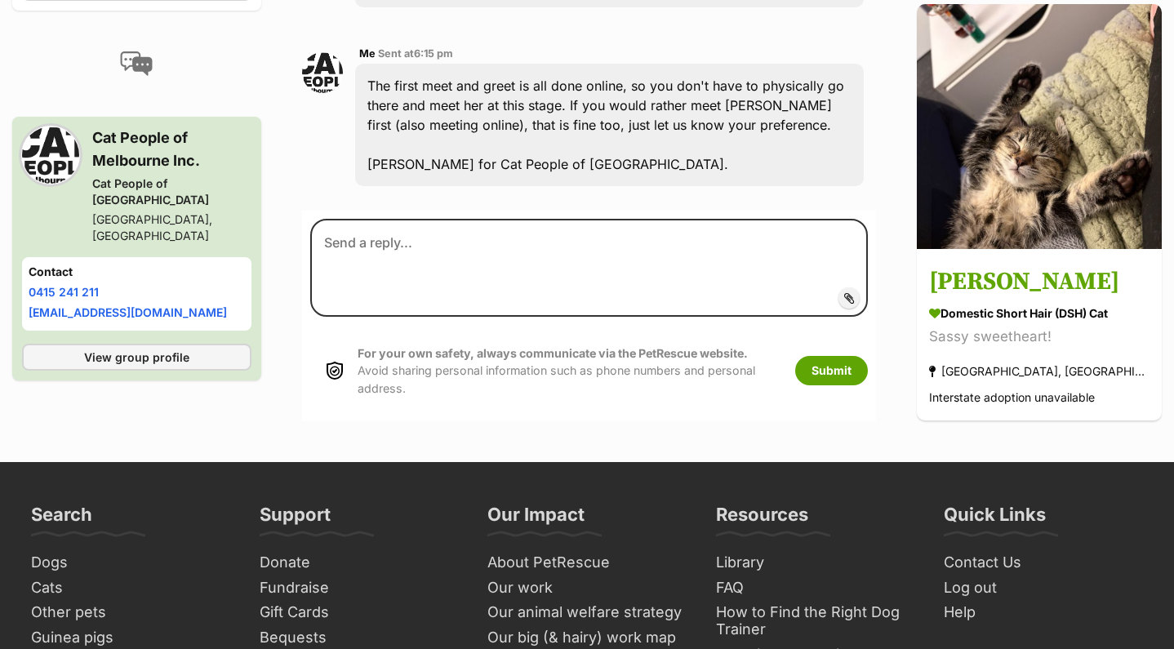
scroll to position [3101, 0]
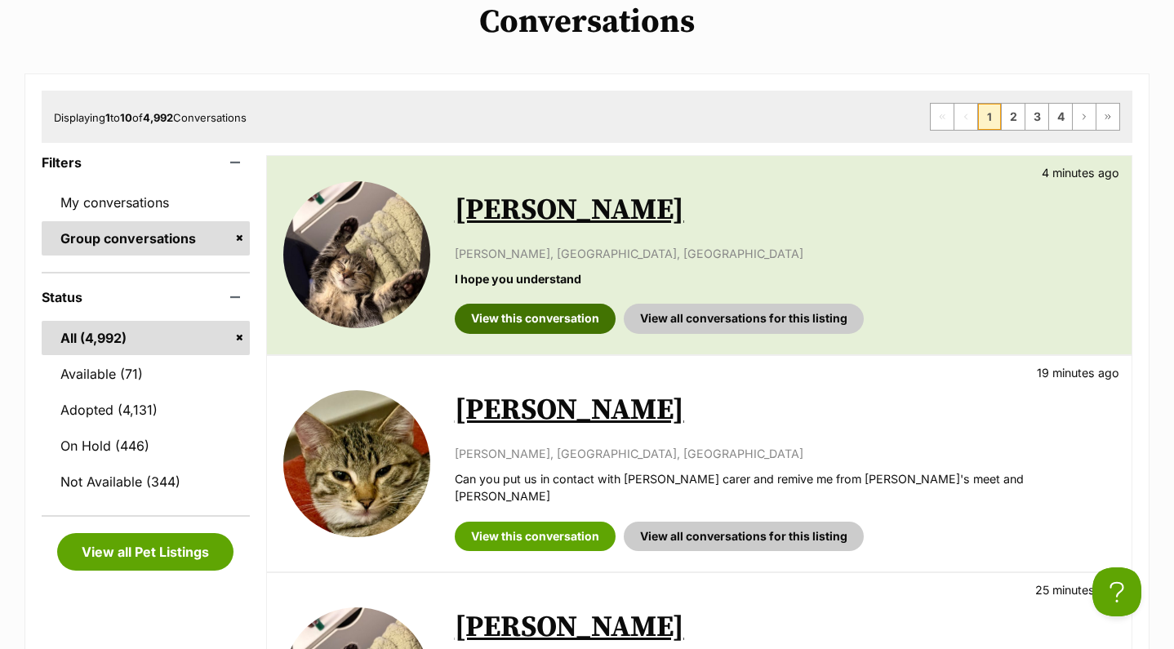
click at [512, 318] on link "View this conversation" at bounding box center [535, 318] width 161 height 29
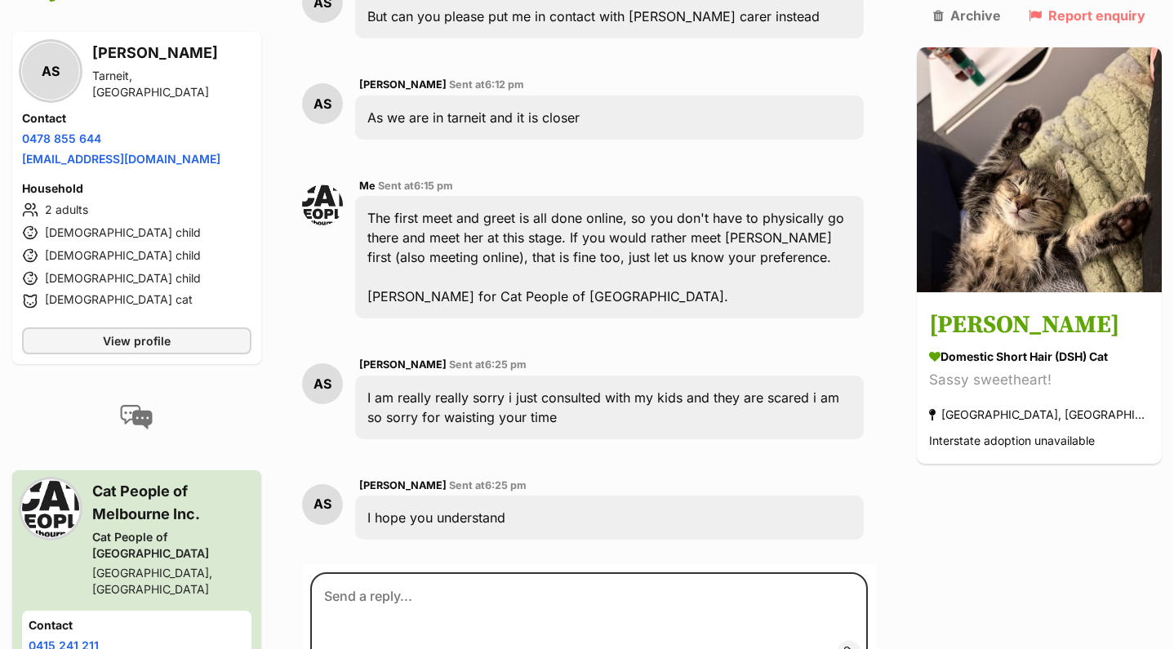
scroll to position [2793, 0]
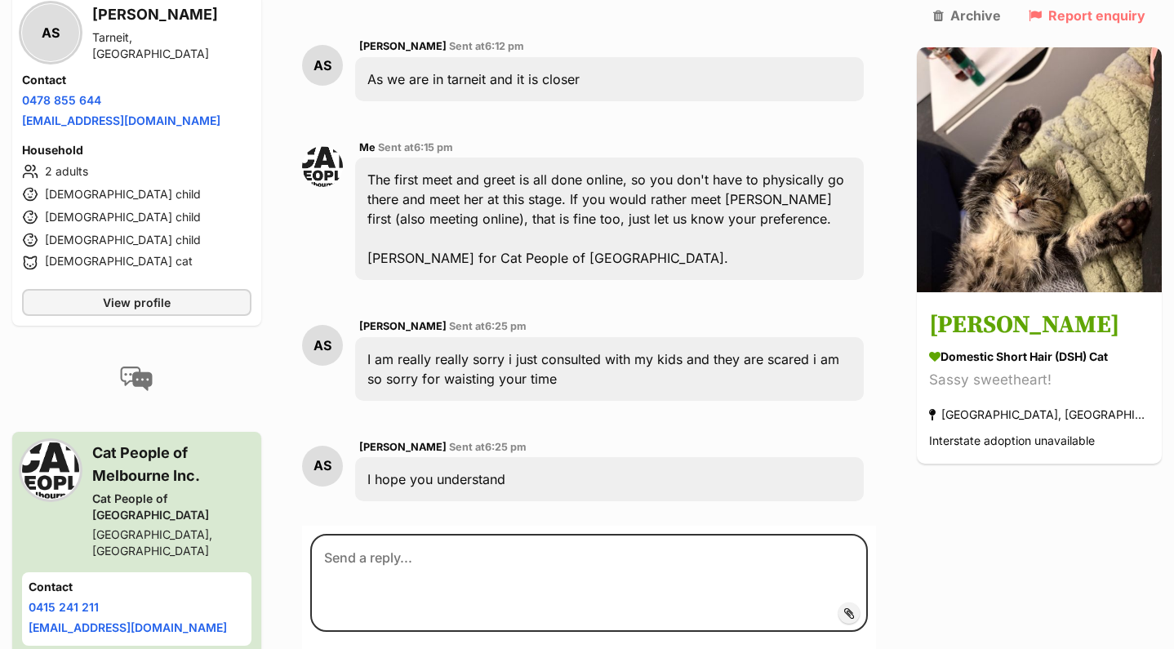
scroll to position [2996, 0]
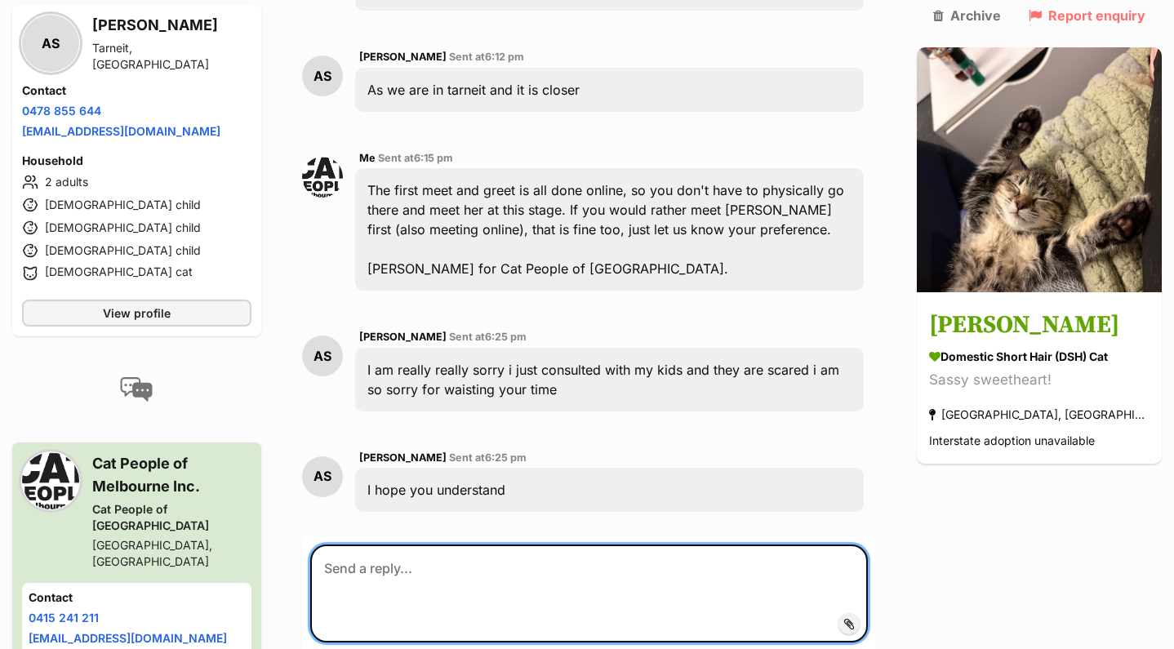
click at [509, 545] on textarea at bounding box center [589, 594] width 558 height 98
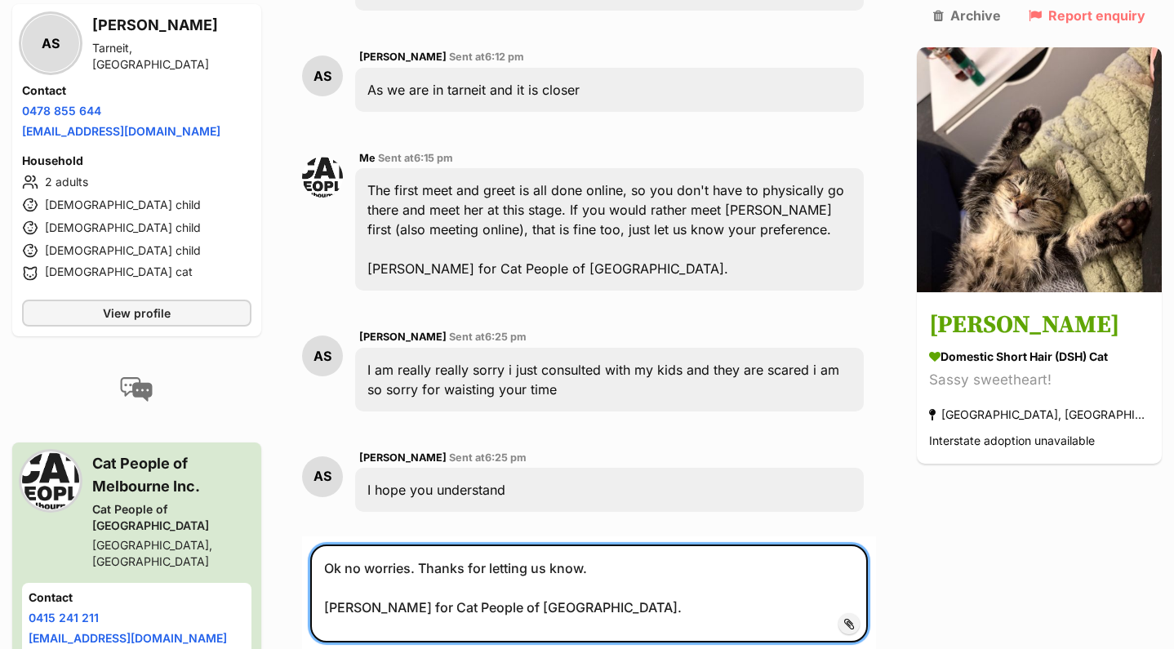
click at [434, 545] on textarea "Ok no worries. Thanks for letting us know. Elysa for Cat People of Melbourne." at bounding box center [589, 594] width 558 height 98
click at [430, 545] on textarea "Ok no worries. Thanks for letting us know. Elysa for Cat People of Melbourne." at bounding box center [589, 594] width 558 height 98
type textarea "Ok no worries. Thanks for letting us know. Elysa for Cat People of Melbourne."
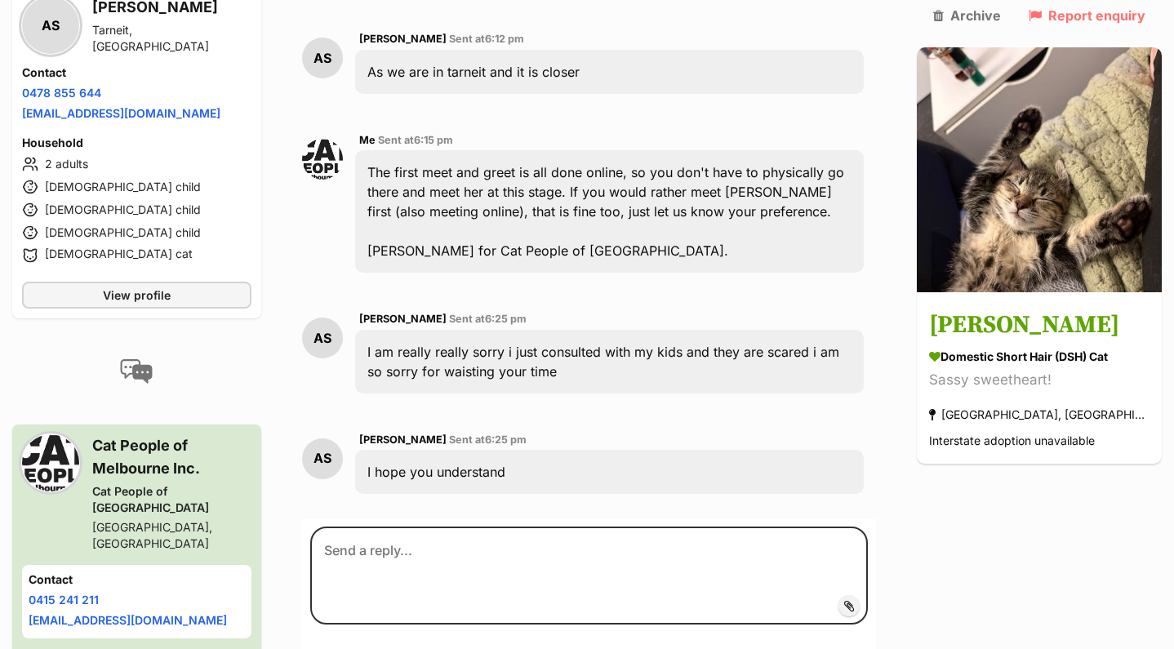
scroll to position [3015, 0]
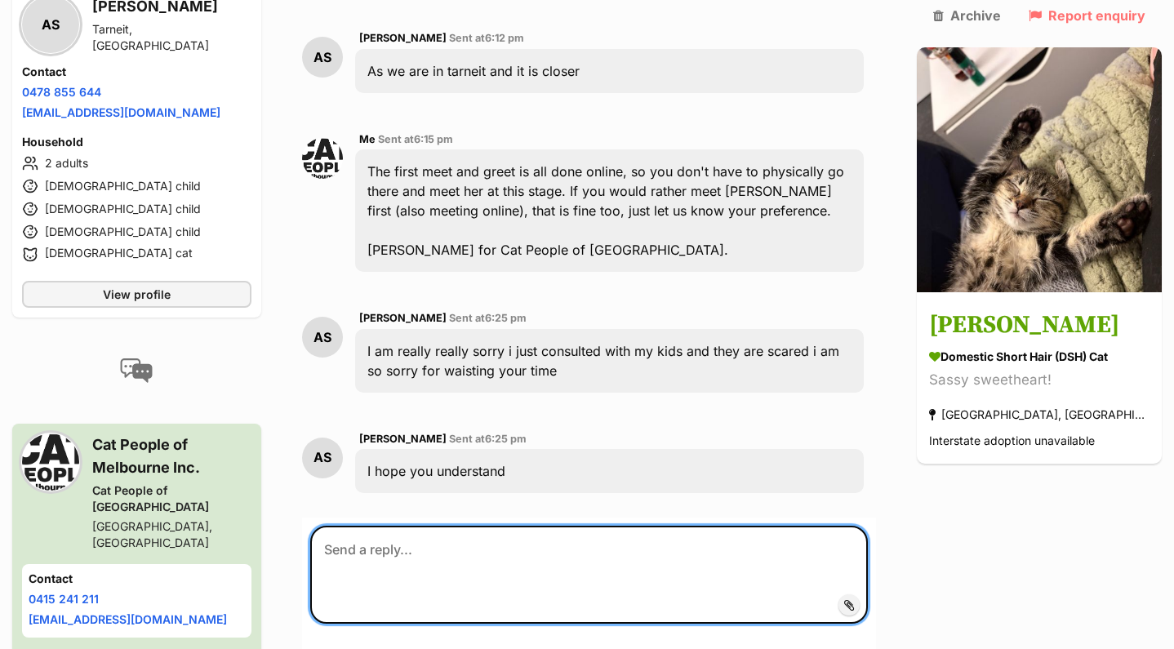
click at [608, 526] on textarea at bounding box center [589, 575] width 558 height 98
paste textarea "Ok no worries. Thanks for letting us know. Elysa for Cat People of Melbourne."
type textarea "Ok no worries. Thanks for letting us know. Elysa for Cat People of Melbourne."
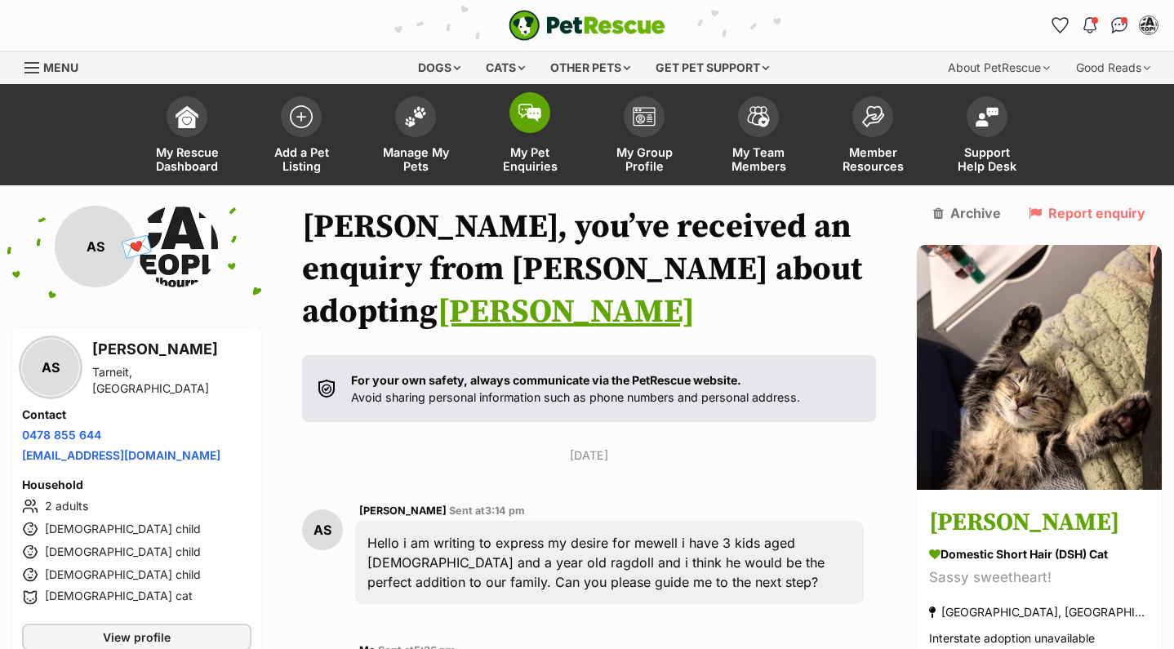
click at [533, 122] on span at bounding box center [530, 112] width 41 height 41
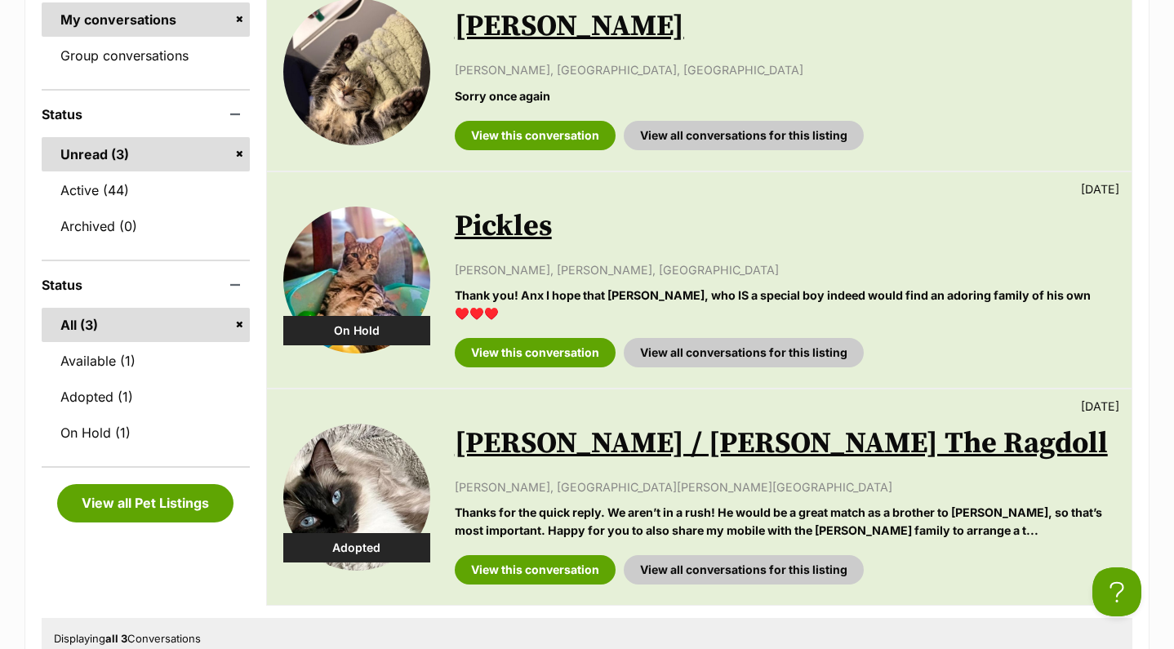
scroll to position [376, 0]
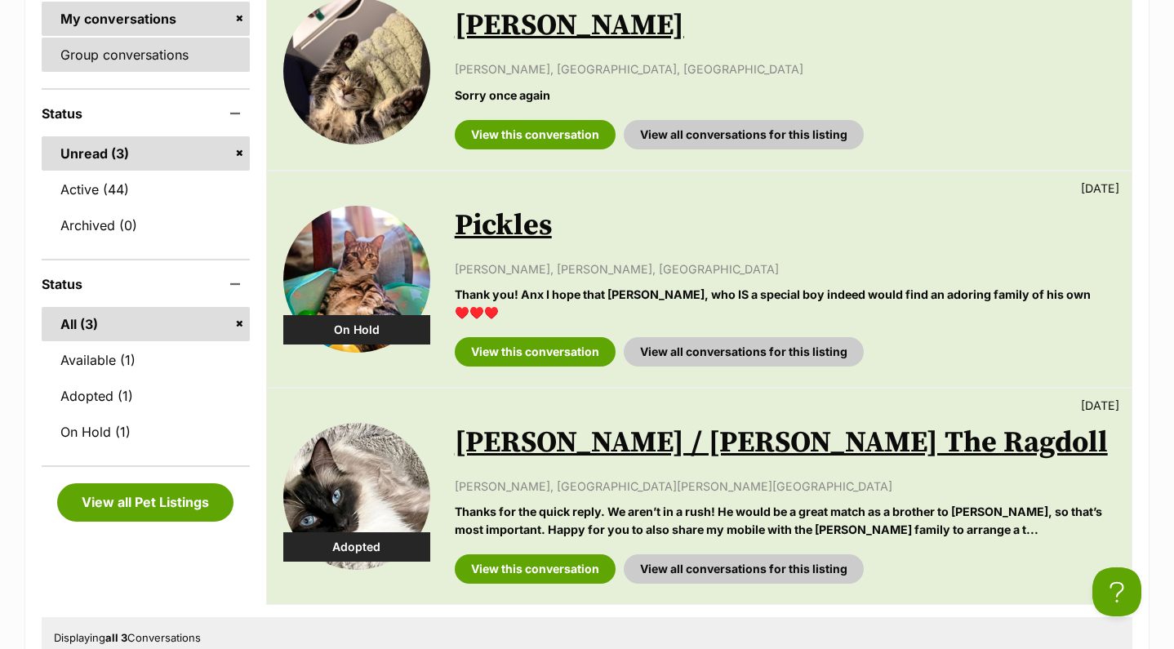
click at [55, 56] on link "Group conversations" at bounding box center [146, 55] width 208 height 34
